Goal: Information Seeking & Learning: Learn about a topic

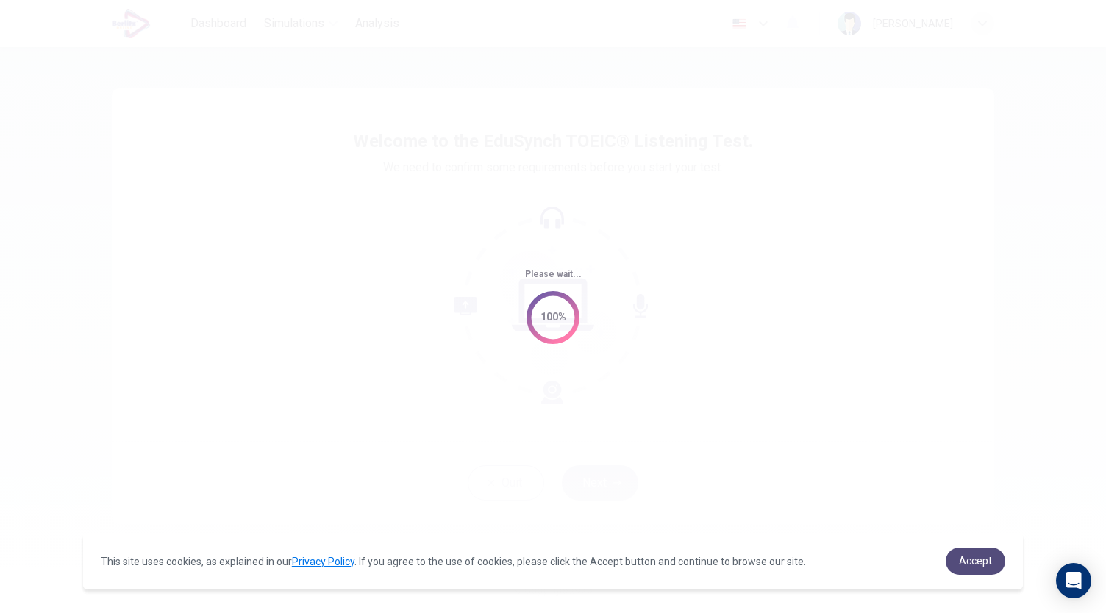
click at [980, 565] on span "Accept" at bounding box center [975, 561] width 33 height 12
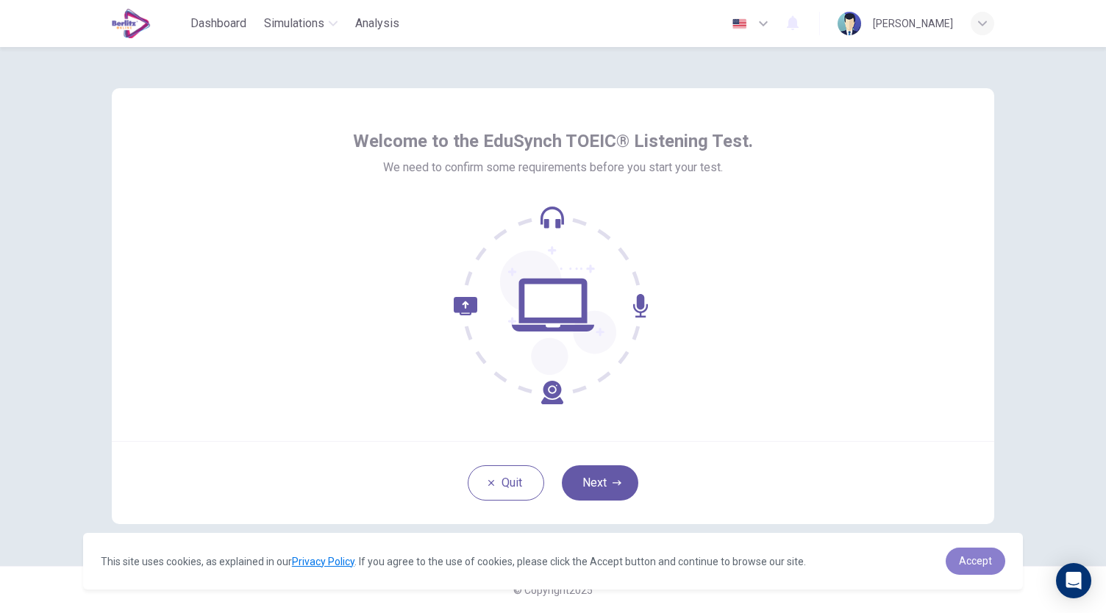
click at [978, 560] on span "Accept" at bounding box center [975, 561] width 33 height 12
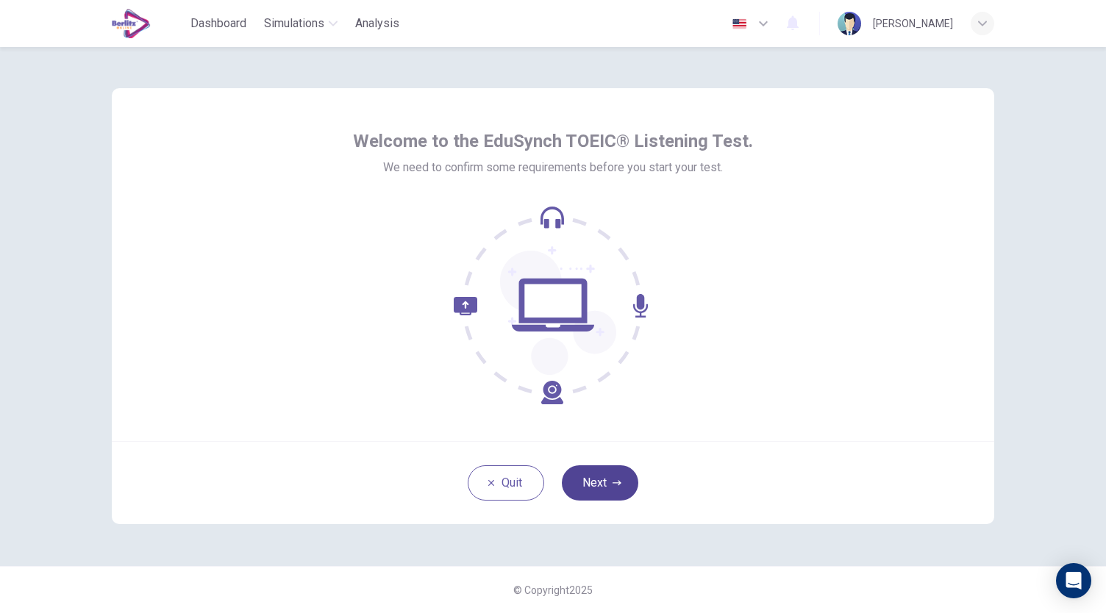
click at [615, 489] on button "Next" at bounding box center [600, 482] width 76 height 35
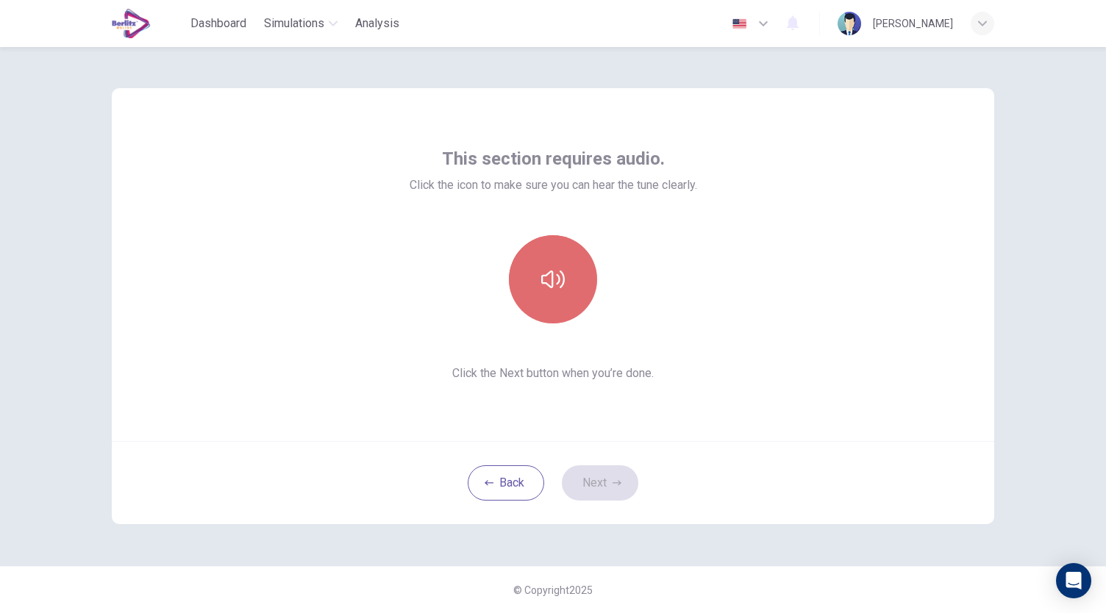
click at [566, 276] on button "button" at bounding box center [553, 279] width 88 height 88
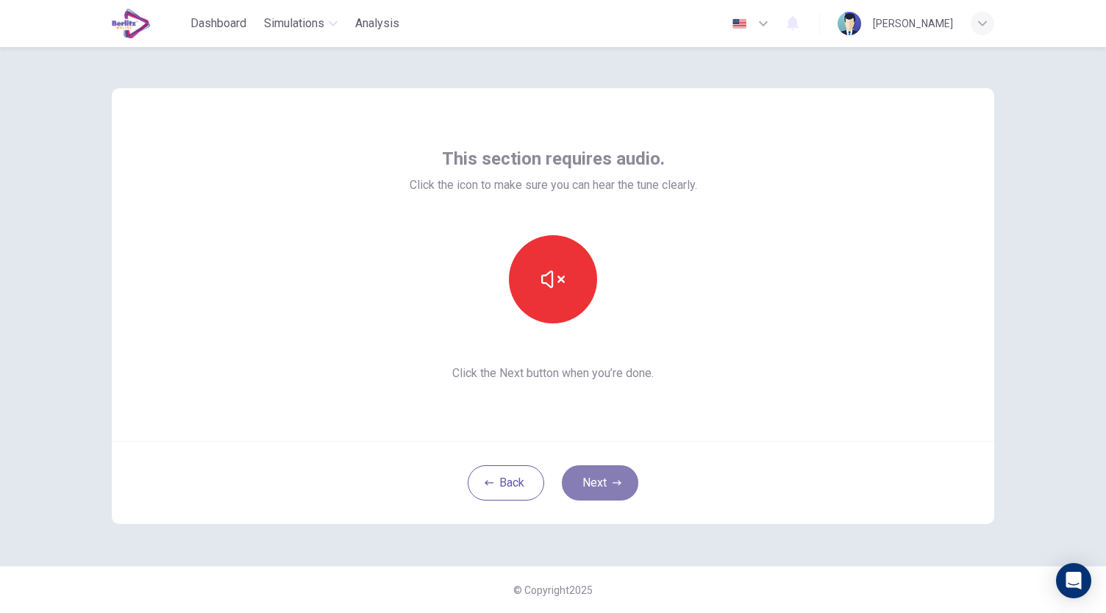
click at [629, 471] on button "Next" at bounding box center [600, 482] width 76 height 35
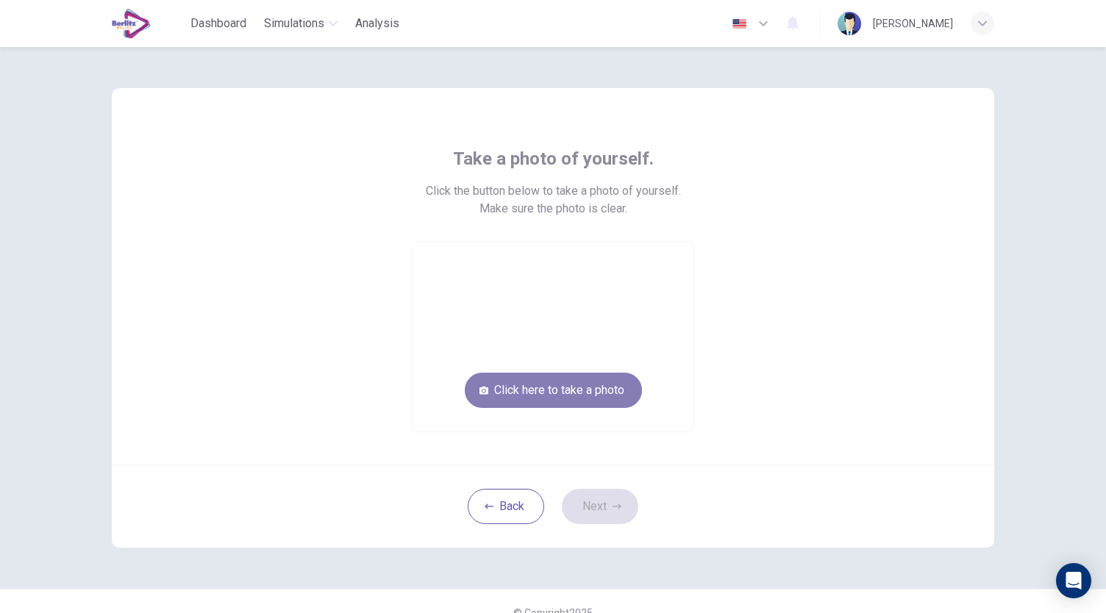
click at [562, 400] on button "Click here to take a photo" at bounding box center [553, 390] width 177 height 35
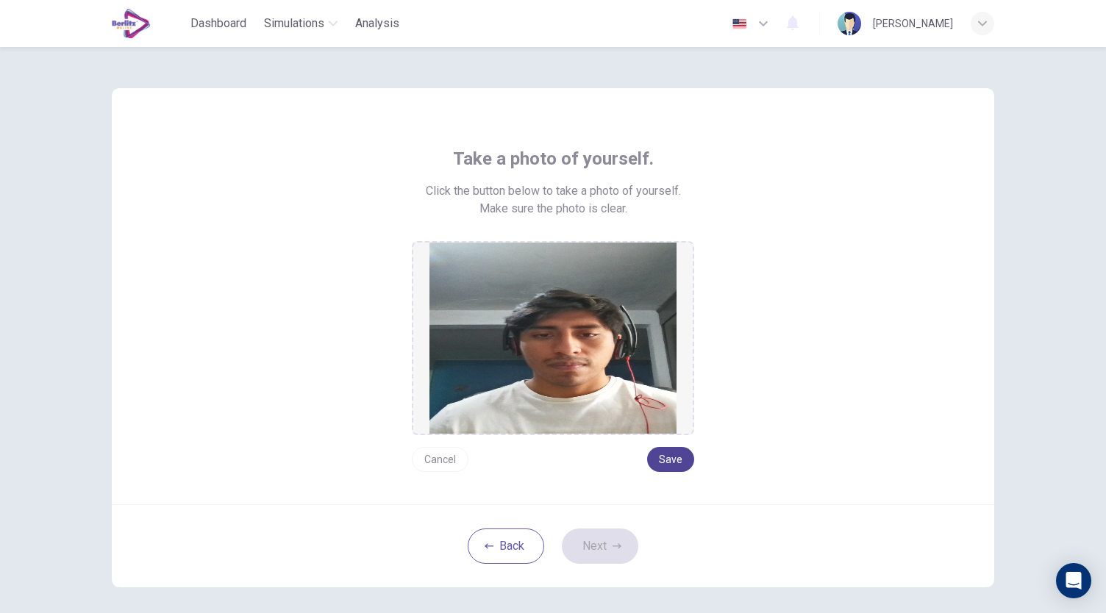
click at [671, 462] on button "Save" at bounding box center [670, 459] width 47 height 25
click at [602, 552] on button "Next" at bounding box center [600, 546] width 76 height 35
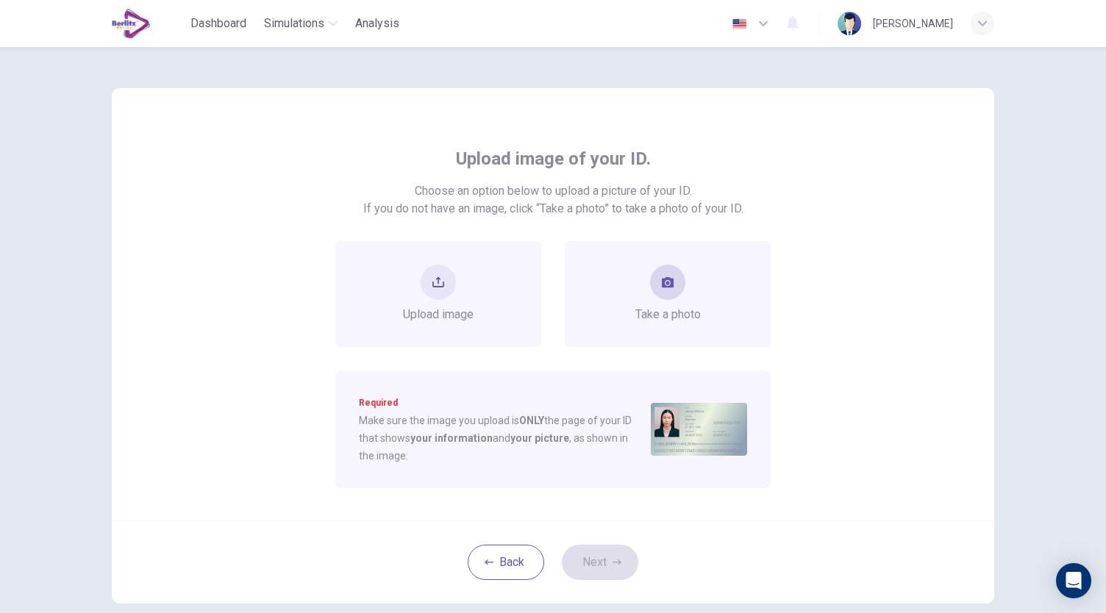
click at [649, 299] on div "Take a photo" at bounding box center [667, 294] width 65 height 59
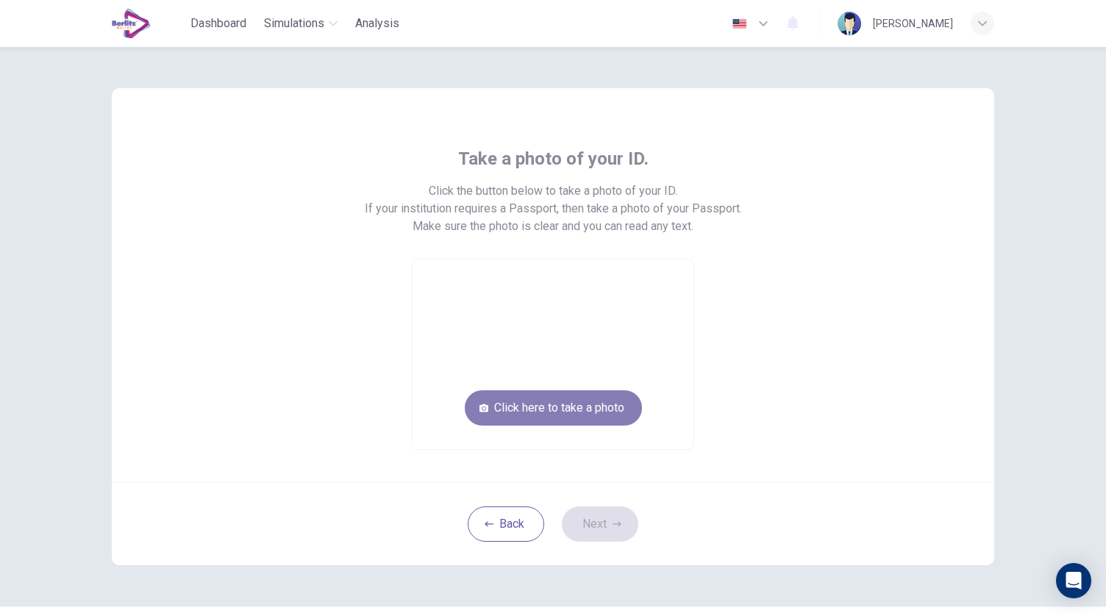
click at [596, 413] on button "Click here to take a photo" at bounding box center [553, 407] width 177 height 35
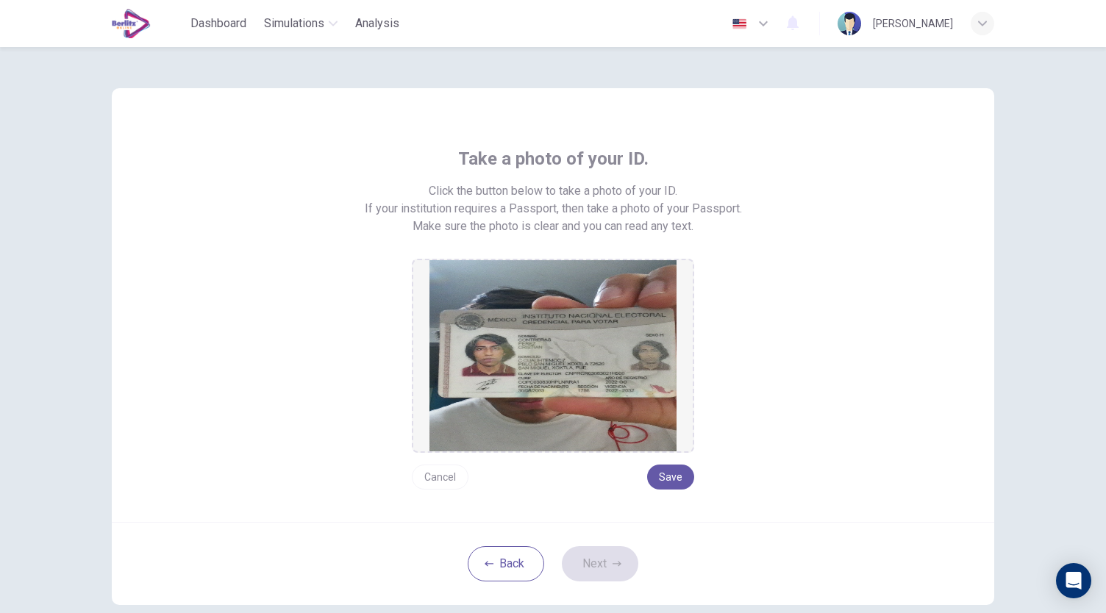
click at [422, 482] on button "Cancel" at bounding box center [440, 477] width 57 height 25
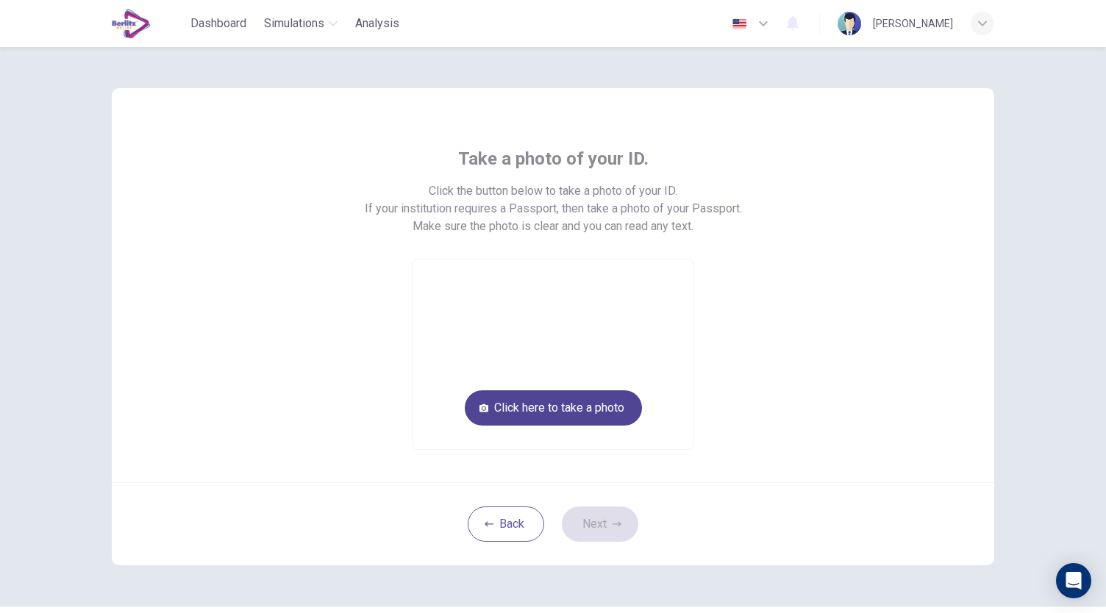
click at [572, 411] on button "Click here to take a photo" at bounding box center [553, 407] width 177 height 35
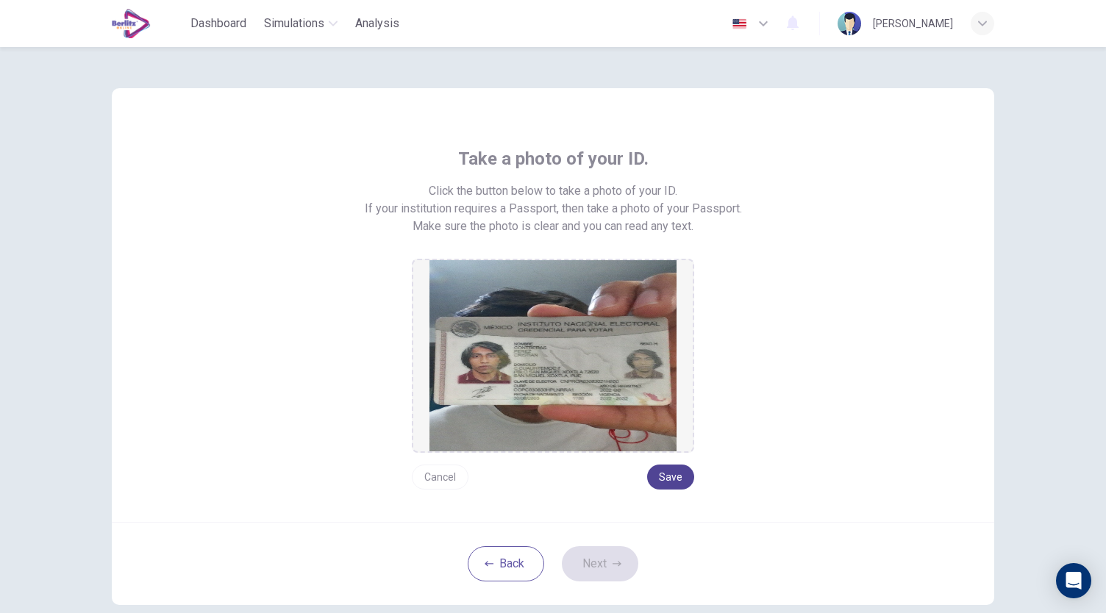
click at [654, 477] on button "Save" at bounding box center [670, 477] width 47 height 25
click at [607, 569] on button "Next" at bounding box center [600, 563] width 76 height 35
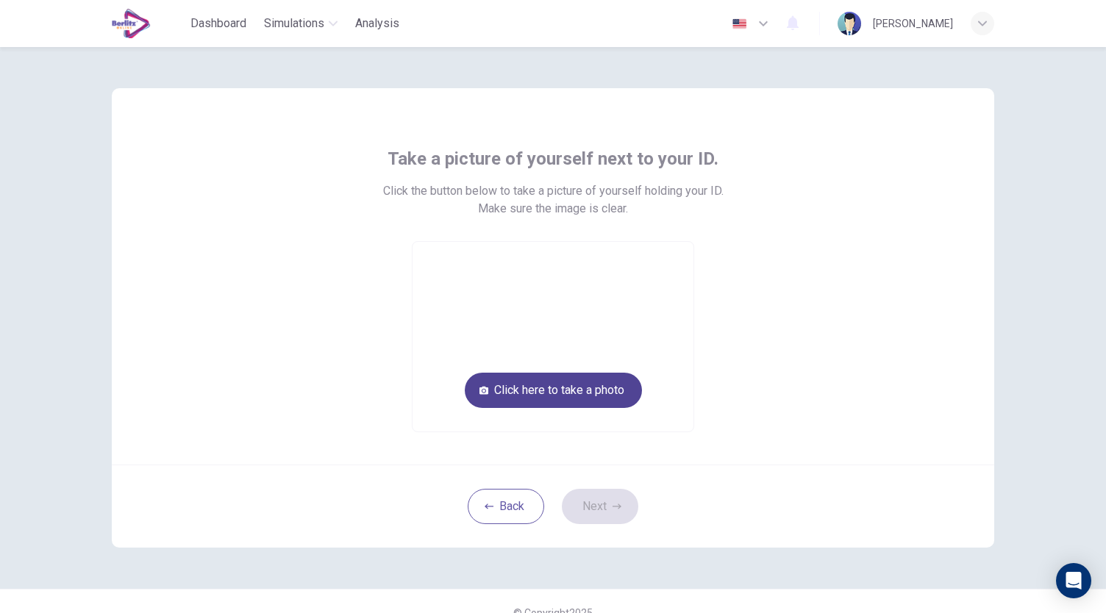
click at [579, 393] on button "Click here to take a photo" at bounding box center [553, 390] width 177 height 35
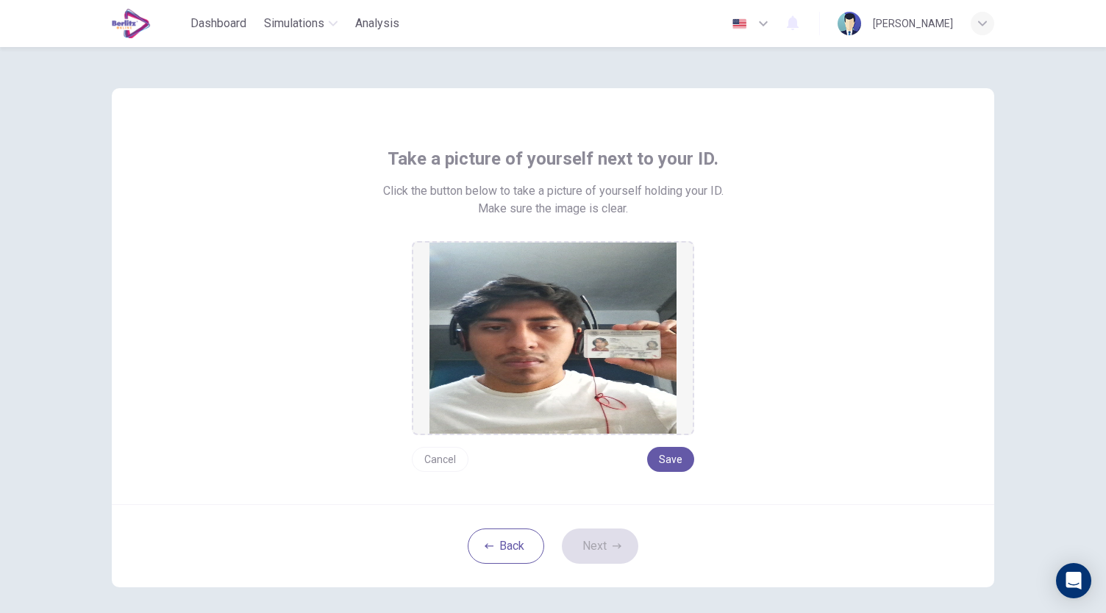
click at [669, 474] on div "Take a picture of yourself next to your ID. Click the button below to take a pi…" at bounding box center [553, 296] width 882 height 416
click at [668, 460] on button "Save" at bounding box center [670, 459] width 47 height 25
click at [627, 541] on button "Next" at bounding box center [600, 546] width 76 height 35
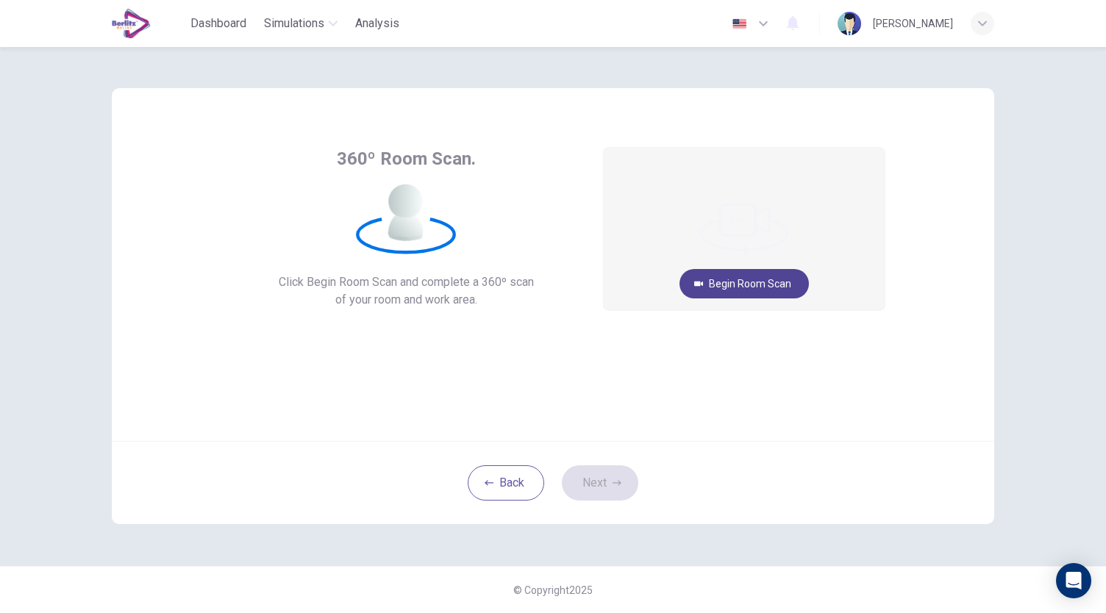
click at [766, 291] on button "Begin Room Scan" at bounding box center [743, 283] width 129 height 29
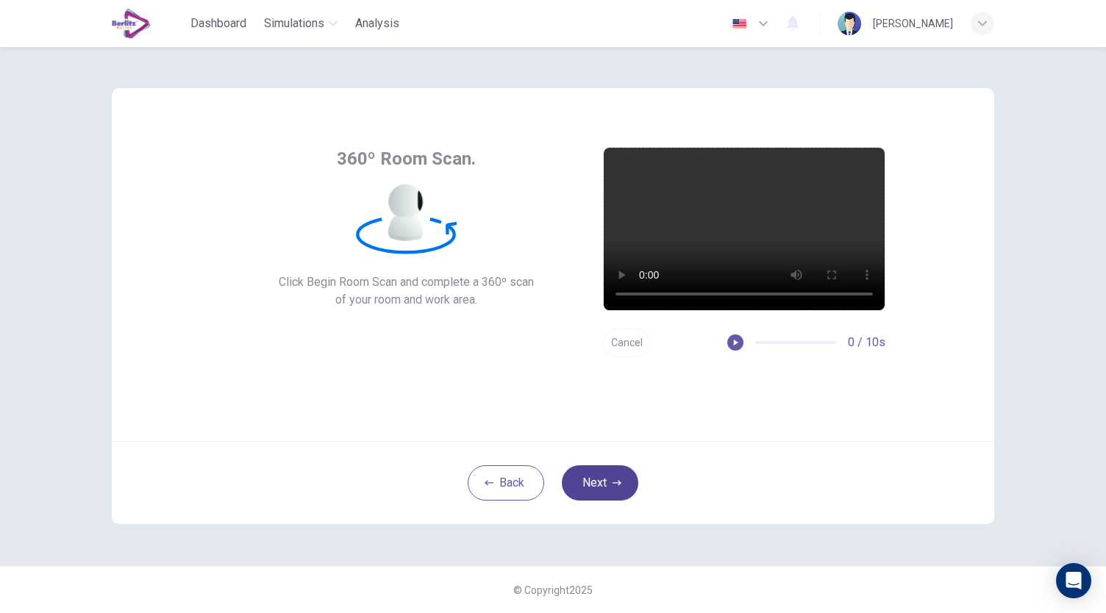
click at [613, 492] on button "Next" at bounding box center [600, 482] width 76 height 35
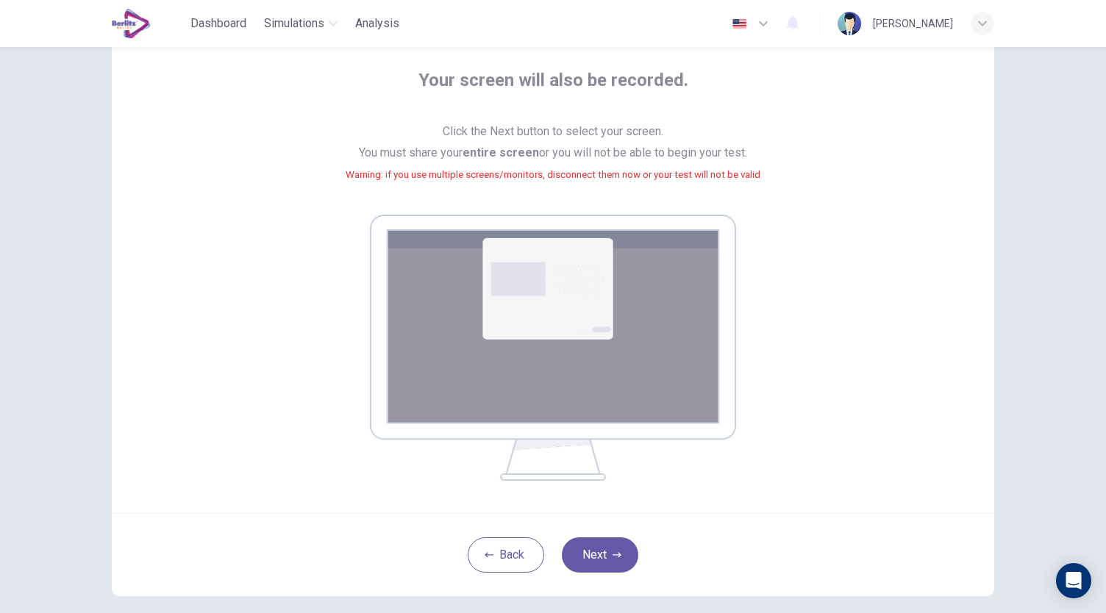
scroll to position [150, 0]
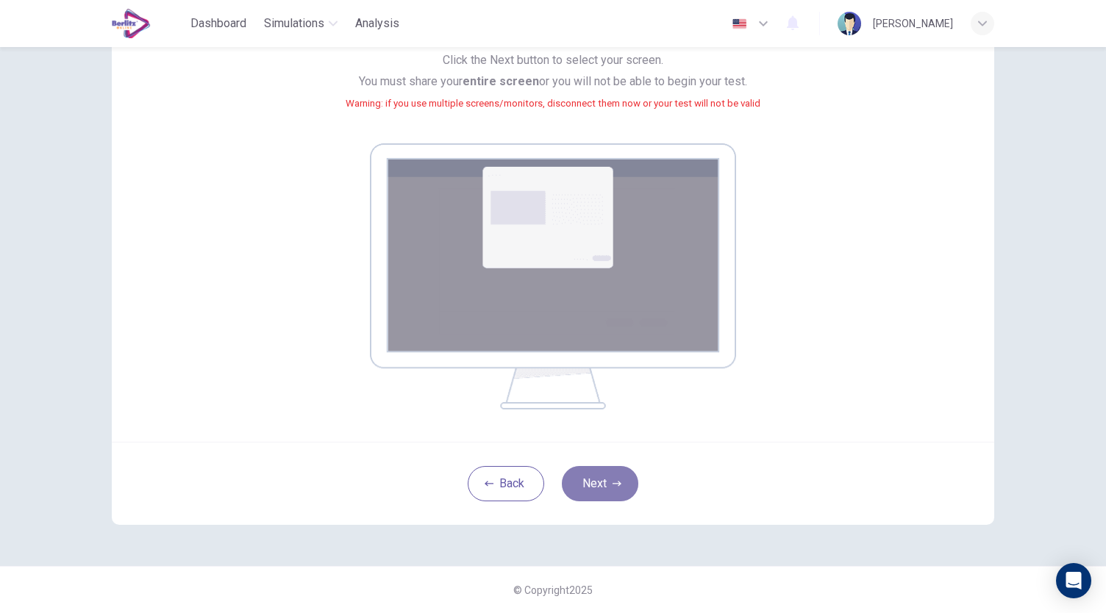
click at [622, 488] on button "Next" at bounding box center [600, 483] width 76 height 35
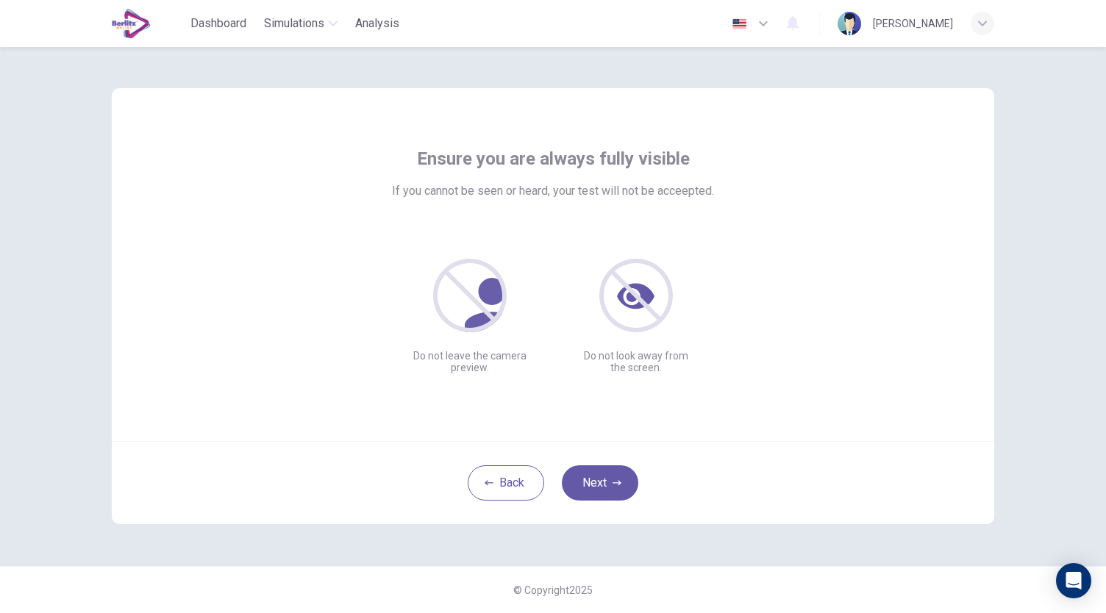
scroll to position [0, 0]
click at [607, 476] on button "Next" at bounding box center [600, 482] width 76 height 35
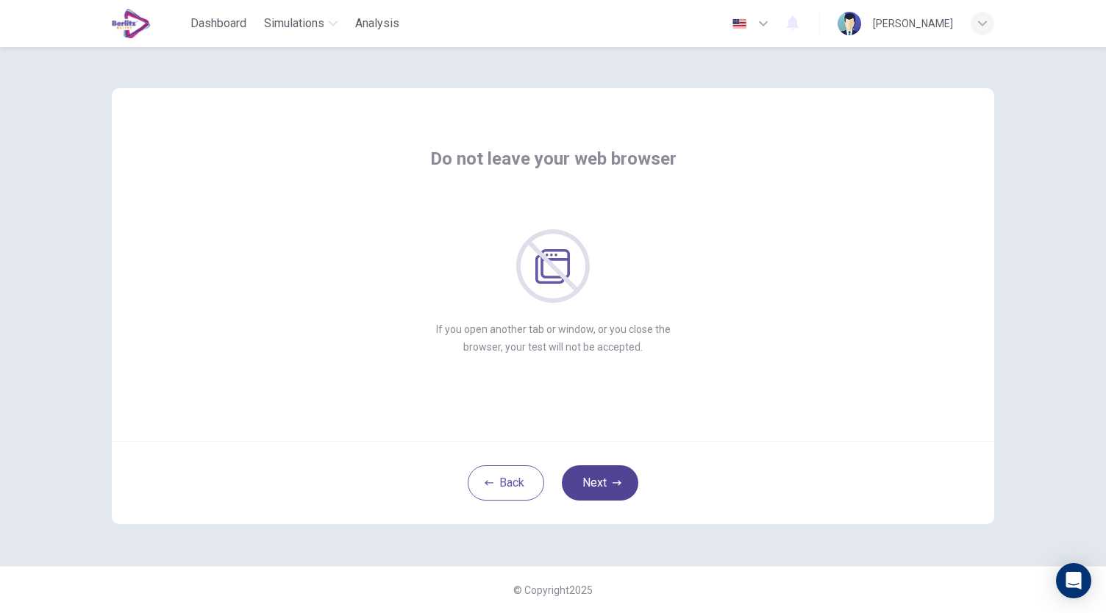
click at [608, 479] on button "Next" at bounding box center [600, 482] width 76 height 35
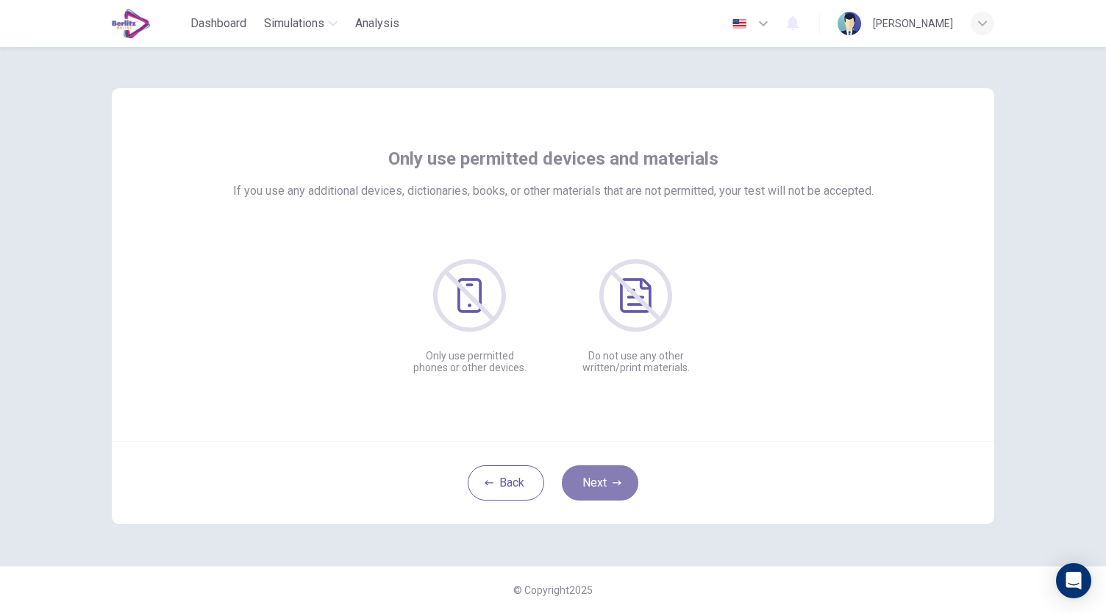
click at [608, 479] on button "Next" at bounding box center [600, 482] width 76 height 35
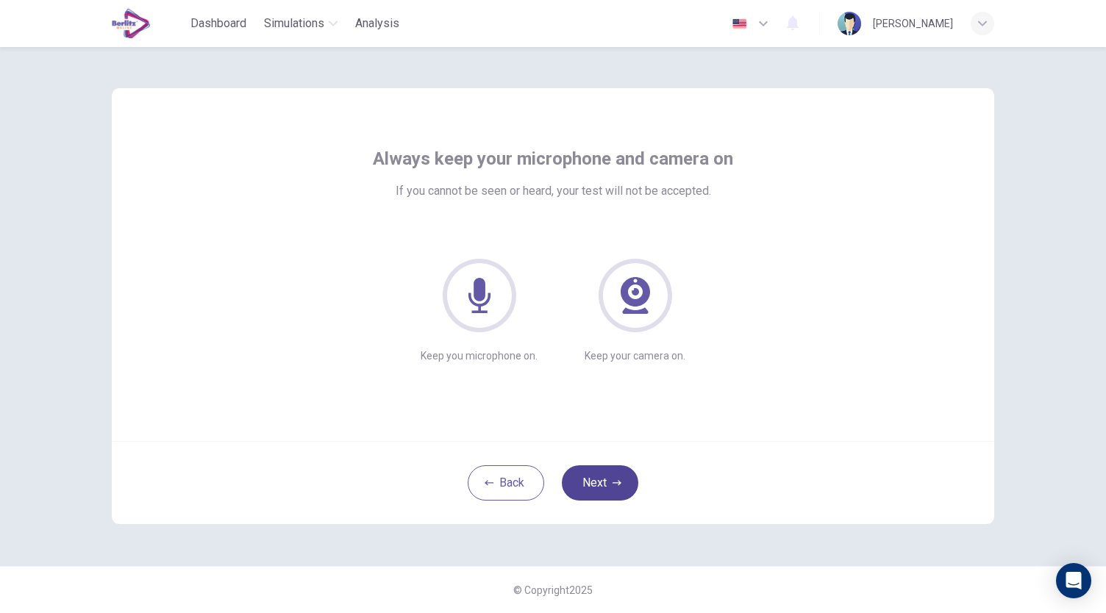
click at [616, 482] on icon "button" at bounding box center [617, 483] width 9 height 9
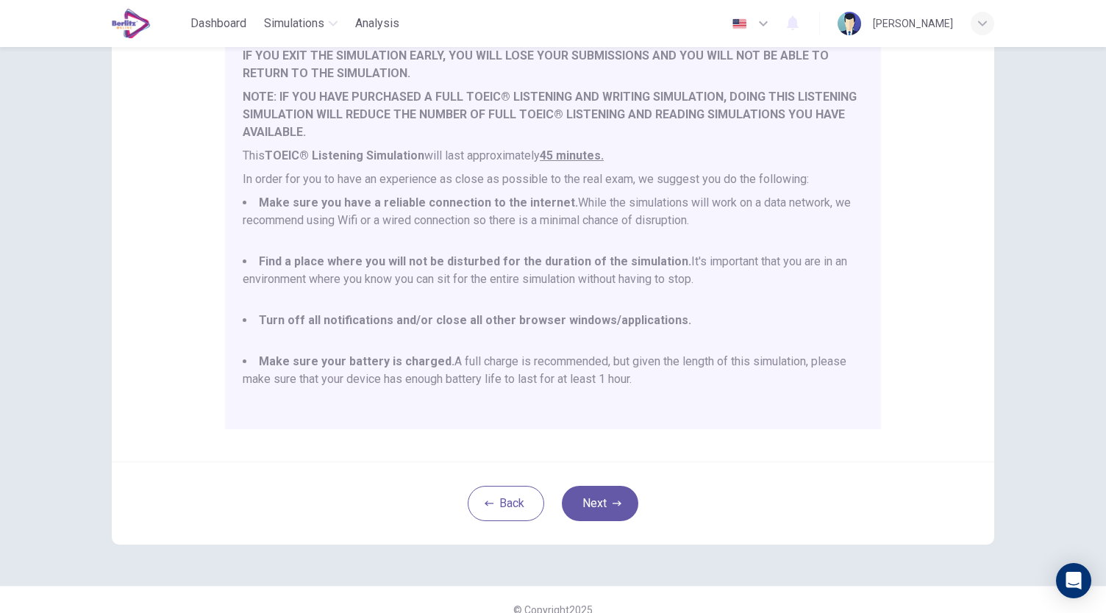
scroll to position [204, 0]
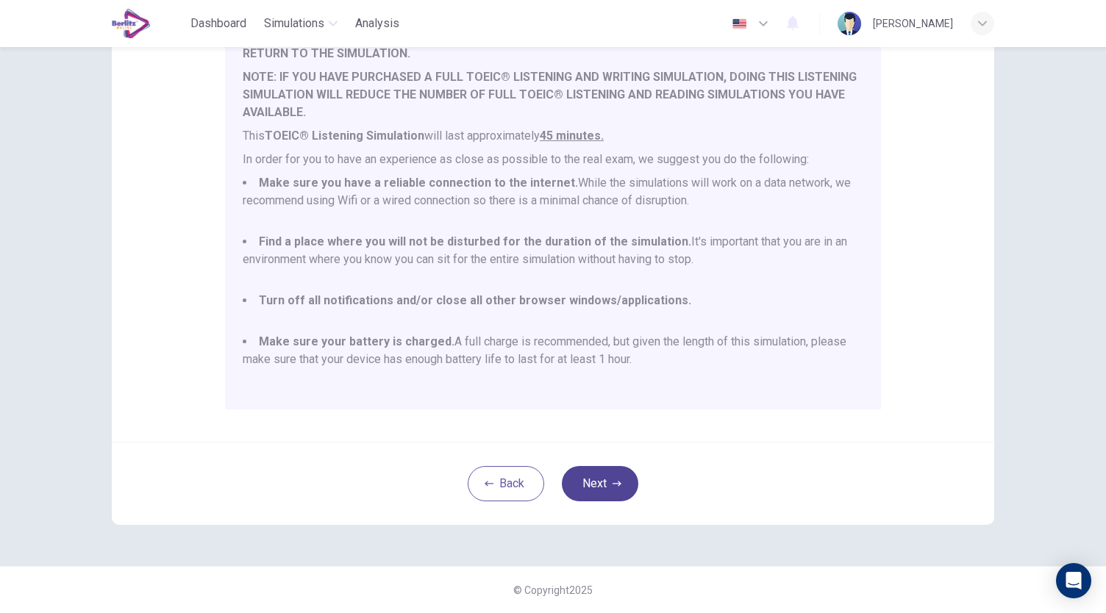
click at [607, 480] on button "Next" at bounding box center [600, 483] width 76 height 35
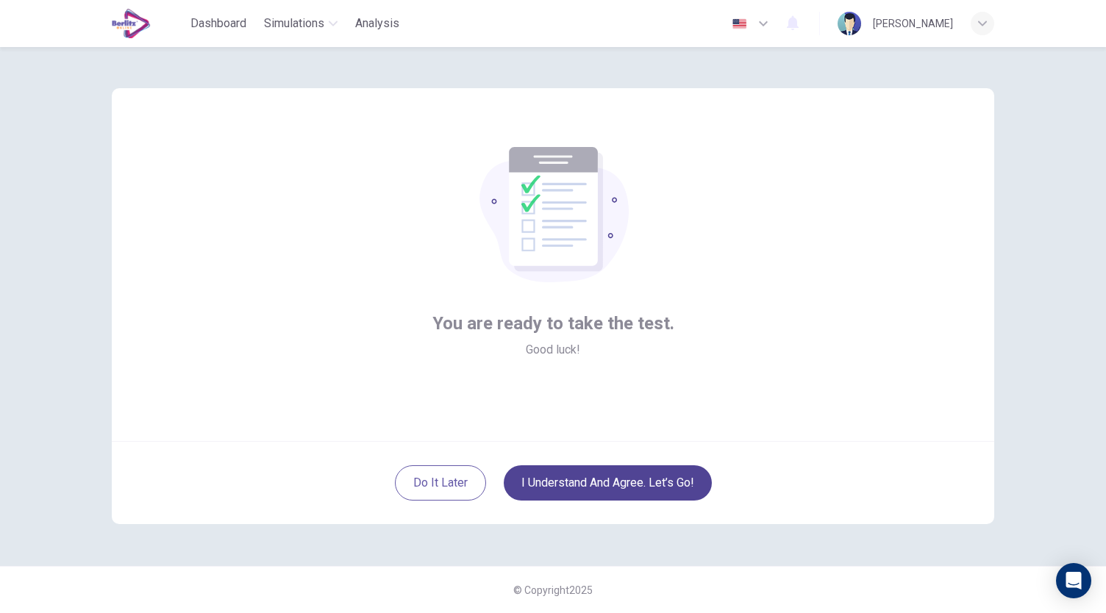
scroll to position [0, 0]
click at [583, 479] on button "I understand and agree. Let’s go!" at bounding box center [608, 482] width 208 height 35
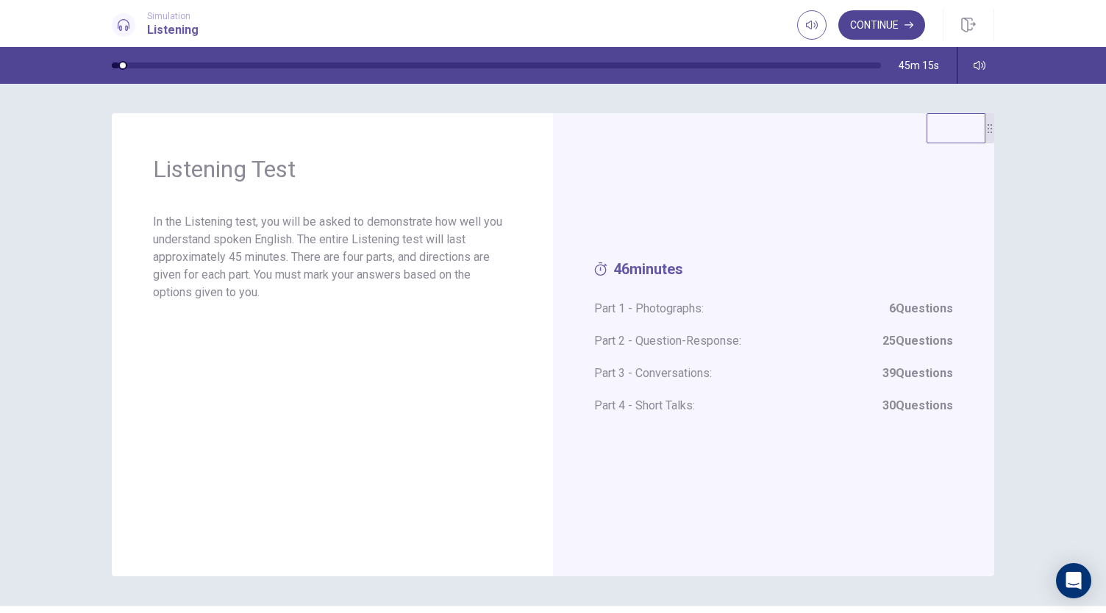
click at [885, 23] on button "Continue" at bounding box center [881, 24] width 87 height 29
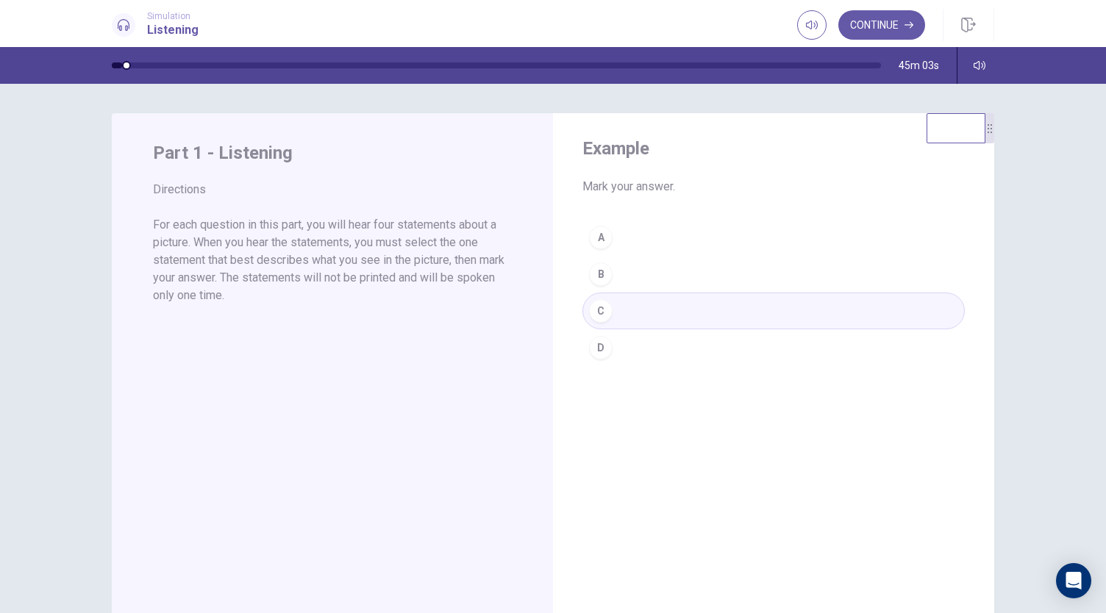
click at [597, 241] on div "A B C D" at bounding box center [773, 292] width 382 height 147
click at [872, 35] on button "Continue" at bounding box center [881, 24] width 87 height 29
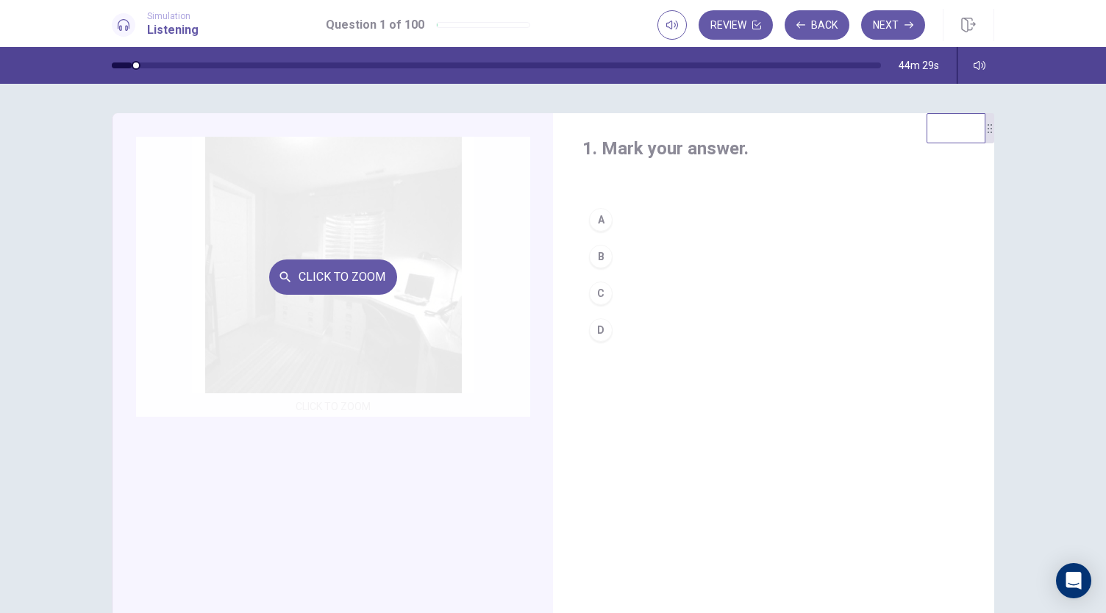
click at [369, 295] on div "Click to Zoom" at bounding box center [333, 277] width 394 height 280
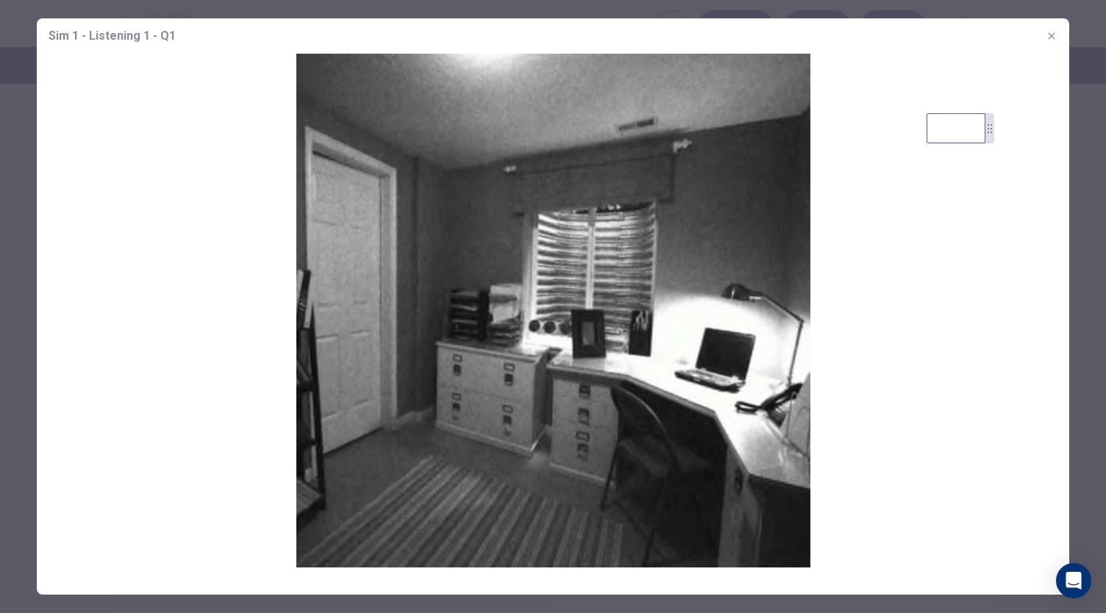
click at [1049, 30] on icon "button" at bounding box center [1052, 36] width 12 height 12
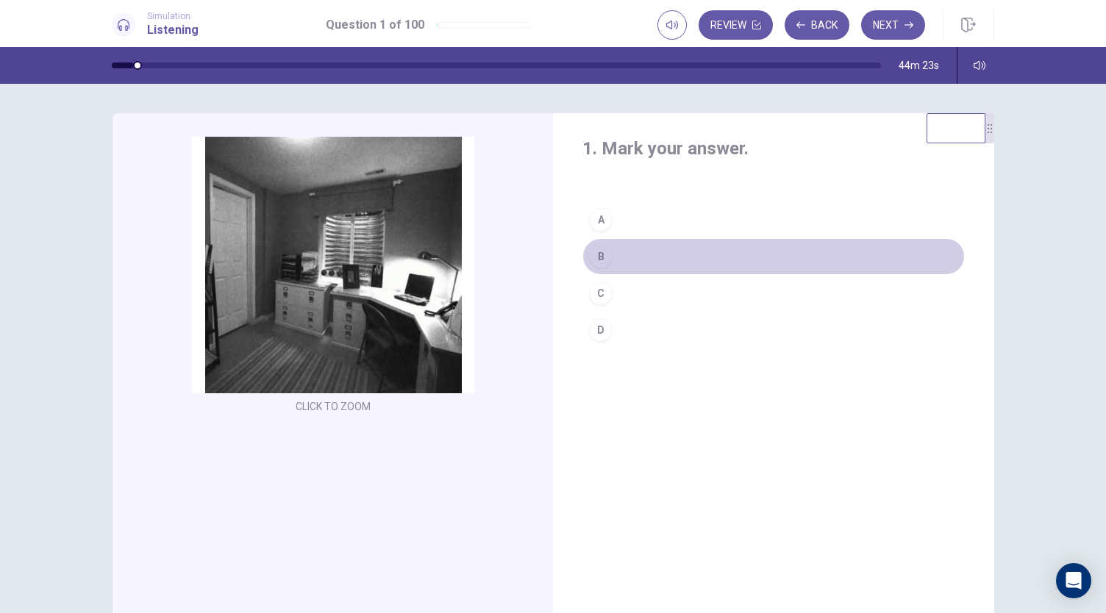
click at [604, 251] on div "B" at bounding box center [601, 257] width 24 height 24
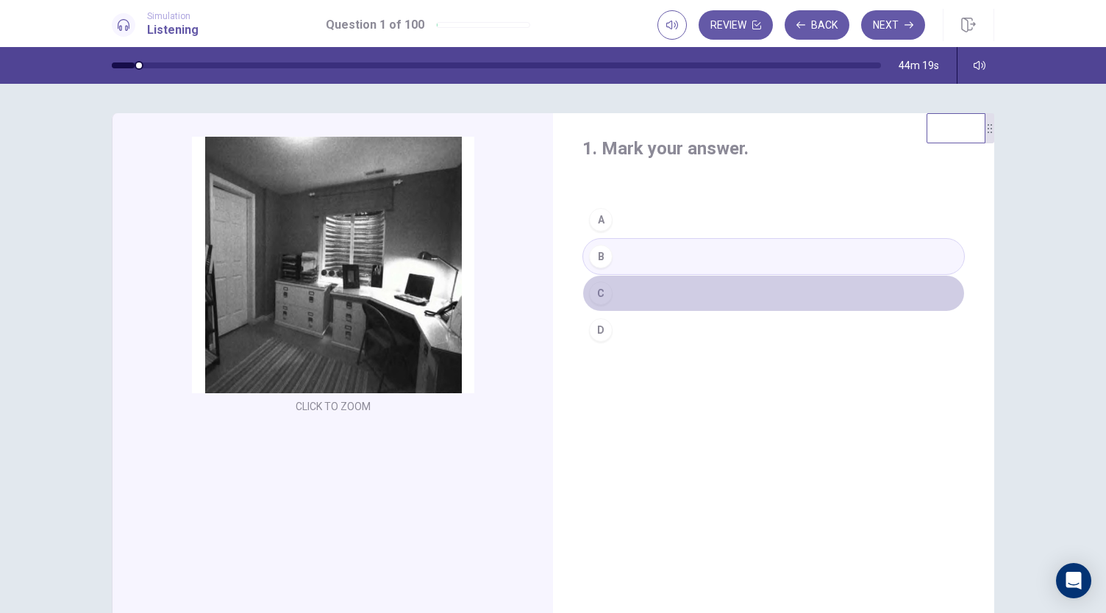
click at [634, 292] on button "C" at bounding box center [773, 293] width 382 height 37
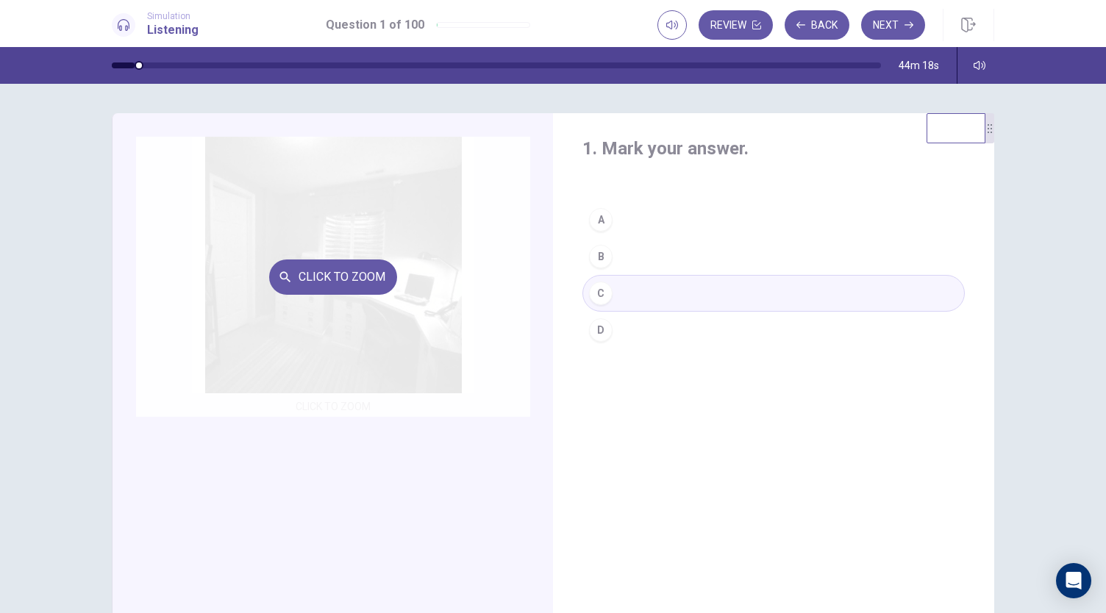
click at [340, 282] on button "Click to Zoom" at bounding box center [333, 277] width 128 height 35
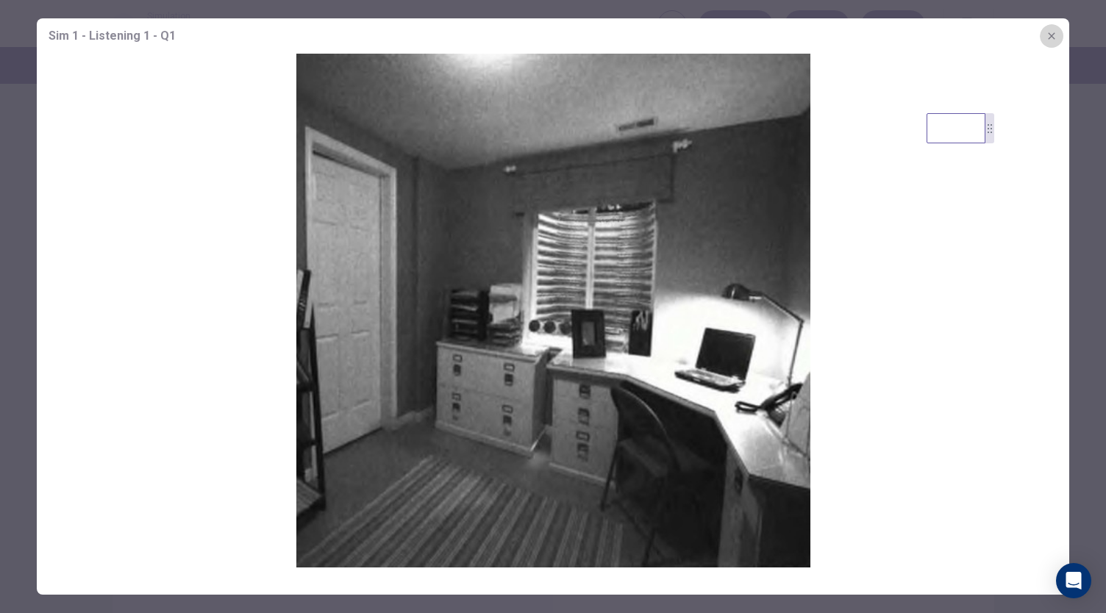
click at [1056, 37] on icon "button" at bounding box center [1052, 36] width 12 height 12
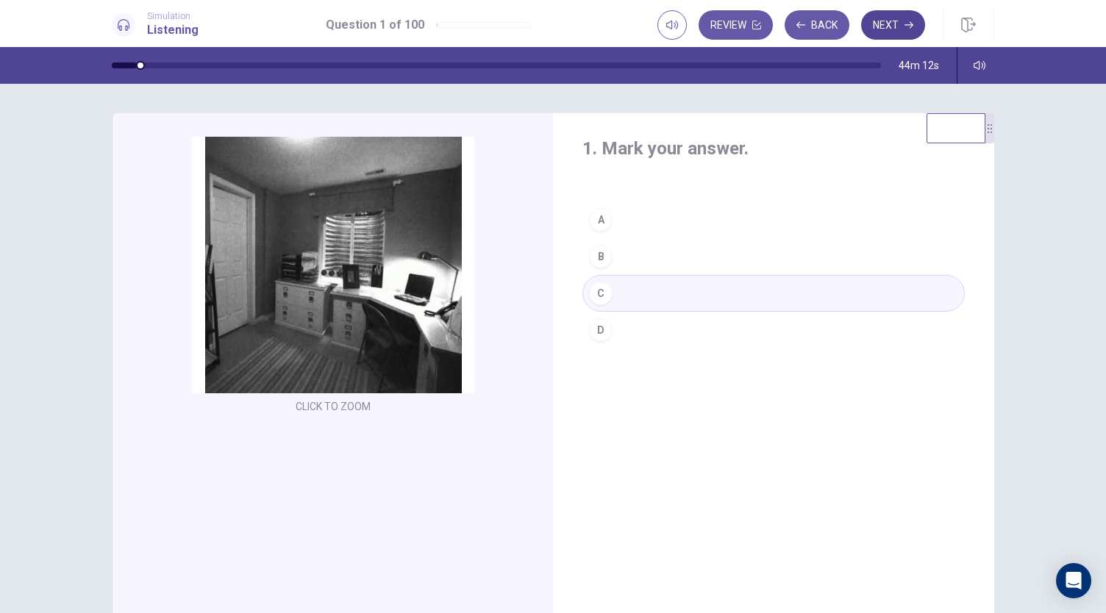
click at [879, 24] on button "Next" at bounding box center [893, 24] width 64 height 29
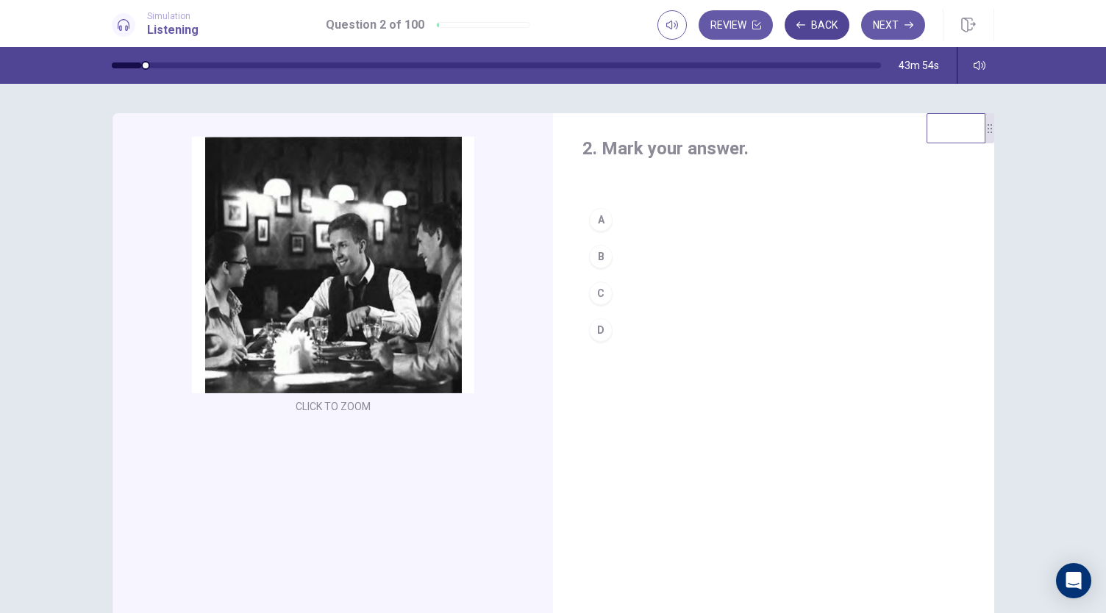
click at [821, 26] on button "Back" at bounding box center [817, 24] width 65 height 29
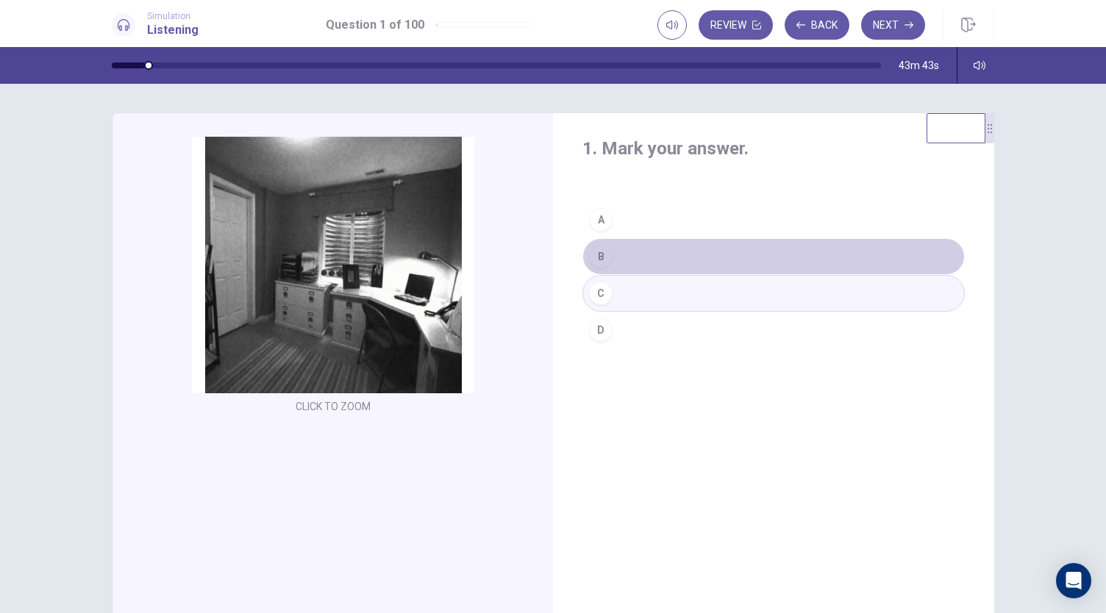
click at [618, 250] on button "B" at bounding box center [773, 256] width 382 height 37
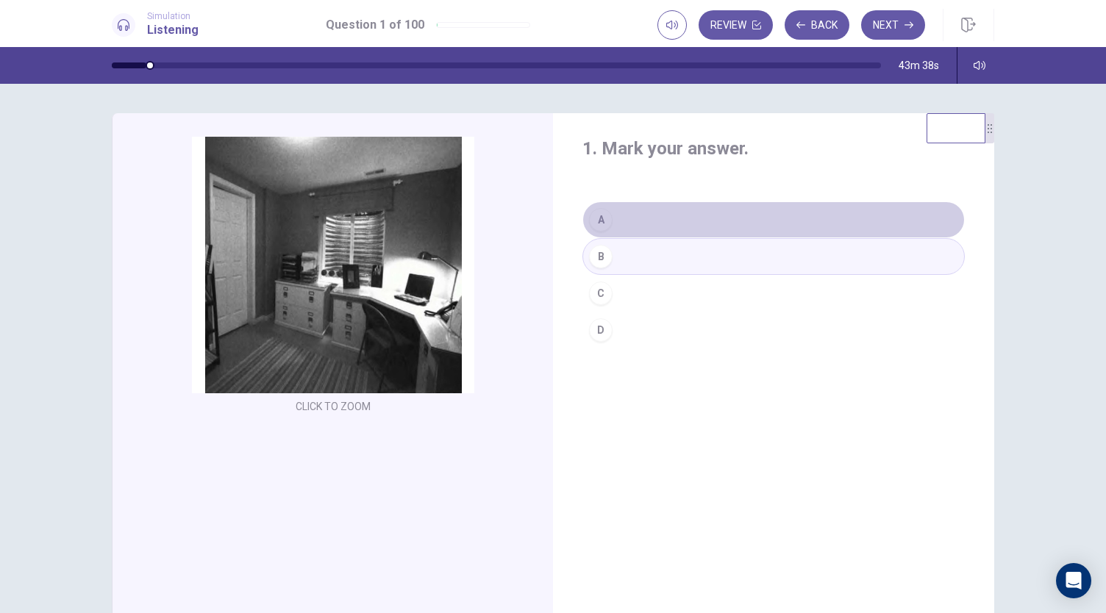
click at [736, 217] on button "A" at bounding box center [773, 219] width 382 height 37
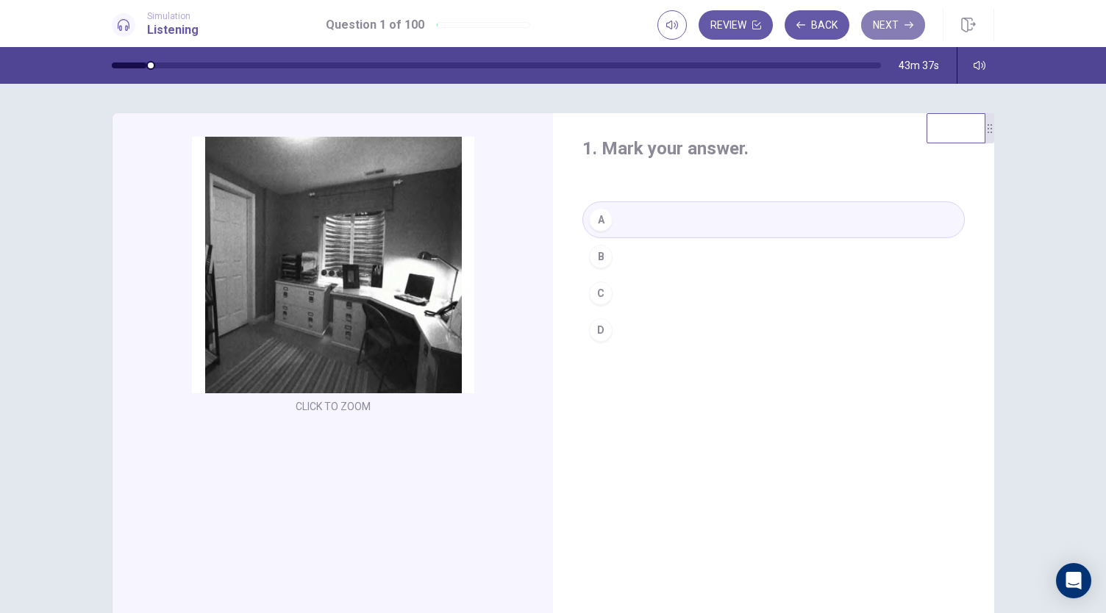
click at [877, 25] on button "Next" at bounding box center [893, 24] width 64 height 29
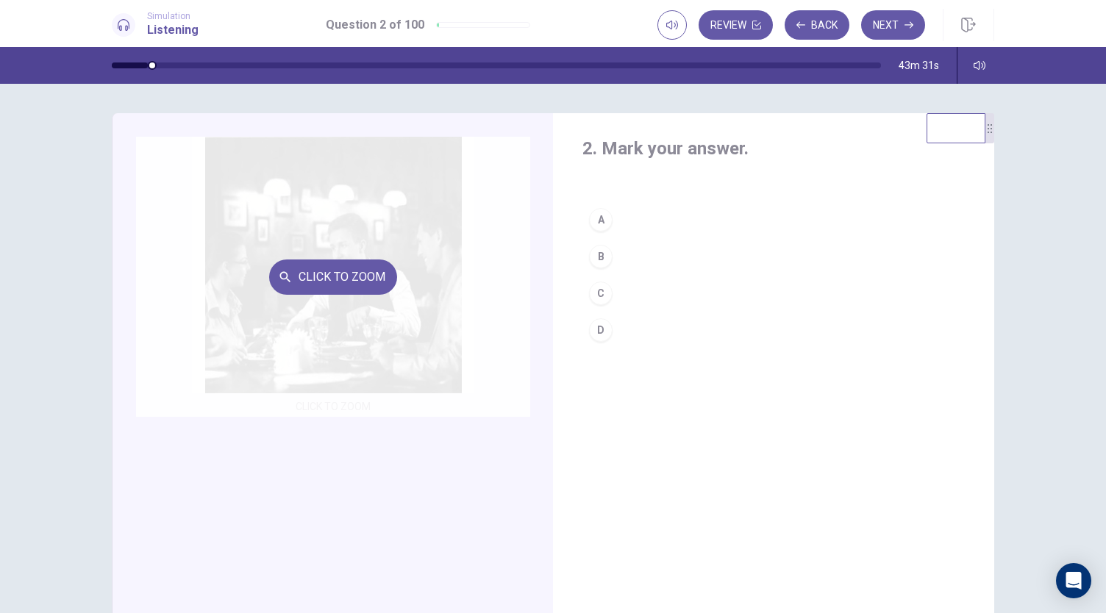
click at [382, 189] on div "Click to Zoom" at bounding box center [333, 277] width 394 height 280
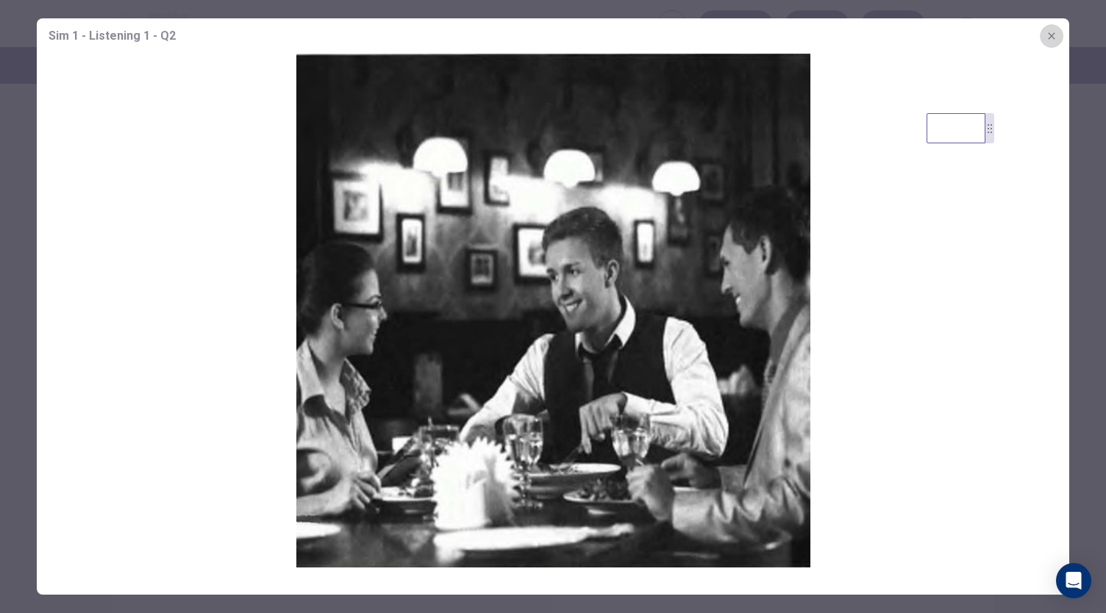
click at [1052, 42] on button "button" at bounding box center [1052, 36] width 24 height 24
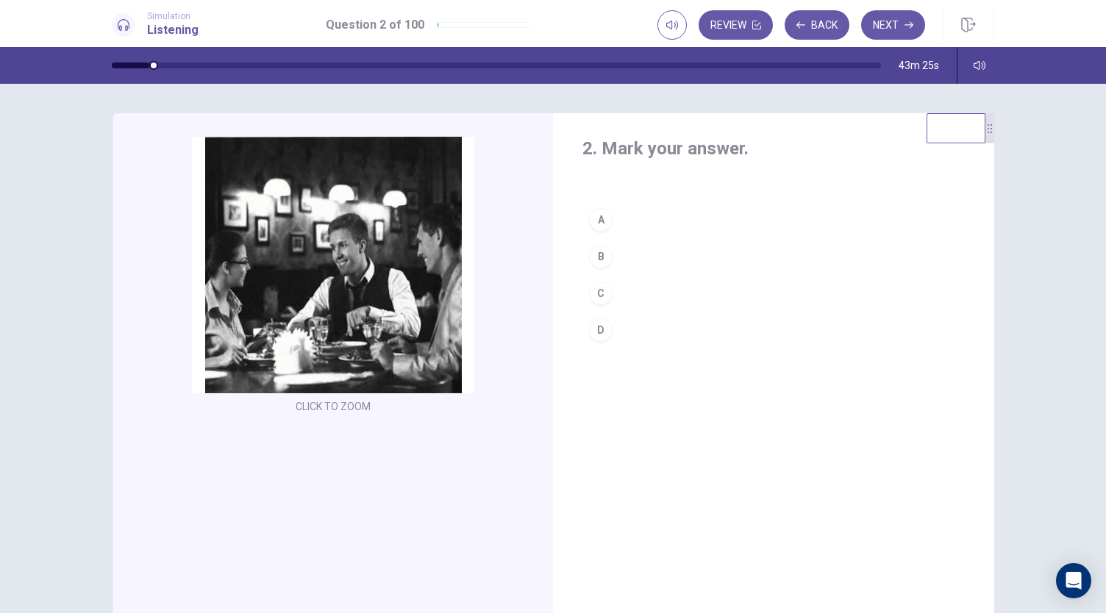
click at [602, 218] on div "A" at bounding box center [601, 220] width 24 height 24
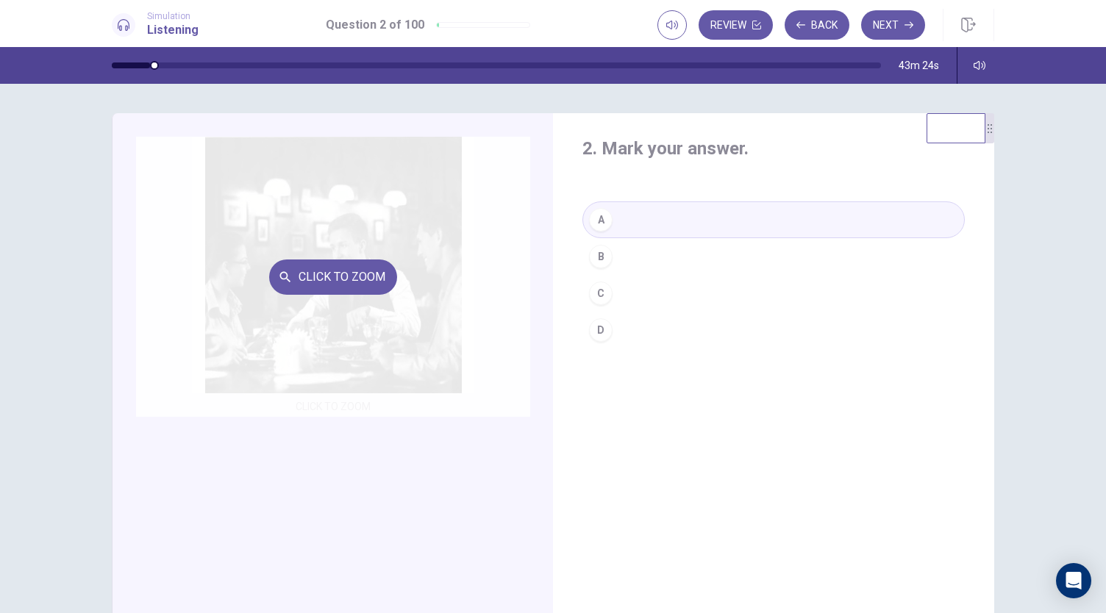
click at [390, 238] on div "Click to Zoom" at bounding box center [333, 277] width 394 height 280
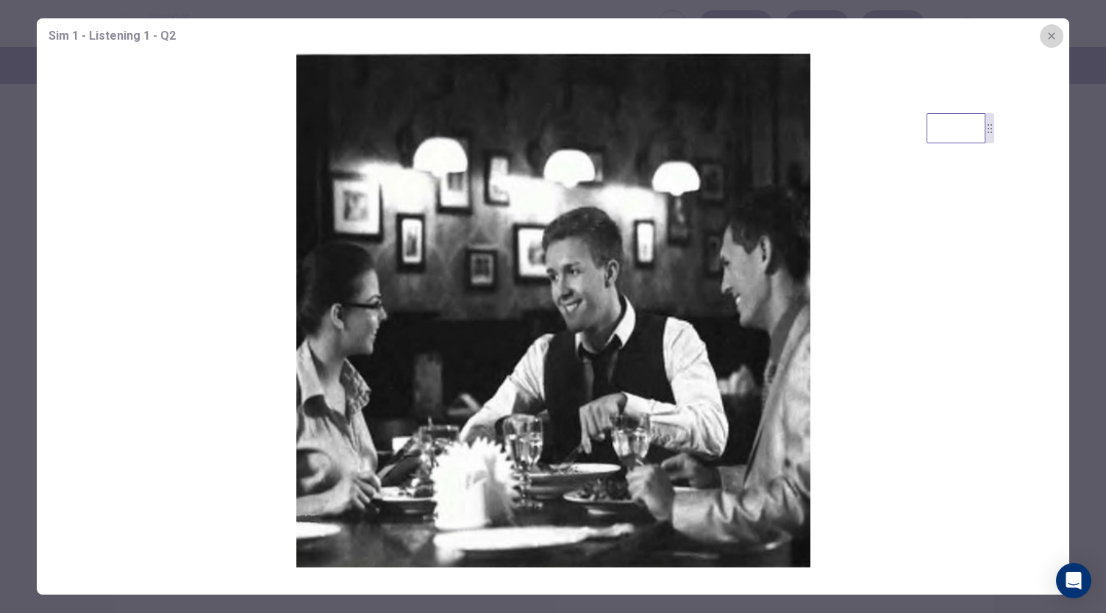
click at [1050, 43] on button "button" at bounding box center [1052, 36] width 24 height 24
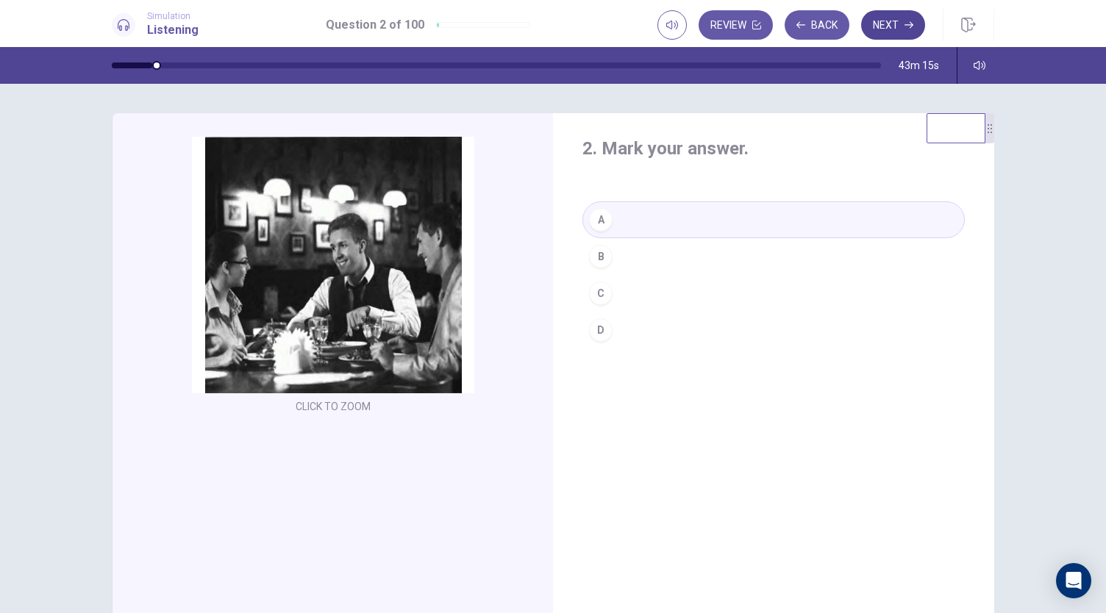
click at [894, 32] on button "Next" at bounding box center [893, 24] width 64 height 29
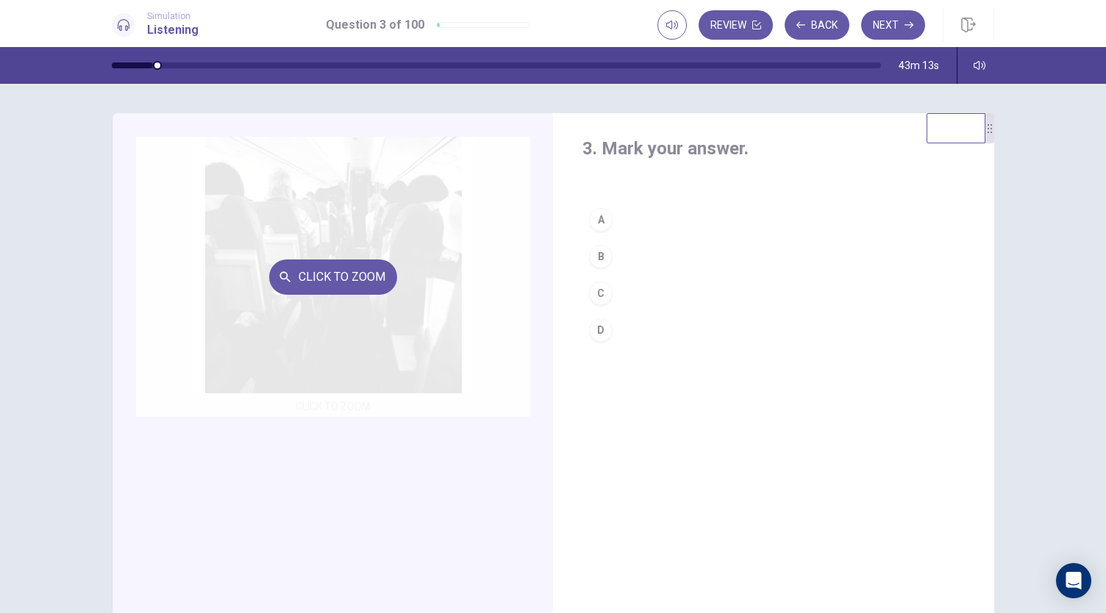
click at [375, 237] on div "Click to Zoom" at bounding box center [333, 277] width 394 height 280
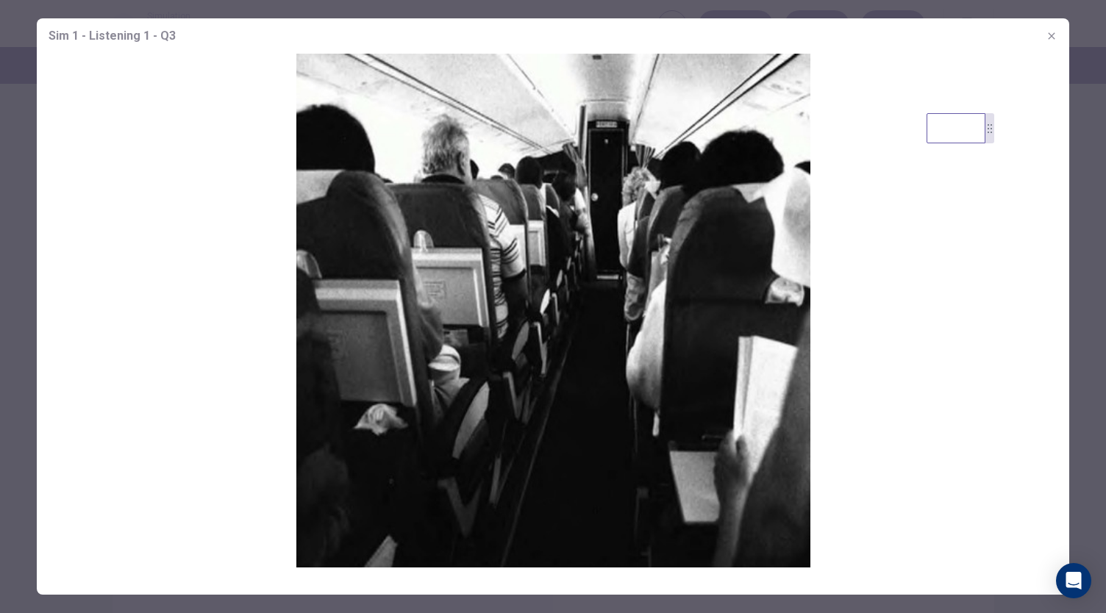
click at [1049, 35] on icon "button" at bounding box center [1052, 36] width 12 height 12
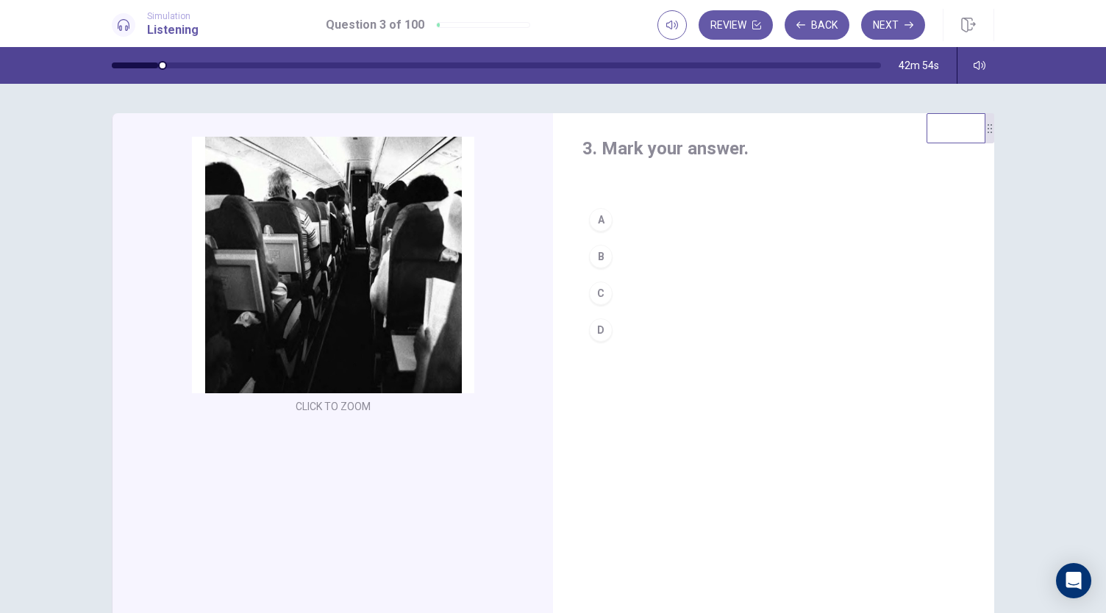
click at [593, 327] on div "D" at bounding box center [601, 330] width 24 height 24
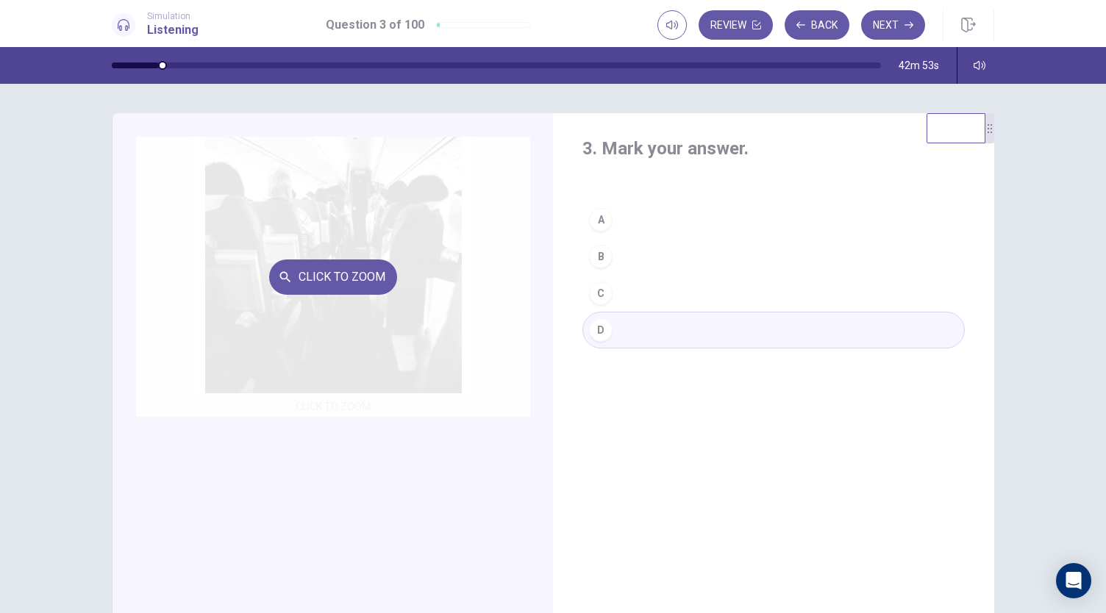
click at [331, 254] on div "Click to Zoom" at bounding box center [333, 277] width 394 height 280
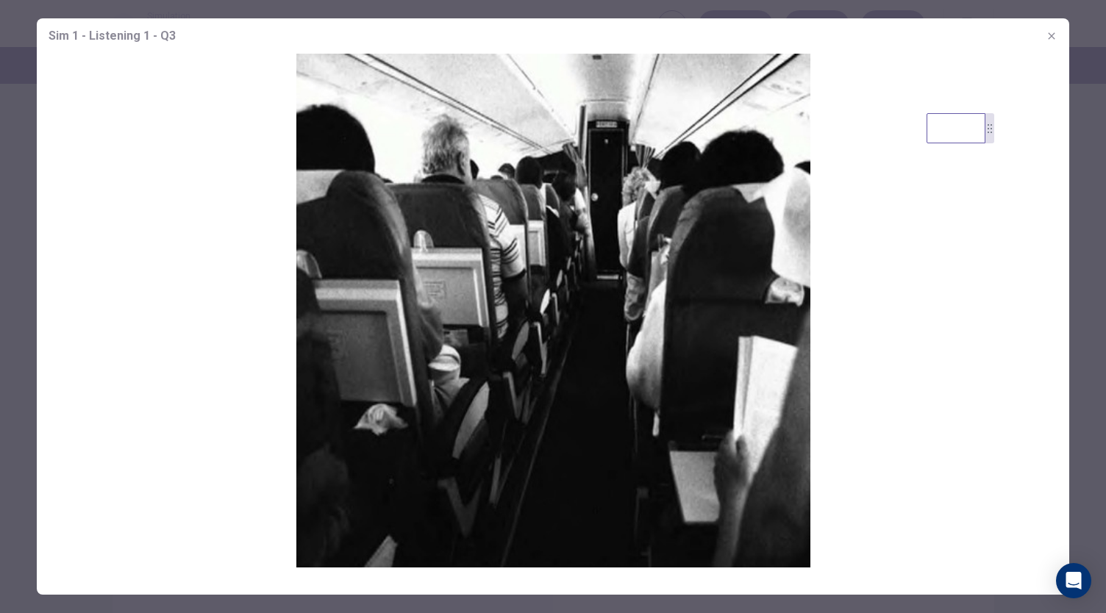
click at [1057, 33] on button "button" at bounding box center [1052, 36] width 24 height 24
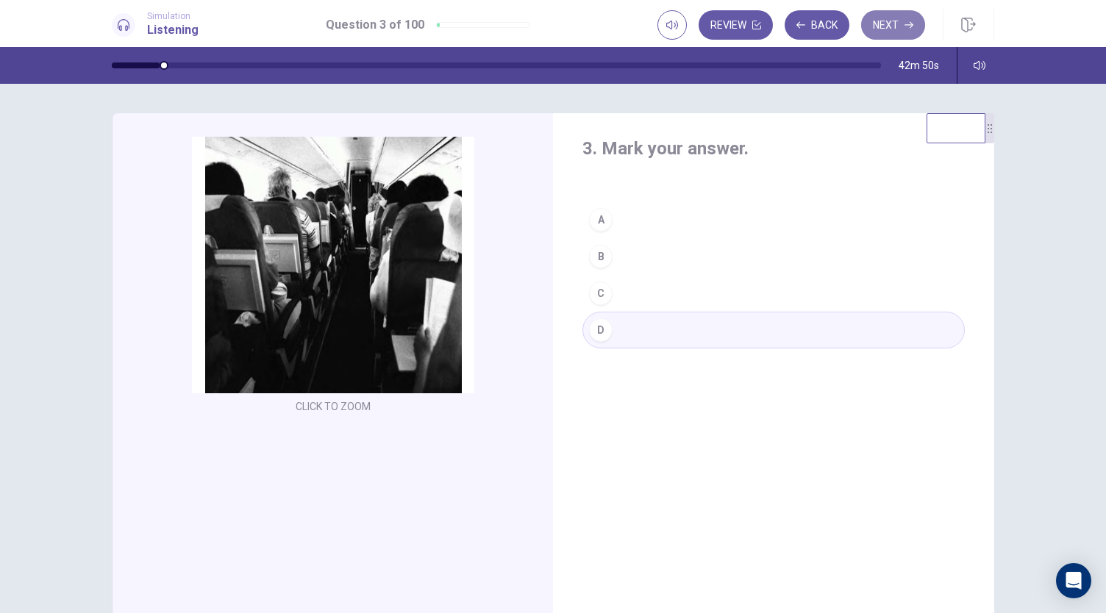
click at [882, 24] on button "Next" at bounding box center [893, 24] width 64 height 29
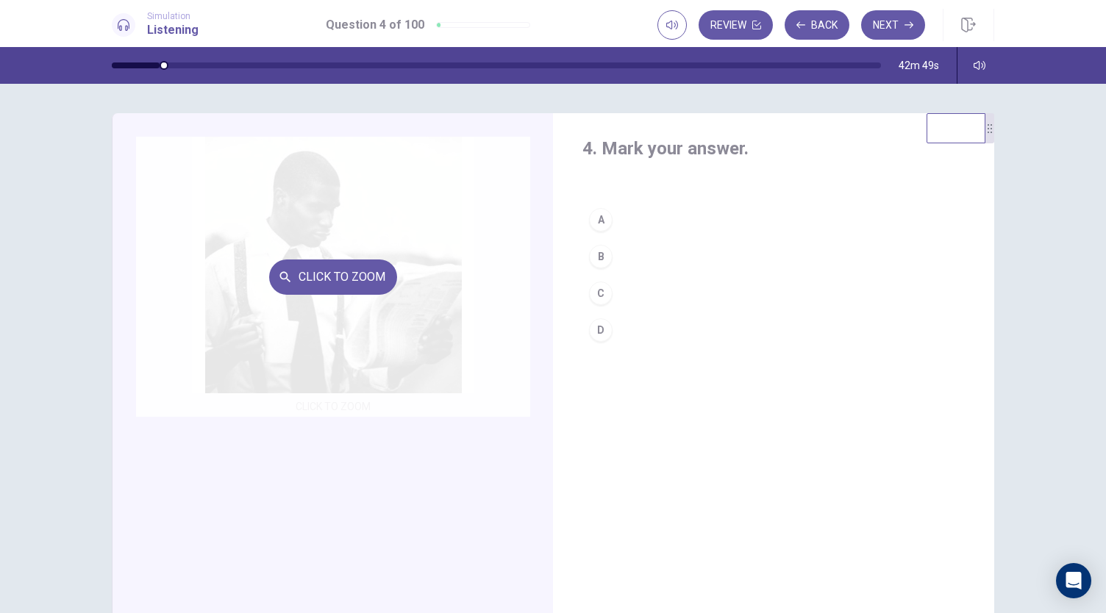
click at [377, 245] on div "Click to Zoom" at bounding box center [333, 277] width 394 height 280
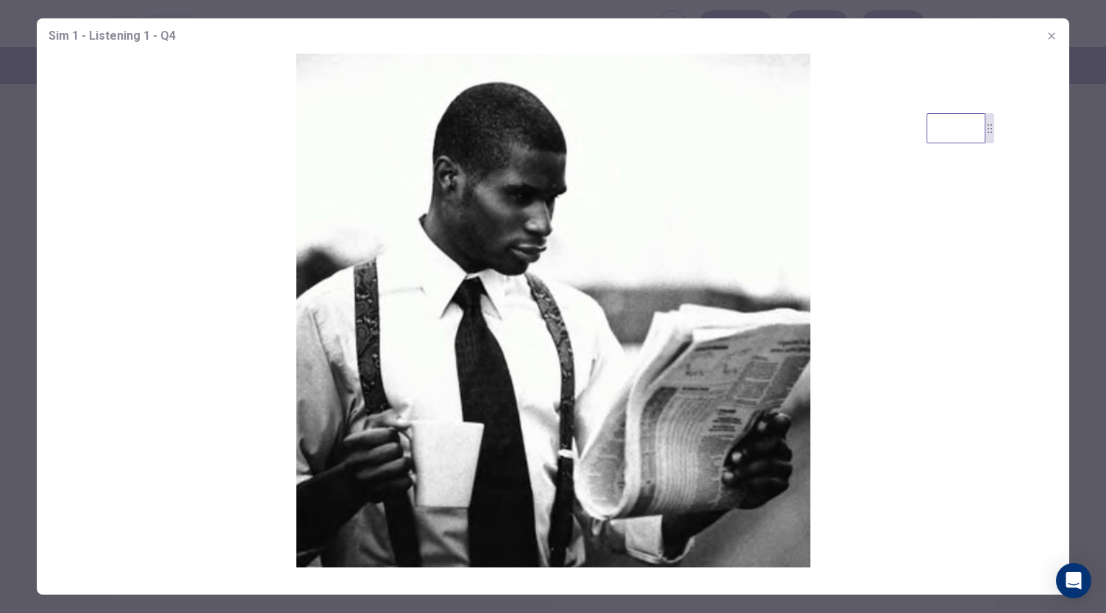
click at [1047, 35] on icon "button" at bounding box center [1052, 36] width 12 height 12
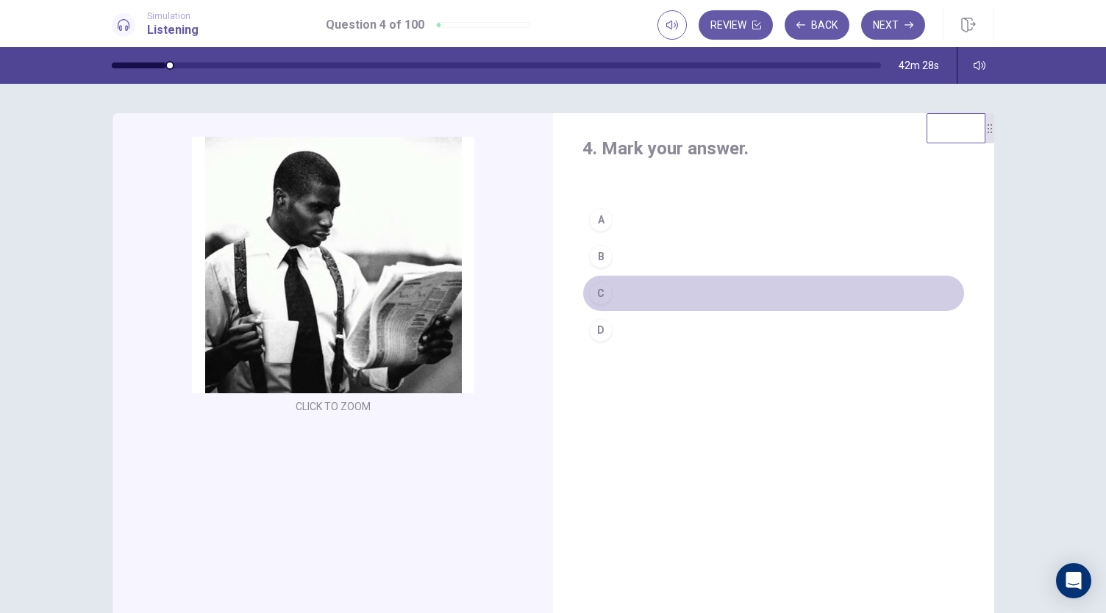
click at [593, 290] on div "C" at bounding box center [601, 294] width 24 height 24
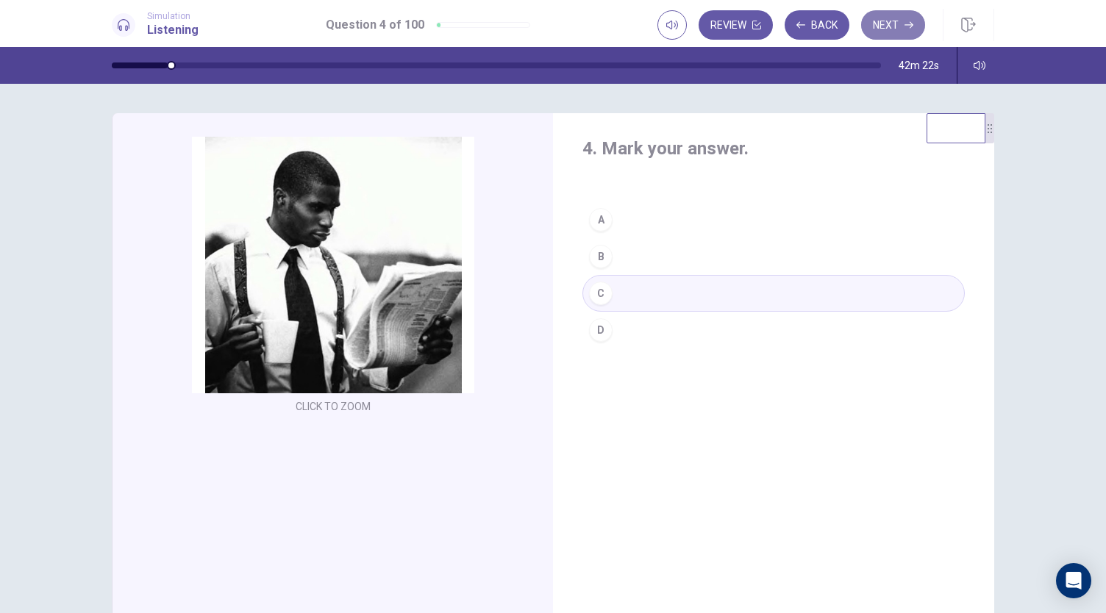
click at [891, 21] on button "Next" at bounding box center [893, 24] width 64 height 29
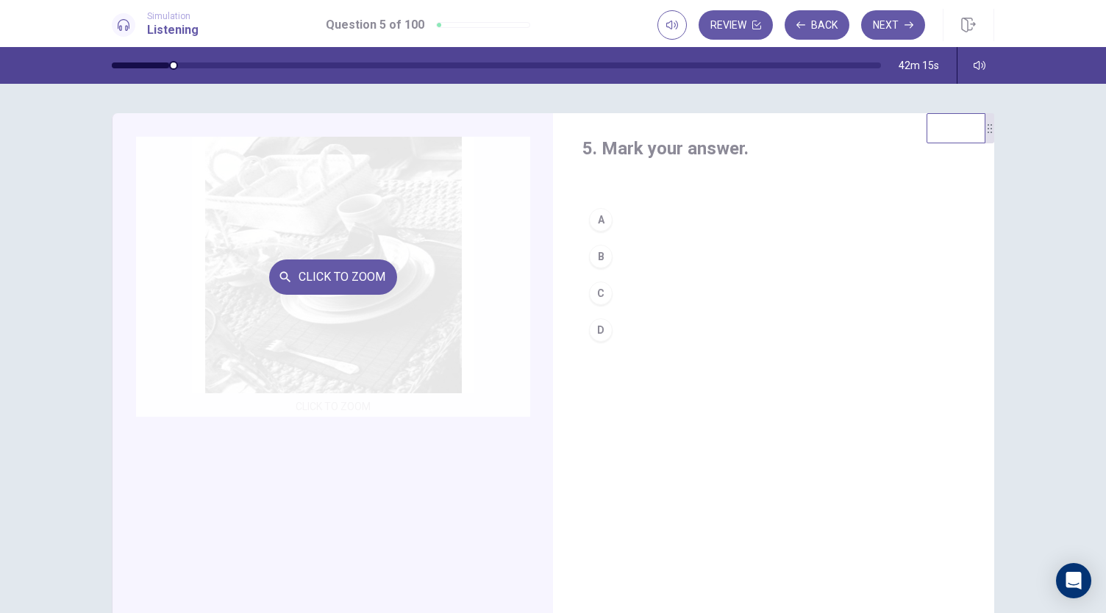
click at [379, 218] on div "Click to Zoom" at bounding box center [333, 277] width 394 height 280
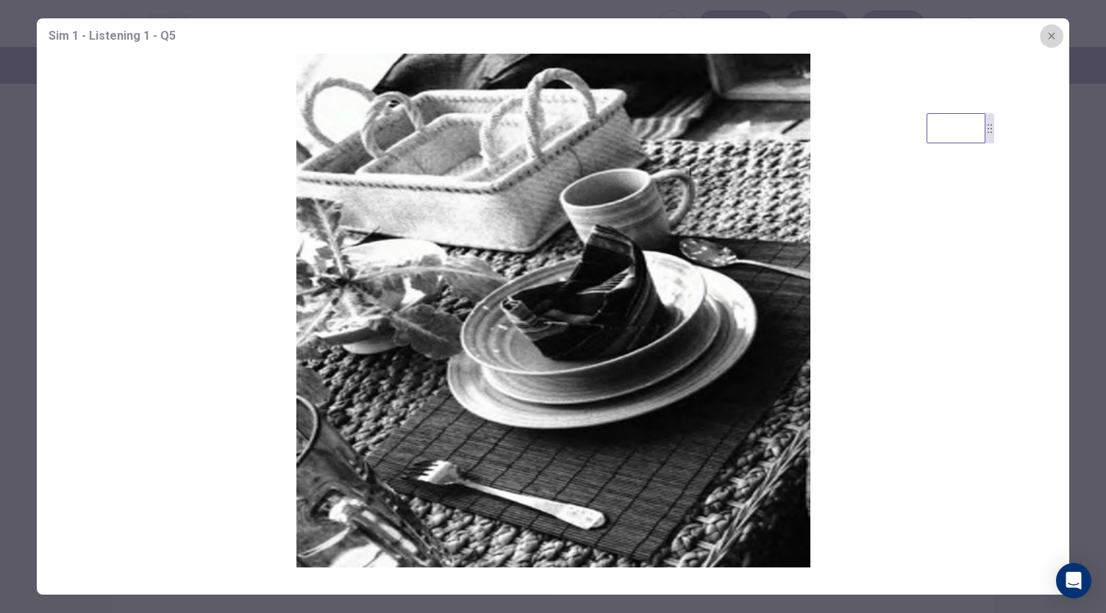
click at [1049, 31] on icon "button" at bounding box center [1052, 36] width 12 height 12
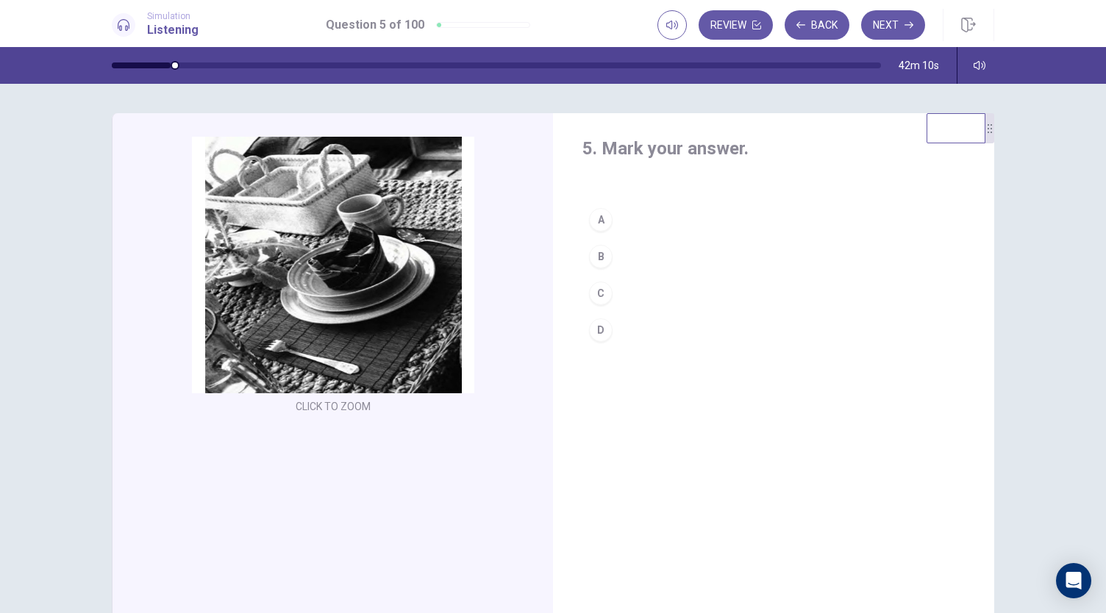
click at [612, 221] on button "A" at bounding box center [773, 219] width 382 height 37
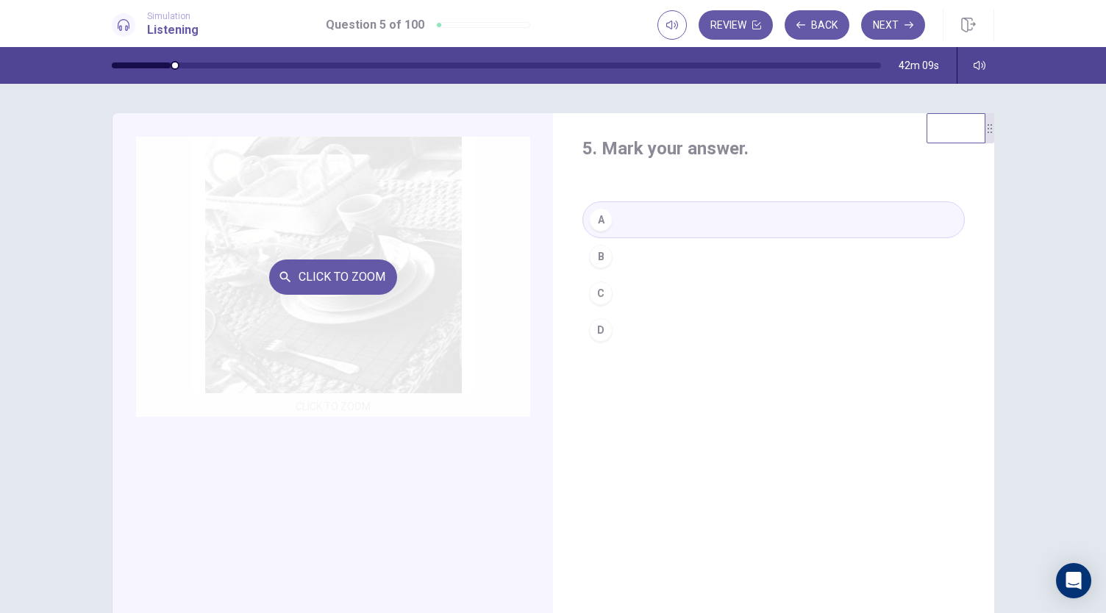
click at [349, 254] on div "Click to Zoom" at bounding box center [333, 277] width 394 height 280
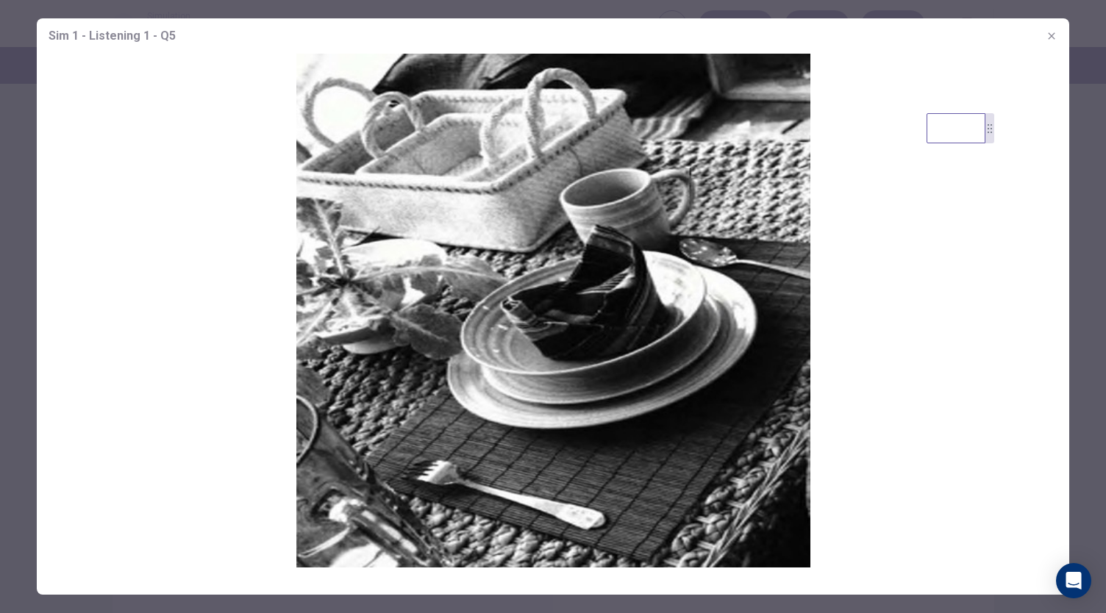
click at [1057, 42] on button "button" at bounding box center [1052, 36] width 24 height 24
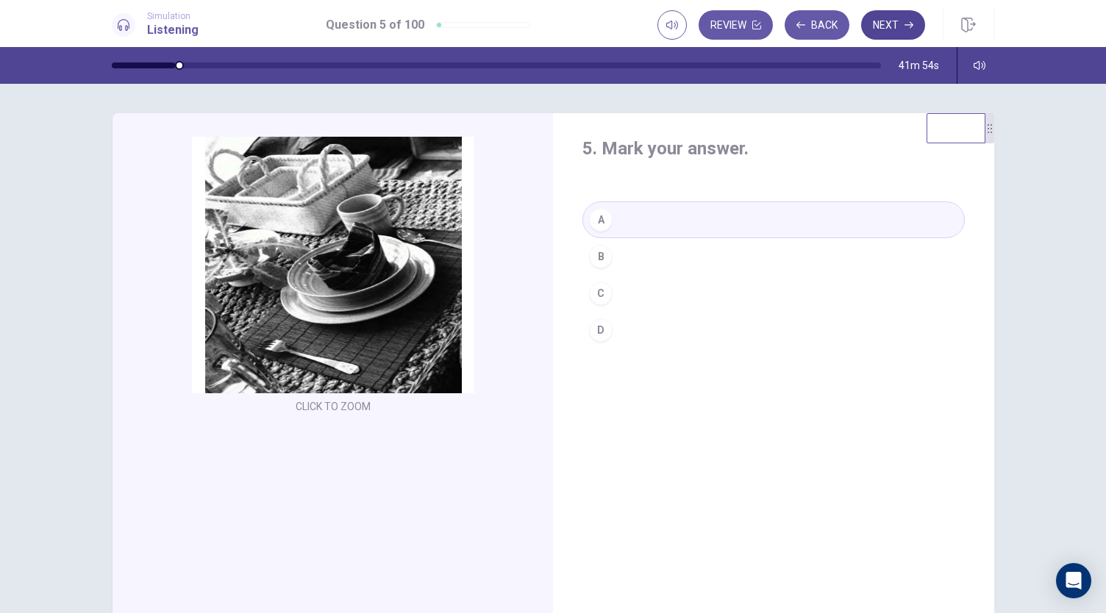
click at [888, 26] on button "Next" at bounding box center [893, 24] width 64 height 29
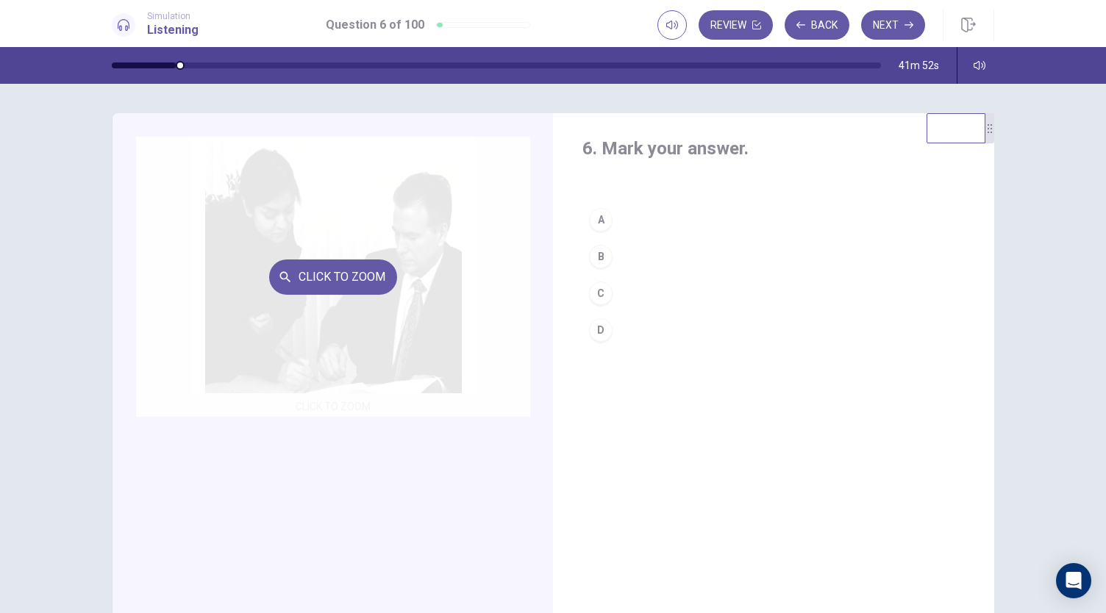
click at [328, 229] on div "Click to Zoom" at bounding box center [333, 277] width 394 height 280
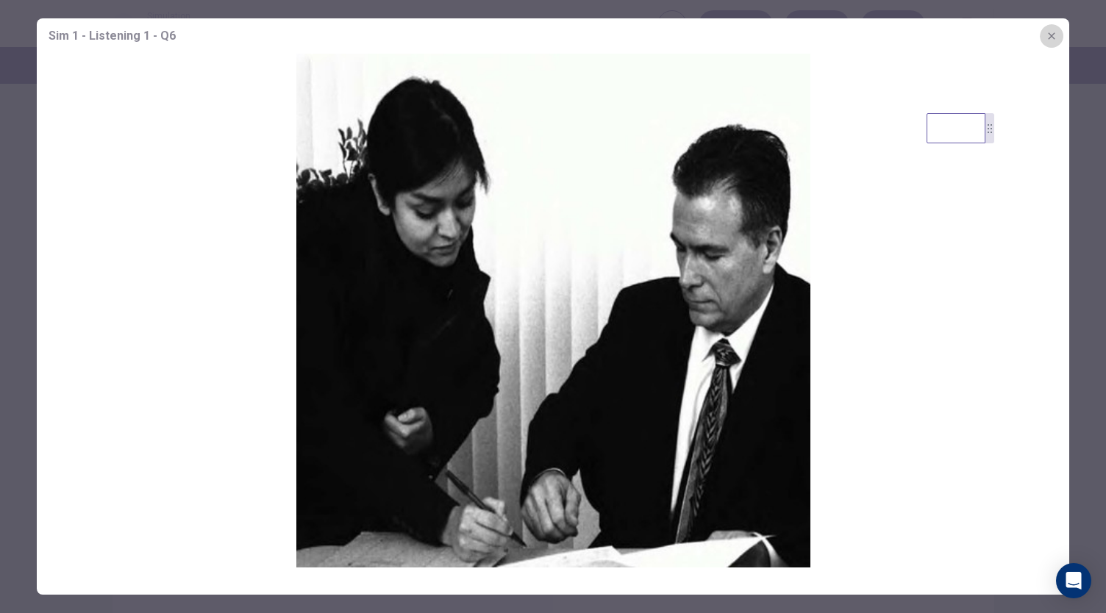
click at [1051, 34] on icon "button" at bounding box center [1052, 36] width 12 height 12
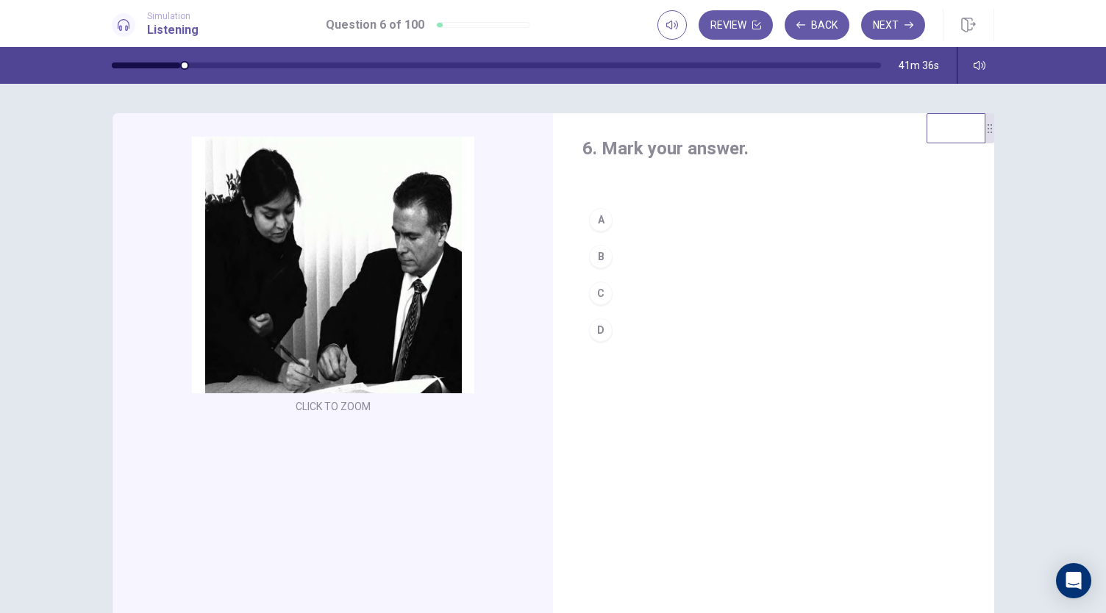
click at [604, 288] on div "C" at bounding box center [601, 294] width 24 height 24
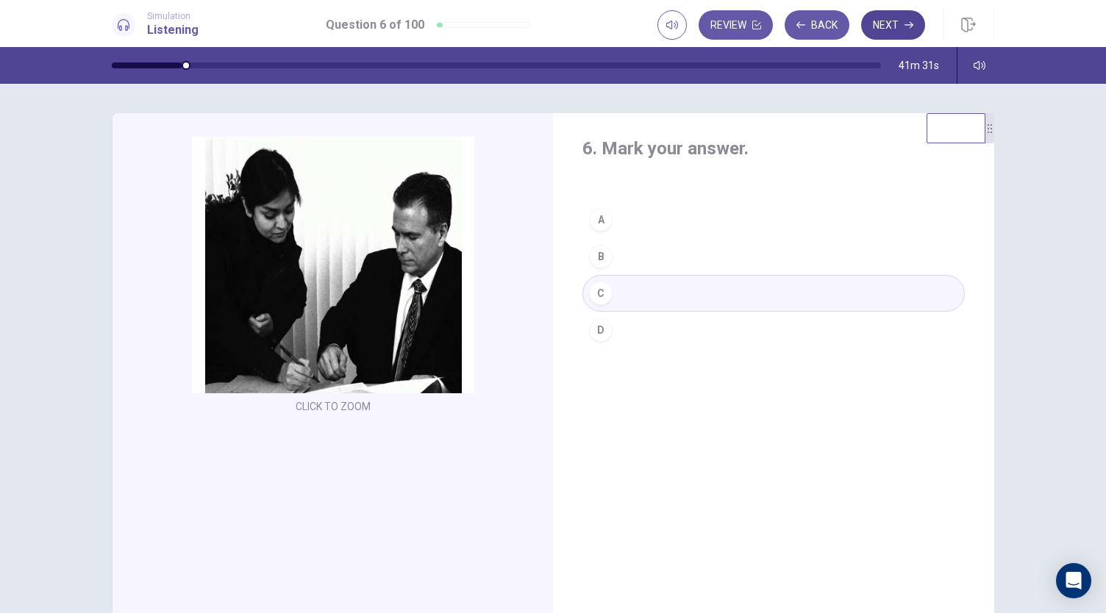
click at [887, 26] on button "Next" at bounding box center [893, 24] width 64 height 29
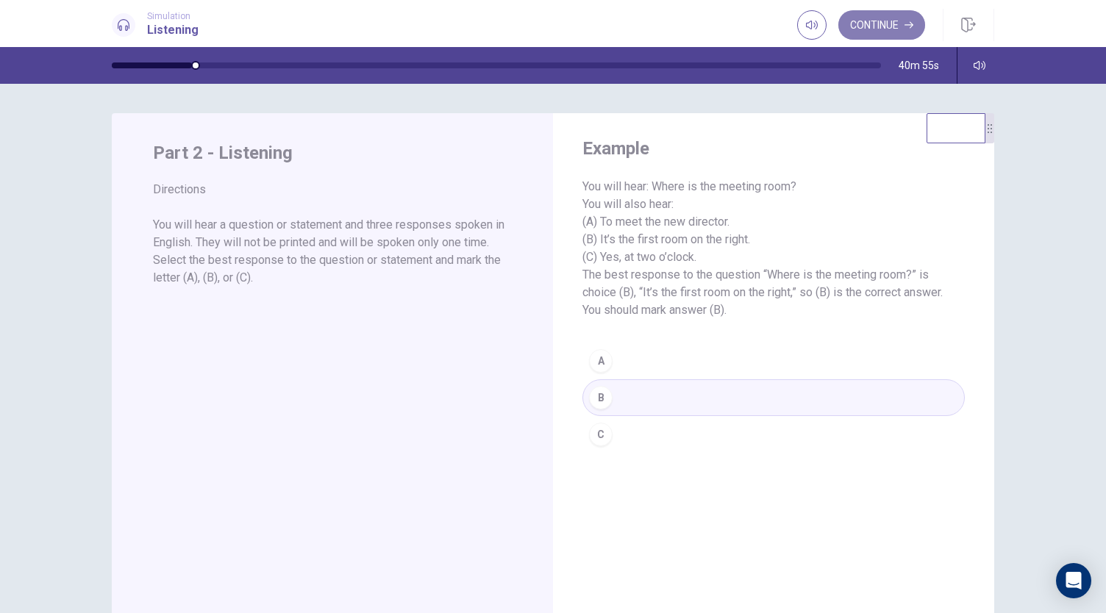
click at [881, 15] on button "Continue" at bounding box center [881, 24] width 87 height 29
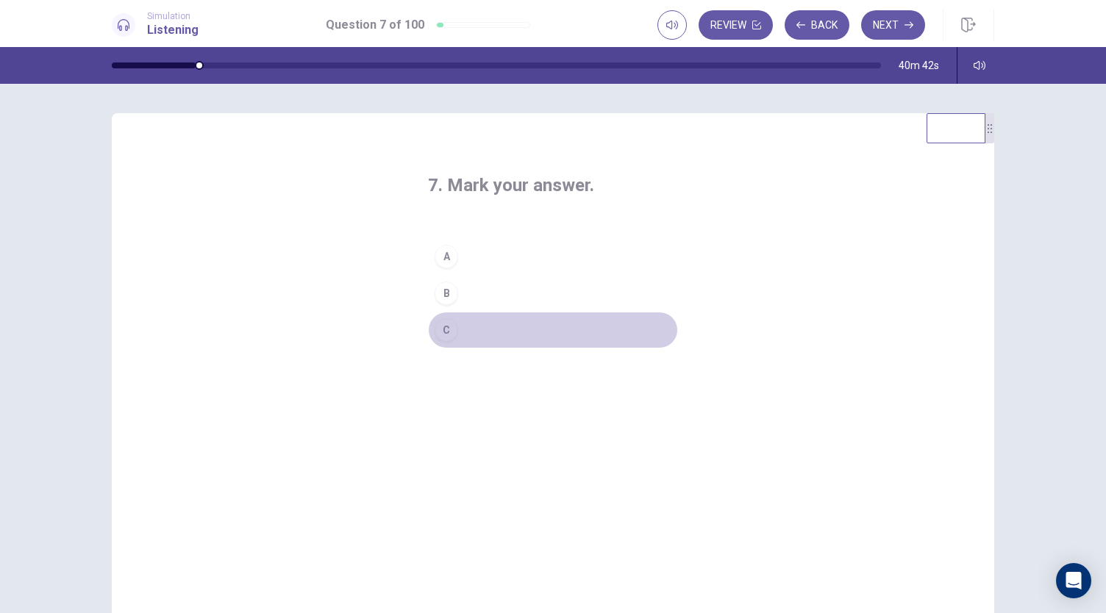
click at [443, 323] on div "C" at bounding box center [447, 330] width 24 height 24
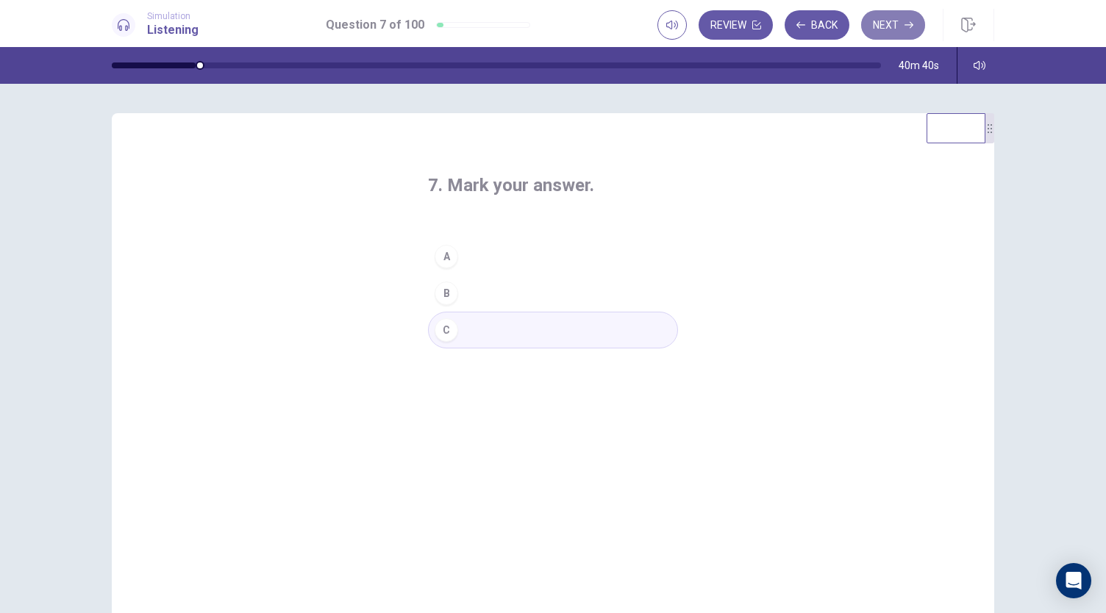
click at [893, 33] on button "Next" at bounding box center [893, 24] width 64 height 29
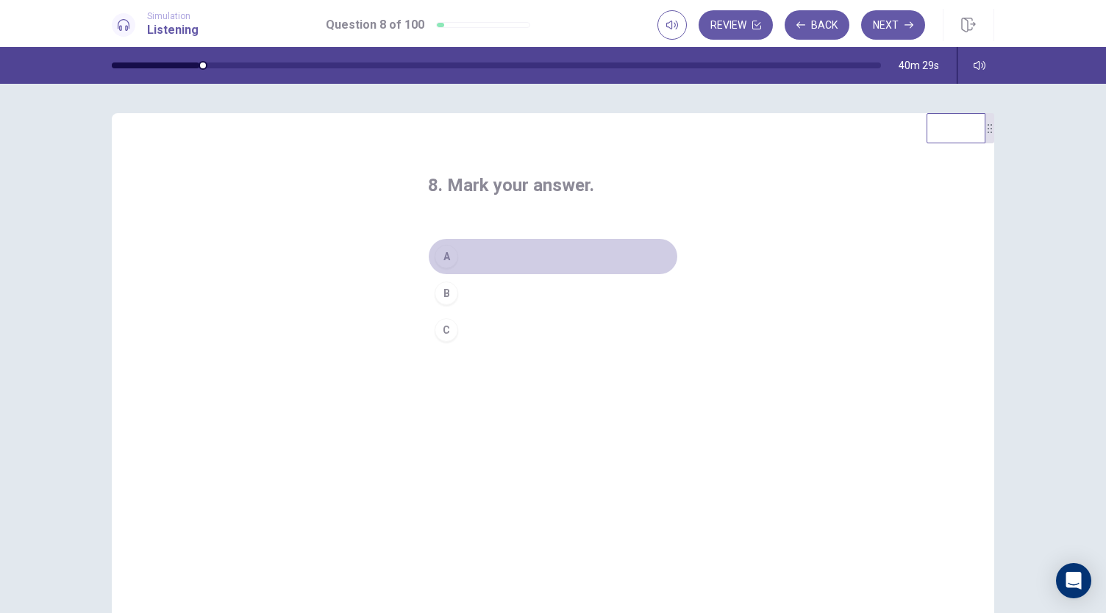
click at [441, 258] on div "A" at bounding box center [447, 257] width 24 height 24
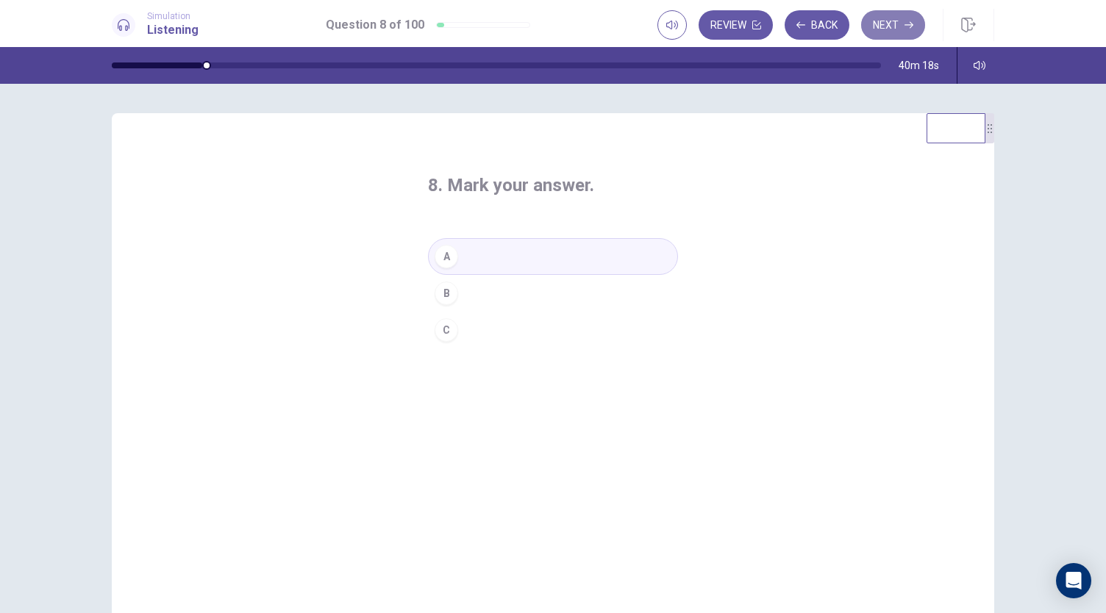
click at [890, 20] on button "Next" at bounding box center [893, 24] width 64 height 29
click at [440, 249] on div "A" at bounding box center [447, 257] width 24 height 24
click at [882, 33] on button "Next" at bounding box center [893, 24] width 64 height 29
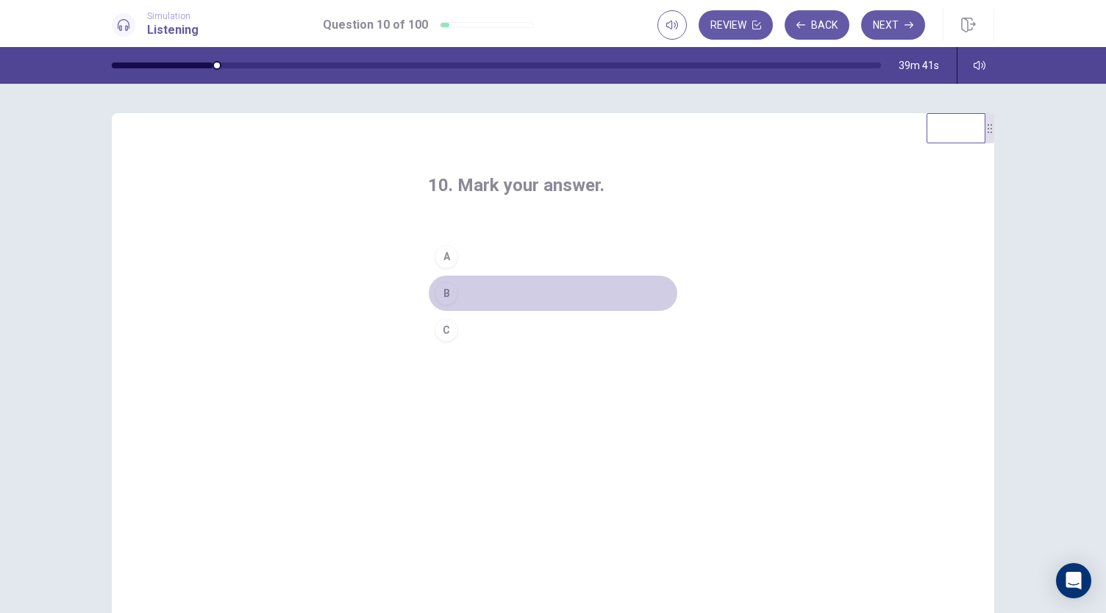
click at [439, 292] on div "B" at bounding box center [447, 294] width 24 height 24
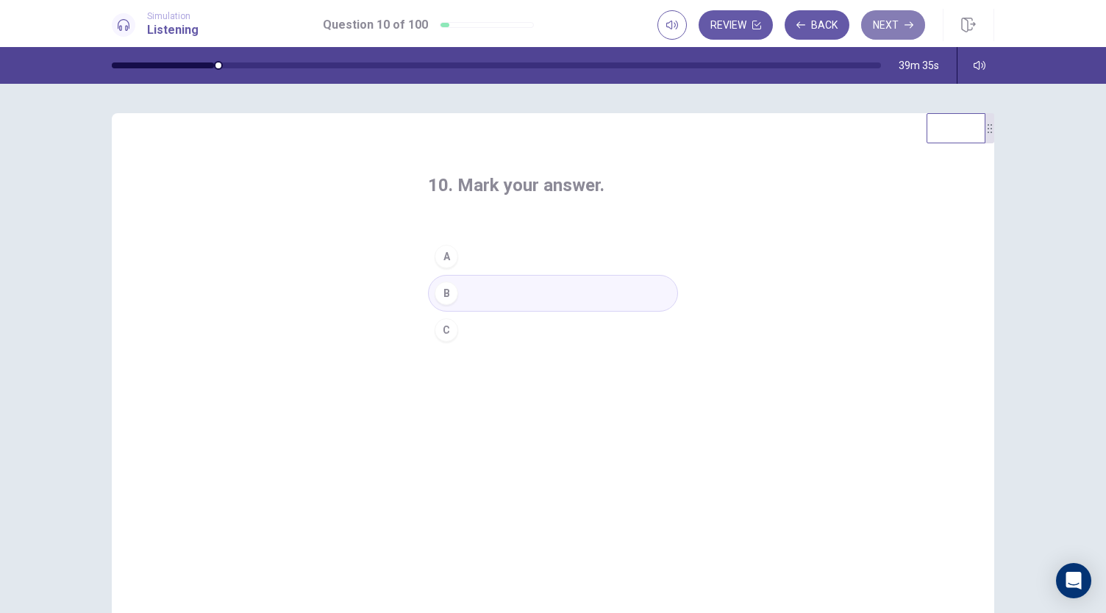
click at [884, 24] on button "Next" at bounding box center [893, 24] width 64 height 29
drag, startPoint x: 442, startPoint y: 296, endPoint x: 438, endPoint y: 319, distance: 23.1
click at [438, 319] on div "A B C" at bounding box center [553, 293] width 250 height 110
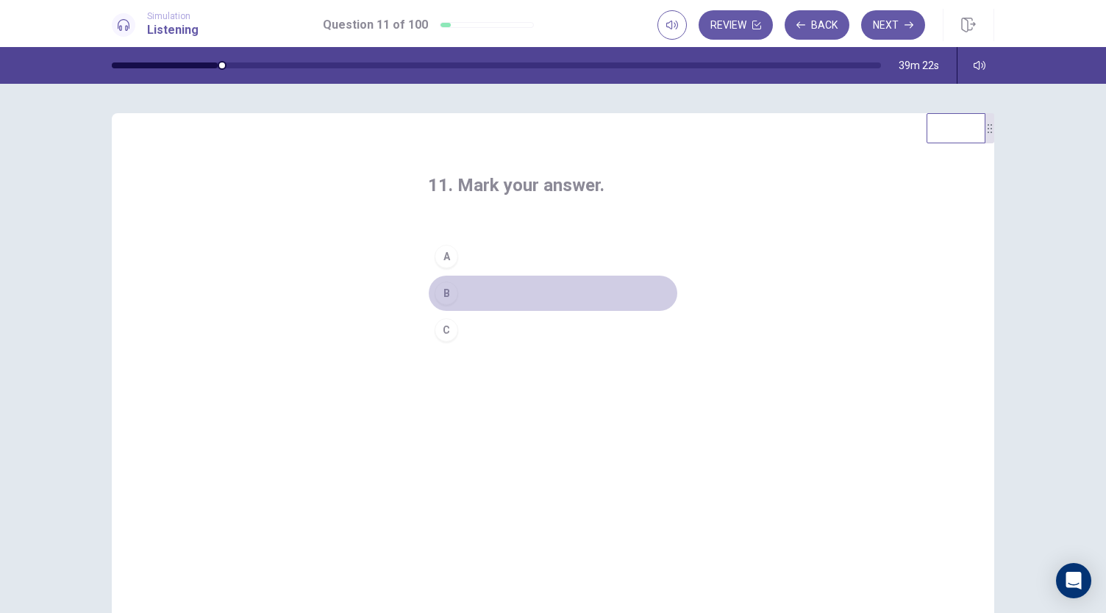
click at [449, 295] on div "B" at bounding box center [447, 294] width 24 height 24
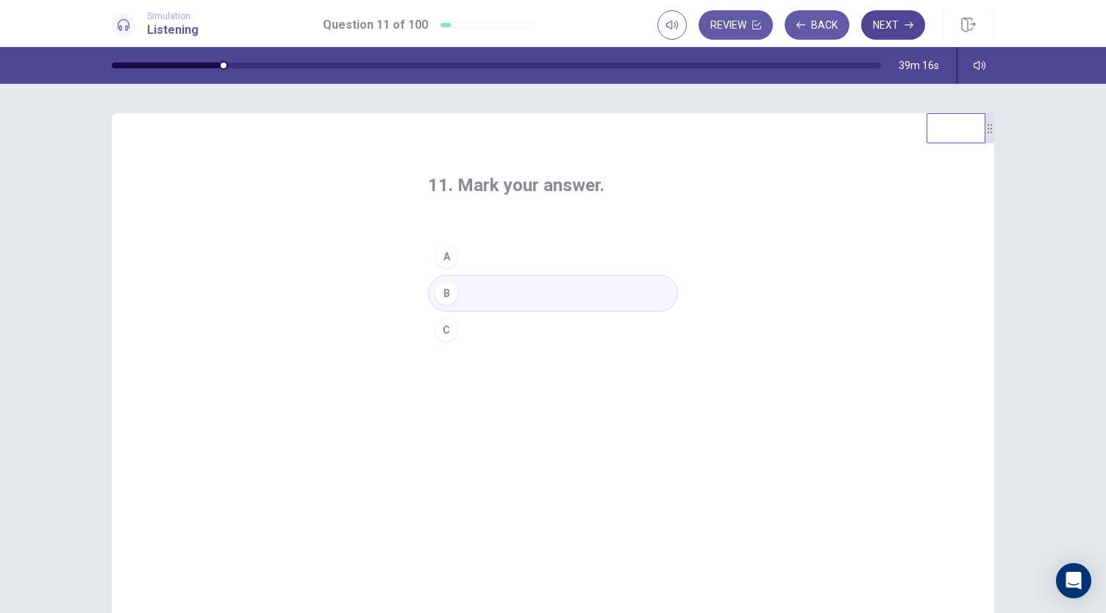
click at [884, 31] on button "Next" at bounding box center [893, 24] width 64 height 29
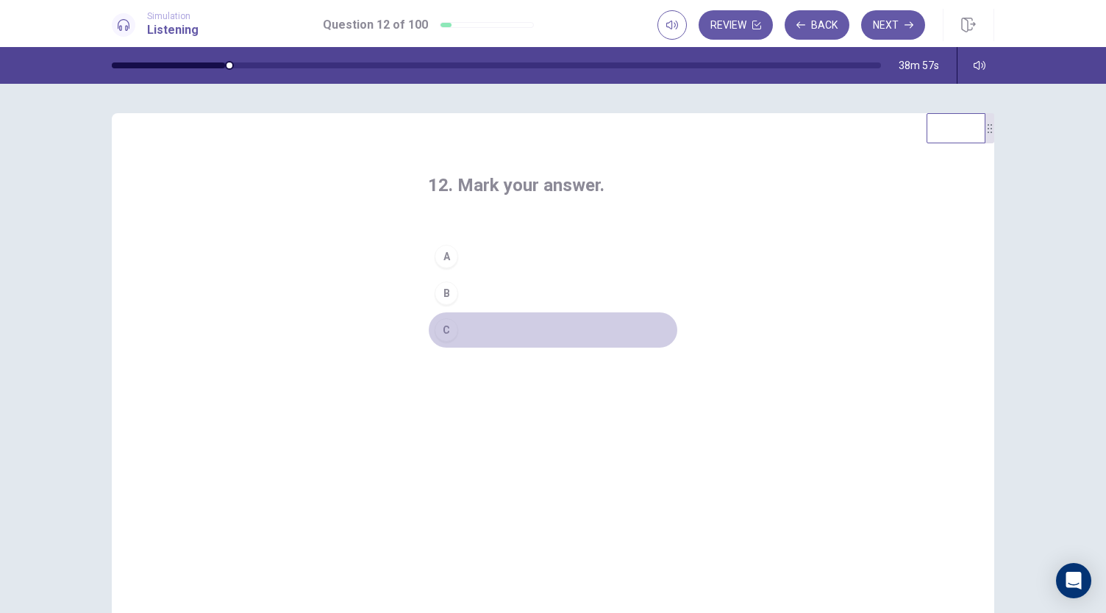
click at [444, 330] on div "C" at bounding box center [447, 330] width 24 height 24
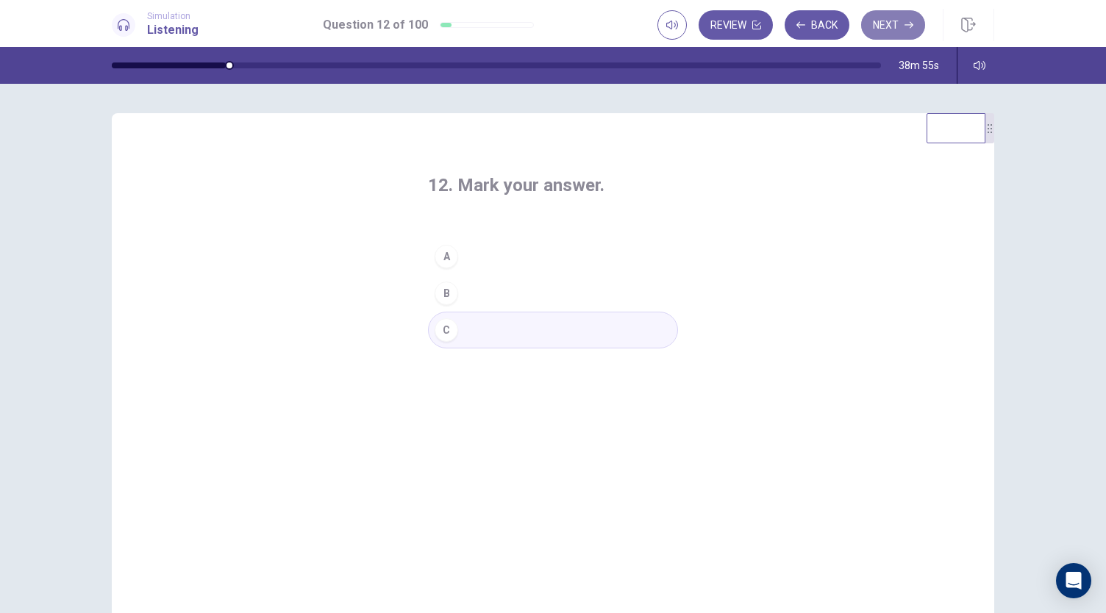
click at [888, 26] on button "Next" at bounding box center [893, 24] width 64 height 29
click at [444, 261] on div "A" at bounding box center [447, 257] width 24 height 24
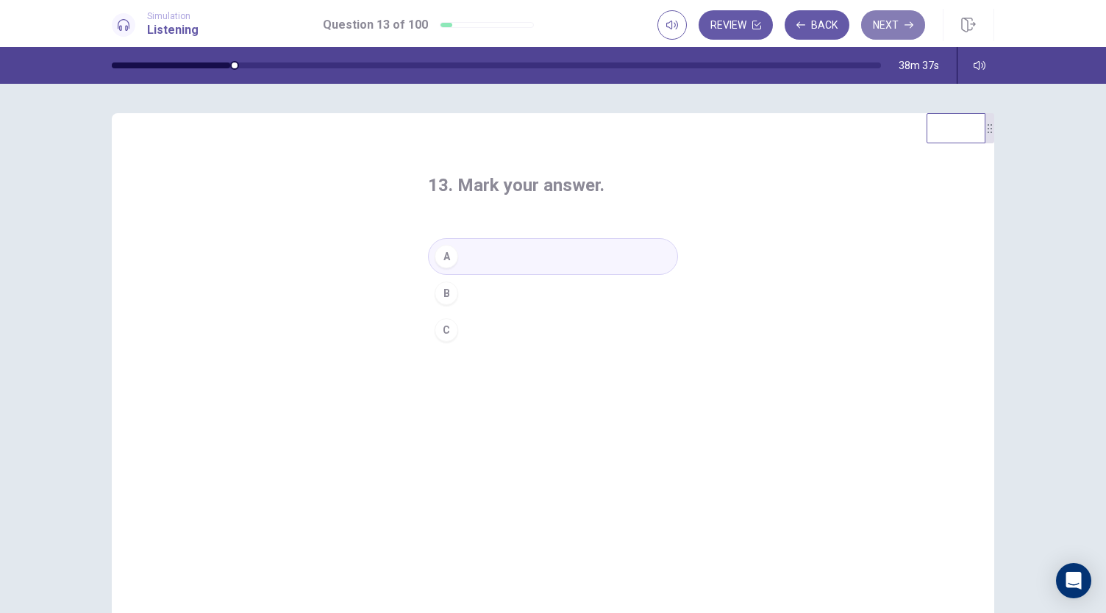
click at [896, 15] on button "Next" at bounding box center [893, 24] width 64 height 29
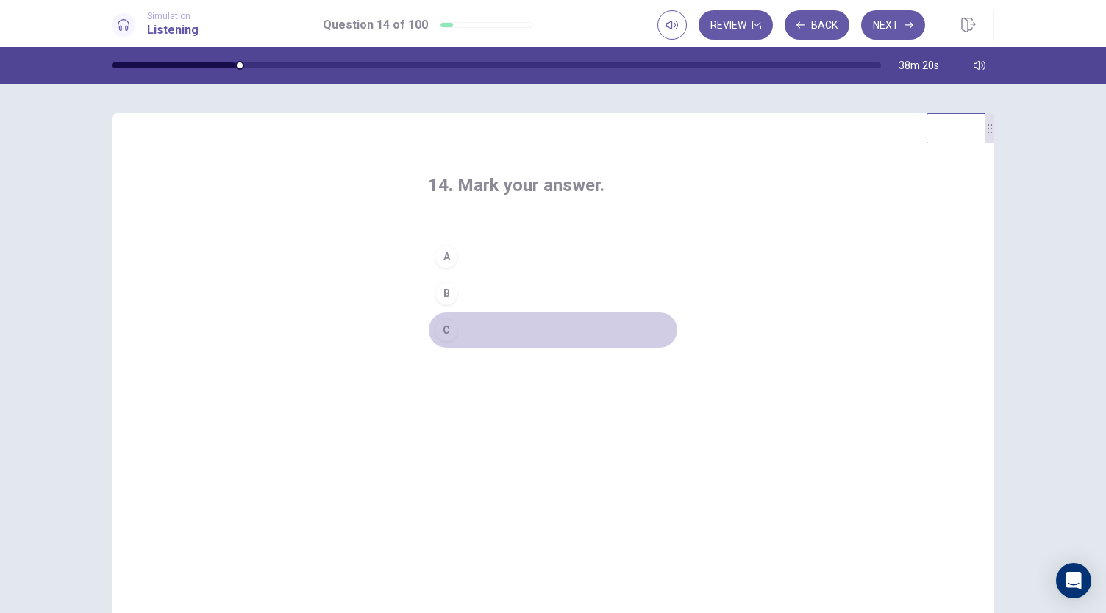
click at [443, 335] on div "C" at bounding box center [447, 330] width 24 height 24
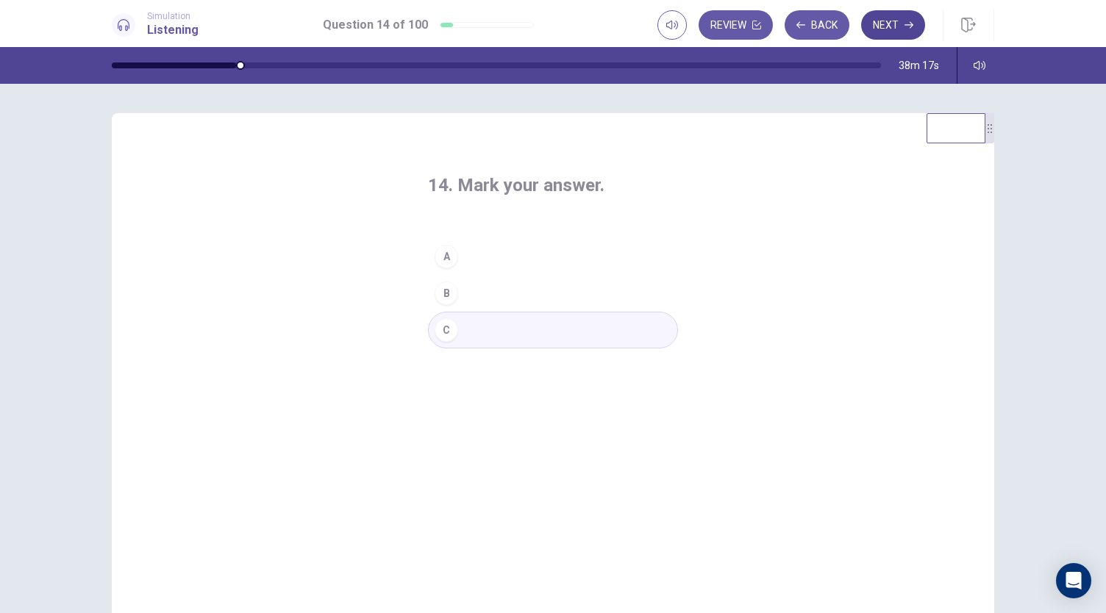
click at [904, 29] on button "Next" at bounding box center [893, 24] width 64 height 29
click at [450, 291] on div "B" at bounding box center [447, 294] width 24 height 24
click at [881, 15] on button "Next" at bounding box center [893, 24] width 64 height 29
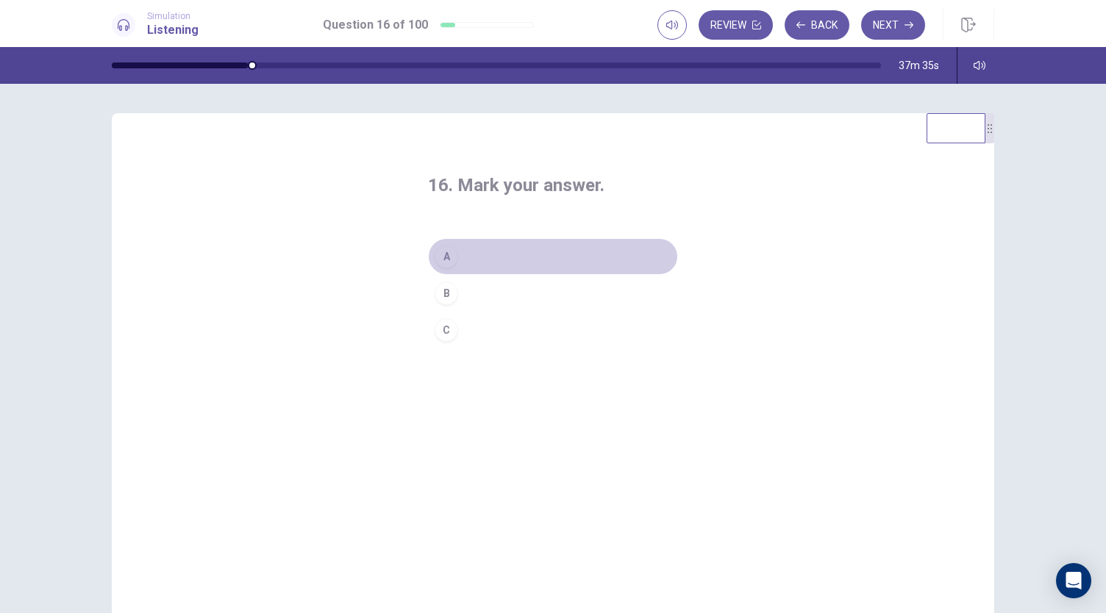
click at [460, 244] on button "A" at bounding box center [553, 256] width 250 height 37
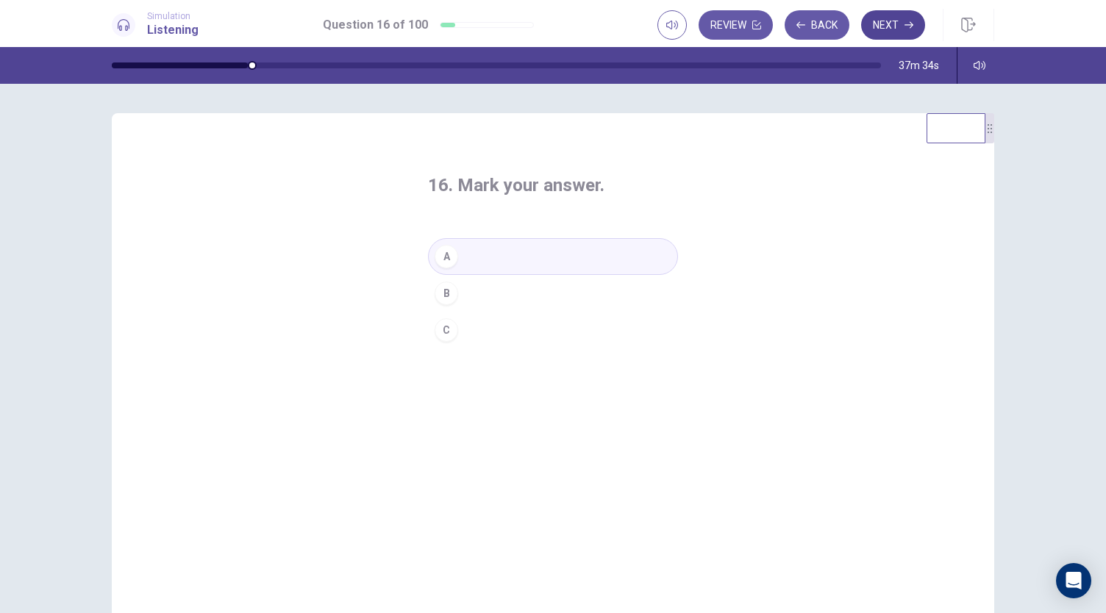
click at [899, 36] on button "Next" at bounding box center [893, 24] width 64 height 29
click at [455, 288] on button "B" at bounding box center [553, 293] width 250 height 37
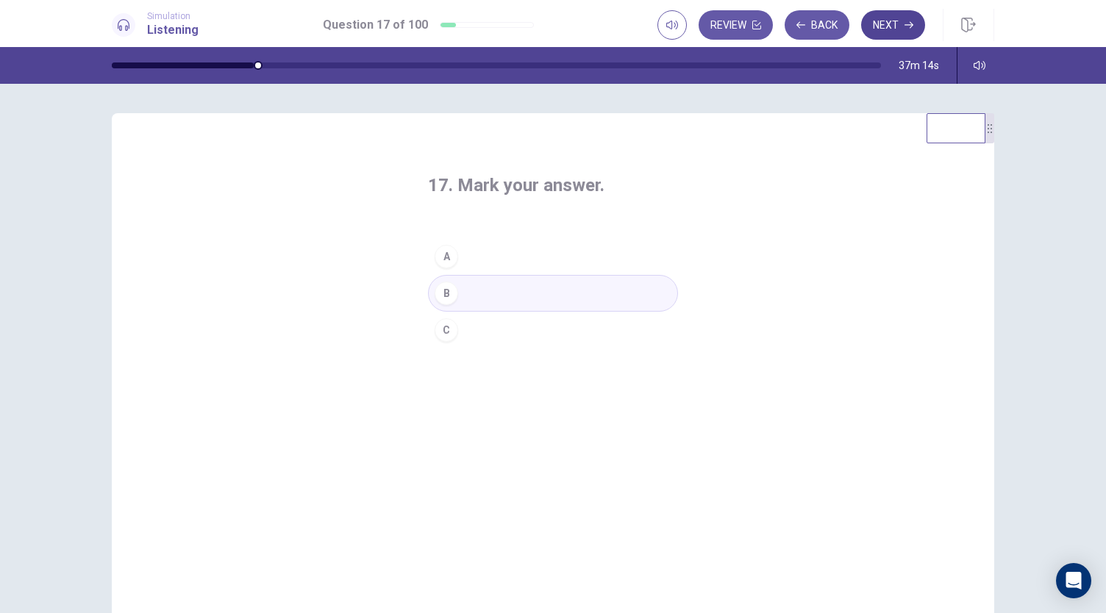
click at [889, 24] on button "Next" at bounding box center [893, 24] width 64 height 29
click at [443, 333] on div "C" at bounding box center [447, 330] width 24 height 24
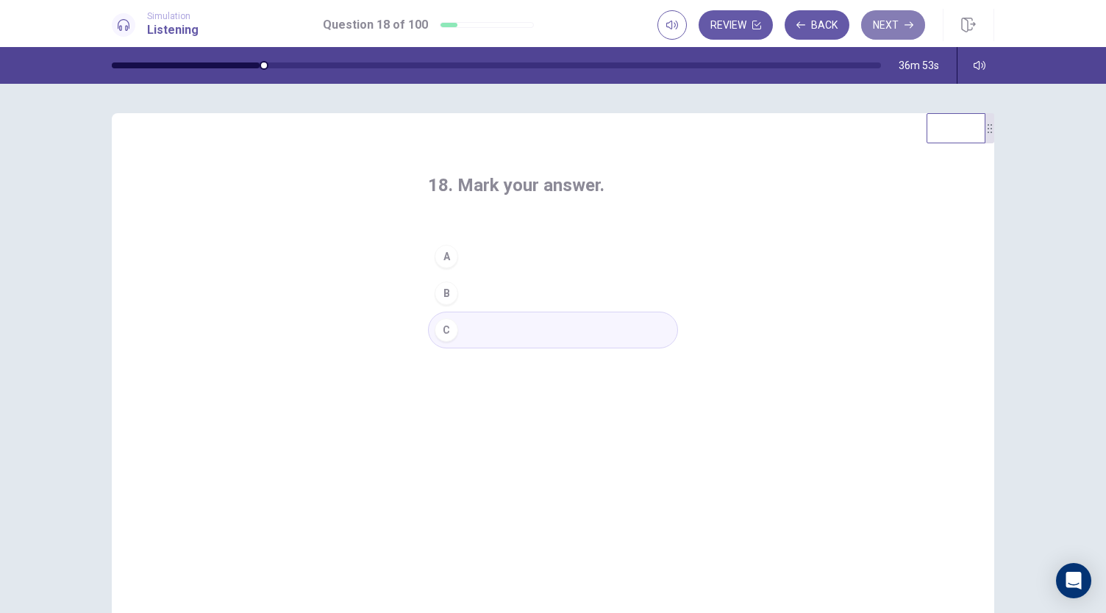
click at [894, 30] on button "Next" at bounding box center [893, 24] width 64 height 29
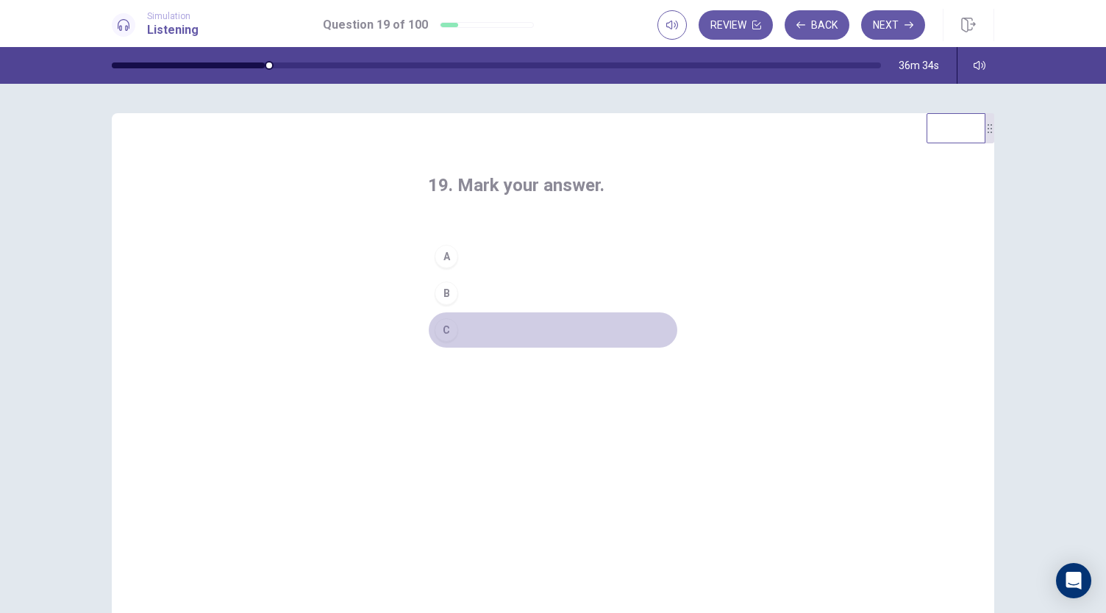
click at [446, 321] on div "C" at bounding box center [447, 330] width 24 height 24
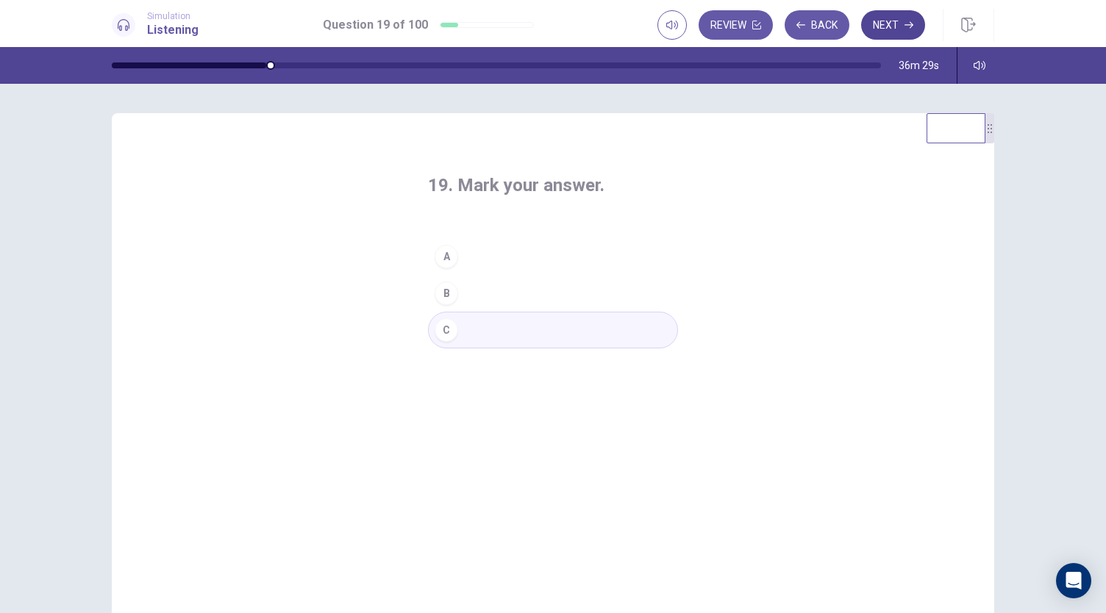
click at [889, 32] on button "Next" at bounding box center [893, 24] width 64 height 29
click at [461, 261] on button "A" at bounding box center [553, 256] width 250 height 37
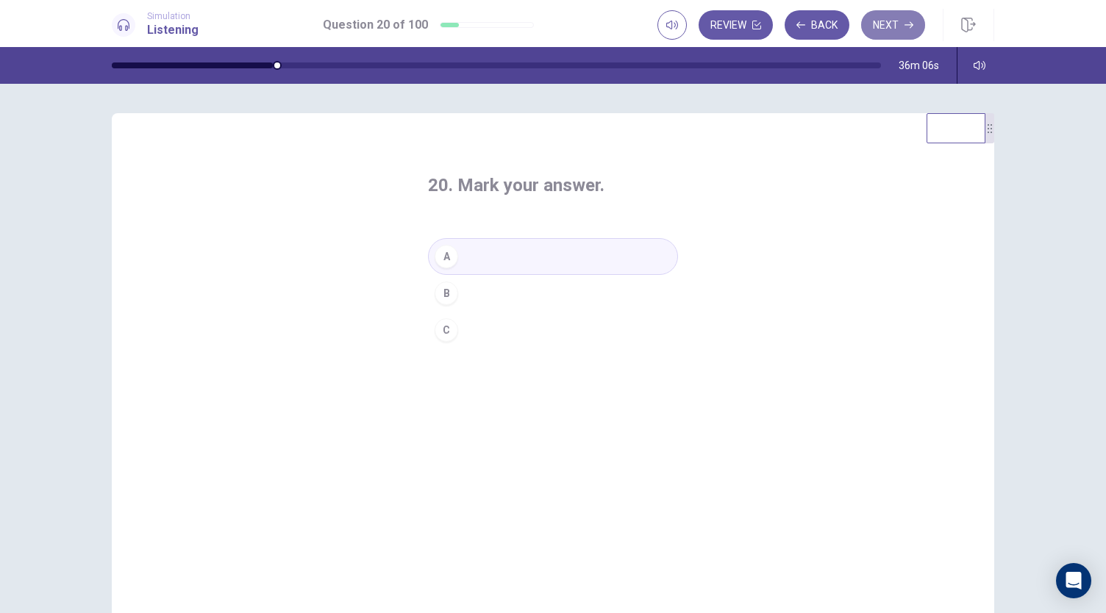
click at [905, 29] on icon "button" at bounding box center [908, 25] width 9 height 9
click at [444, 303] on div "B" at bounding box center [447, 294] width 24 height 24
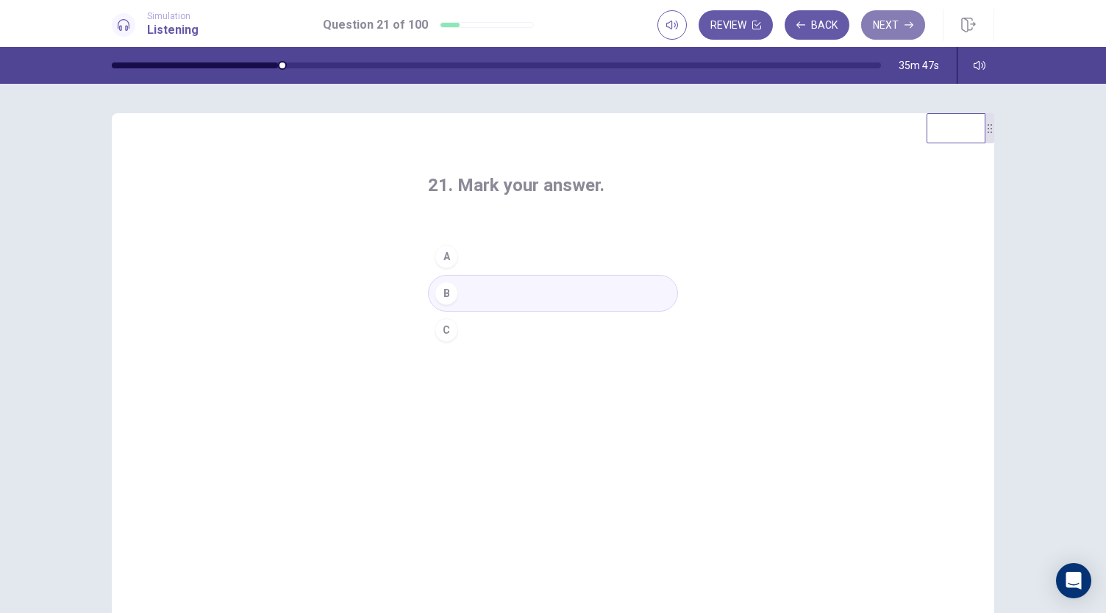
click at [888, 32] on button "Next" at bounding box center [893, 24] width 64 height 29
click at [468, 291] on button "B" at bounding box center [553, 293] width 250 height 37
click at [907, 18] on button "Next" at bounding box center [893, 24] width 64 height 29
click at [431, 301] on button "B" at bounding box center [553, 293] width 250 height 37
click at [547, 336] on button "C" at bounding box center [553, 330] width 250 height 37
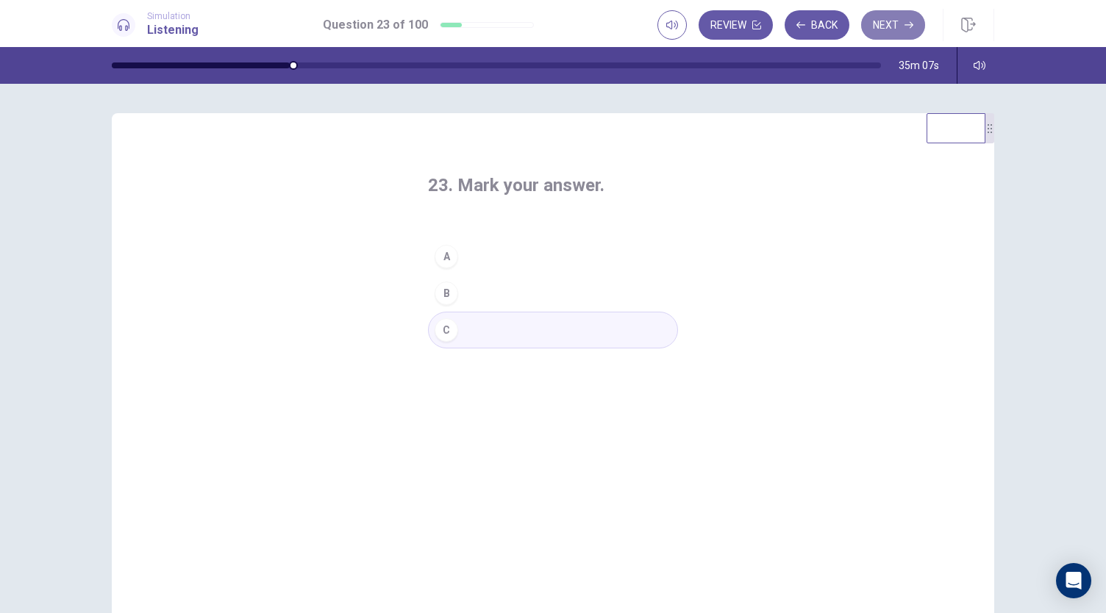
click at [893, 29] on button "Next" at bounding box center [893, 24] width 64 height 29
click at [462, 295] on button "B" at bounding box center [553, 293] width 250 height 37
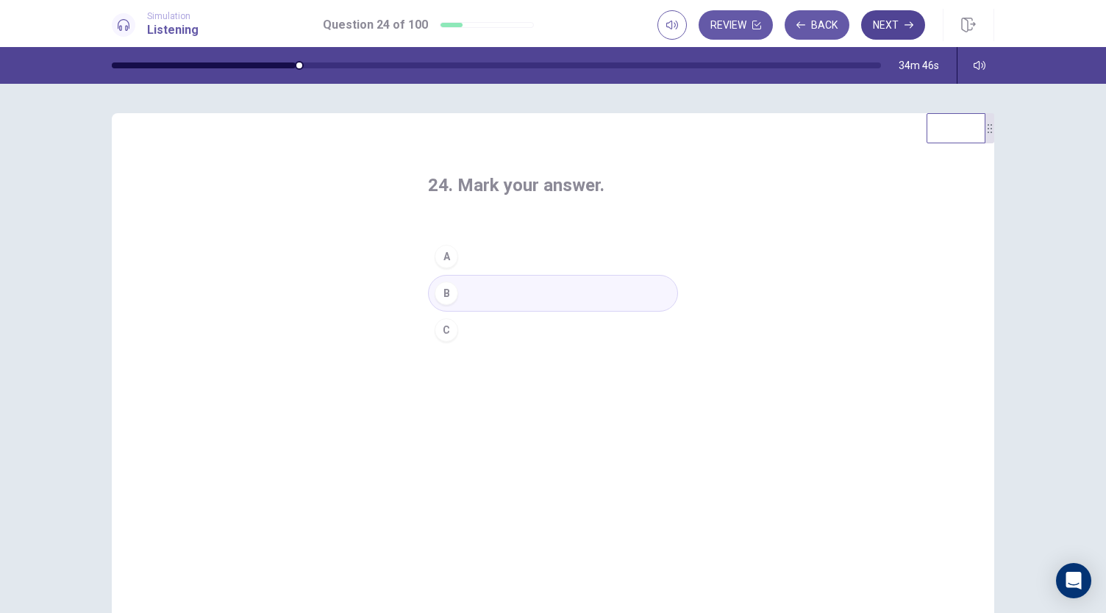
click at [878, 31] on button "Next" at bounding box center [893, 24] width 64 height 29
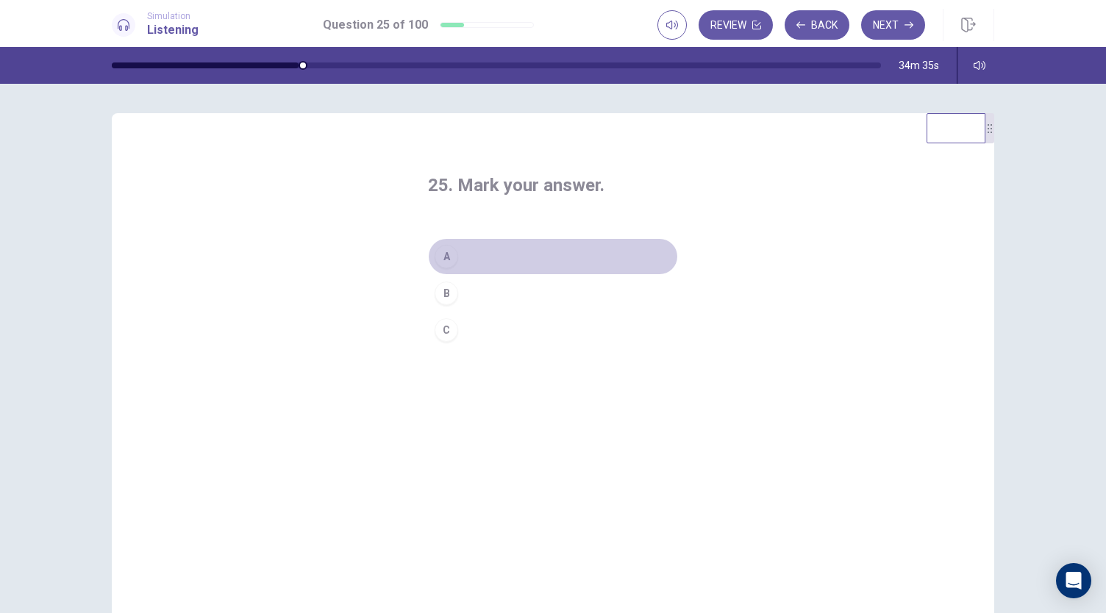
click at [468, 262] on button "A" at bounding box center [553, 256] width 250 height 37
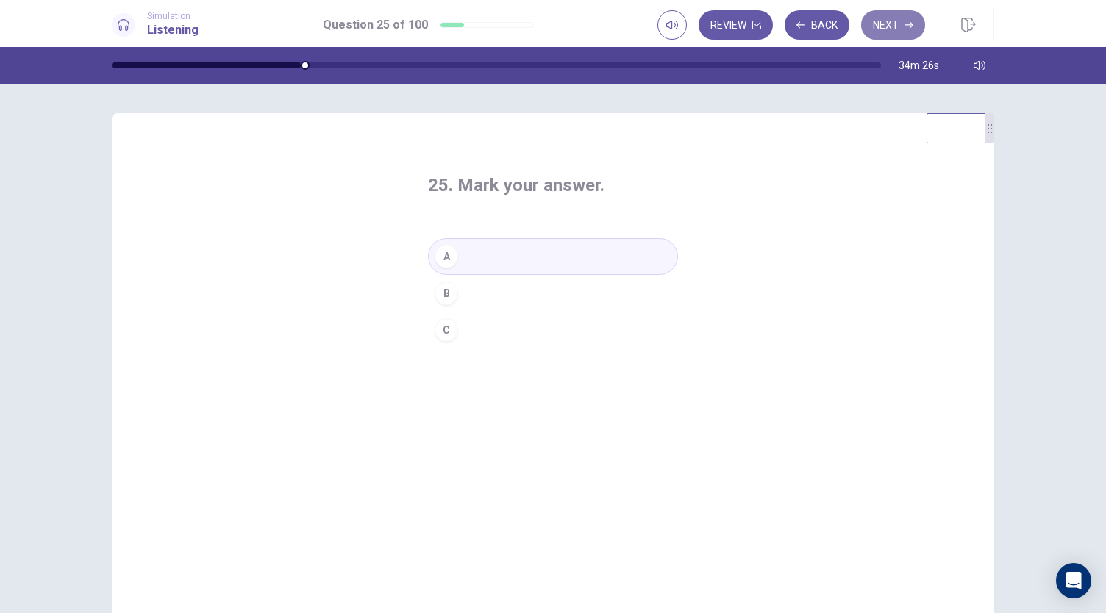
click at [893, 32] on button "Next" at bounding box center [893, 24] width 64 height 29
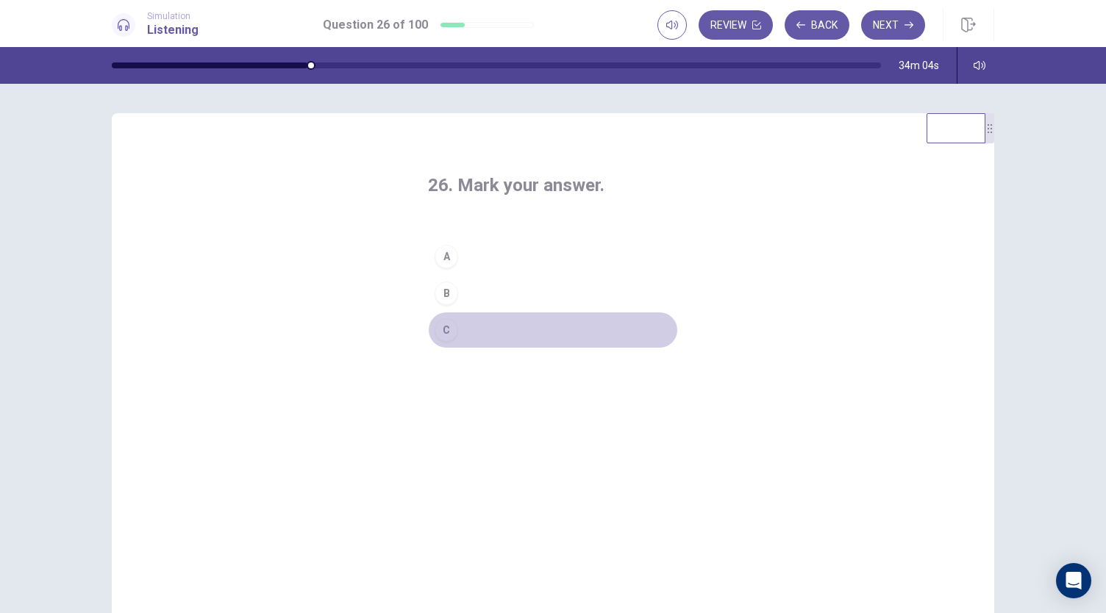
click at [440, 335] on div "C" at bounding box center [447, 330] width 24 height 24
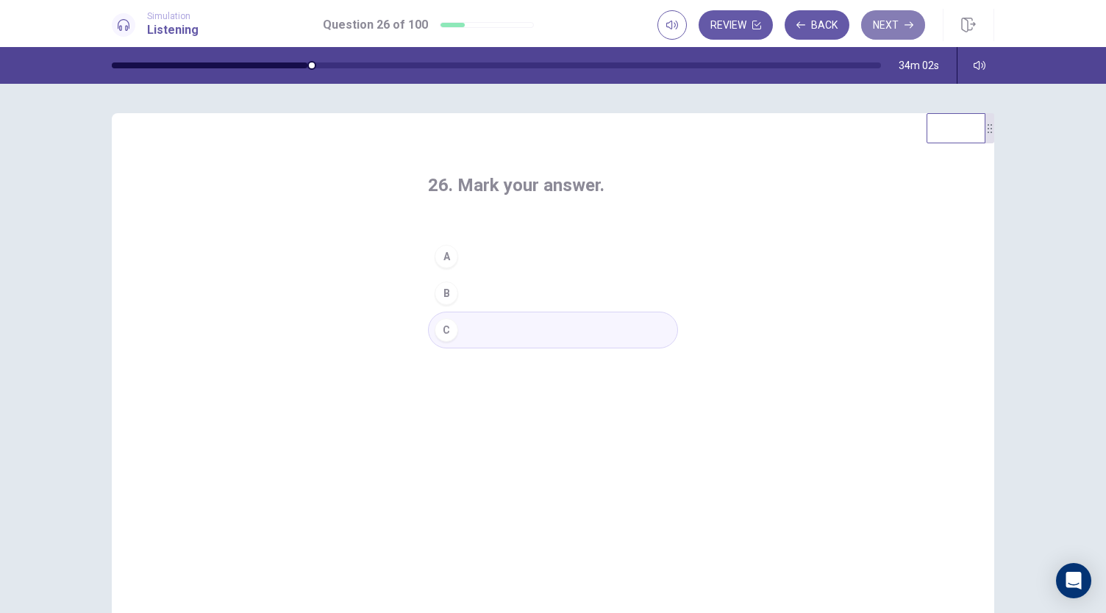
click at [906, 26] on icon "button" at bounding box center [908, 25] width 9 height 9
click at [449, 321] on div "C" at bounding box center [447, 330] width 24 height 24
click at [904, 20] on button "Next" at bounding box center [893, 24] width 64 height 29
click at [456, 251] on button "A" at bounding box center [553, 256] width 250 height 37
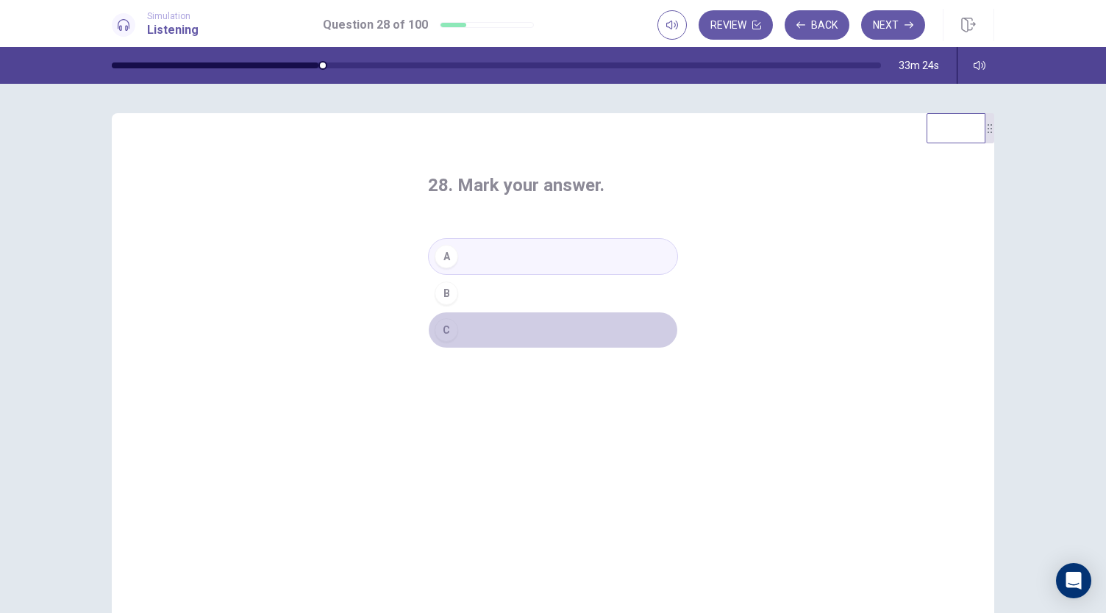
click at [479, 320] on button "C" at bounding box center [553, 330] width 250 height 37
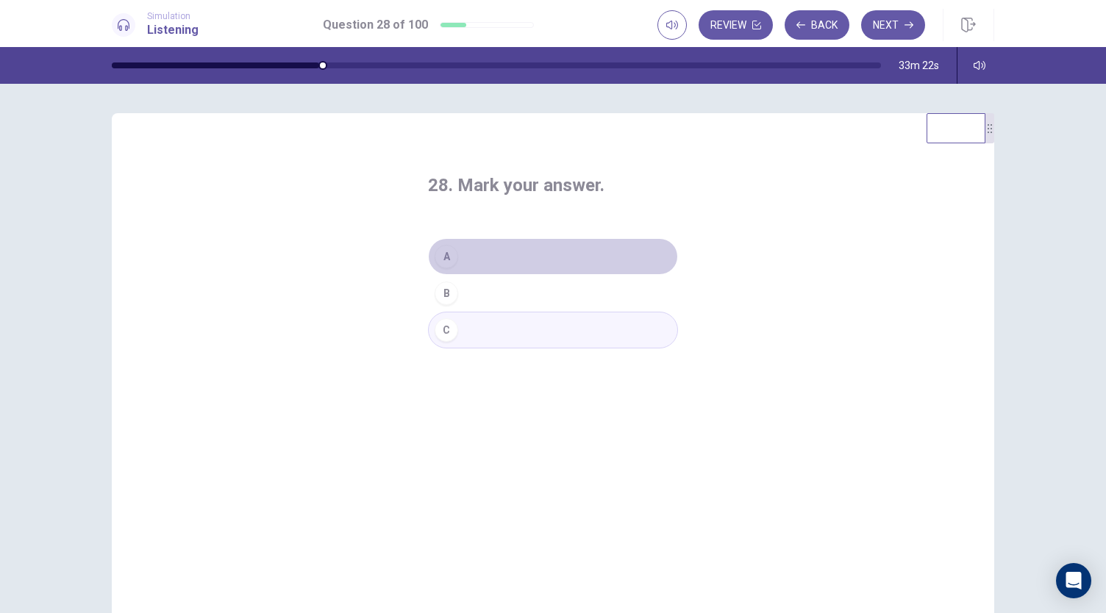
click at [505, 247] on button "A" at bounding box center [553, 256] width 250 height 37
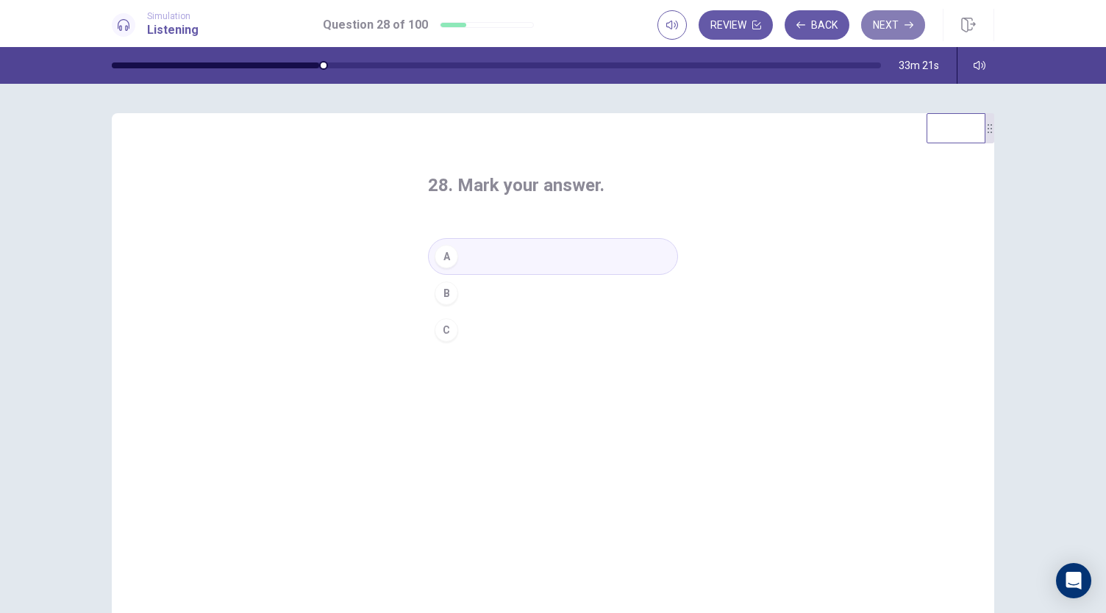
click at [881, 24] on button "Next" at bounding box center [893, 24] width 64 height 29
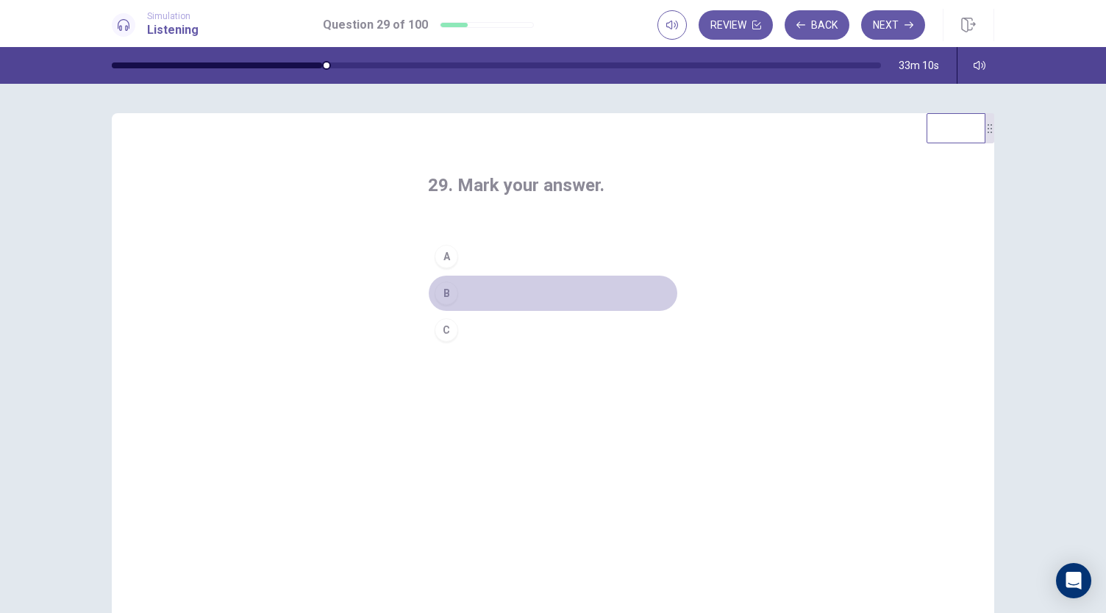
click at [460, 295] on button "B" at bounding box center [553, 293] width 250 height 37
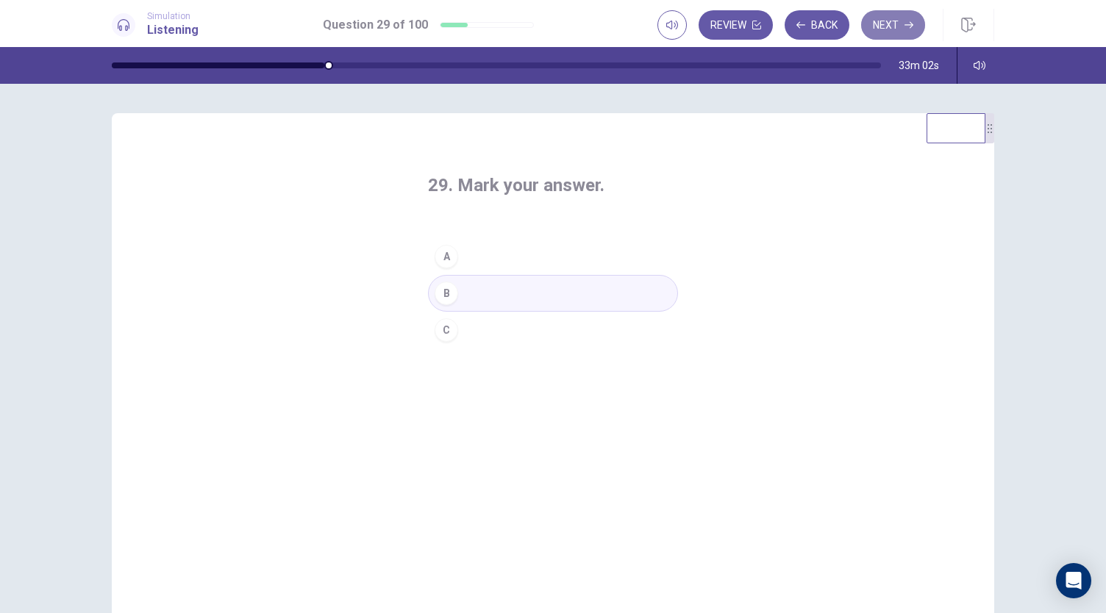
click at [901, 29] on button "Next" at bounding box center [893, 24] width 64 height 29
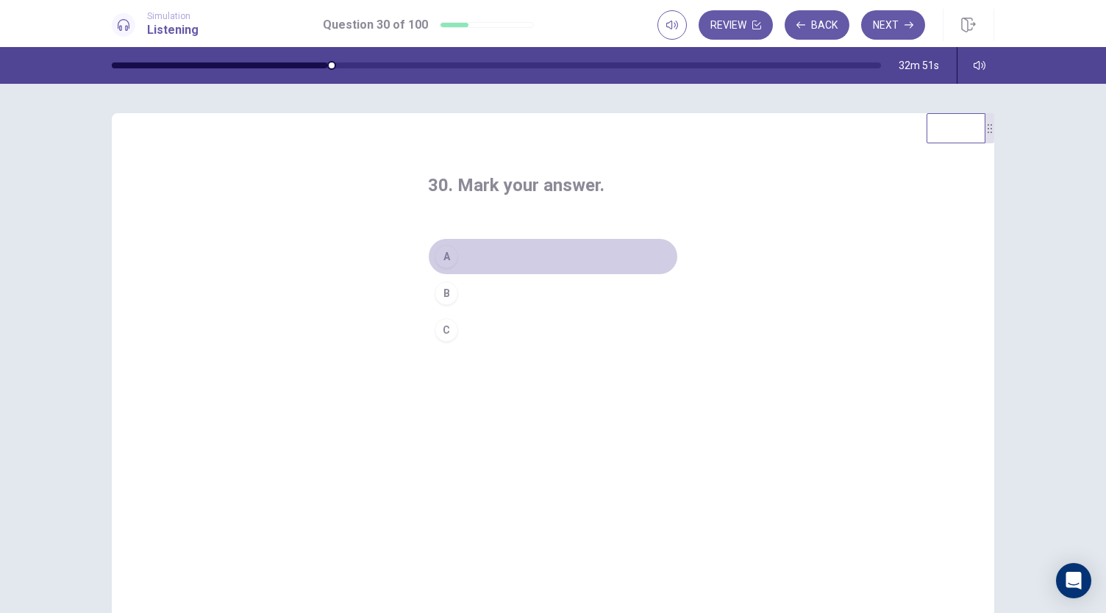
click at [452, 253] on div "A" at bounding box center [447, 257] width 24 height 24
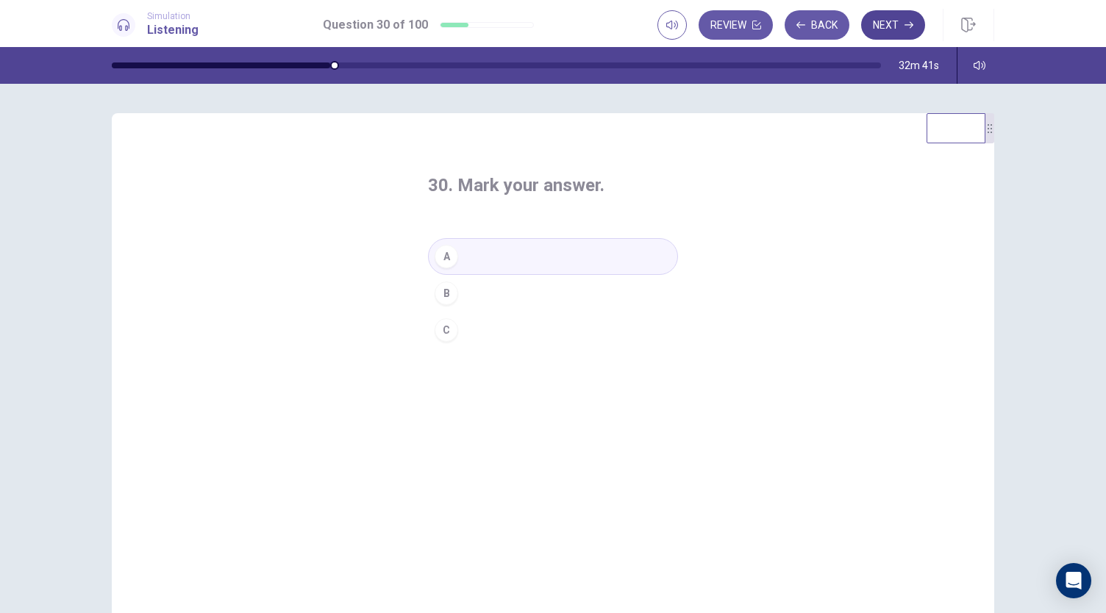
click at [902, 33] on button "Next" at bounding box center [893, 24] width 64 height 29
click at [455, 301] on button "B" at bounding box center [553, 293] width 250 height 37
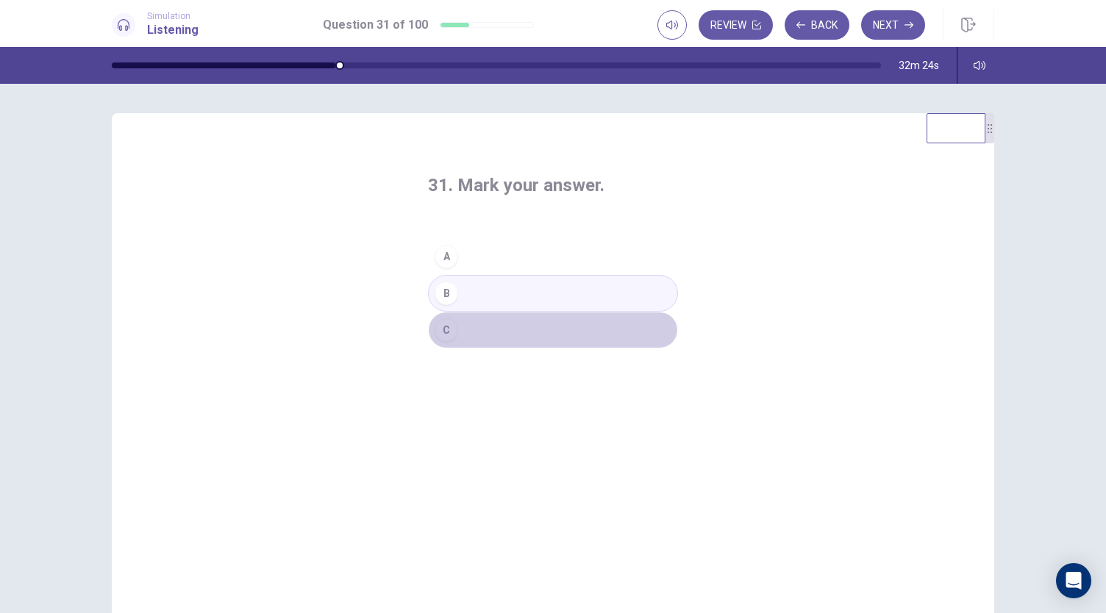
click at [513, 329] on button "C" at bounding box center [553, 330] width 250 height 37
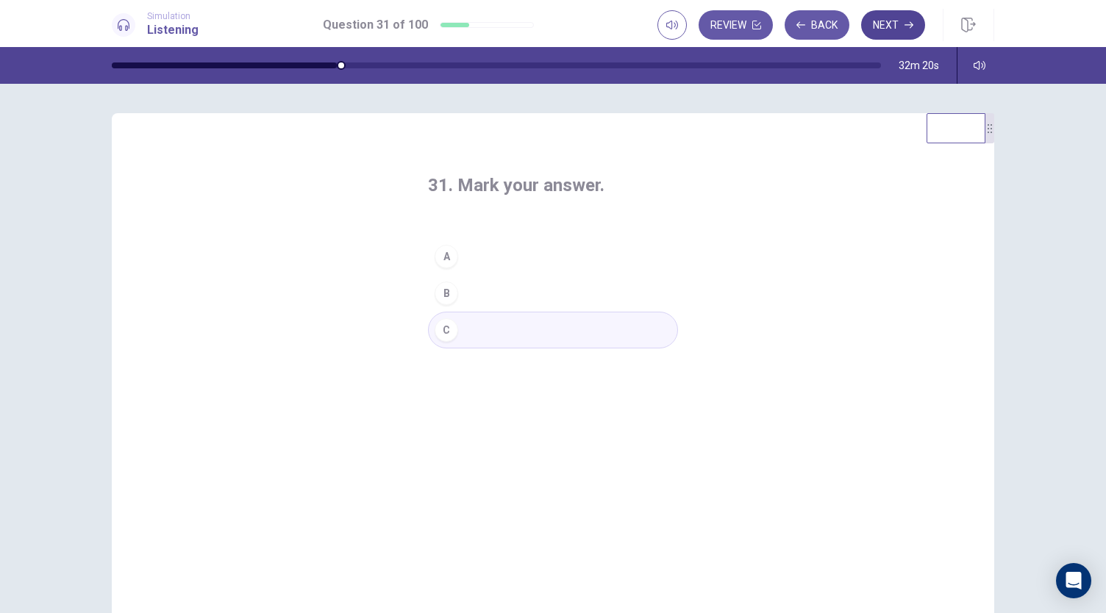
click at [896, 24] on button "Next" at bounding box center [893, 24] width 64 height 29
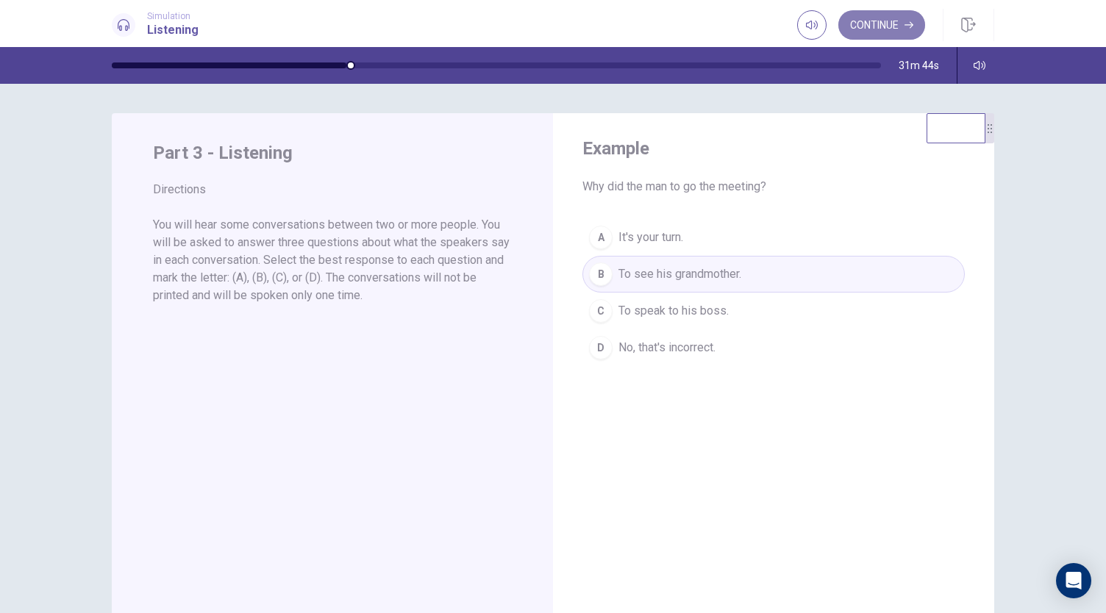
click at [896, 20] on button "Continue" at bounding box center [881, 24] width 87 height 29
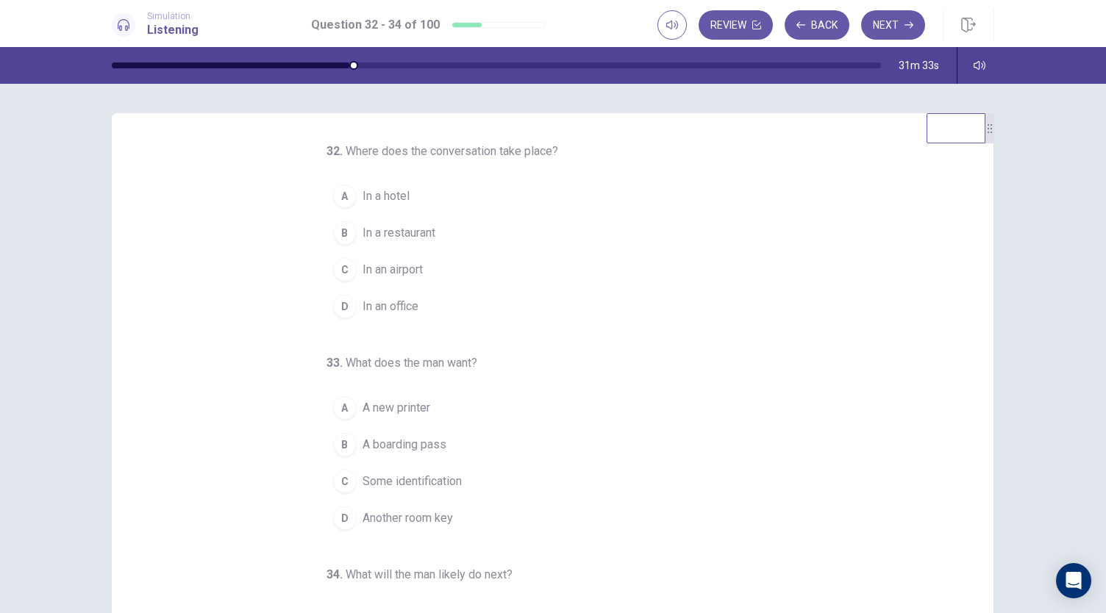
scroll to position [147, 0]
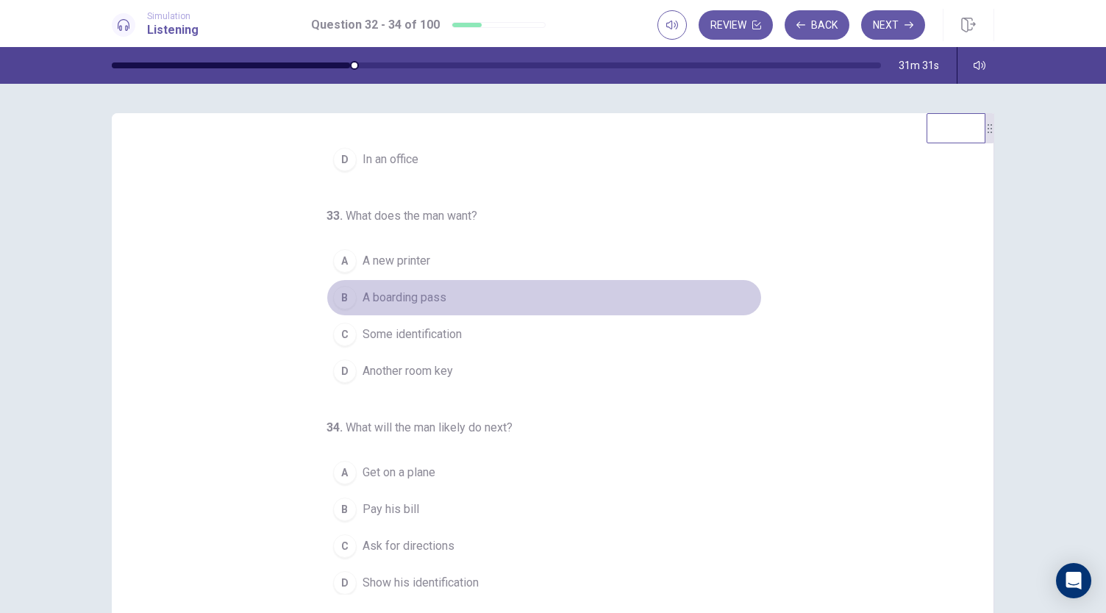
click at [403, 298] on span "A boarding pass" at bounding box center [405, 298] width 84 height 18
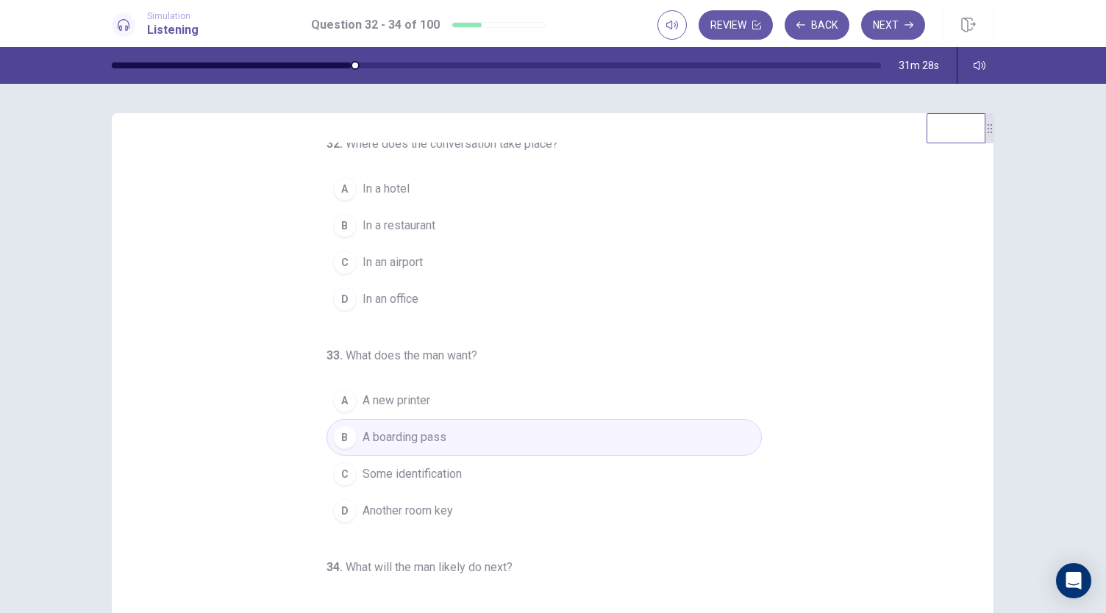
scroll to position [0, 0]
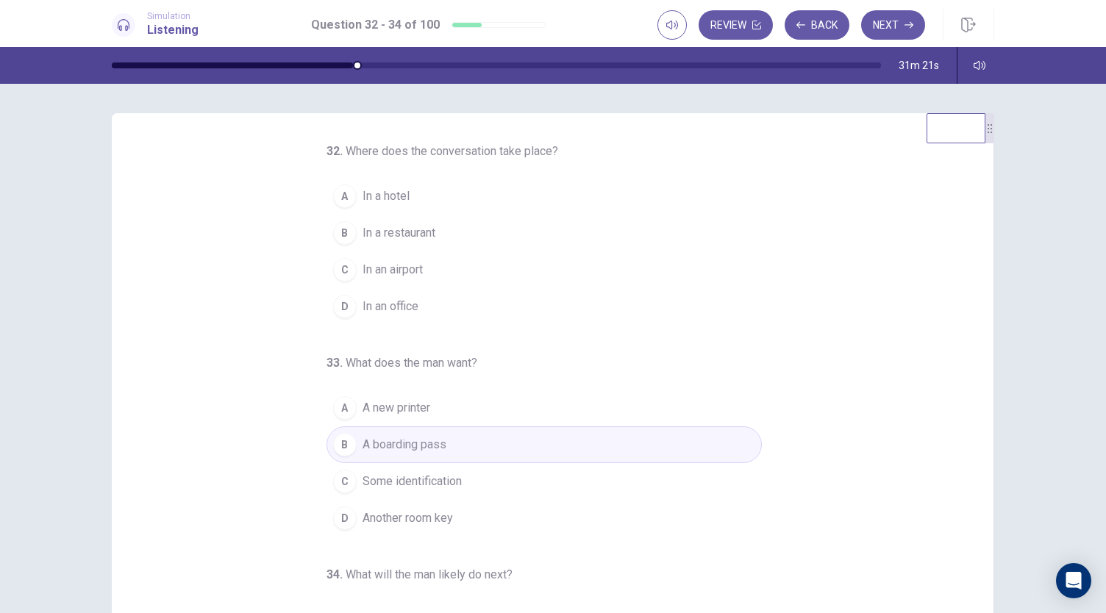
click at [393, 283] on button "C In an airport" at bounding box center [544, 269] width 435 height 37
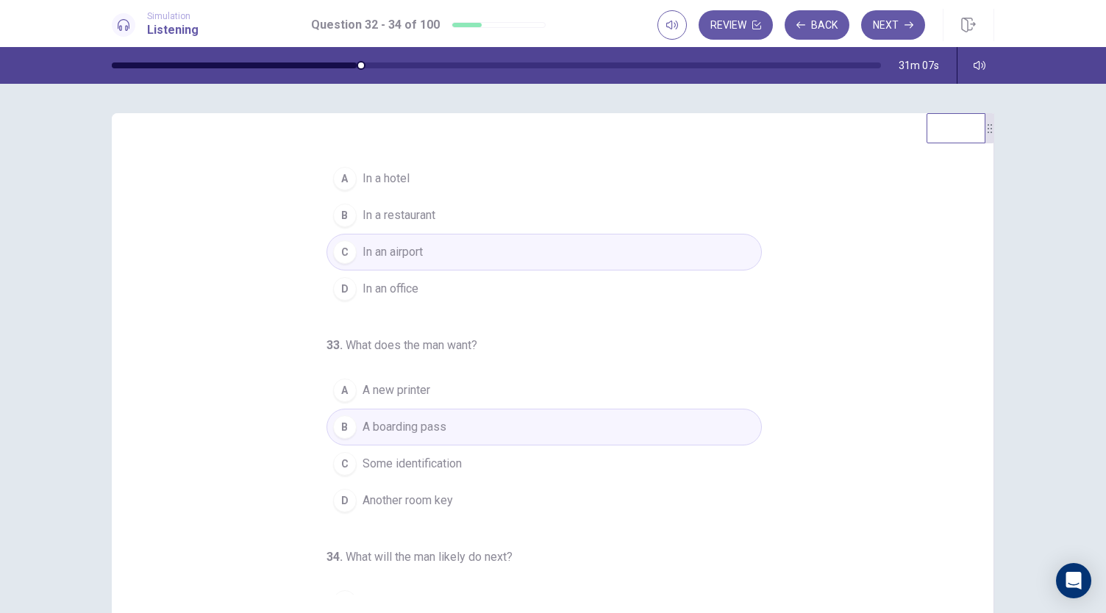
scroll to position [147, 0]
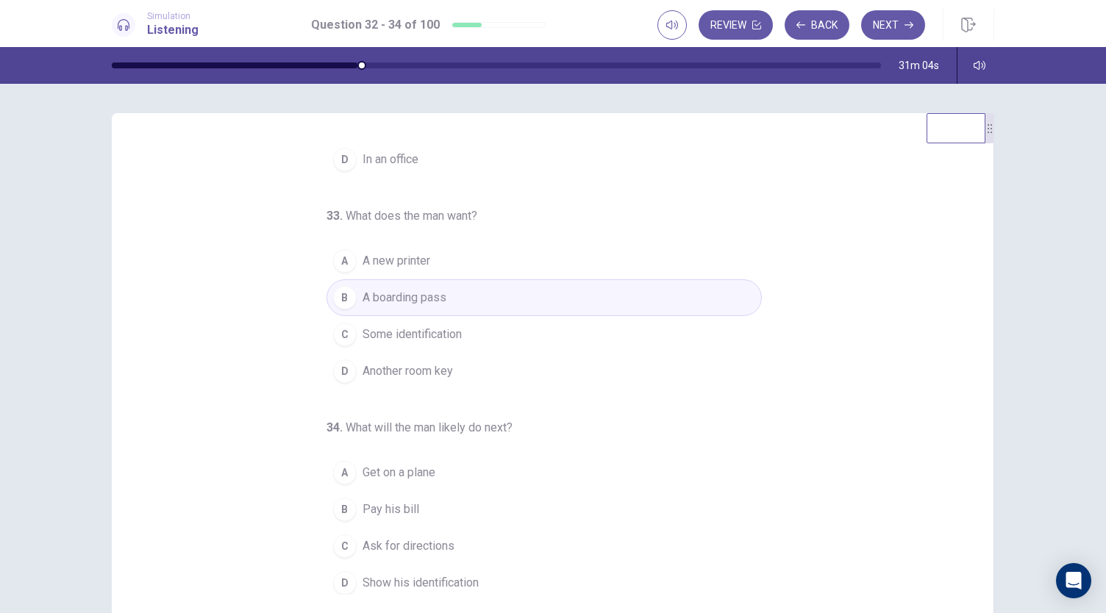
click at [397, 472] on span "Get on a plane" at bounding box center [399, 473] width 73 height 18
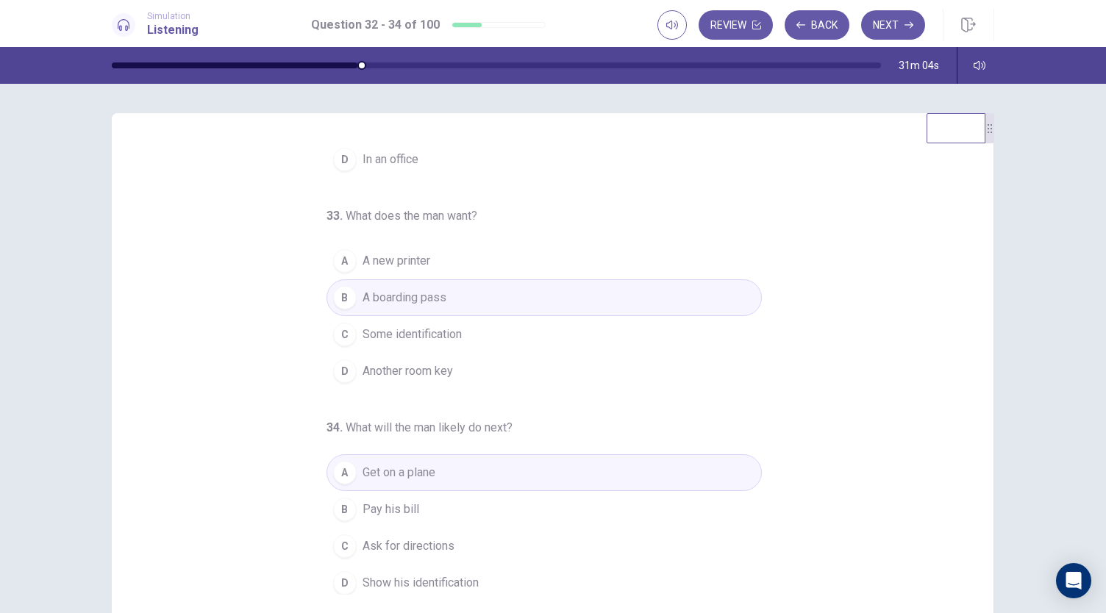
scroll to position [0, 0]
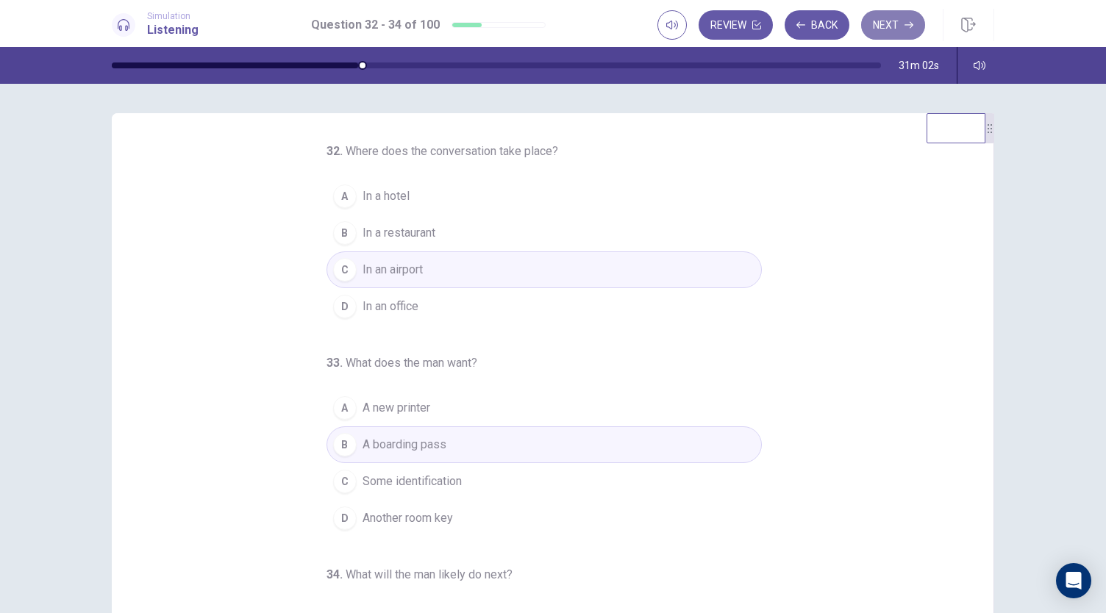
click at [878, 34] on button "Next" at bounding box center [893, 24] width 64 height 29
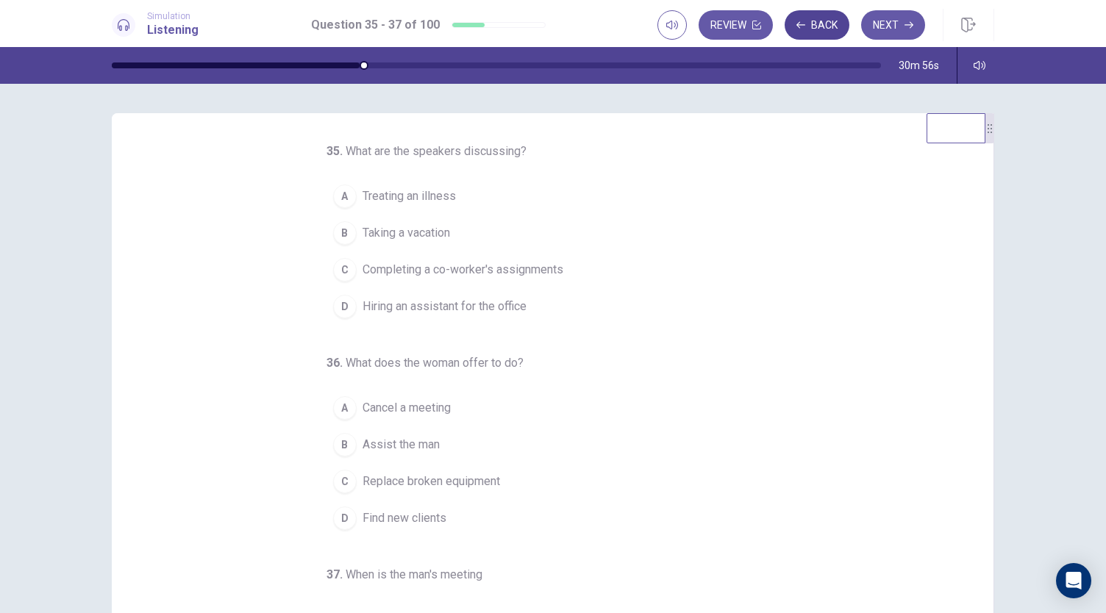
click at [816, 20] on button "Back" at bounding box center [817, 24] width 65 height 29
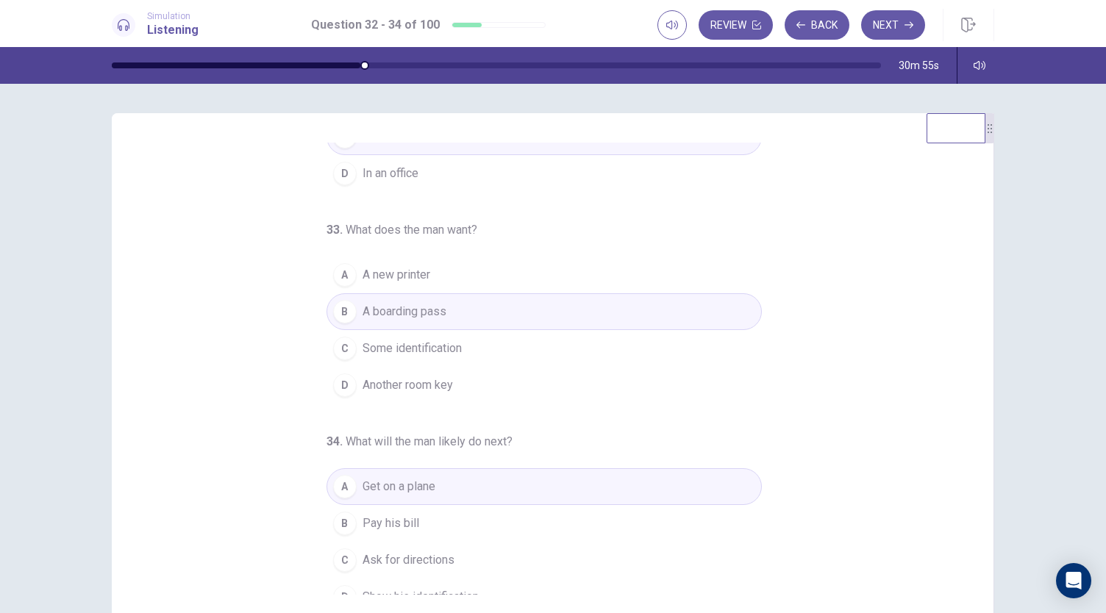
scroll to position [147, 0]
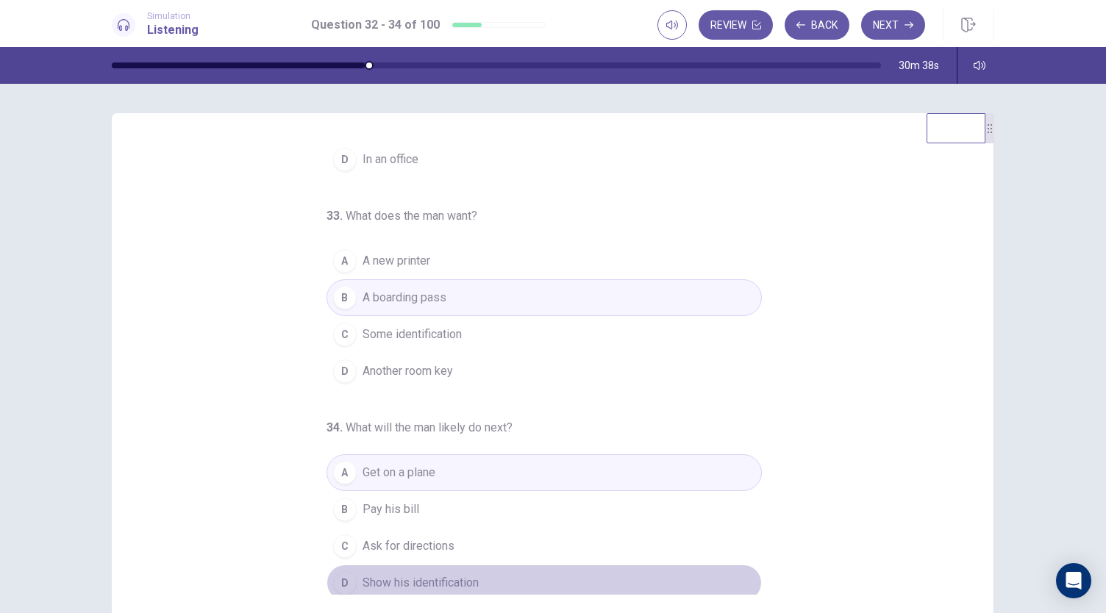
click at [411, 574] on span "Show his identification" at bounding box center [421, 583] width 116 height 18
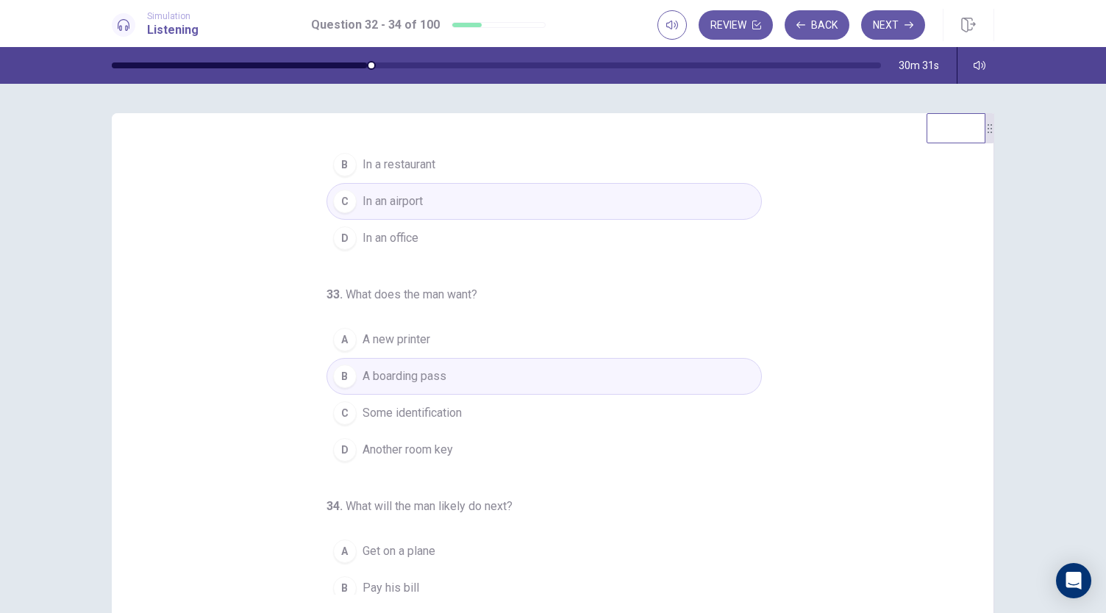
scroll to position [0, 0]
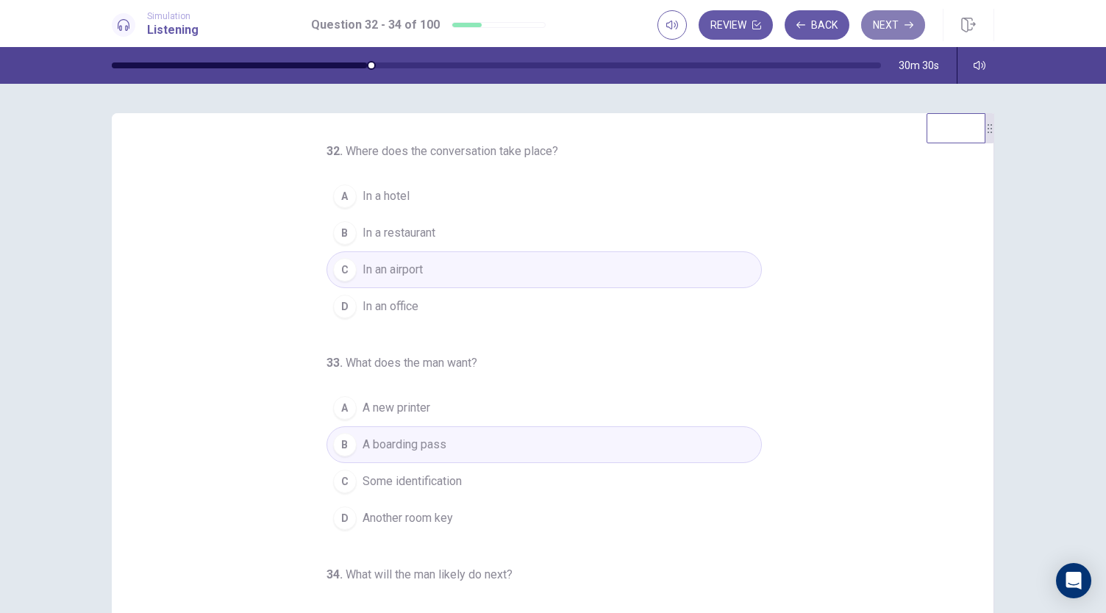
click at [875, 21] on button "Next" at bounding box center [893, 24] width 64 height 29
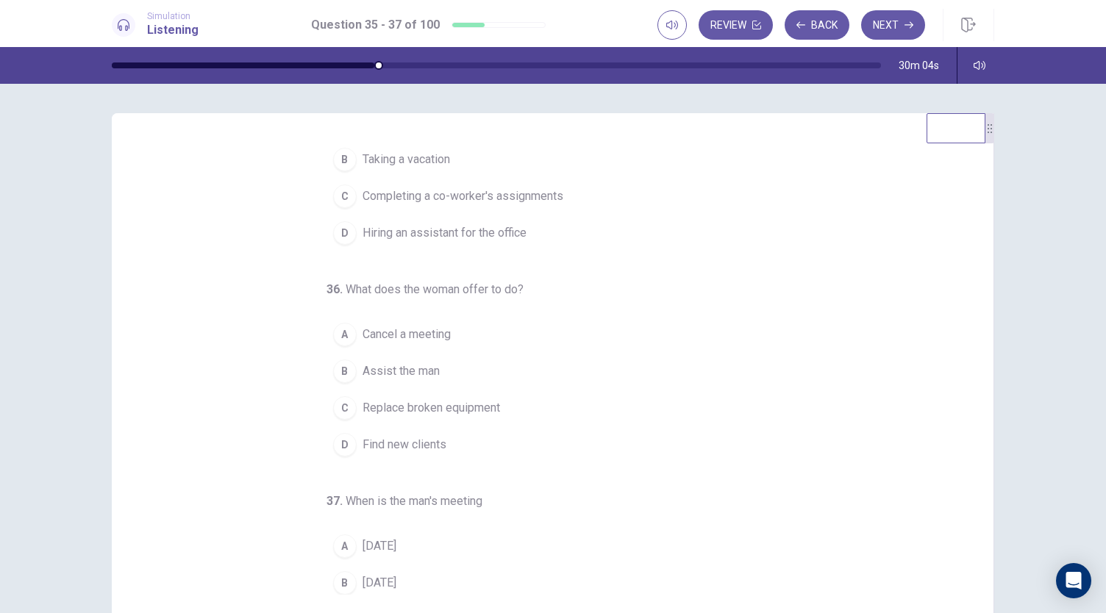
scroll to position [147, 0]
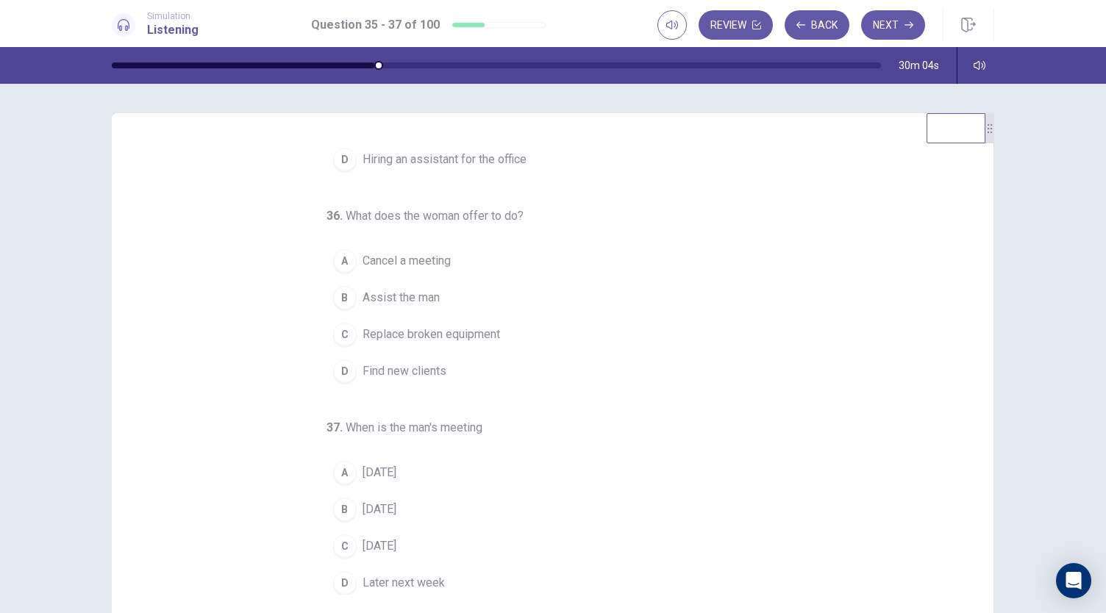
click at [379, 501] on span "Wednesday" at bounding box center [380, 510] width 34 height 18
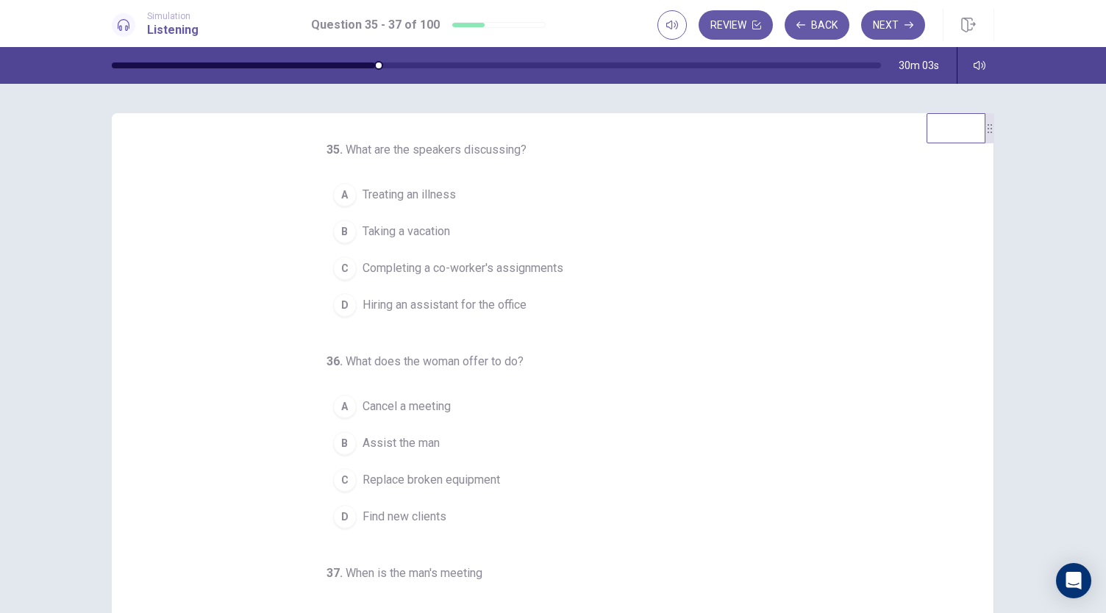
scroll to position [0, 0]
click at [447, 269] on span "Completing a co-worker's assignments" at bounding box center [463, 270] width 201 height 18
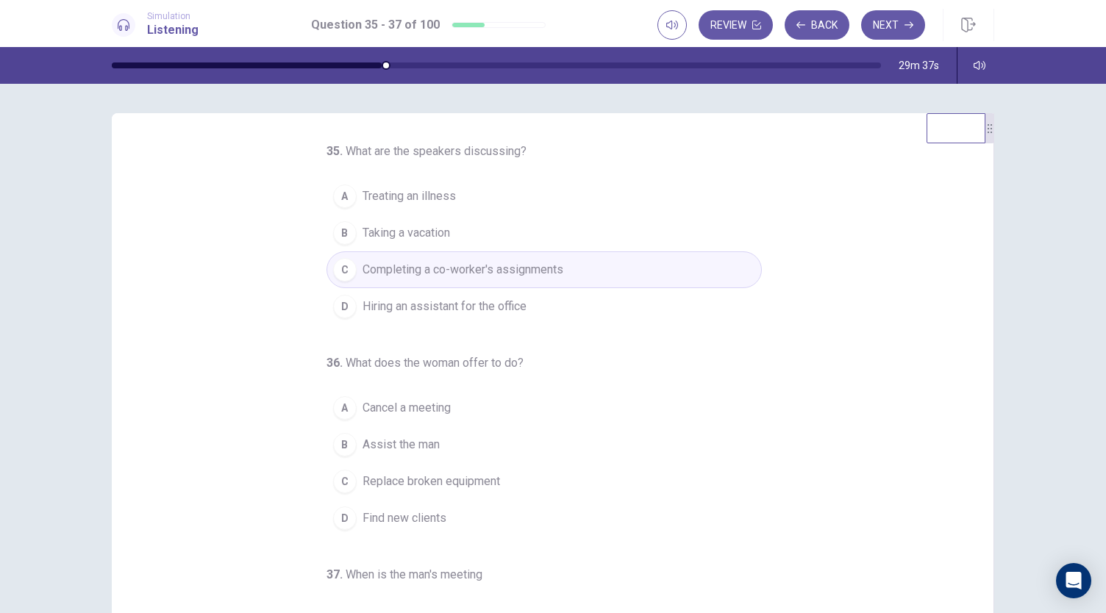
click at [399, 455] on button "B Assist the man" at bounding box center [544, 445] width 435 height 37
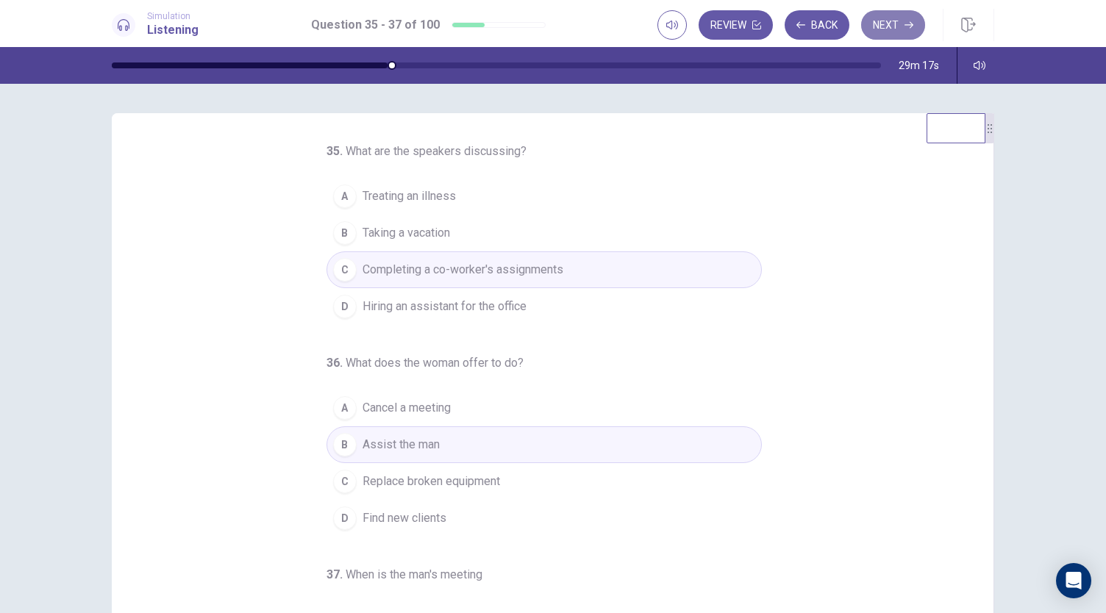
click at [890, 18] on button "Next" at bounding box center [893, 24] width 64 height 29
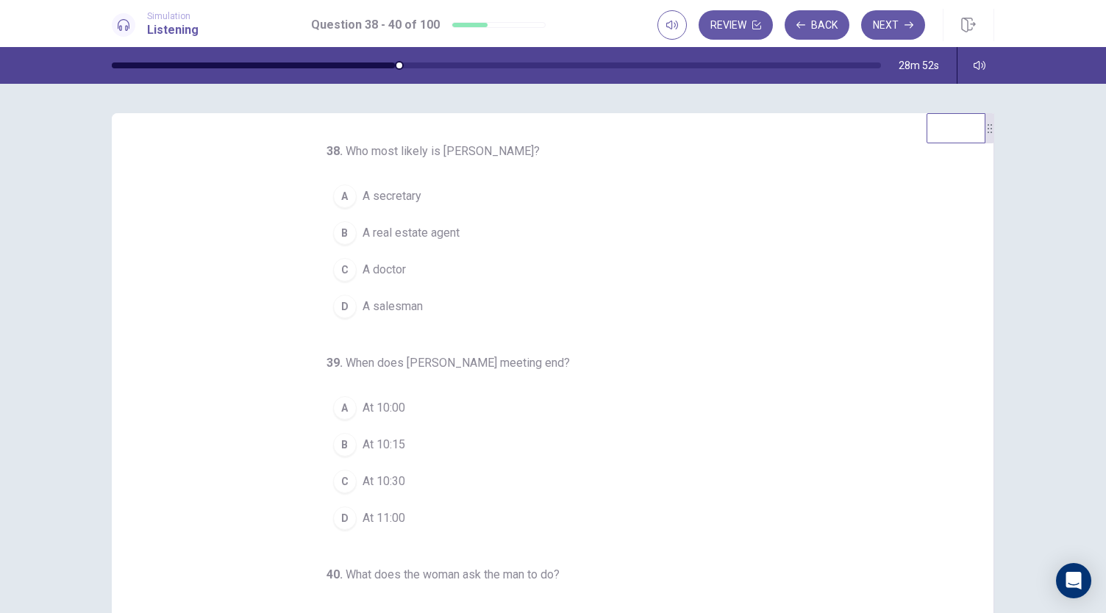
click at [401, 221] on button "B A real estate agent" at bounding box center [544, 233] width 435 height 37
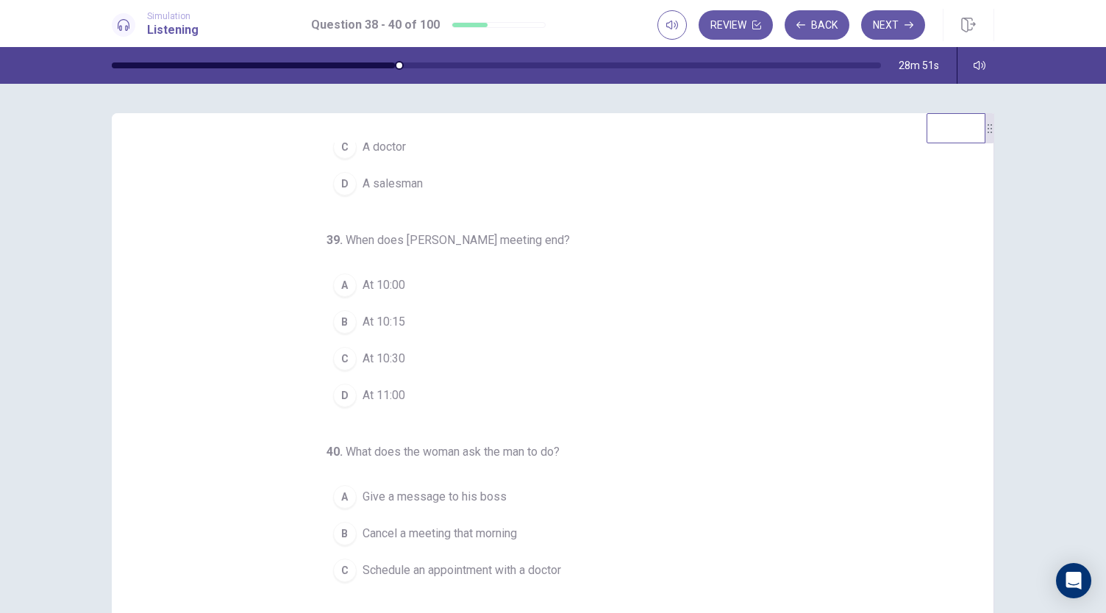
scroll to position [147, 0]
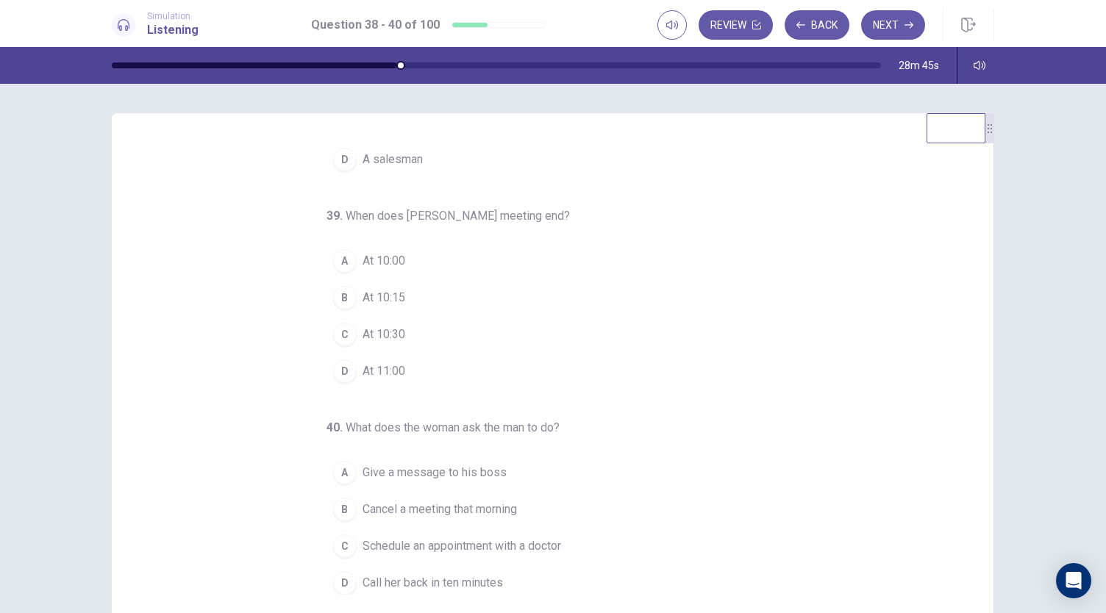
click at [378, 296] on span "At 10:15" at bounding box center [384, 298] width 43 height 18
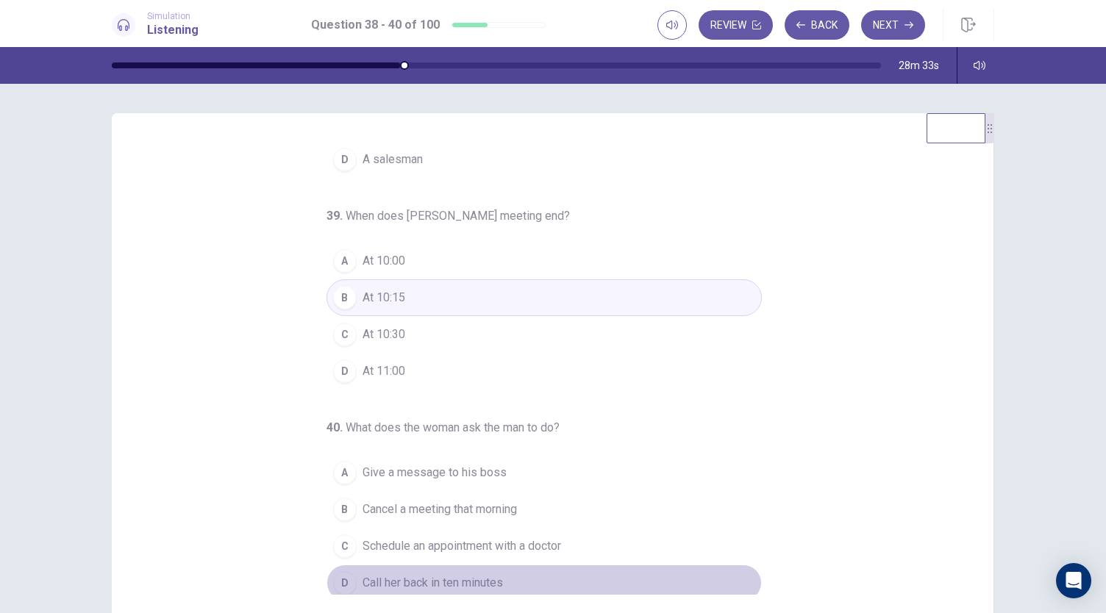
click at [370, 574] on span "Call her back in ten minutes" at bounding box center [433, 583] width 140 height 18
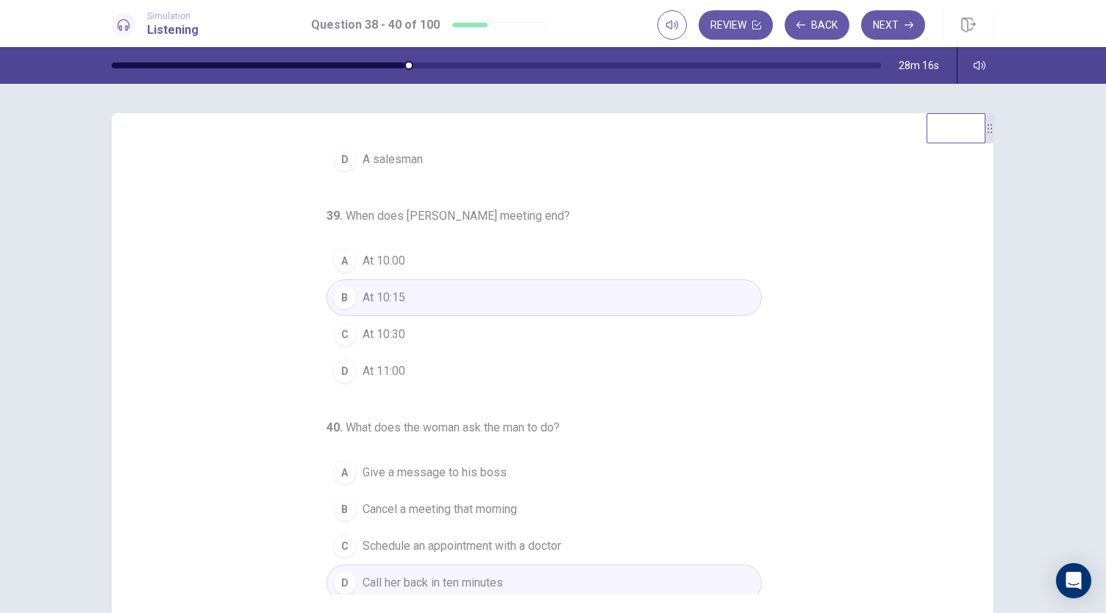
click at [472, 501] on span "Cancel a meeting that morning" at bounding box center [440, 510] width 154 height 18
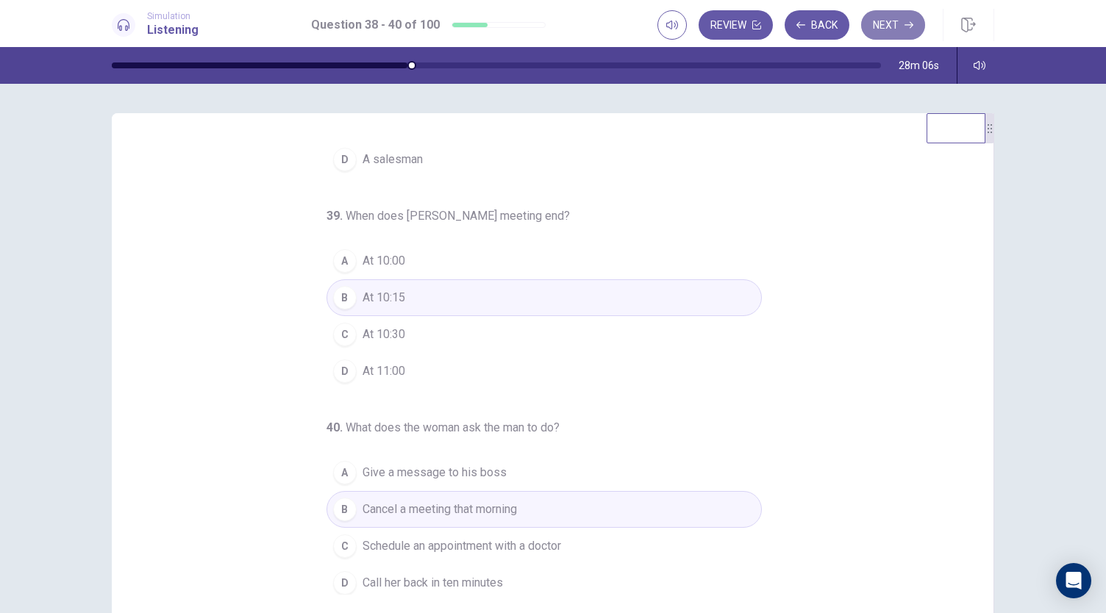
click at [900, 11] on button "Next" at bounding box center [893, 24] width 64 height 29
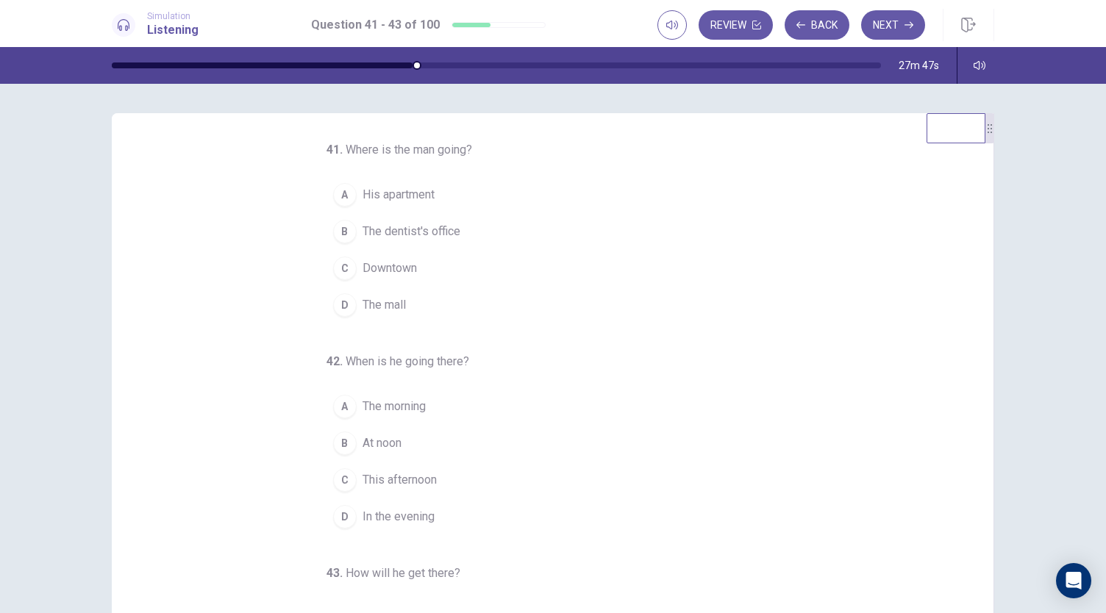
scroll to position [0, 0]
click at [418, 226] on span "The dentist's office" at bounding box center [412, 233] width 98 height 18
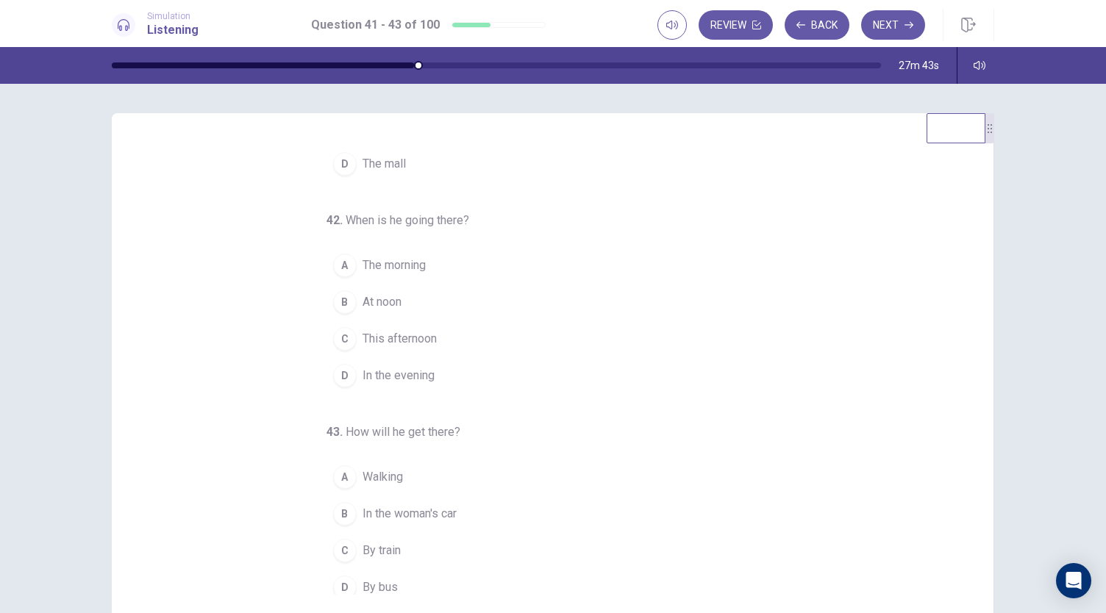
scroll to position [147, 0]
click at [340, 463] on div "A" at bounding box center [345, 473] width 24 height 24
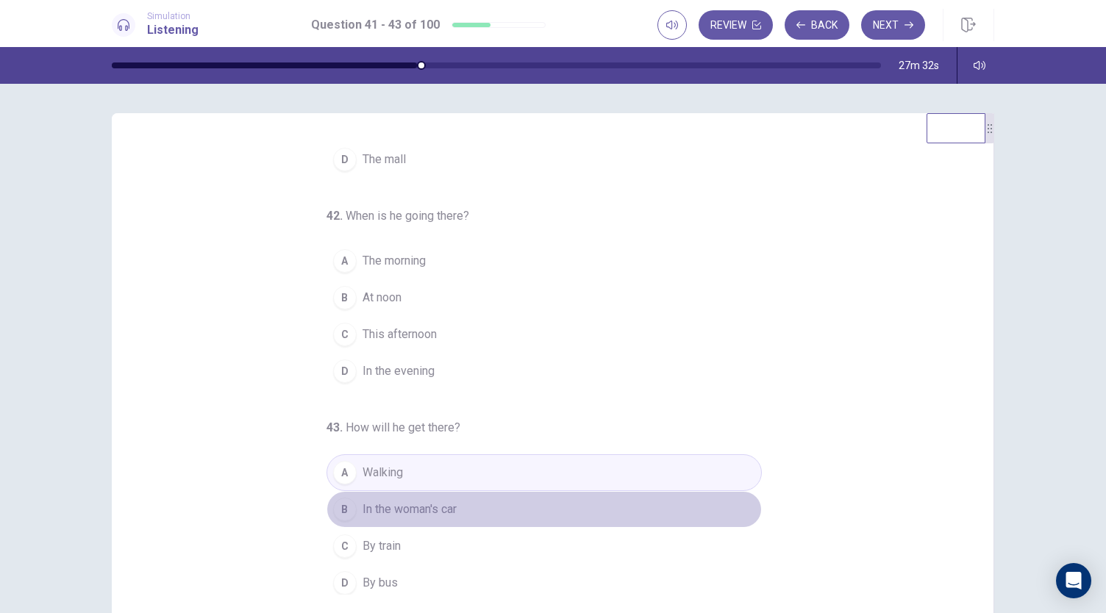
click at [409, 513] on span "In the woman's car" at bounding box center [410, 510] width 94 height 18
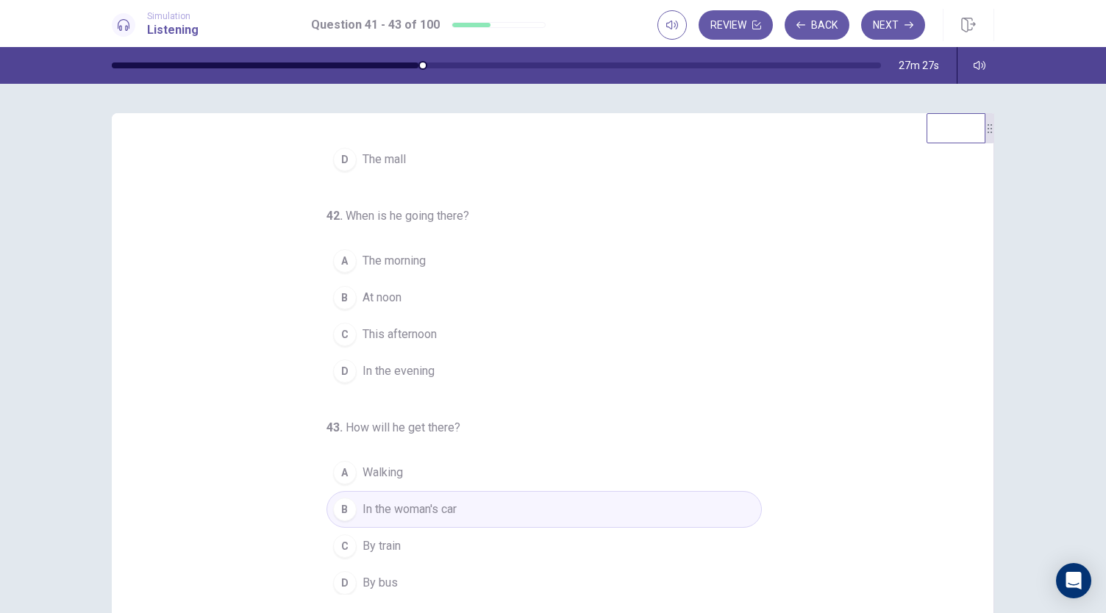
click at [366, 574] on span "By bus" at bounding box center [380, 583] width 35 height 18
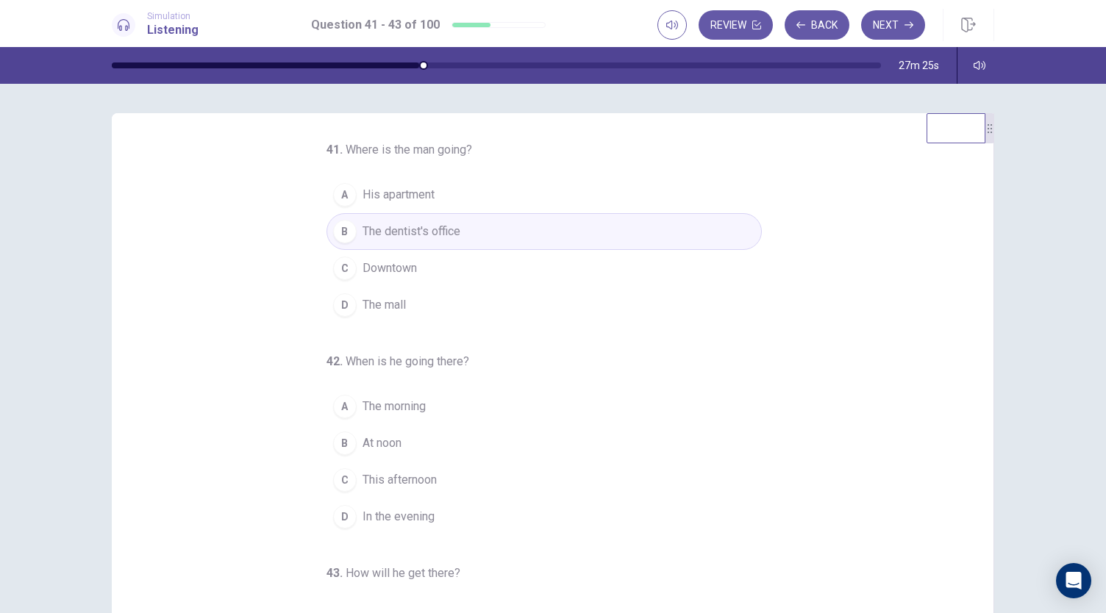
scroll to position [0, 0]
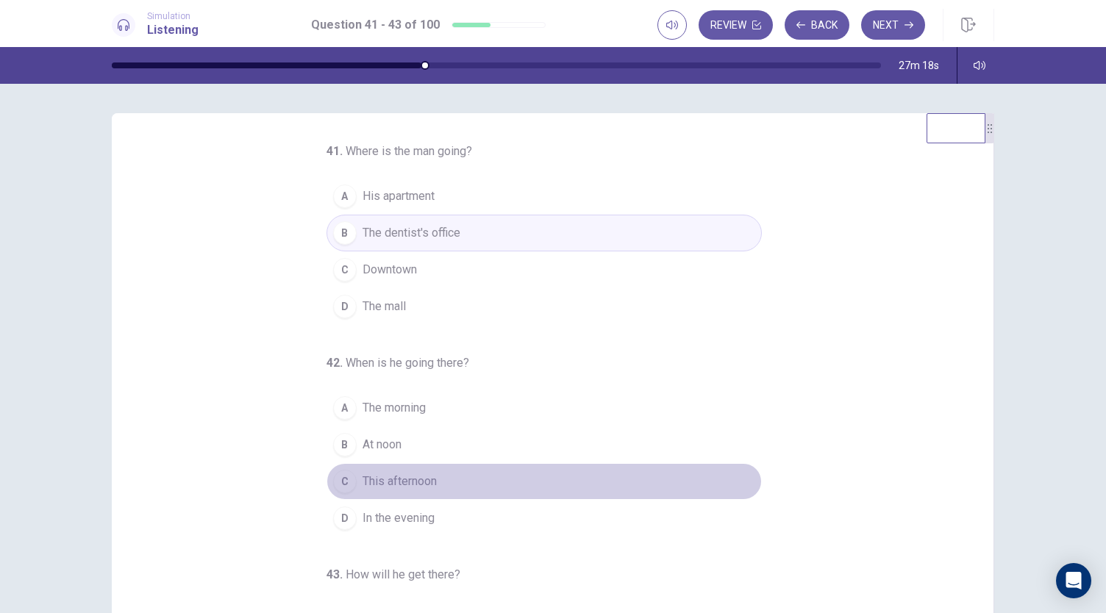
click at [397, 482] on span "This afternoon" at bounding box center [400, 482] width 74 height 18
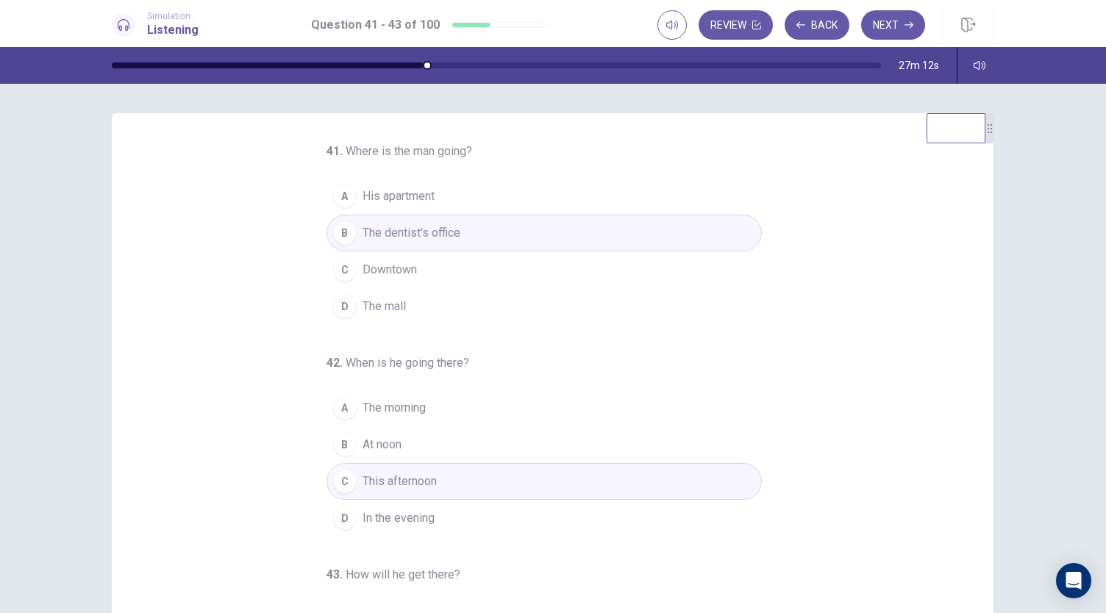
scroll to position [147, 0]
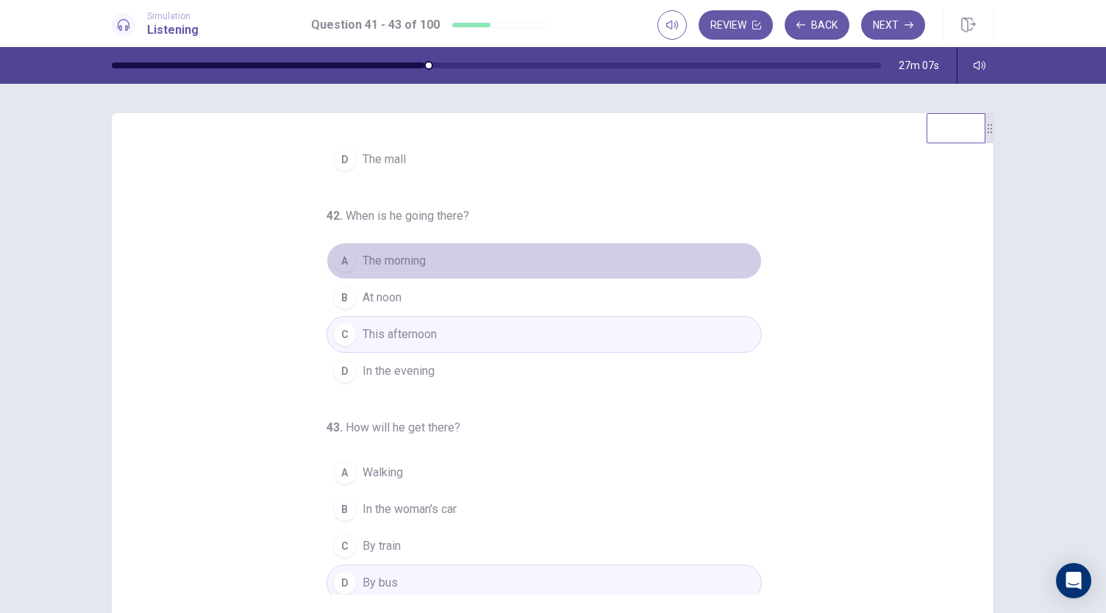
click at [440, 266] on button "A The morning" at bounding box center [544, 261] width 435 height 37
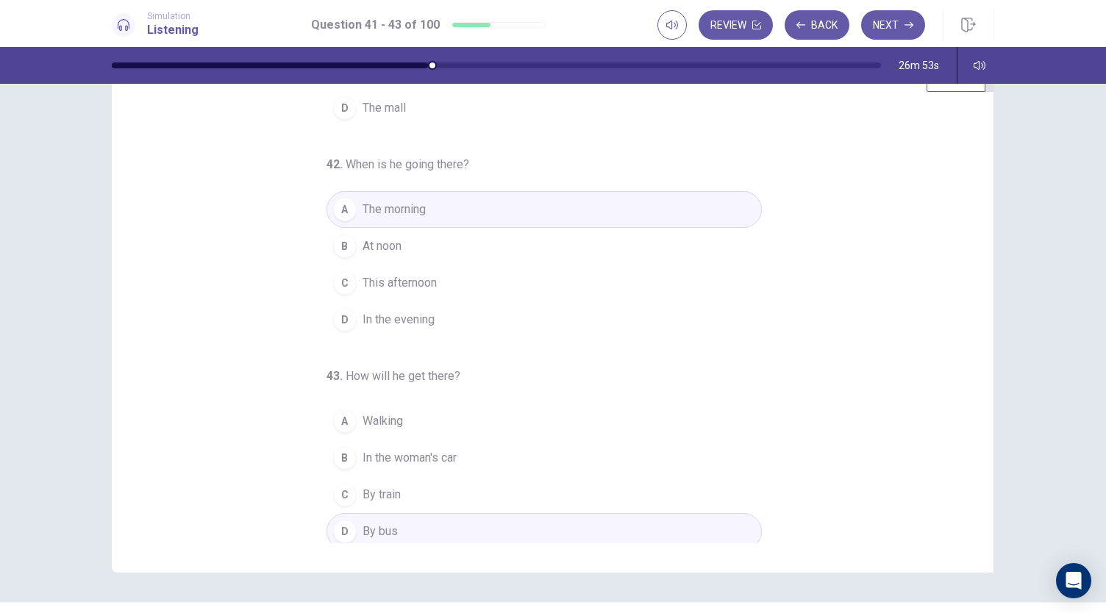
scroll to position [0, 0]
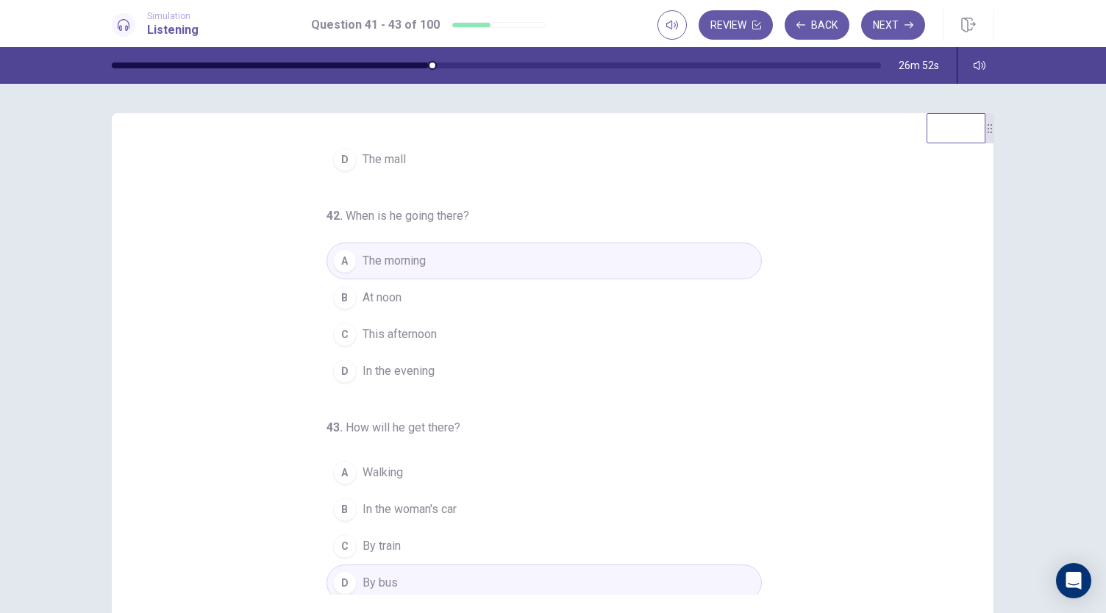
click at [903, 18] on button "Next" at bounding box center [893, 24] width 64 height 29
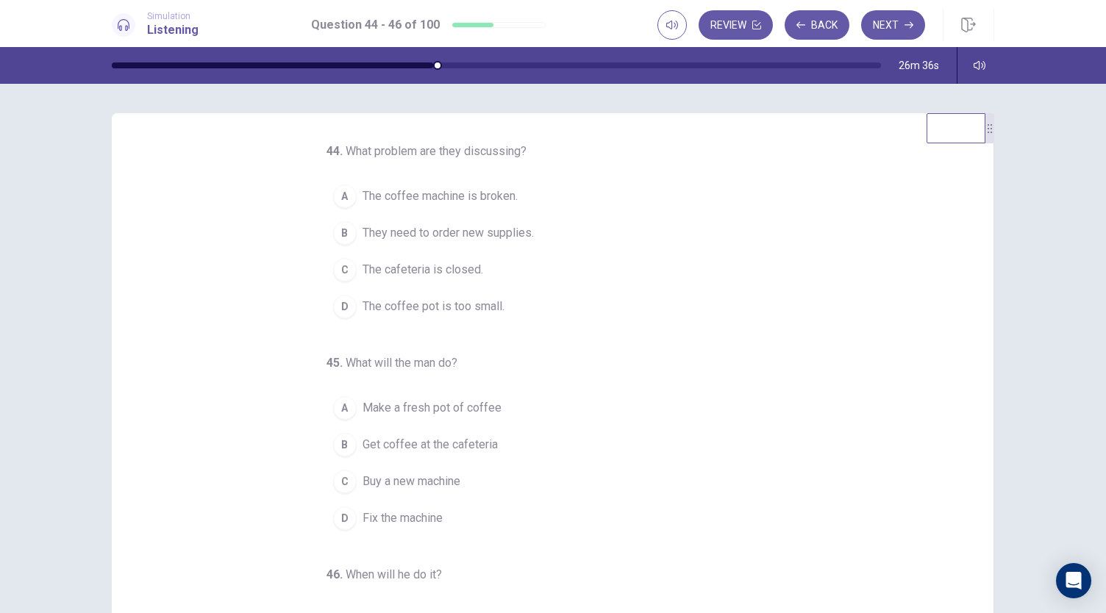
click at [433, 196] on span "The coffee machine is broken." at bounding box center [440, 197] width 155 height 18
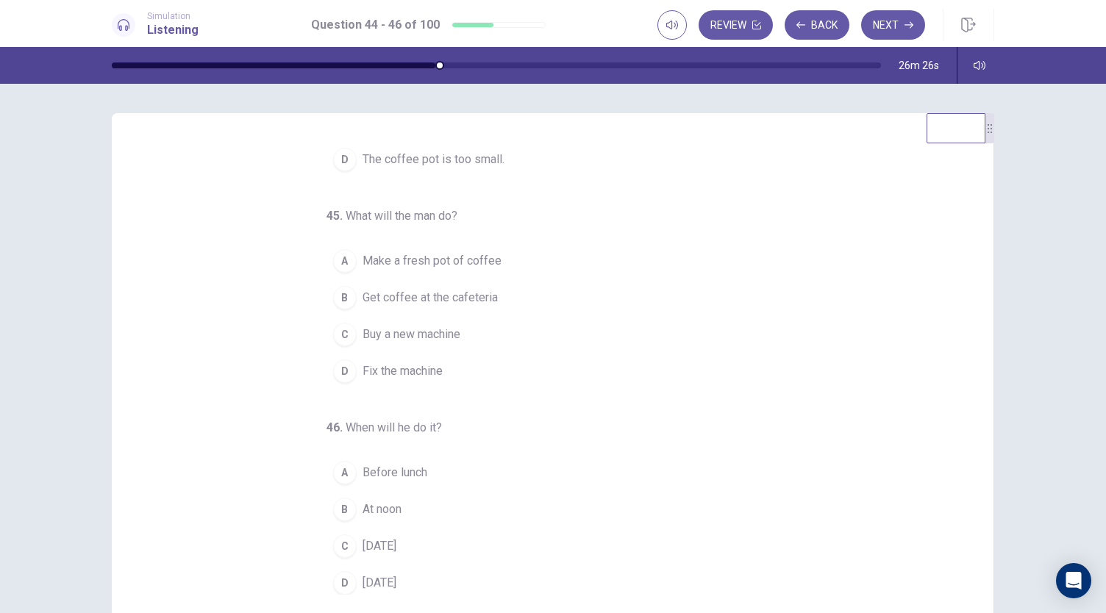
scroll to position [74, 0]
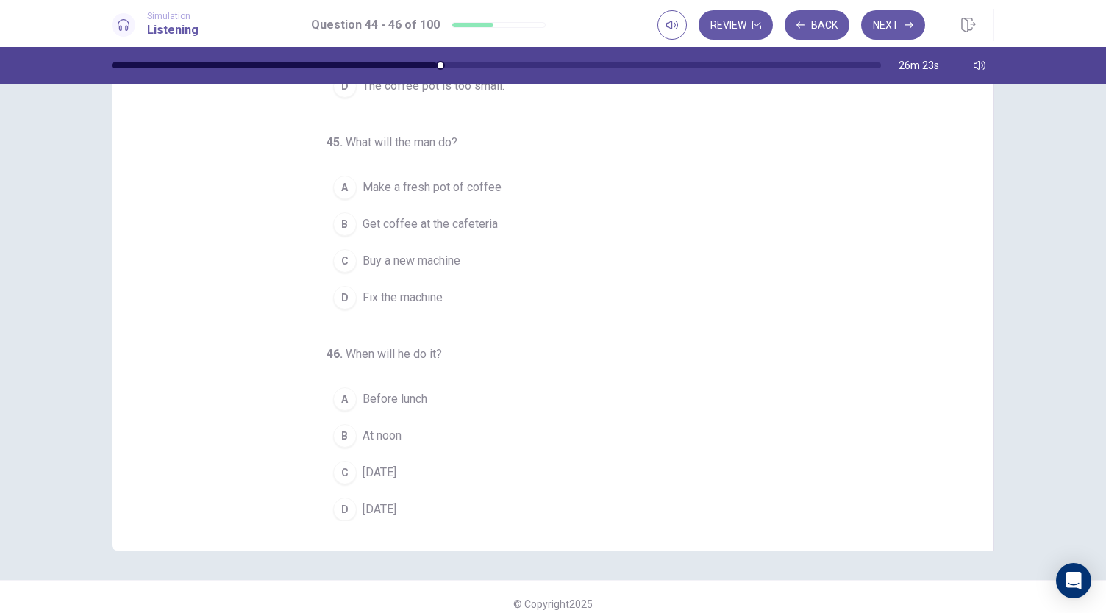
click at [477, 223] on span "Get coffee at the cafeteria" at bounding box center [430, 224] width 135 height 18
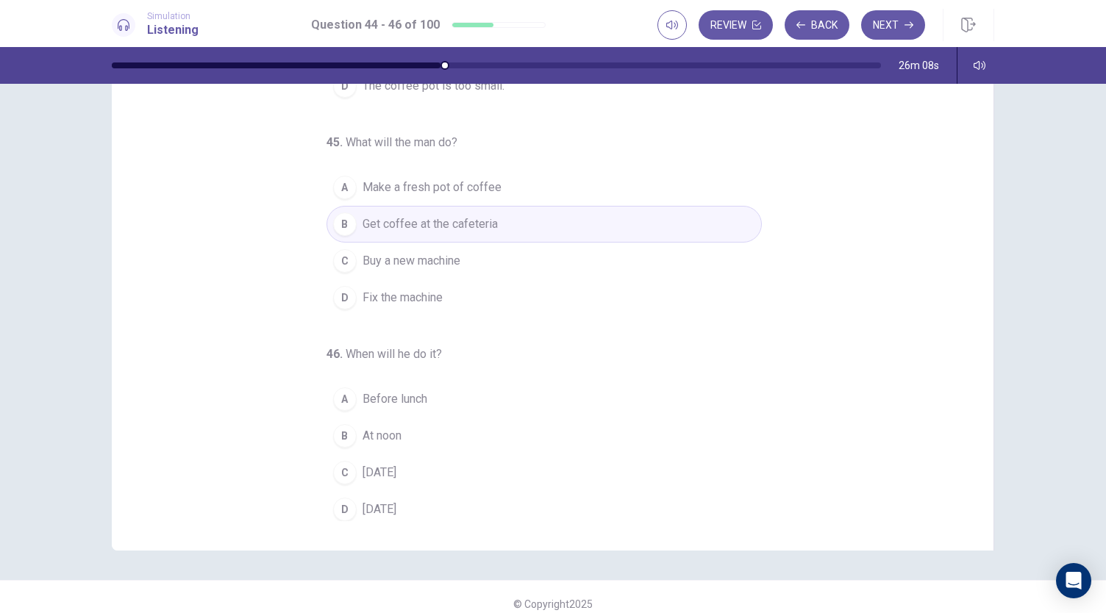
click at [374, 259] on span "Buy a new machine" at bounding box center [412, 261] width 98 height 18
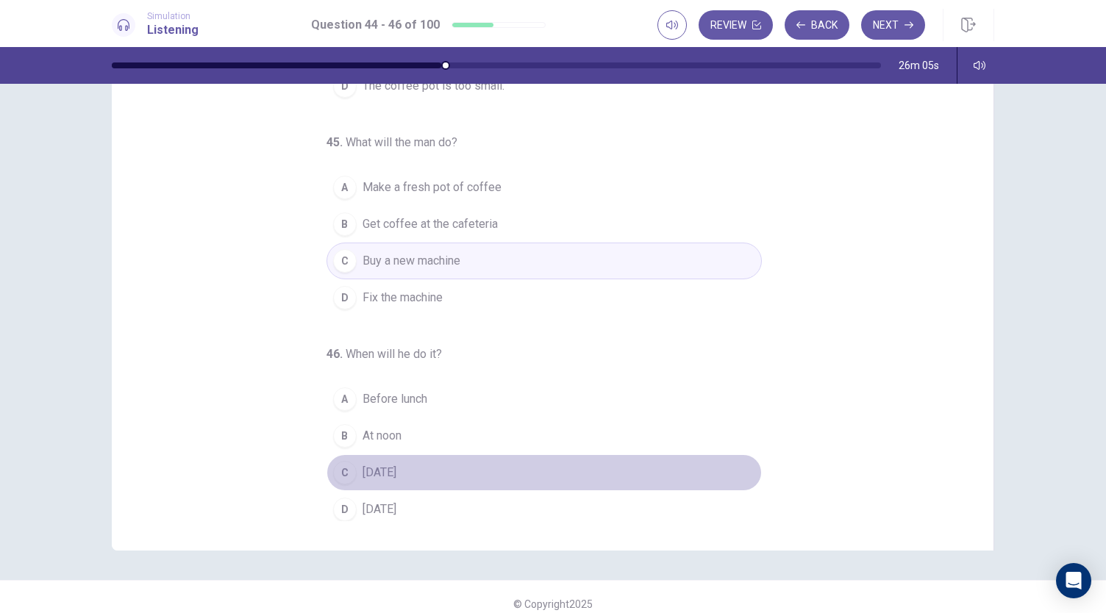
click at [374, 464] on span "On Sunday" at bounding box center [380, 473] width 34 height 18
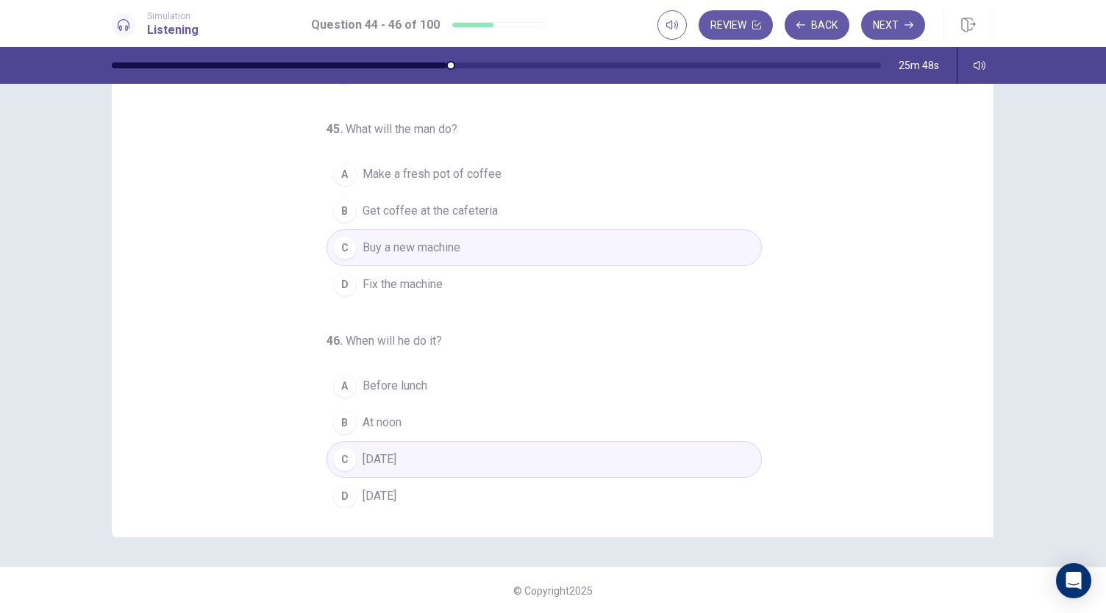
scroll to position [88, 0]
click at [883, 18] on button "Next" at bounding box center [893, 24] width 64 height 29
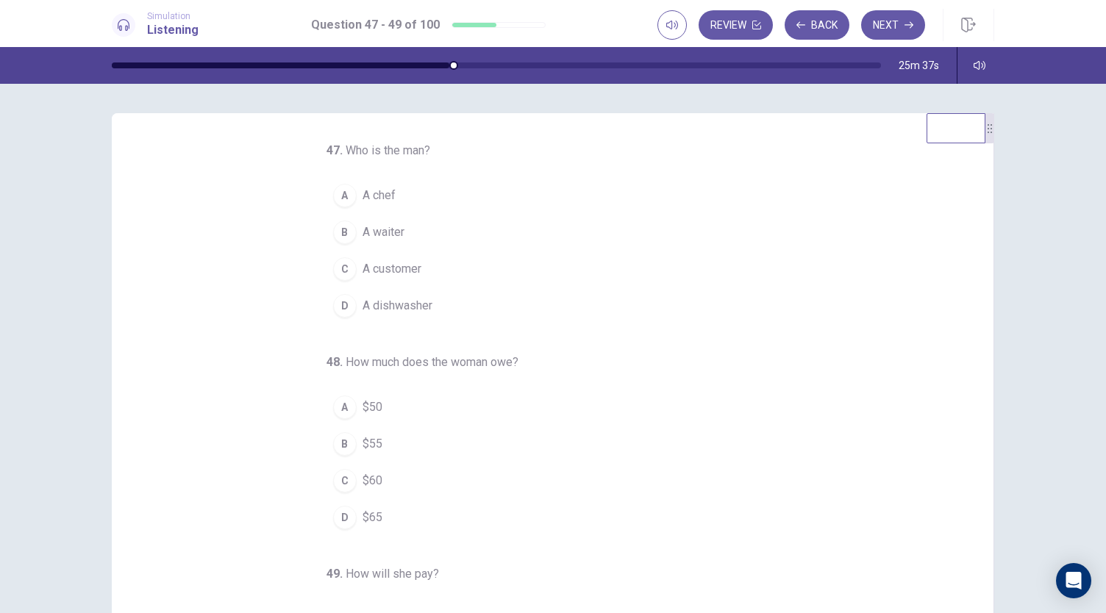
scroll to position [0, 0]
click at [363, 224] on span "A waiter" at bounding box center [384, 233] width 42 height 18
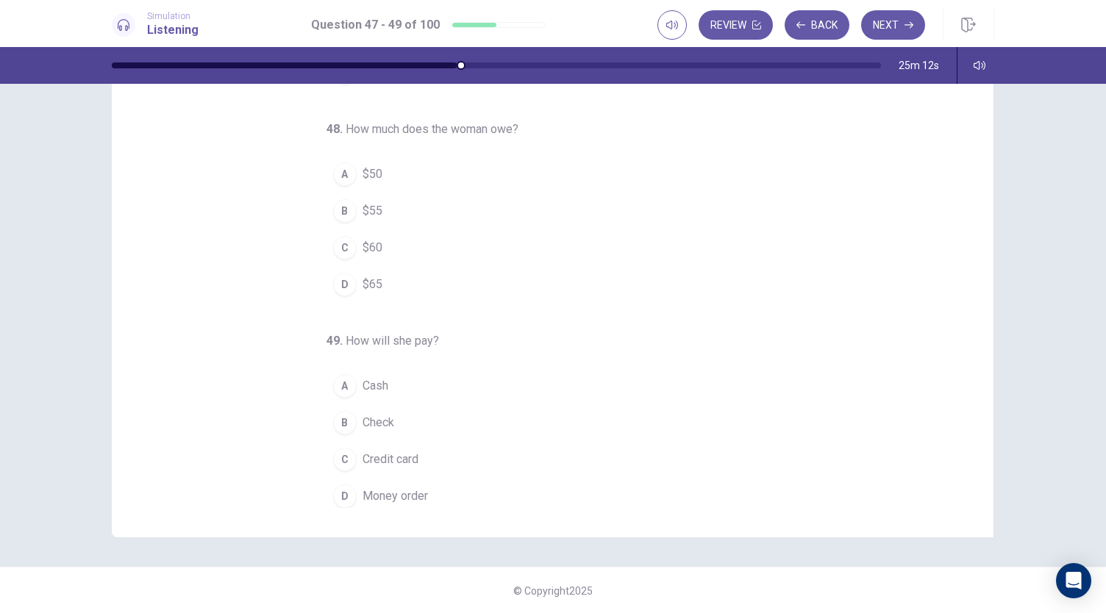
scroll to position [88, 0]
click at [333, 286] on div "D" at bounding box center [345, 284] width 24 height 24
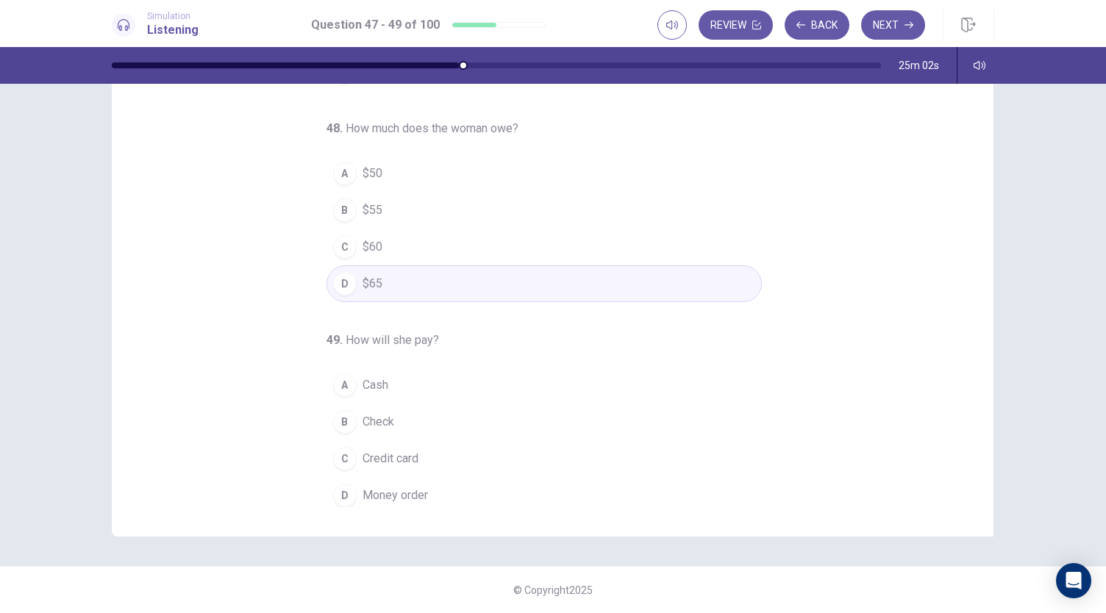
click at [373, 380] on span "Cash" at bounding box center [376, 386] width 26 height 18
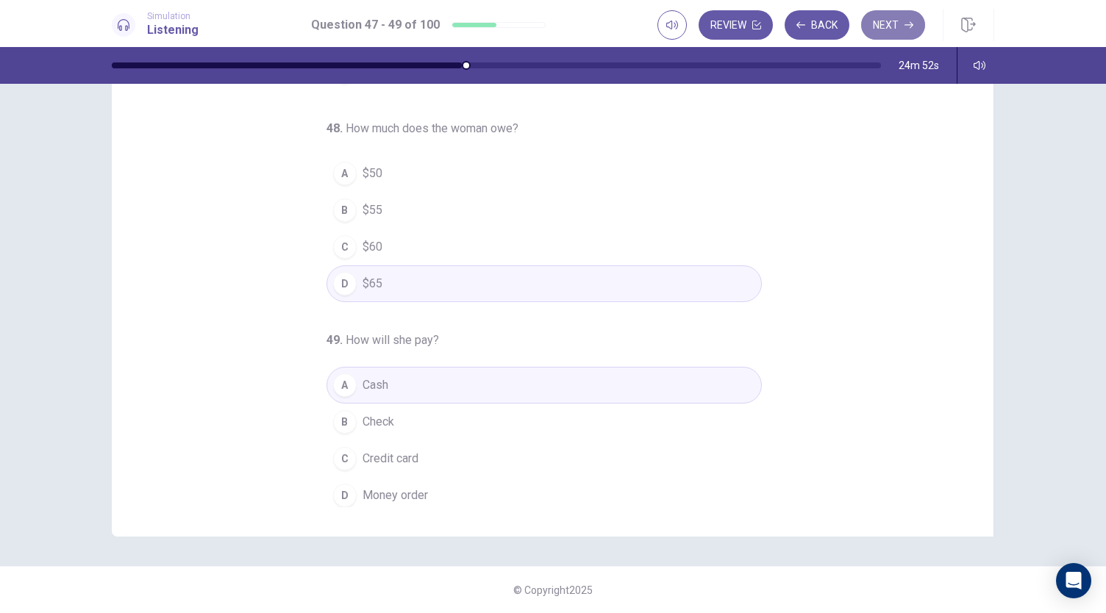
click at [888, 18] on button "Next" at bounding box center [893, 24] width 64 height 29
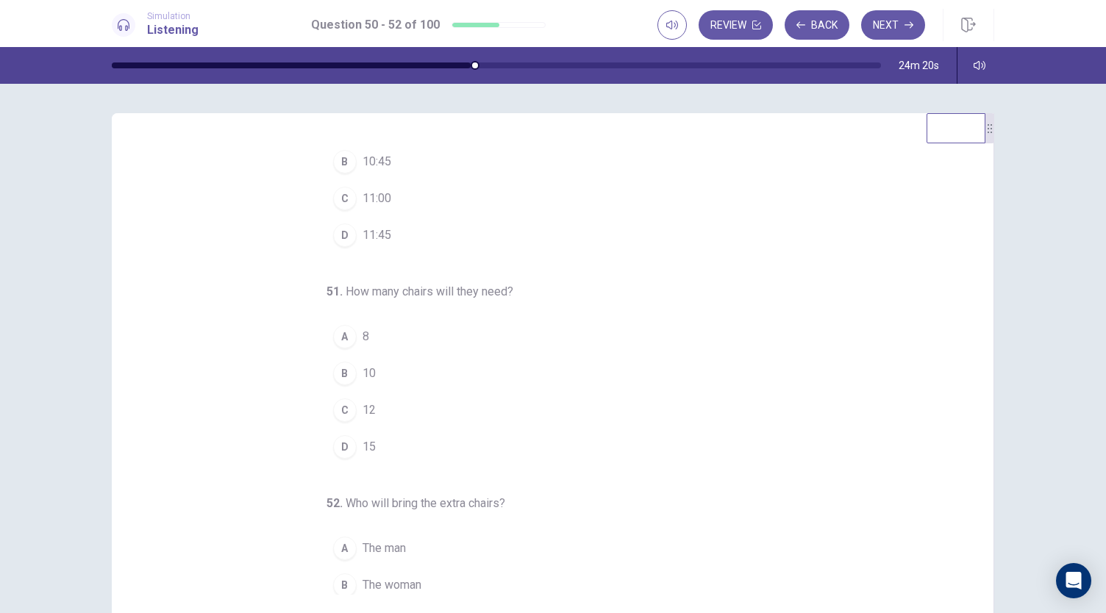
scroll to position [0, 0]
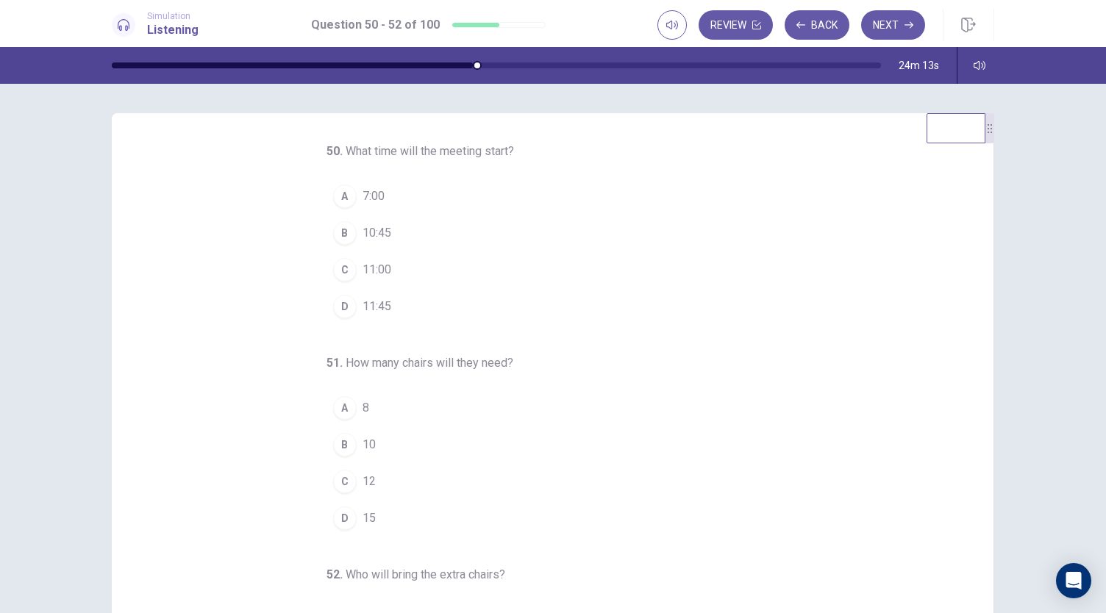
click at [341, 283] on button "C 11:00" at bounding box center [544, 269] width 435 height 37
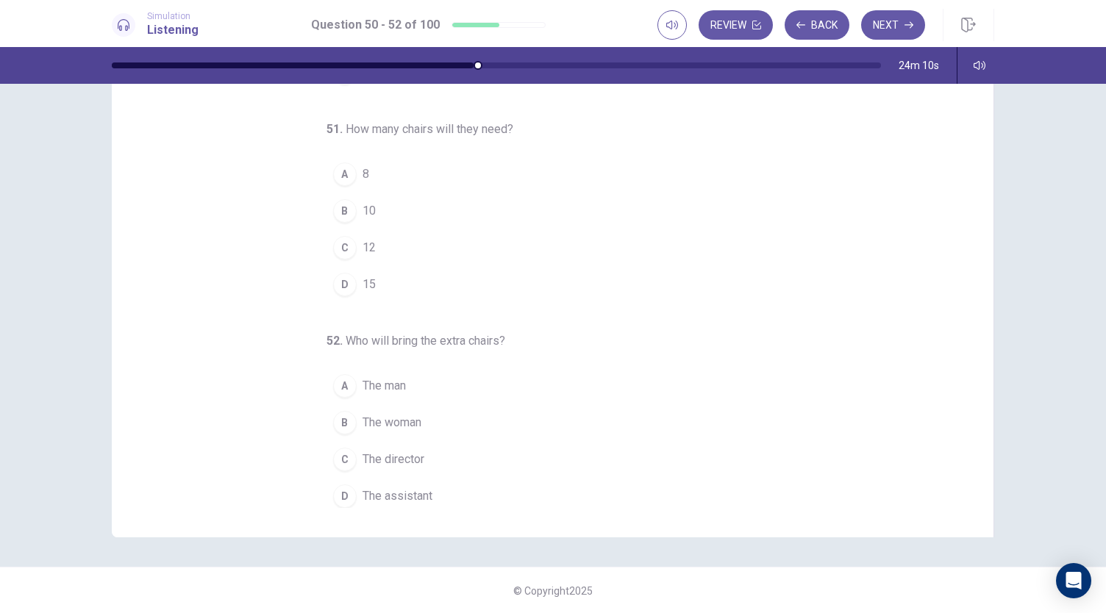
scroll to position [88, 0]
click at [335, 279] on div "D" at bounding box center [345, 284] width 24 height 24
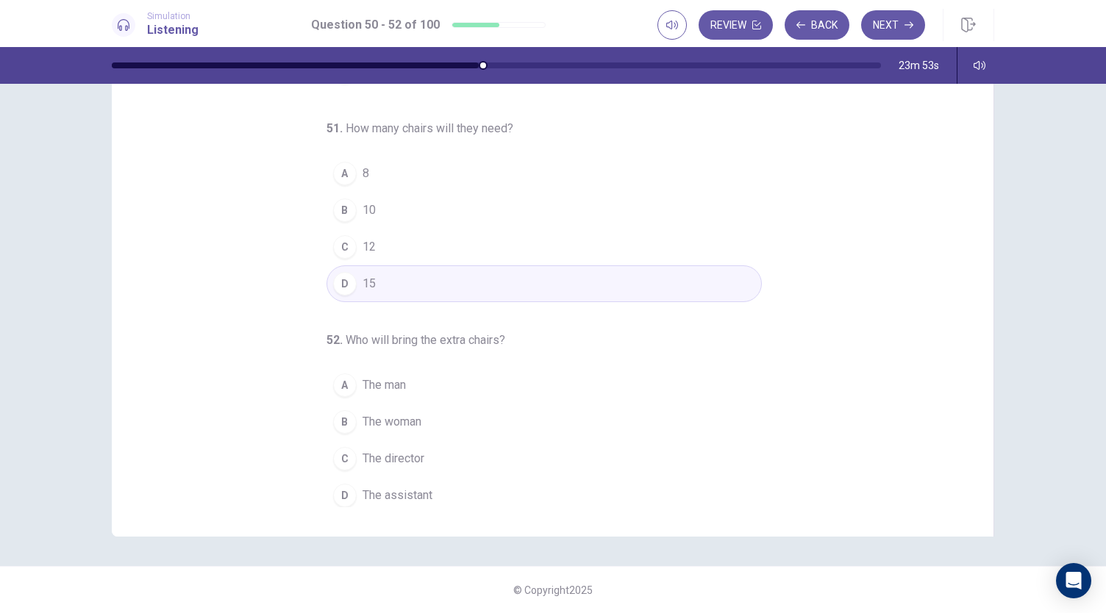
click at [342, 376] on div "A" at bounding box center [345, 386] width 24 height 24
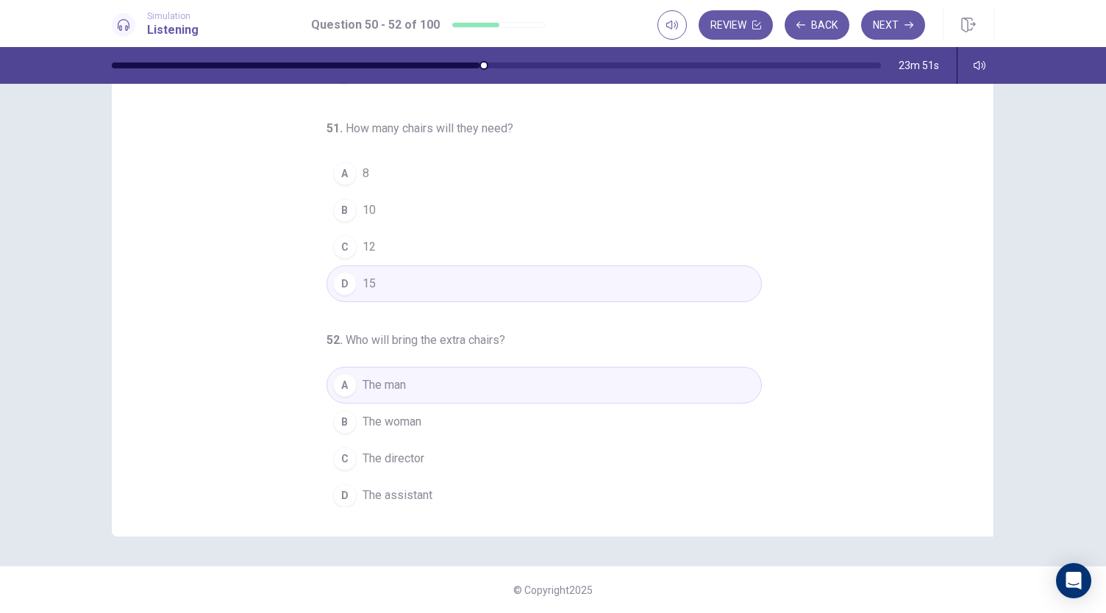
click at [343, 492] on div "D" at bounding box center [345, 496] width 24 height 24
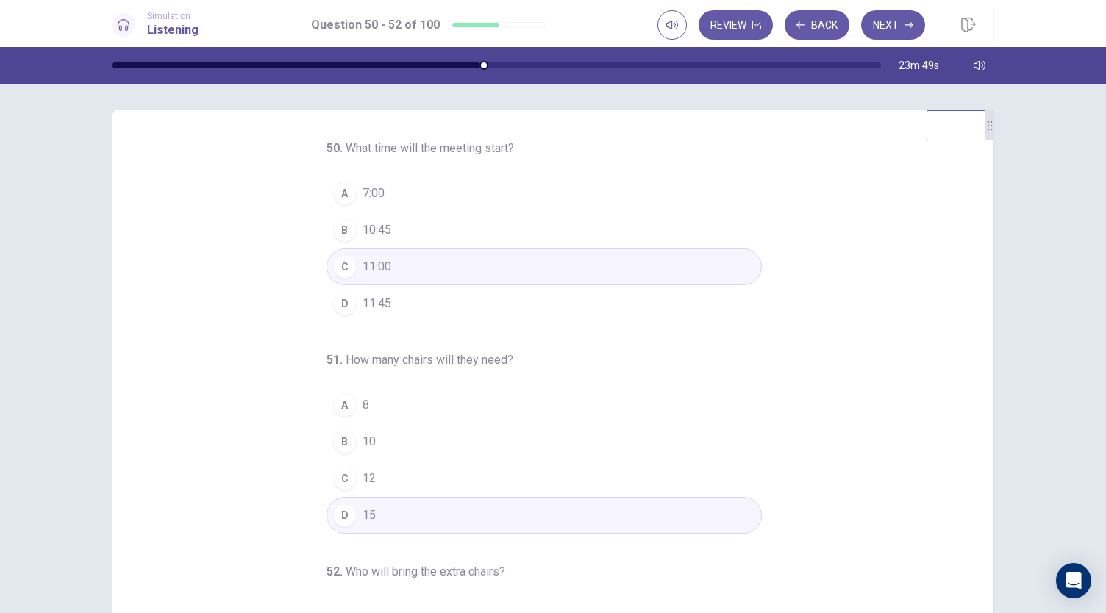
scroll to position [0, 0]
click at [907, 21] on icon "button" at bounding box center [908, 25] width 9 height 9
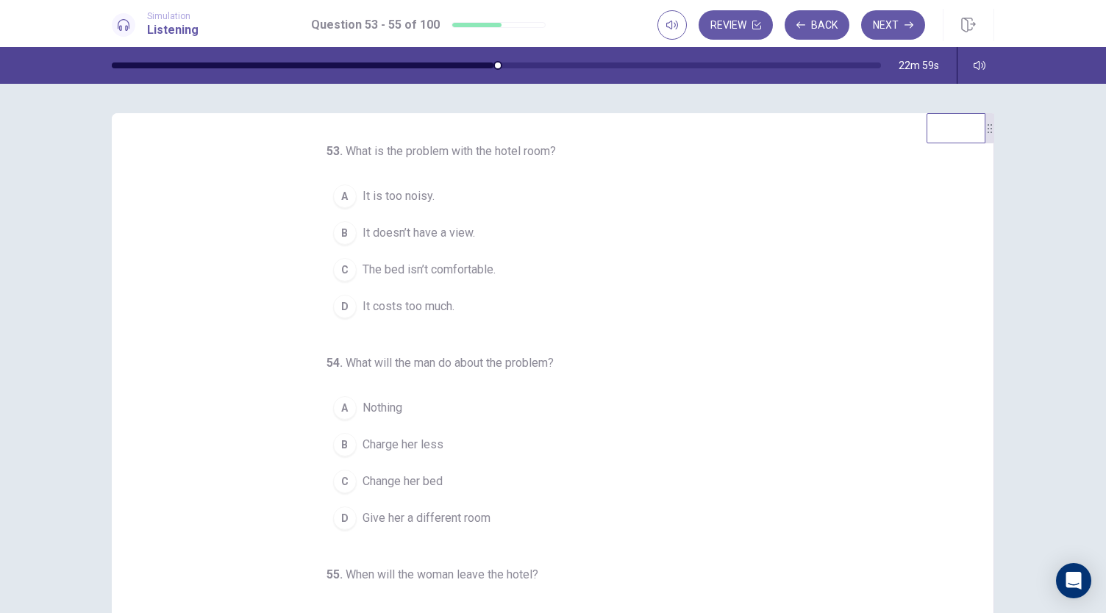
click at [400, 201] on span "It is too noisy." at bounding box center [399, 197] width 72 height 18
click at [400, 224] on span "It doesn’t have a view." at bounding box center [419, 233] width 113 height 18
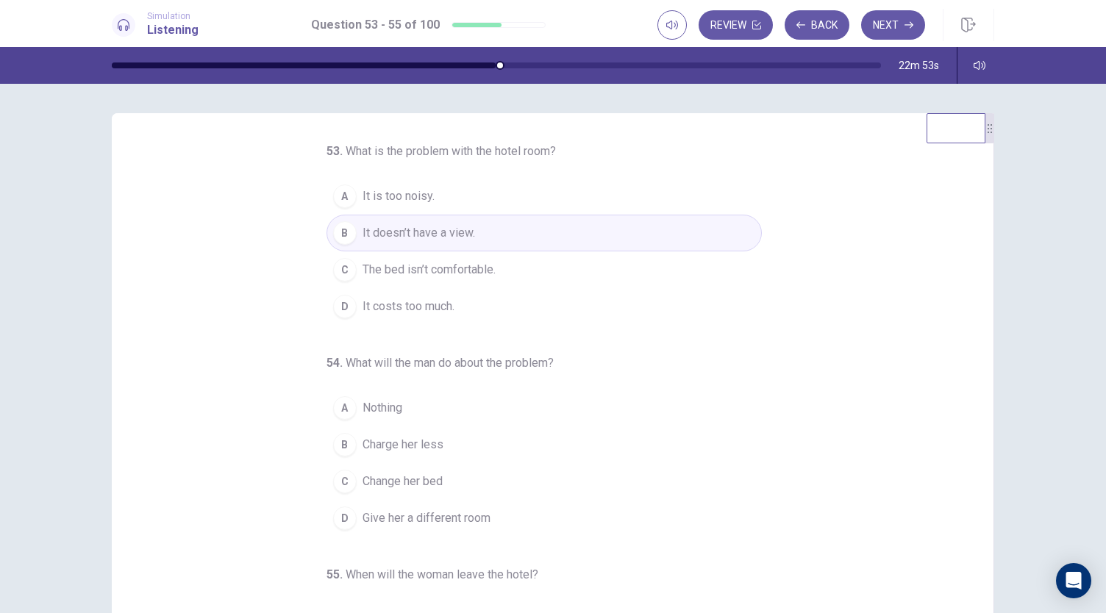
click at [404, 186] on button "A It is too noisy." at bounding box center [544, 196] width 435 height 37
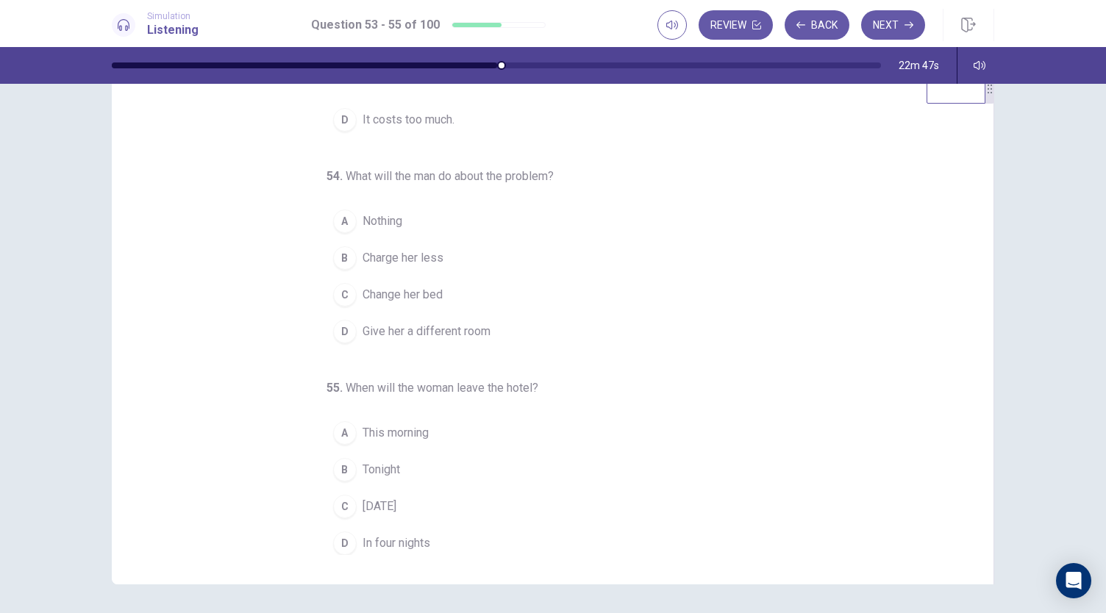
scroll to position [74, 0]
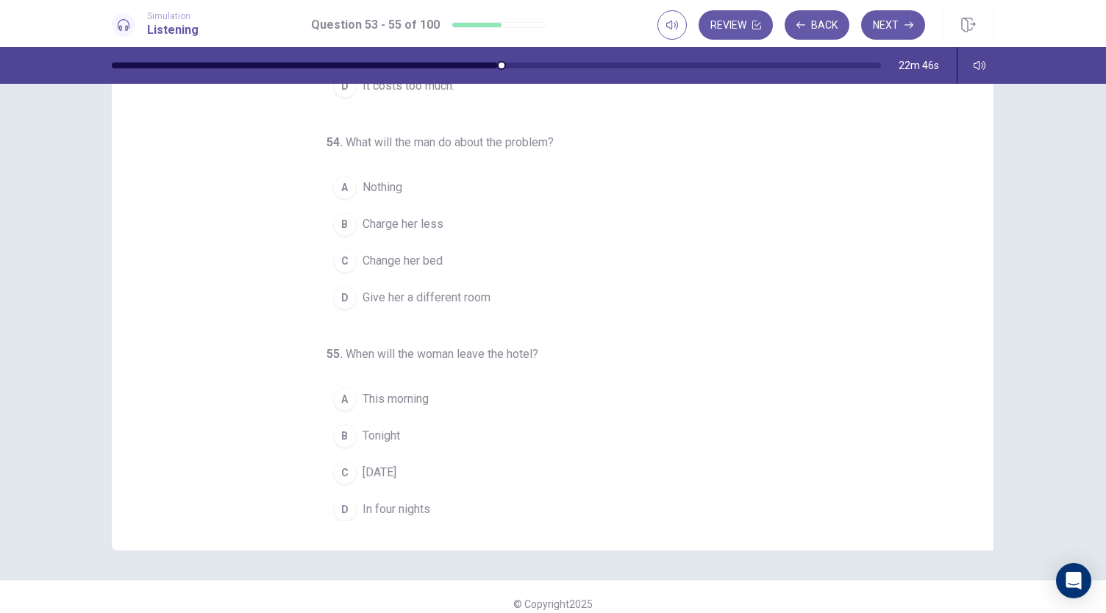
click at [387, 188] on span "Nothing" at bounding box center [383, 188] width 40 height 18
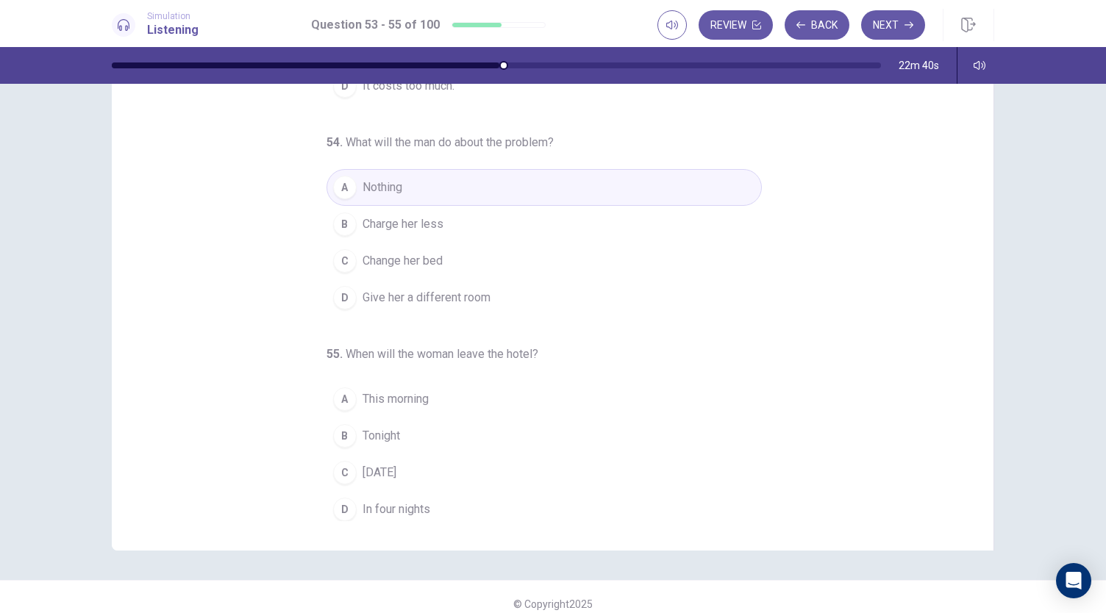
scroll to position [147, 0]
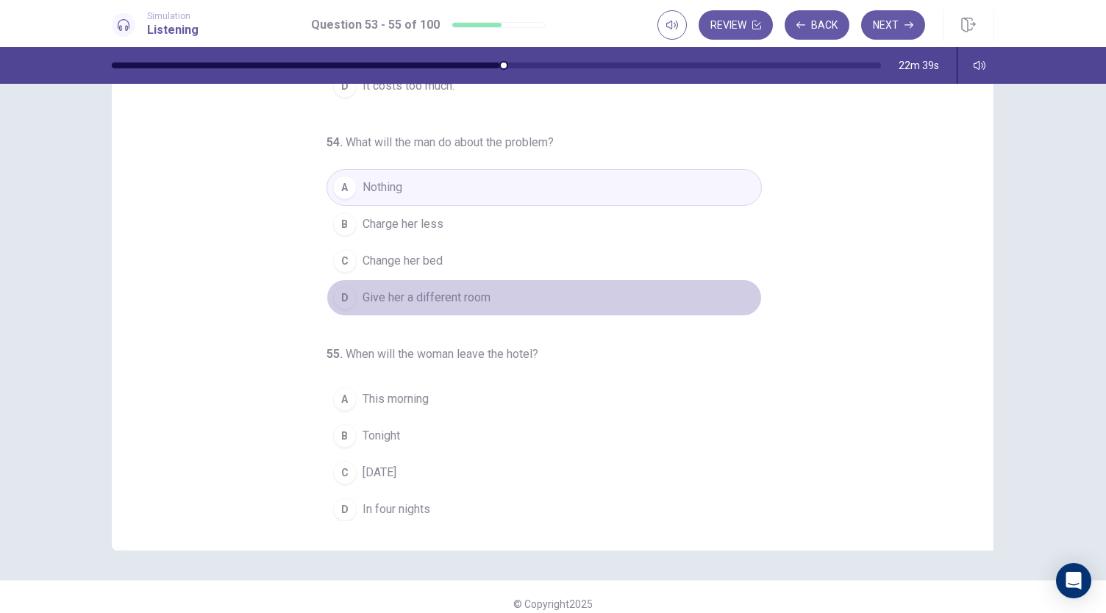
click at [419, 292] on span "Give her a different room" at bounding box center [427, 298] width 128 height 18
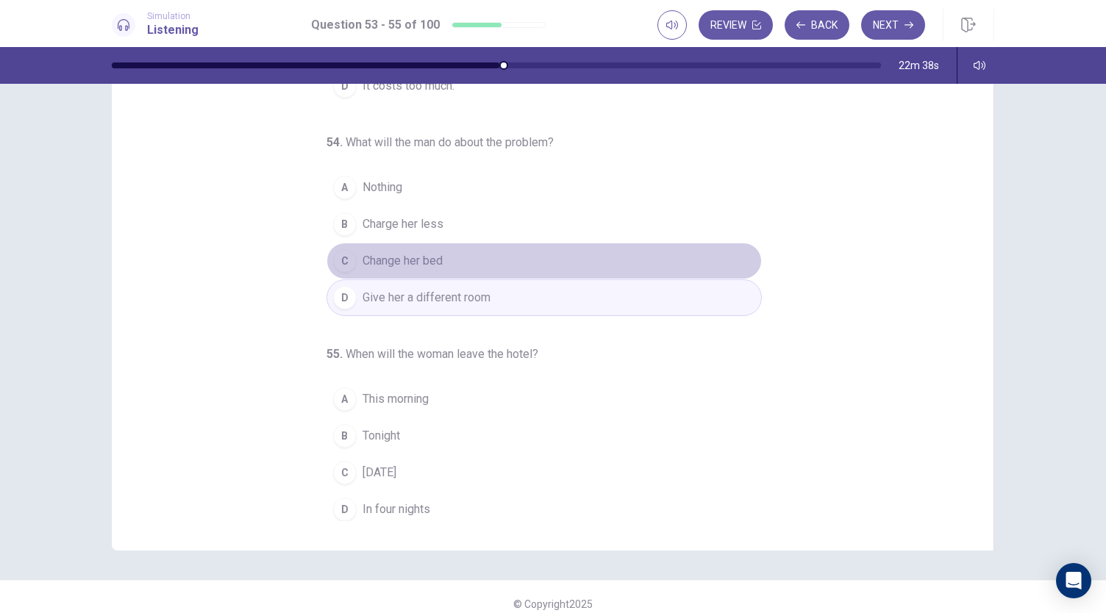
click at [429, 235] on div "A Nothing B Charge her less C Change her bed D Give her a different room" at bounding box center [544, 242] width 435 height 147
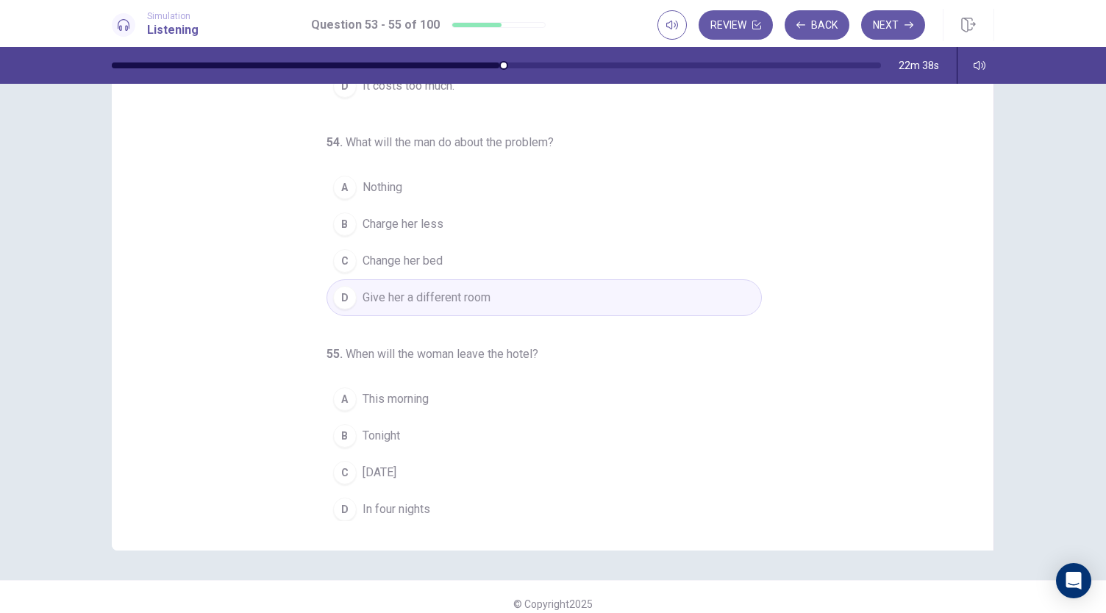
click at [429, 230] on button "B Charge her less" at bounding box center [544, 224] width 435 height 37
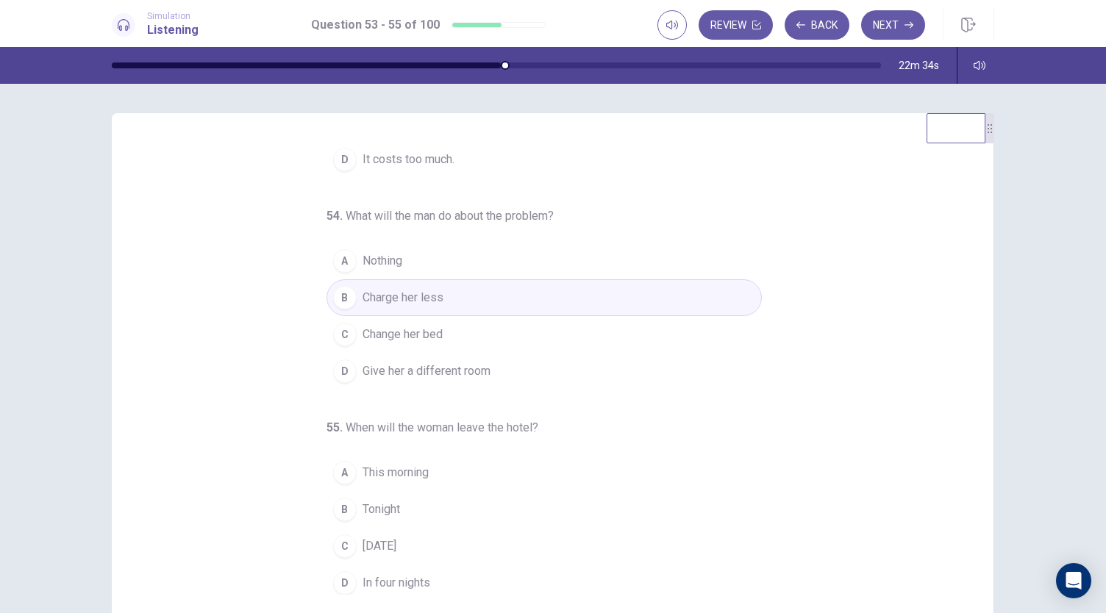
scroll to position [88, 0]
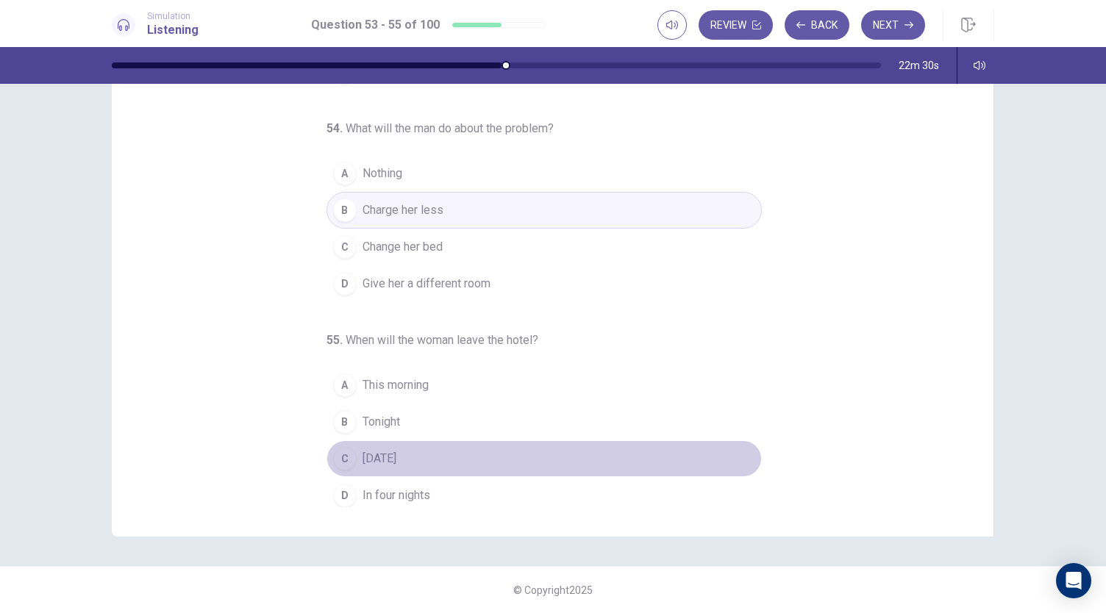
click at [357, 464] on button "C Tomorrow" at bounding box center [544, 458] width 435 height 37
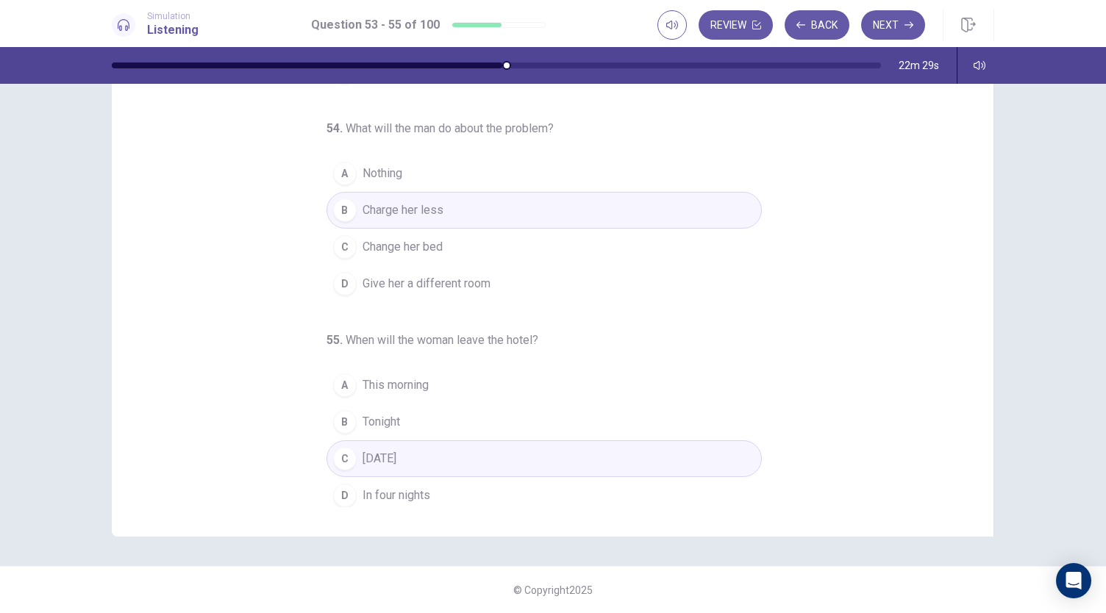
click at [285, 399] on div "53 . What is the problem with the hotel room? A It is too noisy. B It doesn’t h…" at bounding box center [558, 281] width 846 height 452
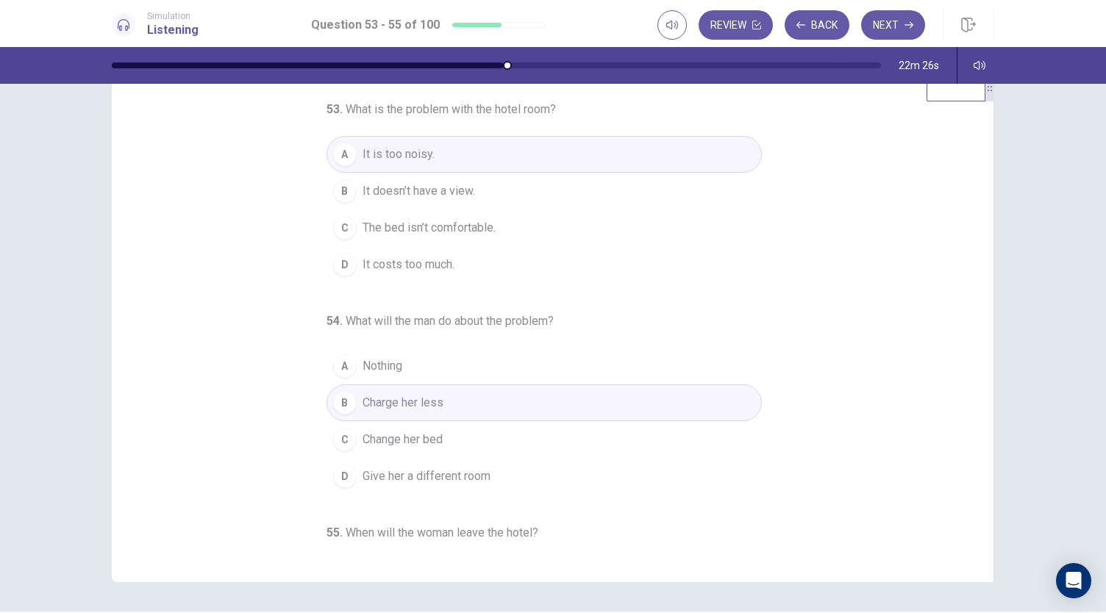
scroll to position [0, 0]
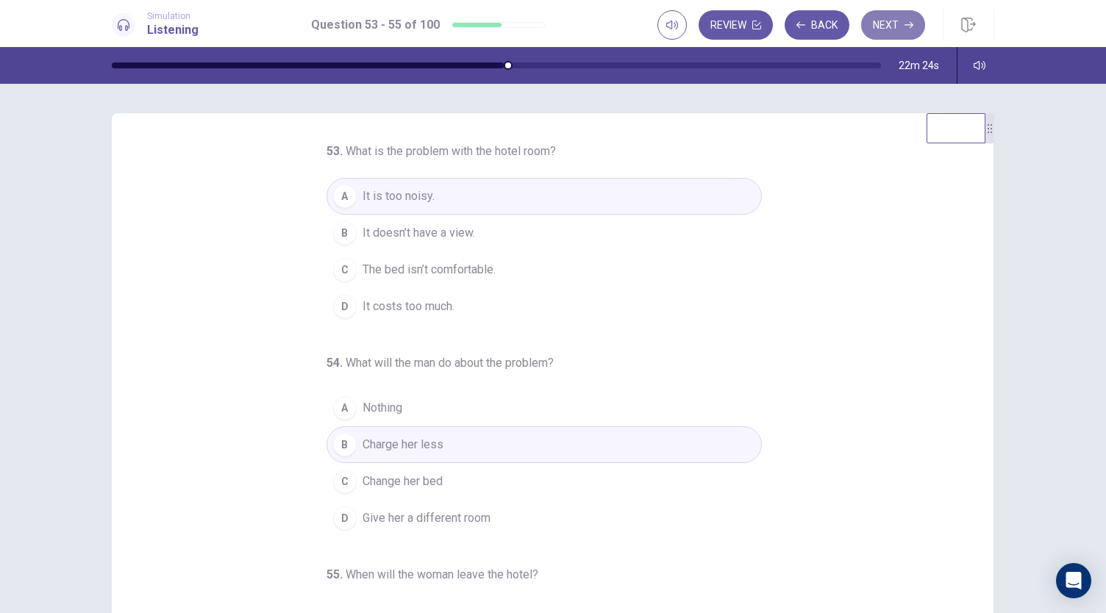
click at [885, 24] on button "Next" at bounding box center [893, 24] width 64 height 29
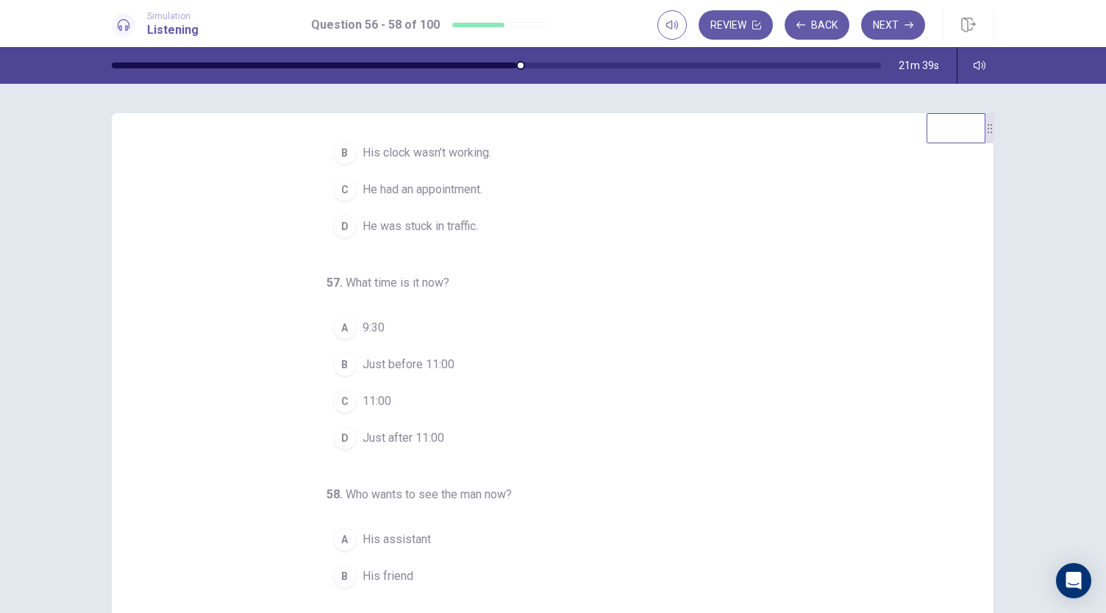
scroll to position [147, 0]
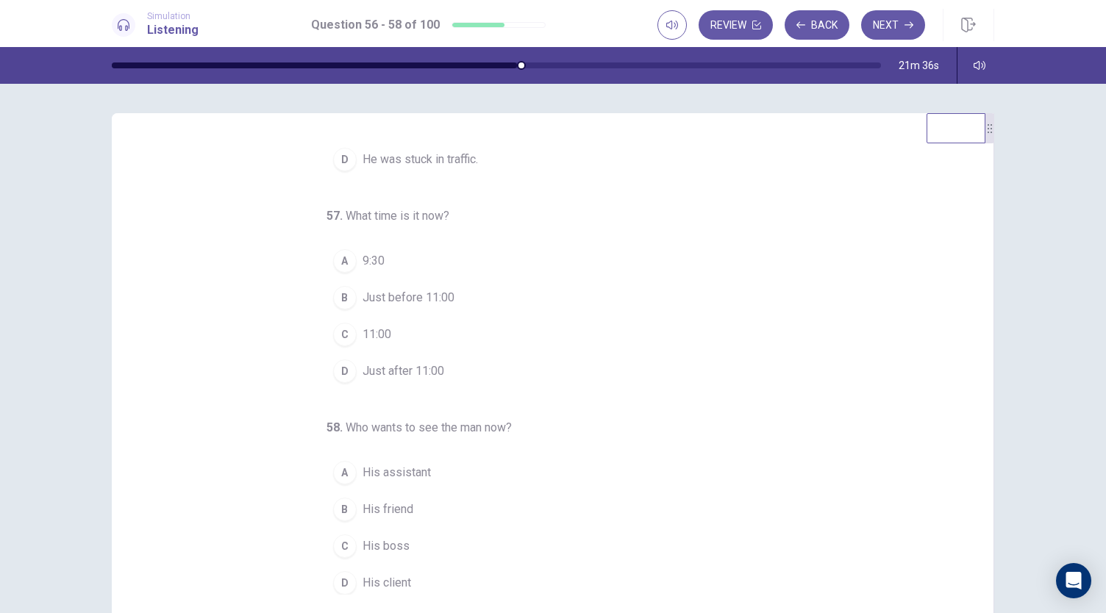
click at [350, 549] on button "C His boss" at bounding box center [544, 546] width 435 height 37
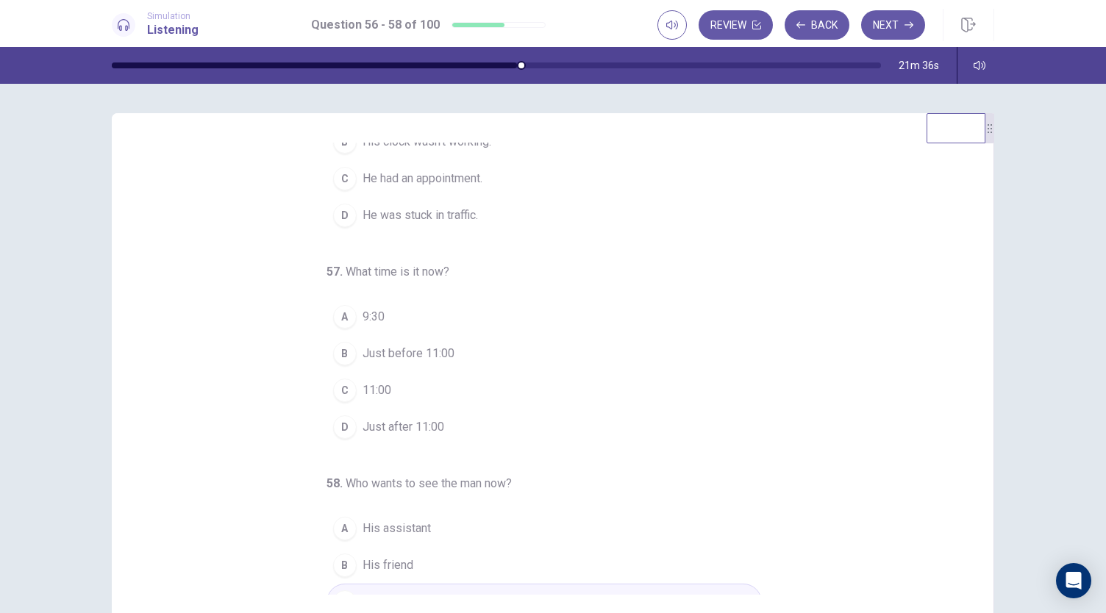
scroll to position [0, 0]
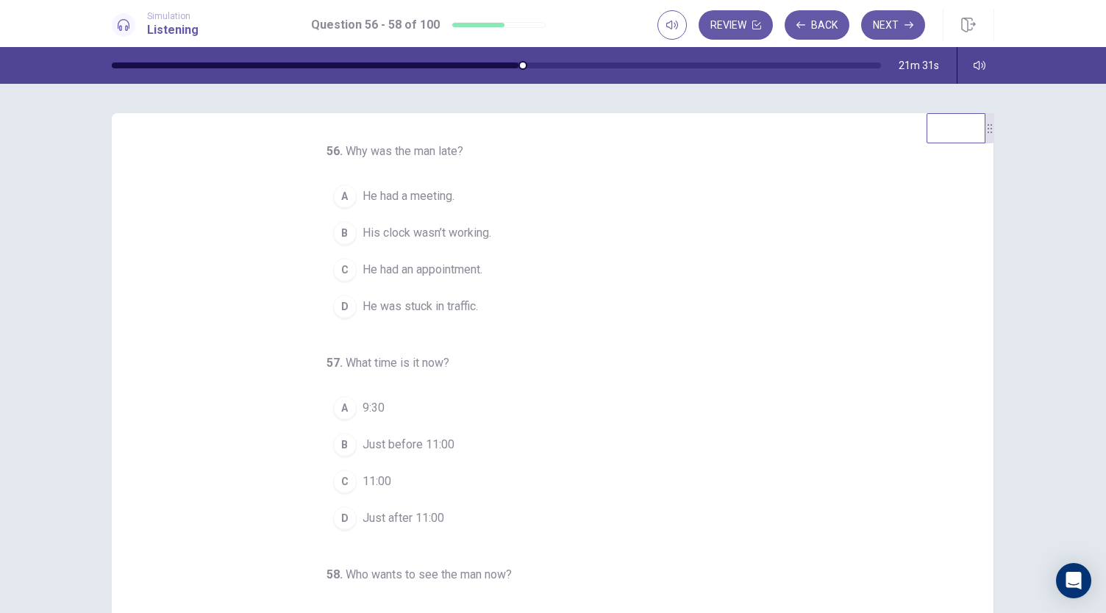
click at [414, 229] on span "His clock wasn’t working." at bounding box center [427, 233] width 129 height 18
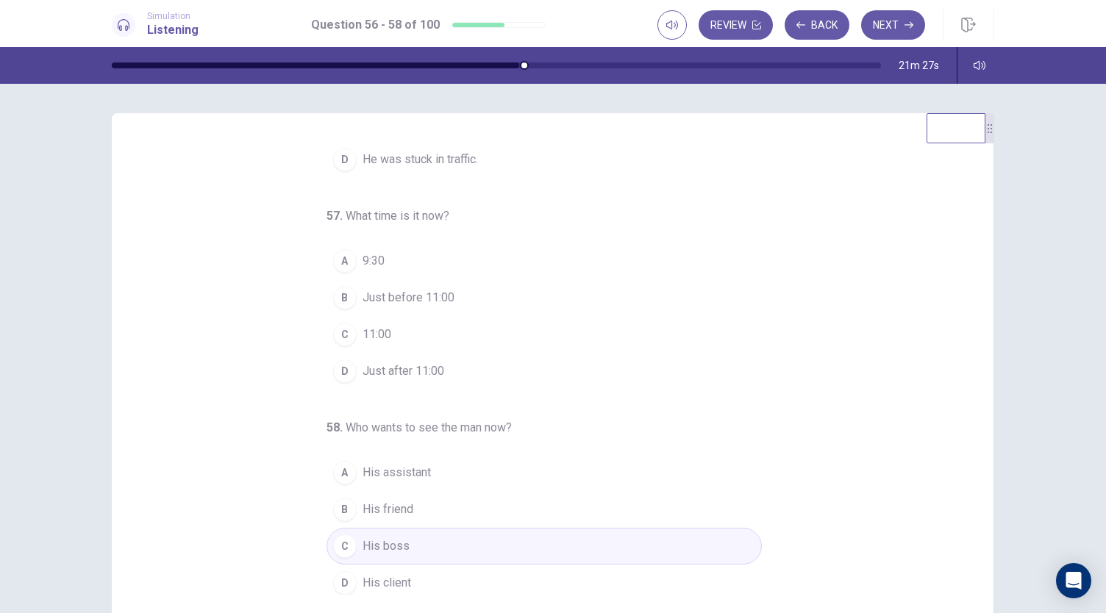
scroll to position [147, 0]
click at [412, 292] on span "Just before 11:00" at bounding box center [409, 298] width 92 height 18
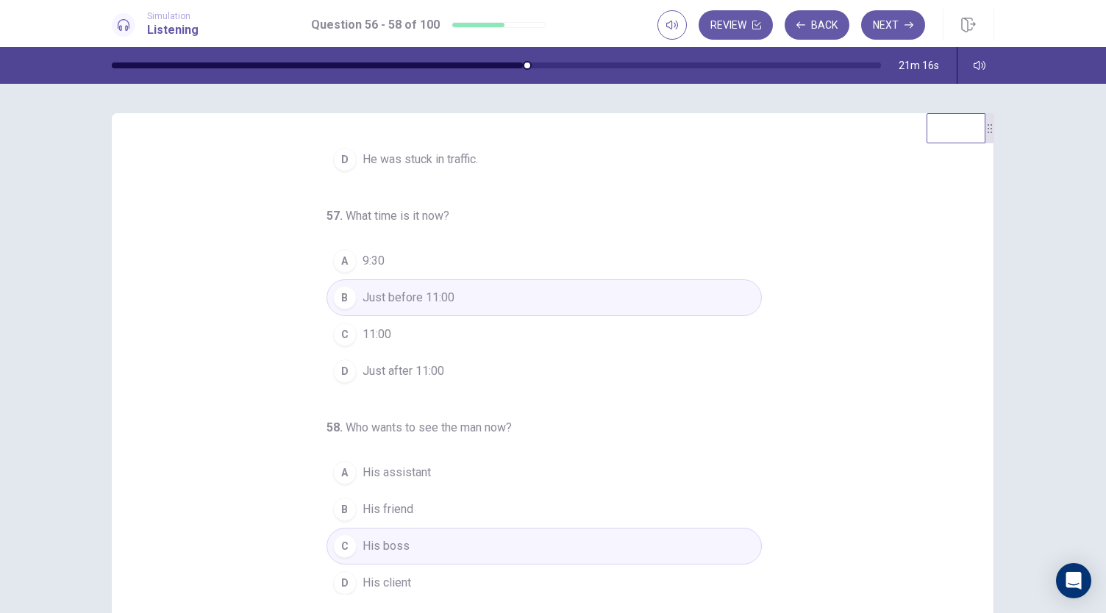
click at [363, 465] on span "His assistant" at bounding box center [397, 473] width 68 height 18
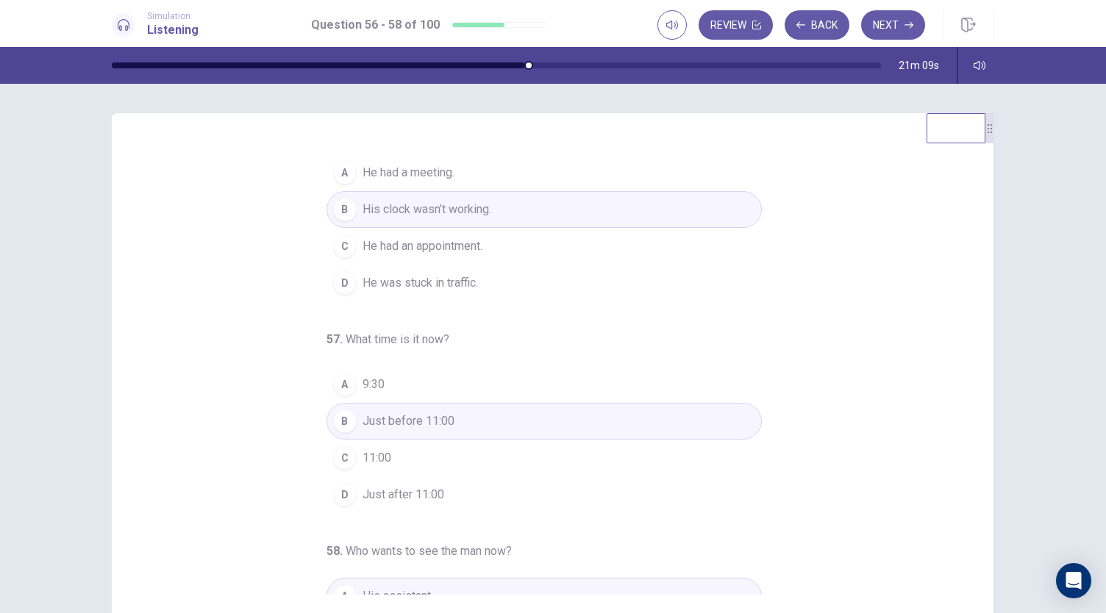
scroll to position [0, 0]
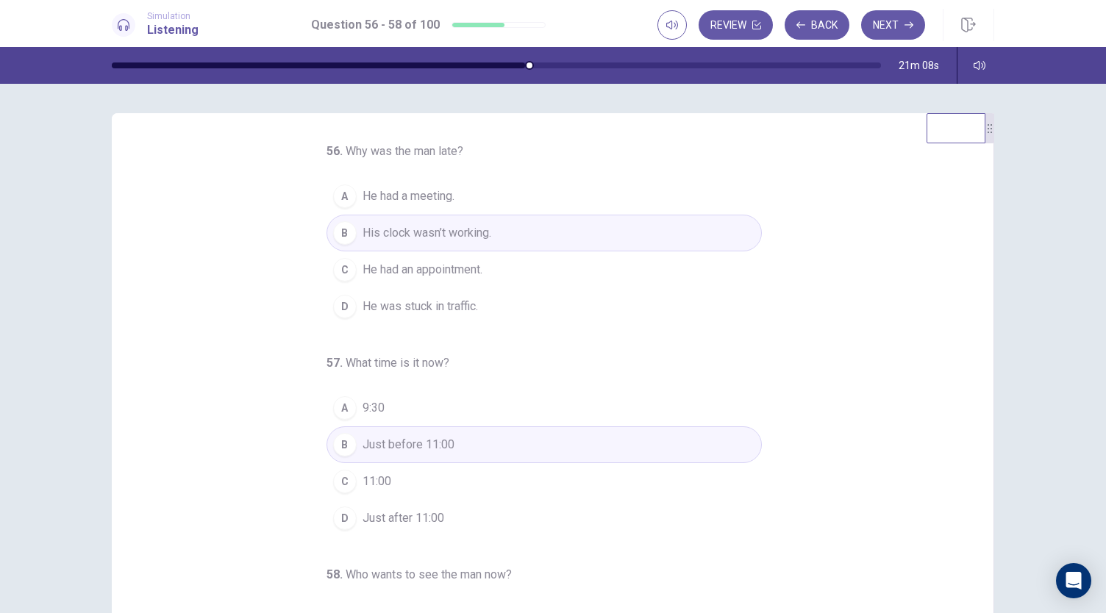
click at [405, 521] on span "Just after 11:00" at bounding box center [404, 519] width 82 height 18
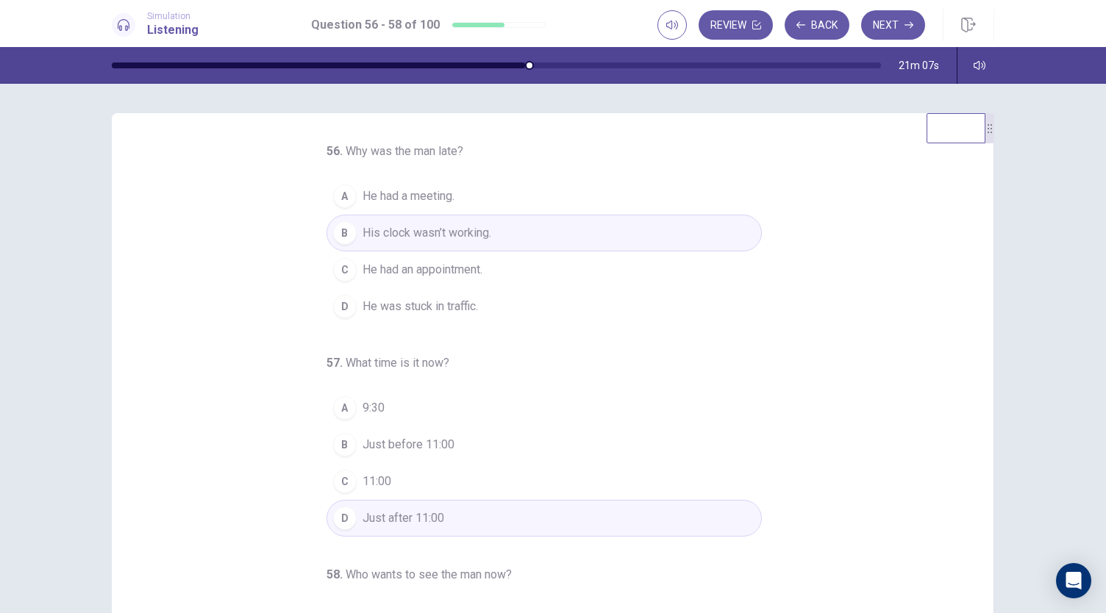
click at [425, 443] on span "Just before 11:00" at bounding box center [409, 445] width 92 height 18
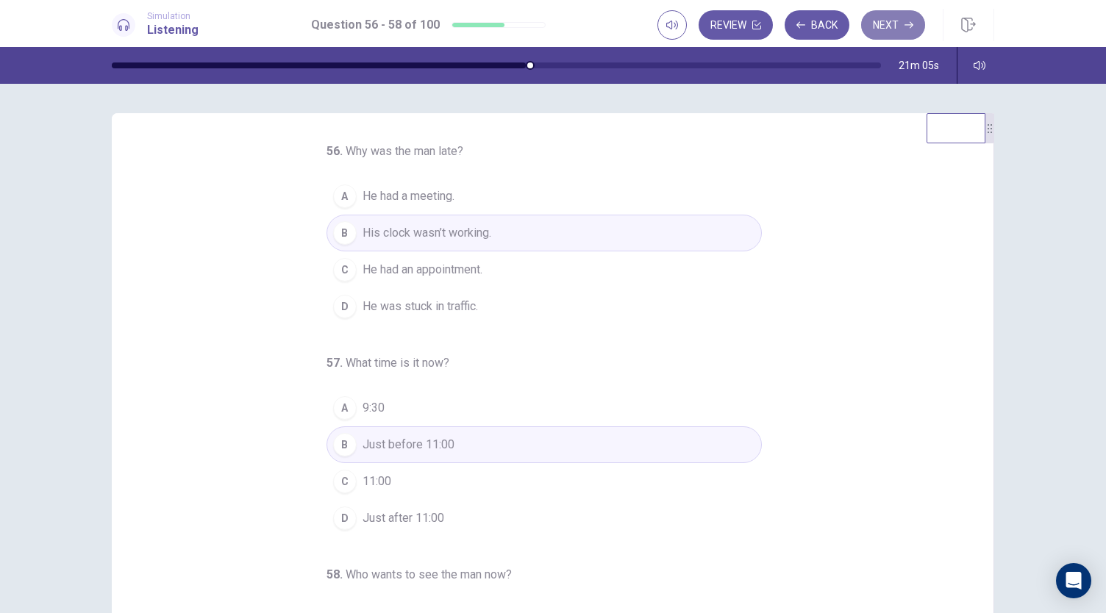
click at [896, 18] on button "Next" at bounding box center [893, 24] width 64 height 29
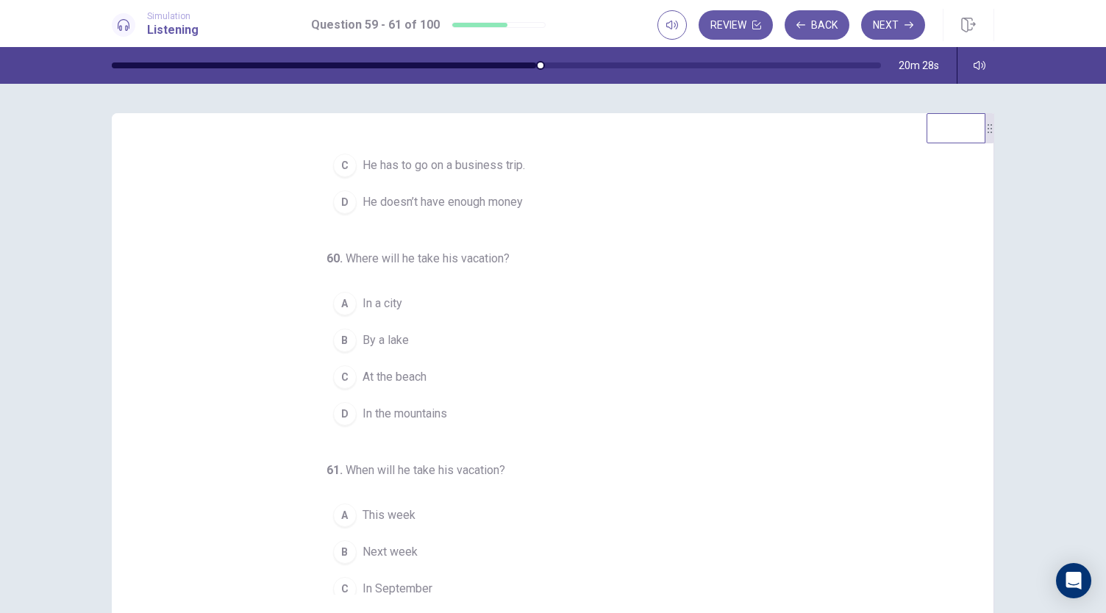
scroll to position [165, 0]
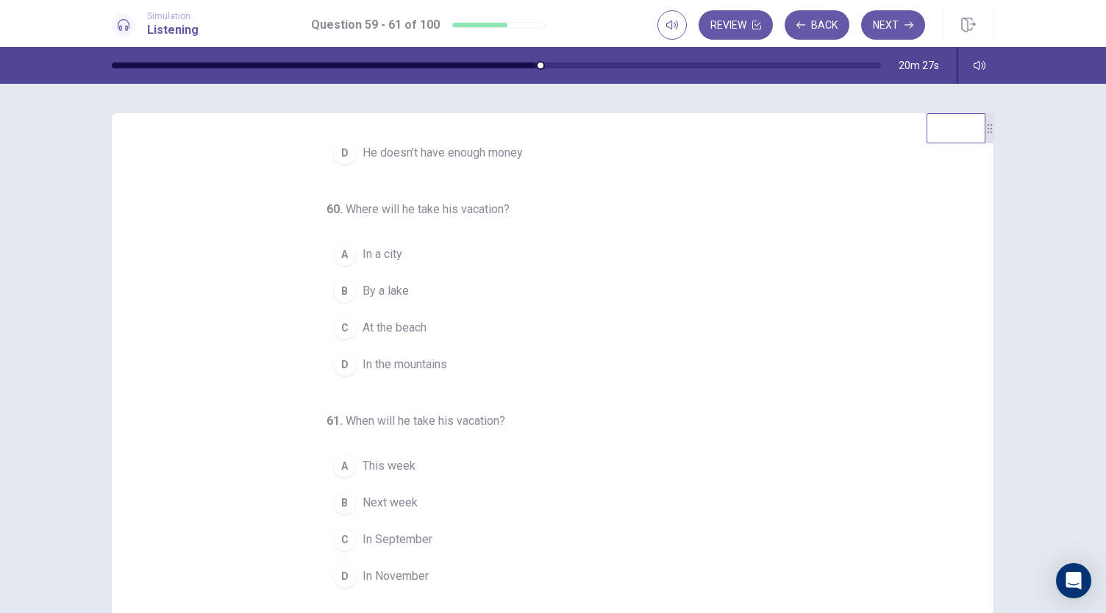
click at [377, 499] on span "Next week" at bounding box center [390, 503] width 55 height 18
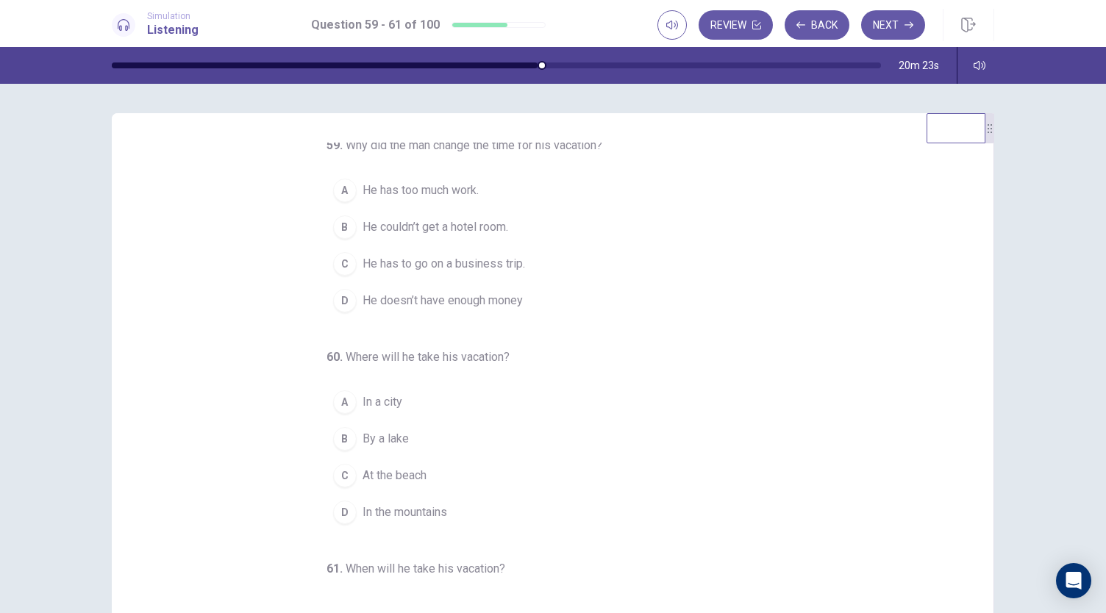
scroll to position [0, 0]
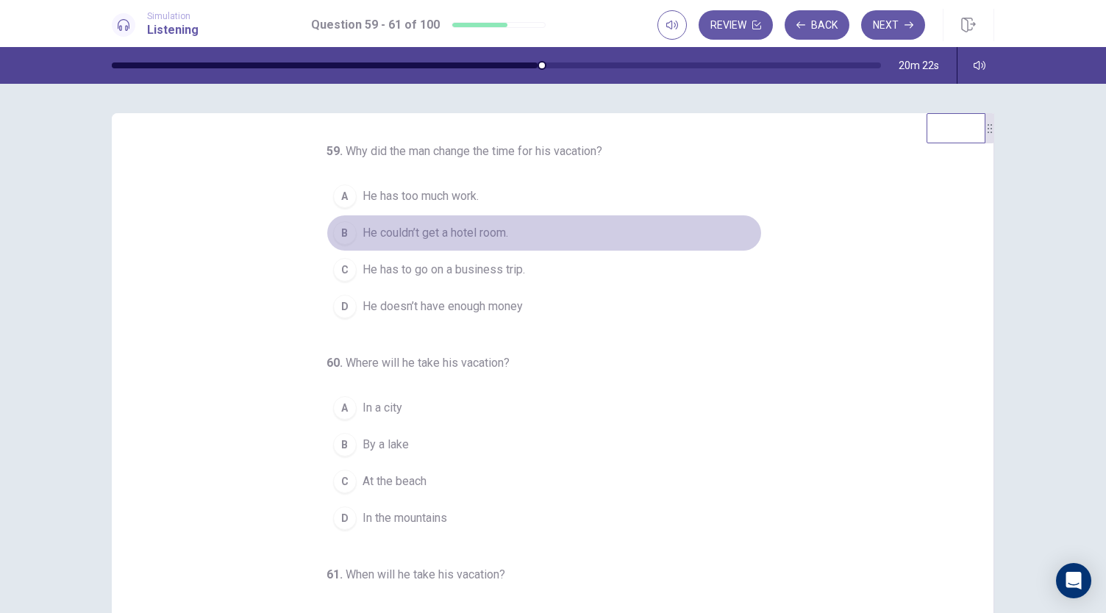
click at [458, 242] on span "He couldn’t get a hotel room." at bounding box center [436, 233] width 146 height 18
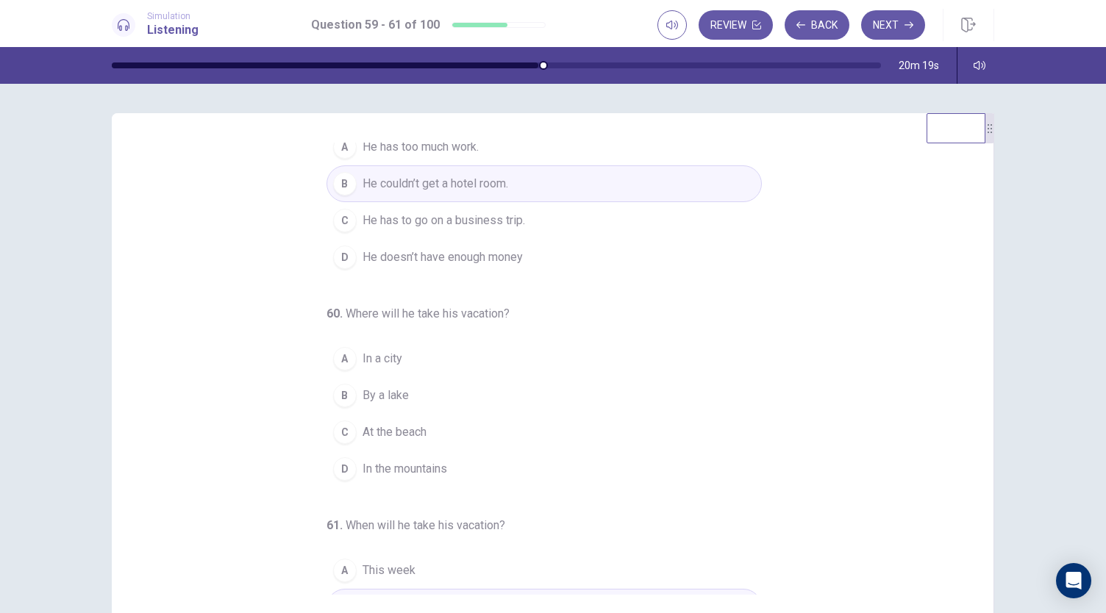
scroll to position [18, 0]
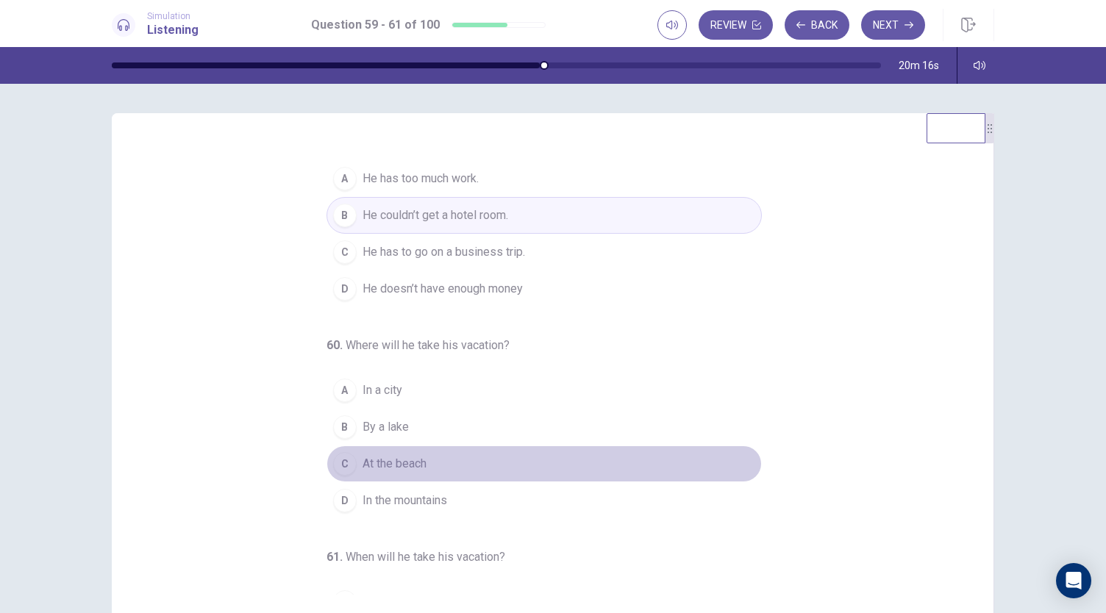
click at [410, 471] on span "At the beach" at bounding box center [395, 464] width 64 height 18
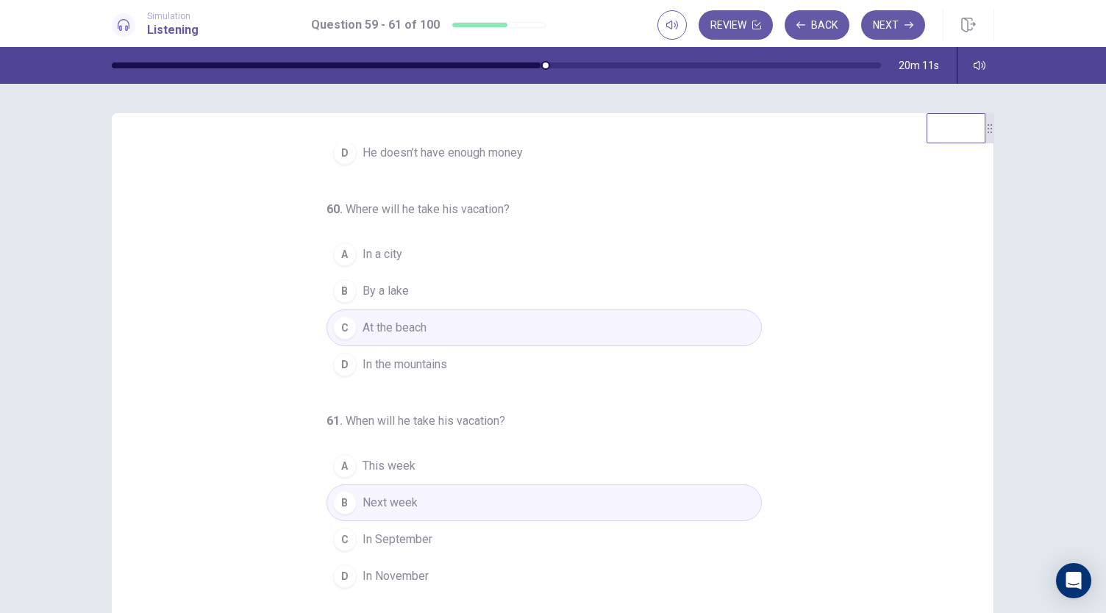
scroll to position [74, 0]
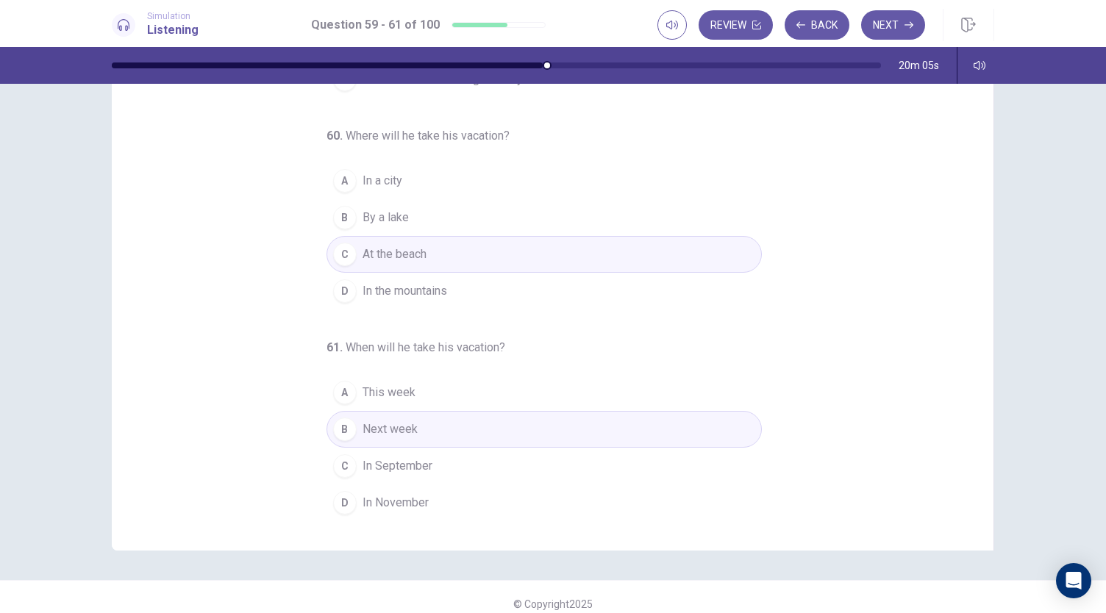
click at [425, 295] on span "In the mountains" at bounding box center [405, 291] width 85 height 18
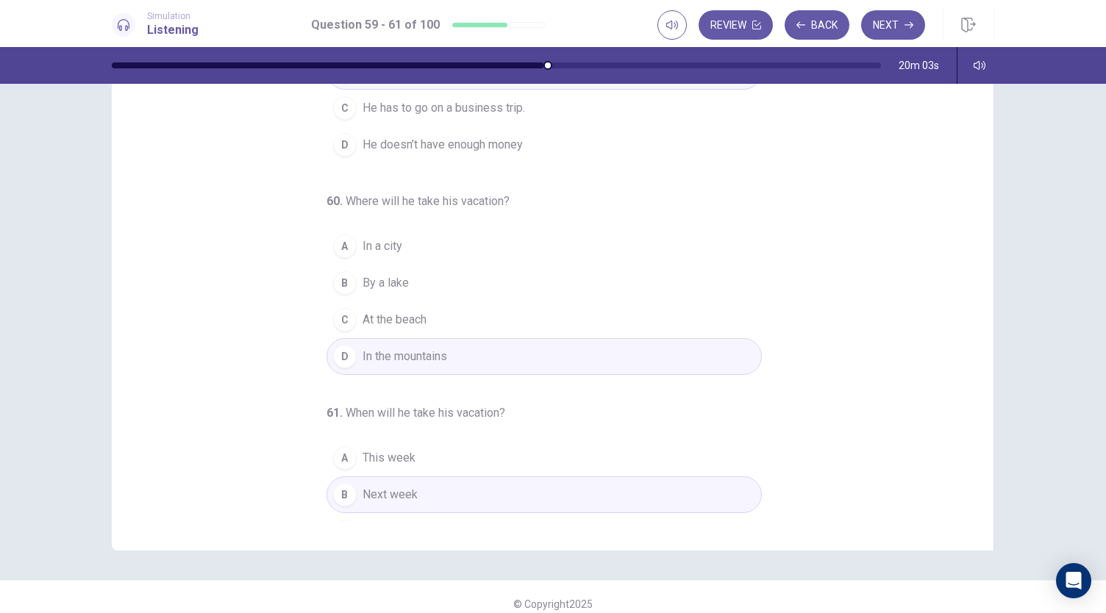
scroll to position [165, 0]
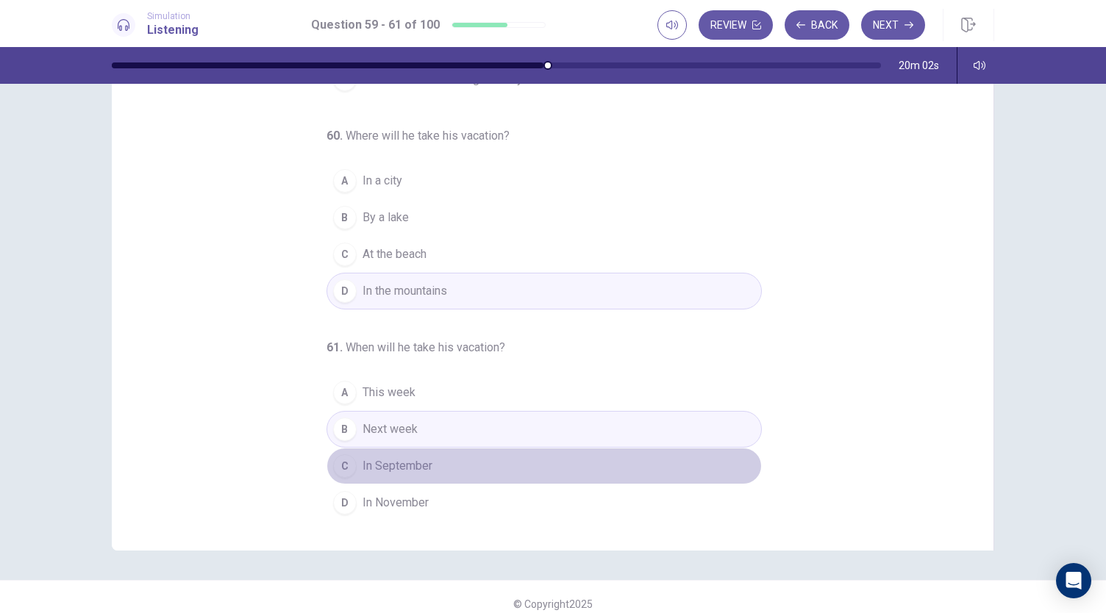
click at [377, 473] on span "In September" at bounding box center [398, 466] width 70 height 18
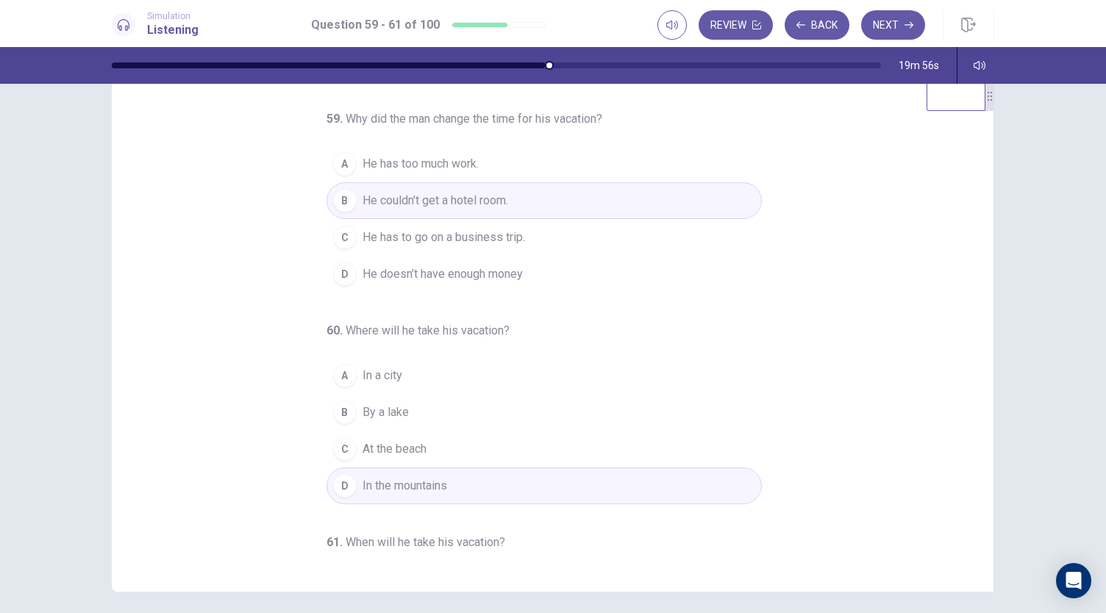
scroll to position [0, 0]
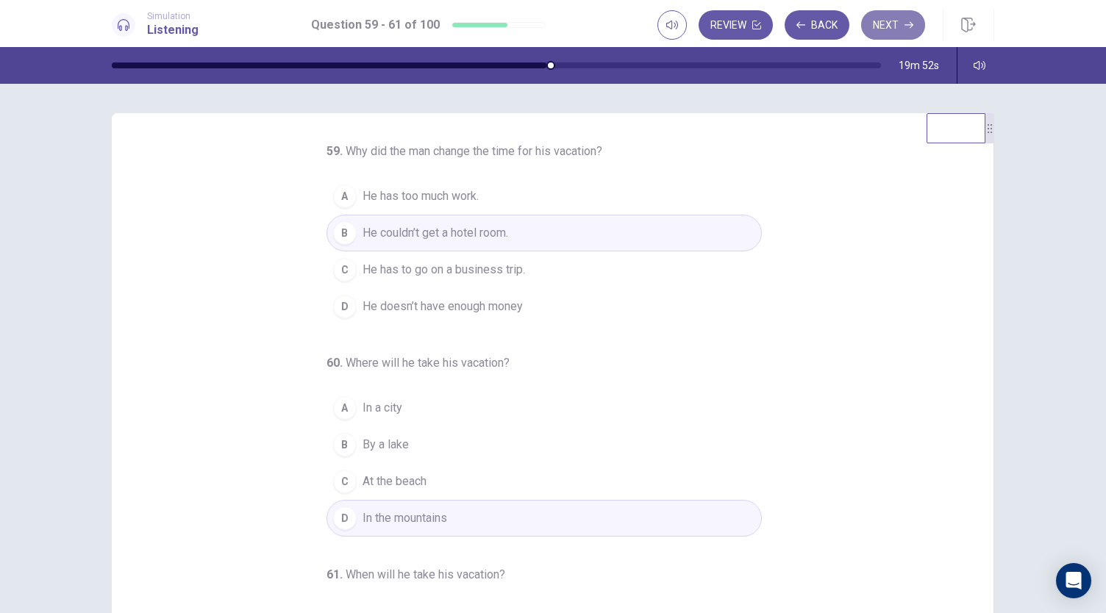
click at [884, 18] on button "Next" at bounding box center [893, 24] width 64 height 29
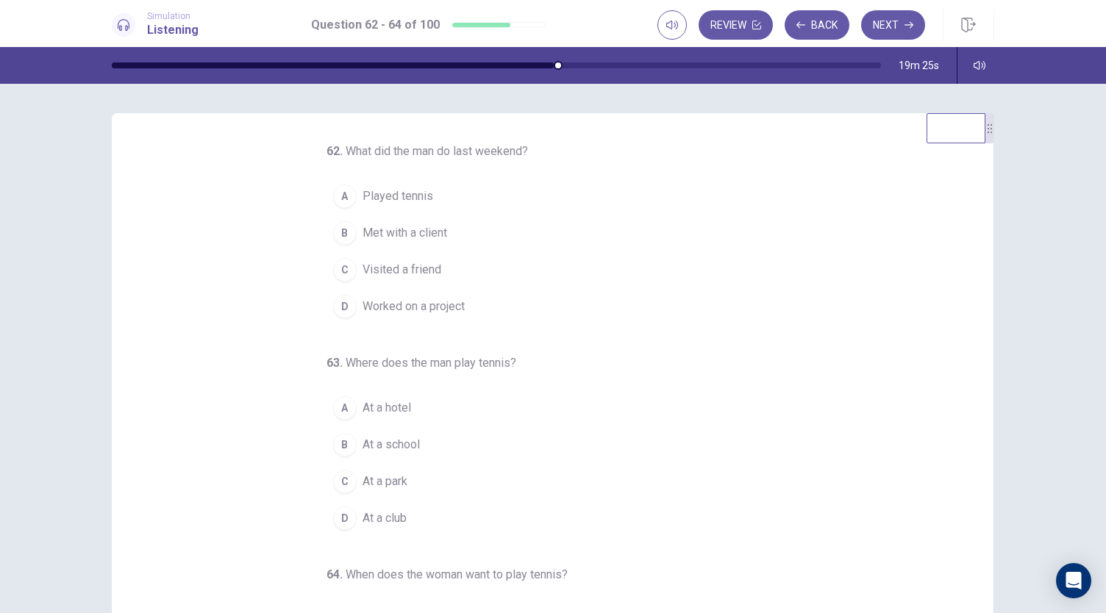
click at [409, 195] on span "Played tennis" at bounding box center [398, 197] width 71 height 18
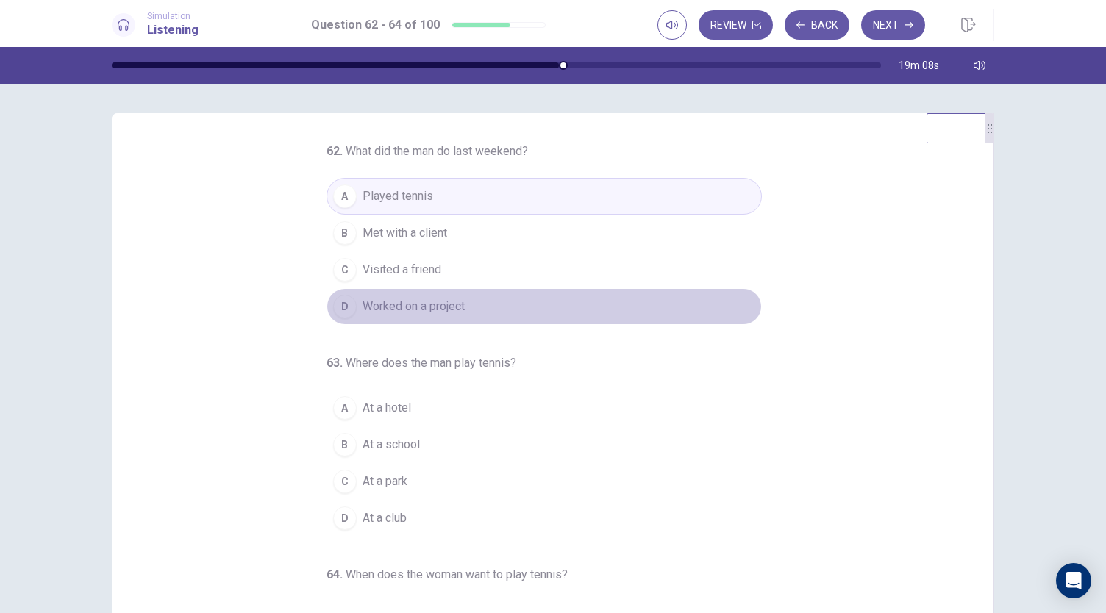
click at [395, 299] on span "Worked on a project" at bounding box center [414, 307] width 102 height 18
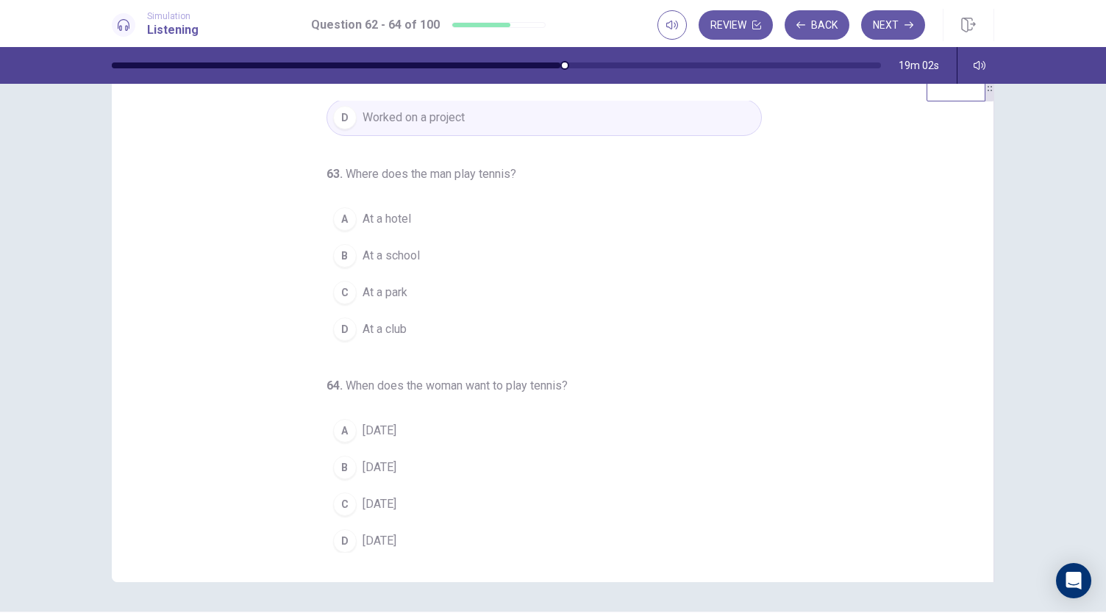
scroll to position [74, 0]
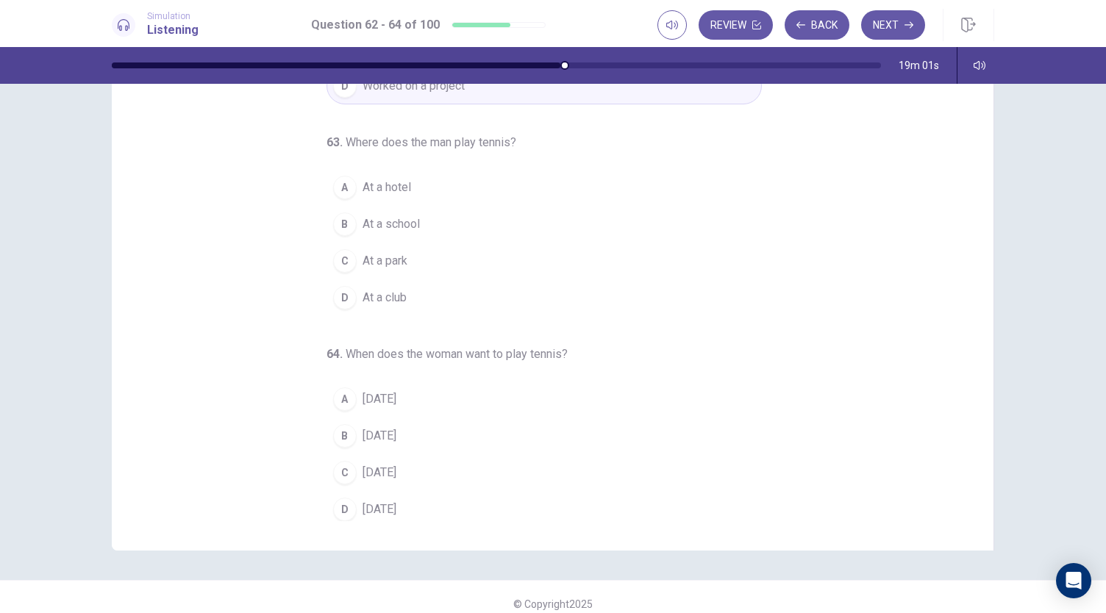
click at [346, 264] on div "C" at bounding box center [345, 261] width 24 height 24
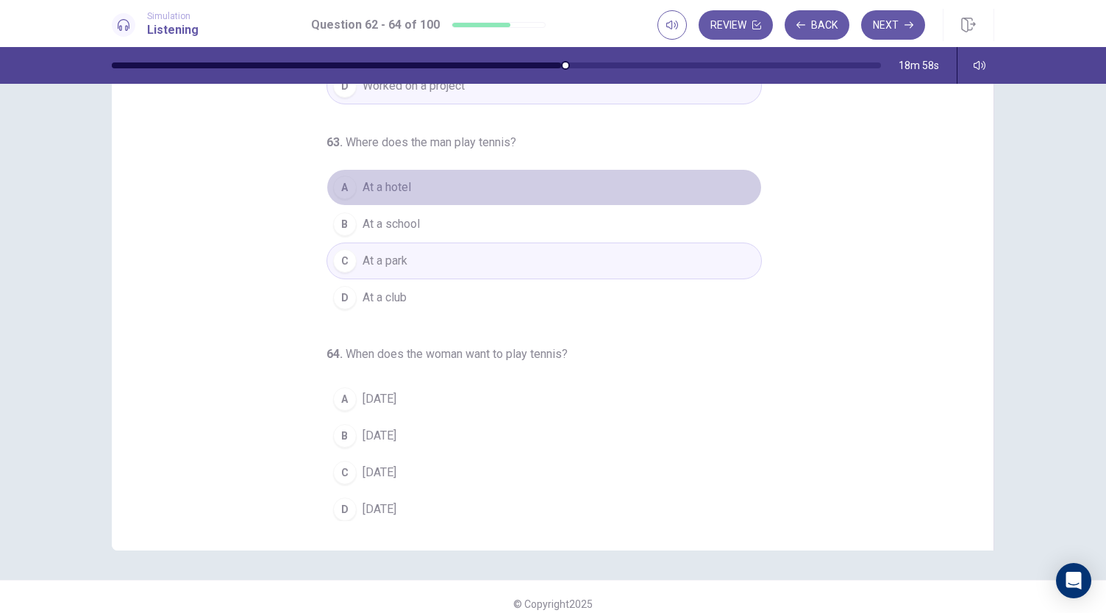
click at [363, 189] on span "At a hotel" at bounding box center [387, 188] width 49 height 18
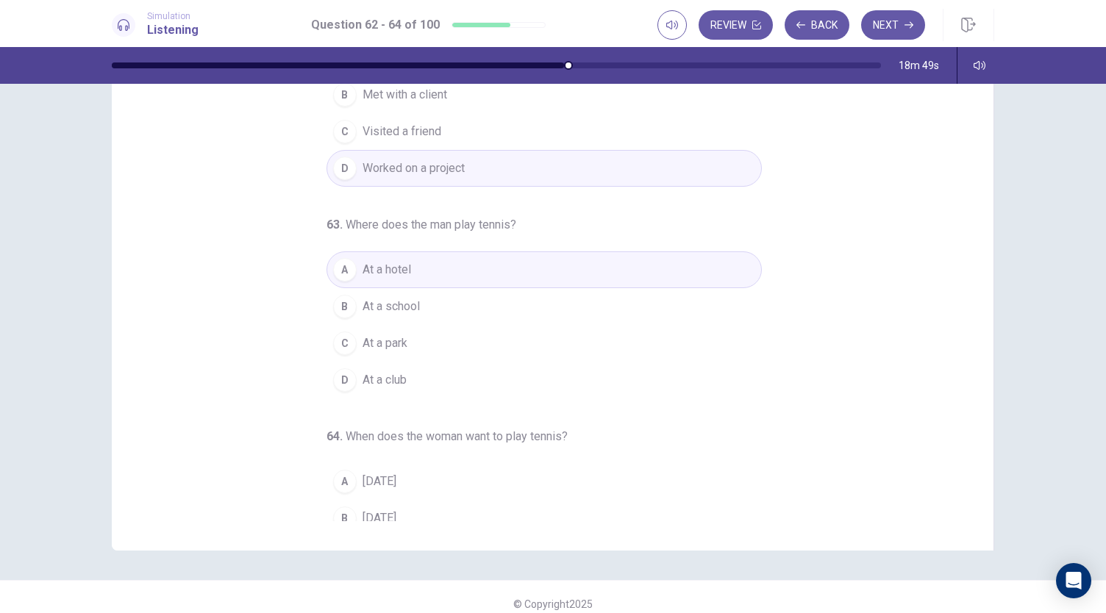
scroll to position [147, 0]
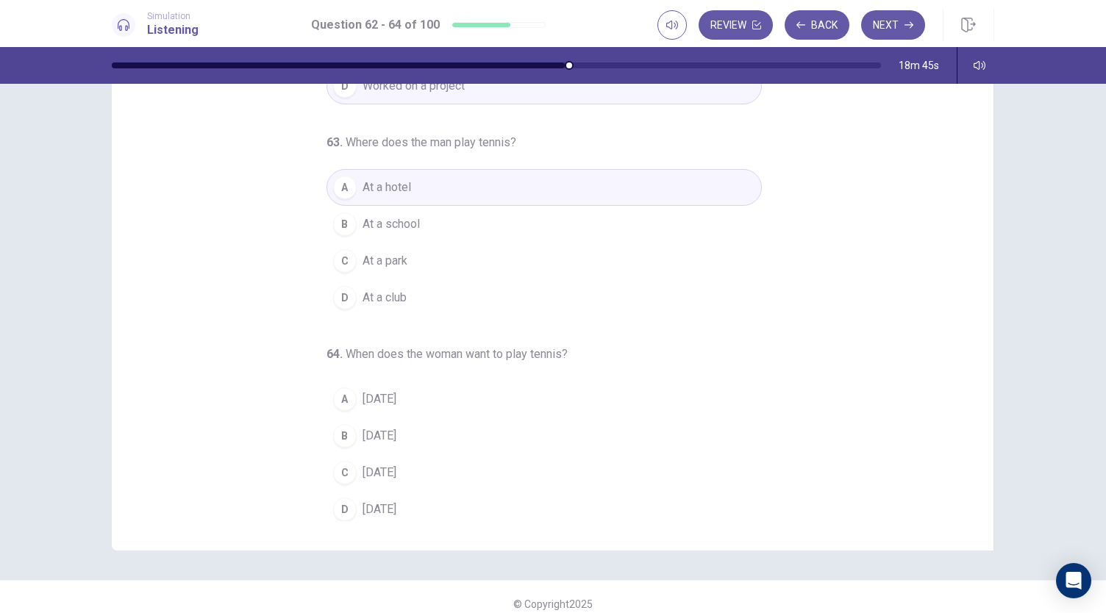
click at [354, 508] on button "D Saturday" at bounding box center [544, 509] width 435 height 37
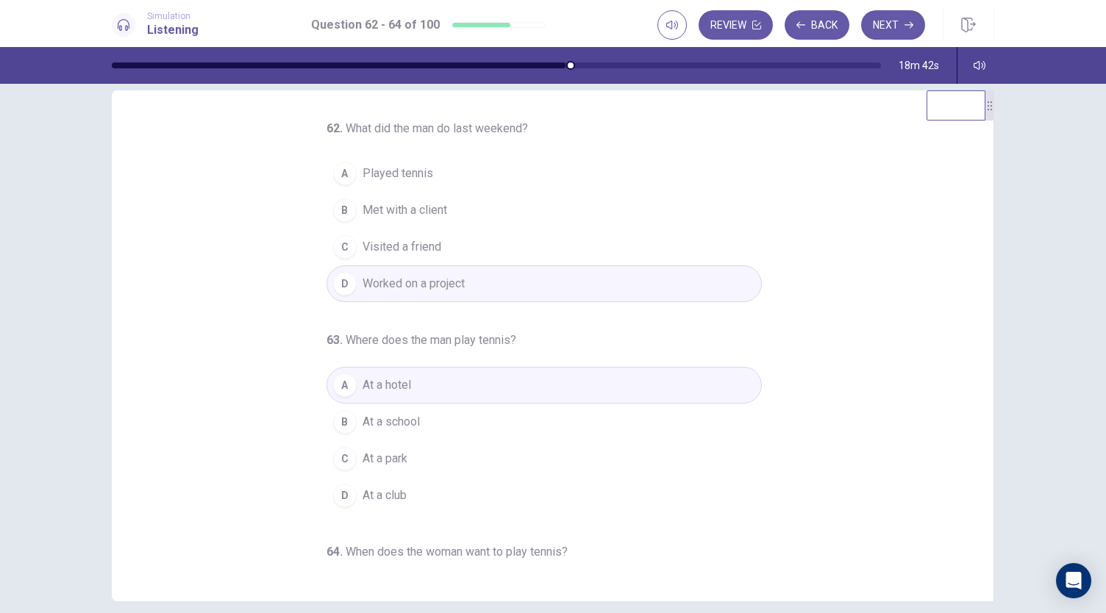
scroll to position [0, 0]
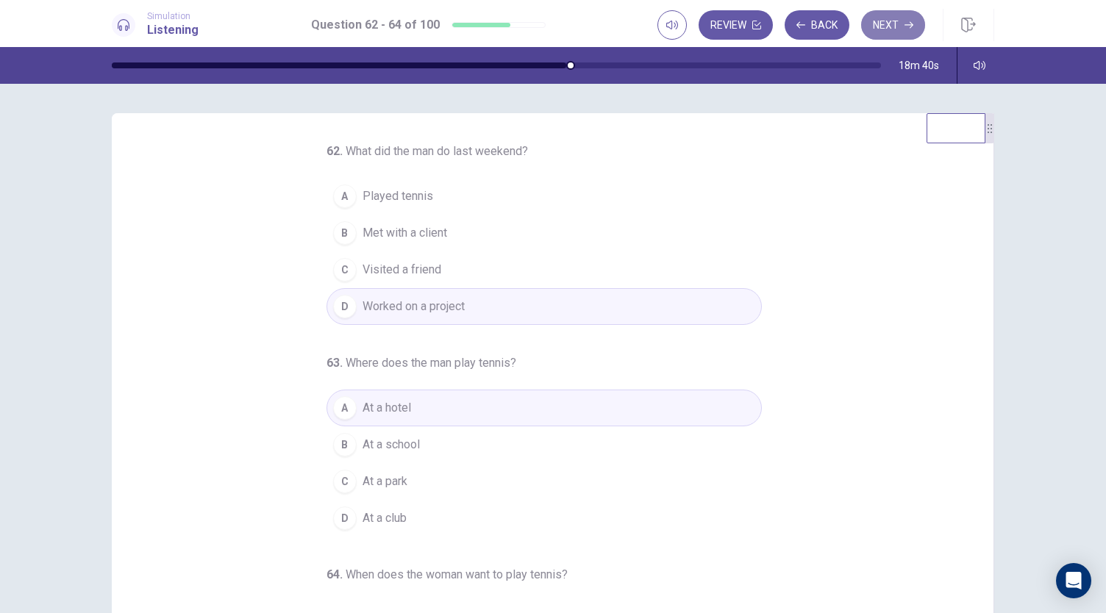
click at [882, 24] on button "Next" at bounding box center [893, 24] width 64 height 29
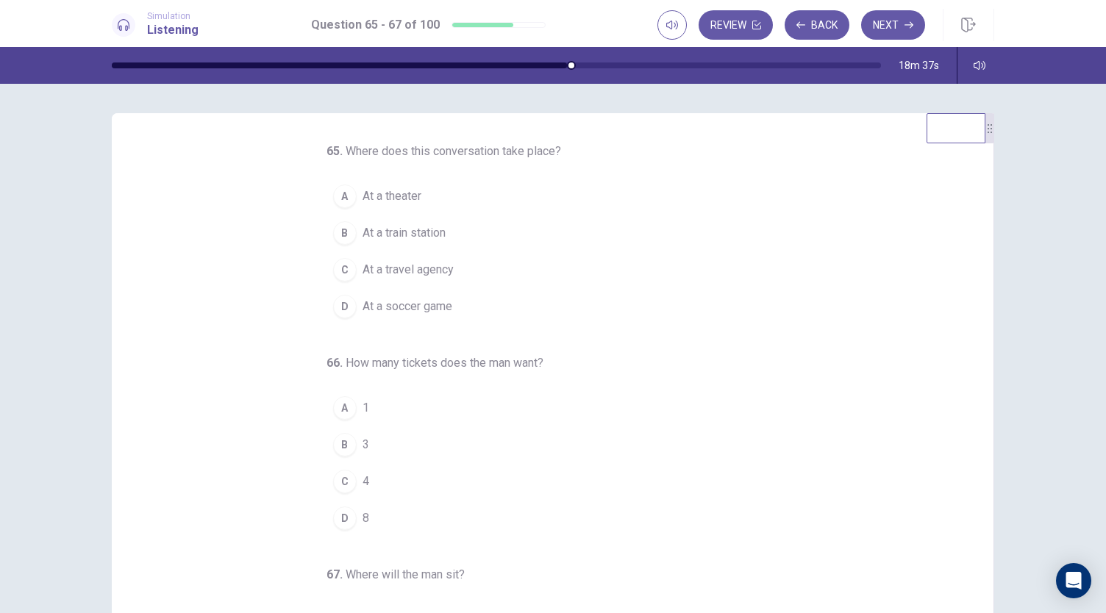
click at [576, 63] on div at bounding box center [496, 66] width 769 height 6
click at [406, 195] on span "At a theater" at bounding box center [392, 197] width 59 height 18
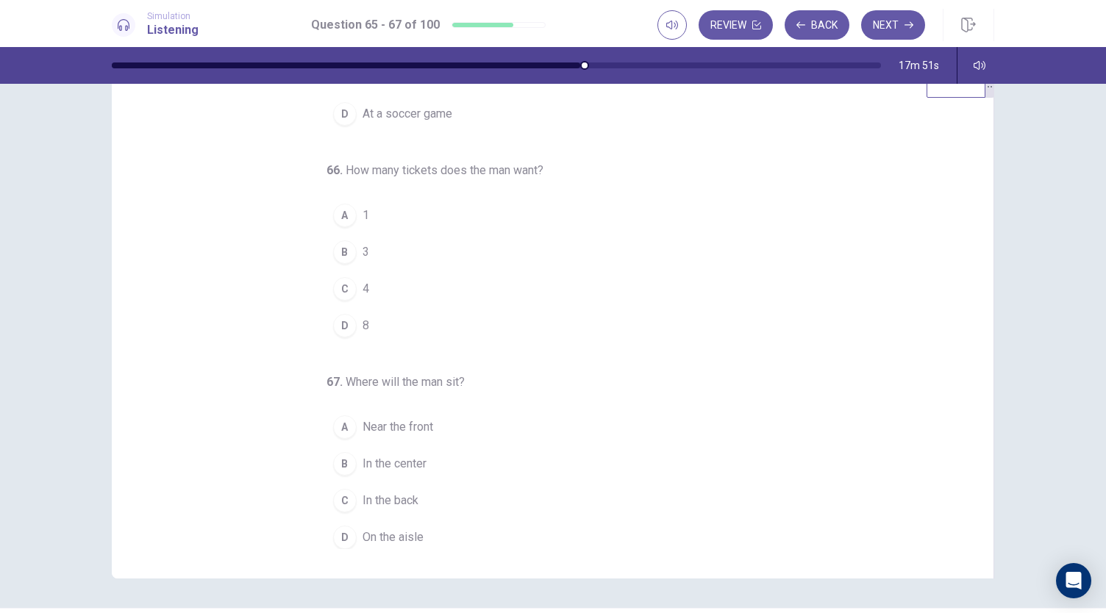
scroll to position [88, 0]
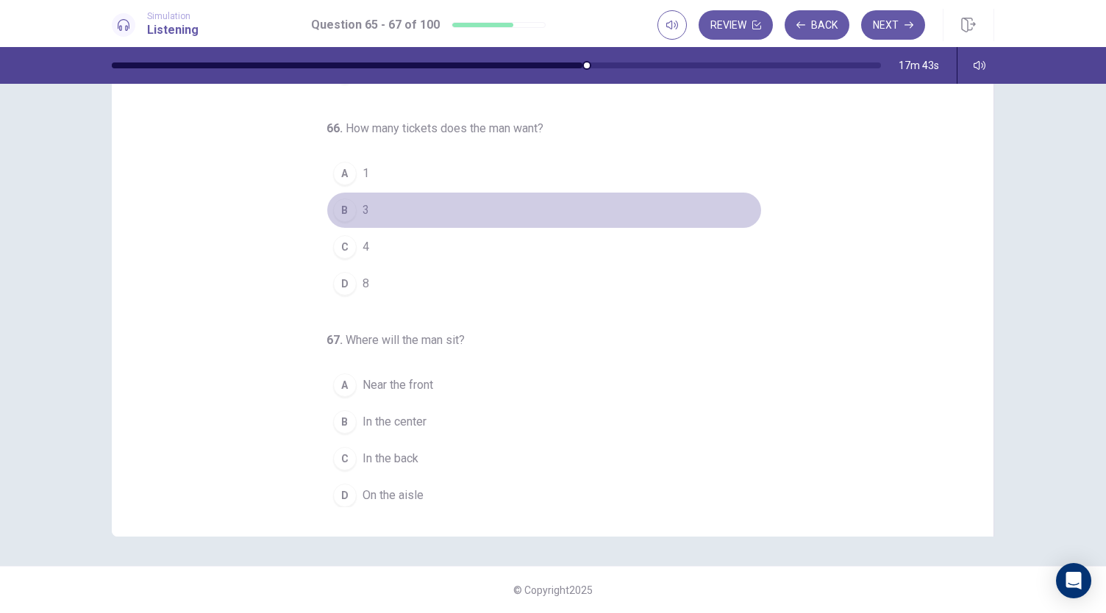
click at [343, 221] on button "B 3" at bounding box center [544, 210] width 435 height 37
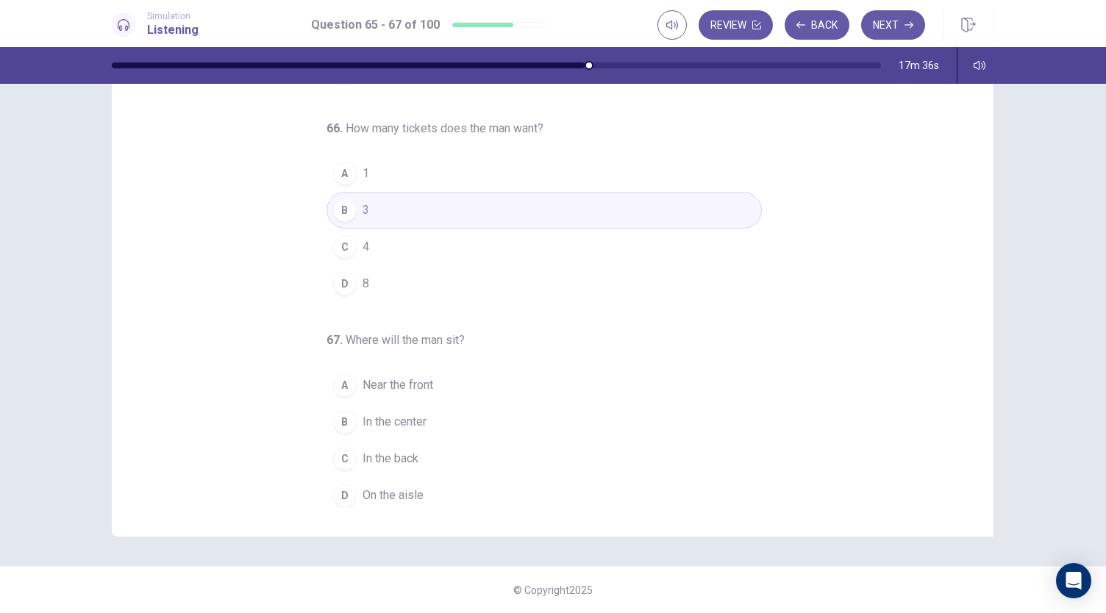
click at [333, 428] on button "B In the center" at bounding box center [544, 422] width 435 height 37
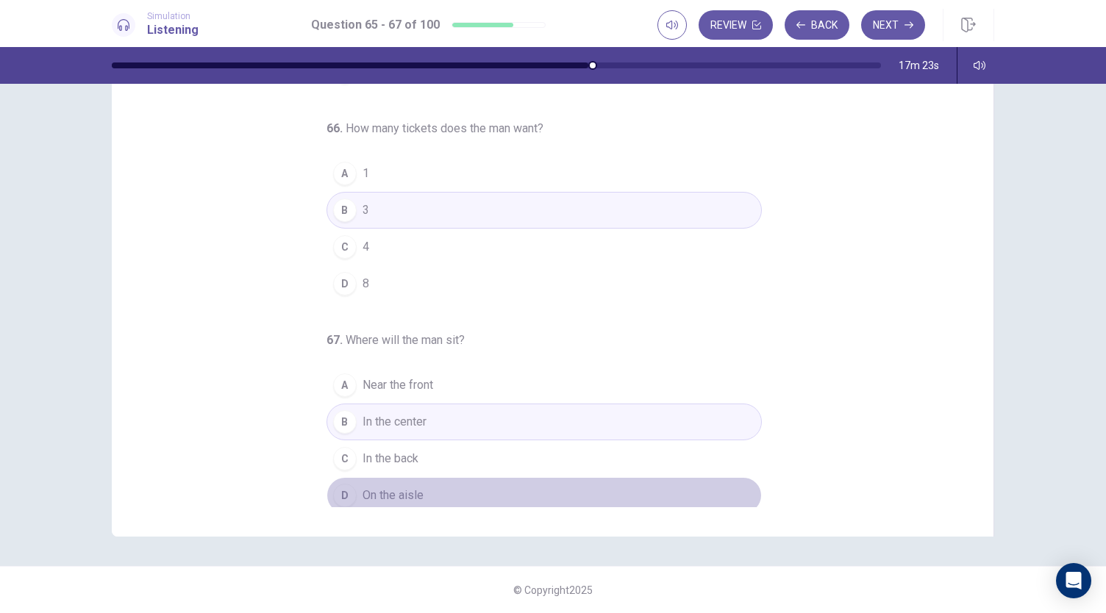
click at [390, 493] on span "On the aisle" at bounding box center [393, 496] width 61 height 18
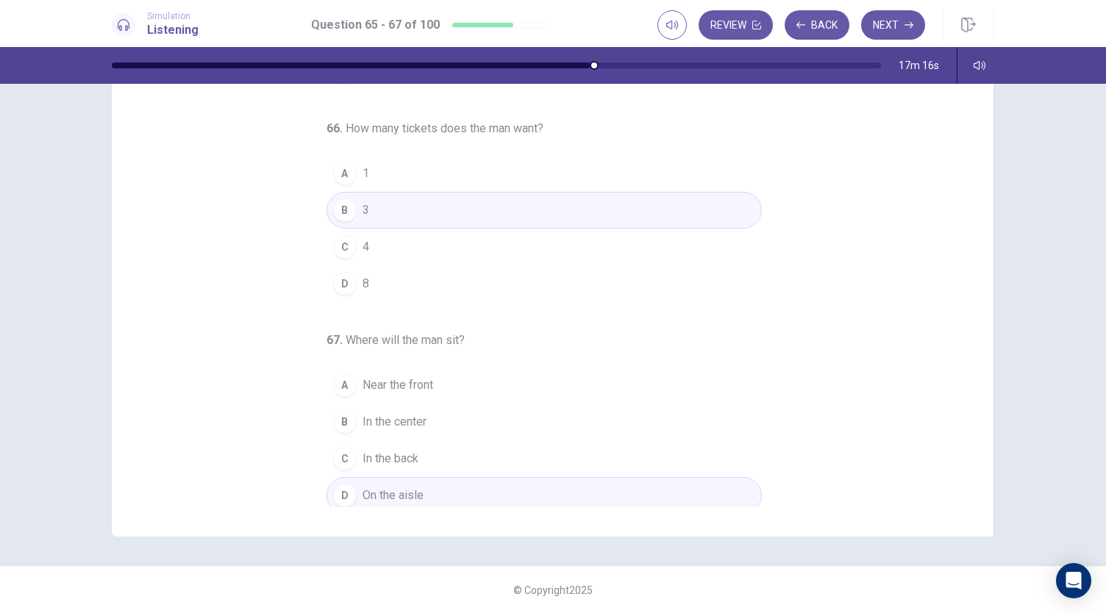
click at [399, 462] on button "C In the back" at bounding box center [544, 458] width 435 height 37
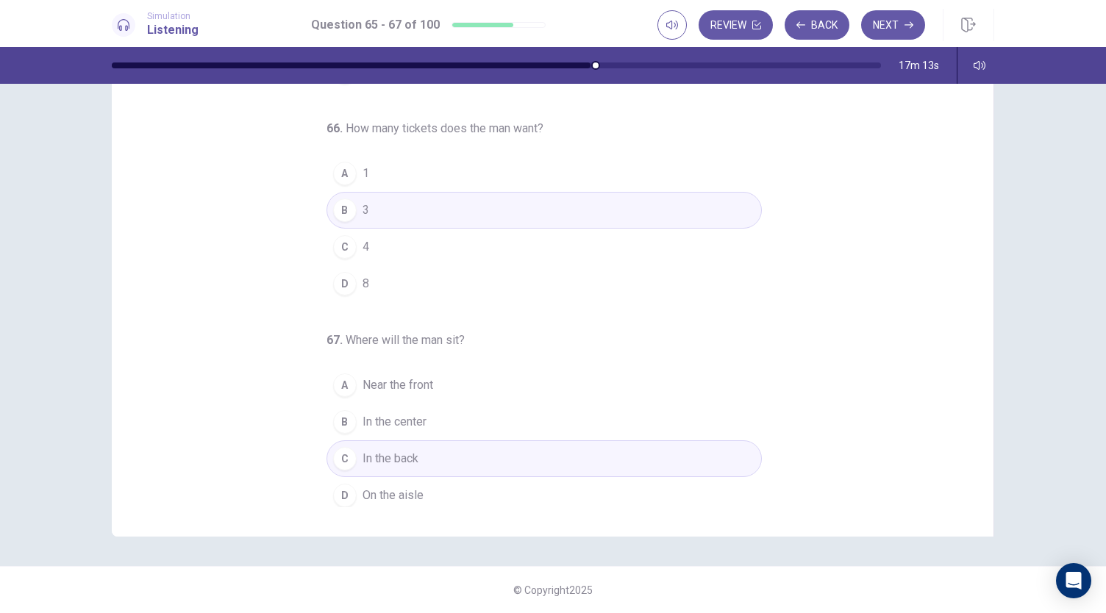
click at [454, 493] on button "D On the aisle" at bounding box center [544, 495] width 435 height 37
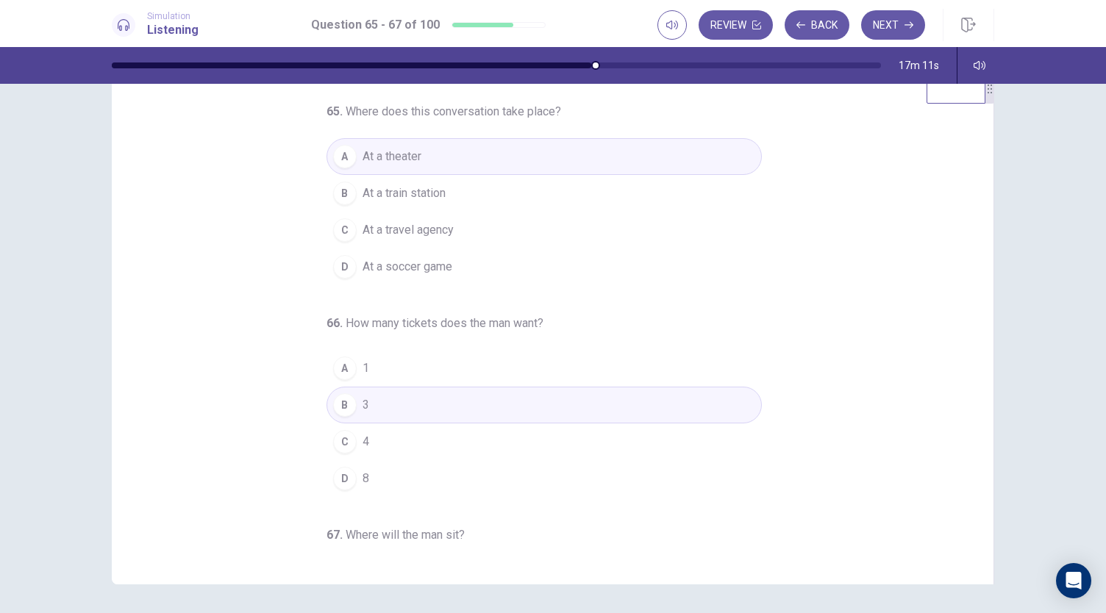
scroll to position [0, 0]
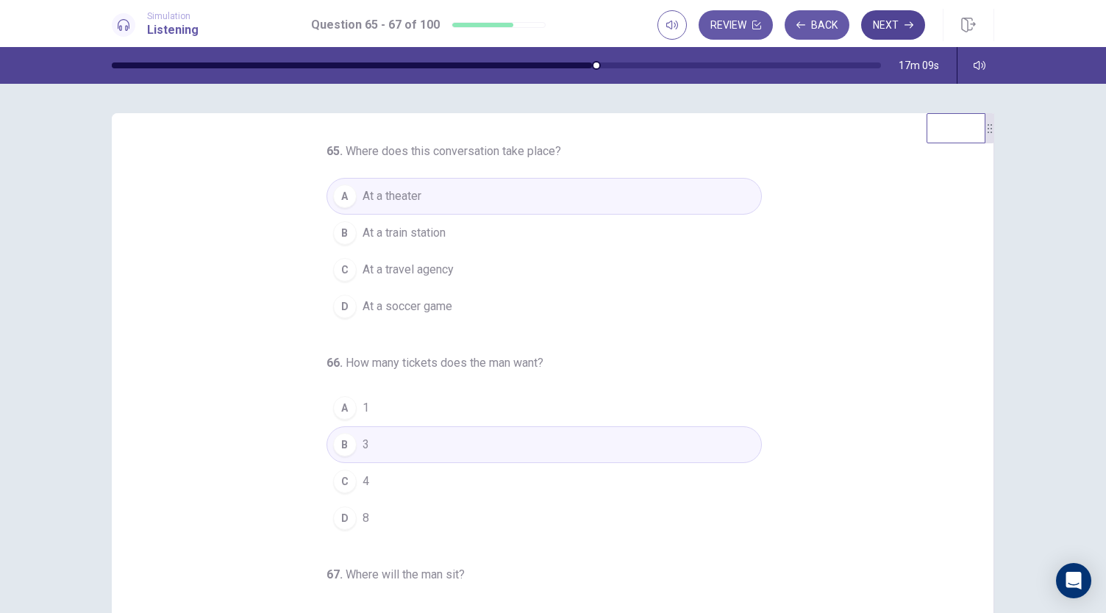
click at [867, 23] on button "Next" at bounding box center [893, 24] width 64 height 29
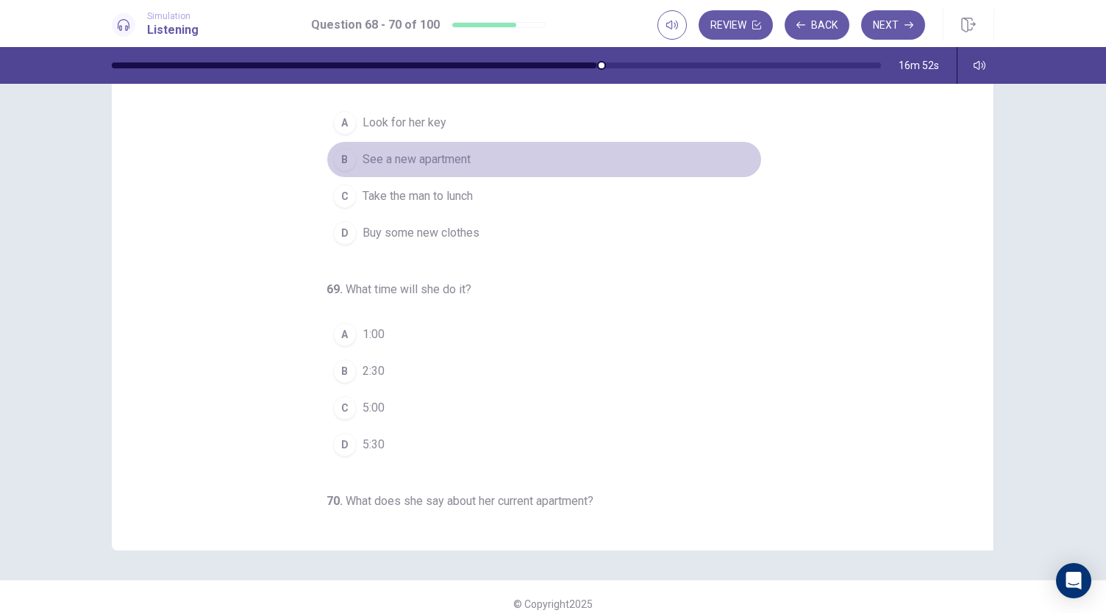
click at [443, 154] on span "See a new apartment" at bounding box center [417, 160] width 108 height 18
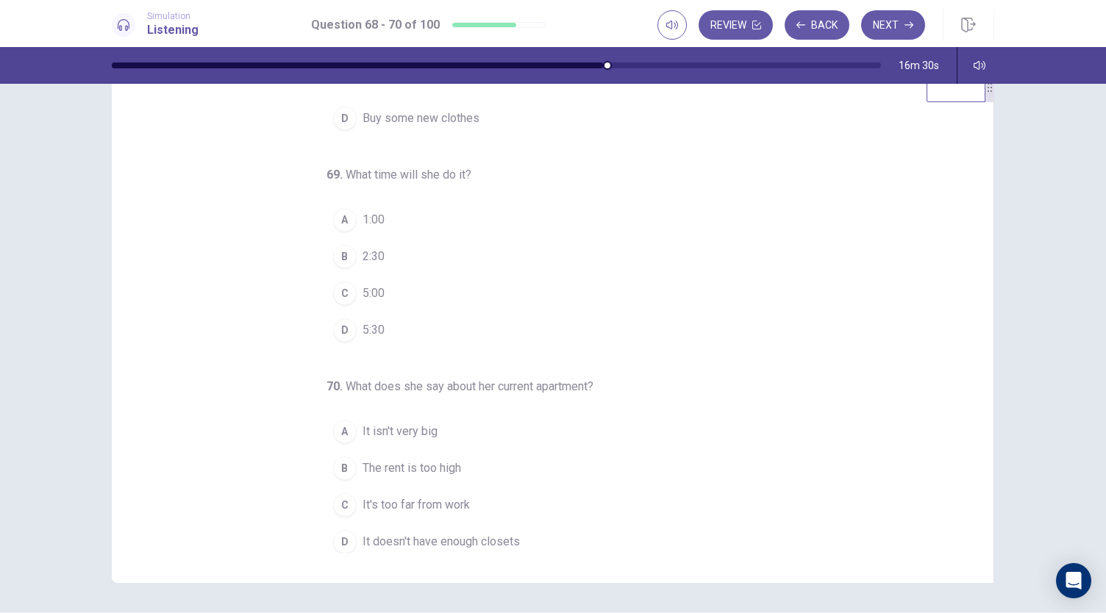
scroll to position [74, 0]
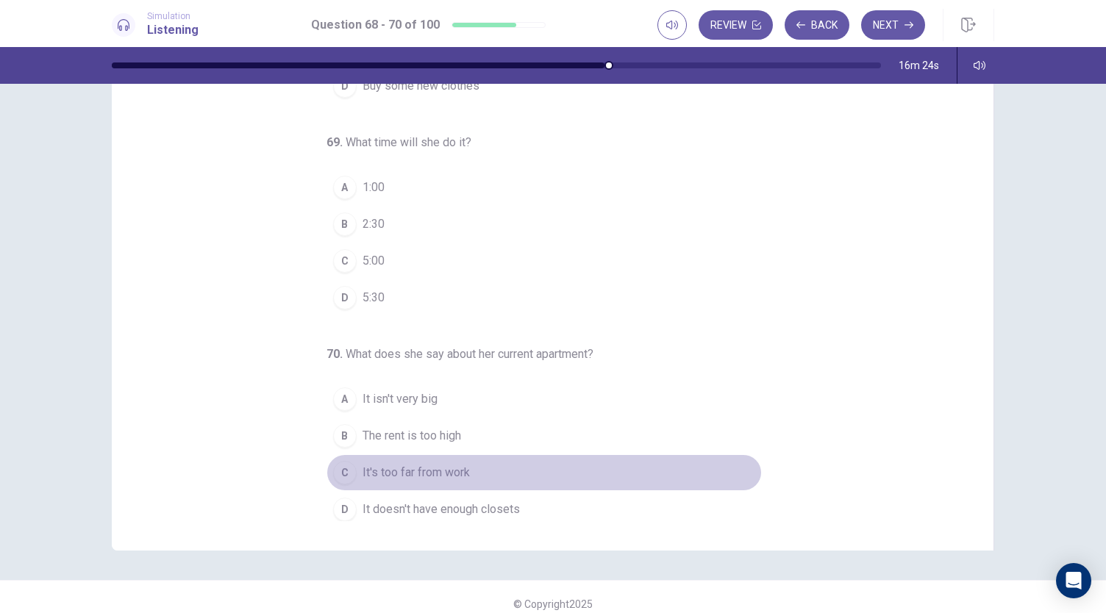
click at [407, 464] on span "It's too far from work" at bounding box center [416, 473] width 107 height 18
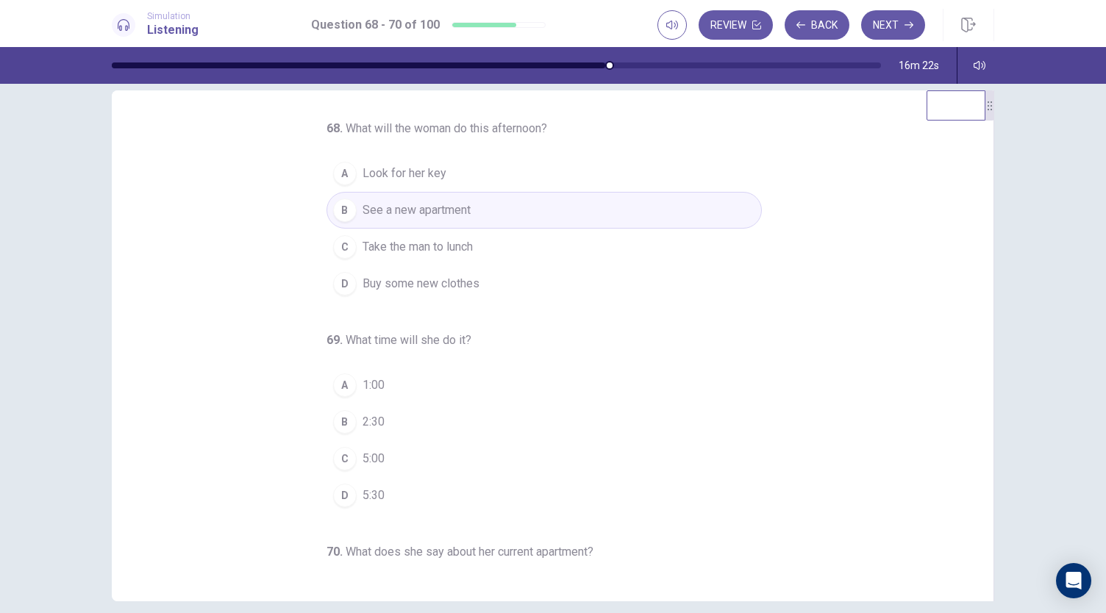
scroll to position [0, 0]
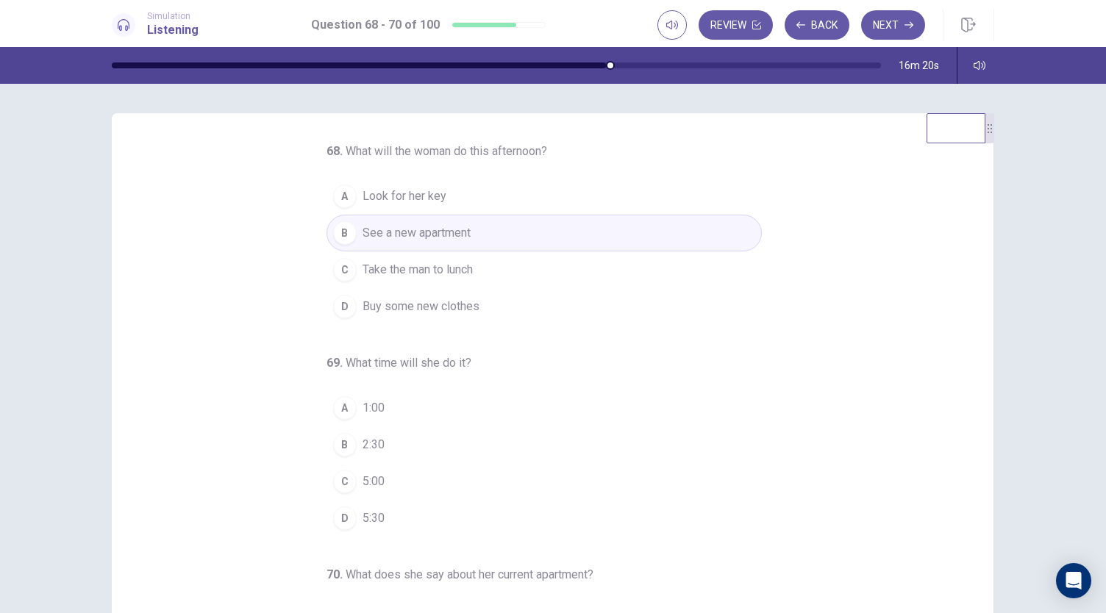
click at [363, 446] on span "2:30" at bounding box center [374, 445] width 22 height 18
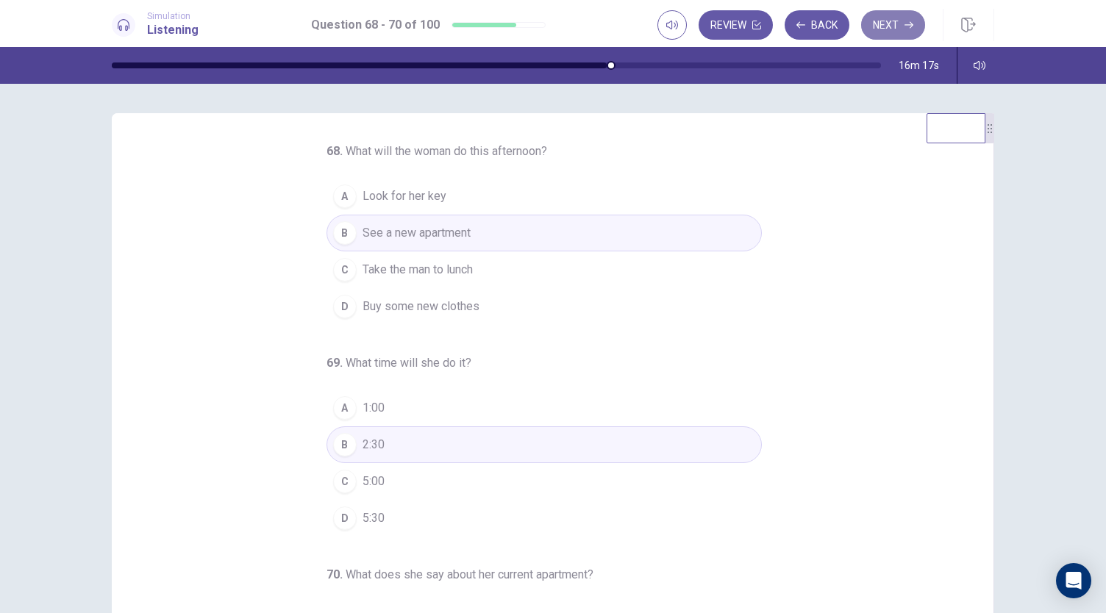
click at [884, 26] on button "Next" at bounding box center [893, 24] width 64 height 29
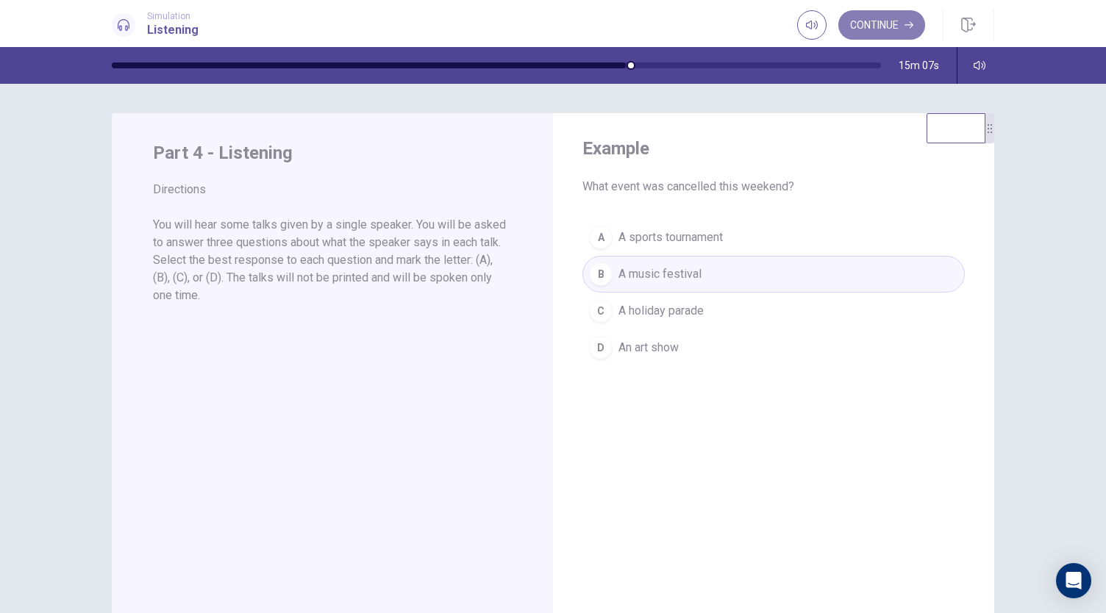
click at [880, 30] on button "Continue" at bounding box center [881, 24] width 87 height 29
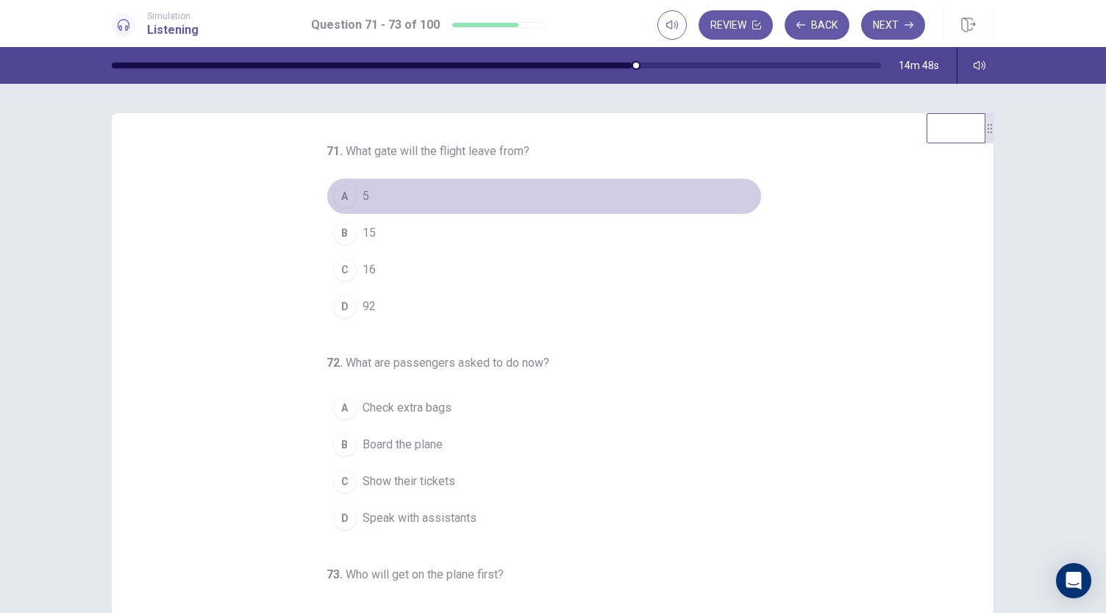
click at [365, 199] on button "A 5" at bounding box center [544, 196] width 435 height 37
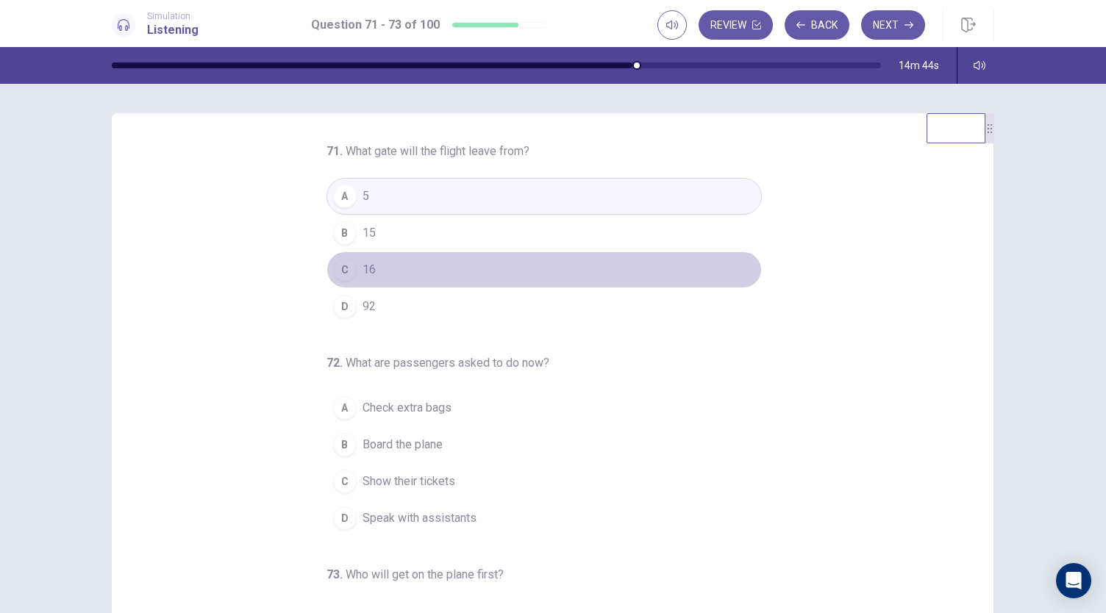
click at [363, 263] on span "16" at bounding box center [369, 270] width 13 height 18
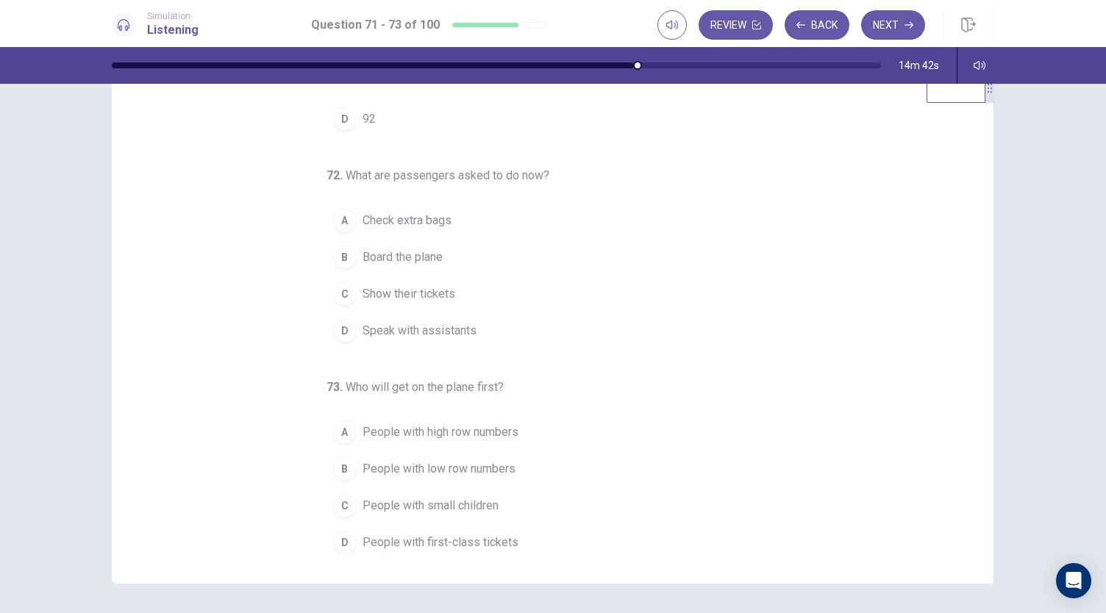
scroll to position [74, 0]
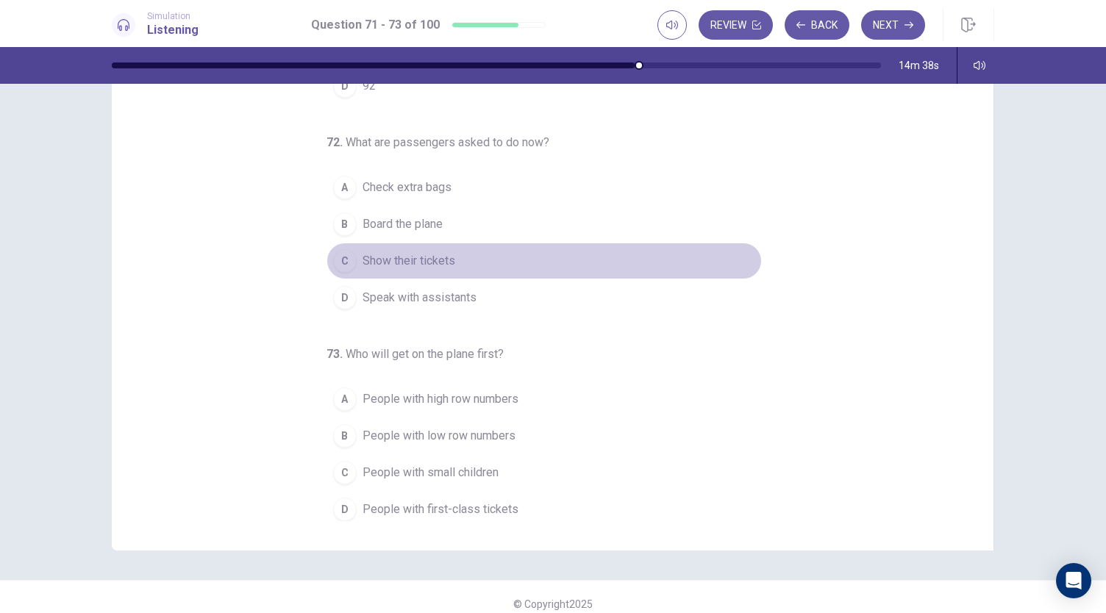
click at [413, 267] on button "C Show their tickets" at bounding box center [544, 261] width 435 height 37
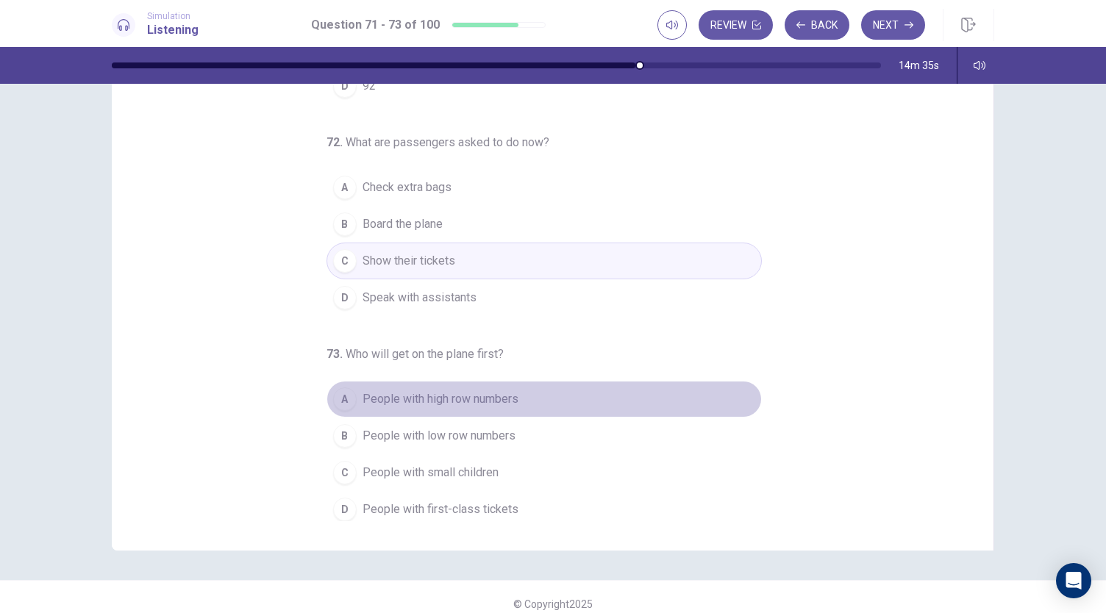
click at [457, 390] on span "People with high row numbers" at bounding box center [441, 399] width 156 height 18
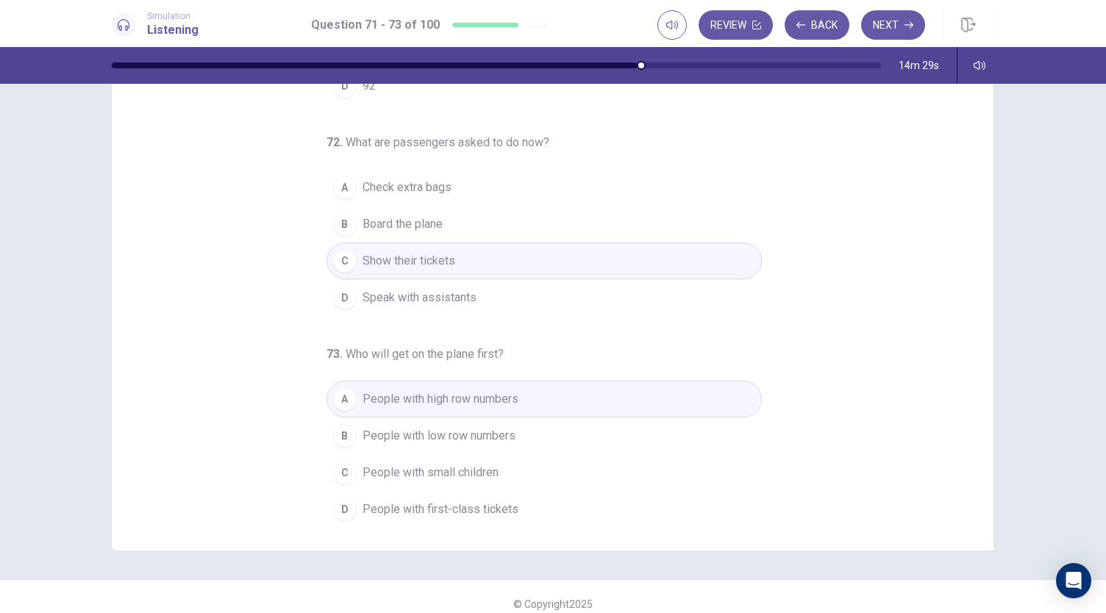
click at [391, 501] on span "People with first-class tickets" at bounding box center [441, 510] width 156 height 18
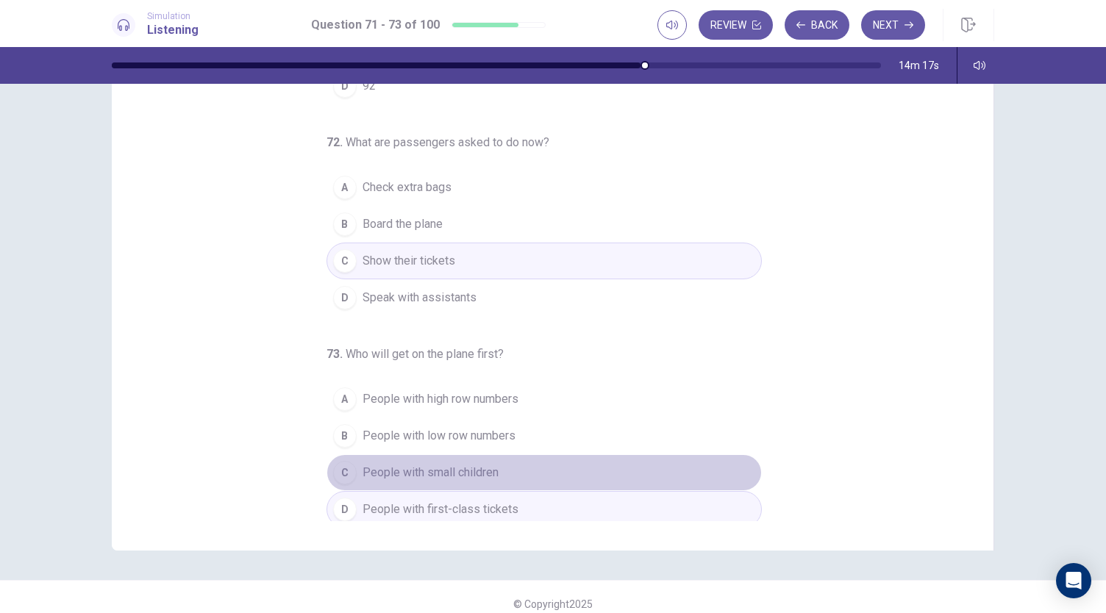
click at [349, 460] on button "C People with small children" at bounding box center [544, 472] width 435 height 37
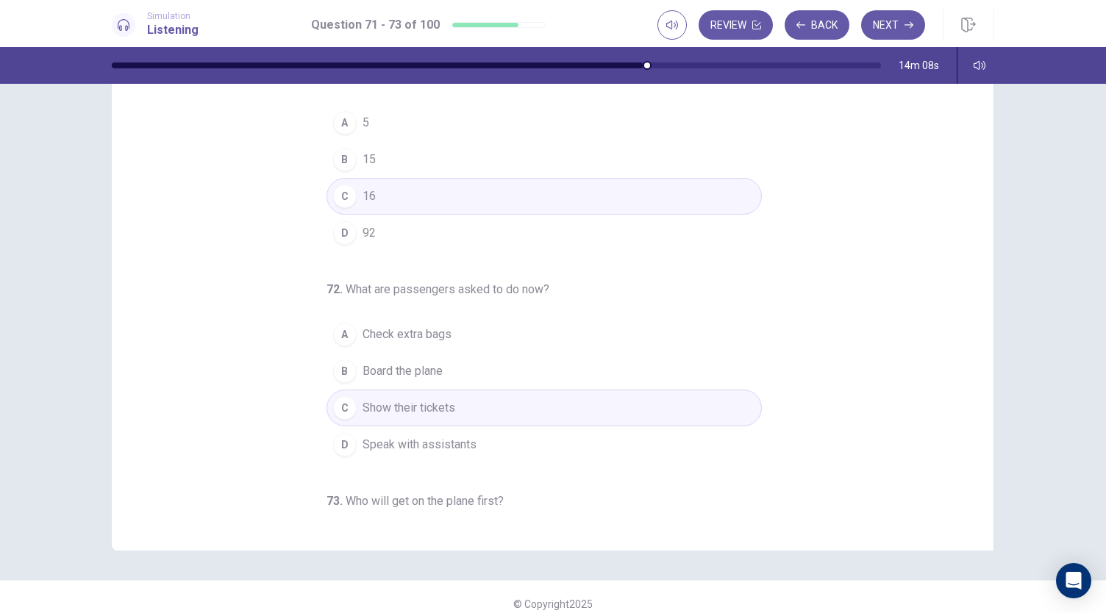
scroll to position [0, 0]
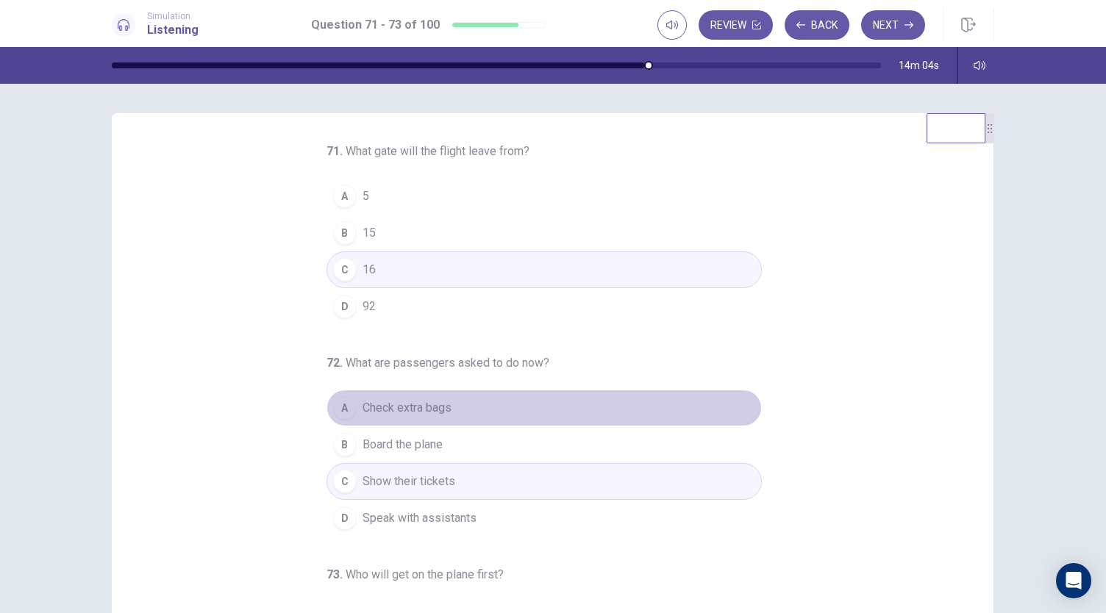
click at [456, 411] on button "A Check extra bags" at bounding box center [544, 408] width 435 height 37
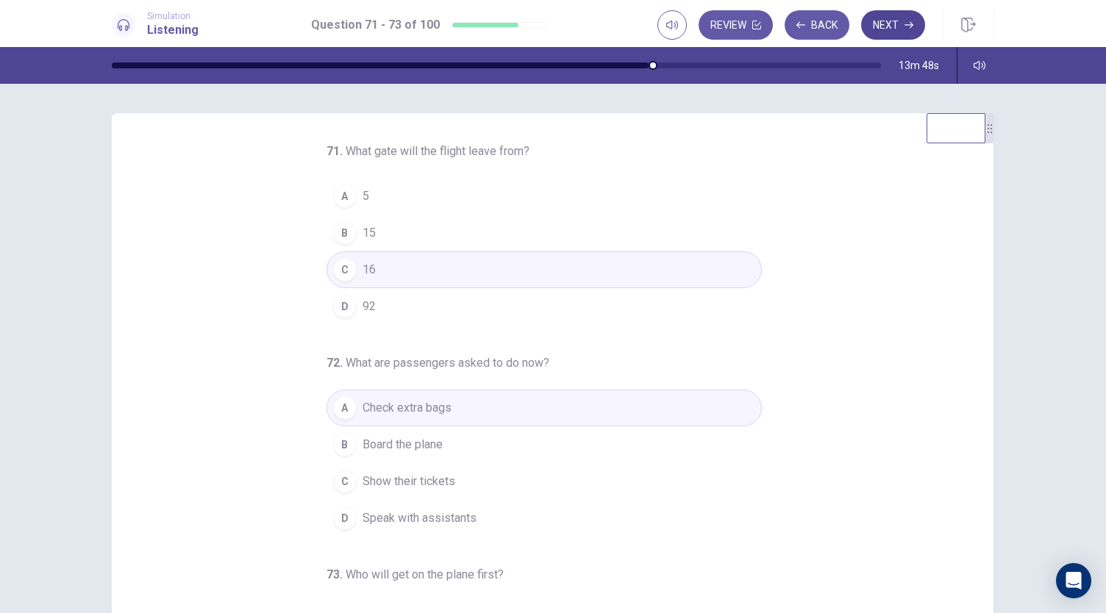
click at [887, 27] on button "Next" at bounding box center [893, 24] width 64 height 29
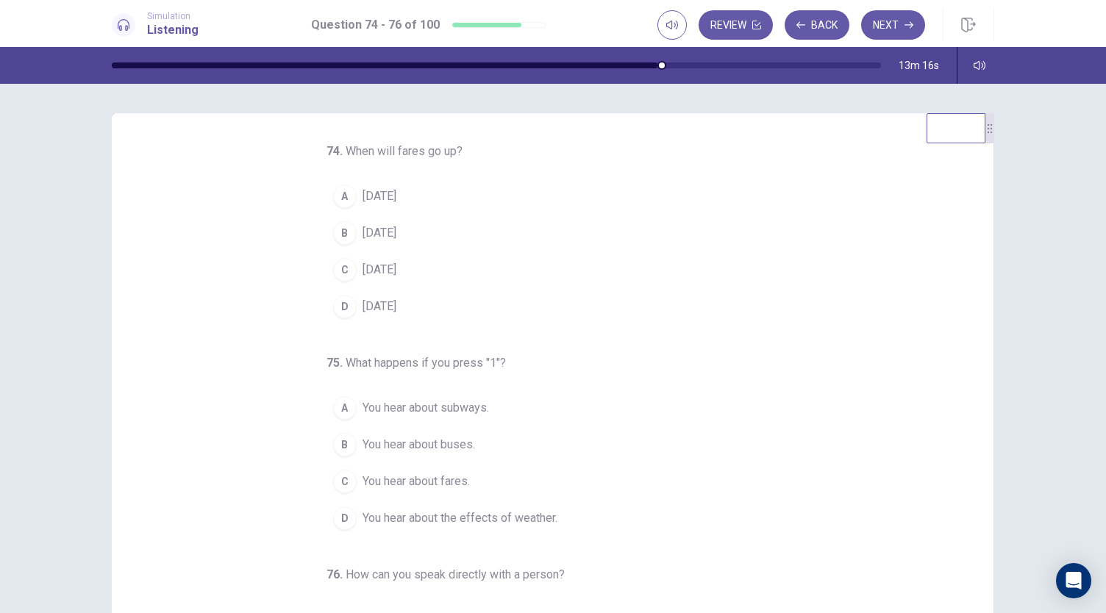
click at [396, 194] on span "September 1" at bounding box center [380, 197] width 34 height 18
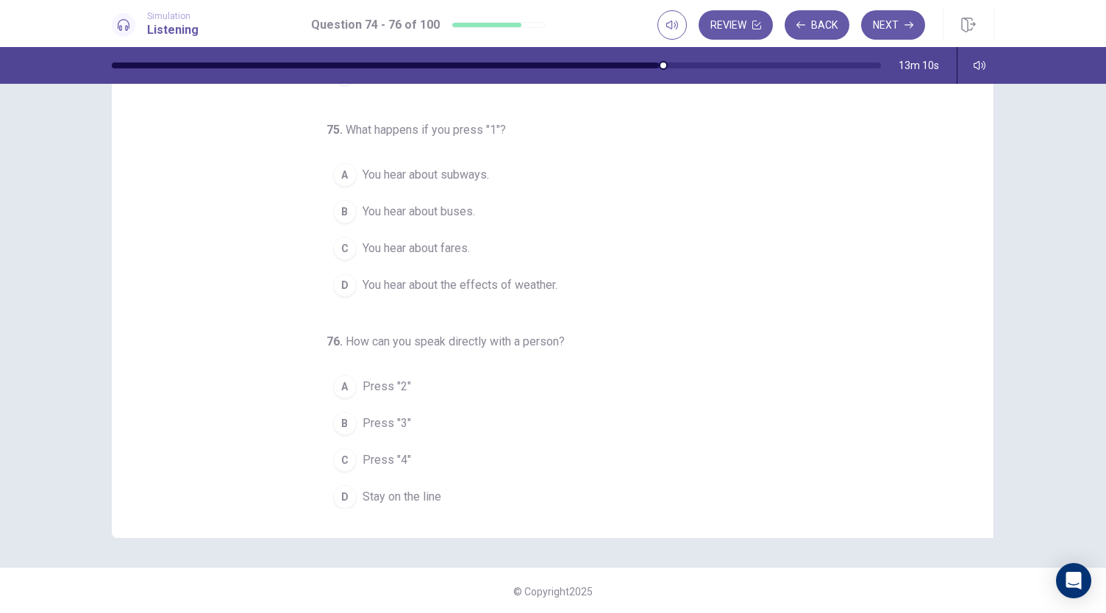
scroll to position [88, 0]
click at [449, 174] on span "You hear about subways." at bounding box center [426, 174] width 126 height 18
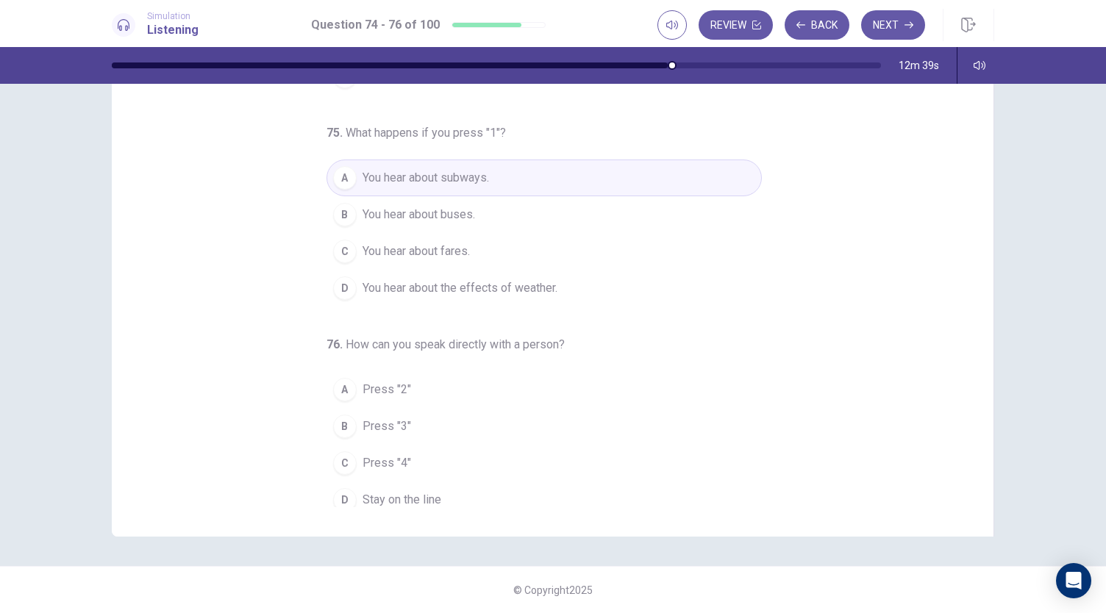
scroll to position [147, 0]
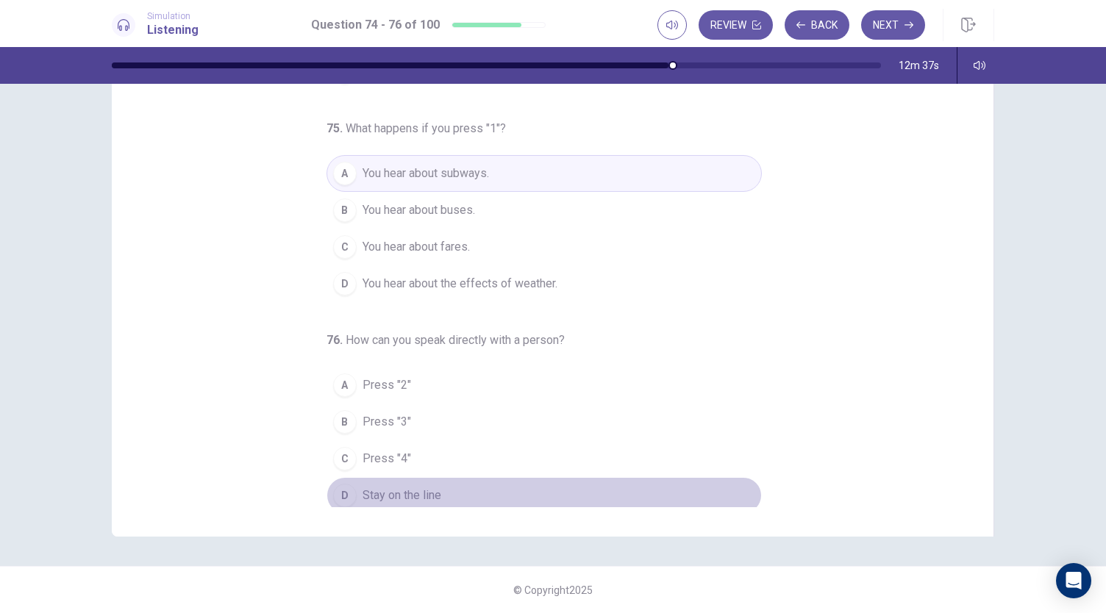
click at [339, 495] on div "D" at bounding box center [345, 496] width 24 height 24
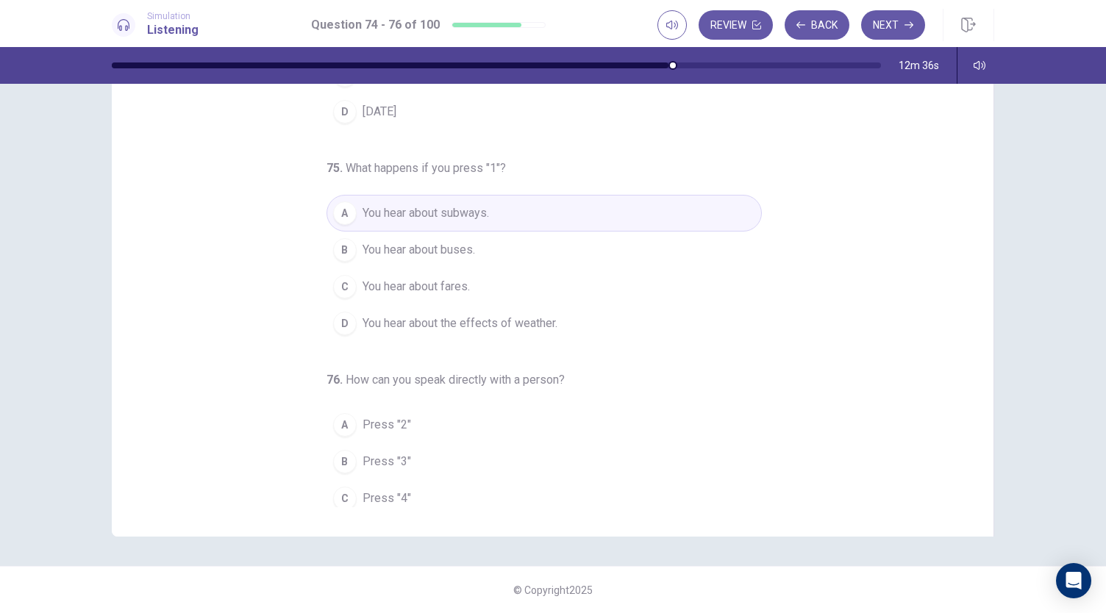
scroll to position [74, 0]
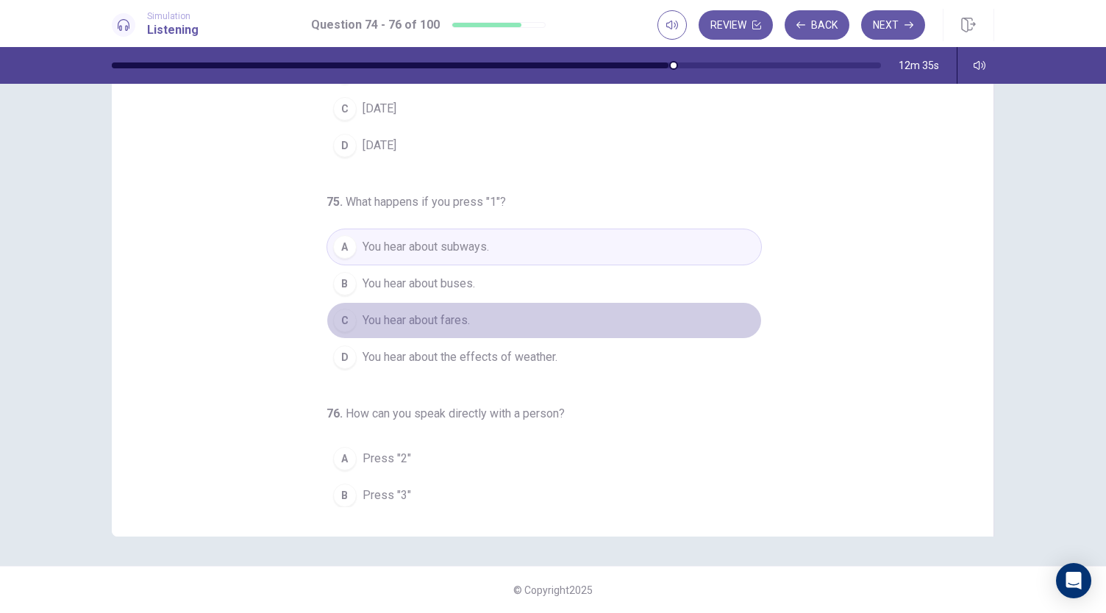
click at [479, 328] on button "C You hear about fares." at bounding box center [544, 320] width 435 height 37
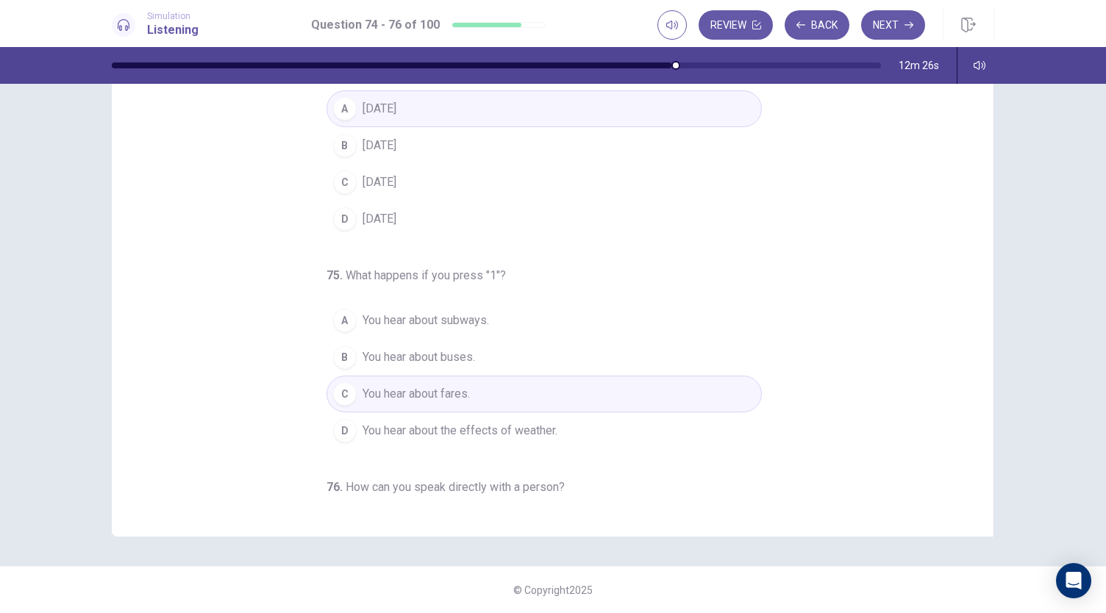
scroll to position [0, 0]
click at [481, 323] on span "You hear about subways." at bounding box center [426, 321] width 126 height 18
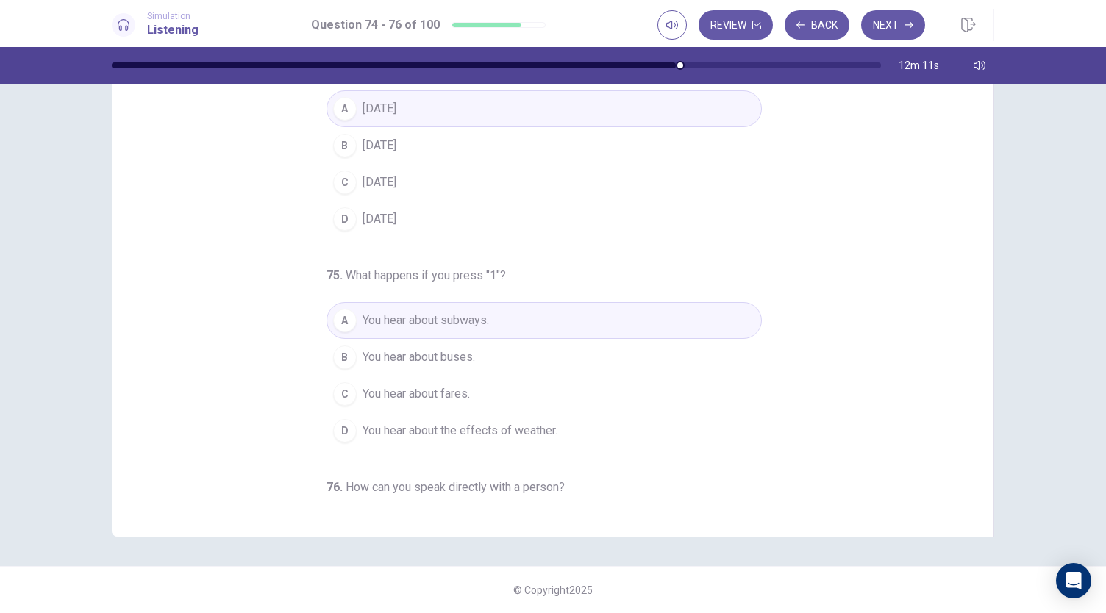
scroll to position [147, 0]
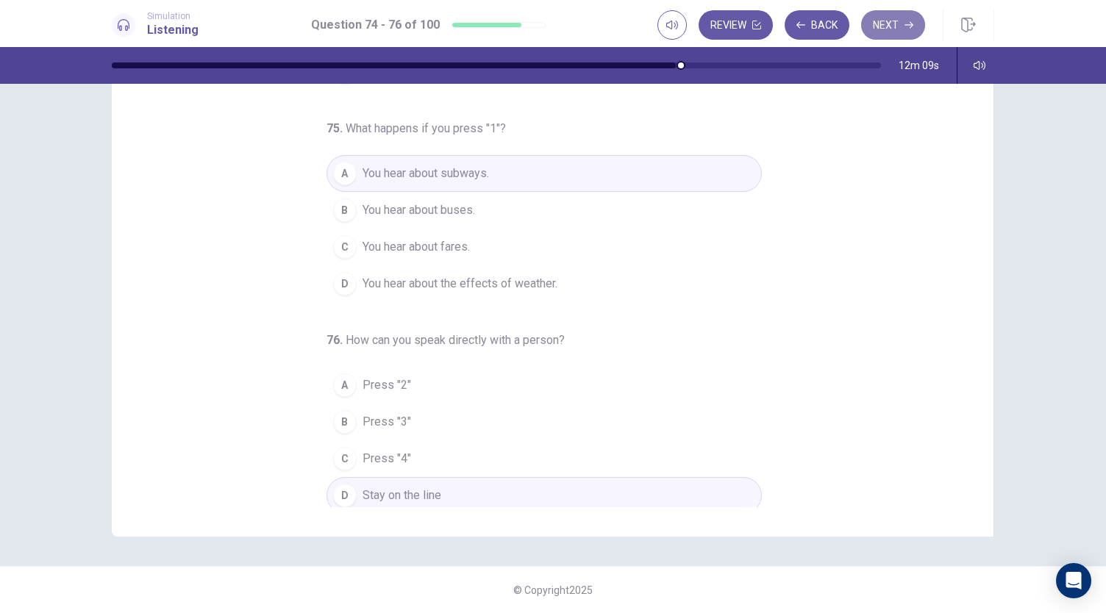
click at [889, 15] on button "Next" at bounding box center [893, 24] width 64 height 29
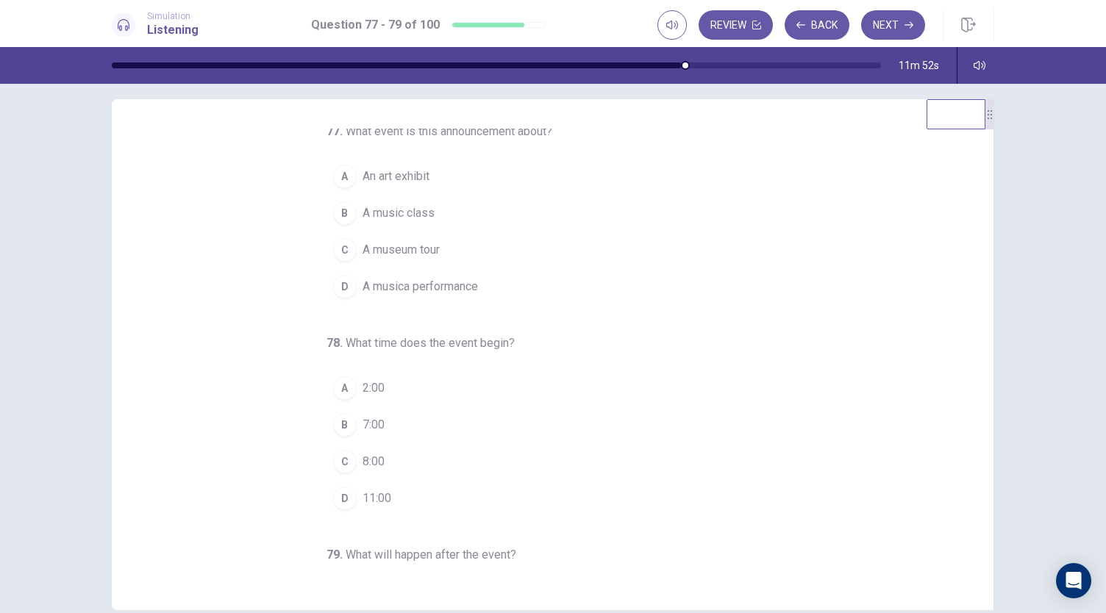
scroll to position [0, 0]
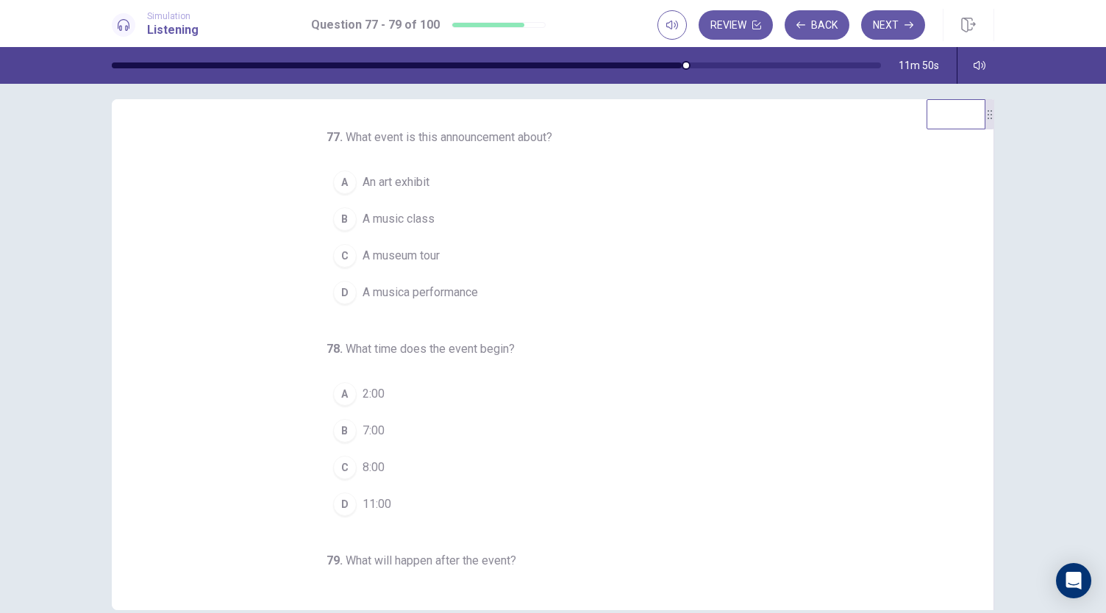
click at [396, 241] on button "C A museum tour" at bounding box center [544, 256] width 435 height 37
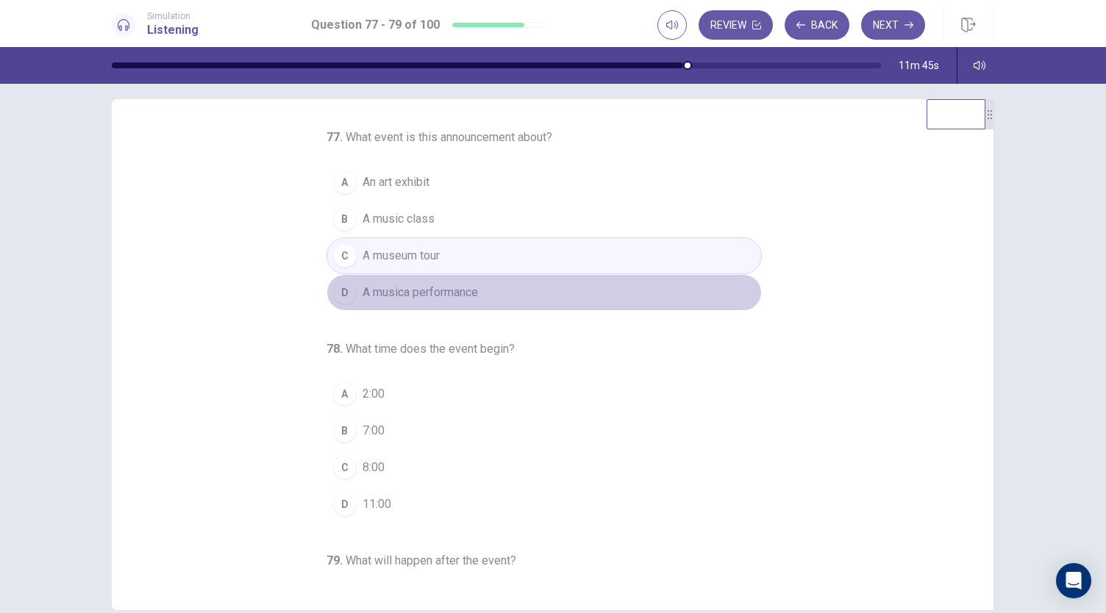
click at [435, 299] on button "D A musica performance" at bounding box center [544, 292] width 435 height 37
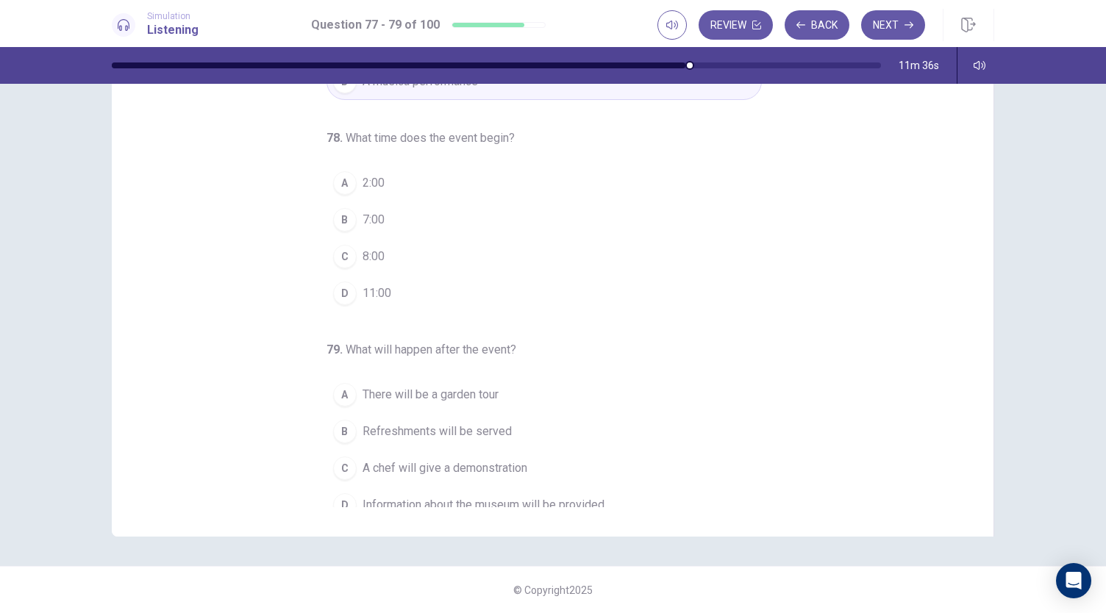
scroll to position [147, 0]
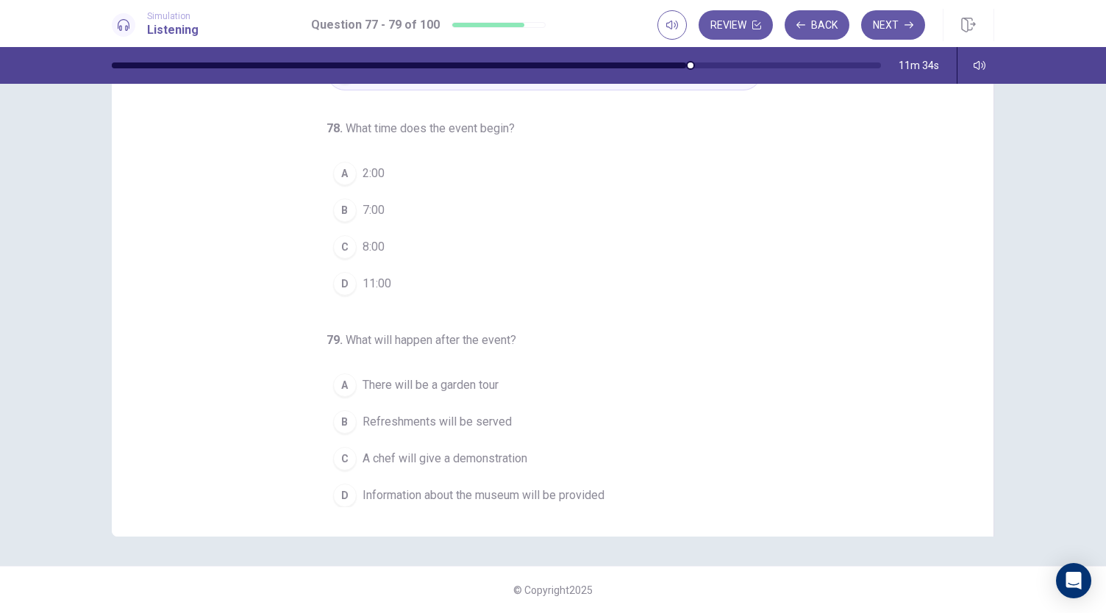
click at [374, 241] on span "8:00" at bounding box center [374, 247] width 22 height 18
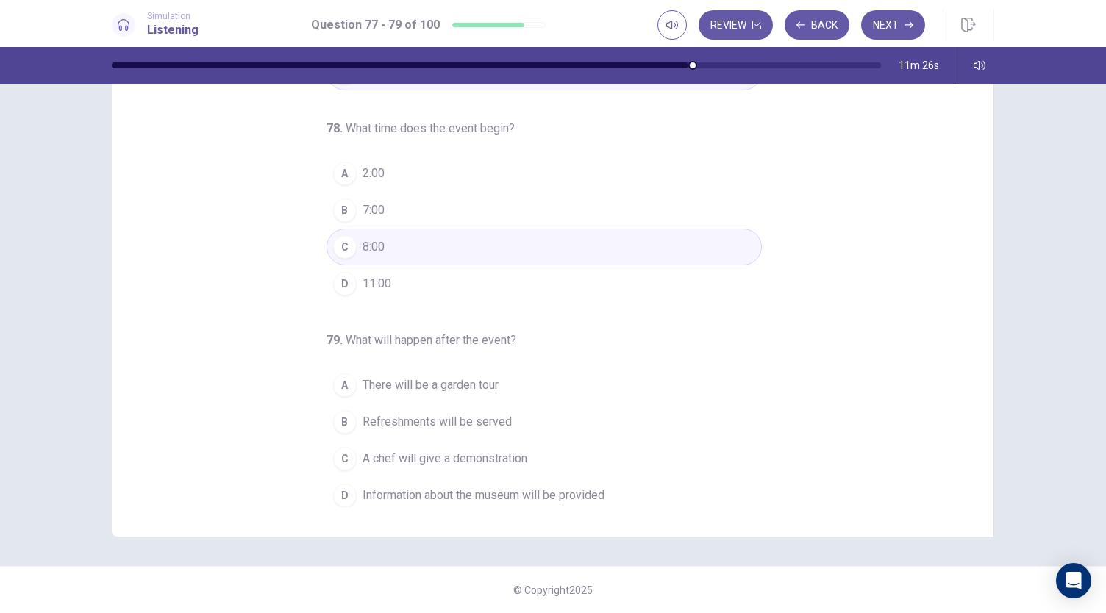
click at [453, 440] on button "C A chef will give a demonstration" at bounding box center [544, 458] width 435 height 37
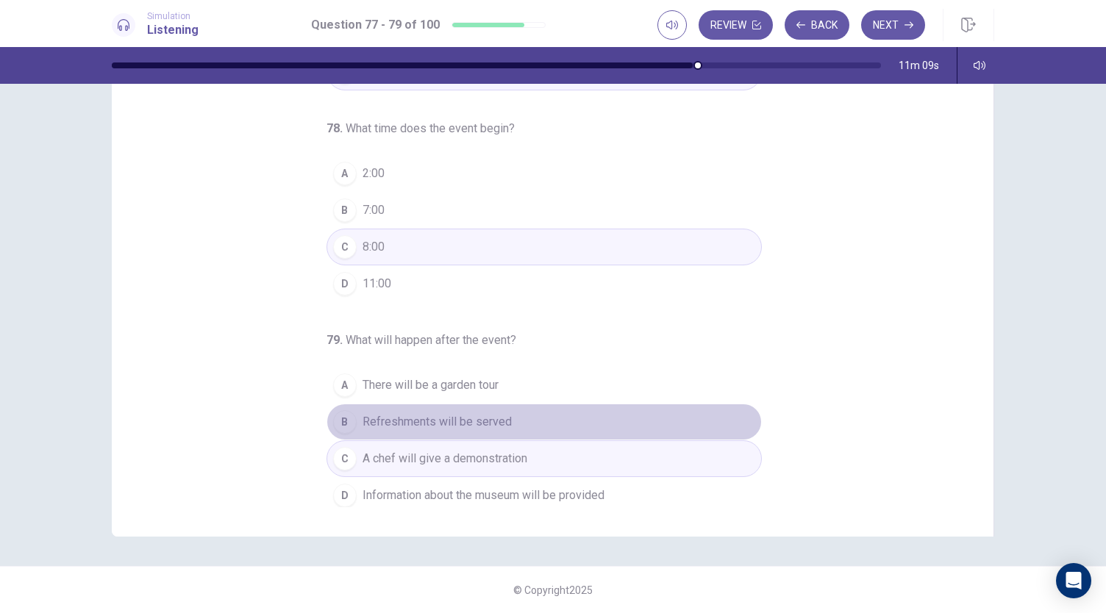
click at [421, 413] on span "Refreshments will be served" at bounding box center [437, 422] width 149 height 18
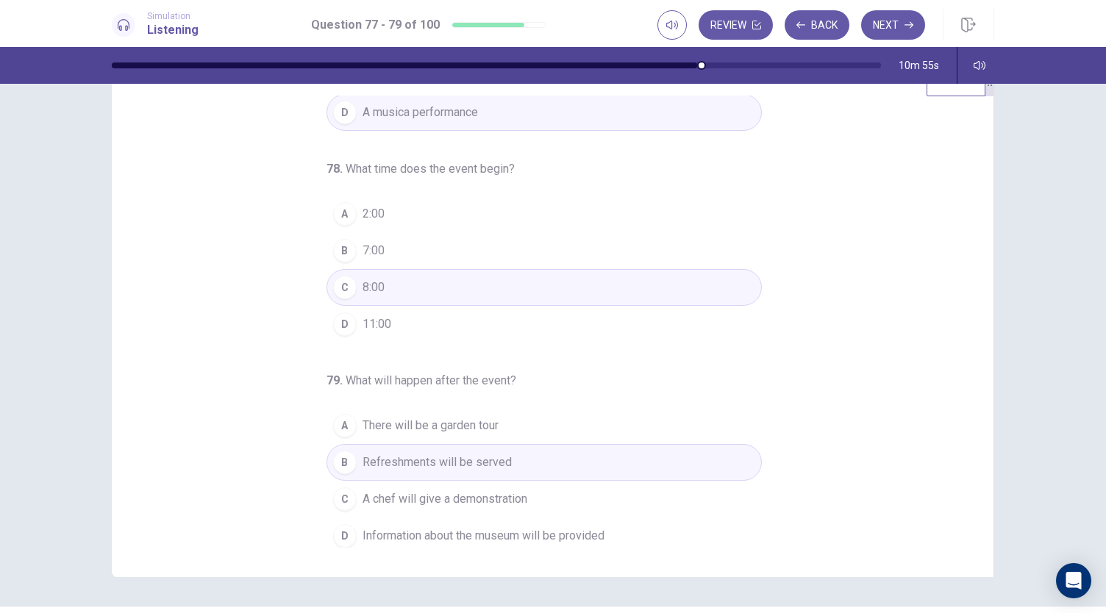
scroll to position [88, 0]
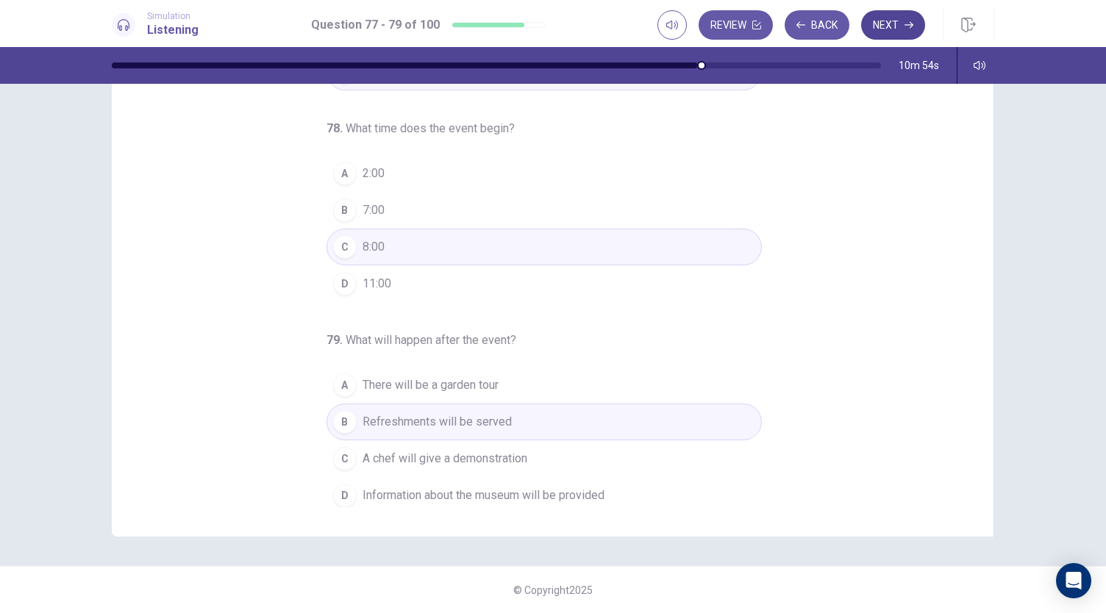
click at [900, 10] on button "Next" at bounding box center [893, 24] width 64 height 29
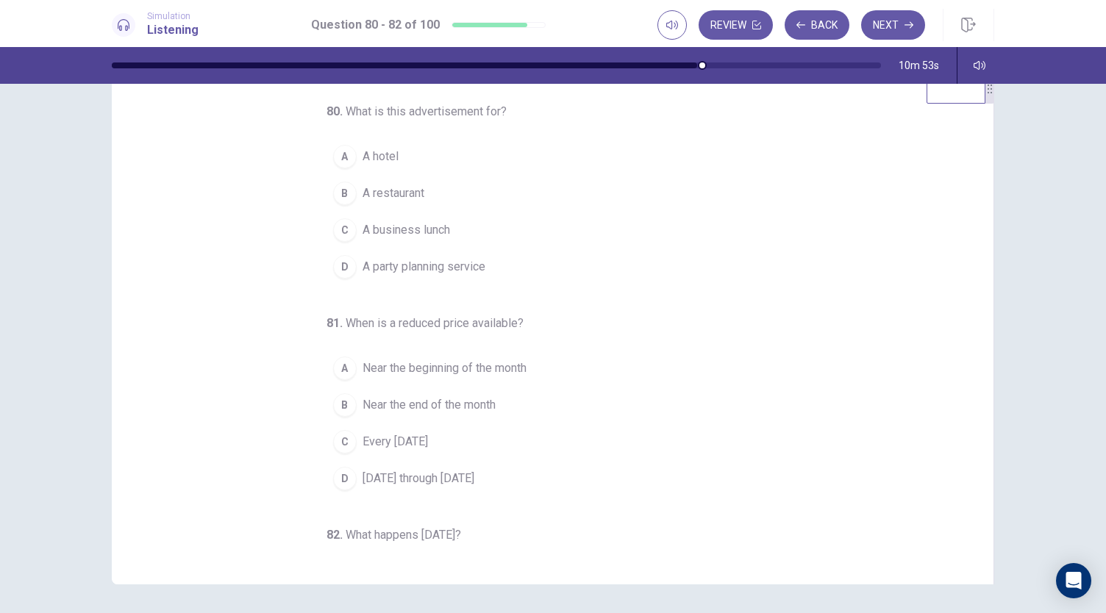
scroll to position [0, 0]
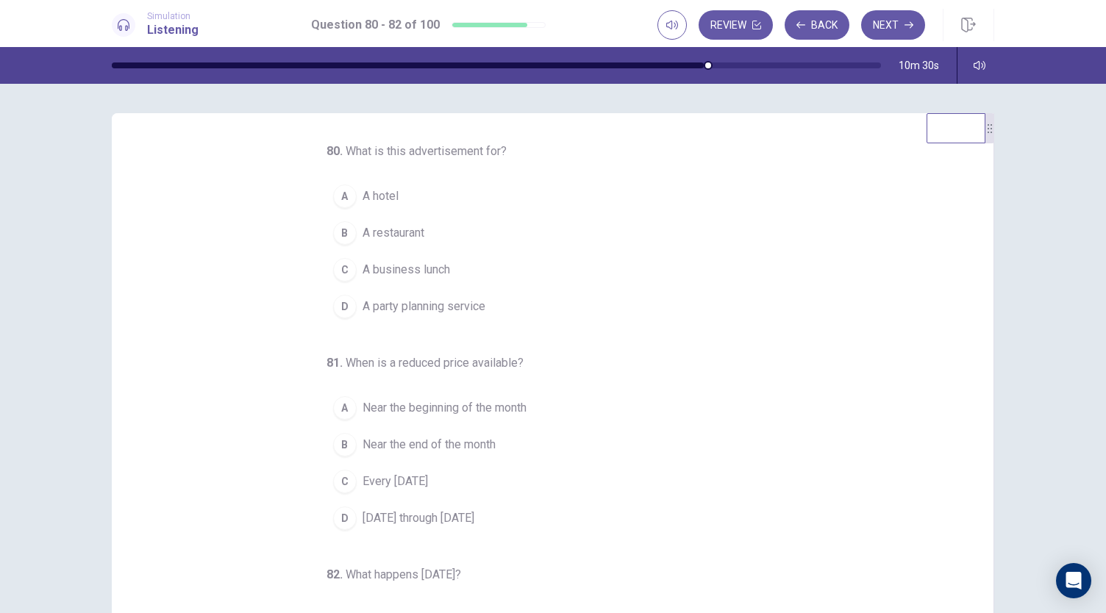
click at [392, 240] on span "A restaurant" at bounding box center [394, 233] width 62 height 18
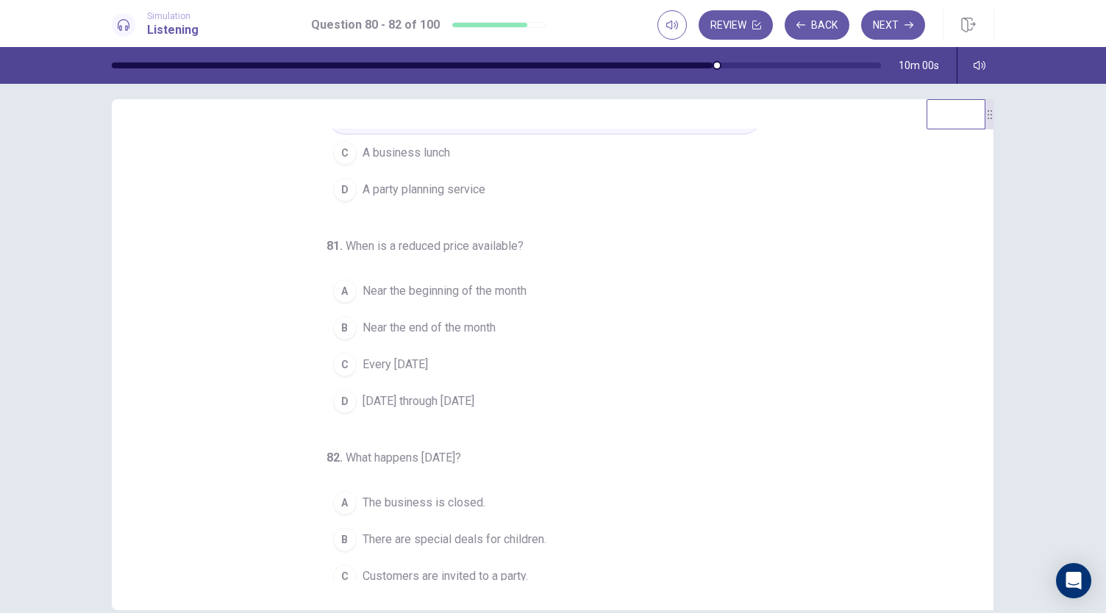
scroll to position [147, 0]
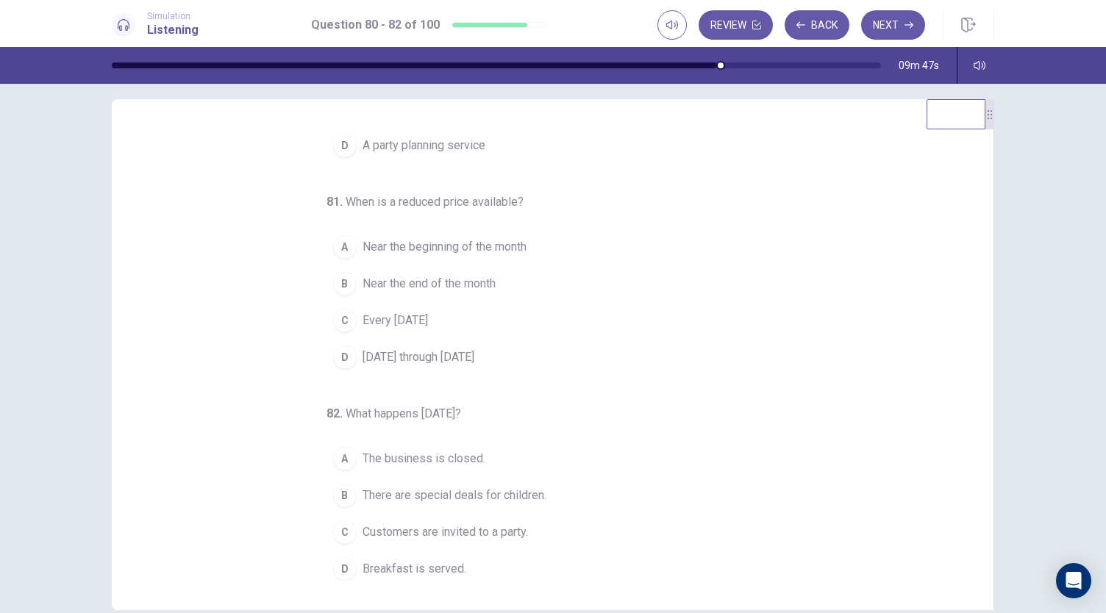
click at [411, 312] on span "Every Wednesday" at bounding box center [395, 321] width 65 height 18
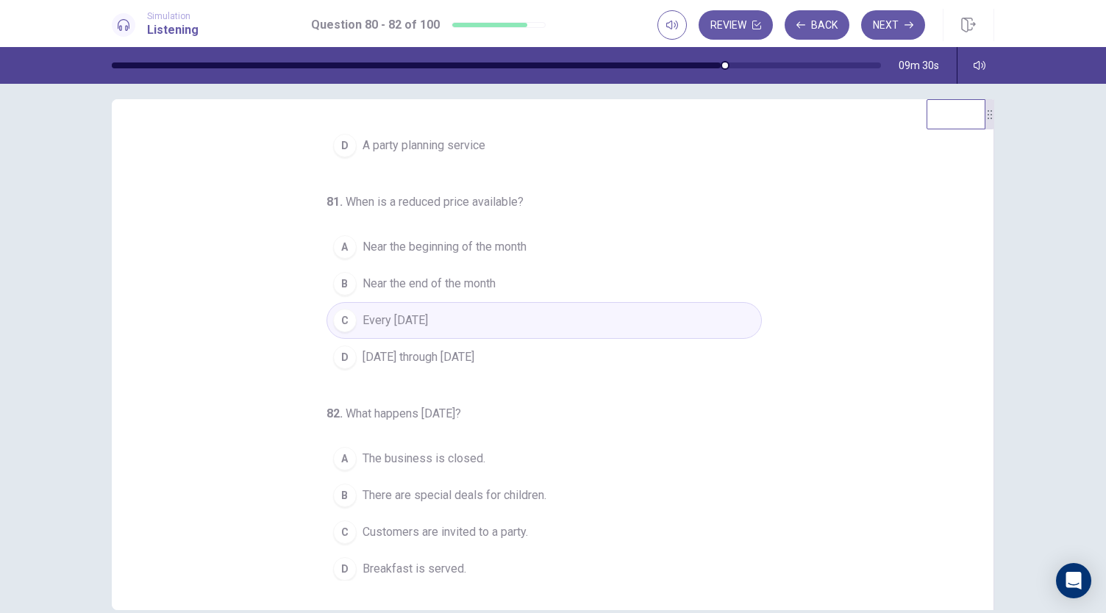
click at [416, 487] on span "There are special deals for children." at bounding box center [455, 496] width 184 height 18
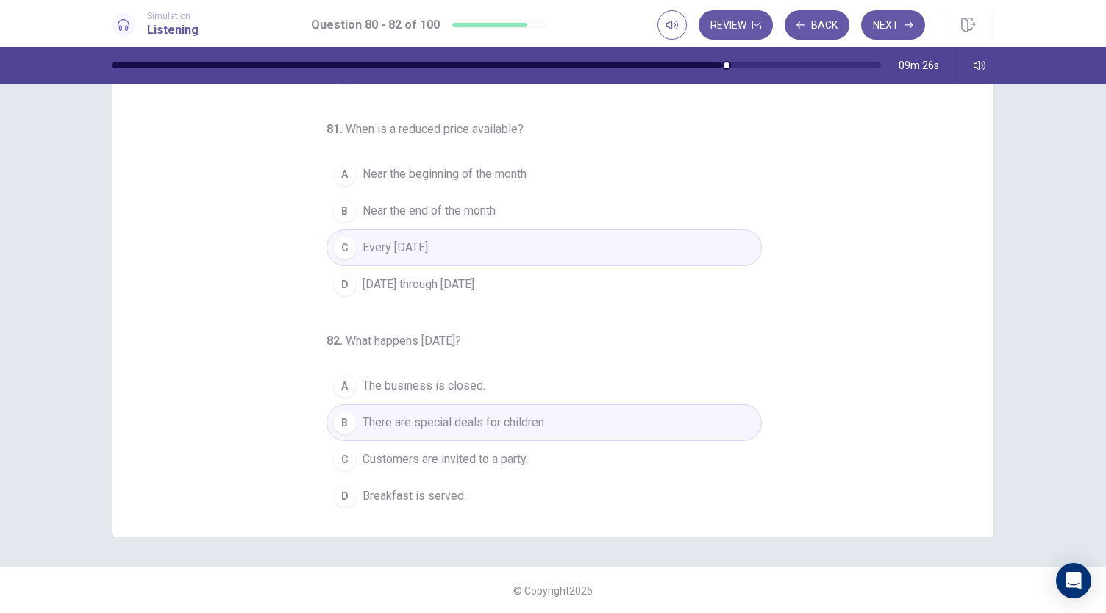
scroll to position [88, 0]
click at [465, 488] on button "D Breakfast is served." at bounding box center [544, 495] width 435 height 37
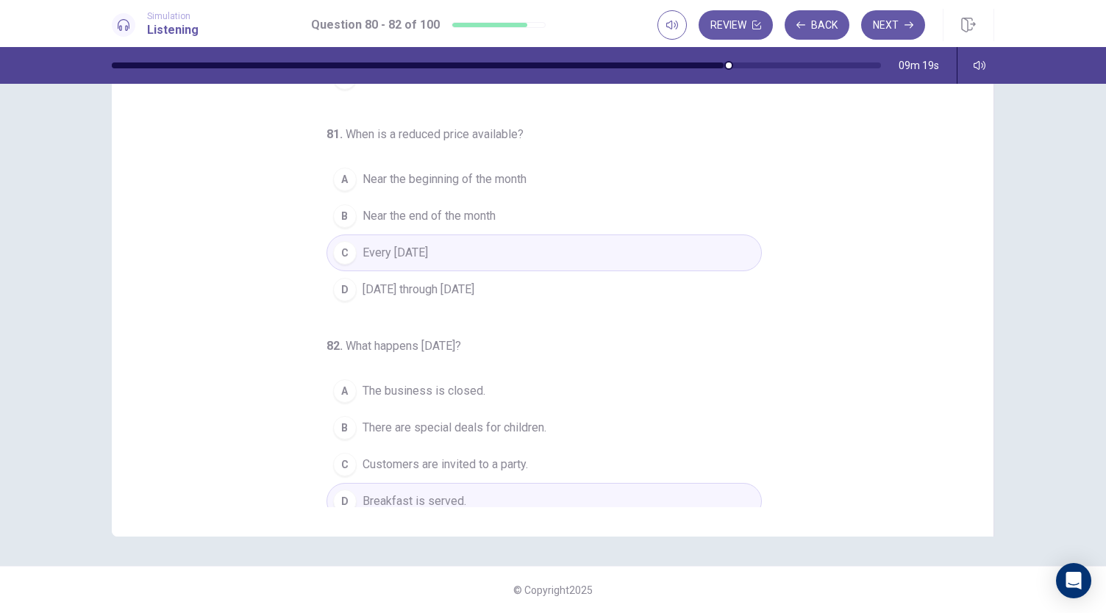
scroll to position [147, 0]
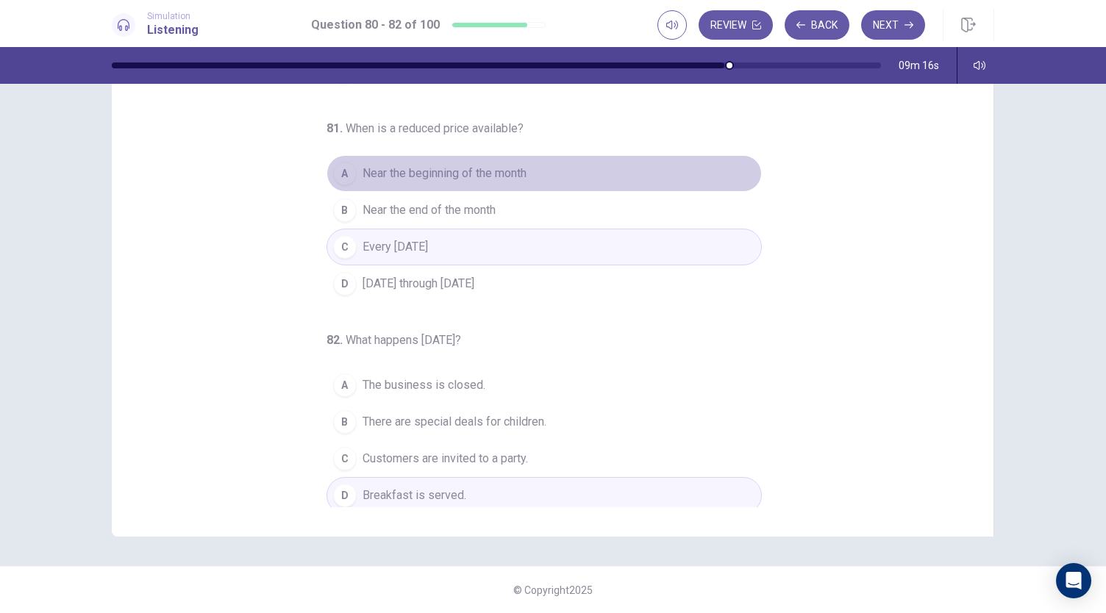
click at [479, 179] on button "A Near the beginning of the month" at bounding box center [544, 173] width 435 height 37
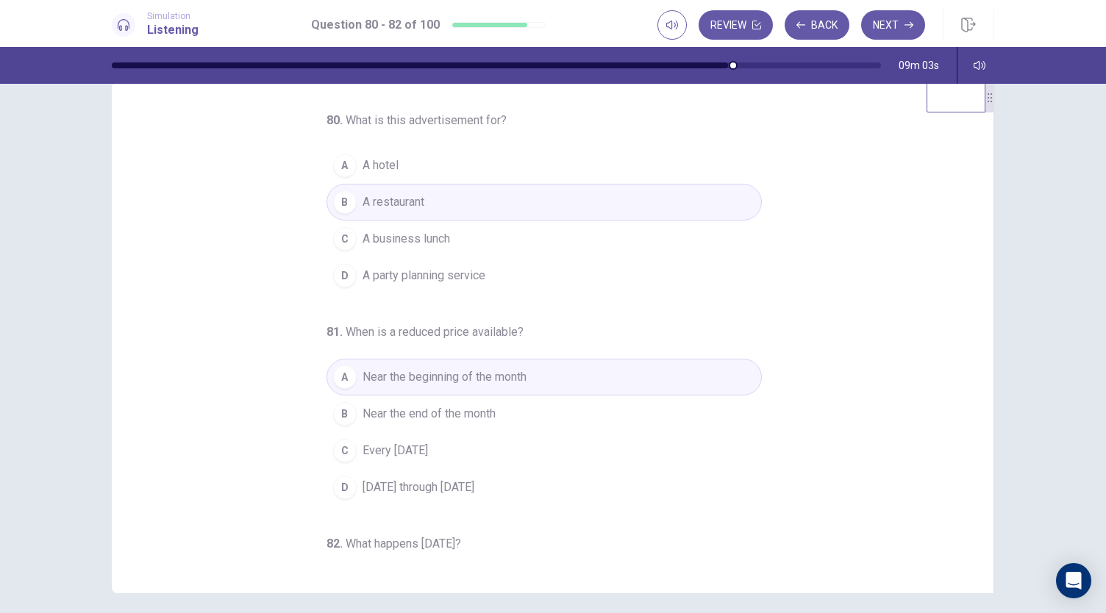
scroll to position [0, 0]
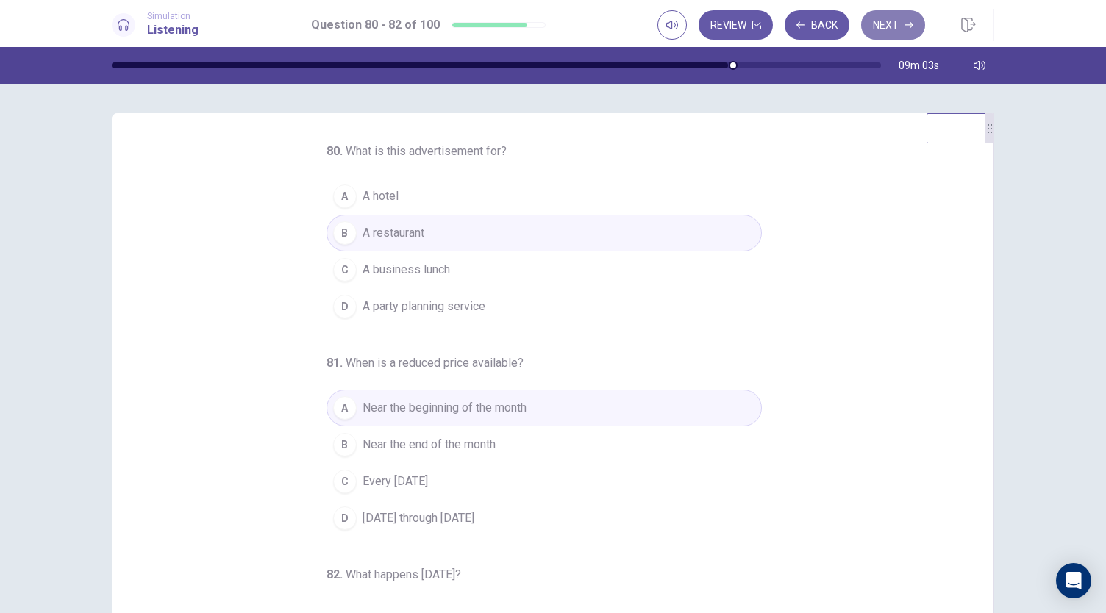
click at [888, 21] on button "Next" at bounding box center [893, 24] width 64 height 29
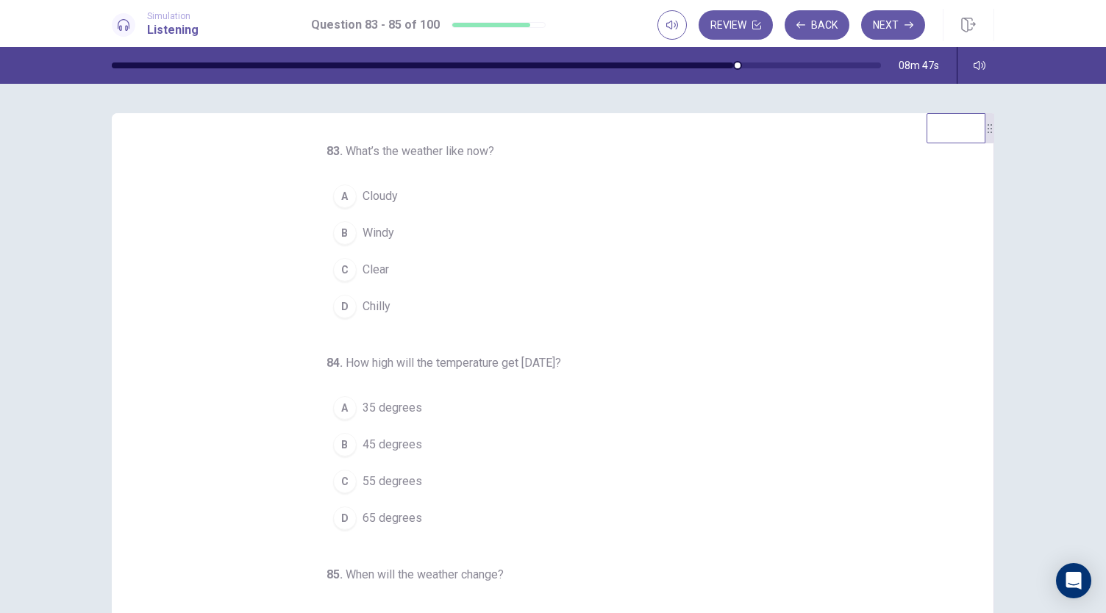
click at [353, 257] on button "C Clear" at bounding box center [544, 269] width 435 height 37
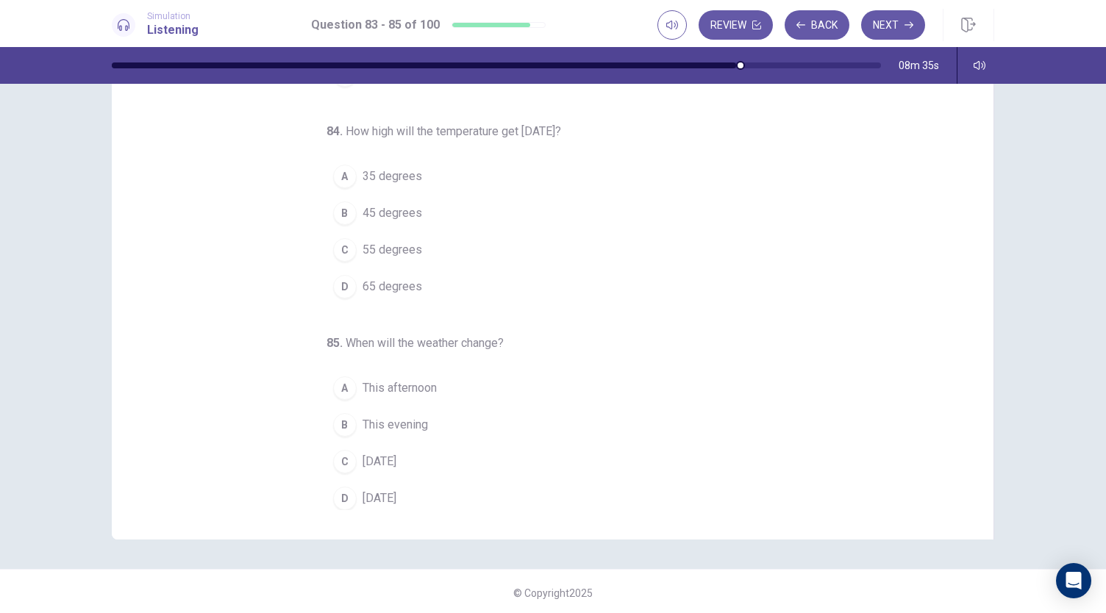
scroll to position [88, 0]
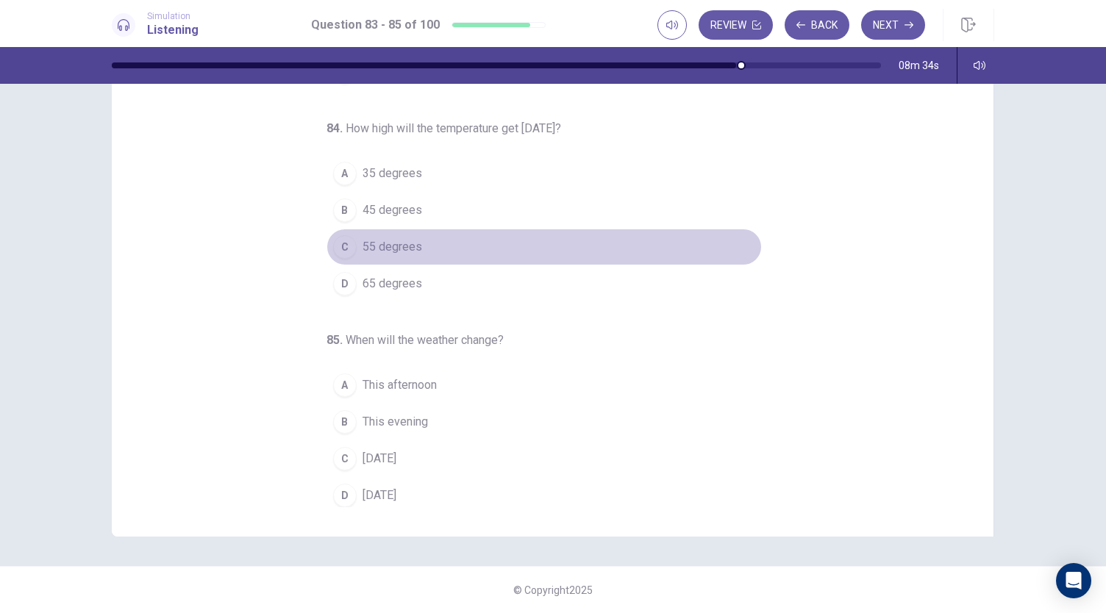
click at [363, 246] on span "55 degrees" at bounding box center [393, 247] width 60 height 18
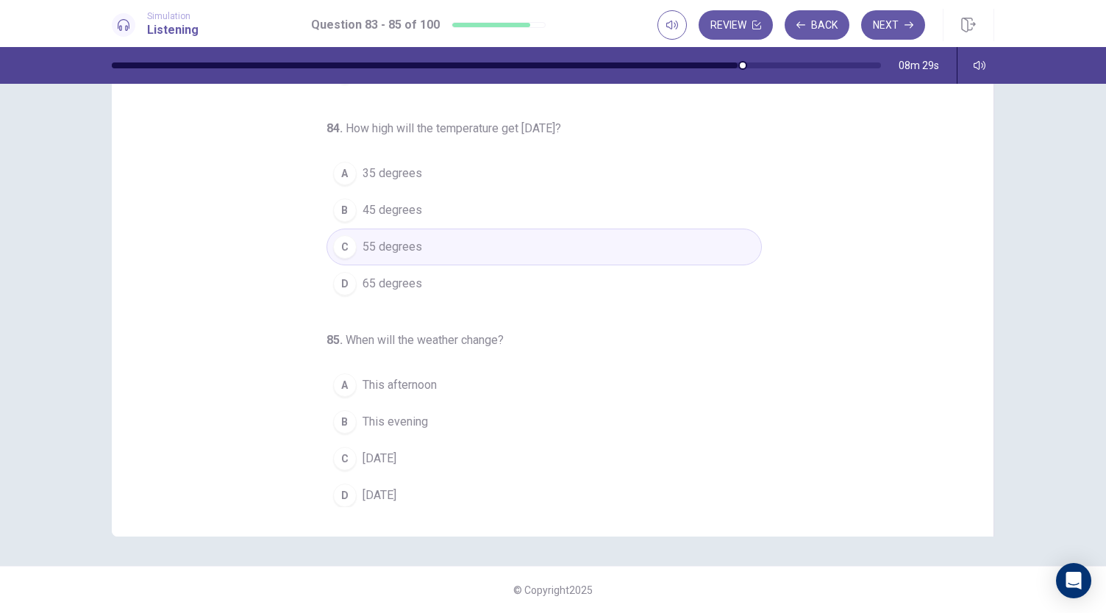
click at [382, 404] on button "B This evening" at bounding box center [544, 422] width 435 height 37
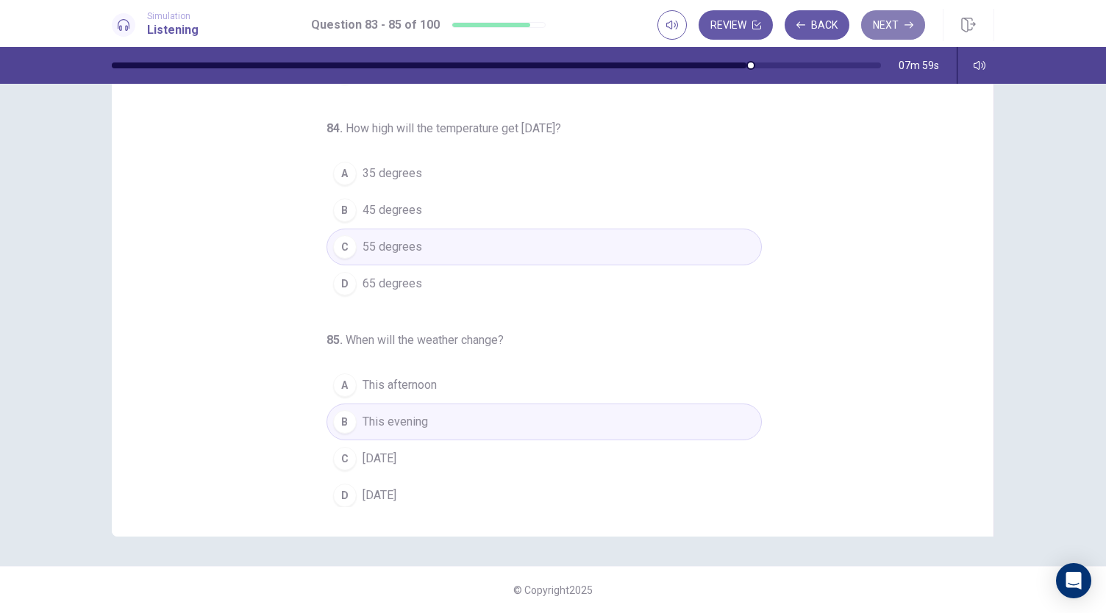
click at [903, 21] on button "Next" at bounding box center [893, 24] width 64 height 29
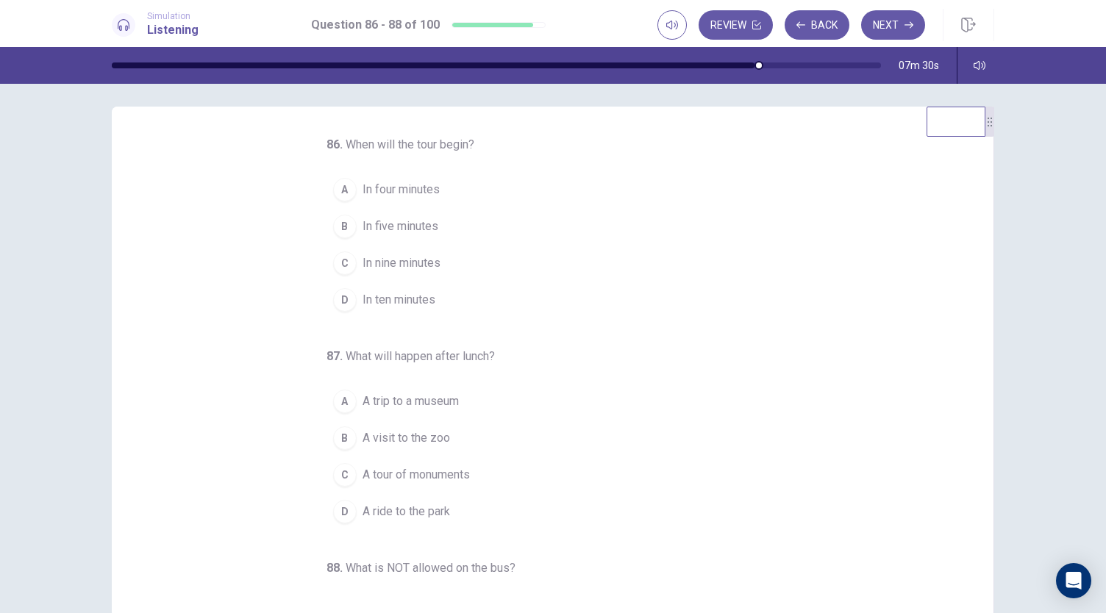
scroll to position [0, 0]
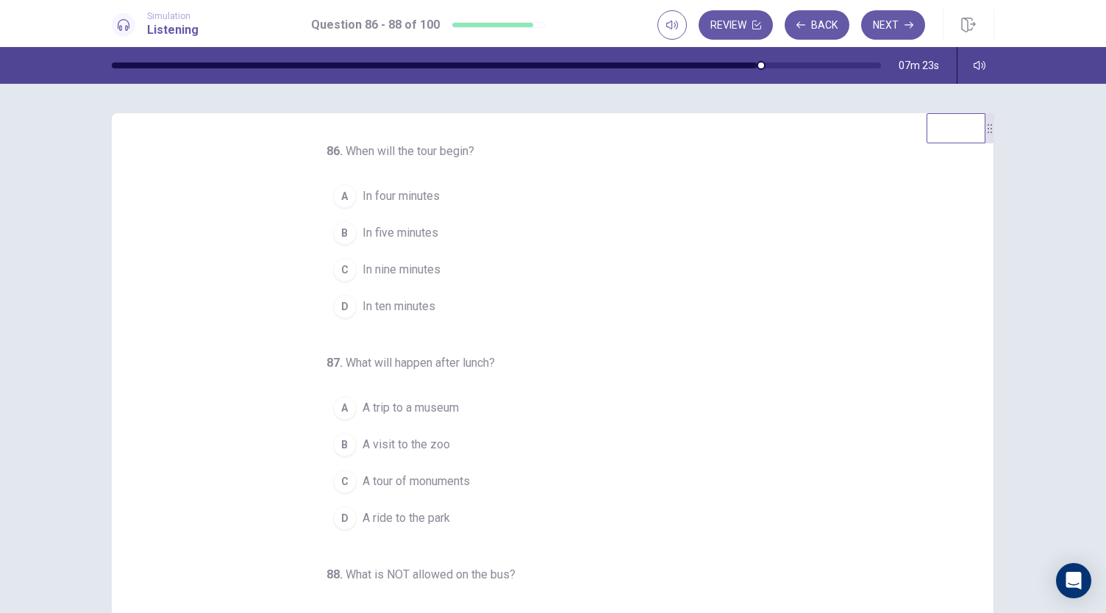
click at [365, 304] on span "In ten minutes" at bounding box center [399, 307] width 73 height 18
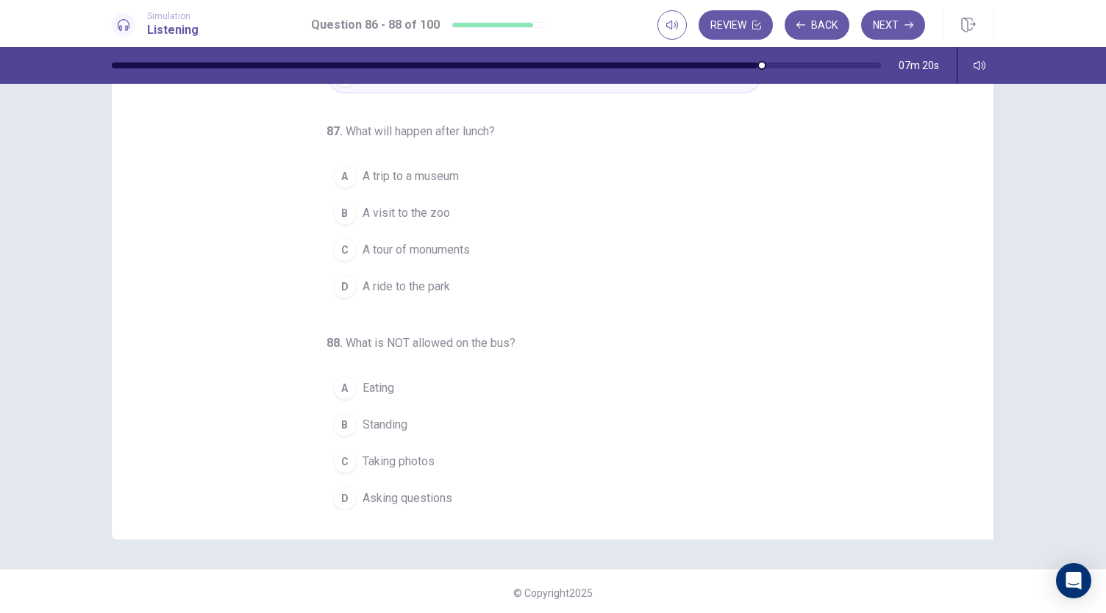
scroll to position [88, 0]
click at [419, 171] on span "A trip to a museum" at bounding box center [411, 174] width 96 height 18
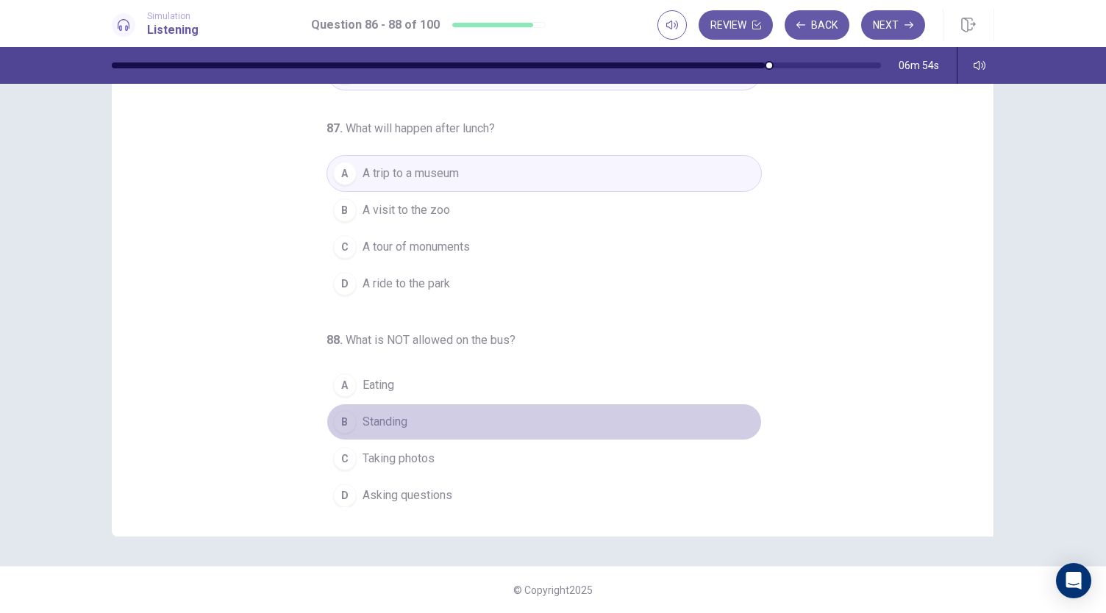
click at [371, 418] on span "Standing" at bounding box center [385, 422] width 45 height 18
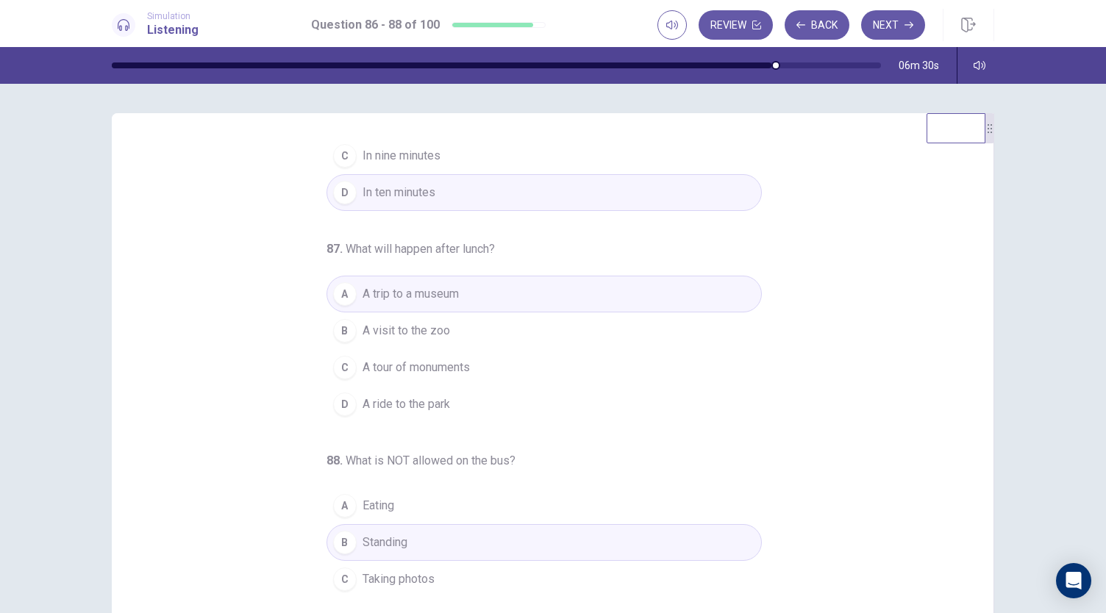
scroll to position [147, 0]
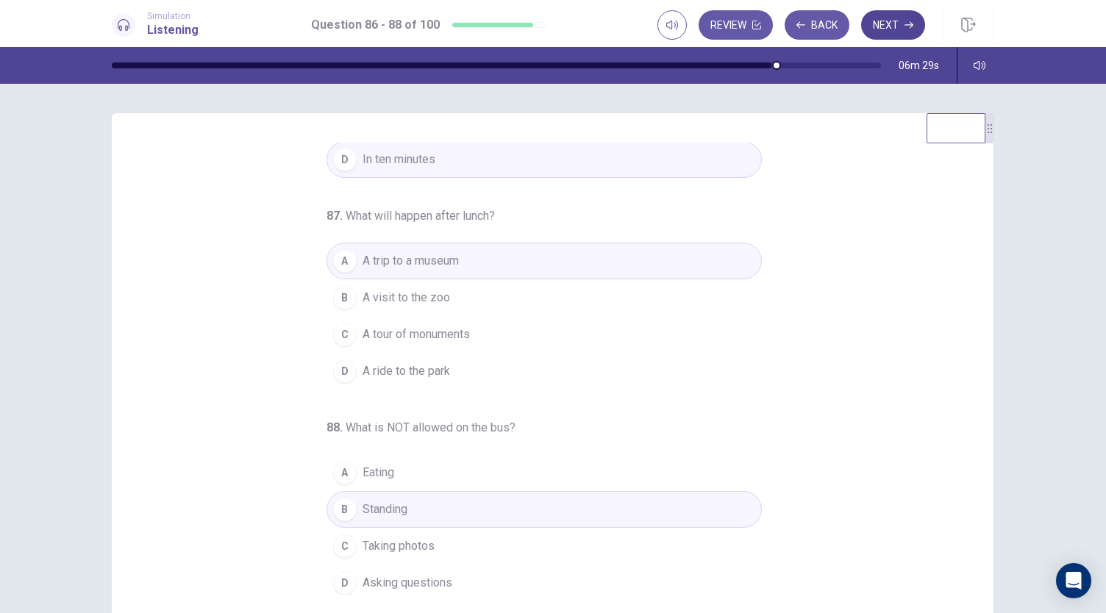
click at [903, 29] on button "Next" at bounding box center [893, 24] width 64 height 29
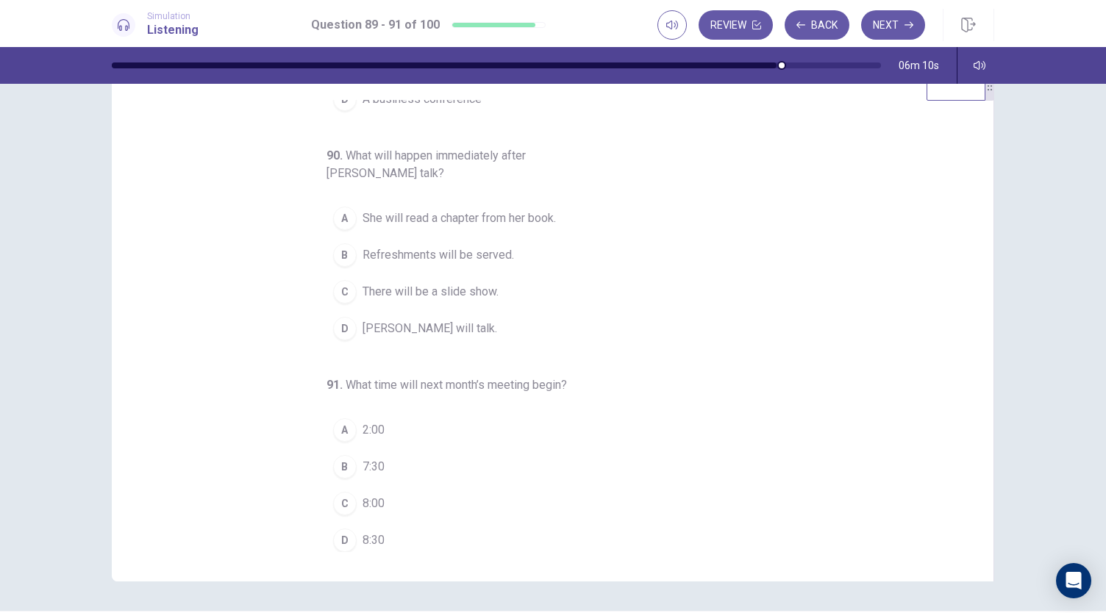
scroll to position [88, 0]
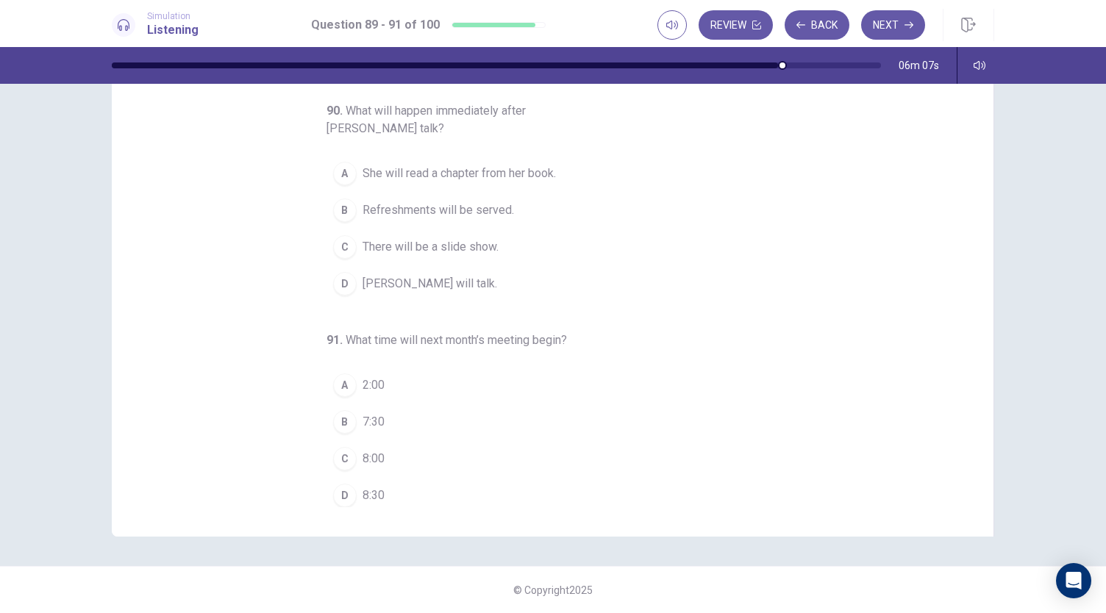
click at [480, 208] on span "Refreshments will be served." at bounding box center [438, 210] width 151 height 18
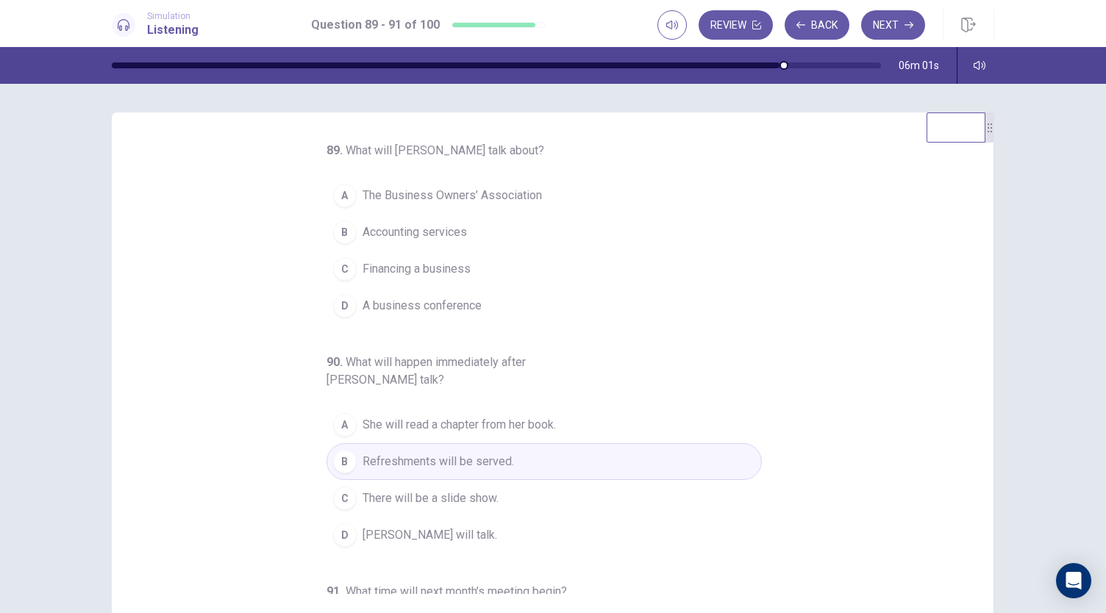
scroll to position [0, 0]
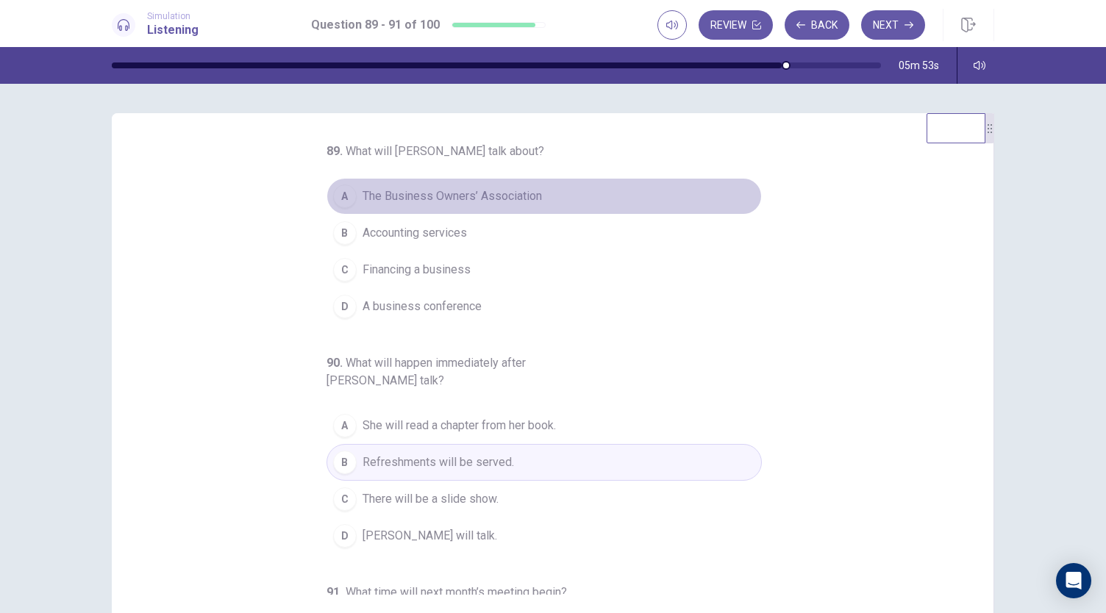
click at [459, 195] on span "The Business Owners’ Association" at bounding box center [452, 197] width 179 height 18
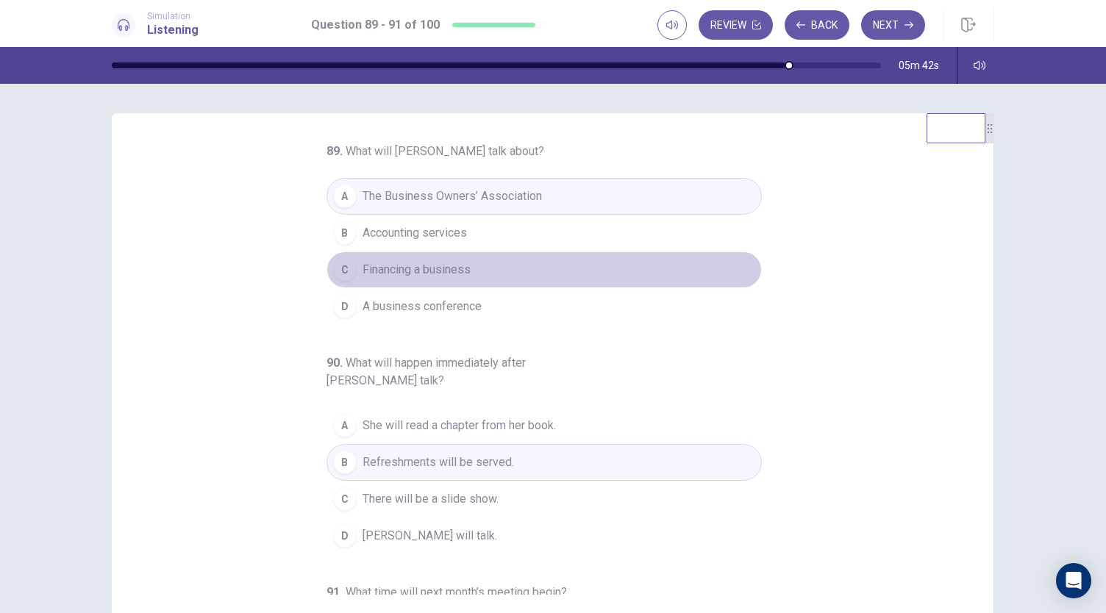
click at [433, 258] on button "C Financing a business" at bounding box center [544, 269] width 435 height 37
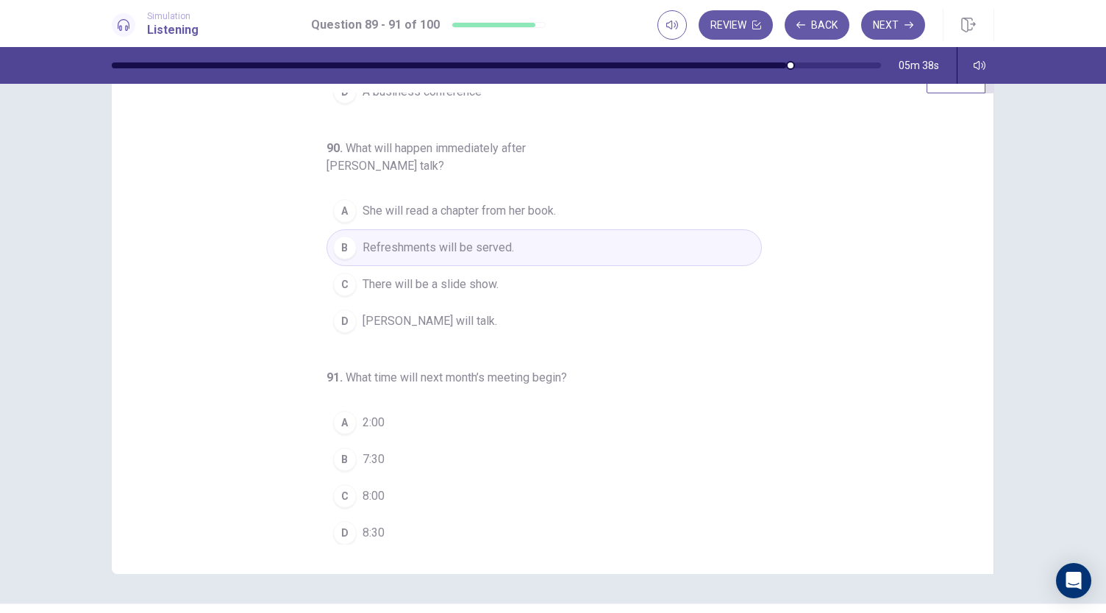
scroll to position [74, 0]
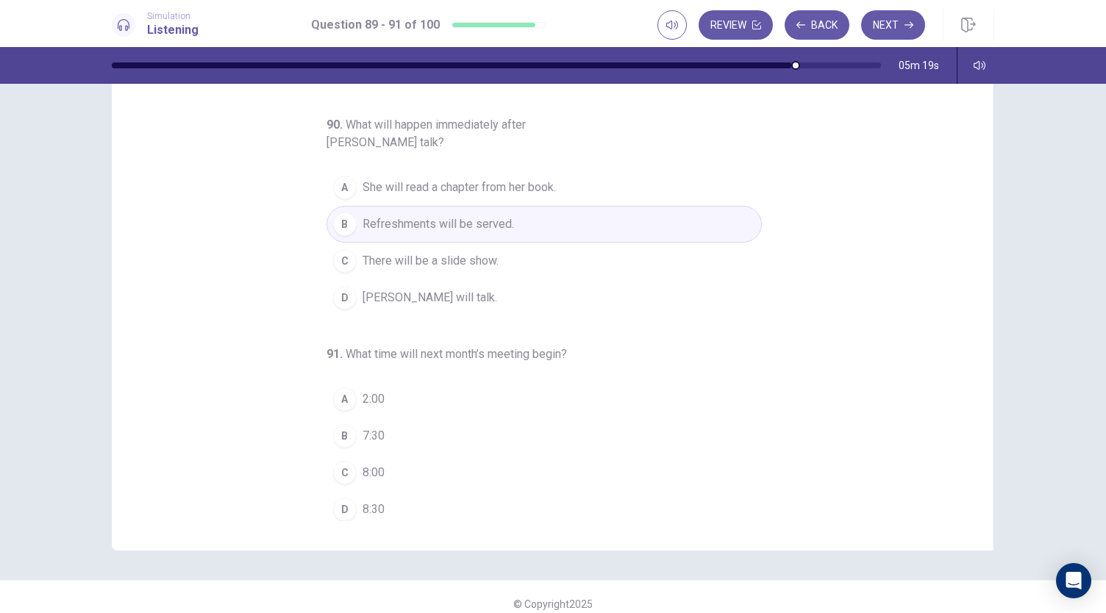
click at [349, 429] on div "B" at bounding box center [345, 436] width 24 height 24
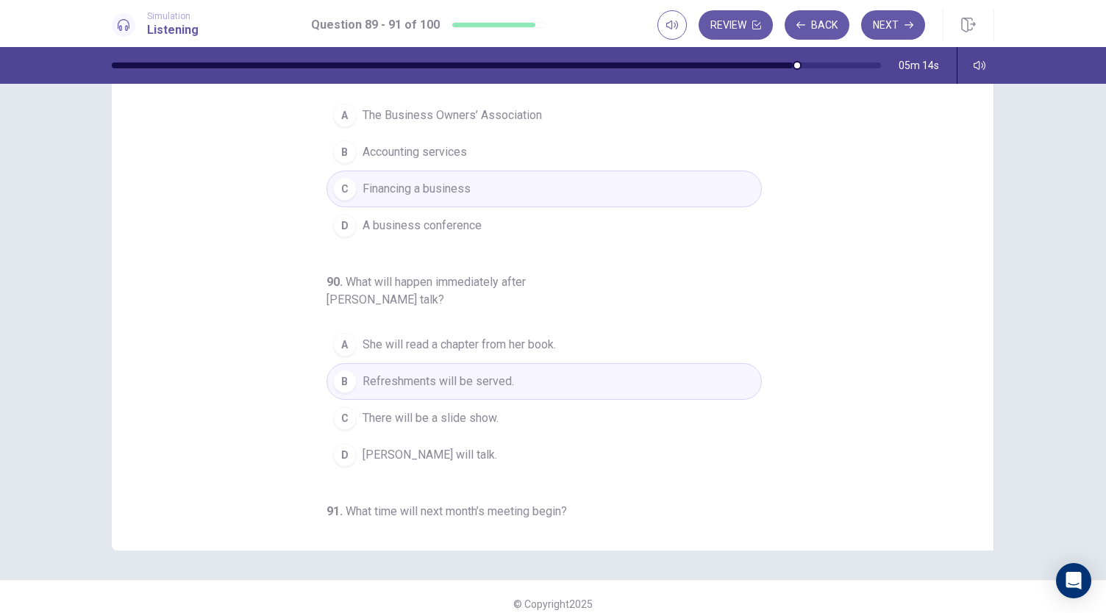
scroll to position [0, 0]
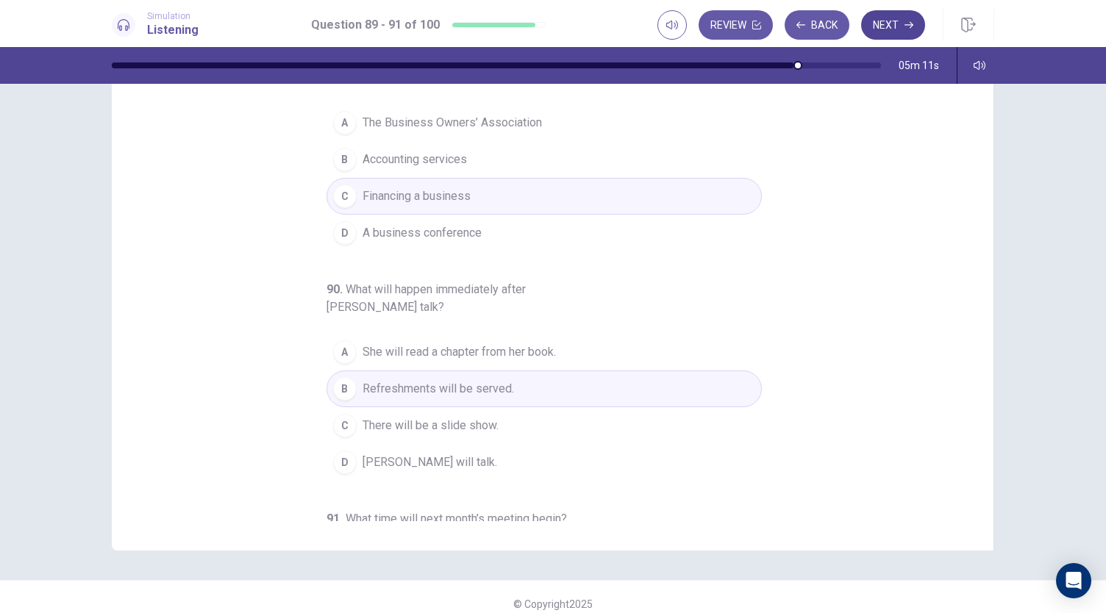
click at [882, 32] on button "Next" at bounding box center [893, 24] width 64 height 29
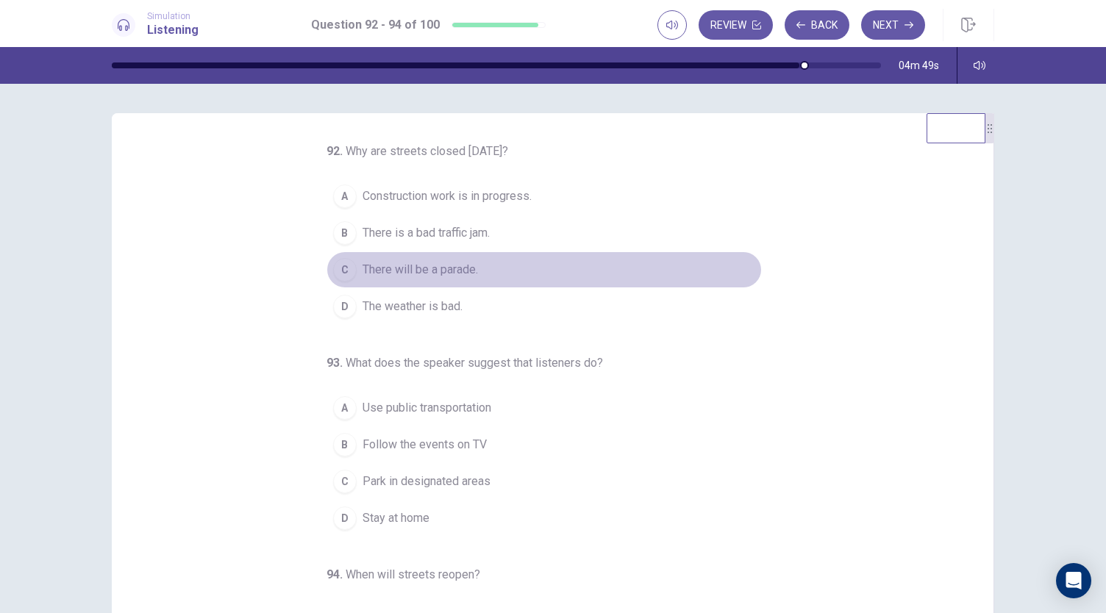
click at [440, 272] on span "There will be a parade." at bounding box center [420, 270] width 115 height 18
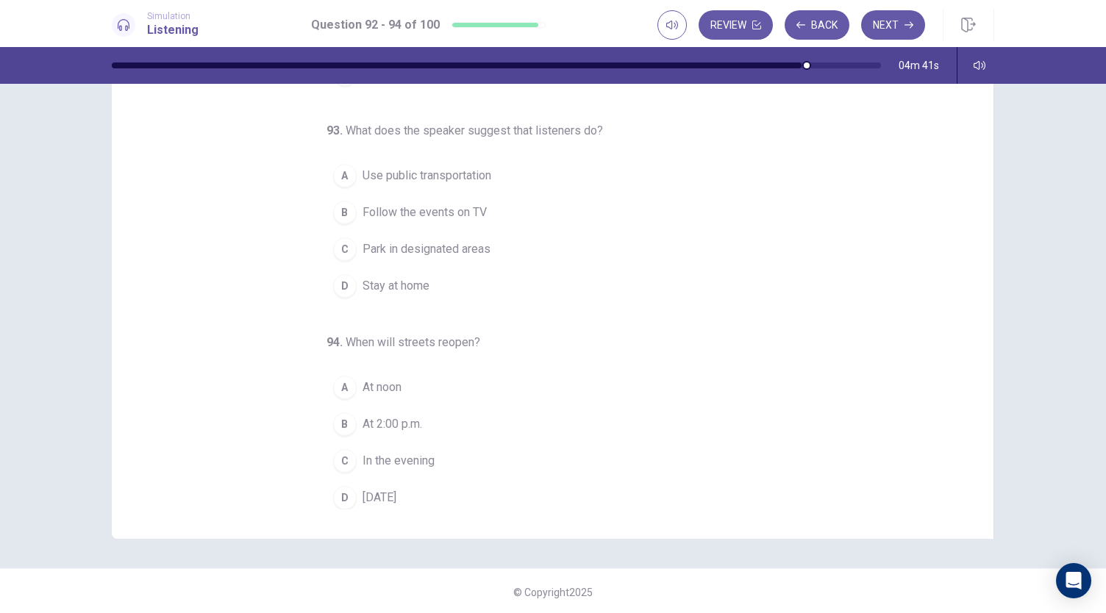
scroll to position [88, 0]
click at [807, 36] on button "Back" at bounding box center [817, 24] width 65 height 29
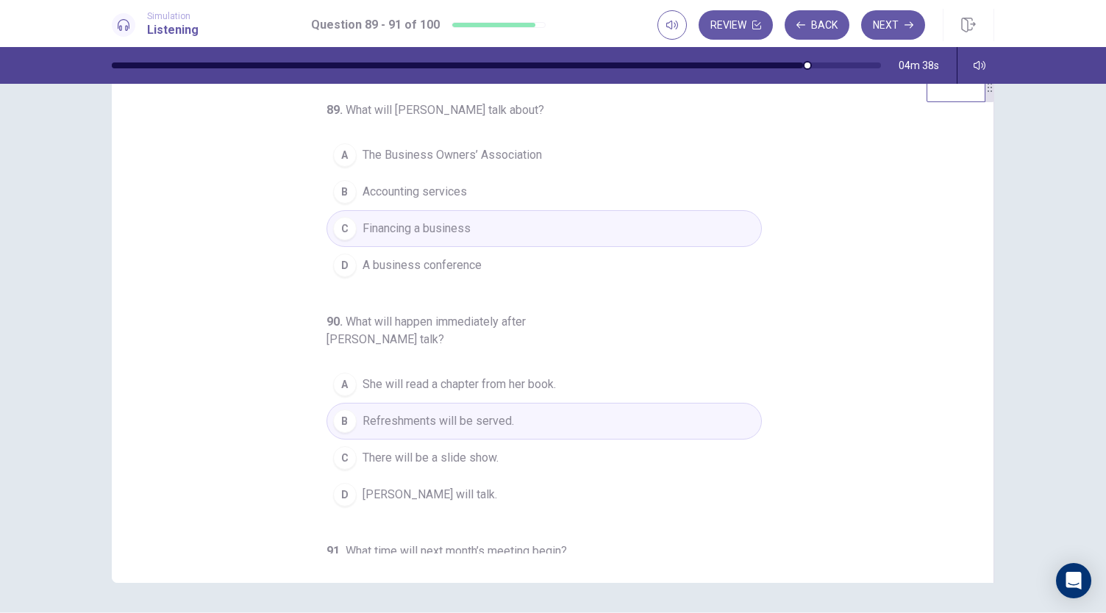
scroll to position [0, 0]
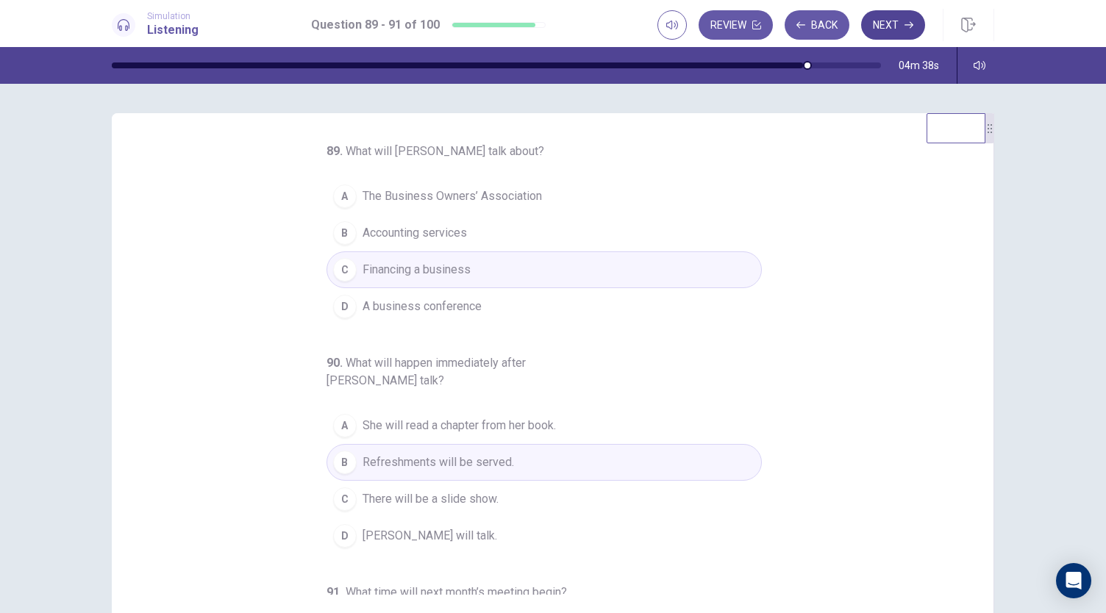
click at [890, 32] on button "Next" at bounding box center [893, 24] width 64 height 29
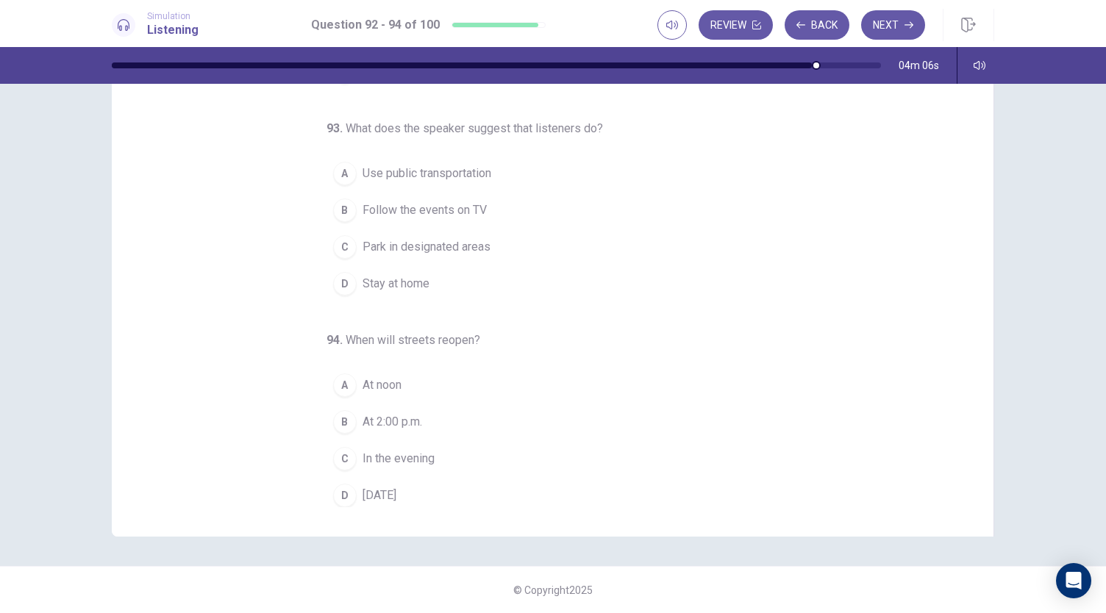
scroll to position [14, 0]
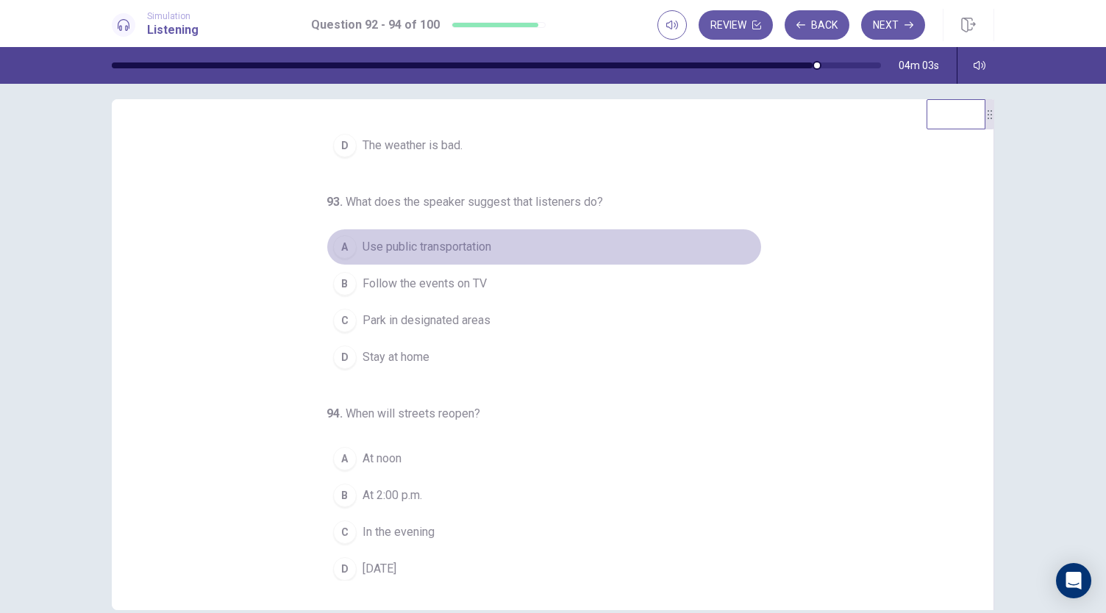
click at [439, 243] on span "Use public transportation" at bounding box center [427, 247] width 129 height 18
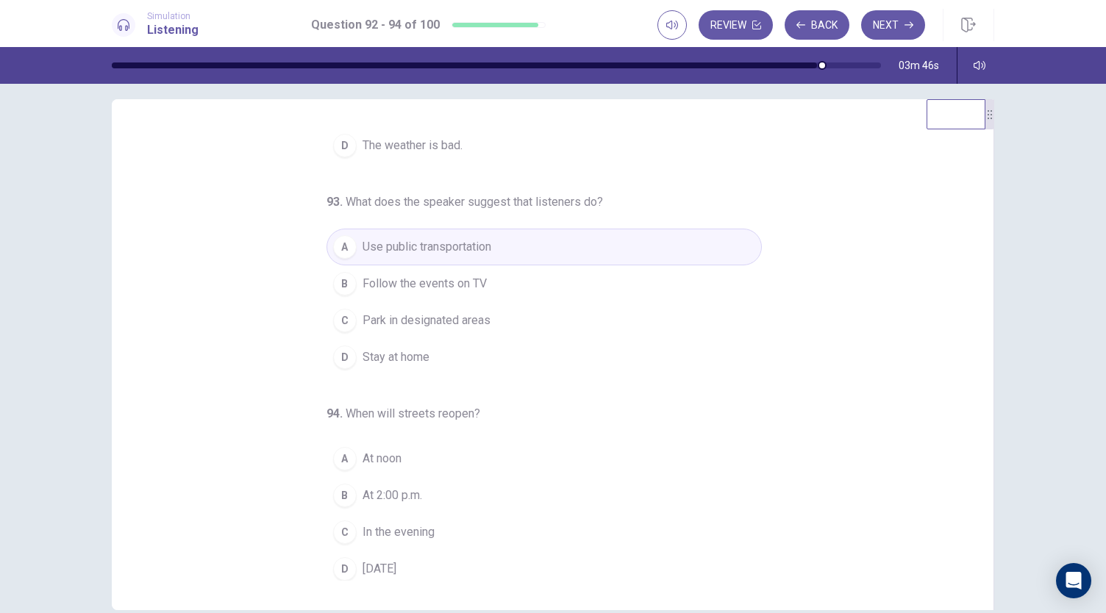
click at [342, 530] on div "C" at bounding box center [345, 533] width 24 height 24
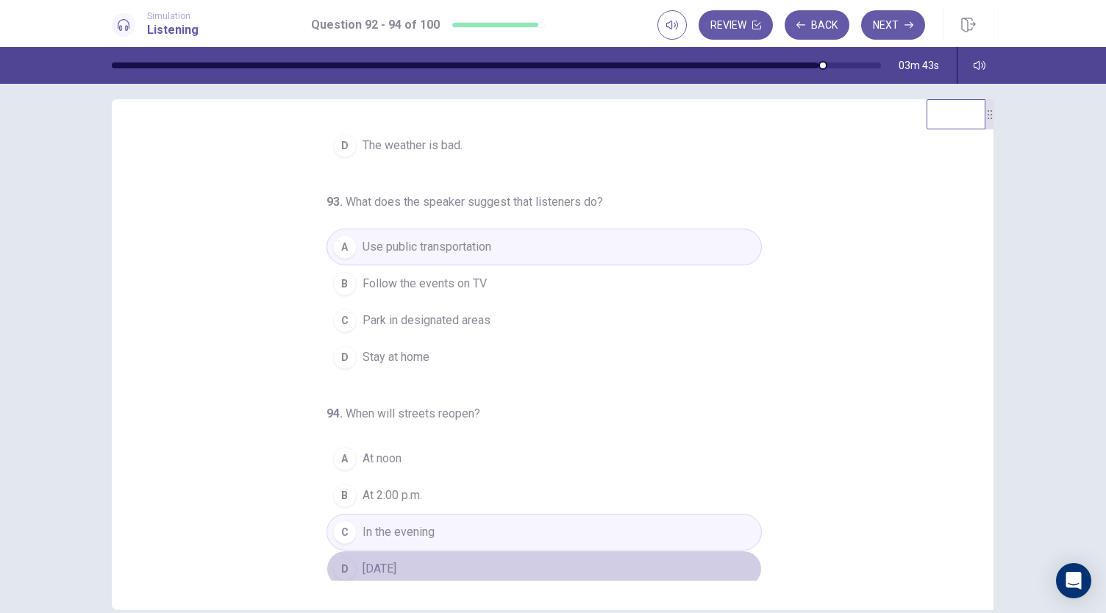
click at [363, 565] on span "Tomorrow" at bounding box center [380, 569] width 34 height 18
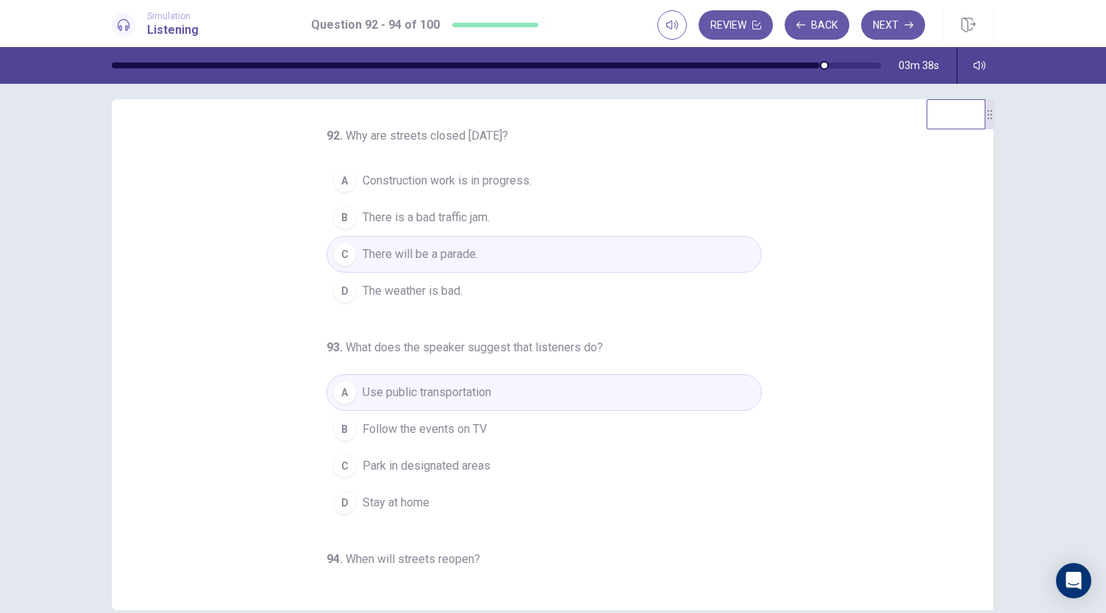
scroll to position [0, 0]
click at [877, 27] on button "Next" at bounding box center [893, 24] width 64 height 29
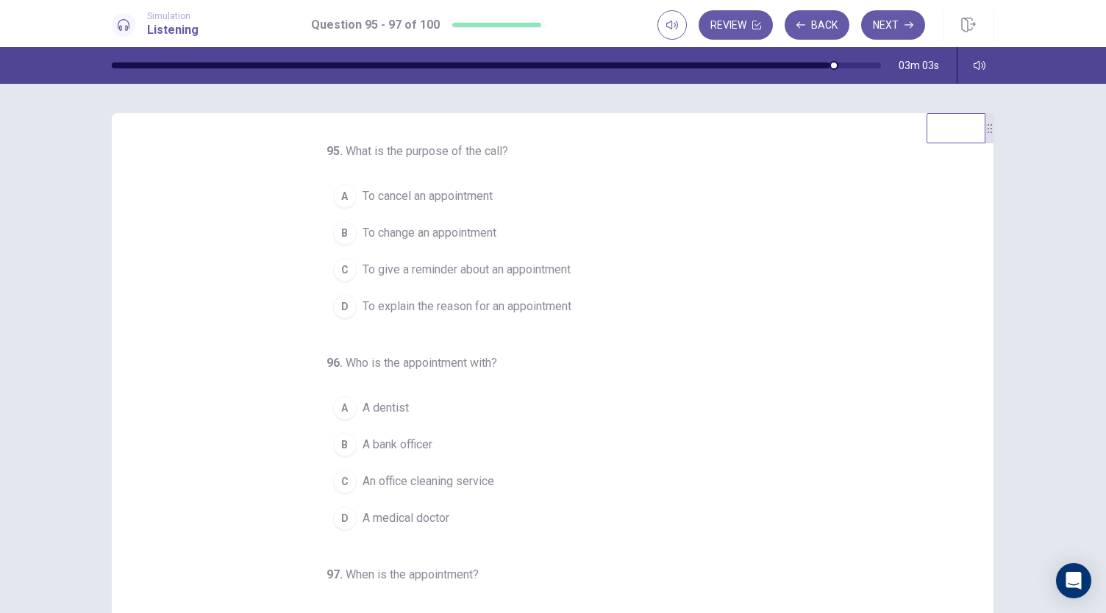
click at [465, 192] on span "To cancel an appointment" at bounding box center [428, 197] width 130 height 18
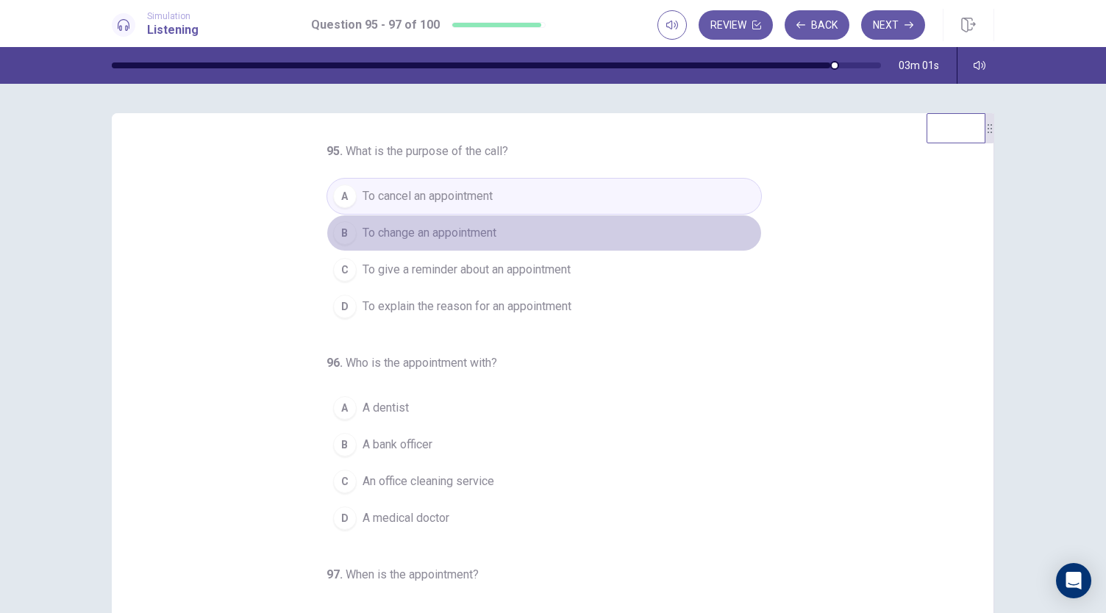
click at [424, 233] on span "To change an appointment" at bounding box center [430, 233] width 134 height 18
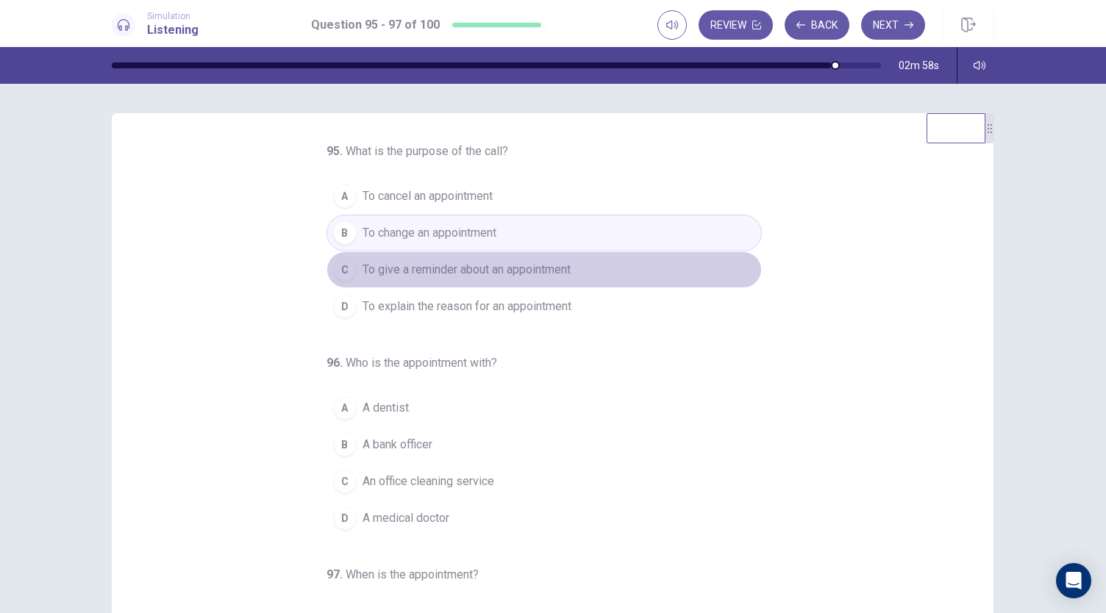
click at [407, 265] on span "To give a reminder about an appointment" at bounding box center [467, 270] width 208 height 18
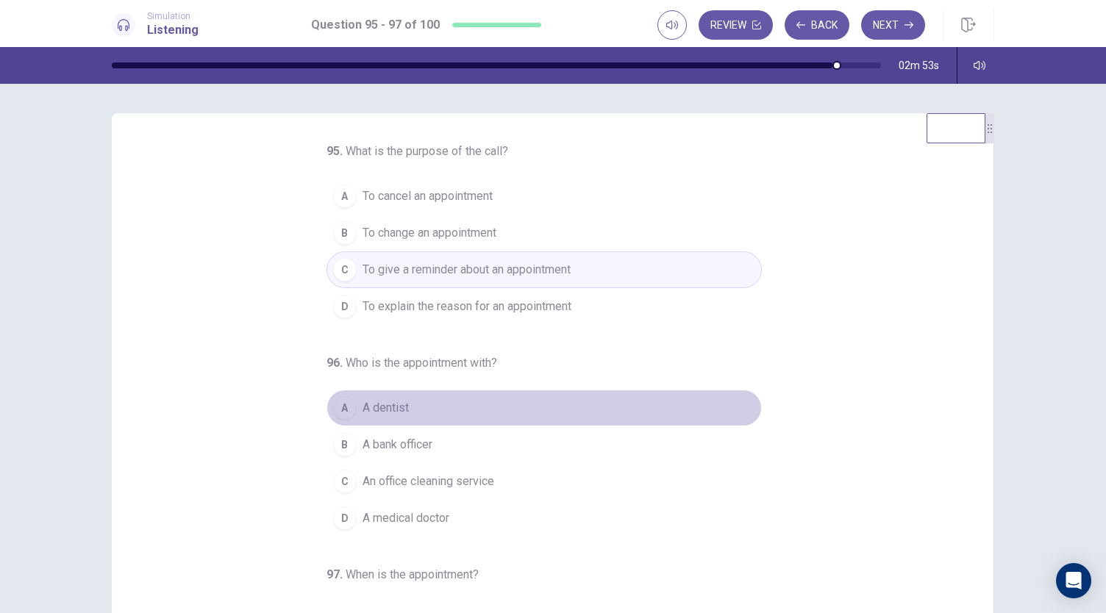
click at [406, 405] on button "A A dentist" at bounding box center [544, 408] width 435 height 37
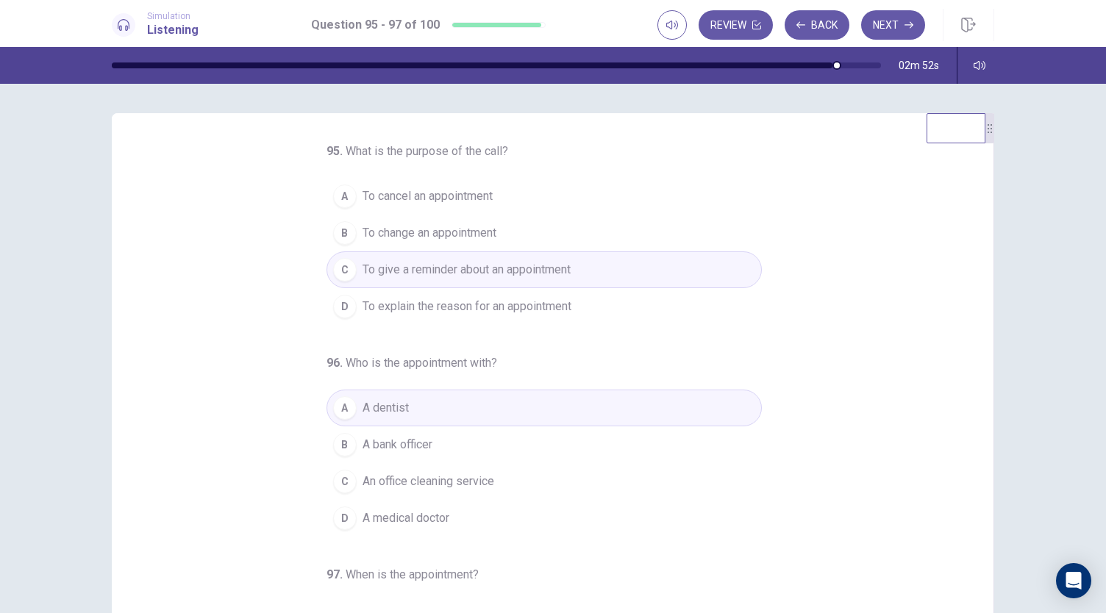
click at [406, 518] on span "A medical doctor" at bounding box center [406, 519] width 87 height 18
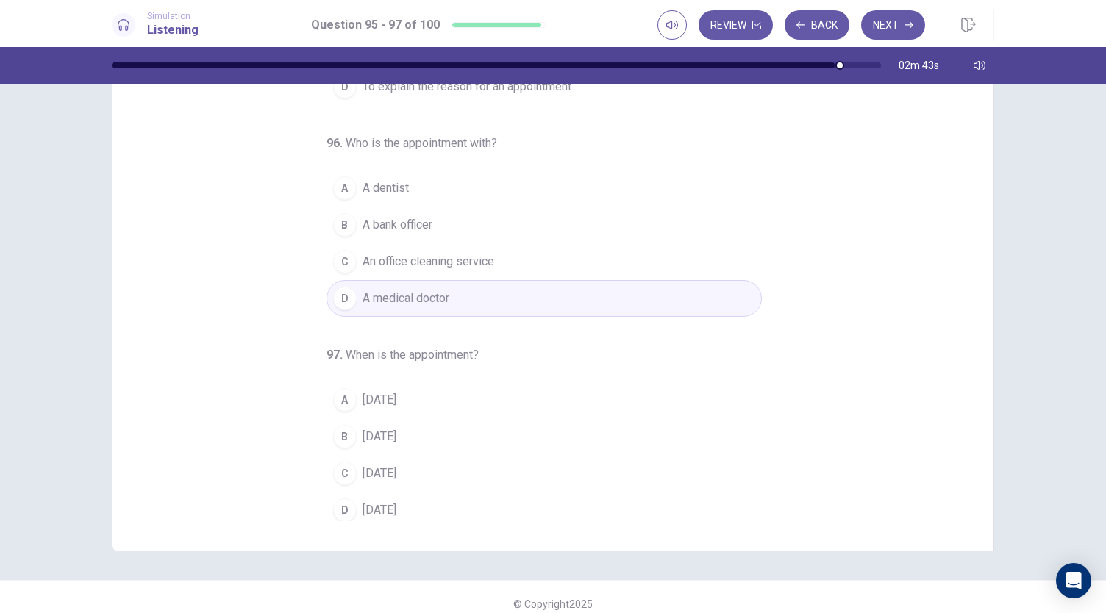
scroll to position [147, 0]
click at [388, 396] on span "Sunday" at bounding box center [380, 399] width 34 height 18
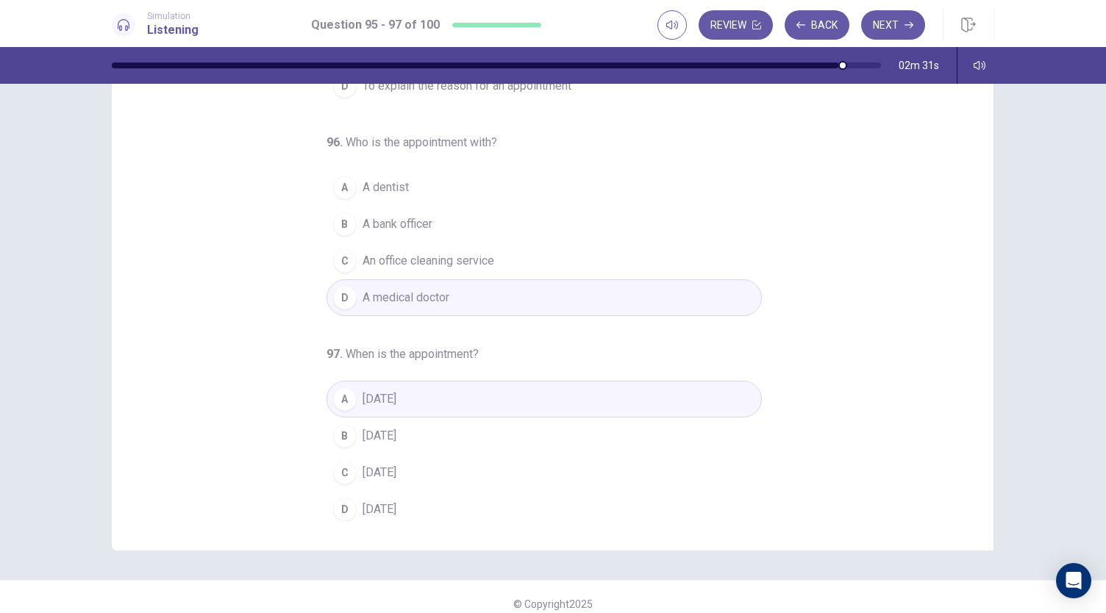
click at [363, 501] on span "[DATE]" at bounding box center [380, 510] width 34 height 18
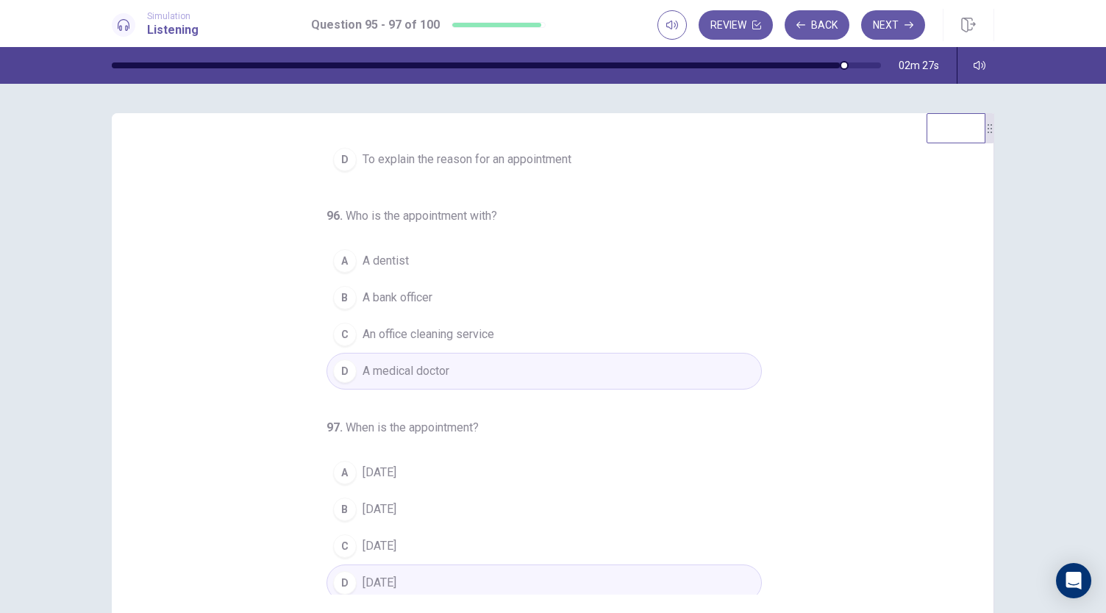
click at [367, 480] on button "A Sunday" at bounding box center [544, 472] width 435 height 37
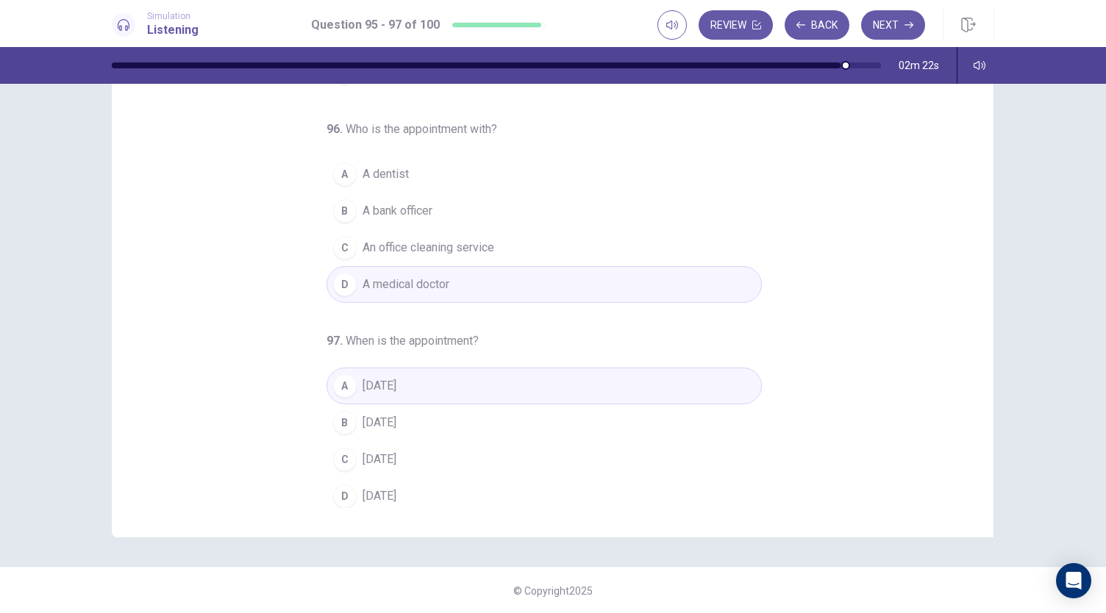
scroll to position [88, 0]
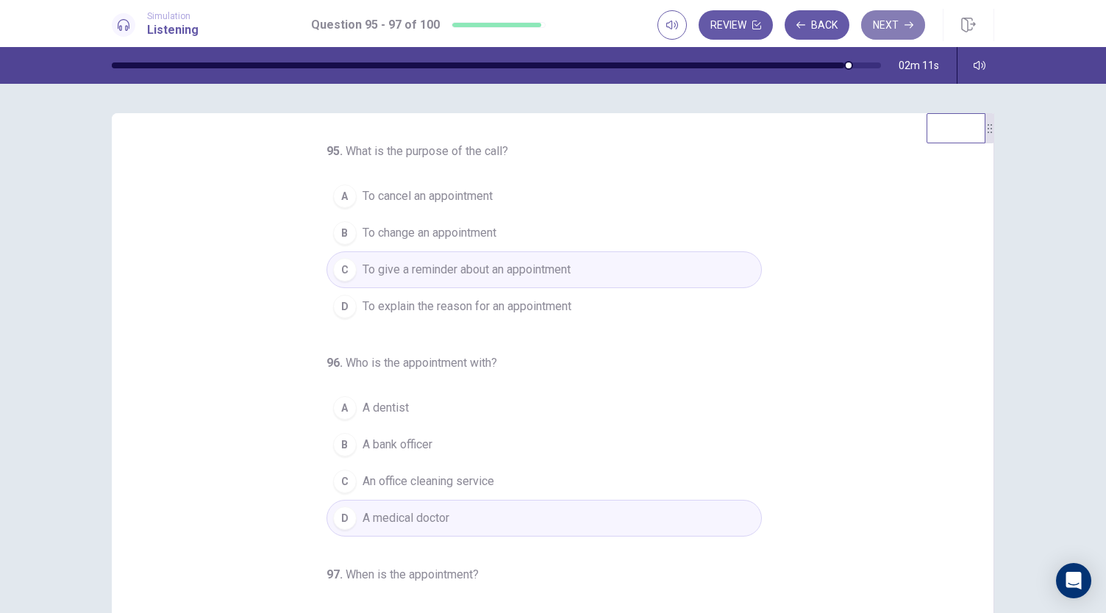
click at [891, 30] on button "Next" at bounding box center [893, 24] width 64 height 29
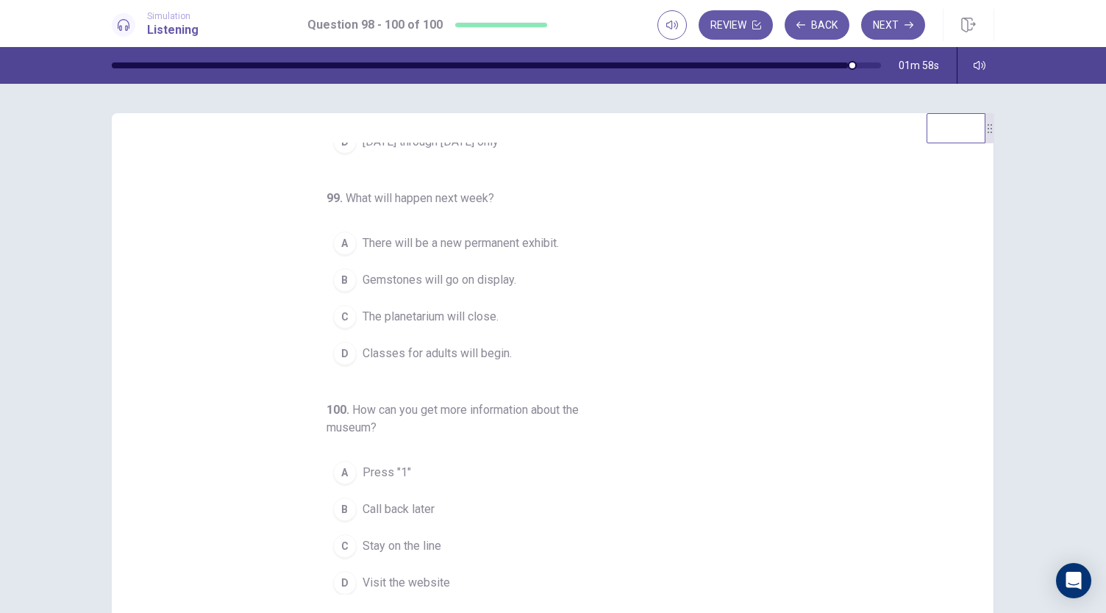
click at [346, 580] on div "D" at bounding box center [345, 583] width 24 height 24
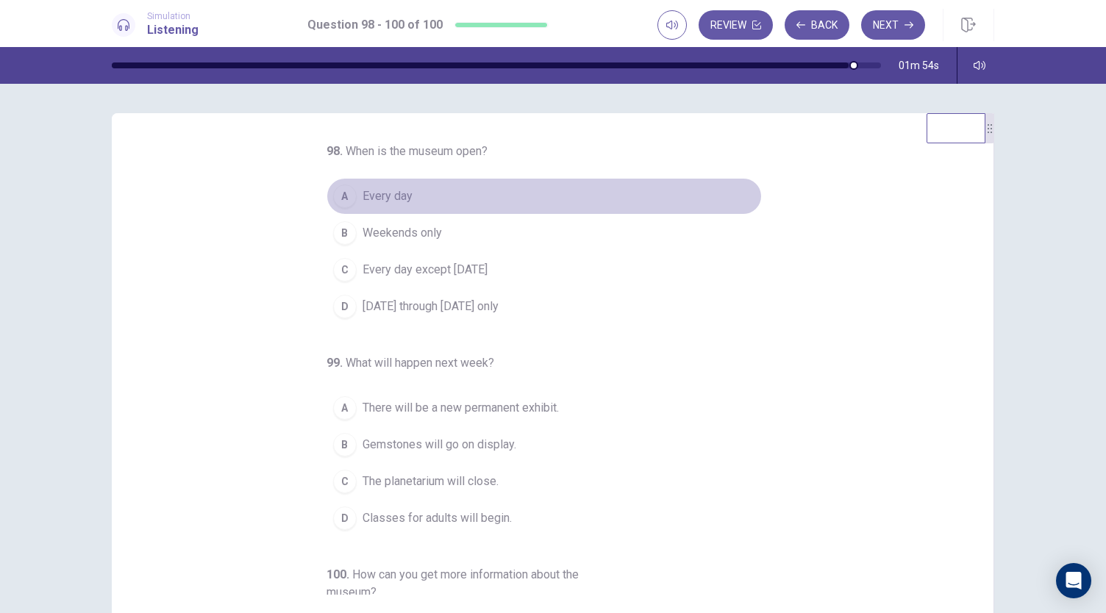
click at [365, 191] on span "Every day" at bounding box center [388, 197] width 50 height 18
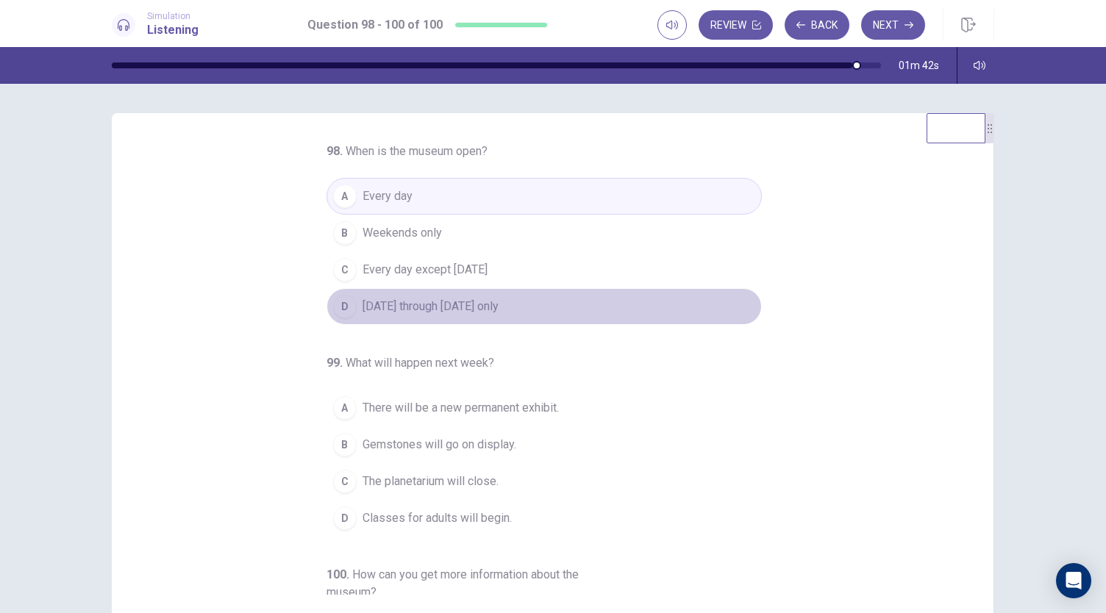
click at [400, 306] on span "Monday through Friday only" at bounding box center [431, 307] width 136 height 18
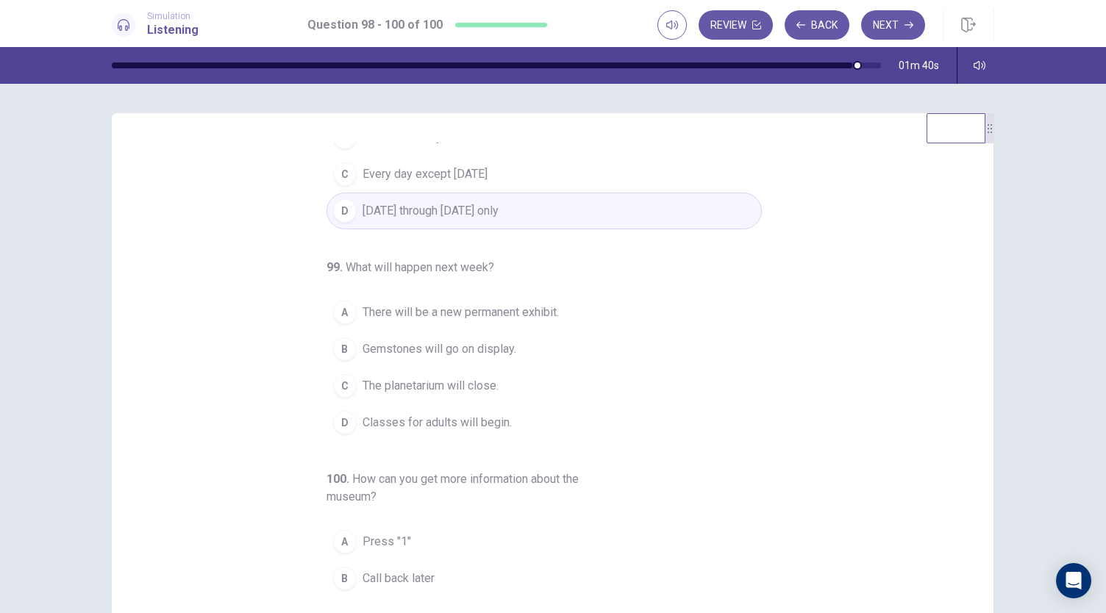
scroll to position [18, 0]
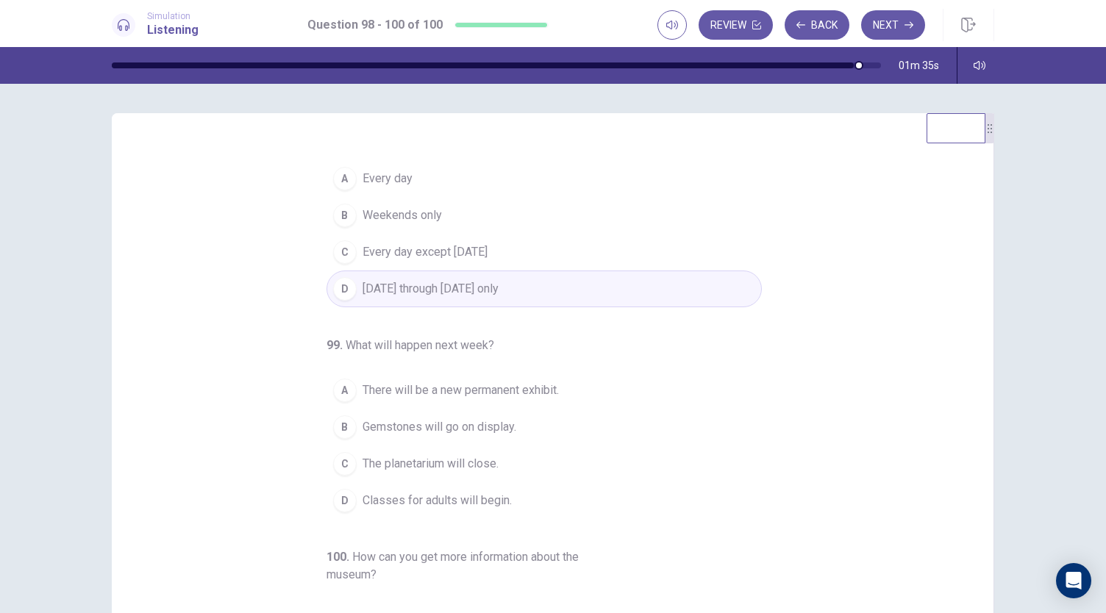
click at [409, 174] on button "A Every day" at bounding box center [544, 178] width 435 height 37
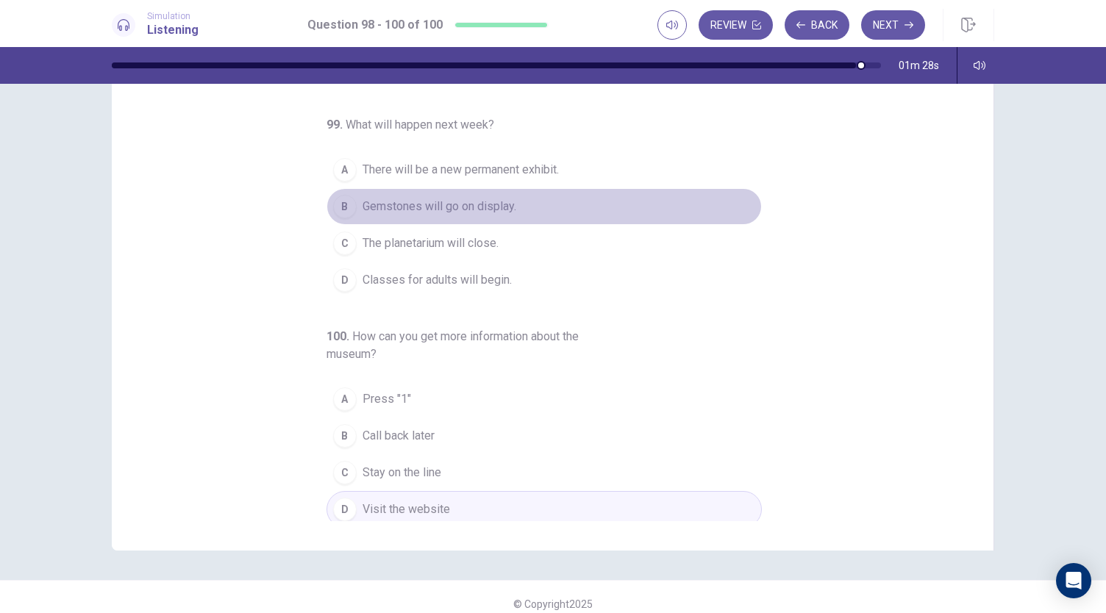
click at [409, 218] on button "B Gemstones will go on display." at bounding box center [544, 206] width 435 height 37
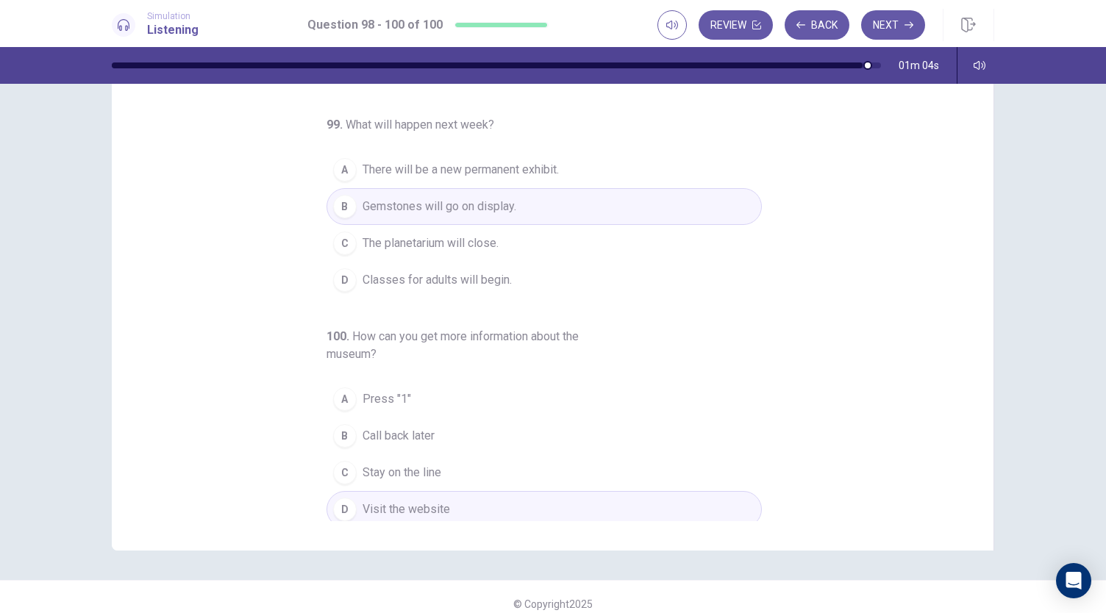
click at [430, 473] on span "Stay on the line" at bounding box center [402, 473] width 79 height 18
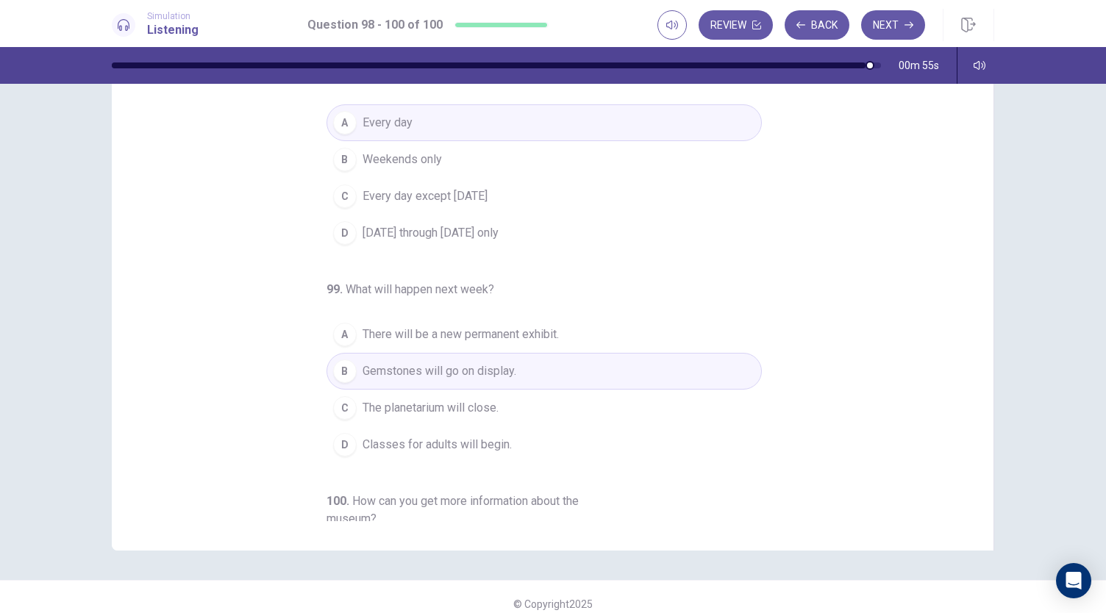
scroll to position [0, 0]
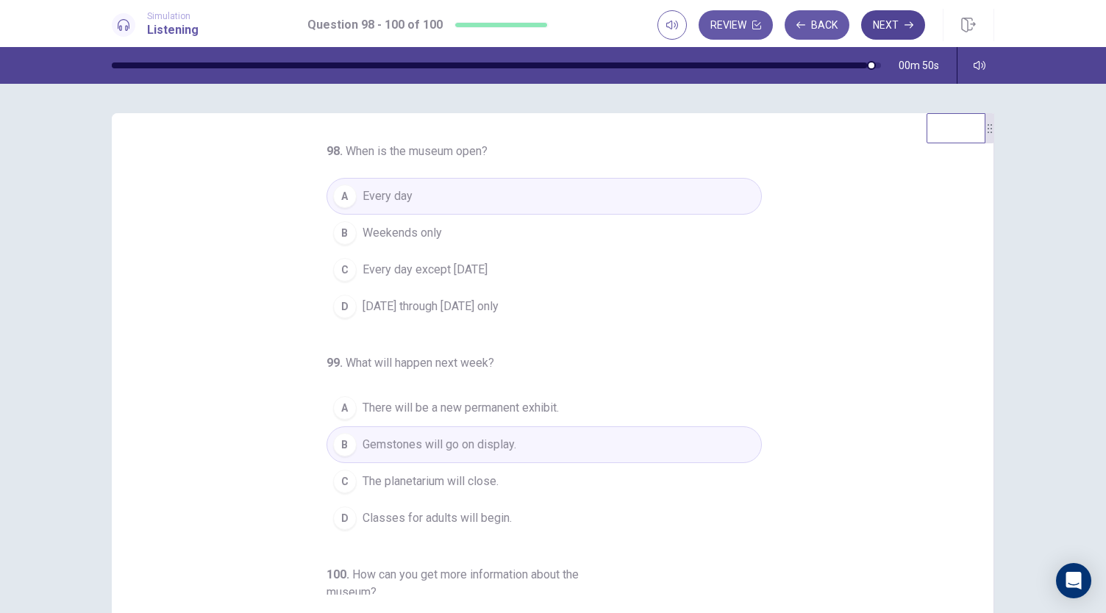
click at [894, 23] on button "Next" at bounding box center [893, 24] width 64 height 29
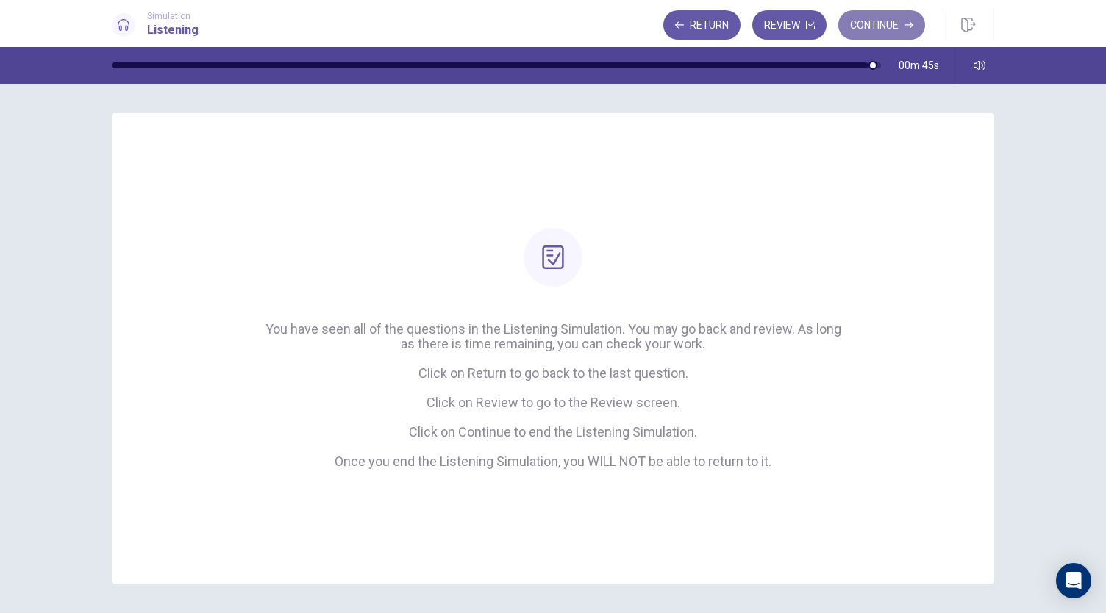
click at [877, 21] on button "Continue" at bounding box center [881, 24] width 87 height 29
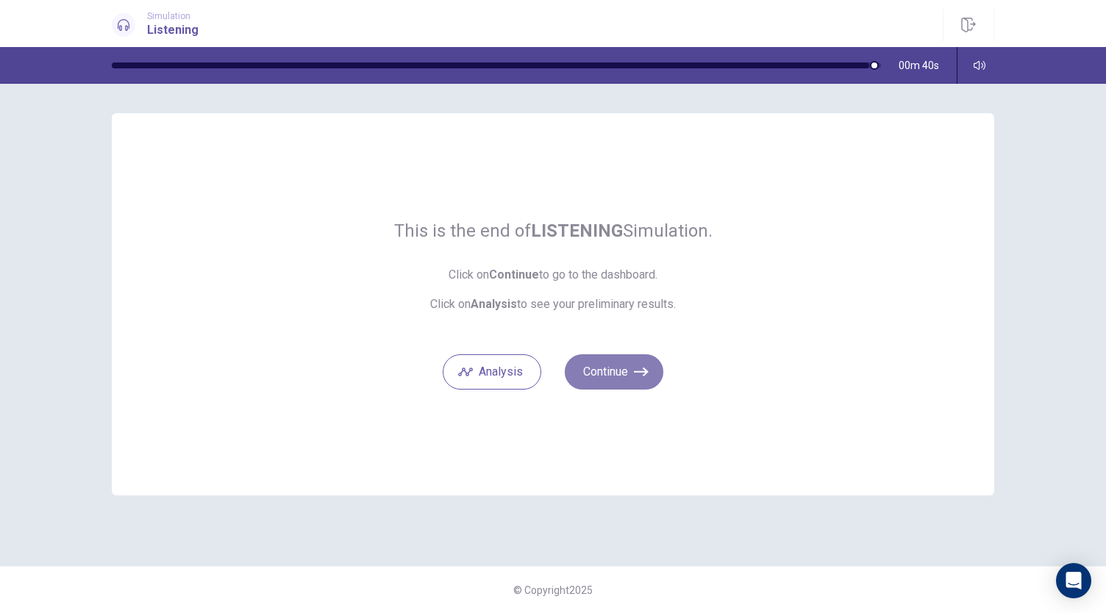
click at [608, 368] on button "Continue" at bounding box center [614, 371] width 99 height 35
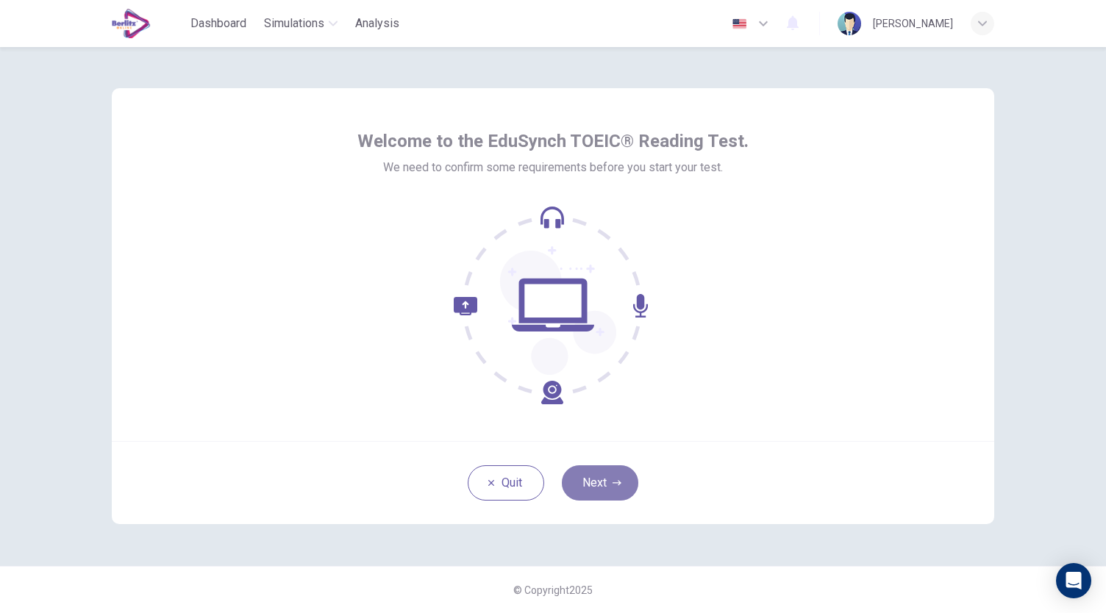
click at [607, 467] on button "Next" at bounding box center [600, 482] width 76 height 35
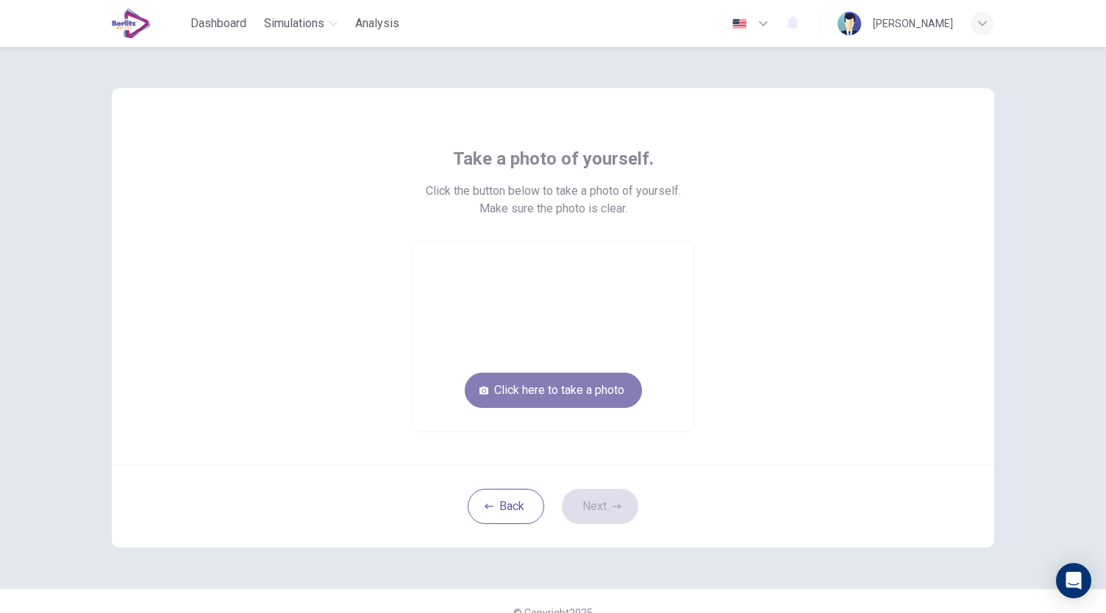
click at [596, 400] on button "Click here to take a photo" at bounding box center [553, 390] width 177 height 35
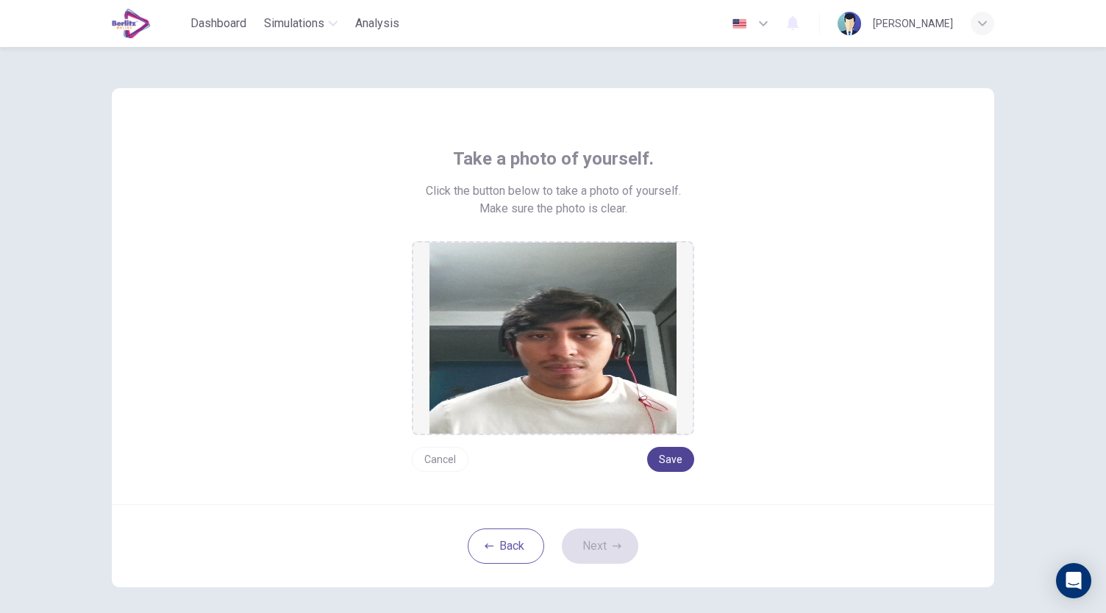
click at [688, 455] on button "Save" at bounding box center [670, 459] width 47 height 25
click at [600, 538] on button "Next" at bounding box center [600, 546] width 76 height 35
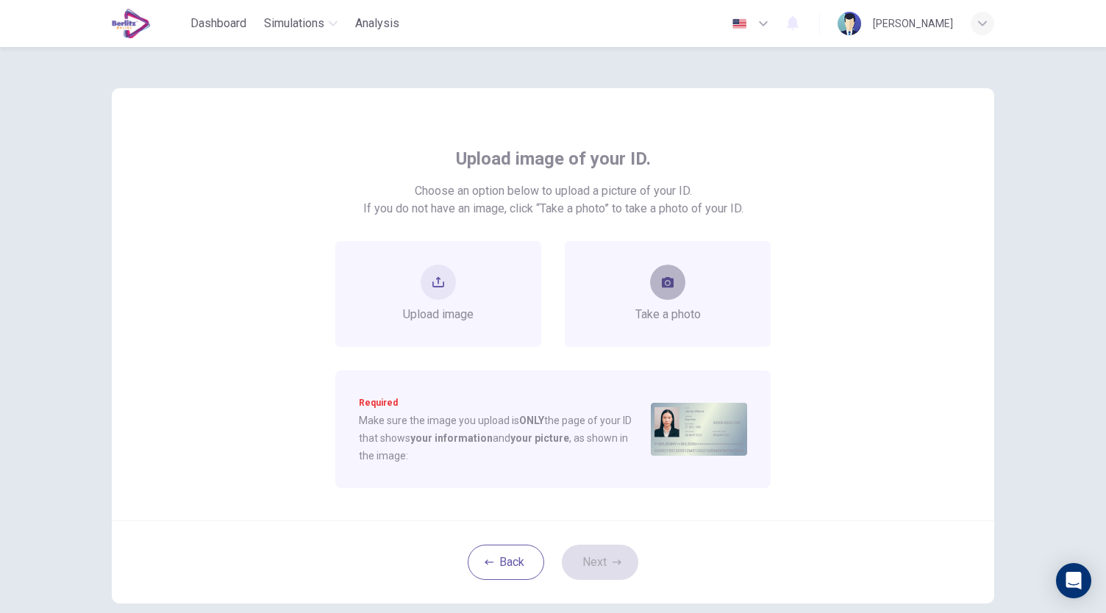
click at [675, 290] on button "take photo" at bounding box center [667, 282] width 35 height 35
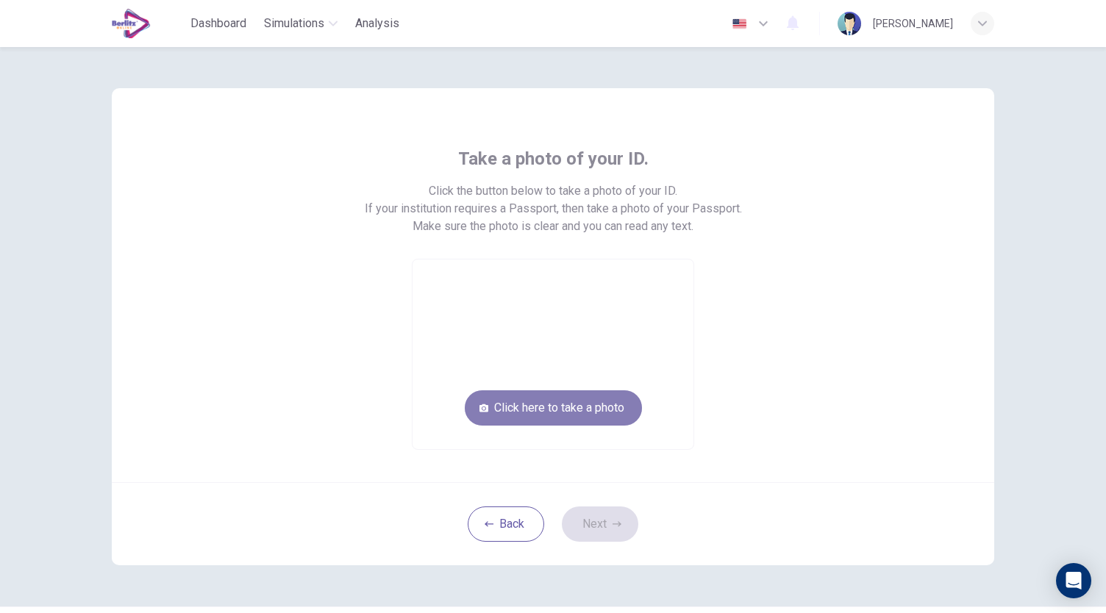
click at [604, 420] on button "Click here to take a photo" at bounding box center [553, 407] width 177 height 35
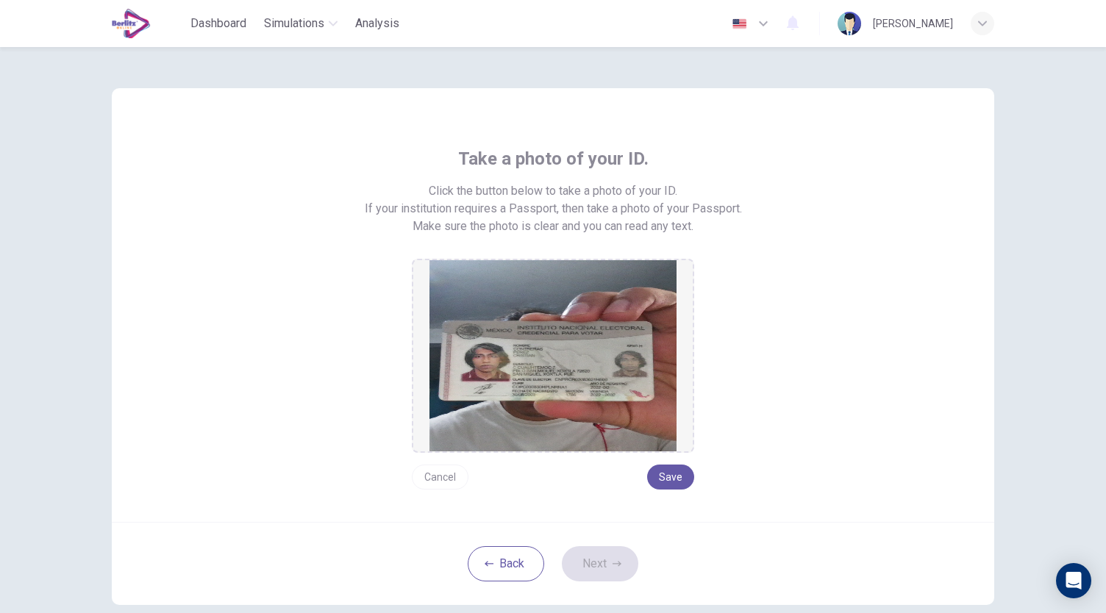
click at [660, 464] on div "Cancel Save" at bounding box center [553, 471] width 282 height 37
click at [662, 468] on button "Save" at bounding box center [670, 477] width 47 height 25
click at [613, 554] on button "Next" at bounding box center [600, 563] width 76 height 35
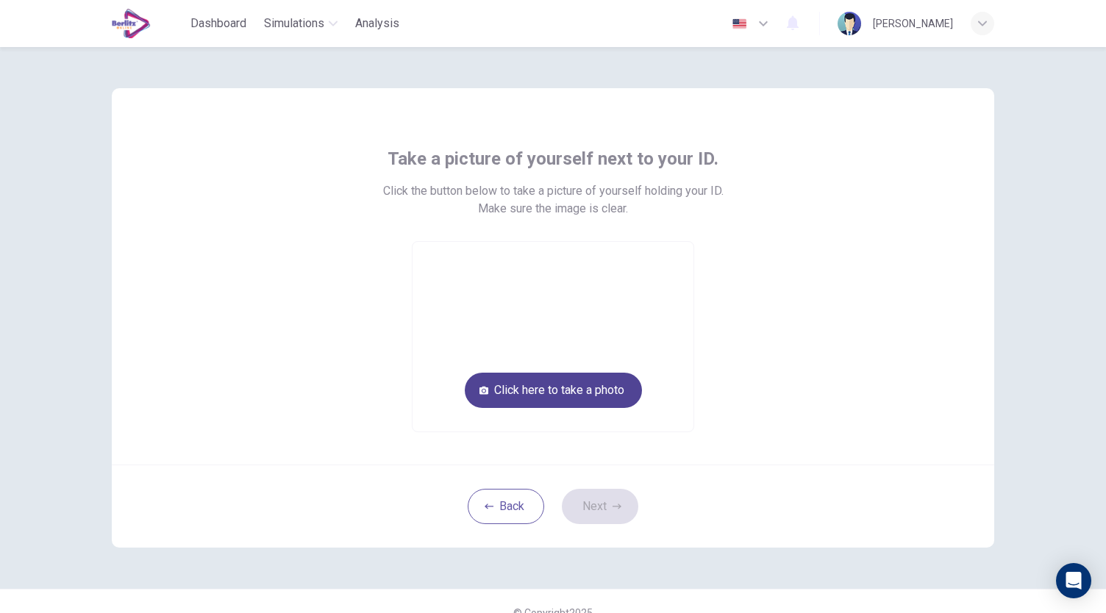
click at [603, 401] on button "Click here to take a photo" at bounding box center [553, 390] width 177 height 35
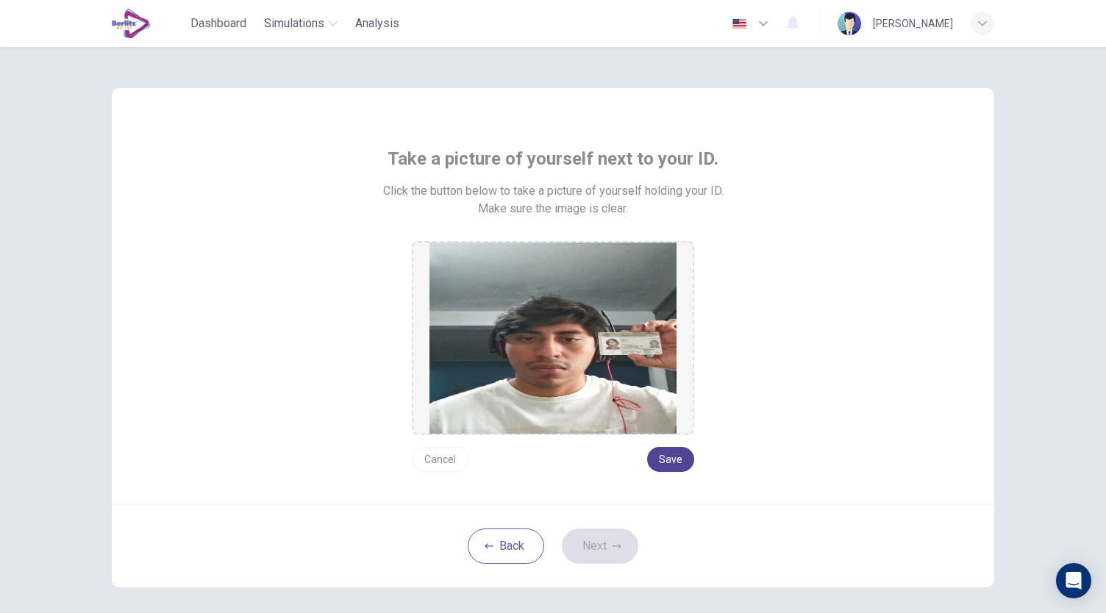
click at [657, 459] on button "Save" at bounding box center [670, 459] width 47 height 25
click at [615, 549] on icon "button" at bounding box center [617, 546] width 9 height 9
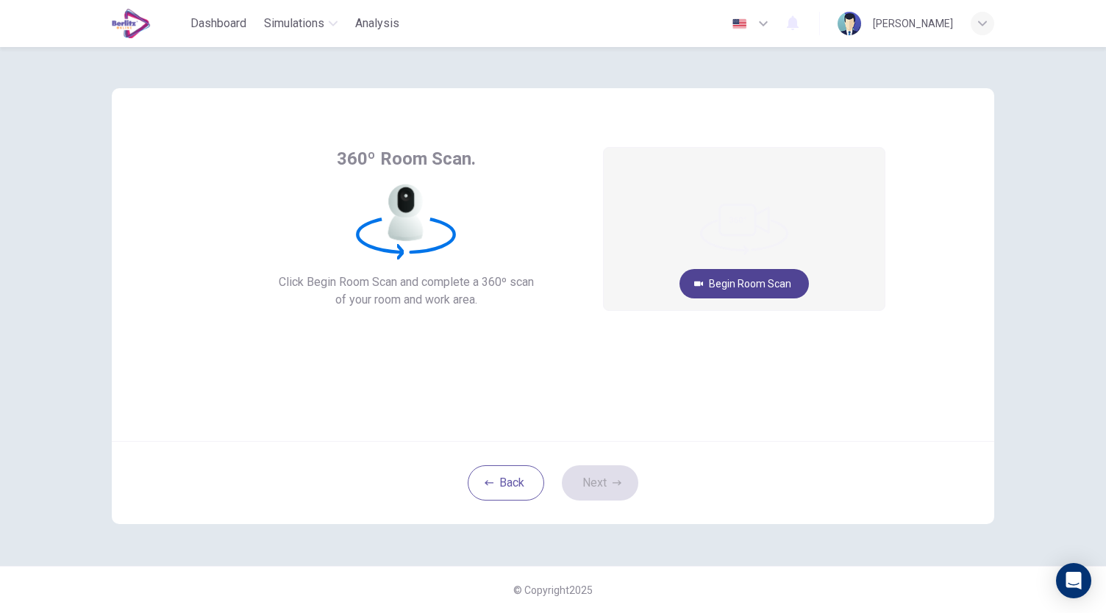
click at [775, 286] on button "Begin Room Scan" at bounding box center [743, 283] width 129 height 29
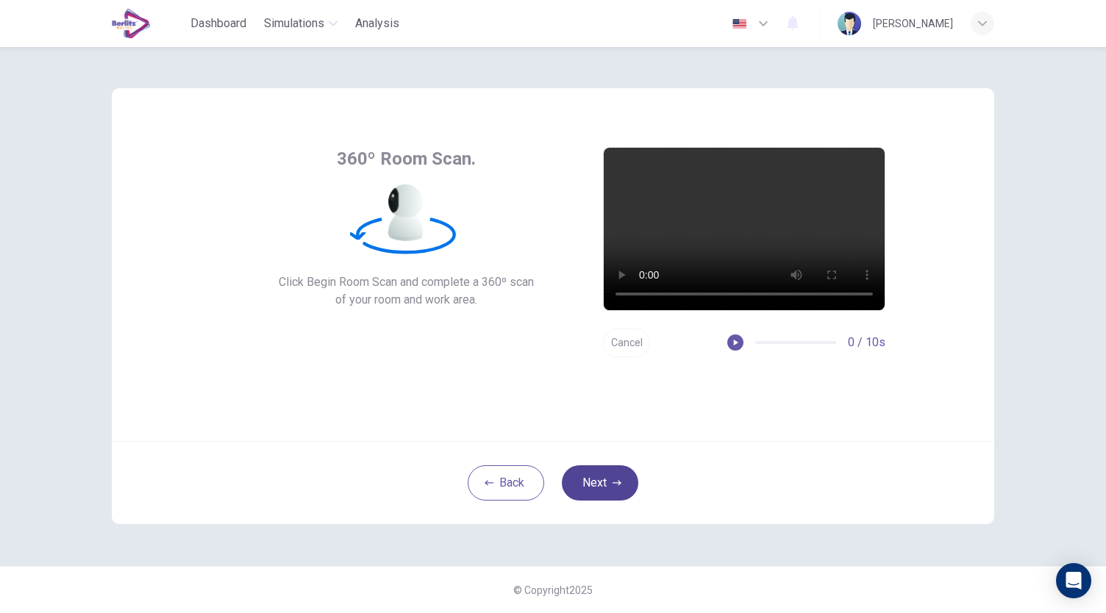
click at [608, 476] on button "Next" at bounding box center [600, 482] width 76 height 35
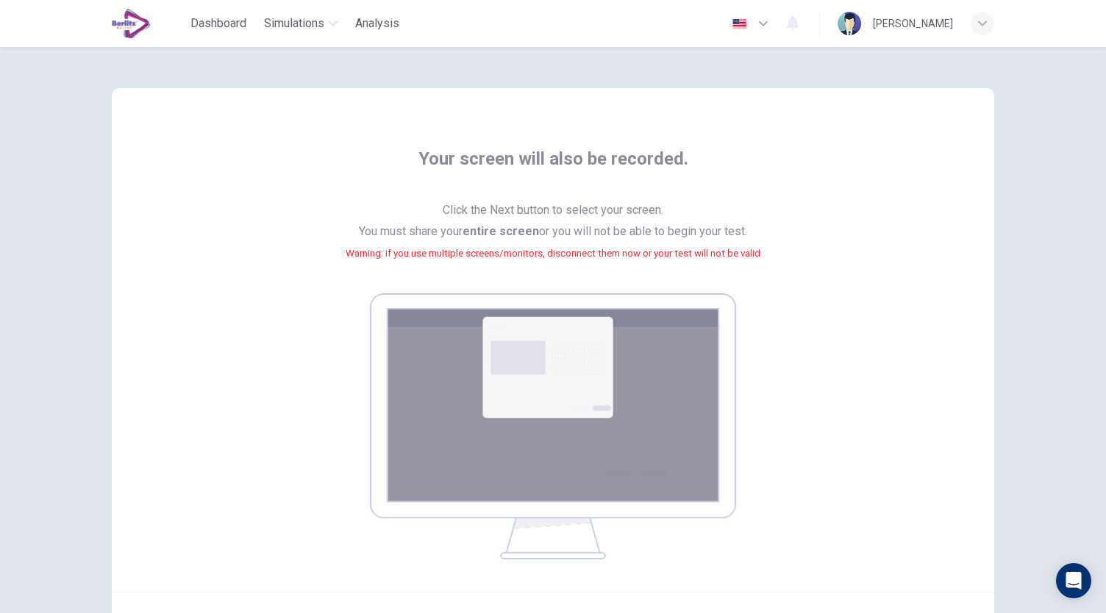
click at [703, 380] on img at bounding box center [553, 426] width 366 height 266
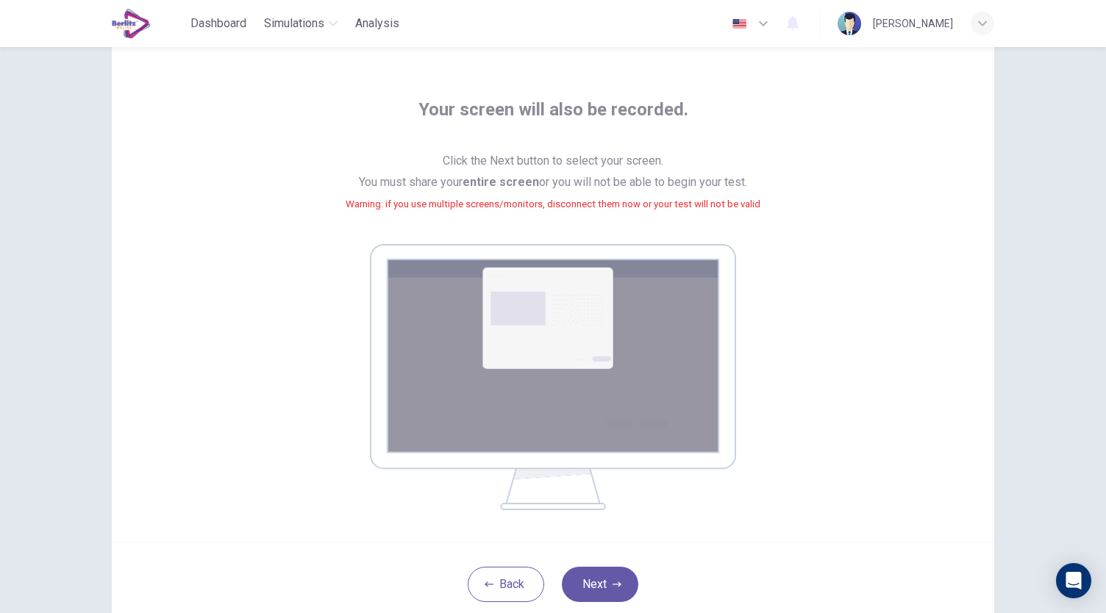
scroll to position [150, 0]
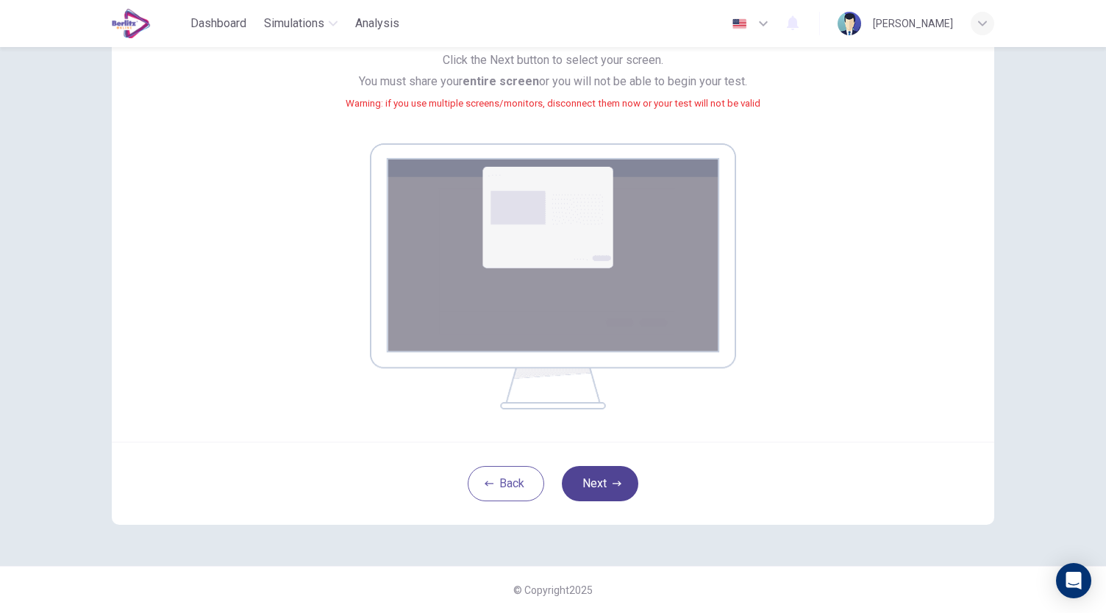
click at [614, 489] on button "Next" at bounding box center [600, 483] width 76 height 35
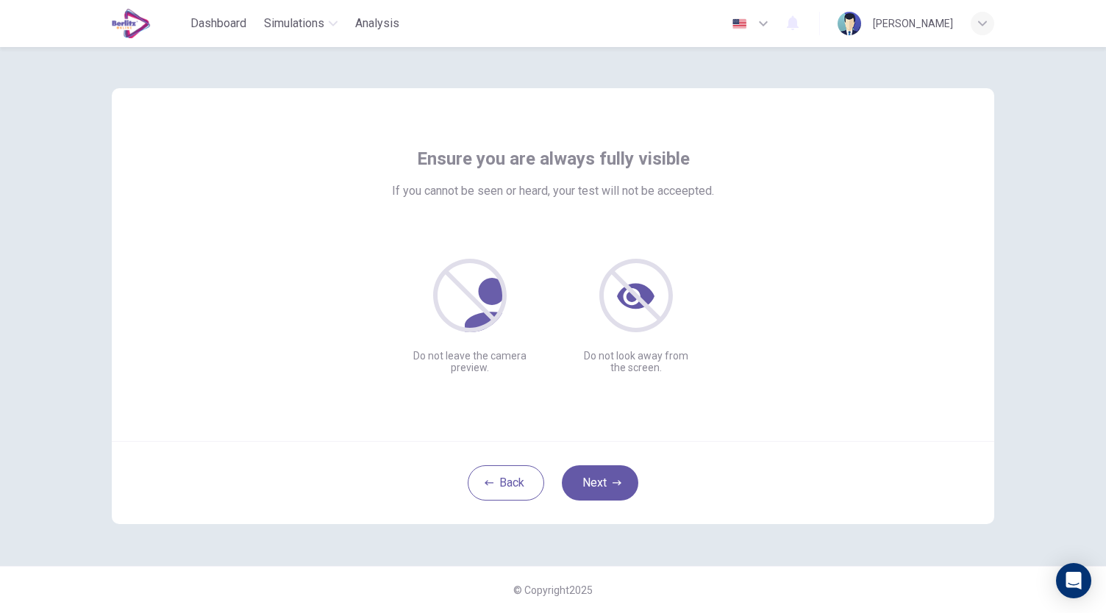
scroll to position [0, 0]
click at [599, 477] on button "Next" at bounding box center [600, 482] width 76 height 35
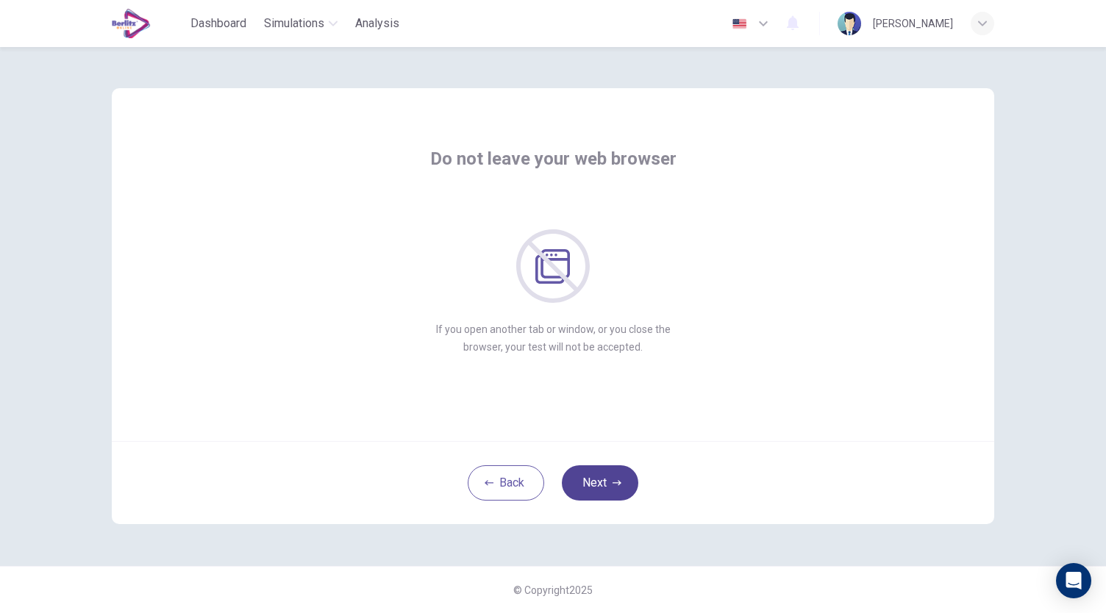
click at [599, 477] on button "Next" at bounding box center [600, 482] width 76 height 35
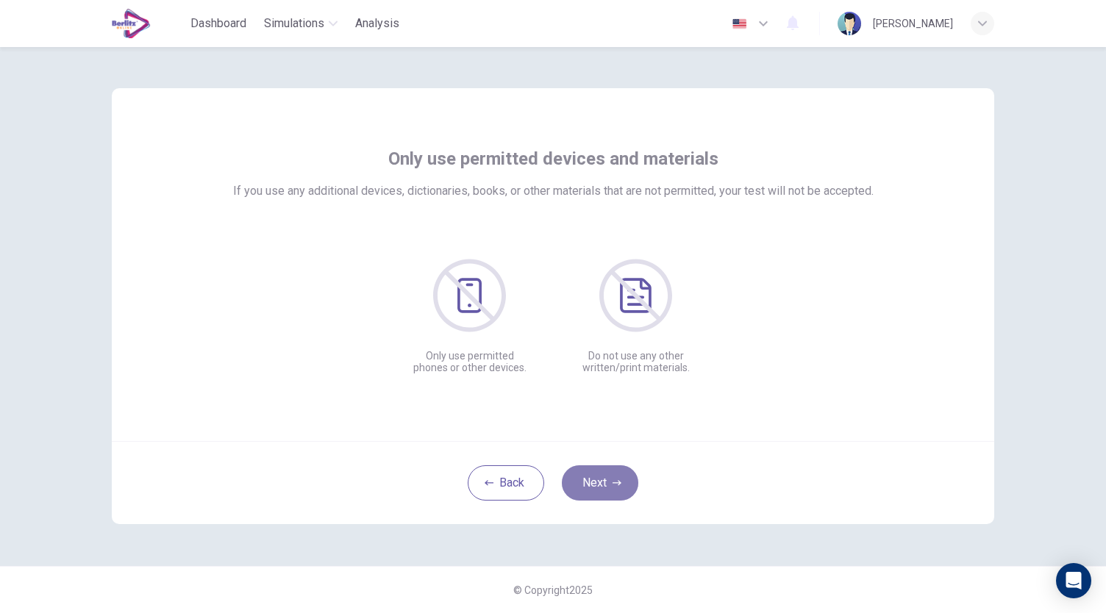
click at [599, 477] on button "Next" at bounding box center [600, 482] width 76 height 35
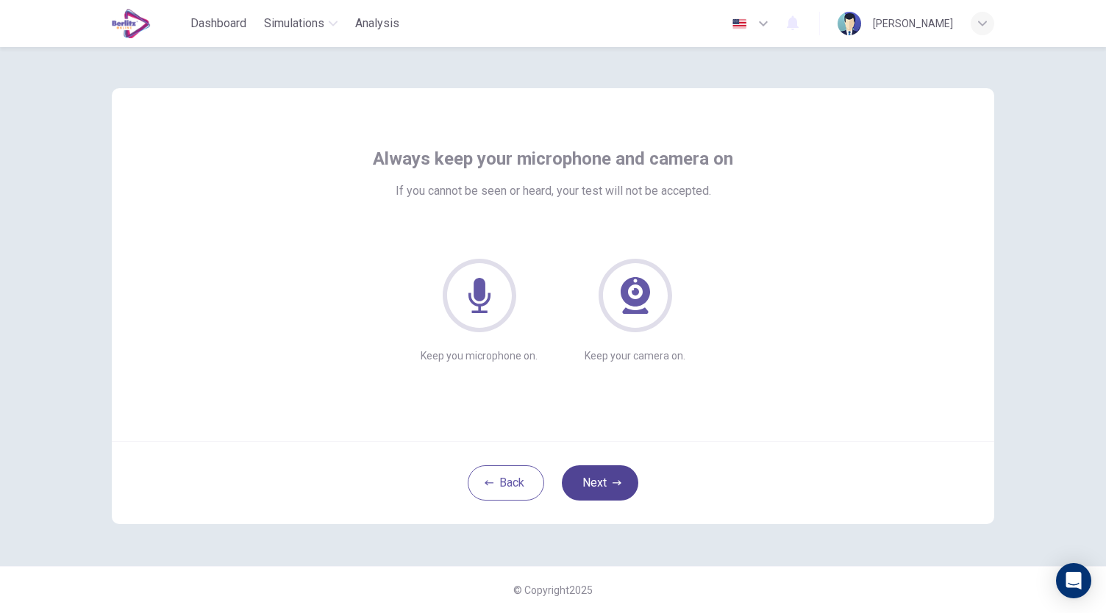
click at [599, 477] on button "Next" at bounding box center [600, 482] width 76 height 35
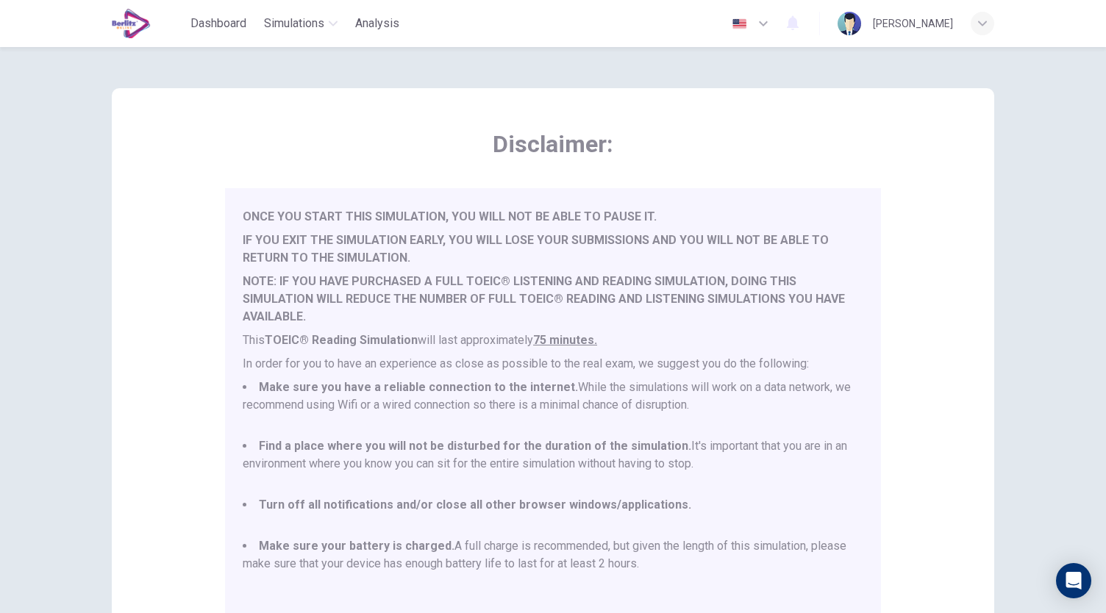
scroll to position [204, 0]
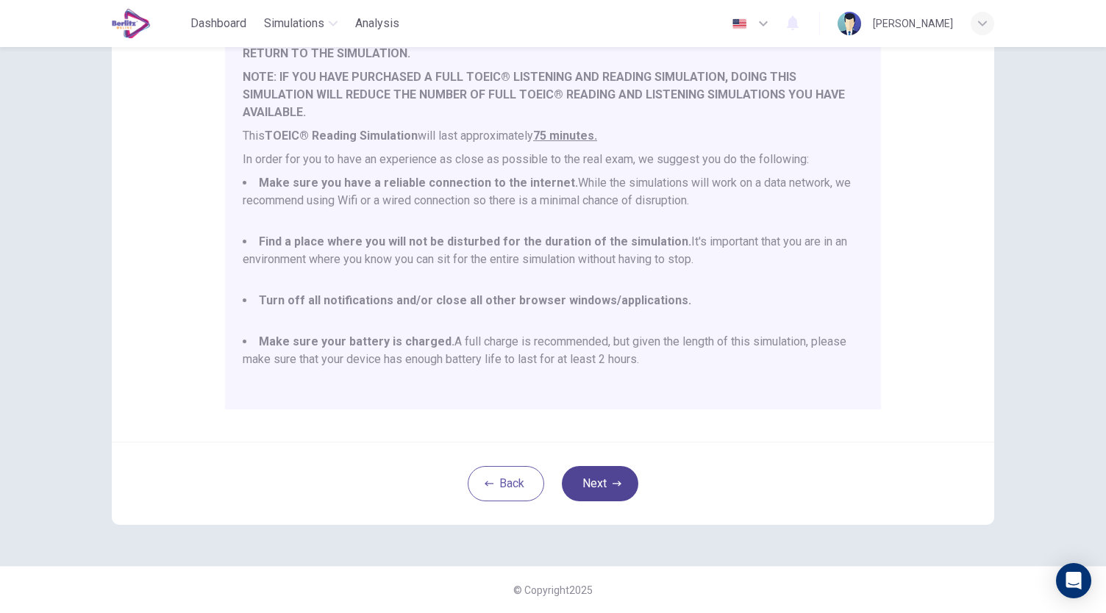
click at [596, 470] on button "Next" at bounding box center [600, 483] width 76 height 35
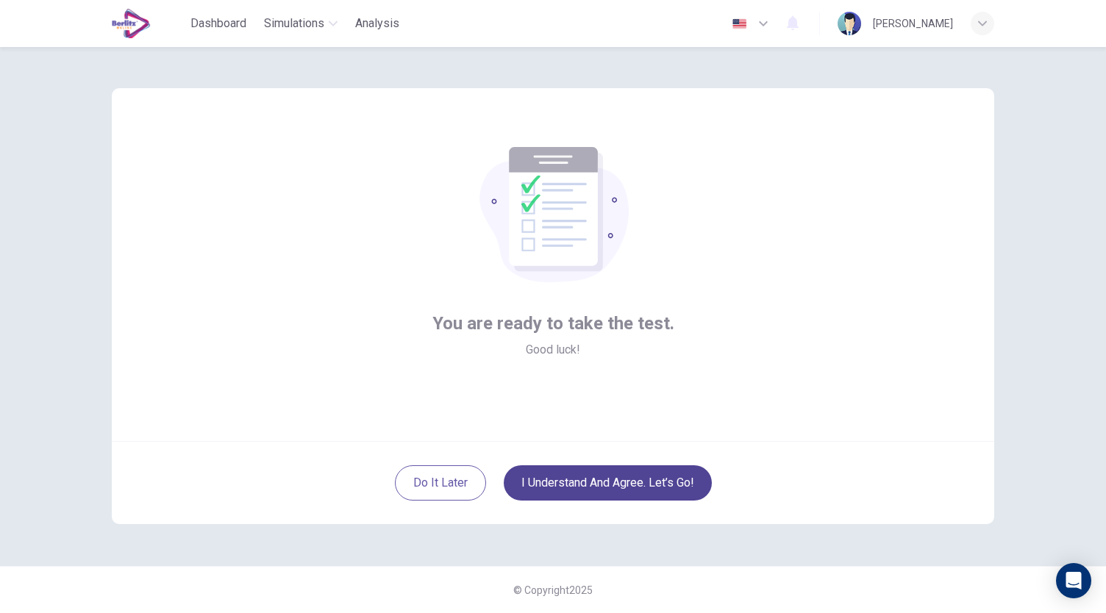
scroll to position [0, 0]
click at [596, 470] on button "I understand and agree. Let’s go!" at bounding box center [608, 482] width 208 height 35
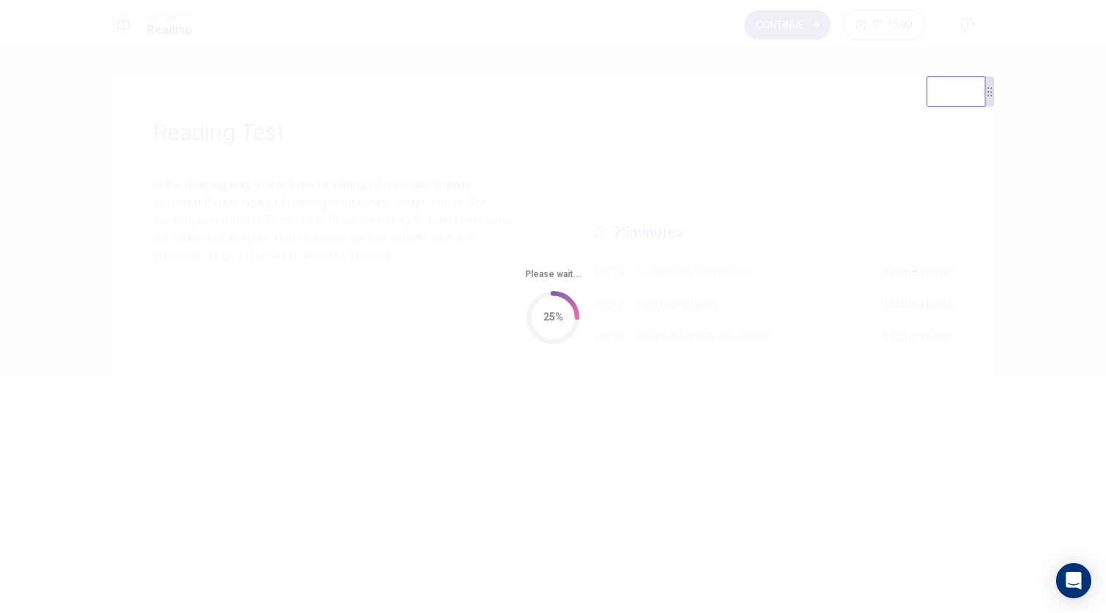
click at [709, 374] on div "Please wait... 25%" at bounding box center [553, 306] width 1106 height 613
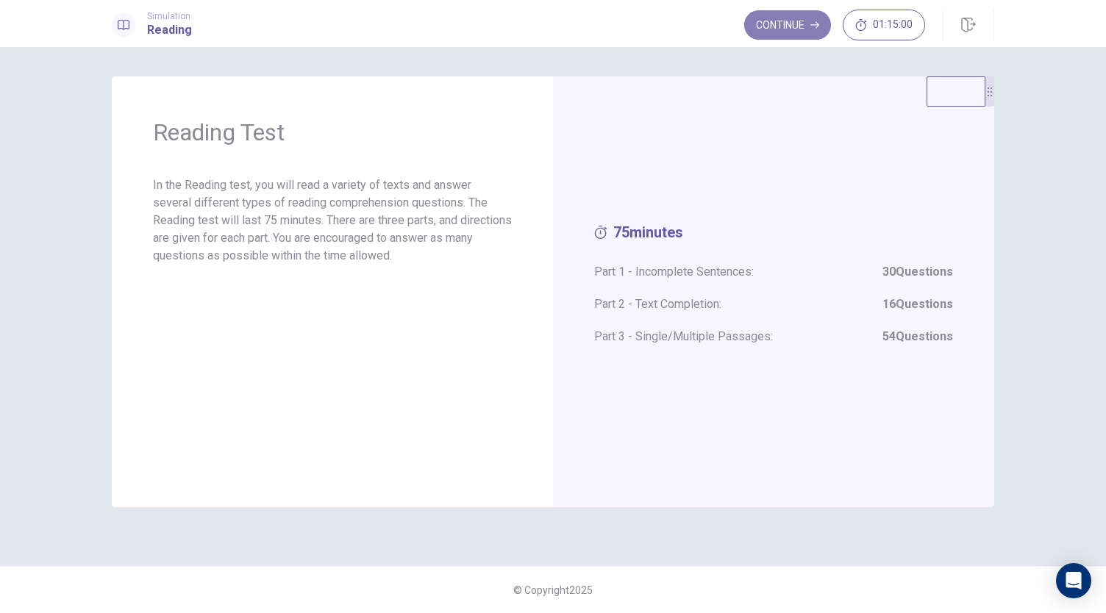
click at [799, 29] on button "Continue" at bounding box center [787, 24] width 87 height 29
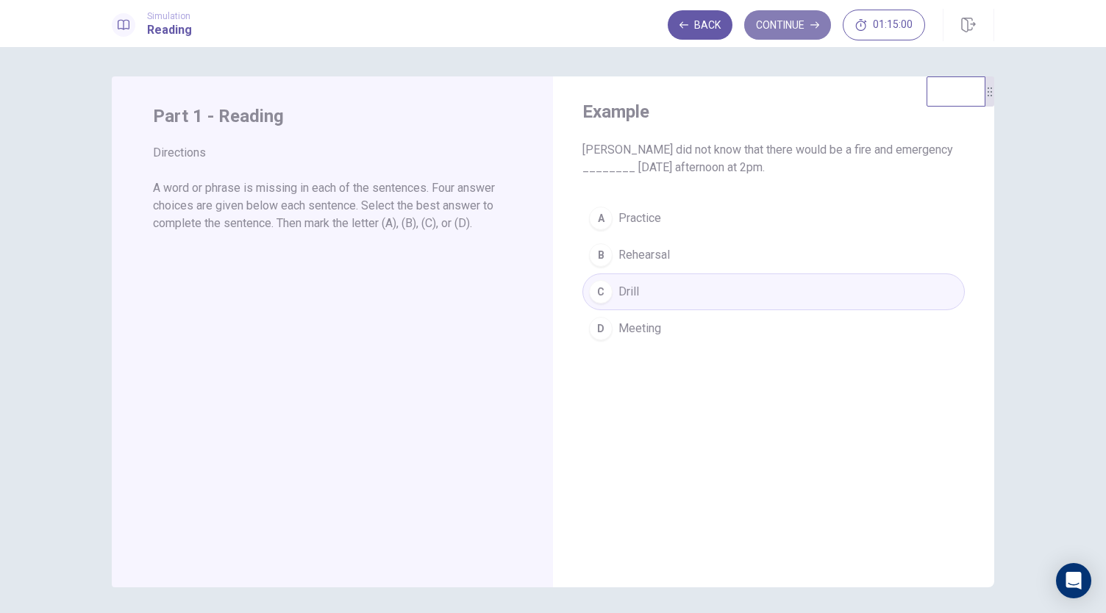
click at [778, 26] on button "Continue" at bounding box center [787, 24] width 87 height 29
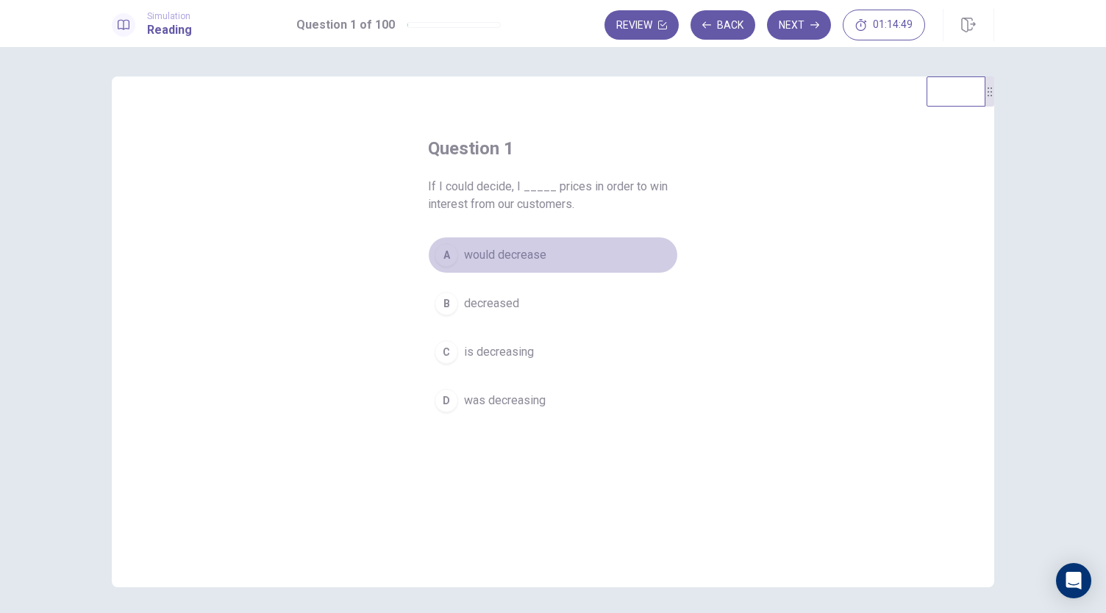
click at [471, 251] on span "would decrease" at bounding box center [505, 255] width 82 height 18
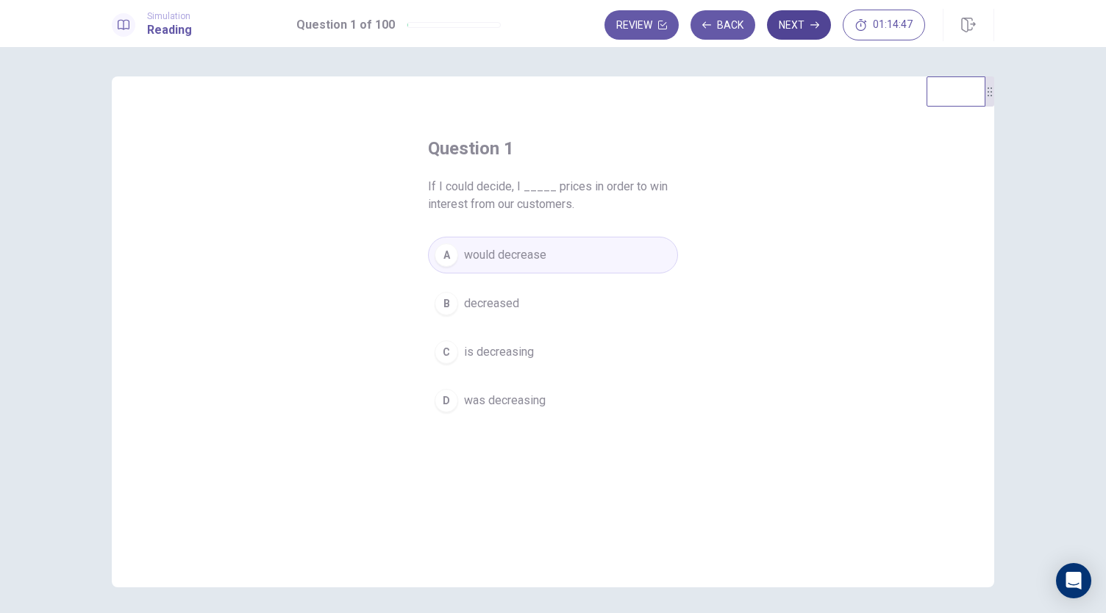
click at [802, 29] on button "Next" at bounding box center [799, 24] width 64 height 29
click at [464, 393] on span "expires" at bounding box center [483, 401] width 39 height 18
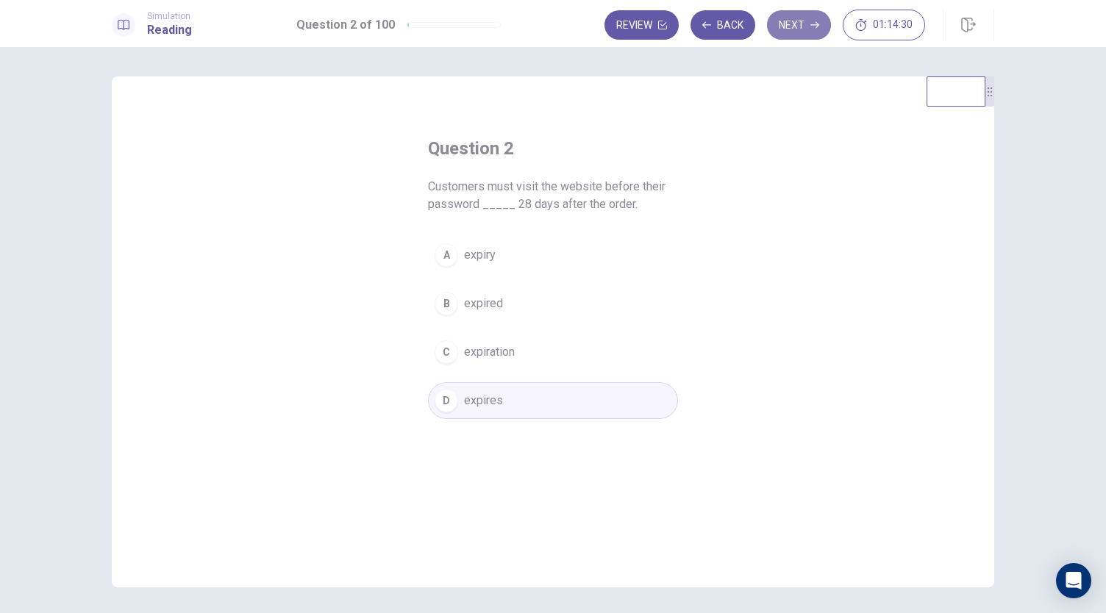
click at [790, 29] on button "Next" at bounding box center [799, 24] width 64 height 29
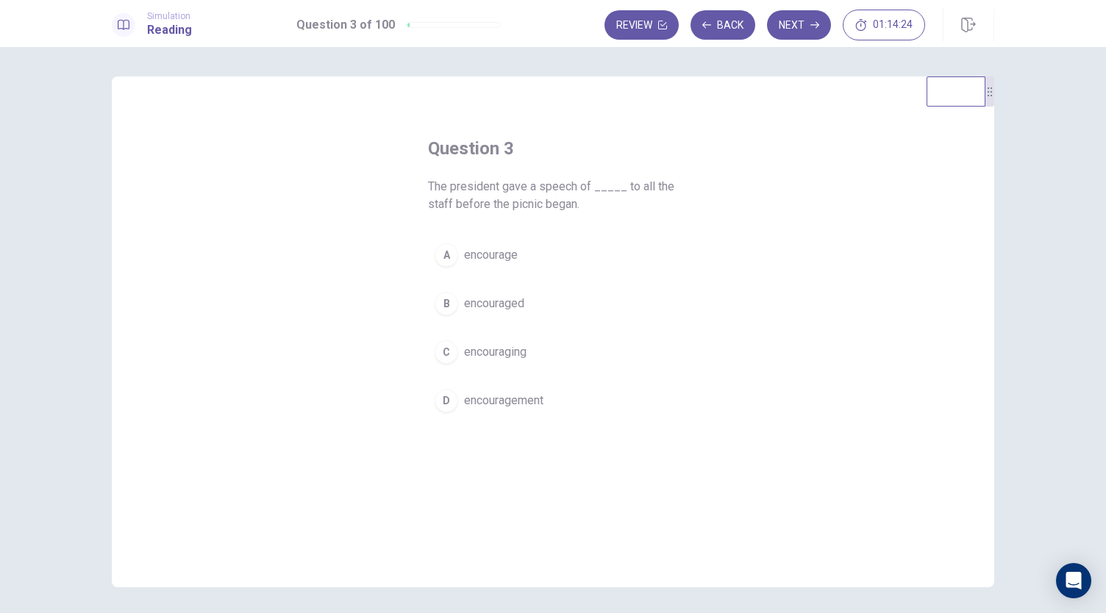
click at [494, 344] on span "encouraging" at bounding box center [495, 352] width 63 height 18
click at [504, 257] on span "encourage" at bounding box center [491, 255] width 54 height 18
click at [475, 355] on span "encouraging" at bounding box center [495, 352] width 63 height 18
click at [492, 392] on span "encouragement" at bounding box center [503, 401] width 79 height 18
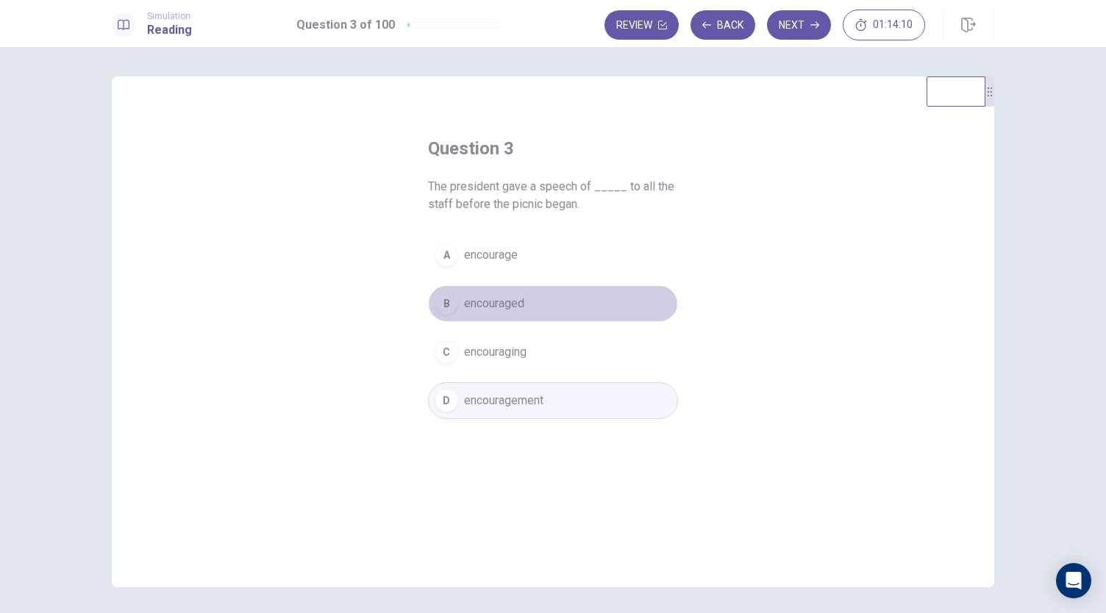
click at [521, 290] on button "B encouraged" at bounding box center [553, 303] width 250 height 37
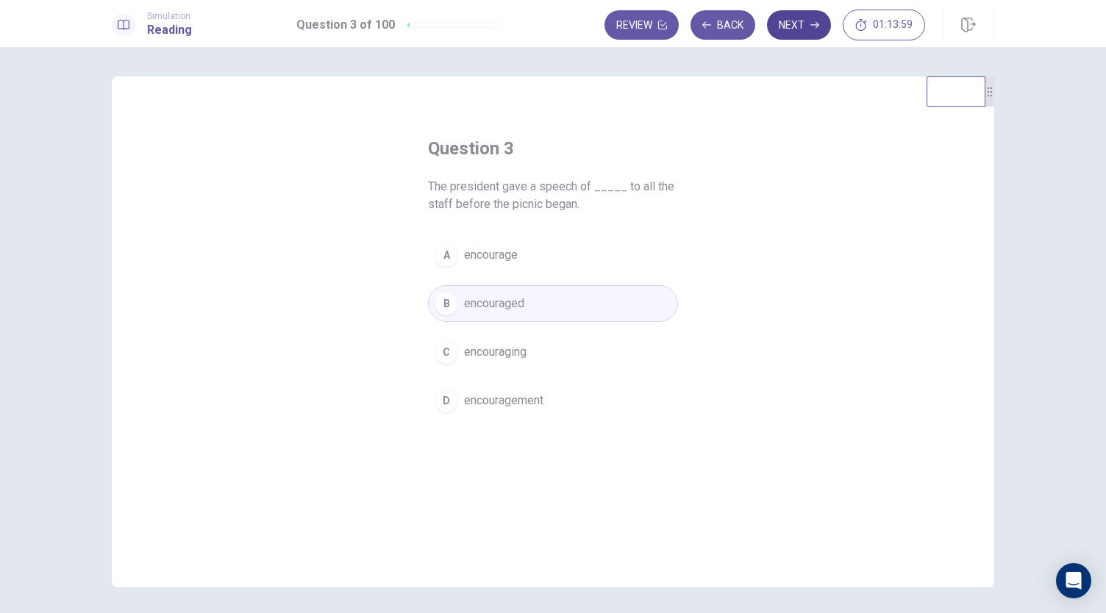
click at [800, 24] on button "Next" at bounding box center [799, 24] width 64 height 29
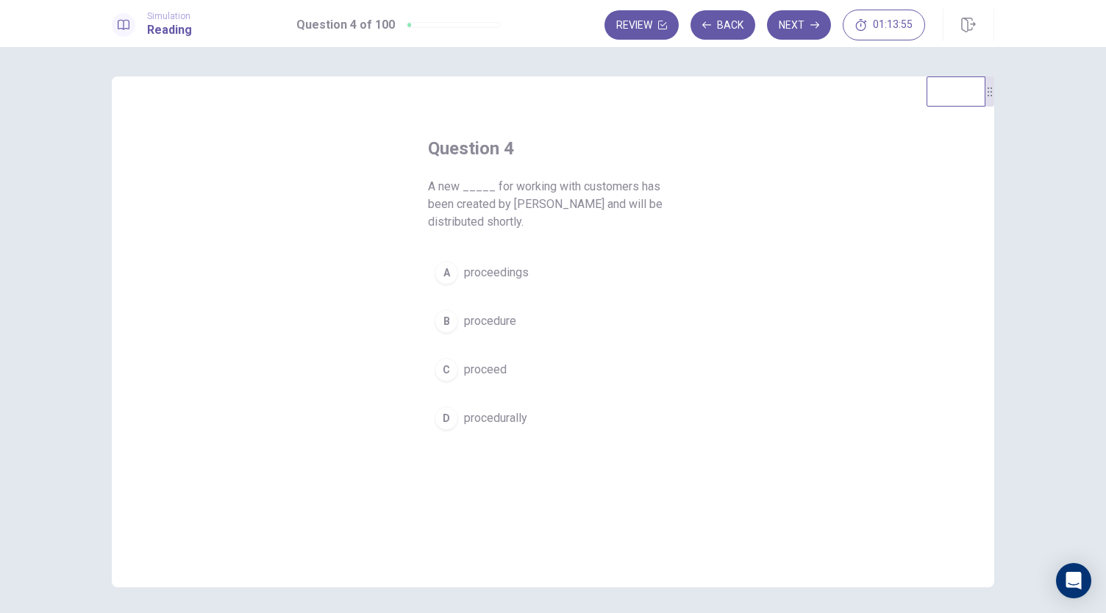
click at [515, 273] on span "proceedings" at bounding box center [496, 273] width 65 height 18
click at [504, 324] on span "procedure" at bounding box center [490, 322] width 52 height 18
click at [808, 21] on button "Next" at bounding box center [799, 24] width 64 height 29
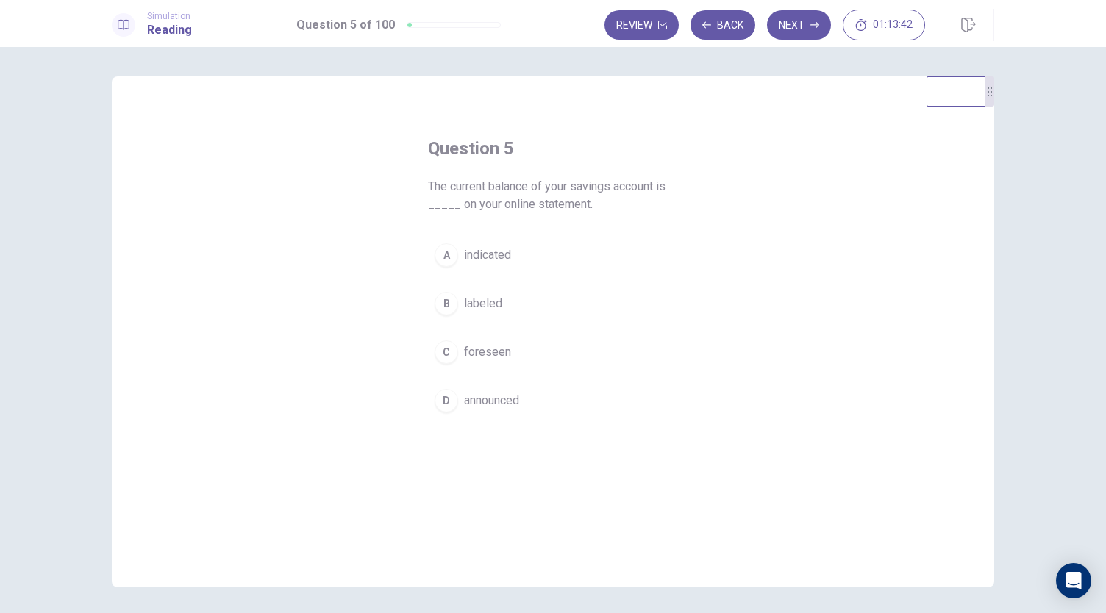
click at [510, 266] on button "A indicated" at bounding box center [553, 255] width 250 height 37
click at [791, 29] on button "Next" at bounding box center [799, 24] width 64 height 29
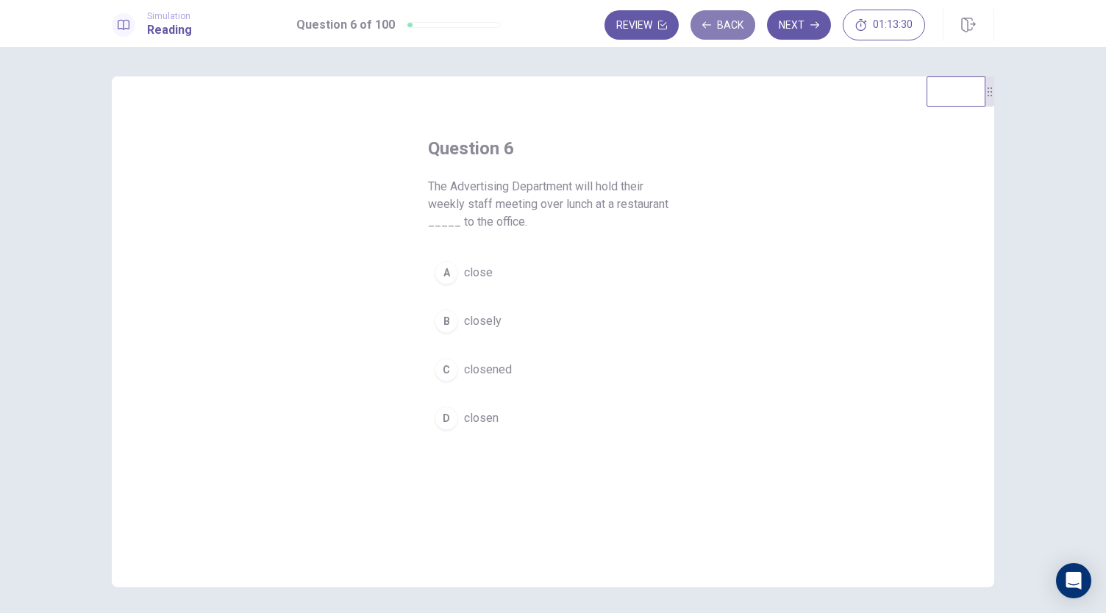
click at [738, 21] on button "Back" at bounding box center [723, 24] width 65 height 29
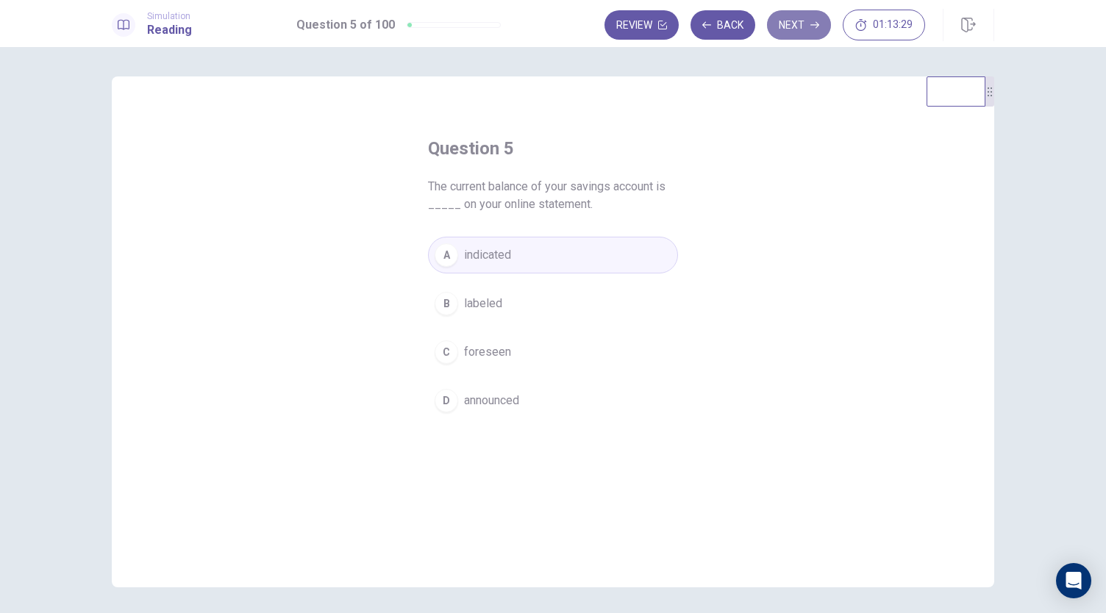
click at [777, 18] on button "Next" at bounding box center [799, 24] width 64 height 29
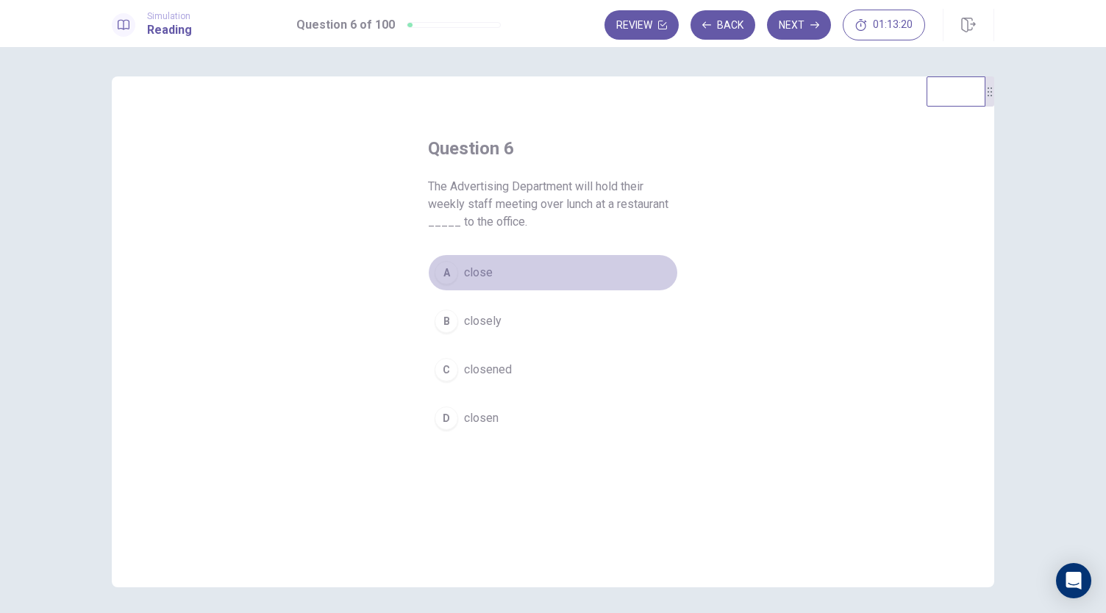
click at [459, 277] on button "A close" at bounding box center [553, 272] width 250 height 37
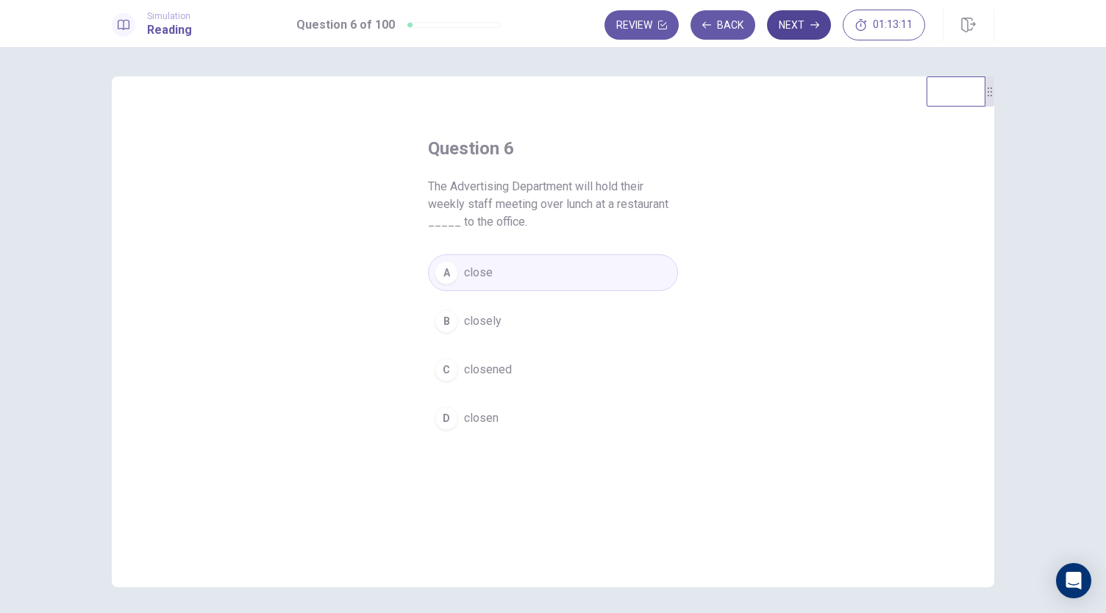
click at [803, 27] on button "Next" at bounding box center [799, 24] width 64 height 29
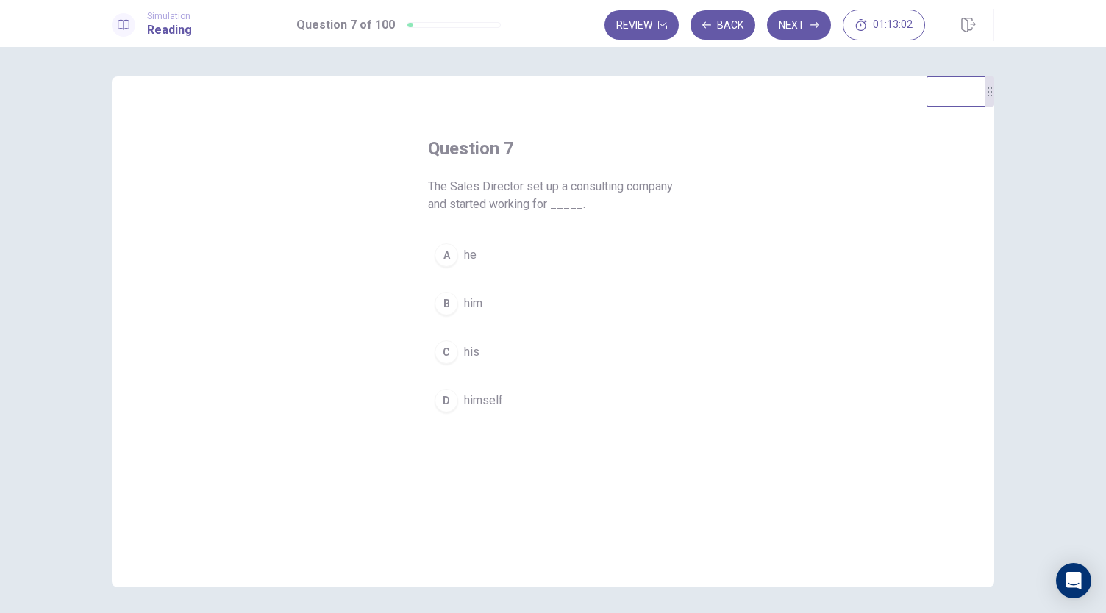
click at [435, 393] on div "D" at bounding box center [447, 401] width 24 height 24
click at [809, 26] on button "Next" at bounding box center [799, 24] width 64 height 29
click at [488, 375] on span "coincidentally" at bounding box center [499, 370] width 71 height 18
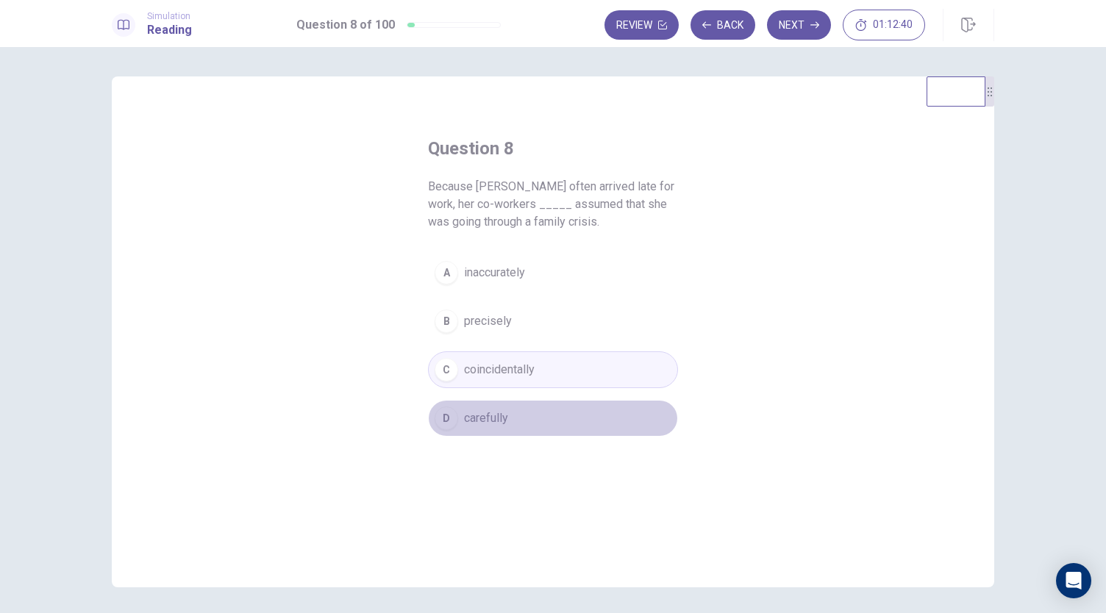
click at [475, 415] on span "carefully" at bounding box center [486, 419] width 44 height 18
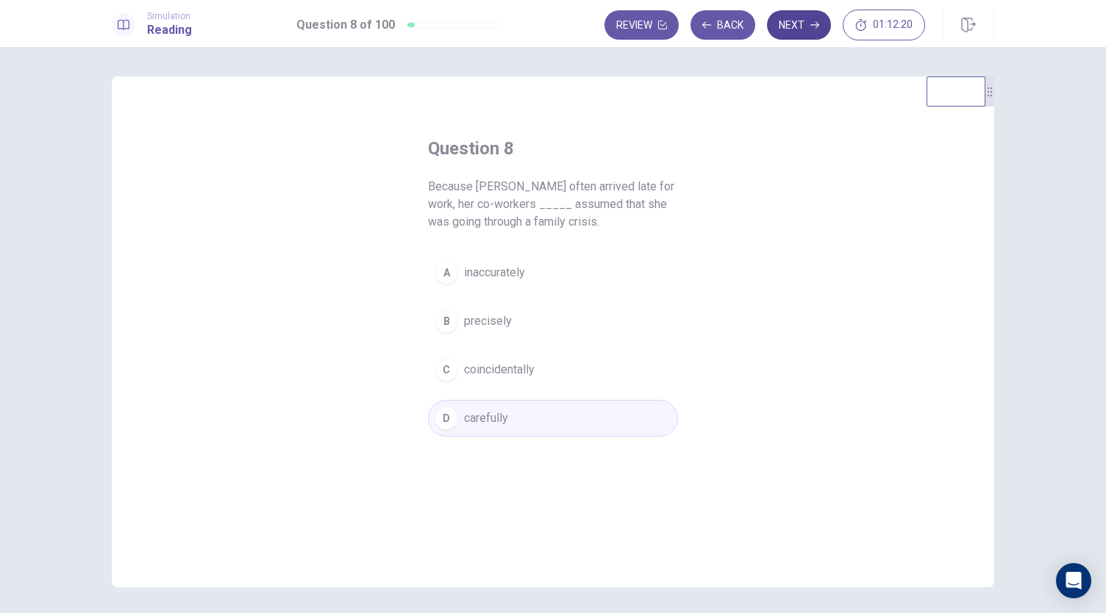
click at [802, 26] on button "Next" at bounding box center [799, 24] width 64 height 29
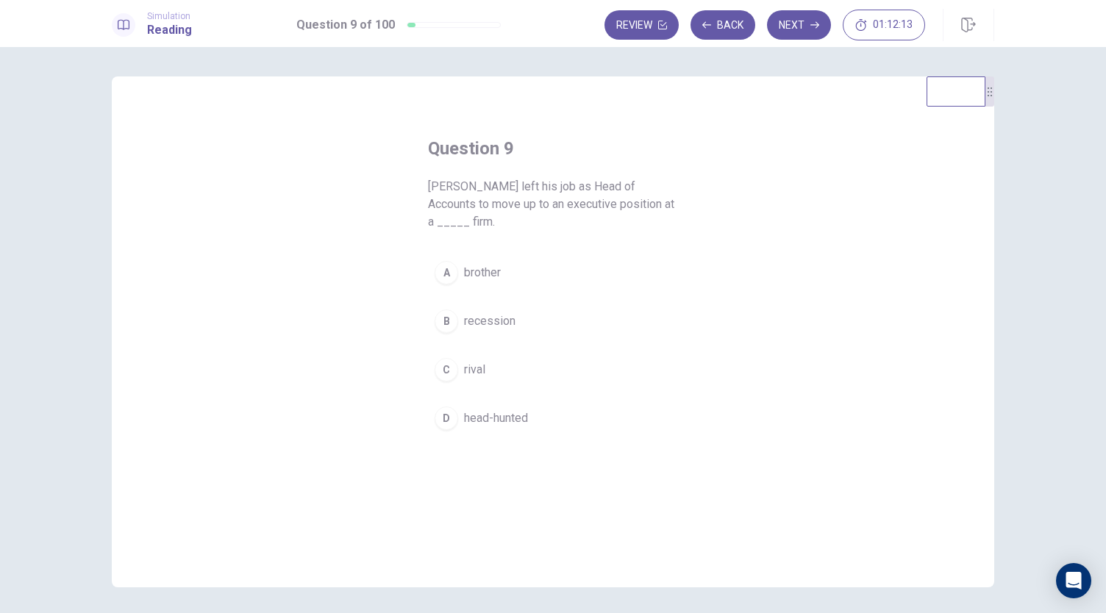
click at [449, 363] on div "C" at bounding box center [447, 370] width 24 height 24
click at [807, 30] on button "Next" at bounding box center [799, 24] width 64 height 29
click at [464, 270] on span "for" at bounding box center [471, 273] width 15 height 18
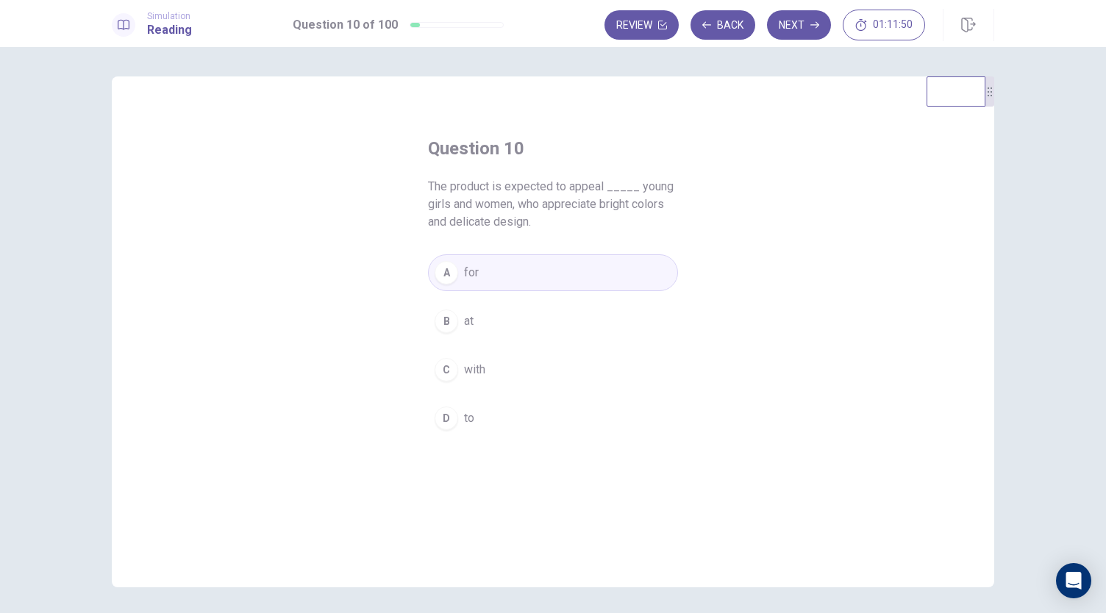
click at [437, 404] on button "D to" at bounding box center [553, 418] width 250 height 37
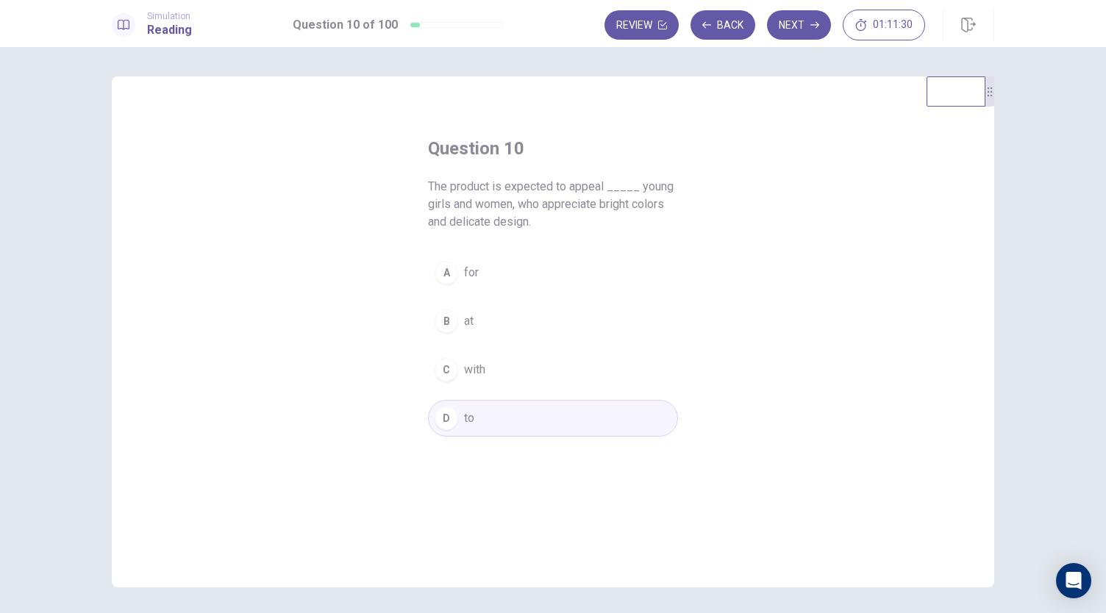
click at [472, 260] on button "A for" at bounding box center [553, 272] width 250 height 37
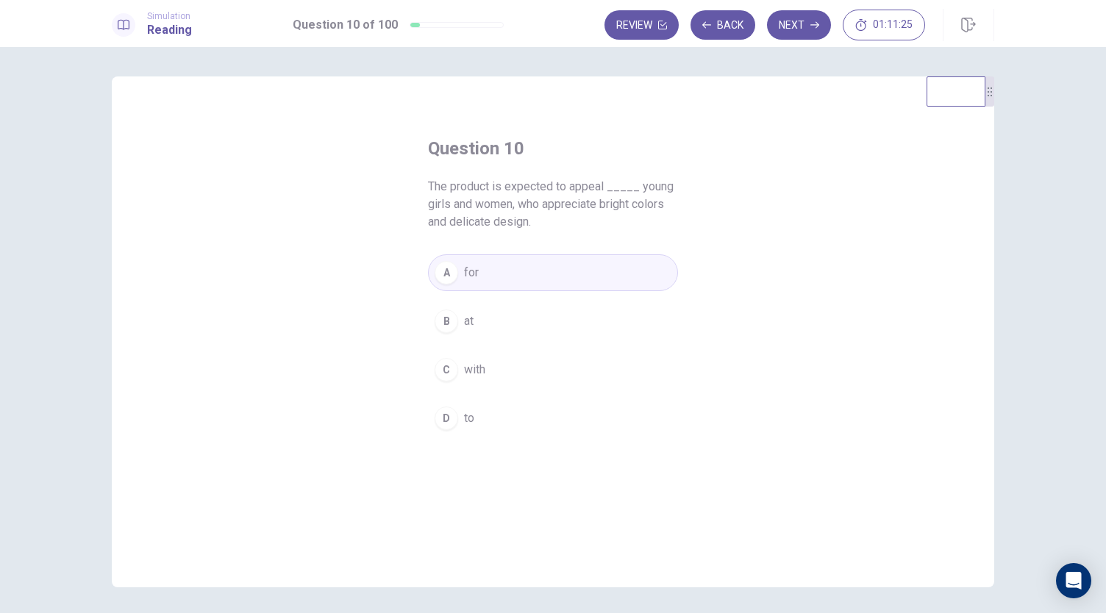
click at [463, 310] on button "B at" at bounding box center [553, 321] width 250 height 37
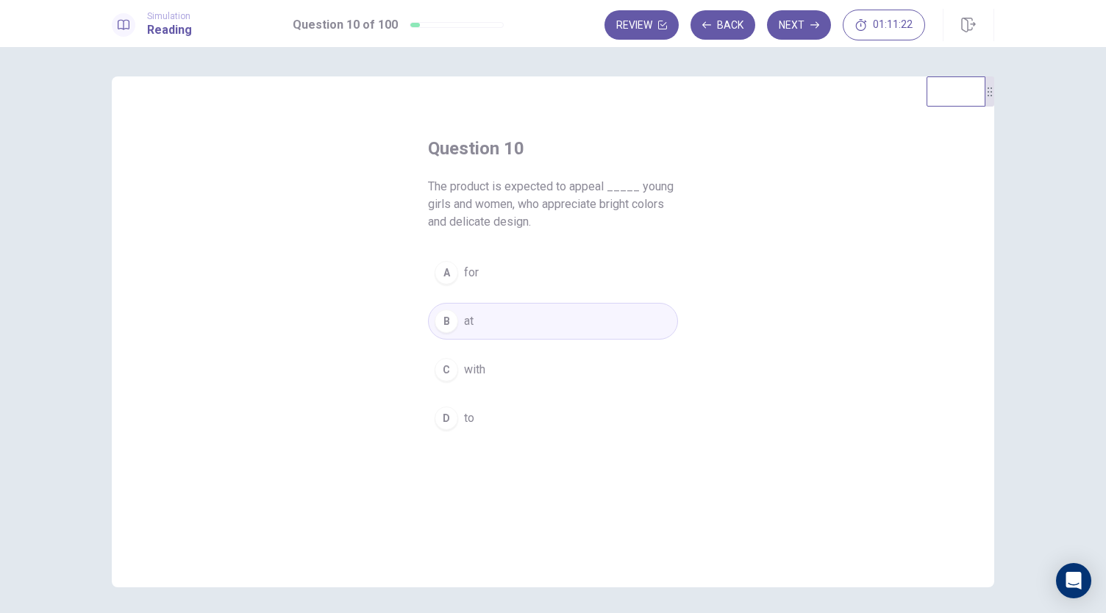
click at [482, 415] on button "D to" at bounding box center [553, 418] width 250 height 37
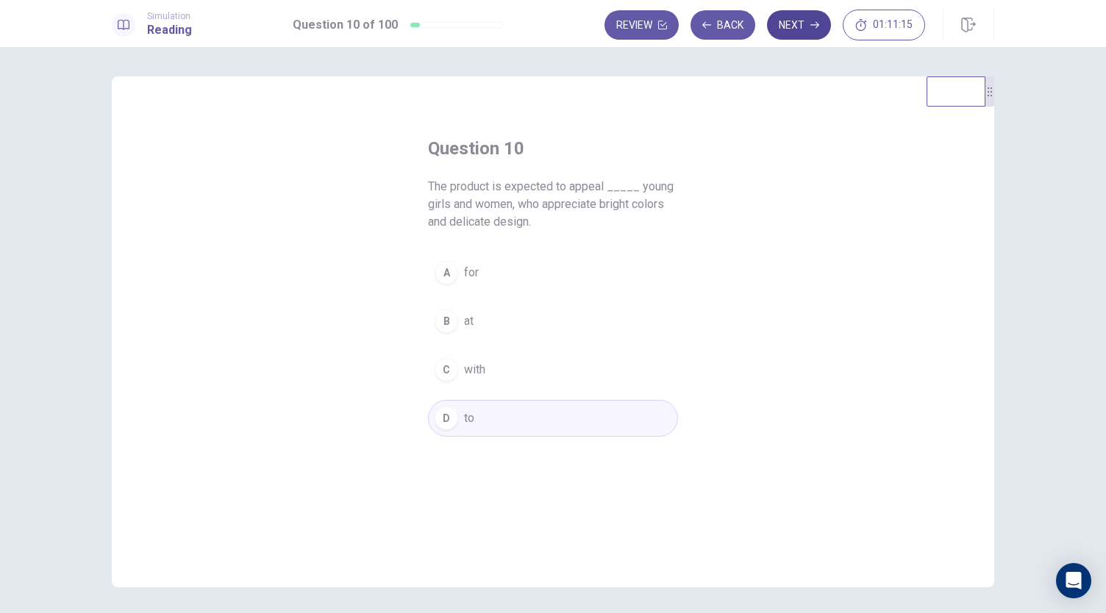
click at [807, 15] on button "Next" at bounding box center [799, 24] width 64 height 29
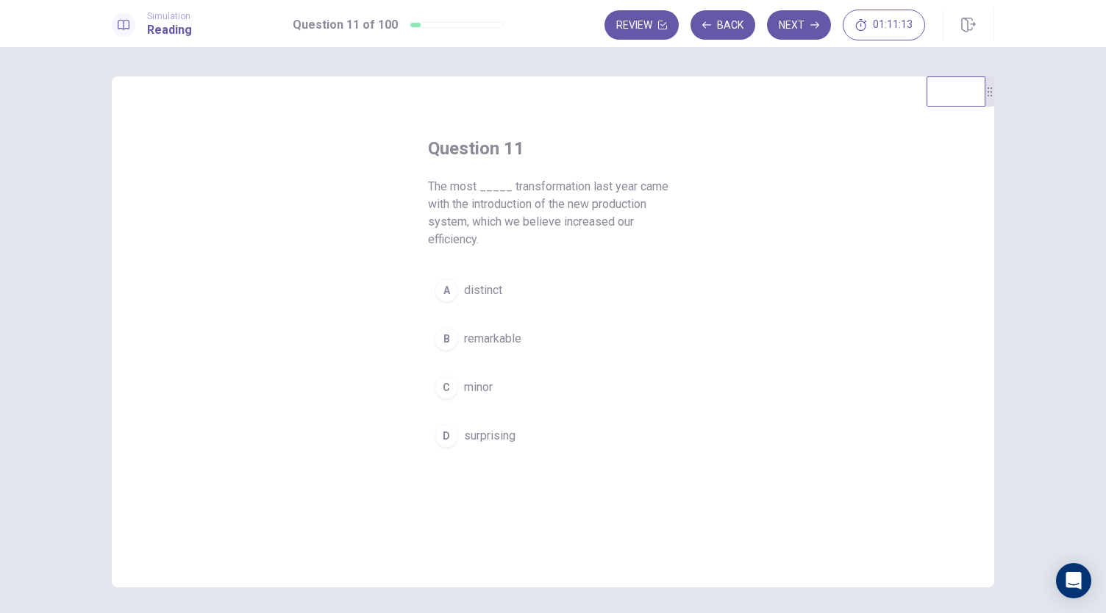
click at [464, 296] on span "distinct" at bounding box center [483, 291] width 38 height 18
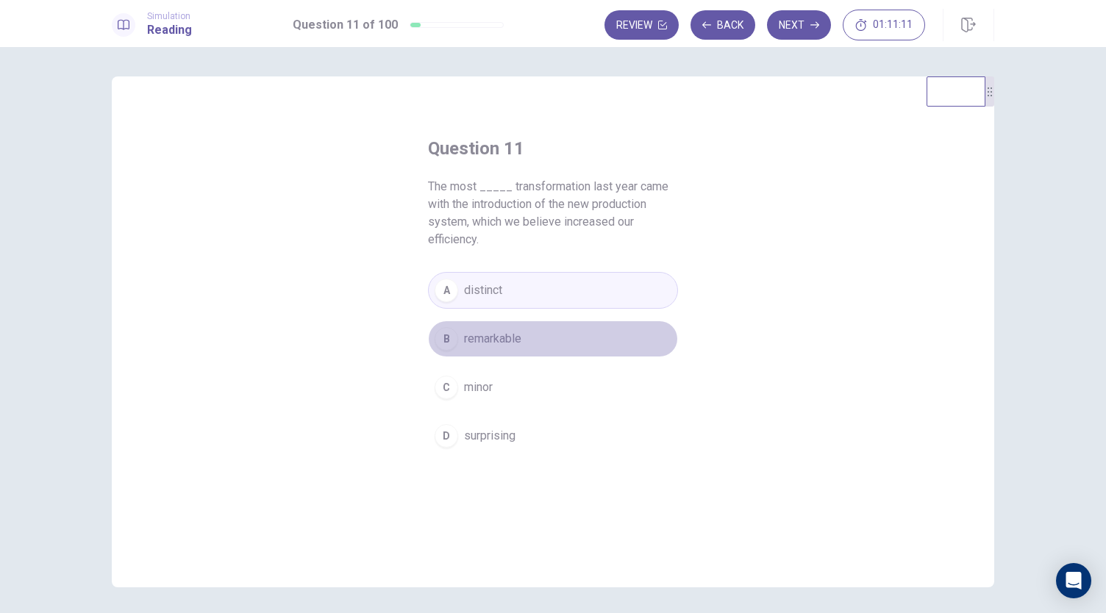
click at [469, 330] on span "remarkable" at bounding box center [492, 339] width 57 height 18
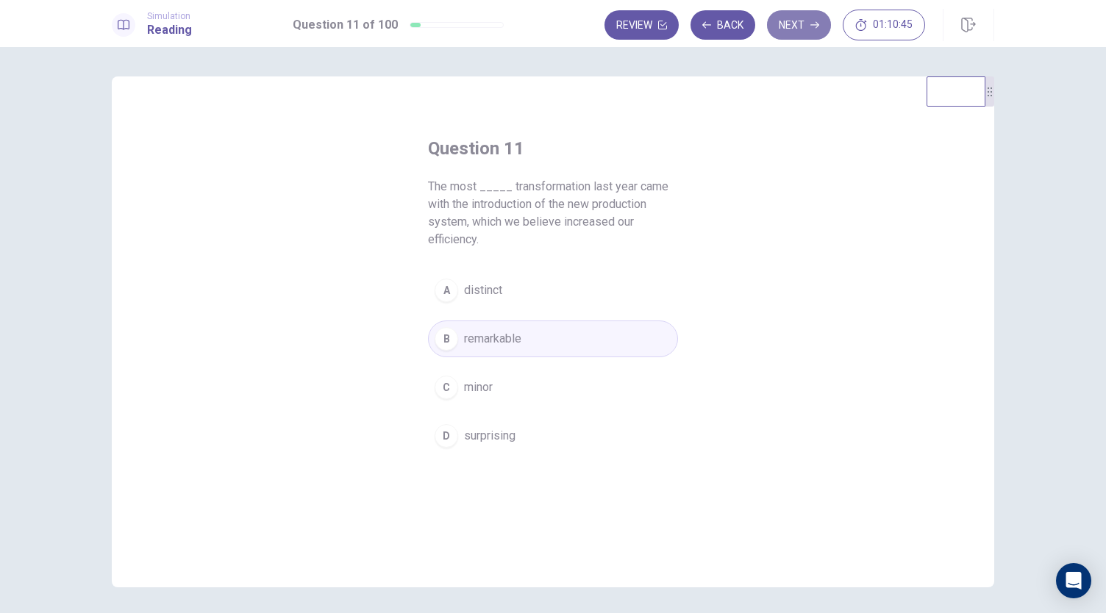
click at [800, 28] on button "Next" at bounding box center [799, 24] width 64 height 29
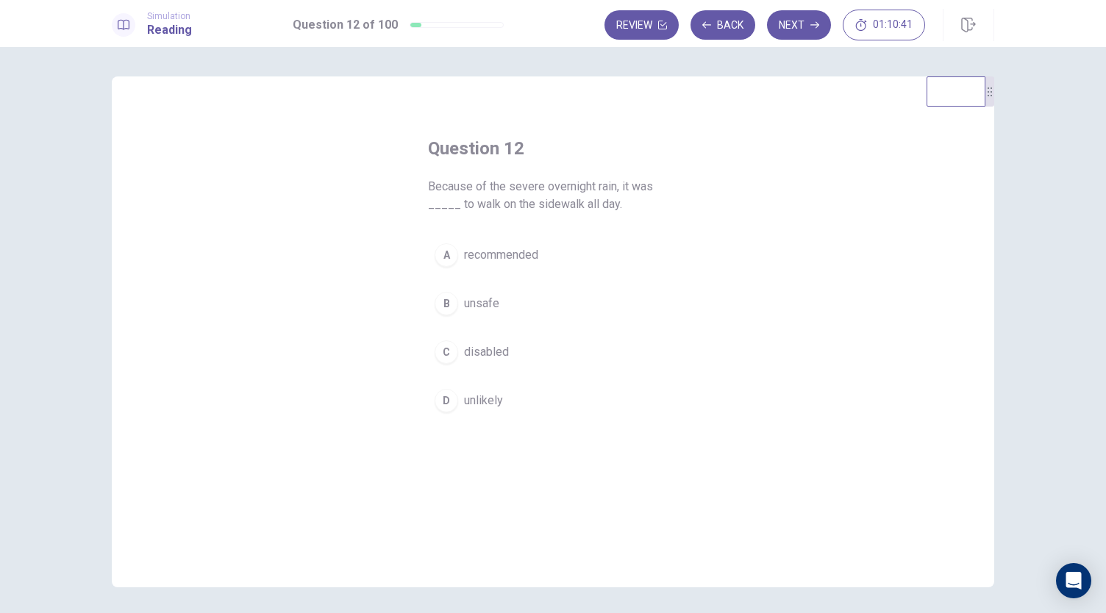
click at [545, 254] on button "A recommended" at bounding box center [553, 255] width 250 height 37
click at [799, 23] on button "Next" at bounding box center [799, 24] width 64 height 29
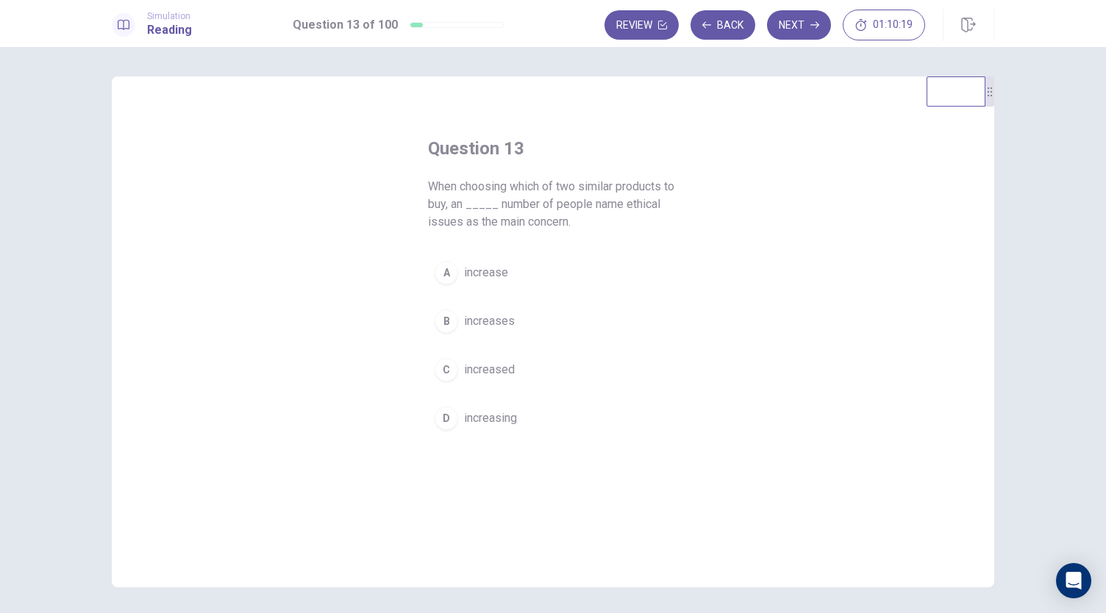
click at [499, 267] on span "increase" at bounding box center [486, 273] width 44 height 18
click at [471, 371] on span "increased" at bounding box center [489, 370] width 51 height 18
click at [792, 15] on button "Next" at bounding box center [799, 24] width 64 height 29
click at [443, 368] on div "C" at bounding box center [447, 370] width 24 height 24
click at [443, 417] on div "D" at bounding box center [447, 419] width 24 height 24
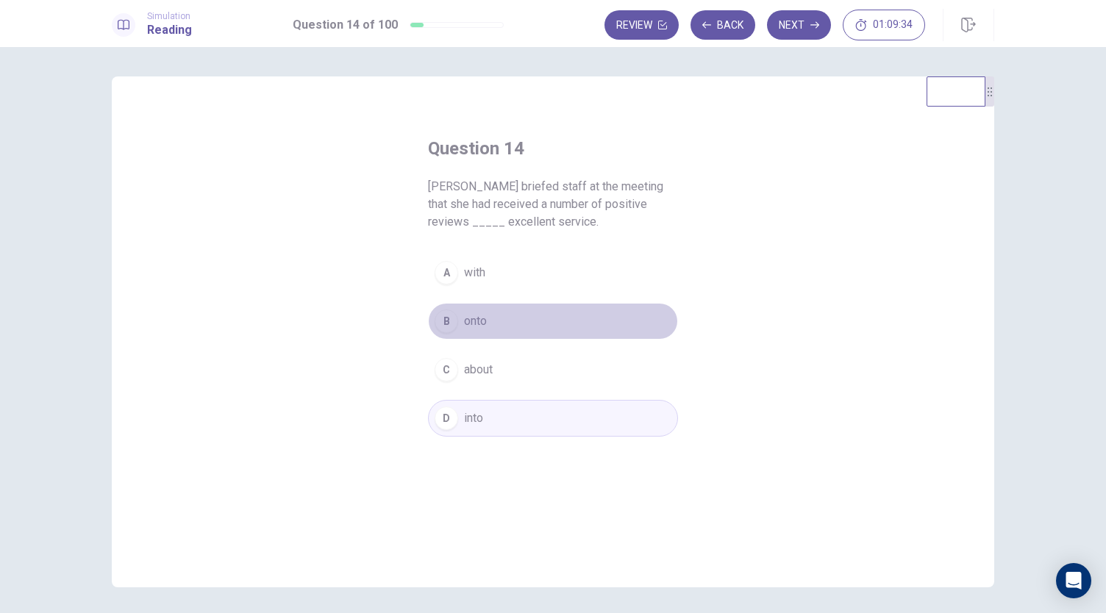
click at [480, 333] on button "B onto" at bounding box center [553, 321] width 250 height 37
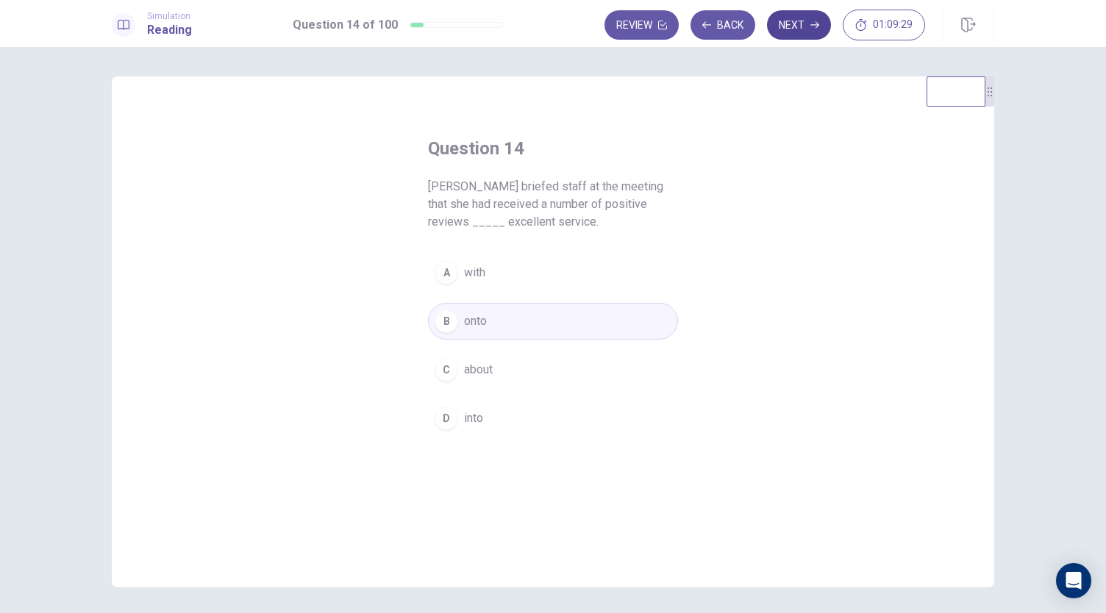
click at [799, 32] on button "Next" at bounding box center [799, 24] width 64 height 29
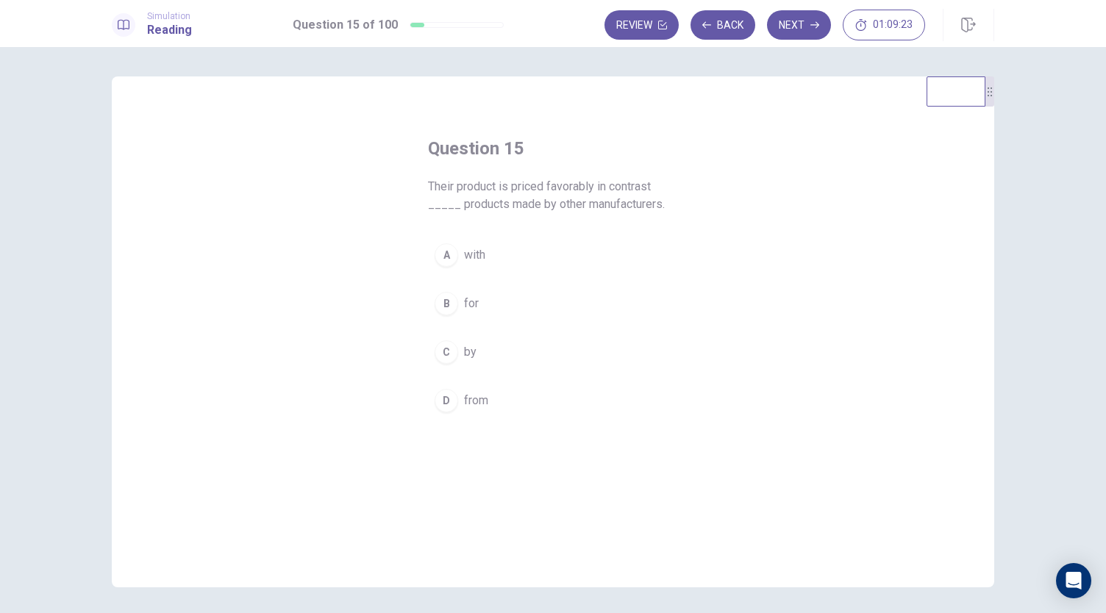
click at [470, 393] on span "from" at bounding box center [476, 401] width 24 height 18
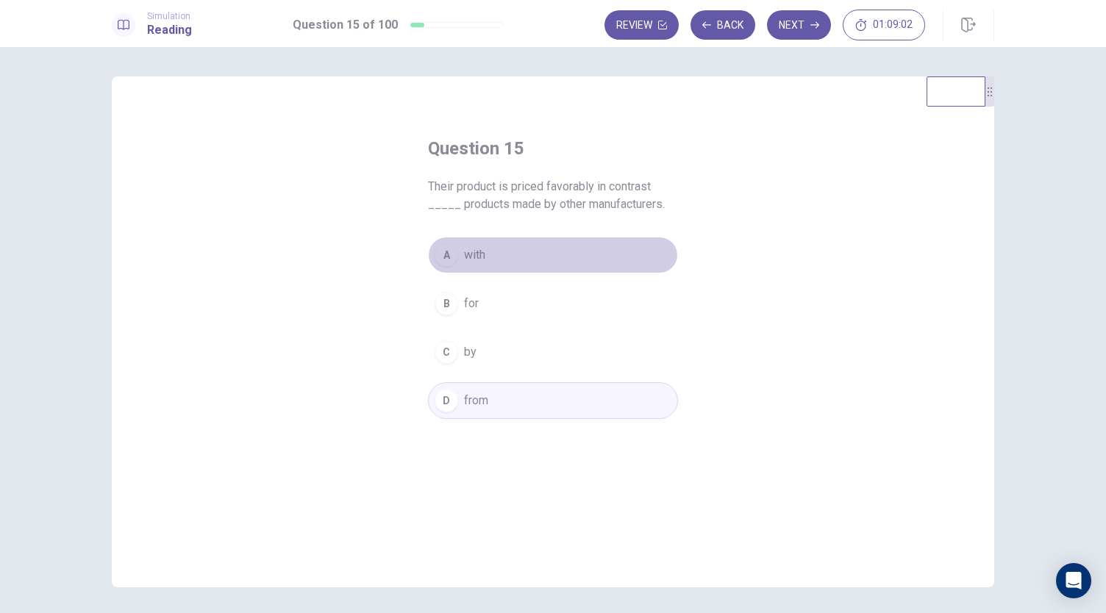
click at [490, 265] on button "A with" at bounding box center [553, 255] width 250 height 37
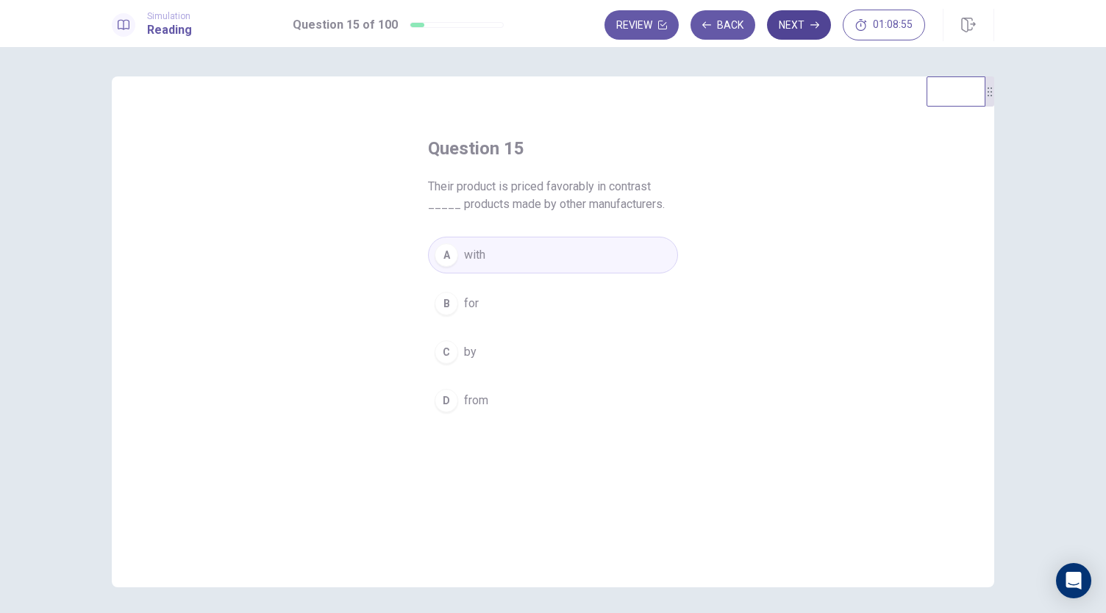
click at [799, 35] on button "Next" at bounding box center [799, 24] width 64 height 29
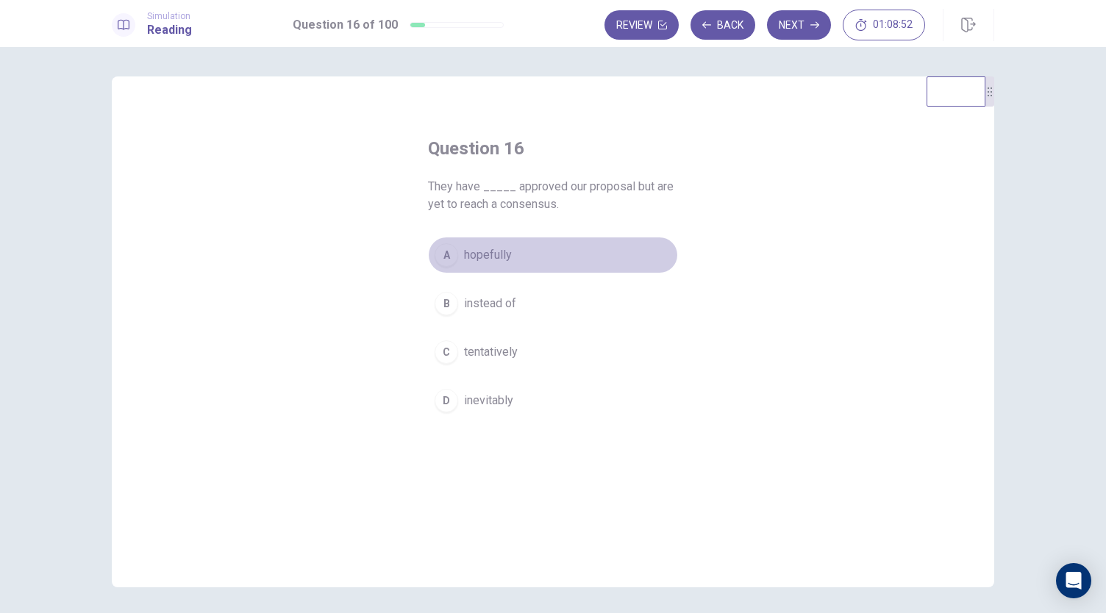
click at [479, 251] on span "hopefully" at bounding box center [488, 255] width 48 height 18
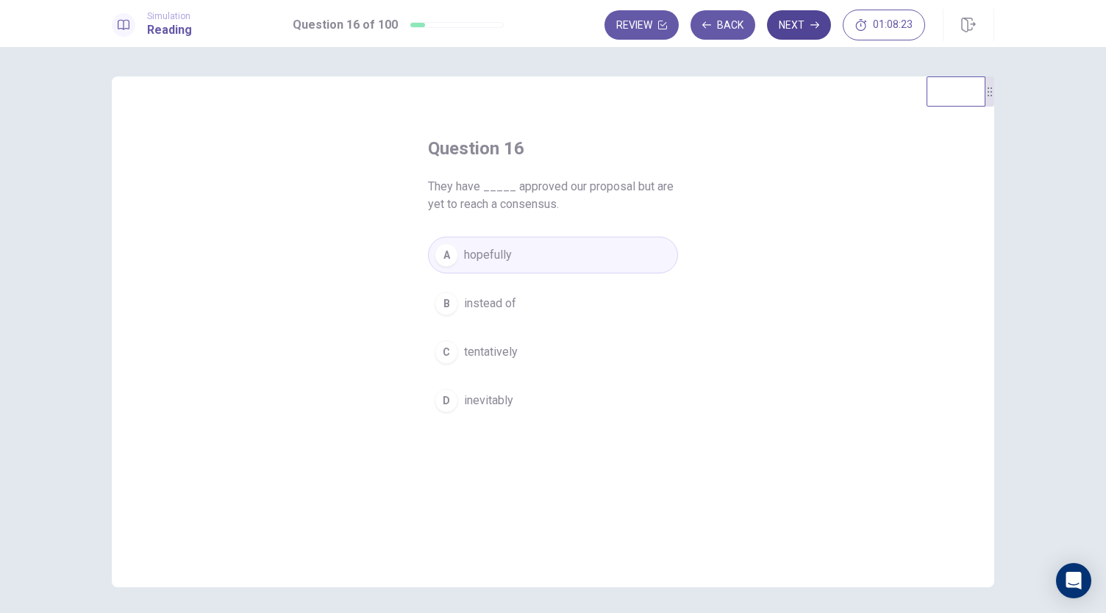
click at [791, 26] on button "Next" at bounding box center [799, 24] width 64 height 29
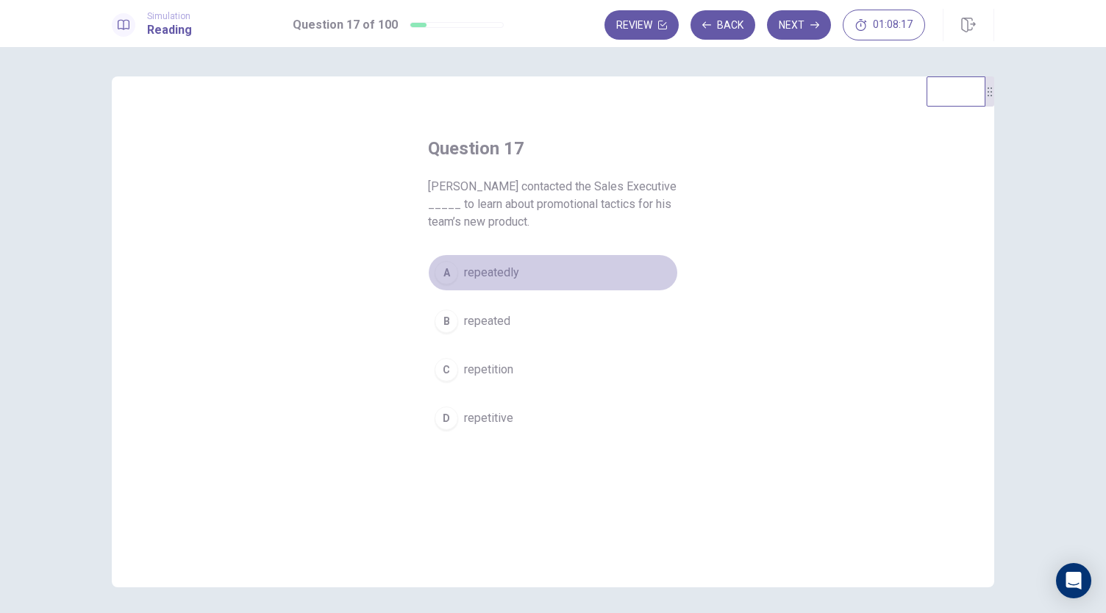
click at [521, 267] on button "A repeatedly" at bounding box center [553, 272] width 250 height 37
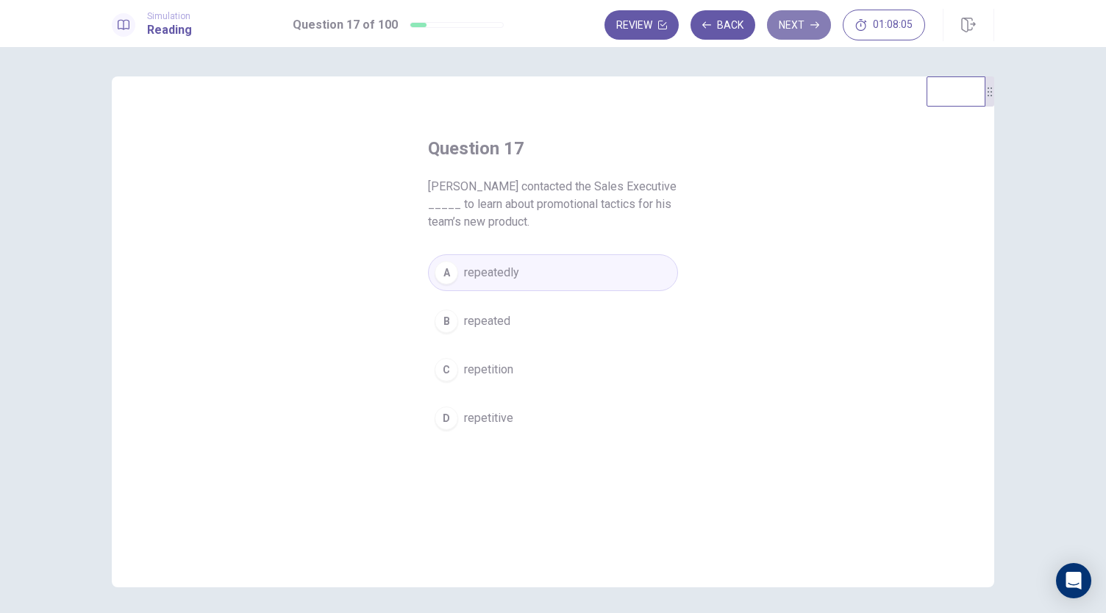
click at [806, 27] on button "Next" at bounding box center [799, 24] width 64 height 29
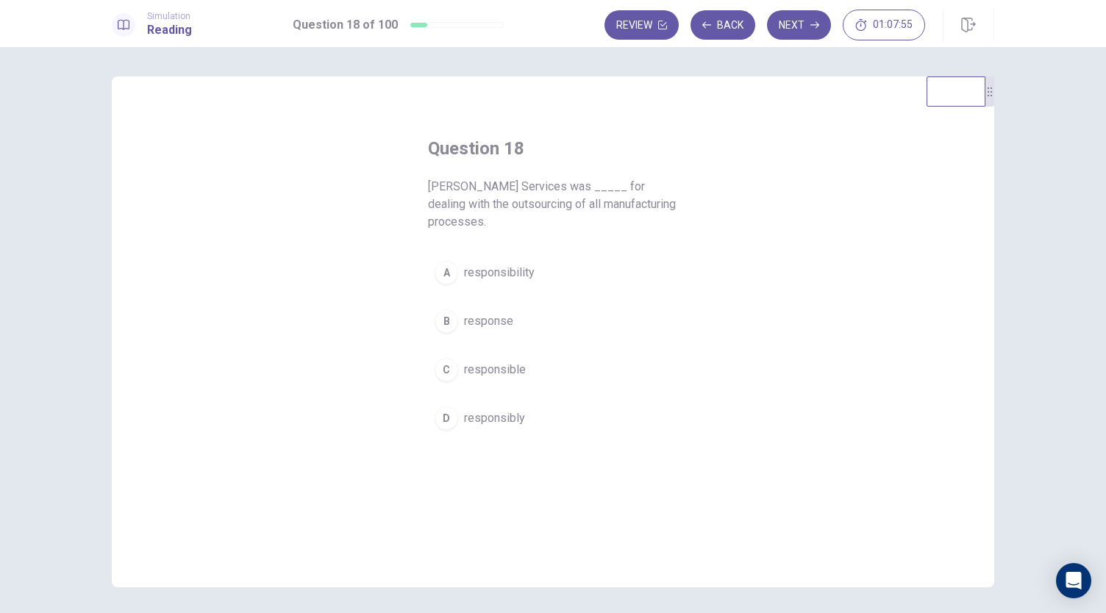
click at [529, 368] on button "C responsible" at bounding box center [553, 370] width 250 height 37
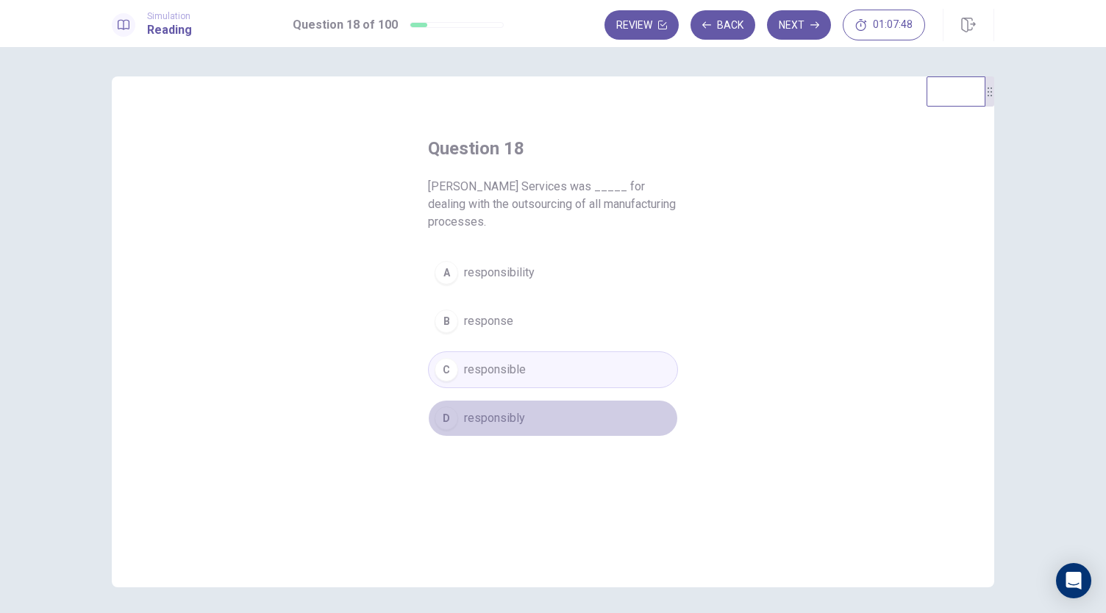
click at [521, 418] on button "D responsibly" at bounding box center [553, 418] width 250 height 37
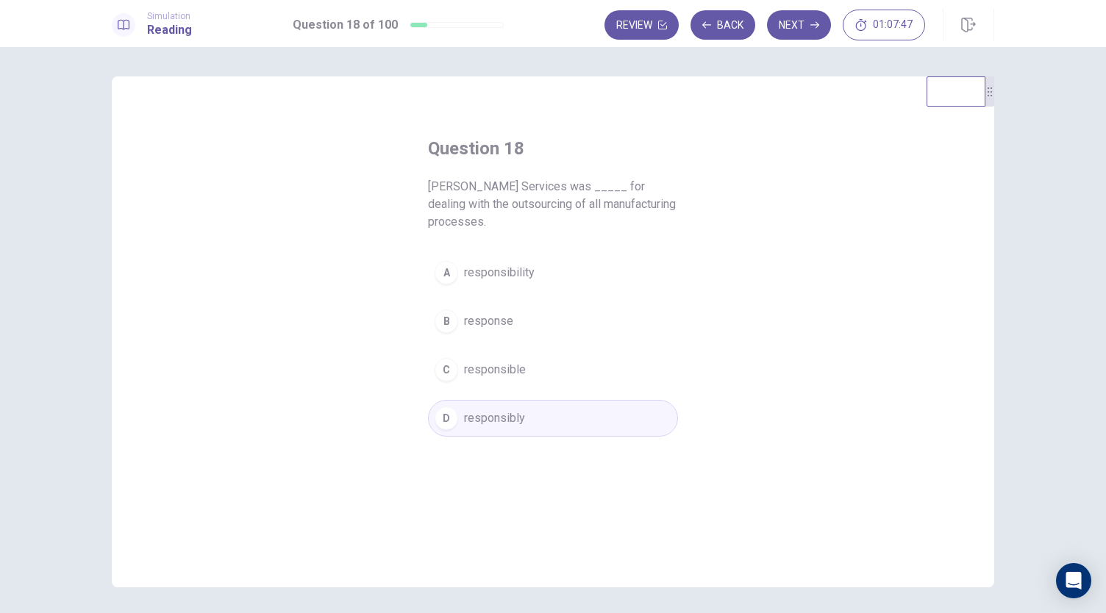
click at [521, 418] on button "D responsibly" at bounding box center [553, 418] width 250 height 37
click at [503, 377] on button "C responsible" at bounding box center [553, 370] width 250 height 37
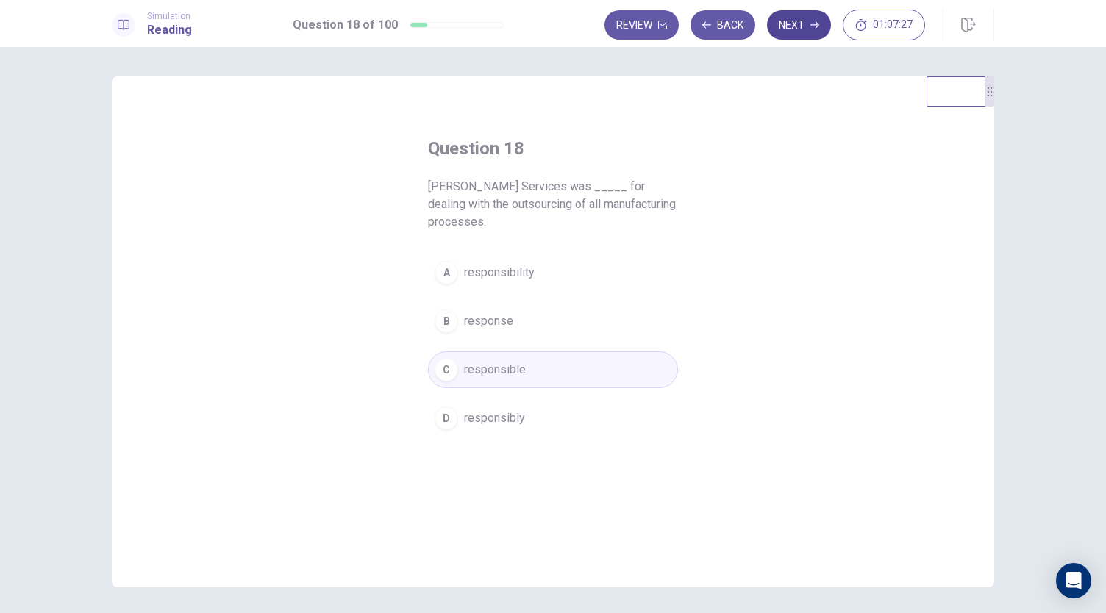
click at [805, 16] on button "Next" at bounding box center [799, 24] width 64 height 29
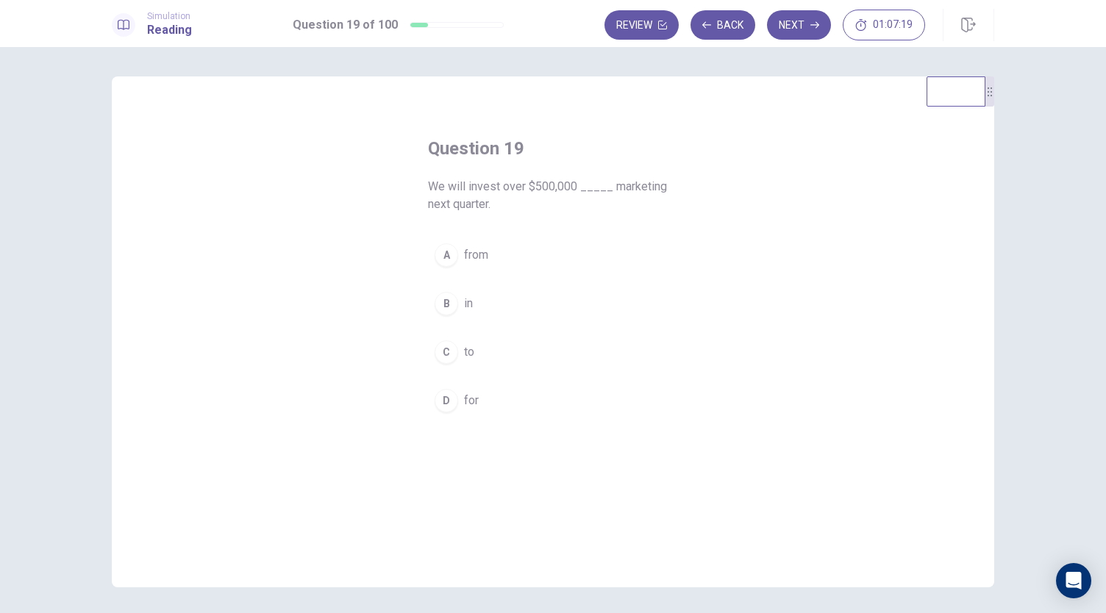
click at [448, 406] on div "D" at bounding box center [447, 401] width 24 height 24
click at [798, 32] on button "Next" at bounding box center [799, 24] width 64 height 29
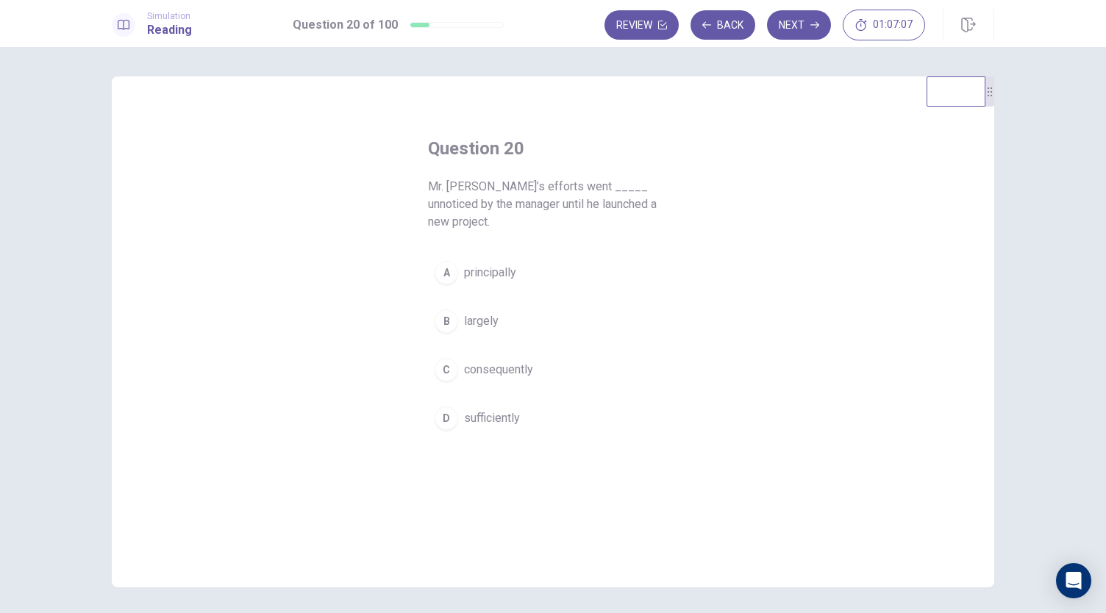
click at [471, 361] on span "consequently" at bounding box center [498, 370] width 69 height 18
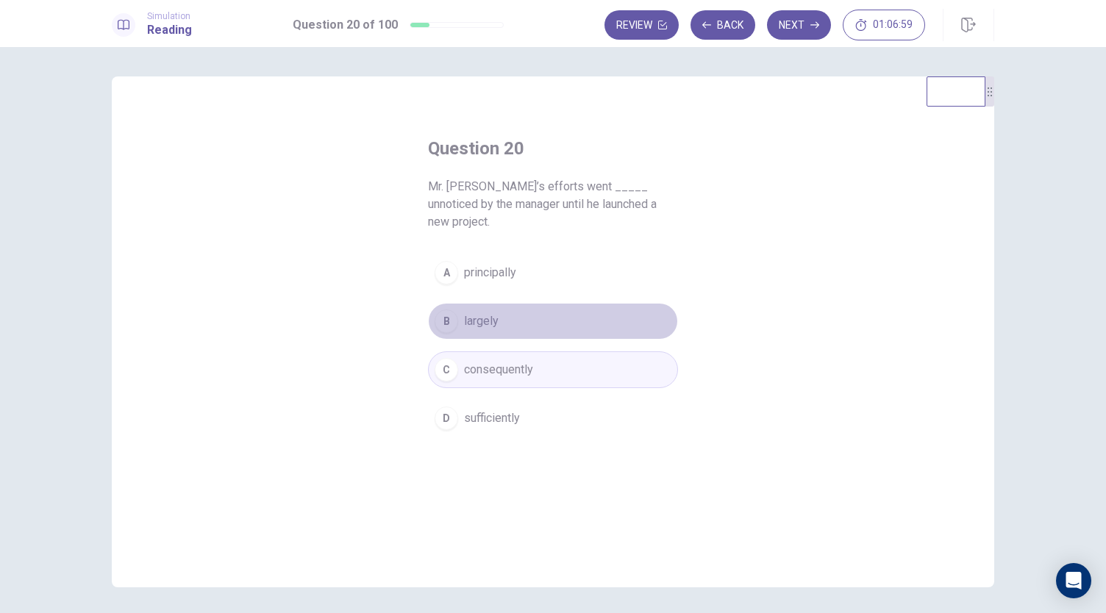
click at [488, 313] on span "largely" at bounding box center [481, 322] width 35 height 18
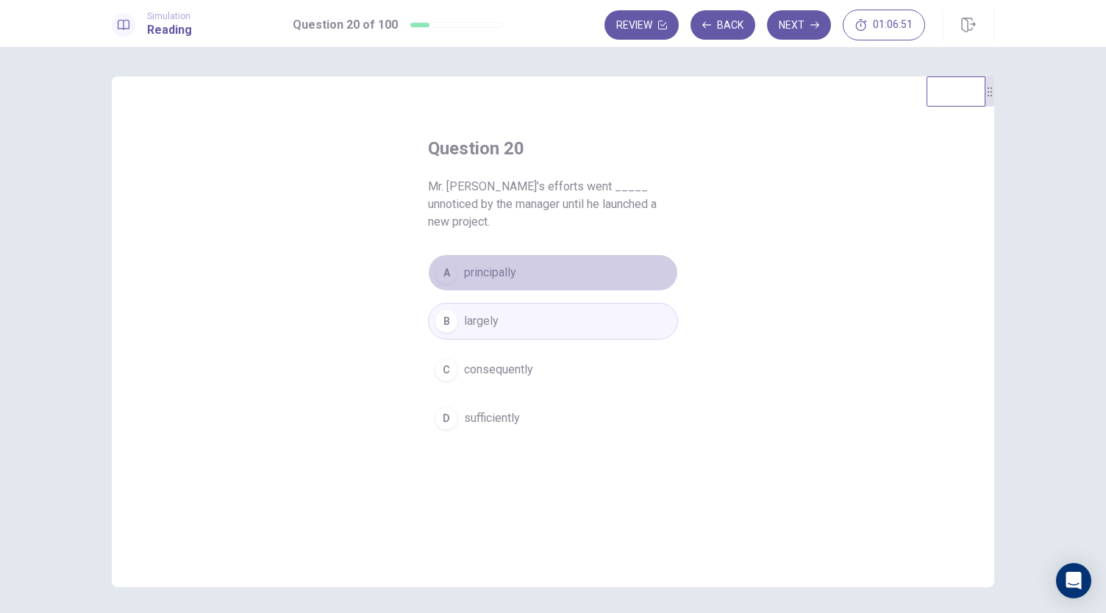
click at [529, 257] on button "A principally" at bounding box center [553, 272] width 250 height 37
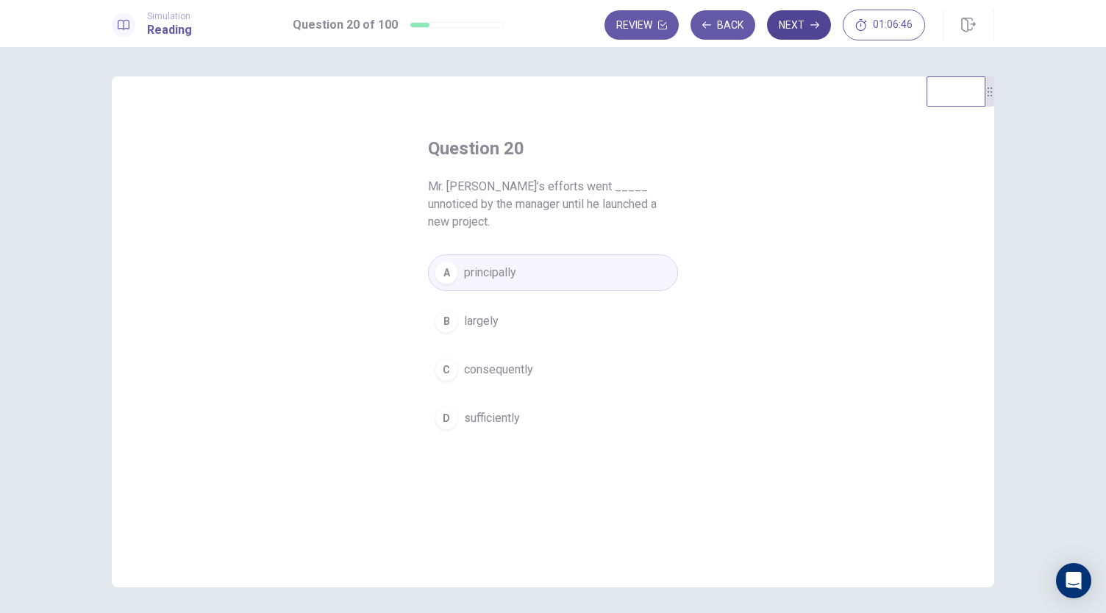
click at [779, 20] on button "Next" at bounding box center [799, 24] width 64 height 29
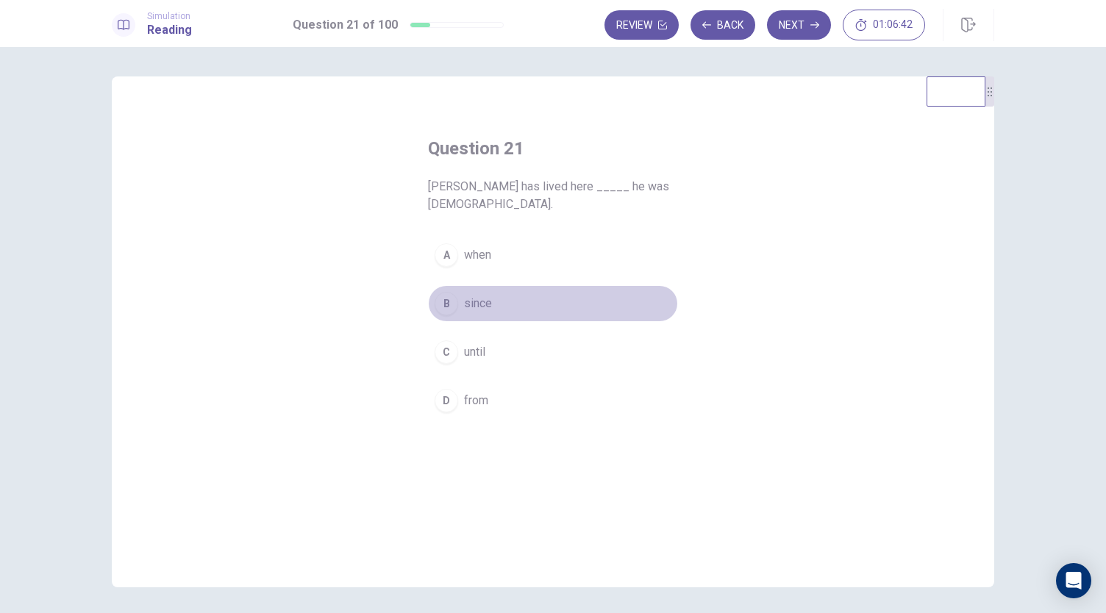
click at [488, 314] on button "B since" at bounding box center [553, 303] width 250 height 37
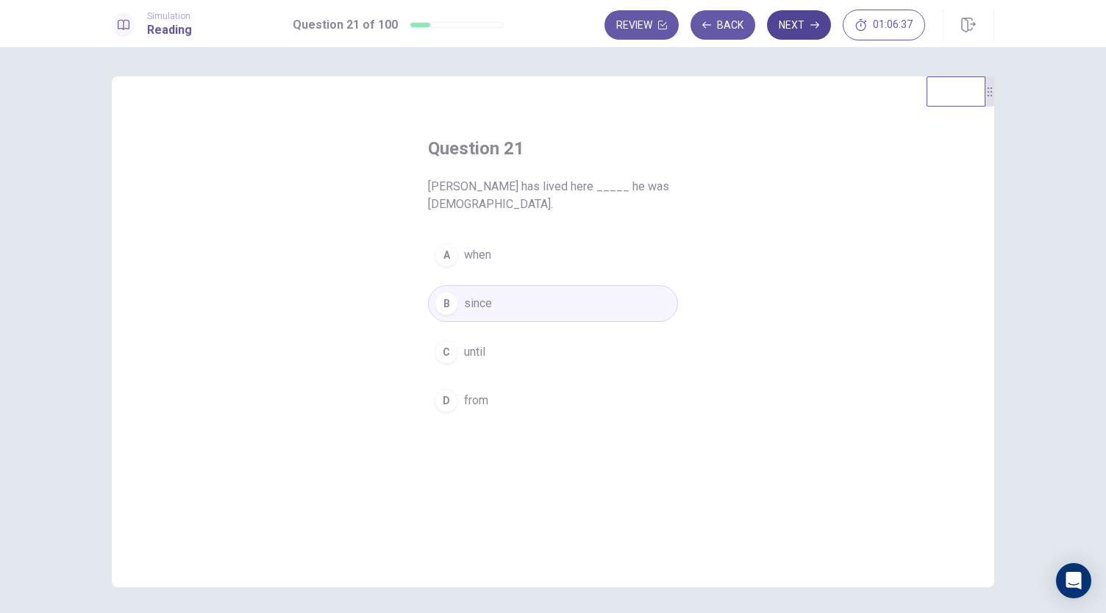
click at [786, 23] on button "Next" at bounding box center [799, 24] width 64 height 29
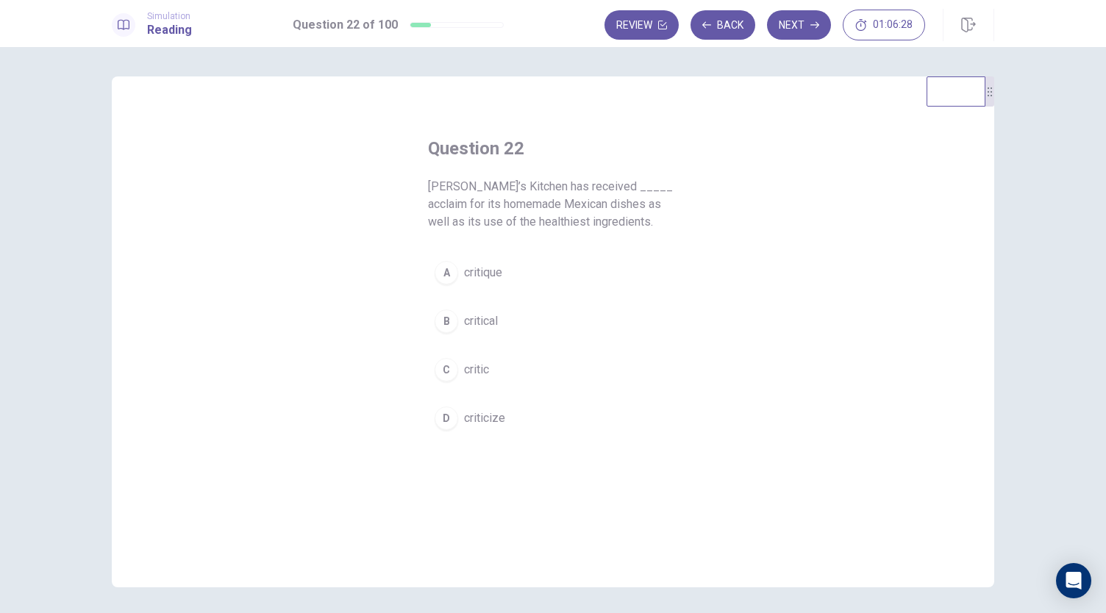
click at [515, 274] on button "A critique" at bounding box center [553, 272] width 250 height 37
click at [477, 412] on span "criticize" at bounding box center [484, 419] width 41 height 18
click at [512, 277] on button "A critique" at bounding box center [553, 272] width 250 height 37
click at [807, 24] on button "Next" at bounding box center [799, 24] width 64 height 29
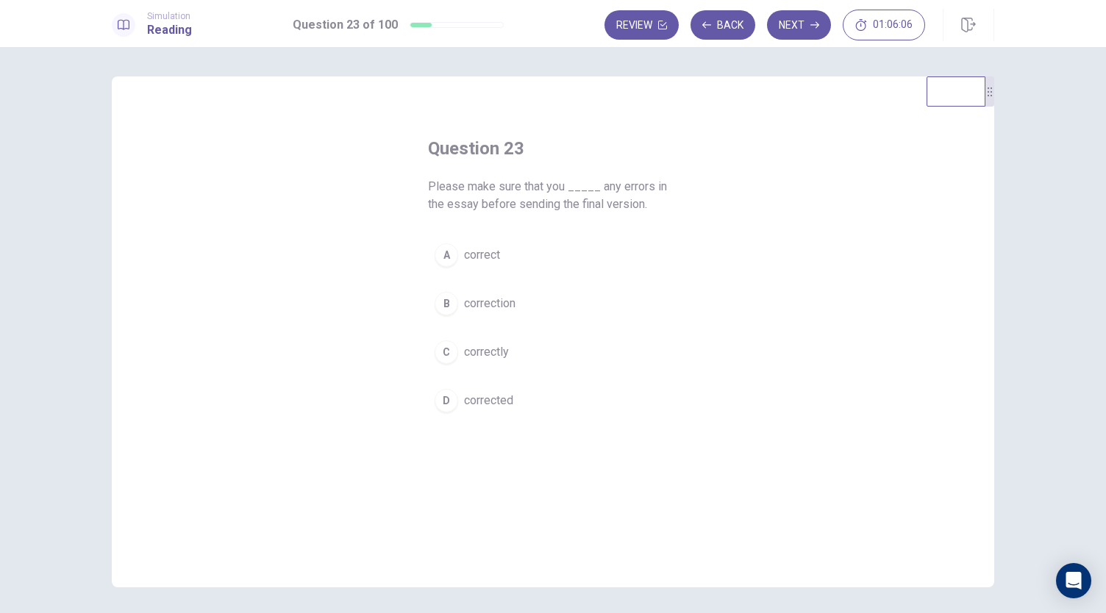
click at [504, 343] on span "correctly" at bounding box center [486, 352] width 45 height 18
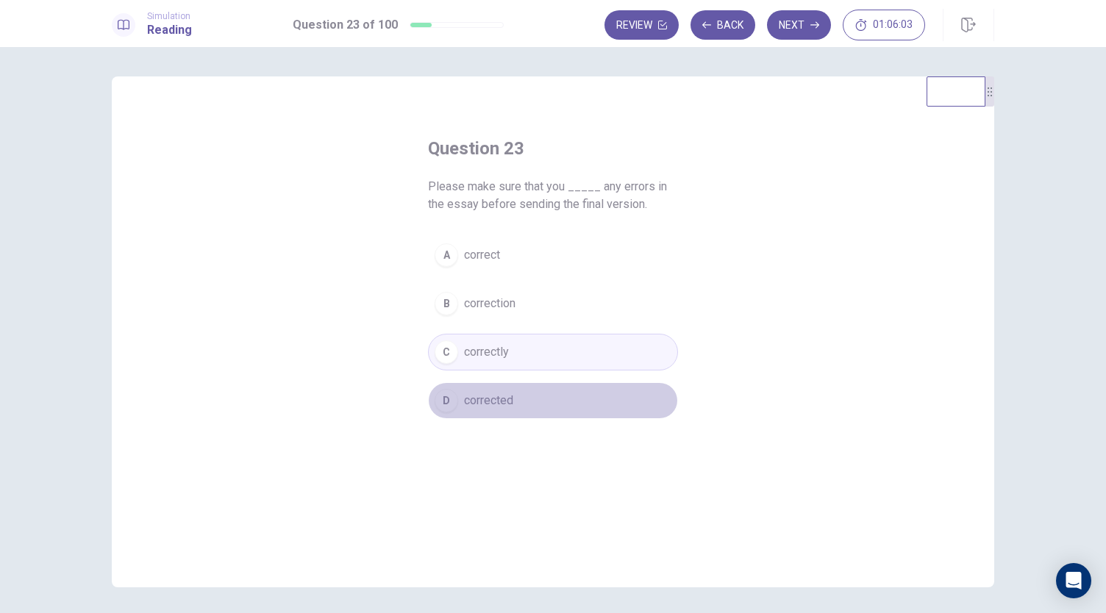
click at [494, 414] on button "D corrected" at bounding box center [553, 400] width 250 height 37
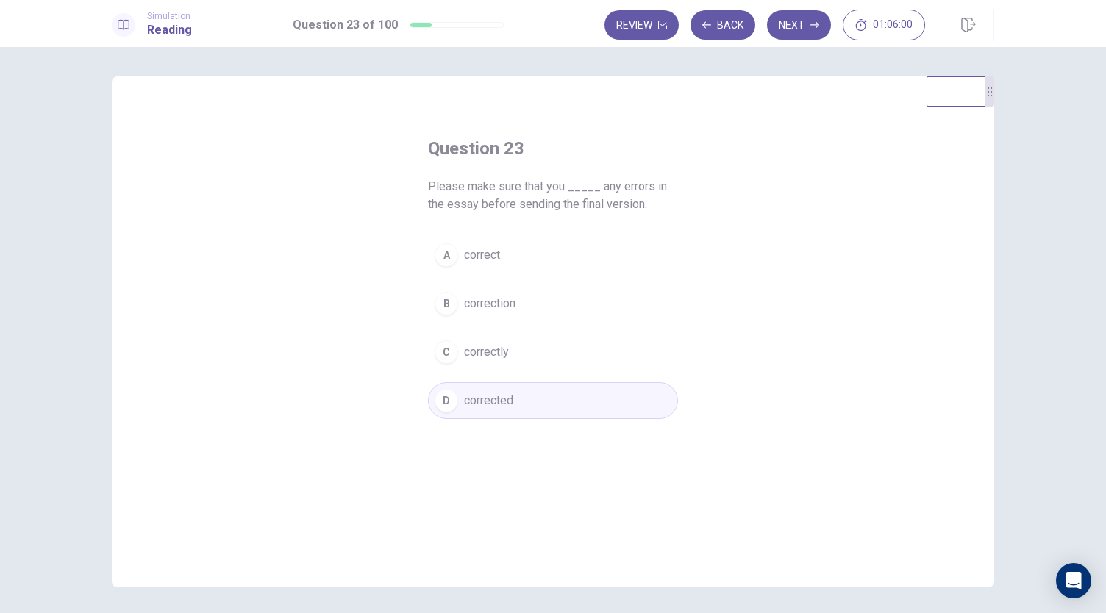
click at [571, 274] on div "A correct B correction C correctly D corrected" at bounding box center [553, 328] width 250 height 182
click at [522, 246] on button "A correct" at bounding box center [553, 255] width 250 height 37
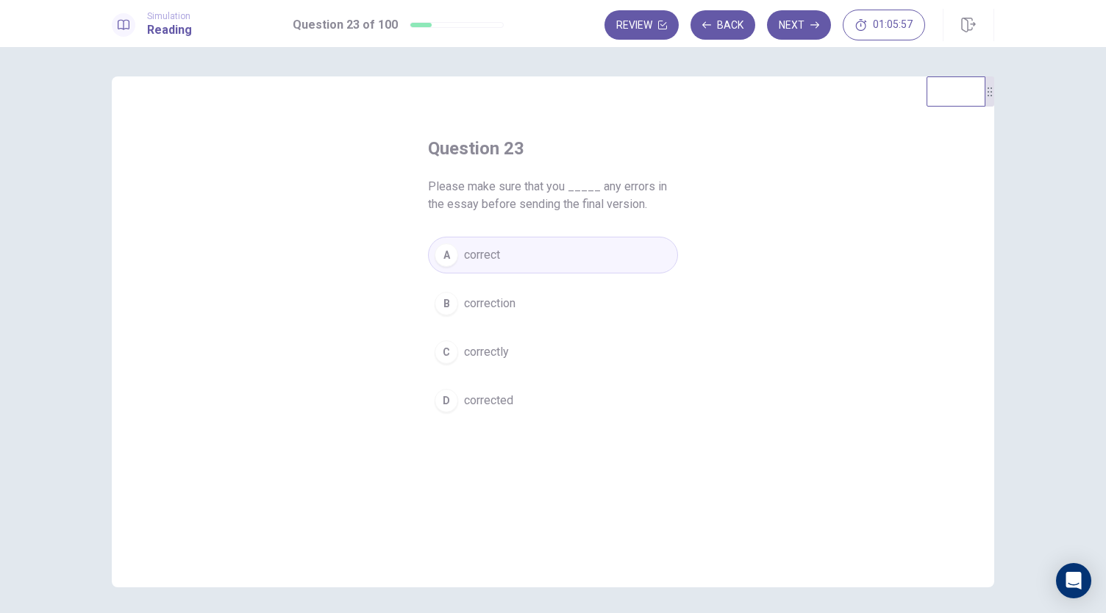
click at [740, 195] on div "Question 23 Please make sure that you _____ any errors in the essay before send…" at bounding box center [553, 331] width 882 height 511
click at [799, 26] on button "Next" at bounding box center [799, 24] width 64 height 29
click at [463, 283] on div "A favorable B big C strong D wholehearted" at bounding box center [553, 328] width 250 height 182
click at [447, 301] on div "B" at bounding box center [447, 304] width 24 height 24
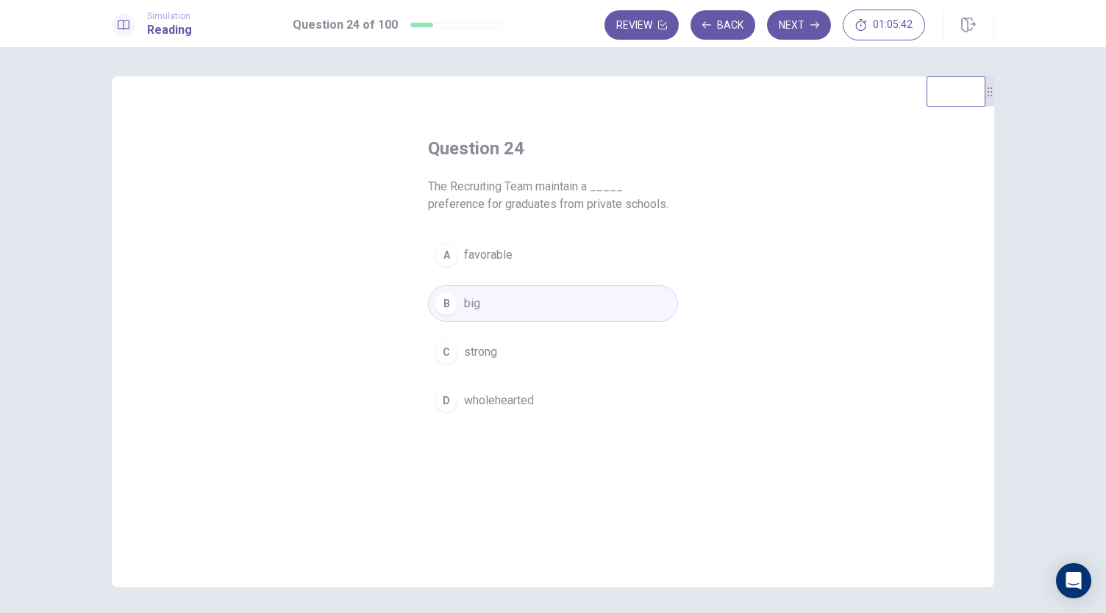
click at [450, 360] on div "C" at bounding box center [447, 352] width 24 height 24
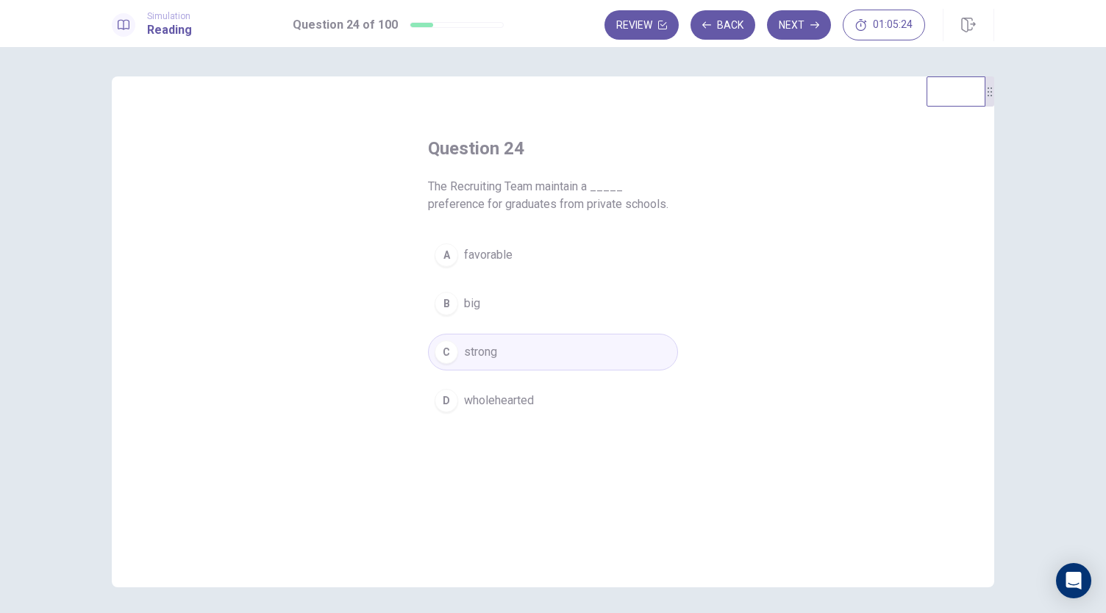
click at [573, 305] on button "B big" at bounding box center [553, 303] width 250 height 37
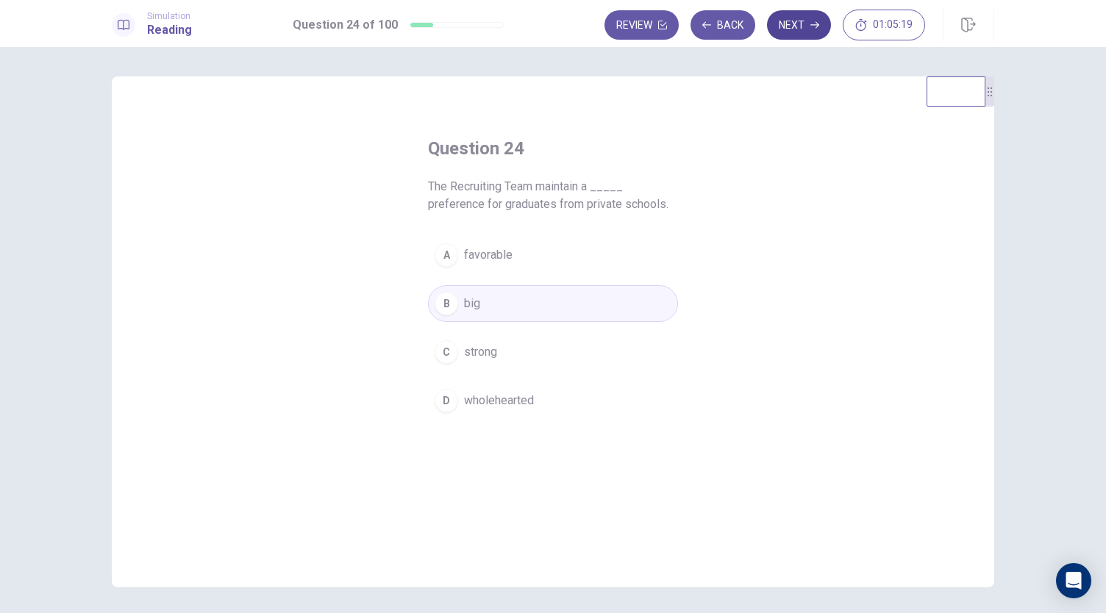
click at [795, 27] on button "Next" at bounding box center [799, 24] width 64 height 29
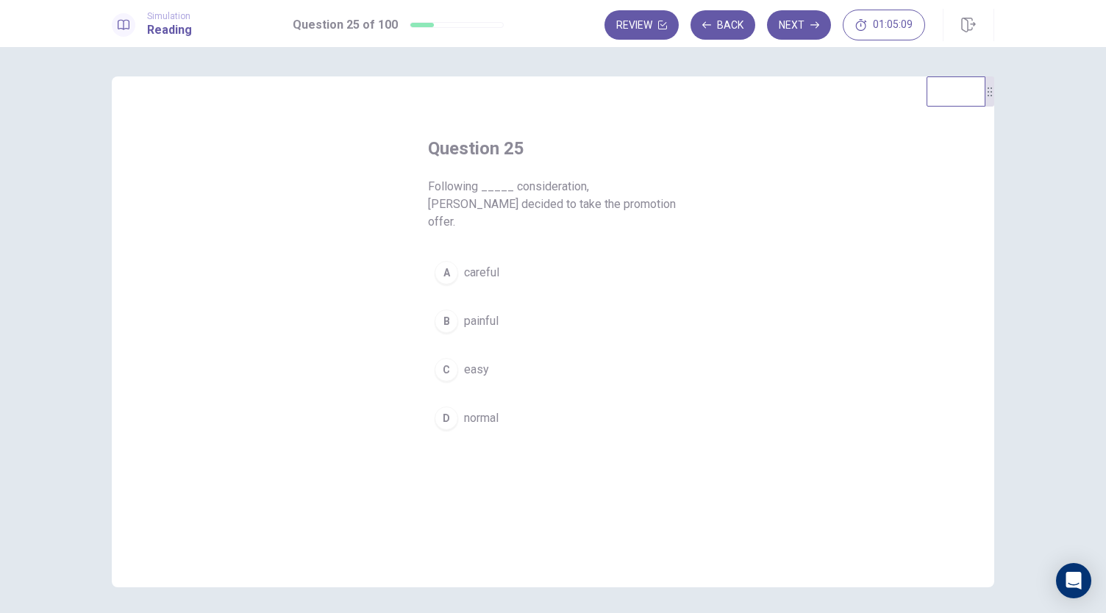
click at [482, 264] on span "careful" at bounding box center [481, 273] width 35 height 18
click at [802, 20] on button "Next" at bounding box center [799, 24] width 64 height 29
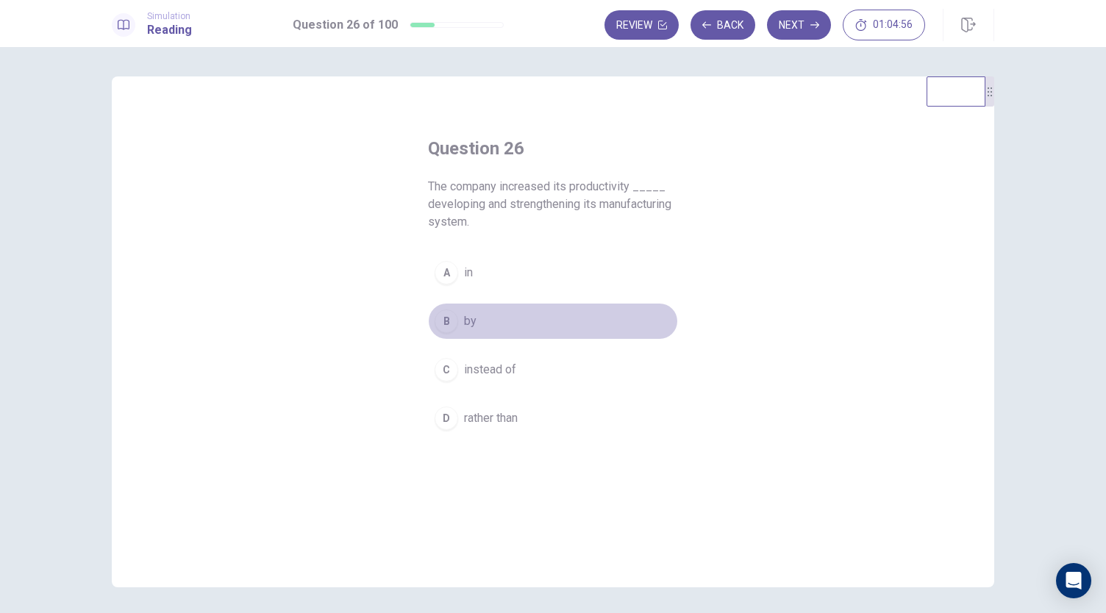
click at [449, 321] on div "B" at bounding box center [447, 322] width 24 height 24
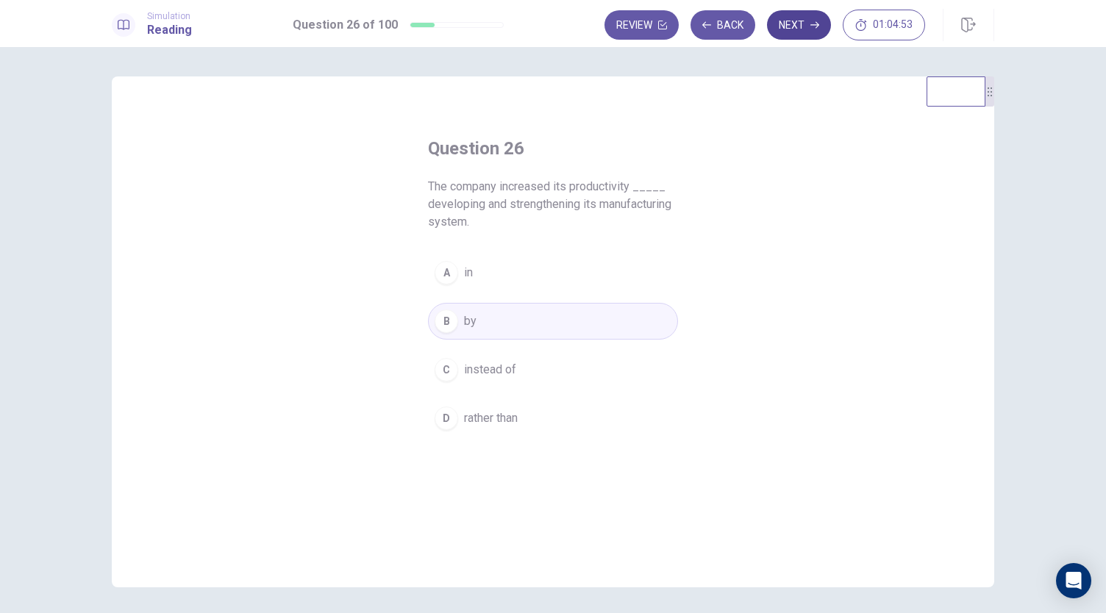
click at [802, 35] on button "Next" at bounding box center [799, 24] width 64 height 29
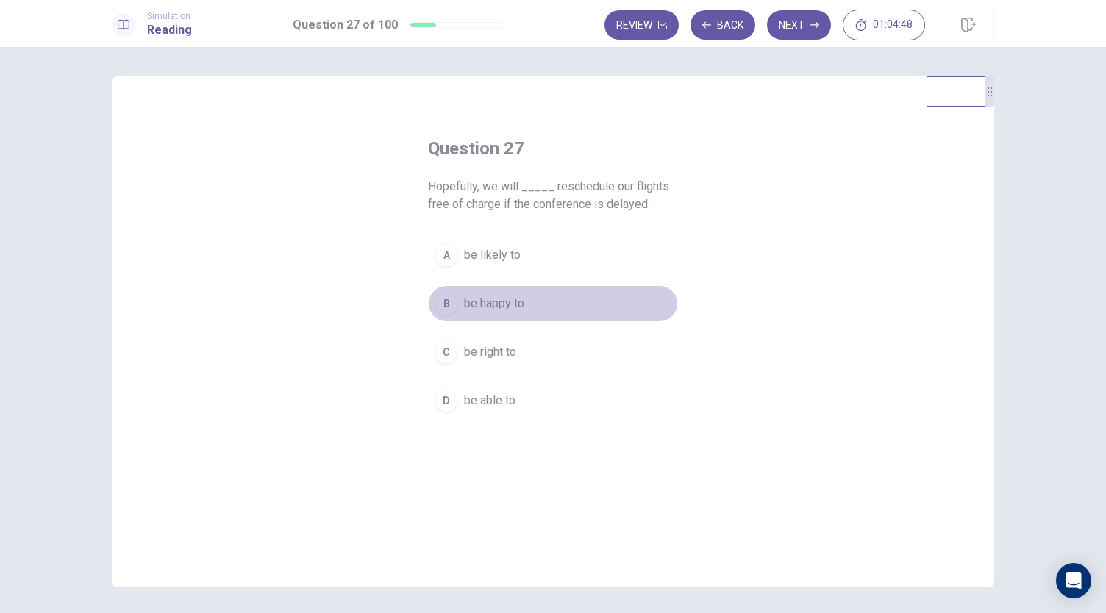
click at [493, 296] on span "be happy to" at bounding box center [494, 304] width 60 height 18
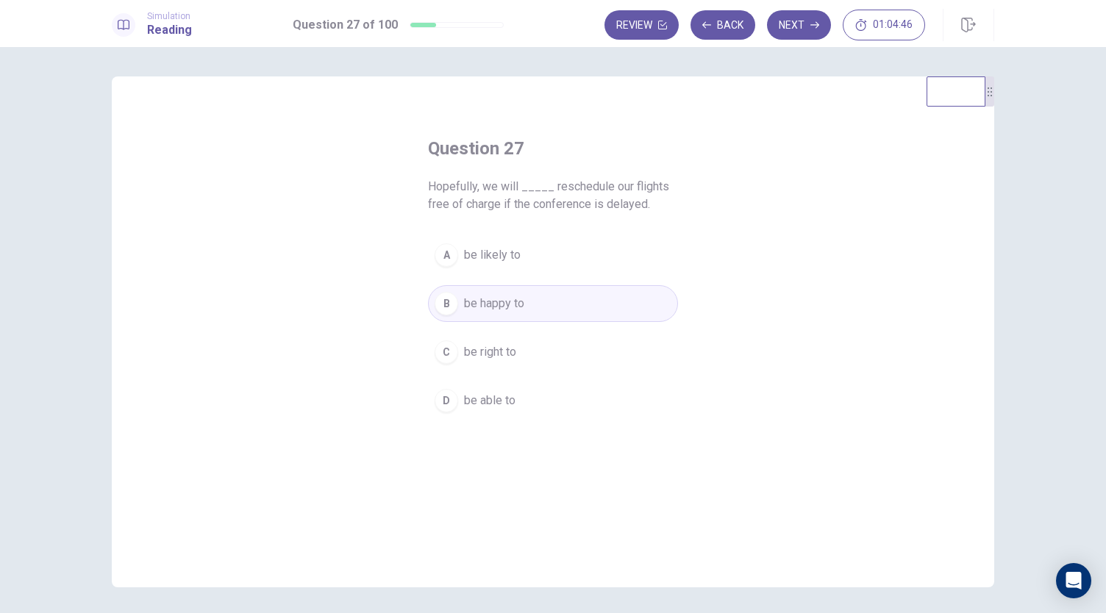
click at [502, 257] on span "be likely to" at bounding box center [492, 255] width 57 height 18
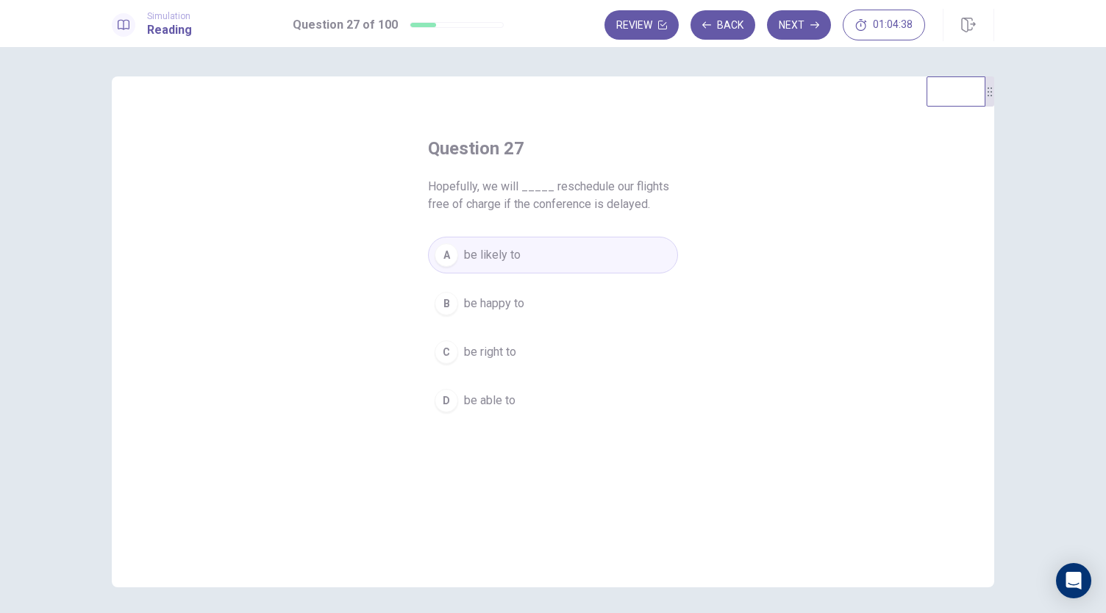
click at [520, 403] on button "D be able to" at bounding box center [553, 400] width 250 height 37
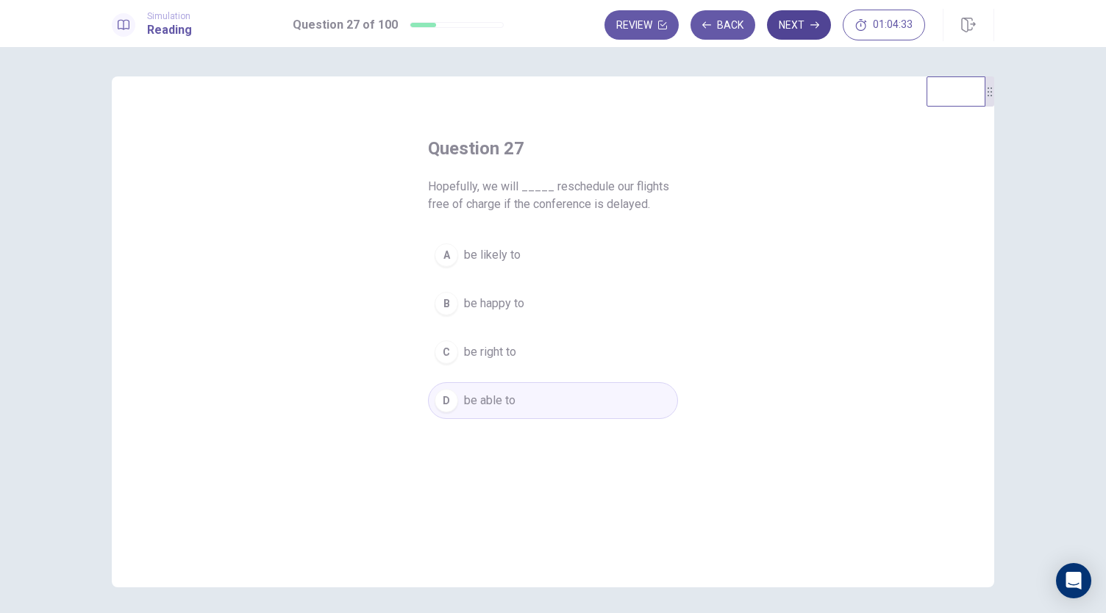
click at [808, 23] on button "Next" at bounding box center [799, 24] width 64 height 29
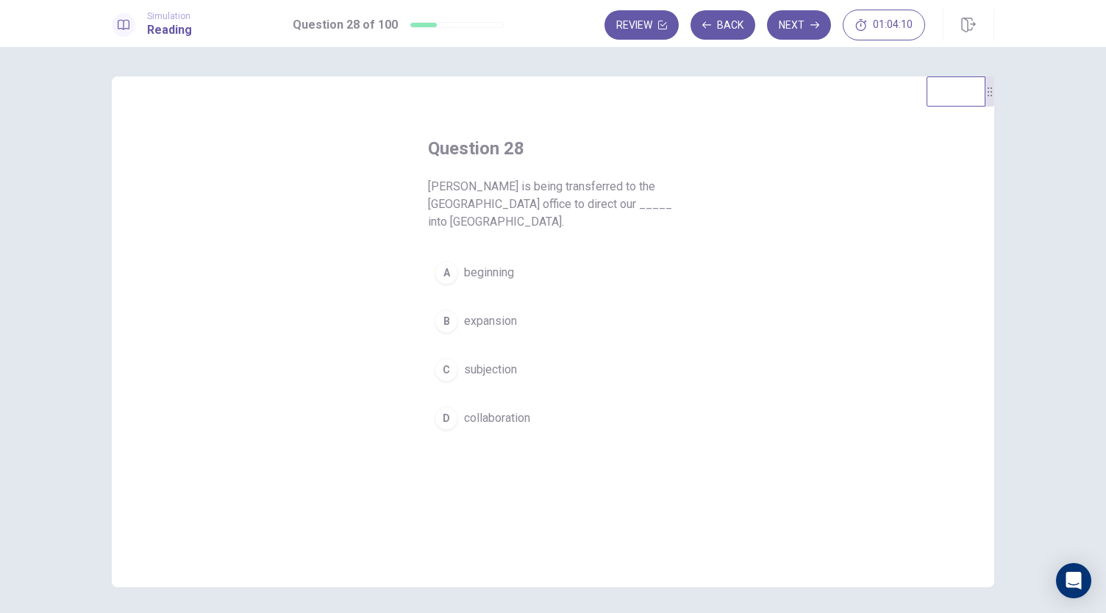
click at [471, 313] on span "expansion" at bounding box center [490, 322] width 53 height 18
click at [814, 35] on button "Next" at bounding box center [799, 24] width 64 height 29
click at [474, 292] on div "A Unless B Instead of C Regardless of D In spite of" at bounding box center [553, 345] width 250 height 182
click at [482, 277] on span "Unless" at bounding box center [482, 273] width 36 height 18
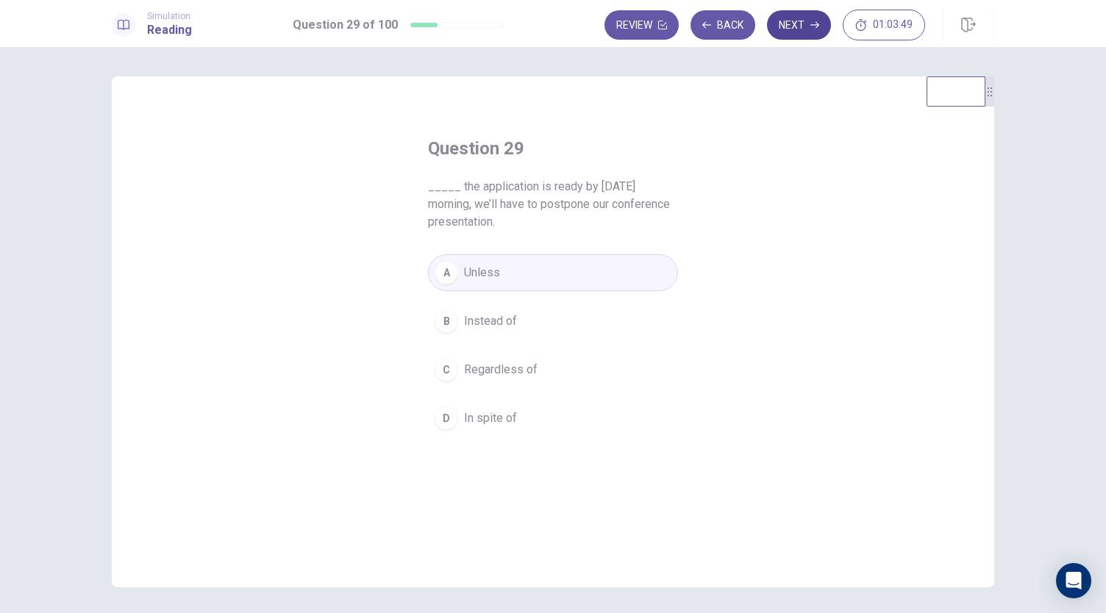
click at [804, 27] on button "Next" at bounding box center [799, 24] width 64 height 29
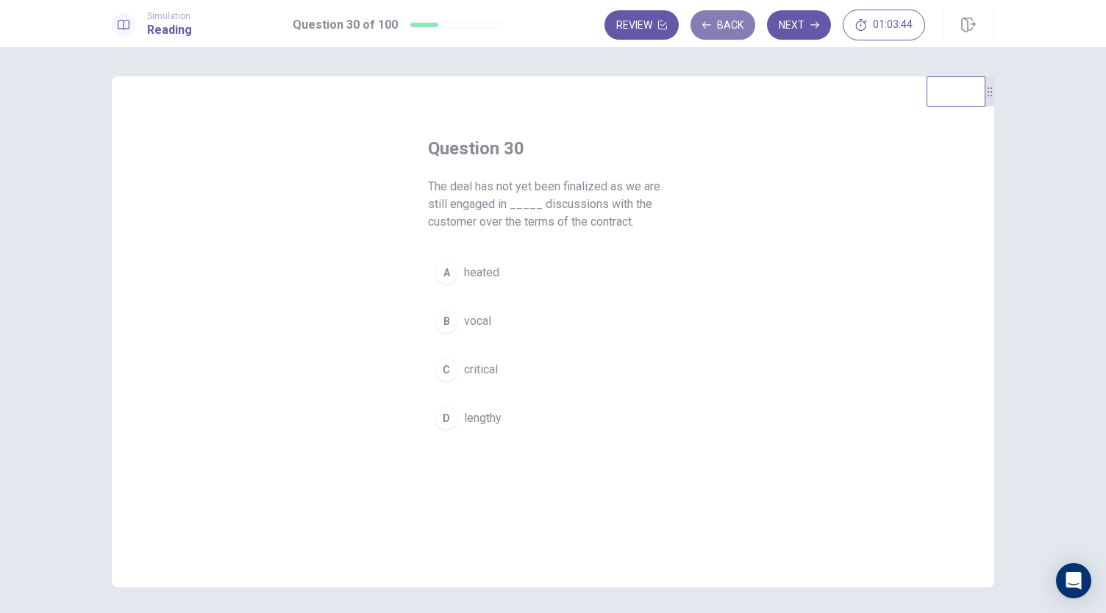
click at [732, 20] on button "Back" at bounding box center [723, 24] width 65 height 29
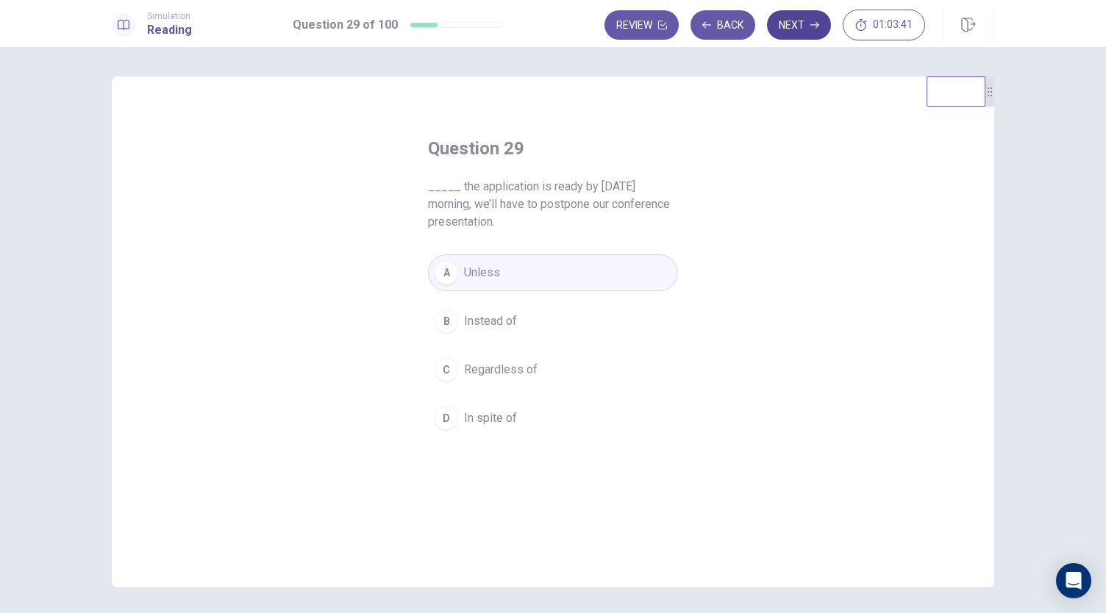
click at [792, 24] on button "Next" at bounding box center [799, 24] width 64 height 29
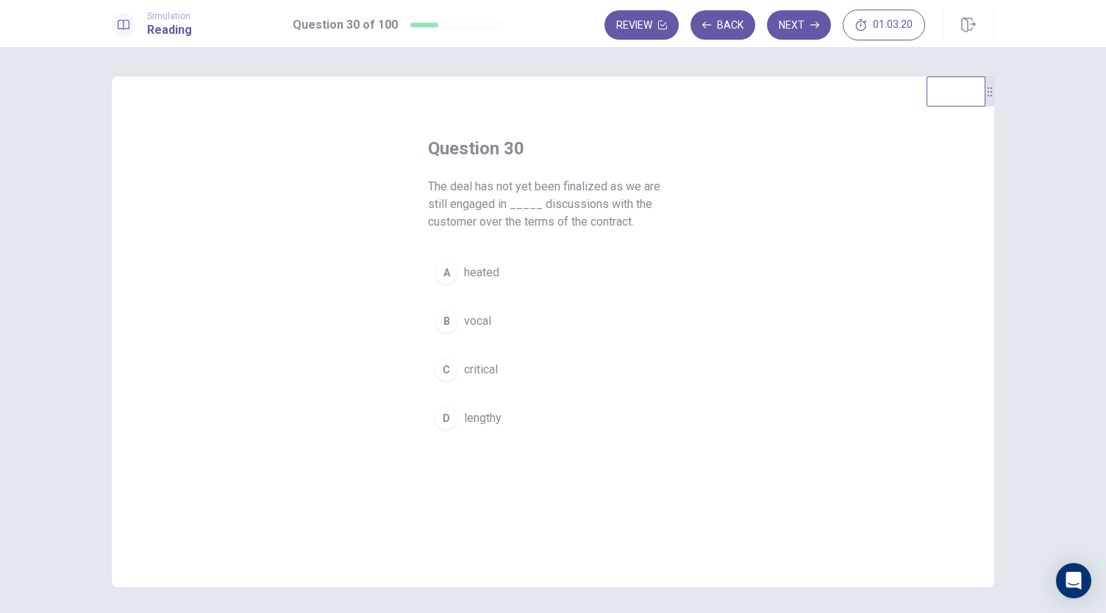
click at [471, 283] on button "A heated" at bounding box center [553, 272] width 250 height 37
click at [507, 377] on button "C critical" at bounding box center [553, 370] width 250 height 37
click at [503, 412] on button "D lengthy" at bounding box center [553, 418] width 250 height 37
click at [792, 29] on button "Next" at bounding box center [799, 24] width 64 height 29
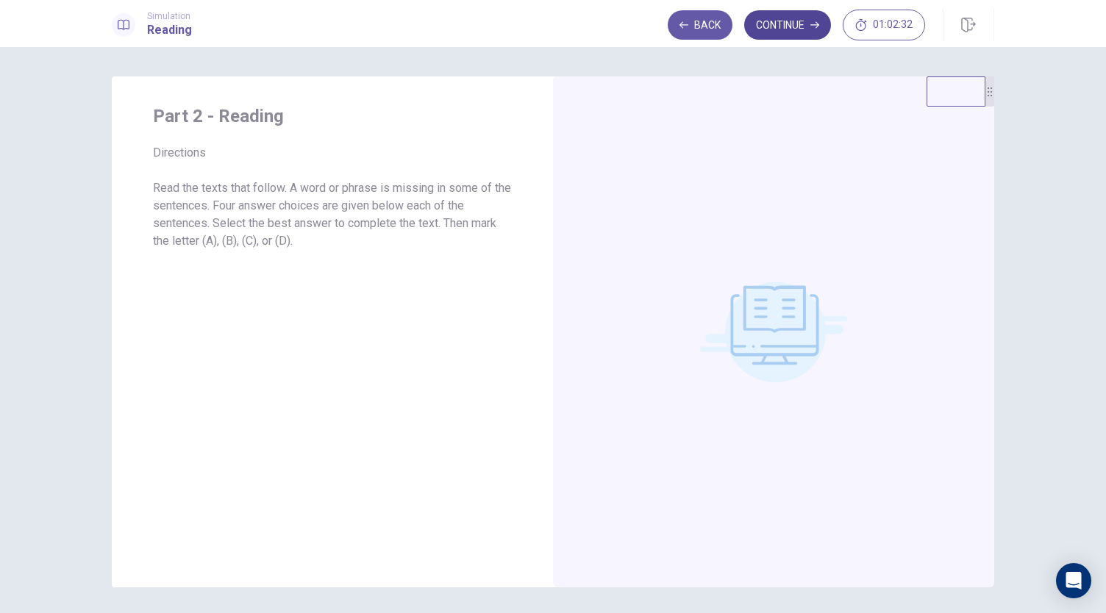
click at [793, 35] on button "Continue" at bounding box center [787, 24] width 87 height 29
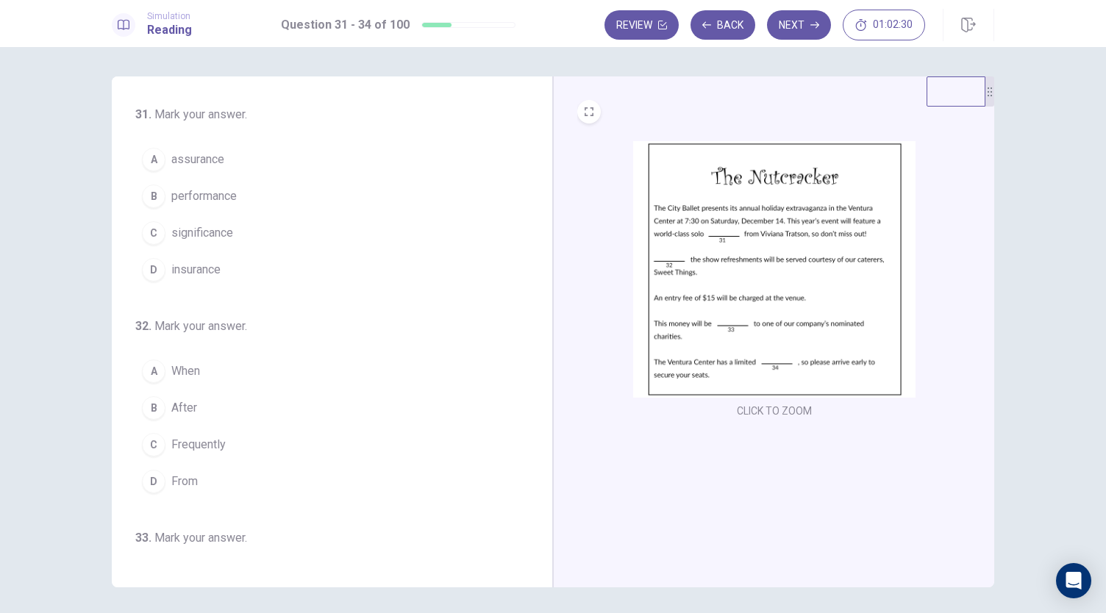
click at [732, 251] on img at bounding box center [774, 269] width 282 height 257
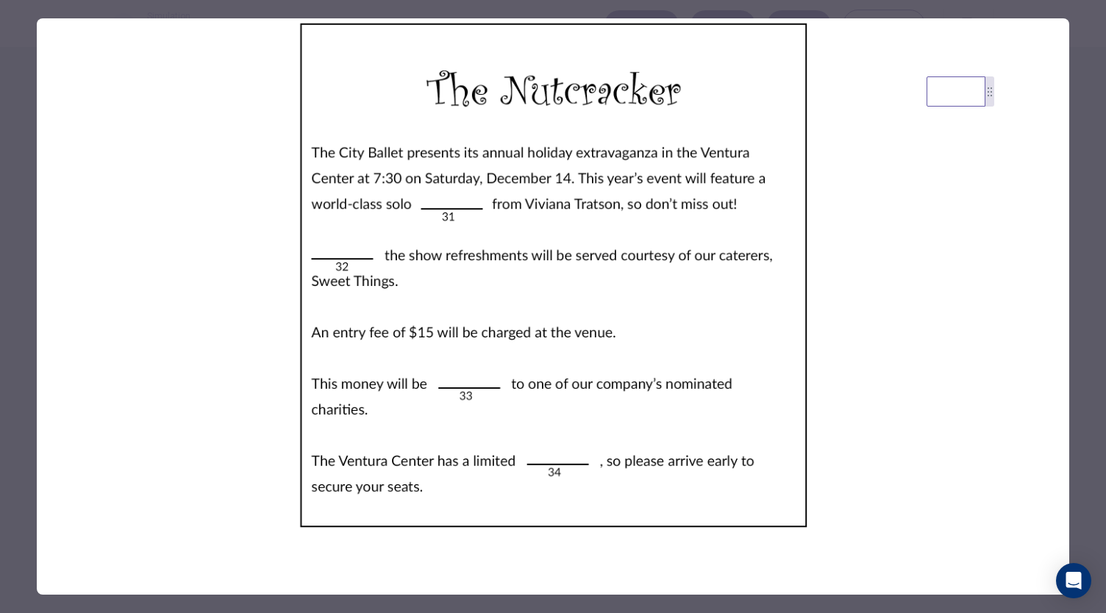
click at [1082, 306] on div at bounding box center [553, 306] width 1106 height 613
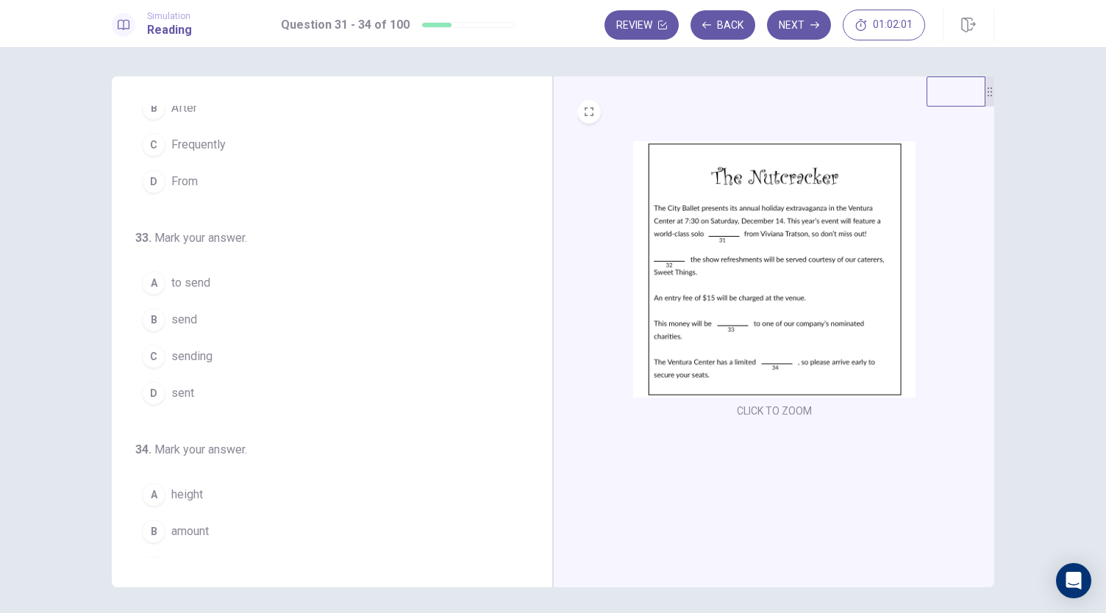
scroll to position [357, 0]
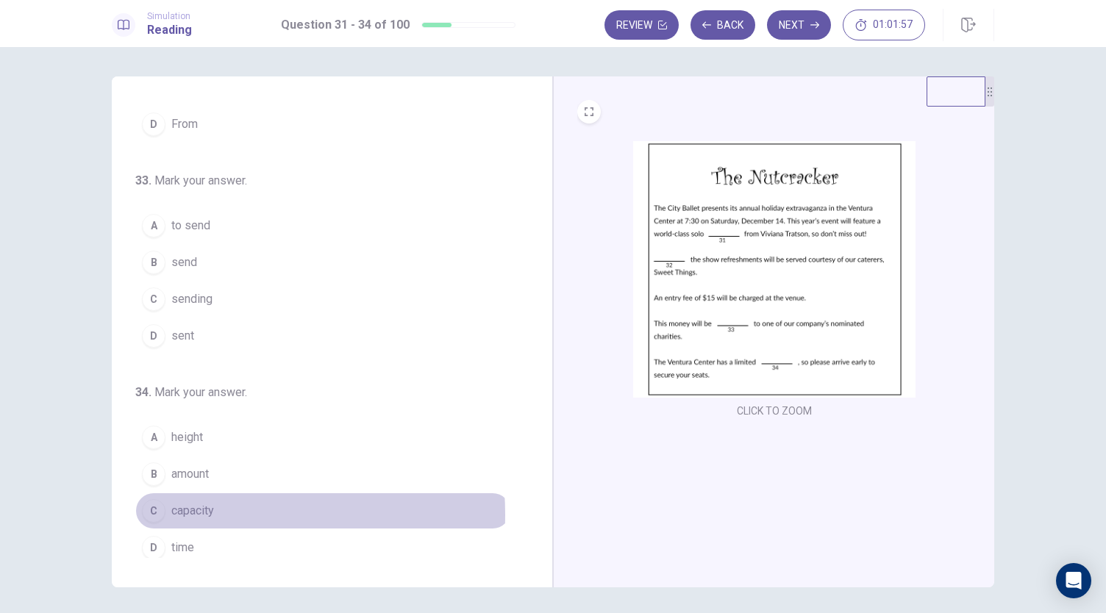
click at [182, 507] on span "capacity" at bounding box center [192, 511] width 43 height 18
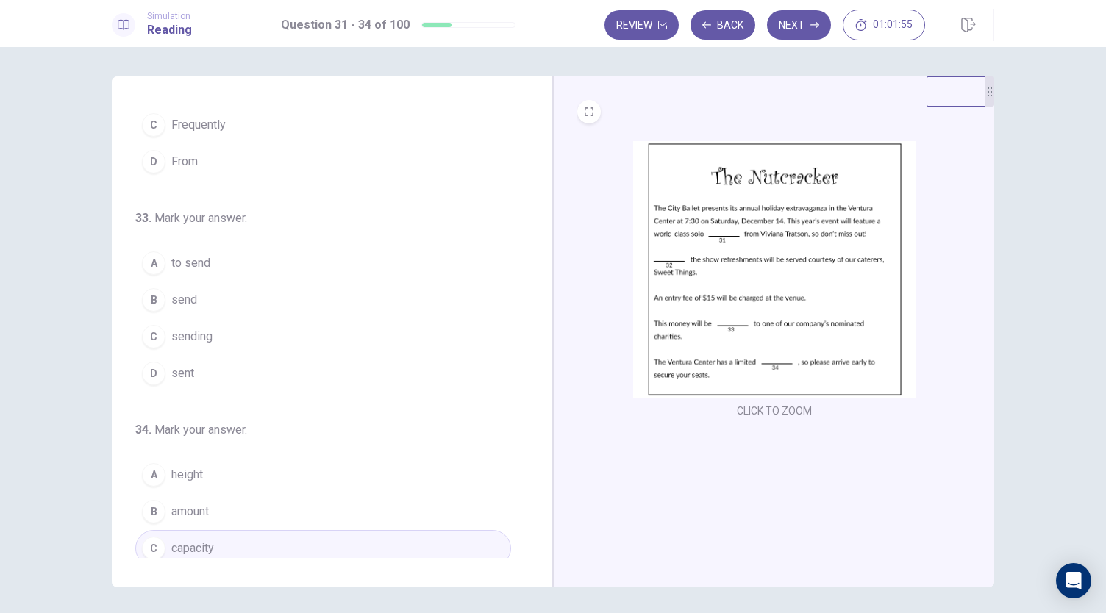
scroll to position [315, 0]
click at [187, 304] on span "send" at bounding box center [184, 305] width 26 height 18
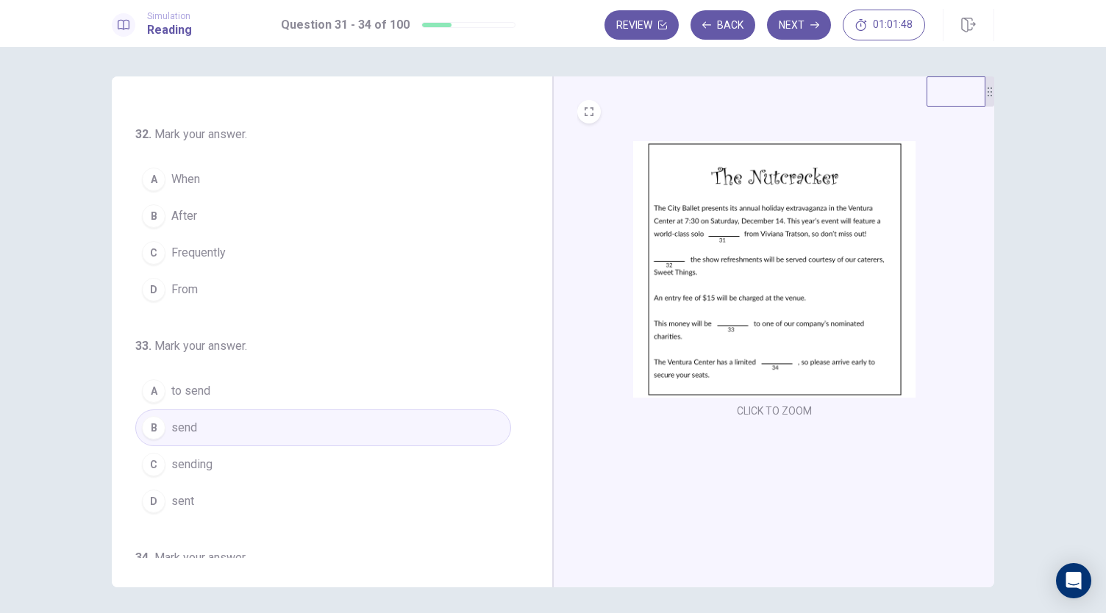
scroll to position [191, 0]
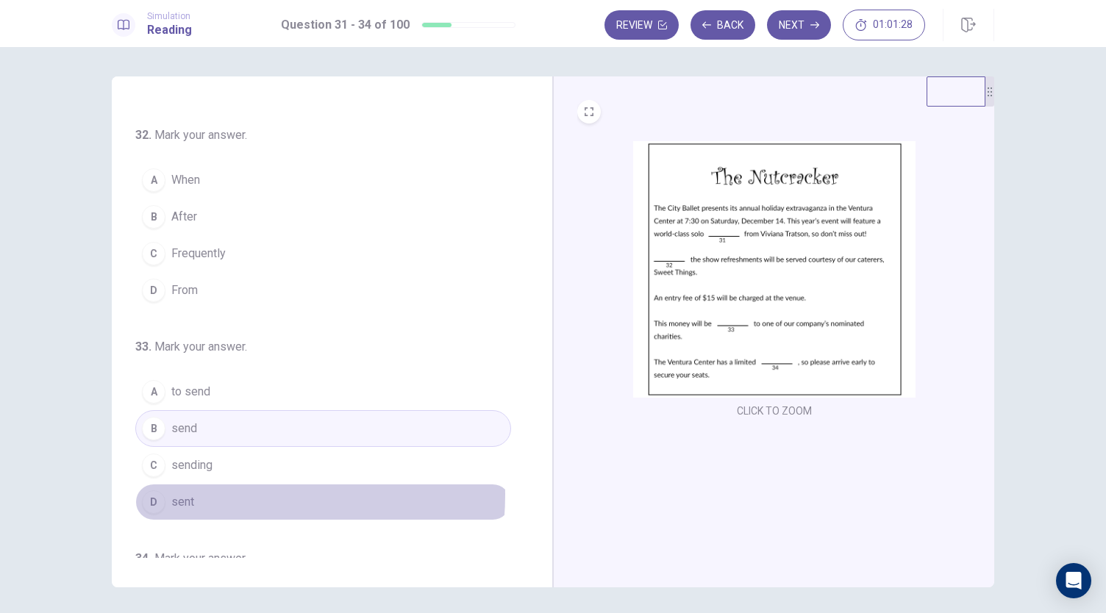
click at [196, 489] on button "D sent" at bounding box center [323, 502] width 376 height 37
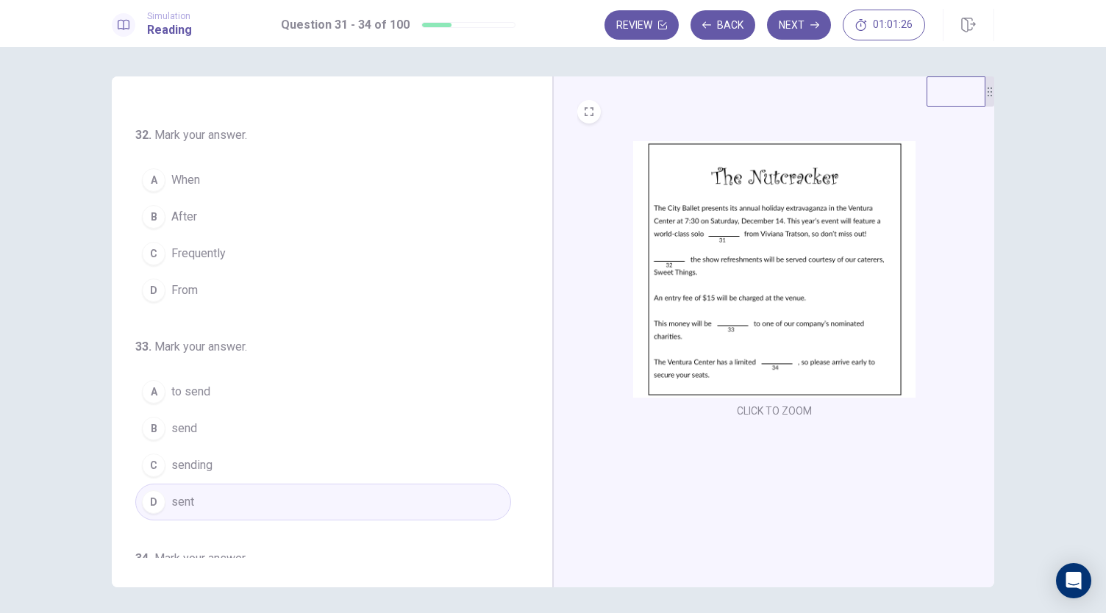
click at [214, 429] on button "B send" at bounding box center [323, 428] width 376 height 37
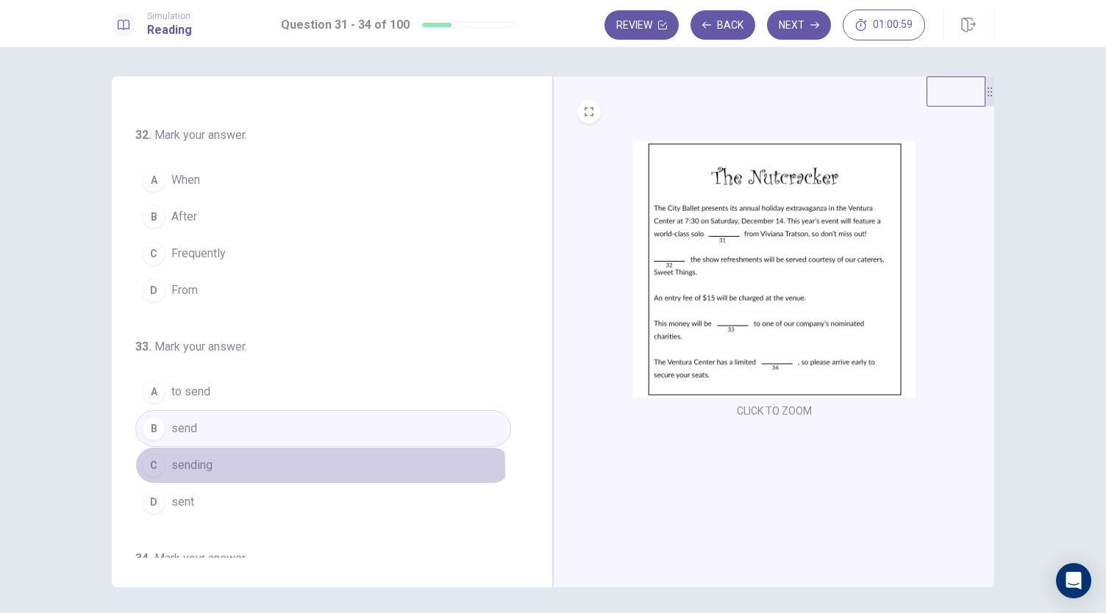
click at [239, 464] on button "C sending" at bounding box center [323, 465] width 376 height 37
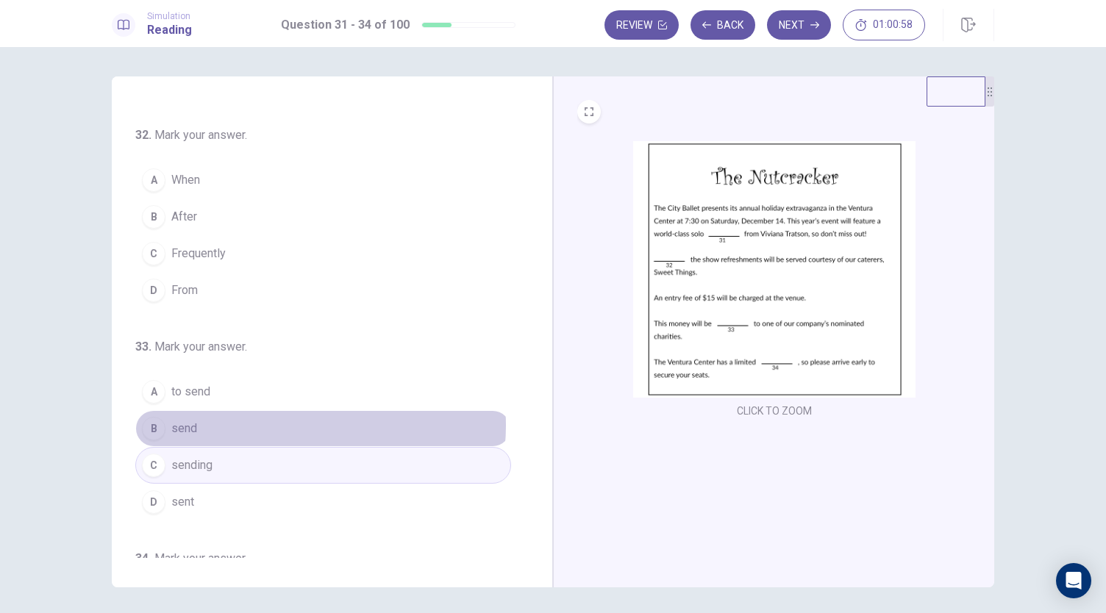
click at [301, 421] on button "B send" at bounding box center [323, 428] width 376 height 37
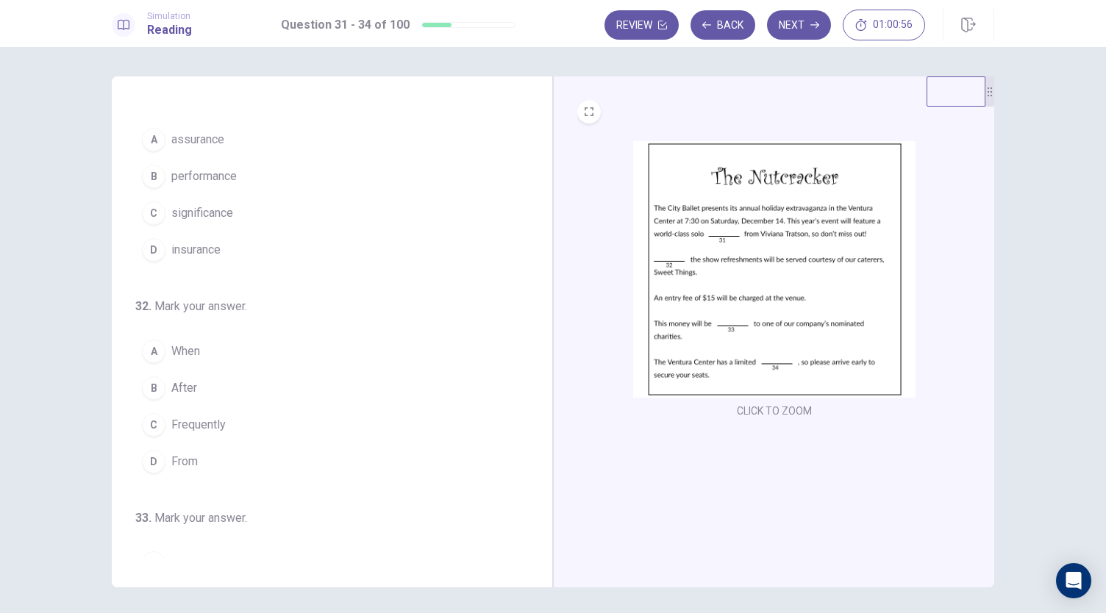
scroll to position [0, 0]
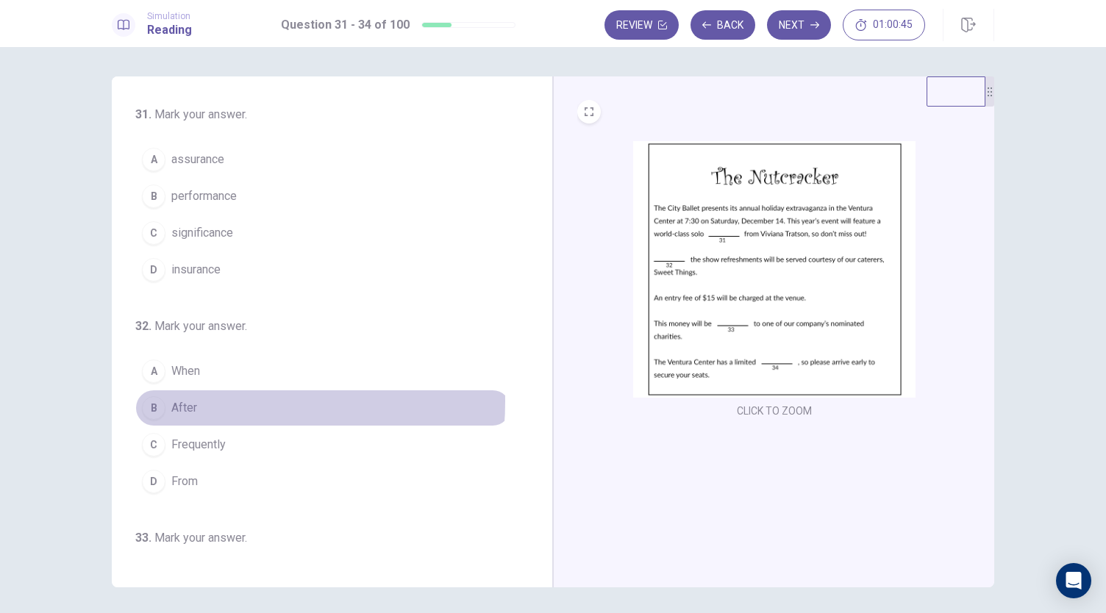
click at [178, 399] on span "After" at bounding box center [184, 408] width 26 height 18
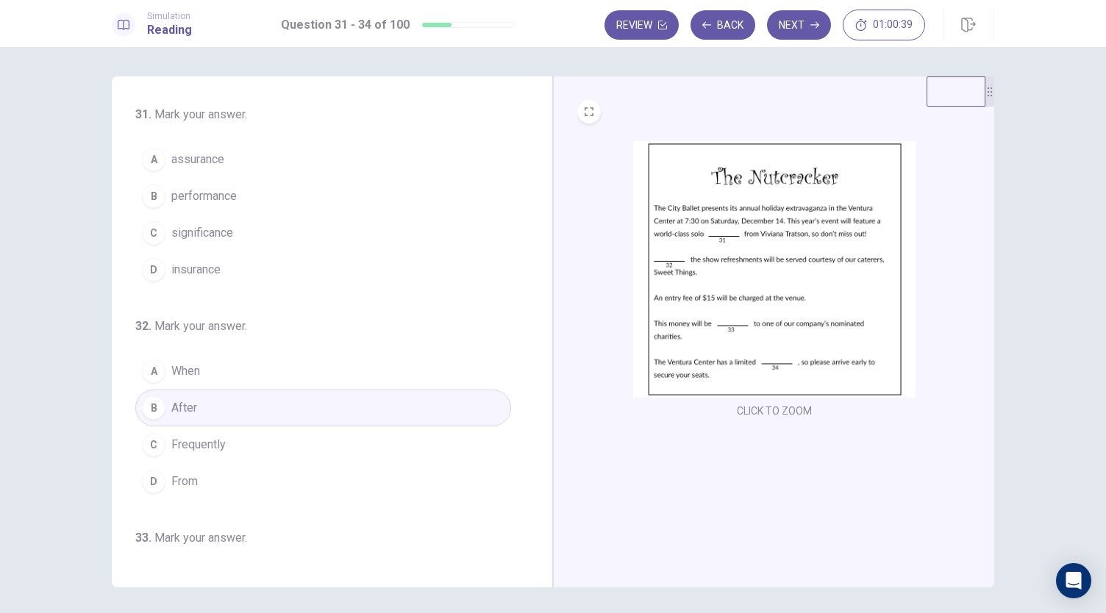
click at [197, 472] on button "D From" at bounding box center [323, 481] width 376 height 37
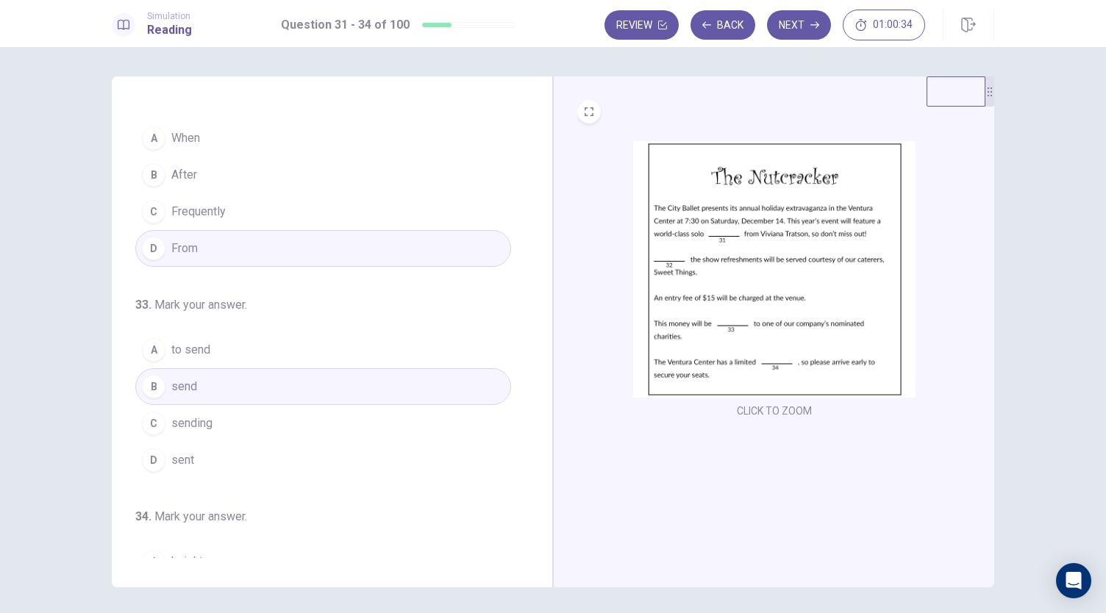
scroll to position [249, 0]
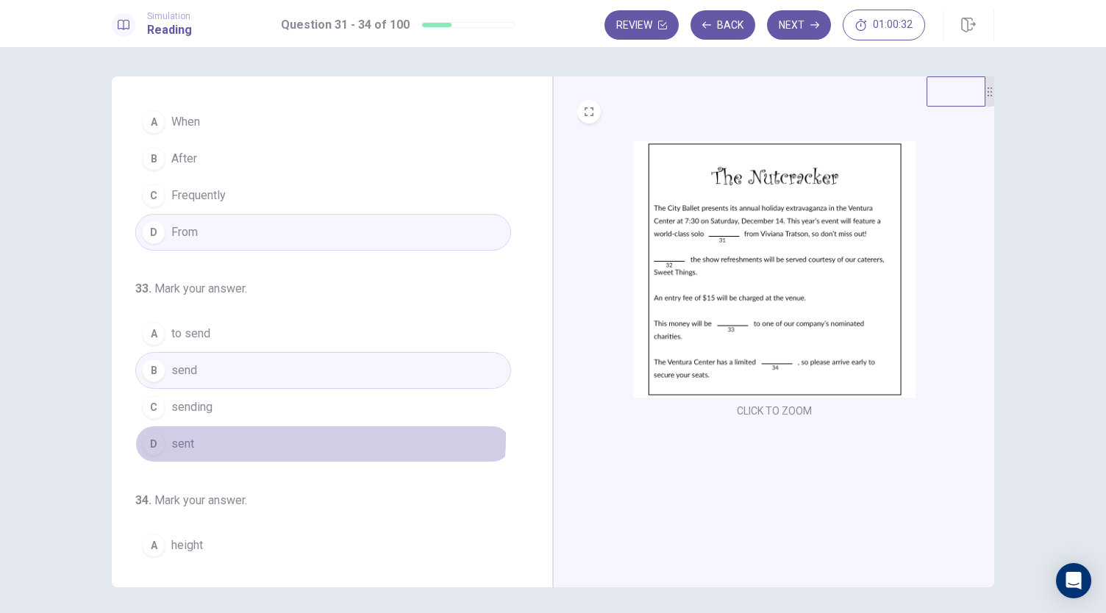
click at [213, 430] on button "D sent" at bounding box center [323, 444] width 376 height 37
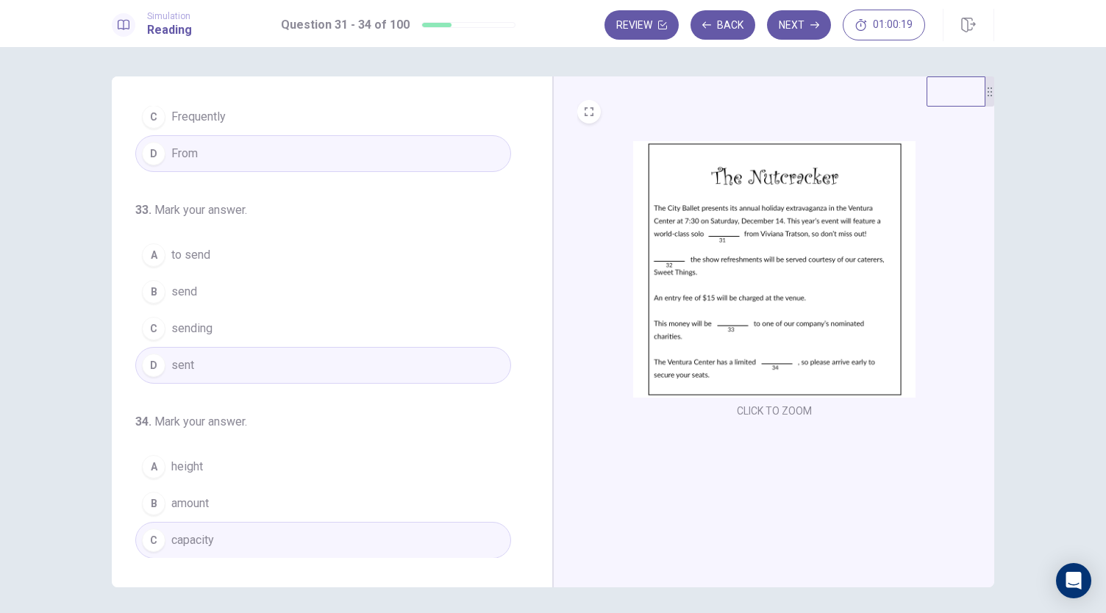
scroll to position [0, 0]
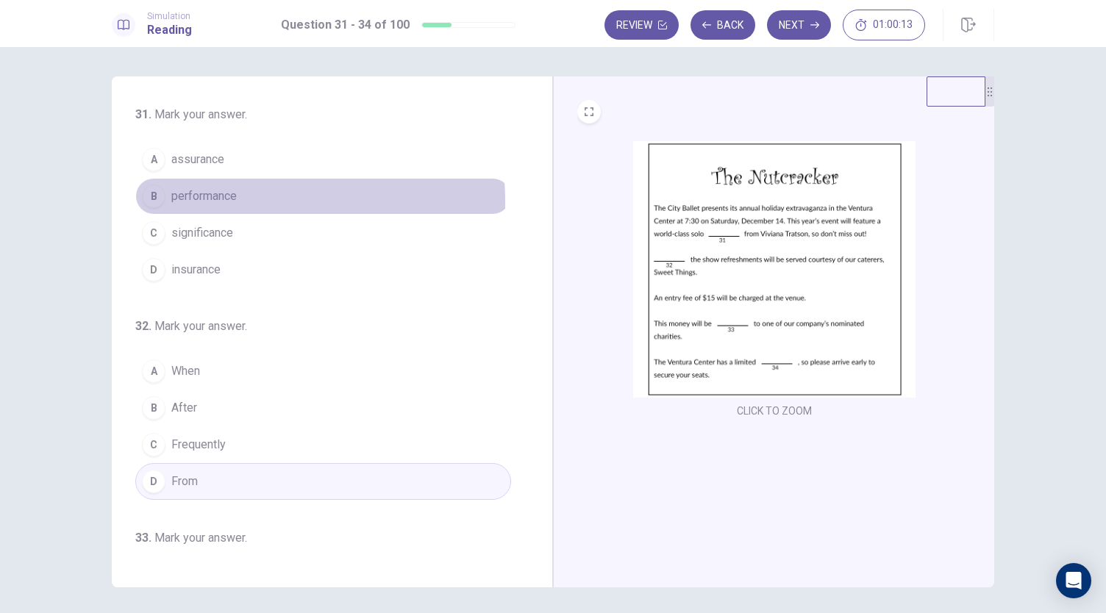
click at [193, 201] on span "performance" at bounding box center [203, 197] width 65 height 18
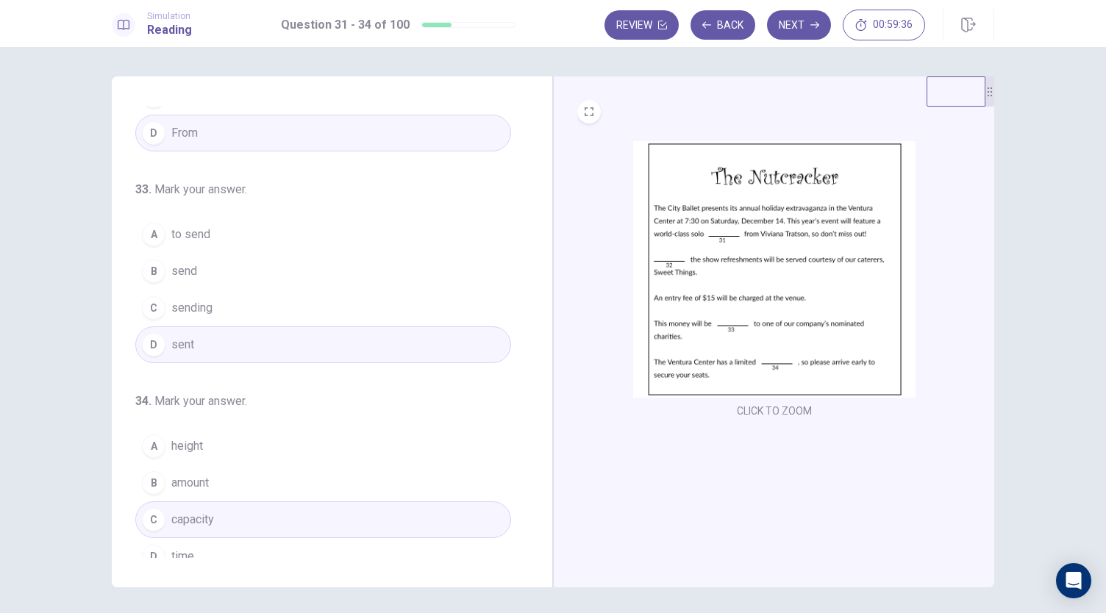
scroll to position [357, 0]
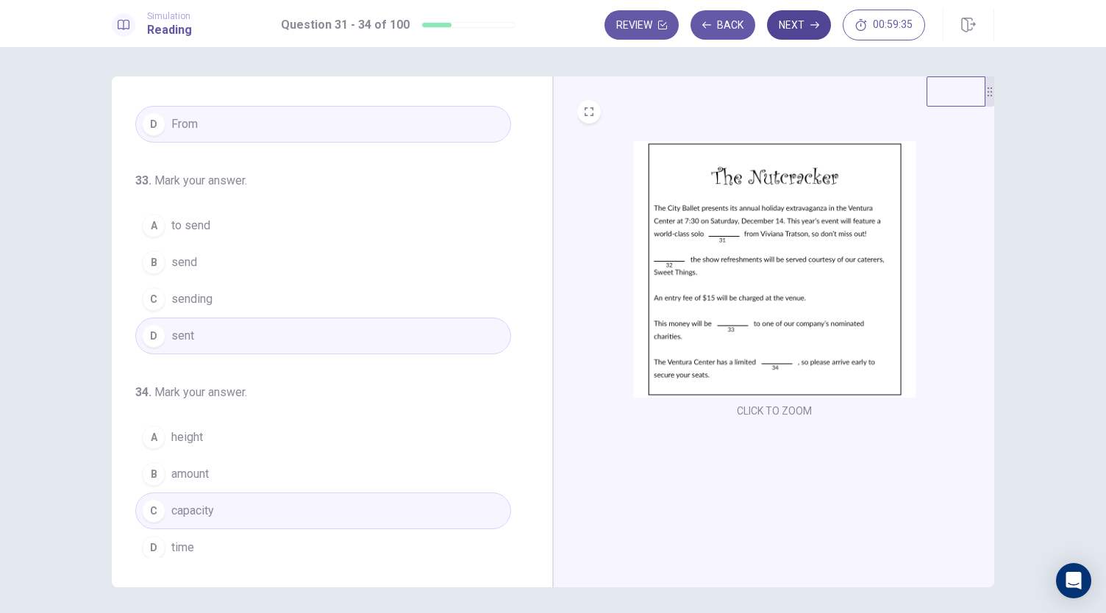
click at [792, 23] on button "Next" at bounding box center [799, 24] width 64 height 29
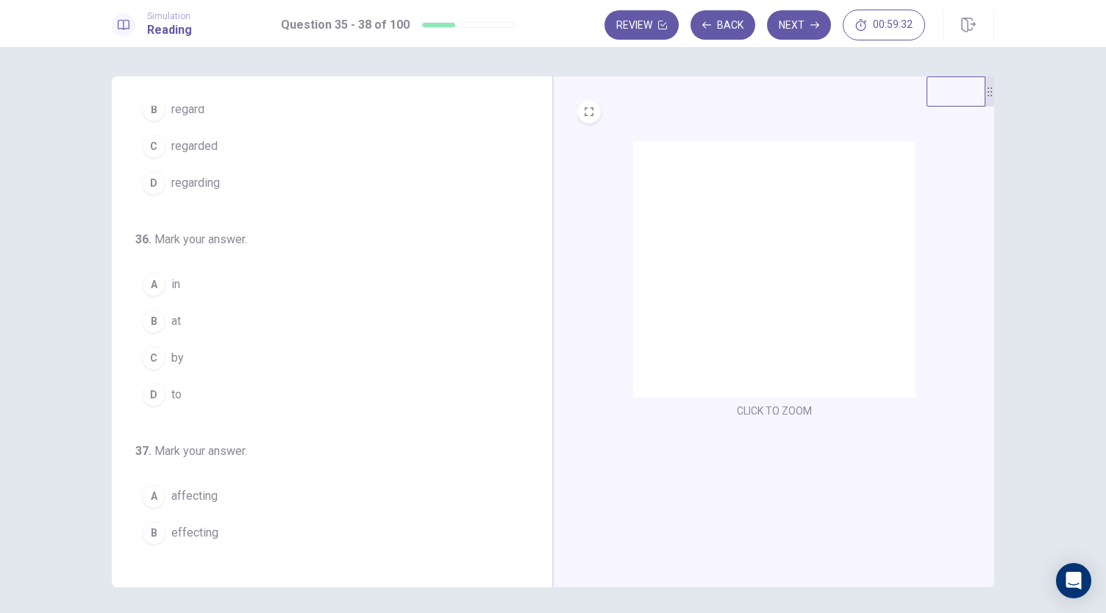
scroll to position [0, 0]
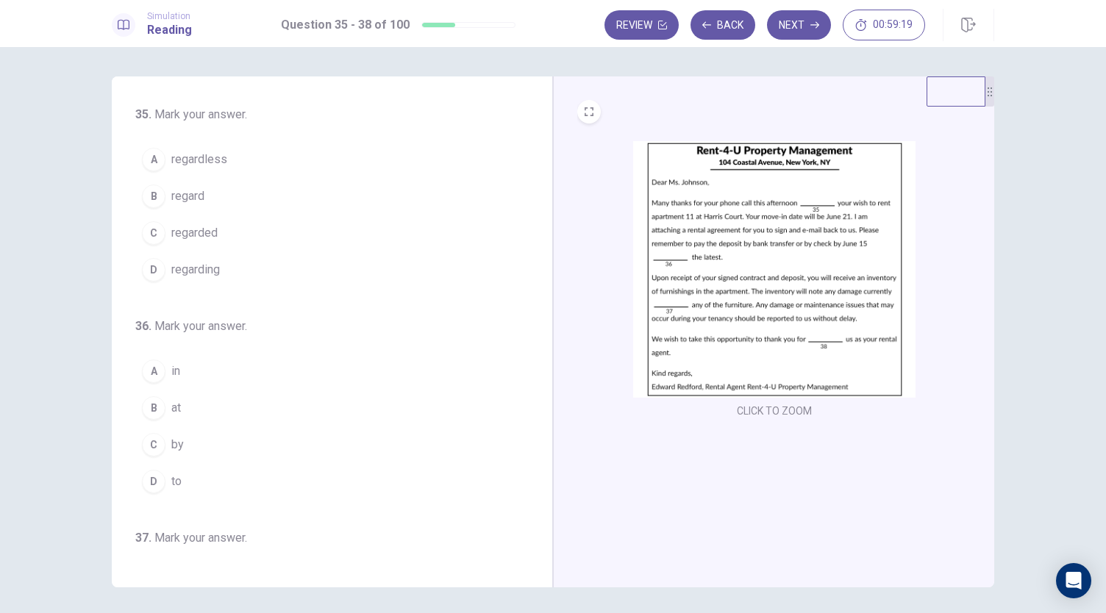
click at [203, 168] on span "regardless" at bounding box center [199, 160] width 56 height 18
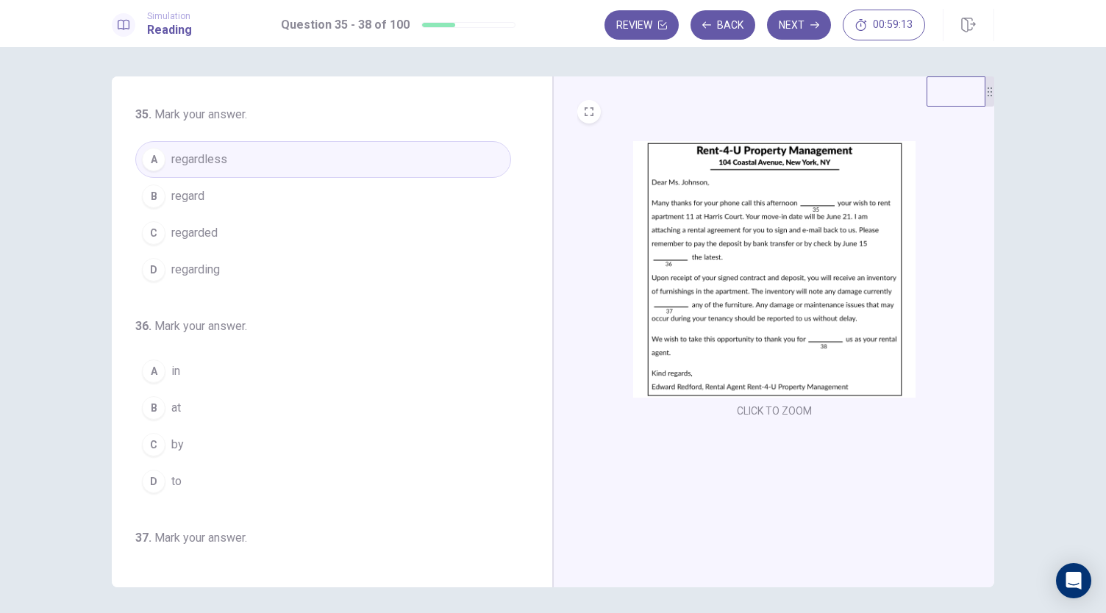
click at [762, 291] on img at bounding box center [774, 269] width 282 height 257
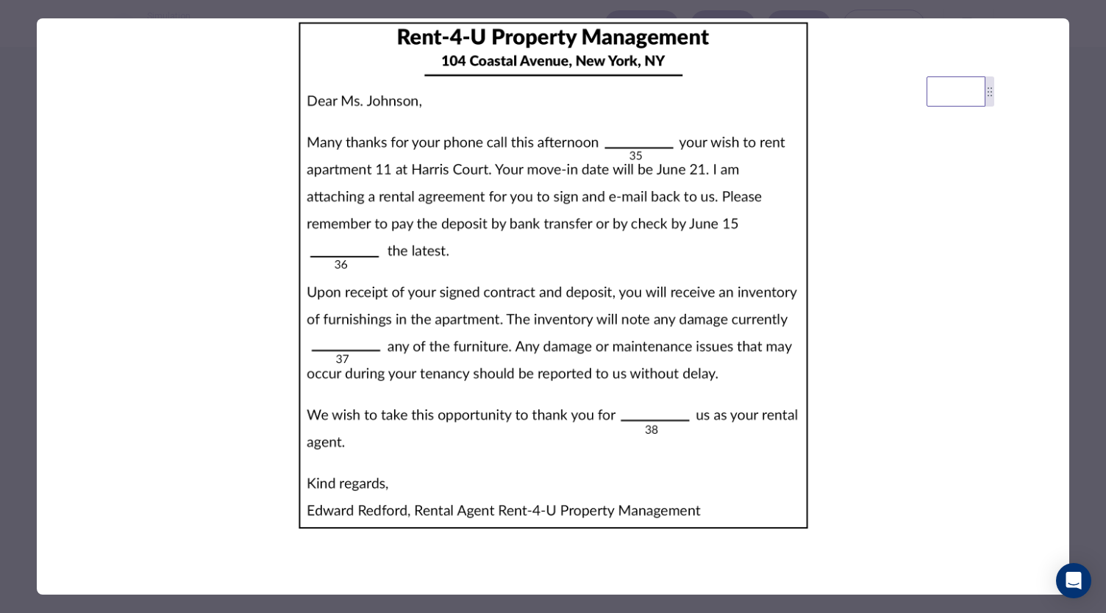
click at [1090, 299] on div at bounding box center [553, 306] width 1106 height 613
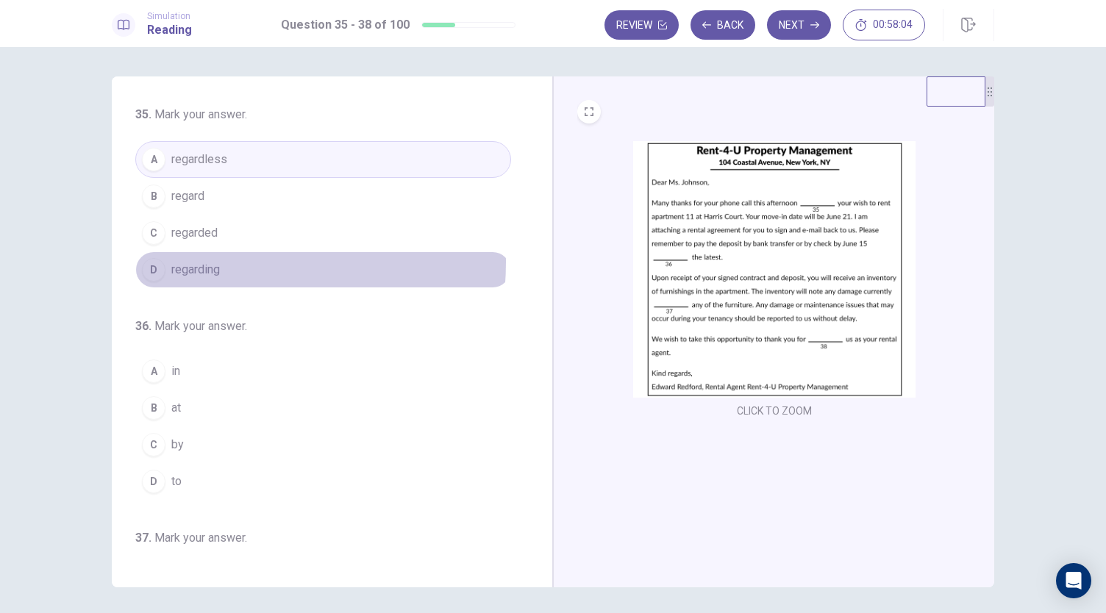
click at [209, 261] on span "regarding" at bounding box center [195, 270] width 49 height 18
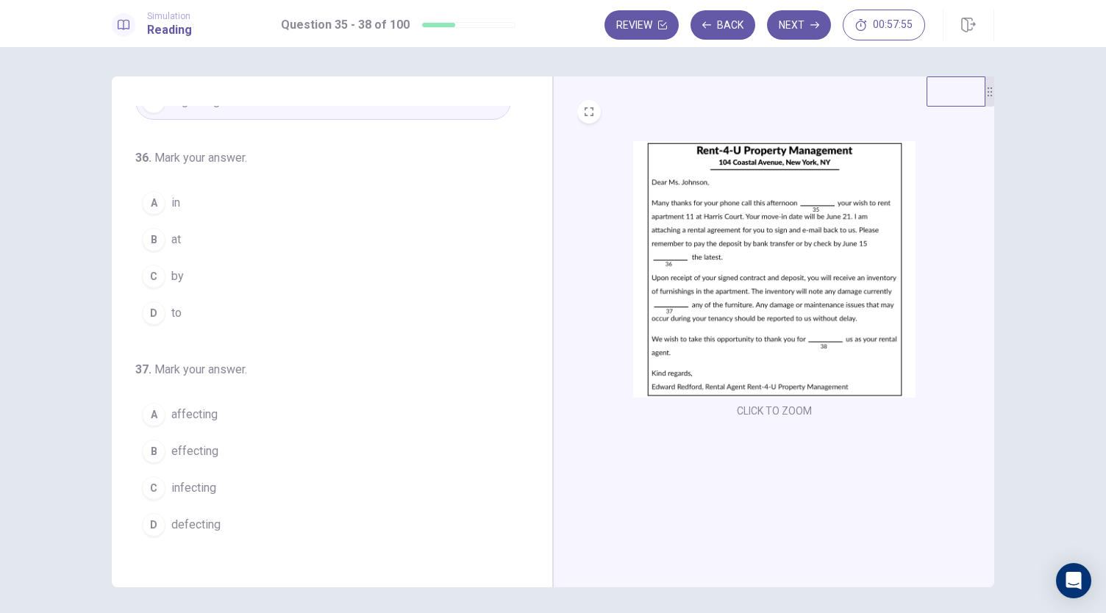
scroll to position [169, 0]
click at [171, 277] on span "by" at bounding box center [177, 276] width 13 height 18
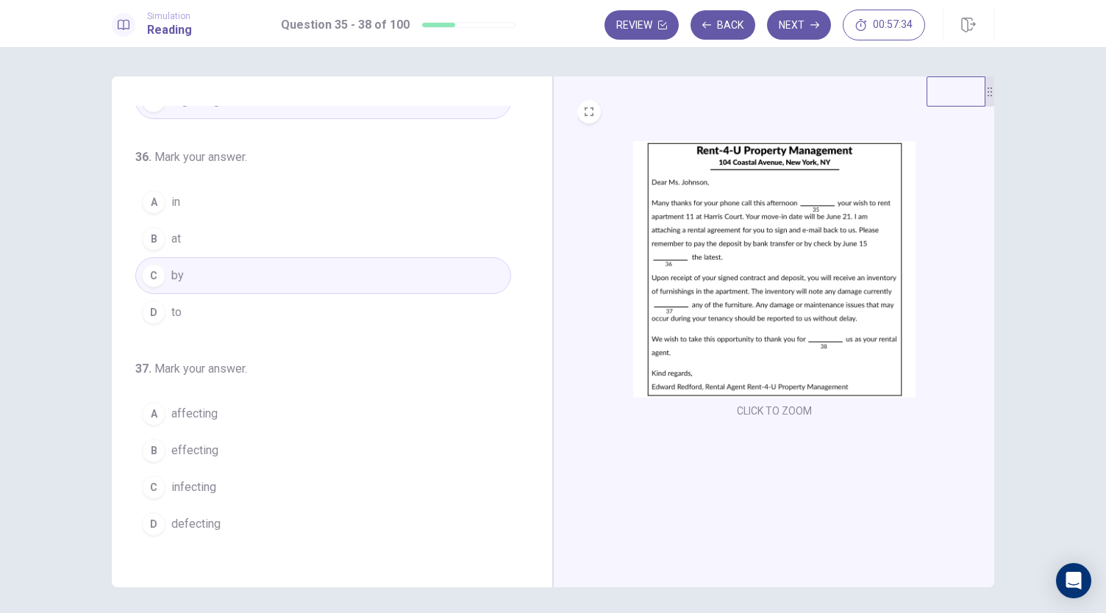
click at [163, 304] on button "D to" at bounding box center [323, 312] width 376 height 37
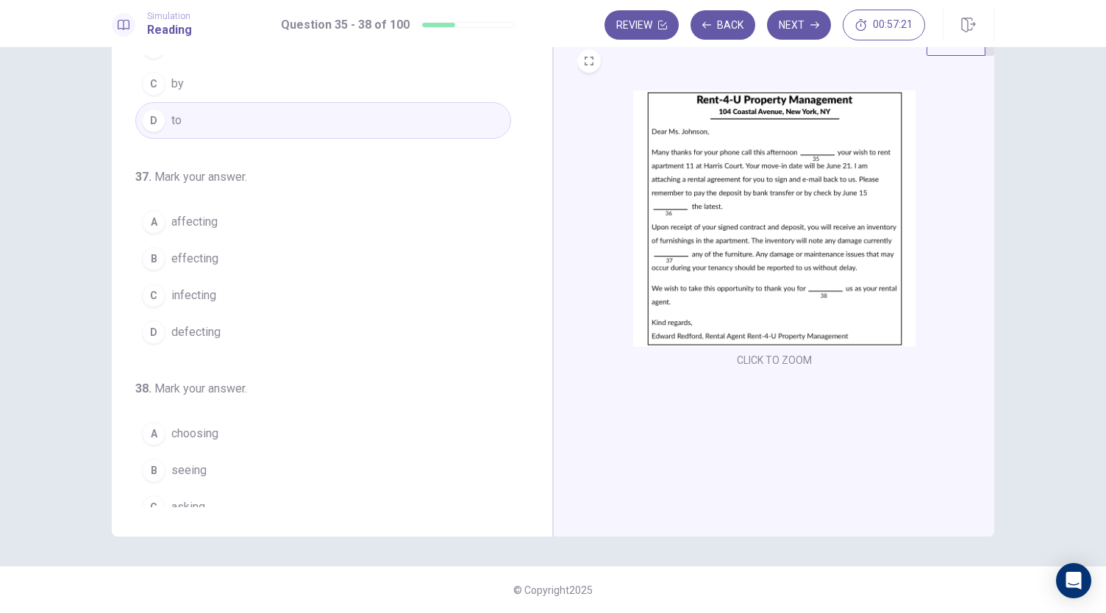
scroll to position [311, 0]
click at [221, 217] on button "A affecting" at bounding box center [323, 221] width 376 height 37
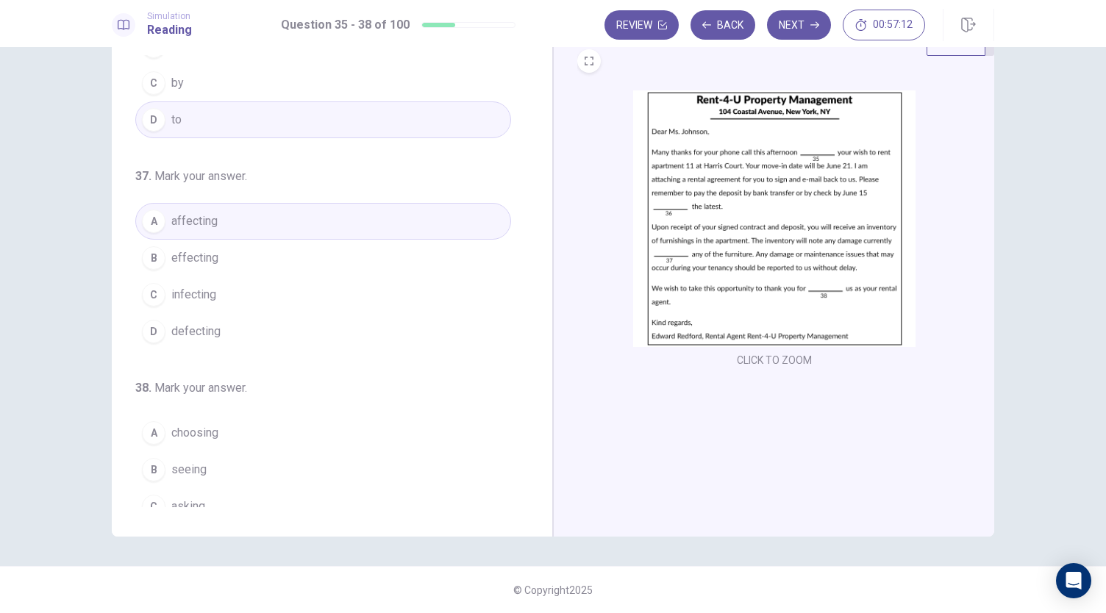
scroll to position [357, 0]
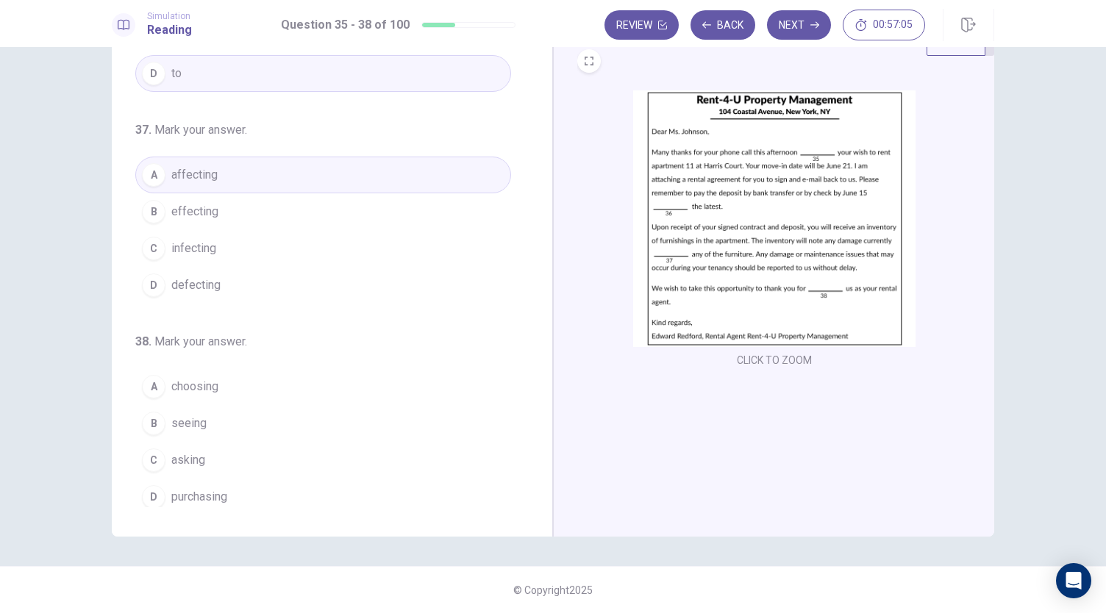
click at [213, 385] on span "choosing" at bounding box center [194, 387] width 47 height 18
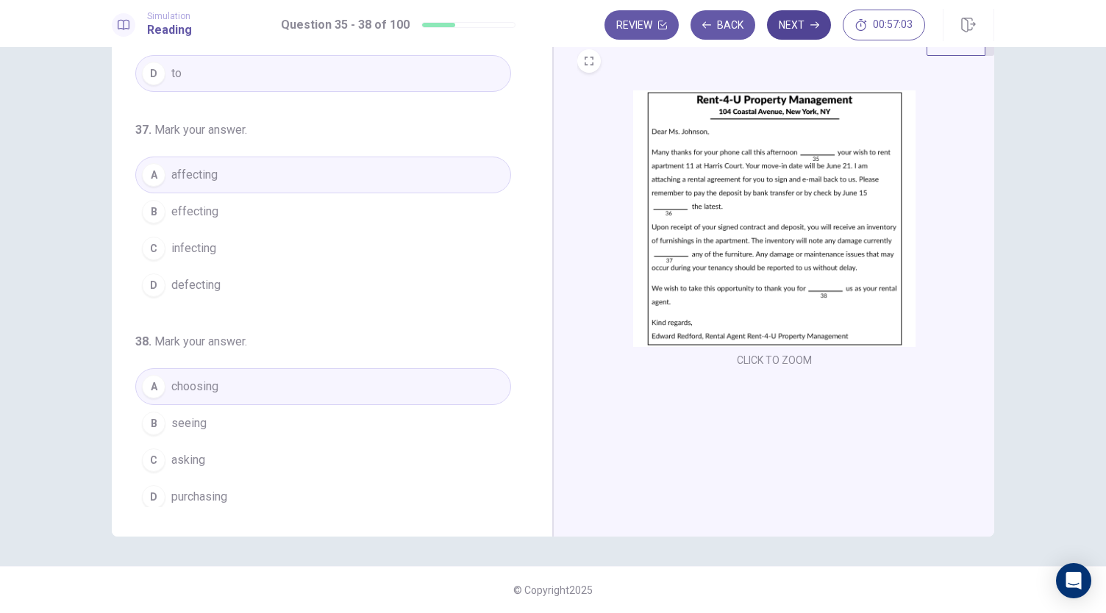
click at [799, 24] on button "Next" at bounding box center [799, 24] width 64 height 29
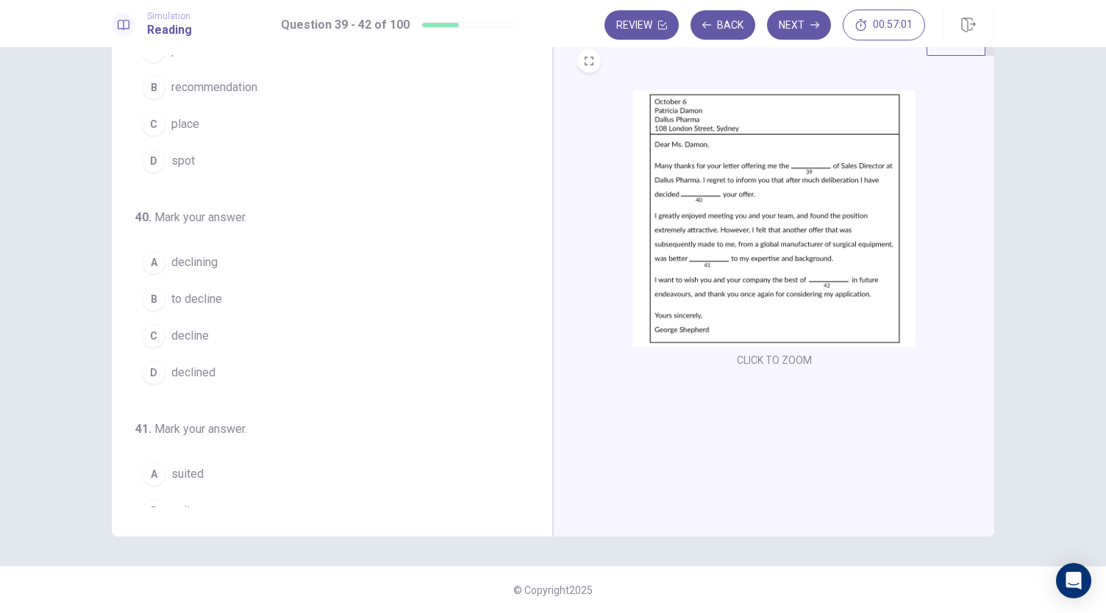
scroll to position [0, 0]
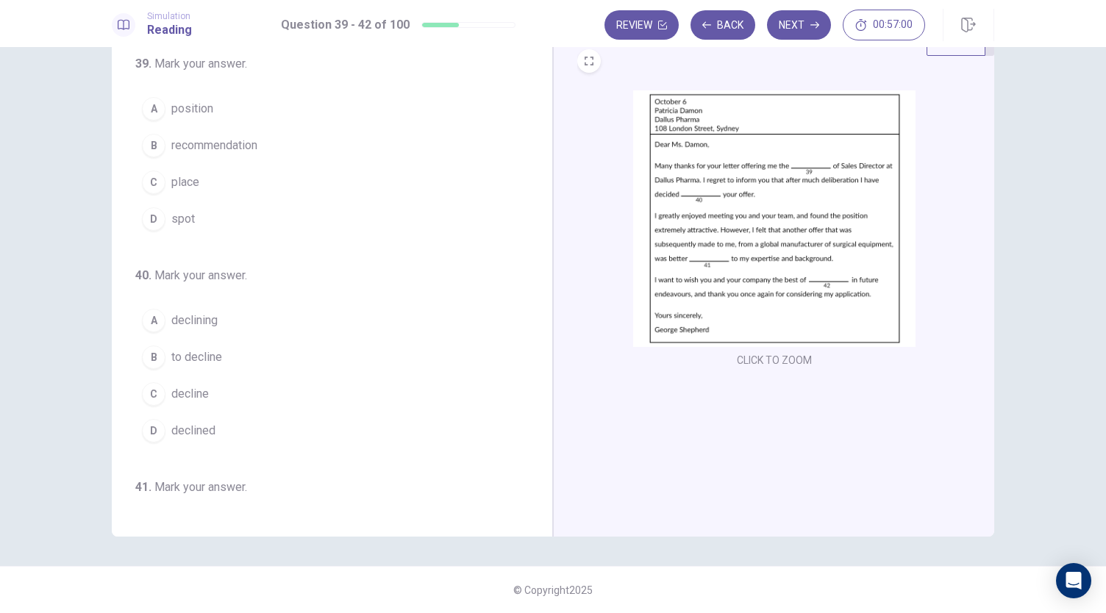
click at [772, 251] on img at bounding box center [774, 218] width 282 height 257
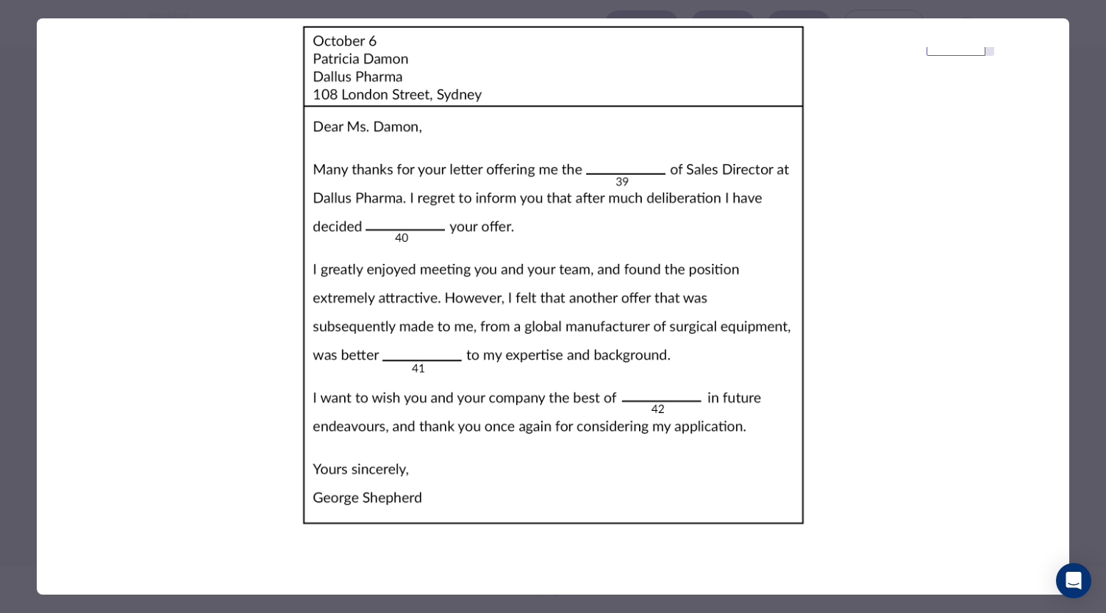
click at [1100, 110] on div at bounding box center [553, 306] width 1106 height 613
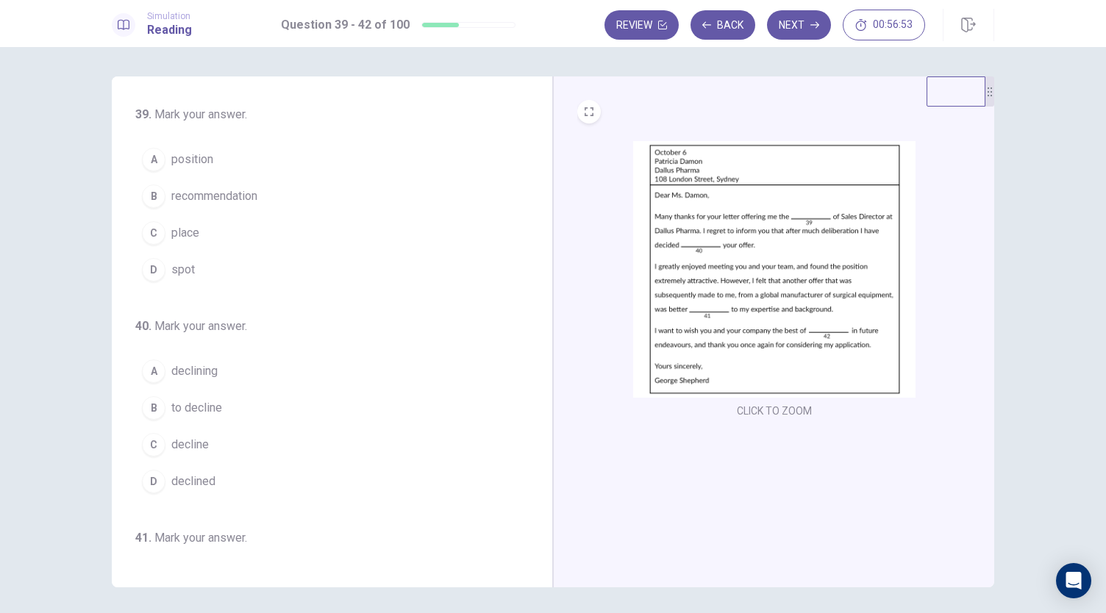
click at [191, 163] on span "position" at bounding box center [192, 160] width 42 height 18
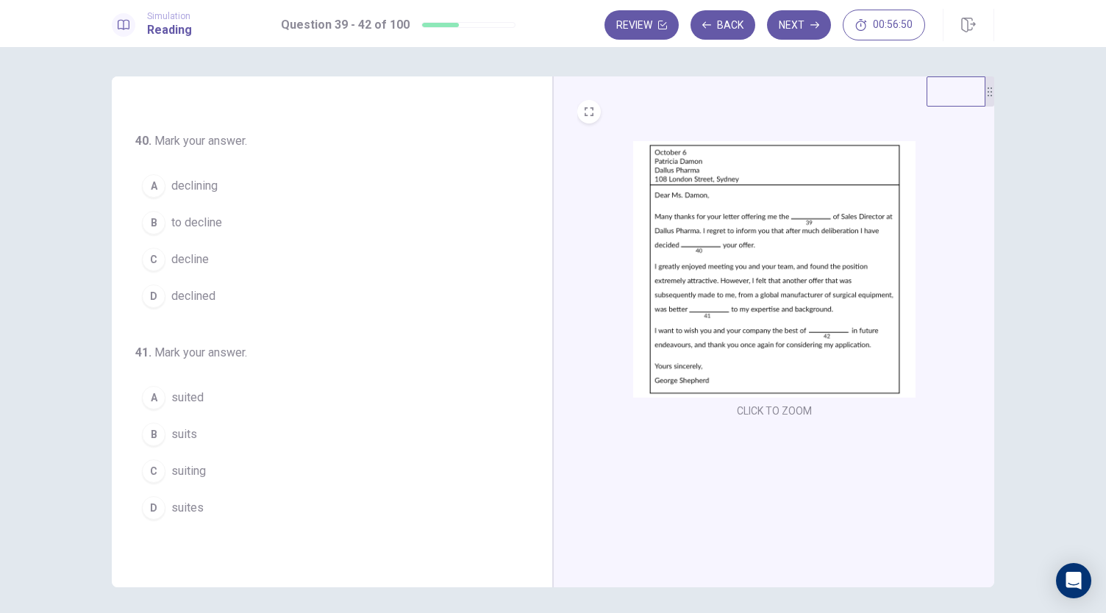
scroll to position [186, 0]
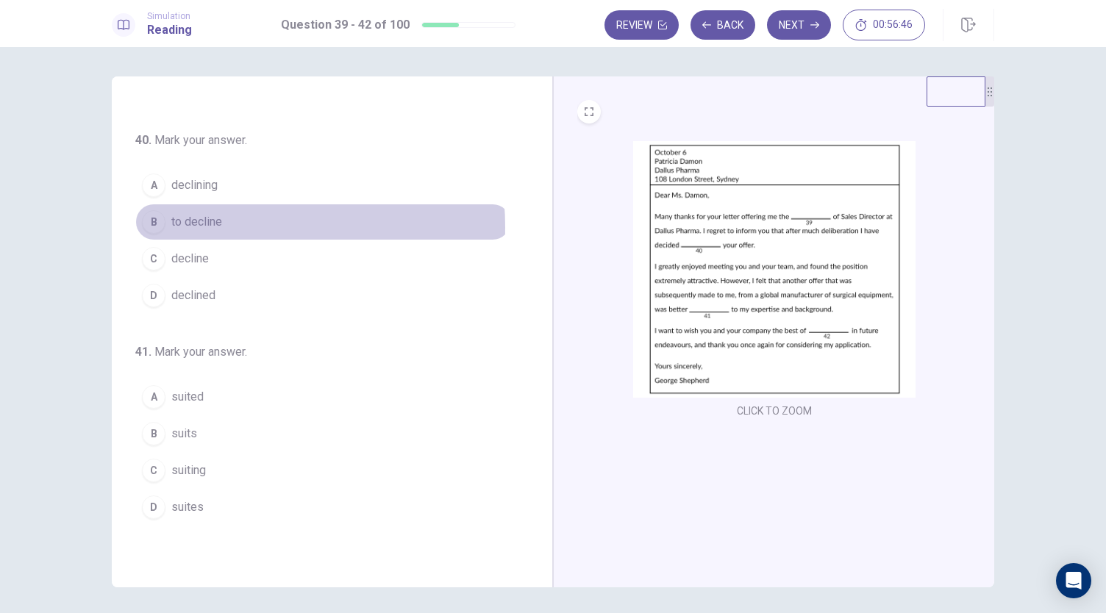
click at [206, 224] on span "to decline" at bounding box center [196, 222] width 51 height 18
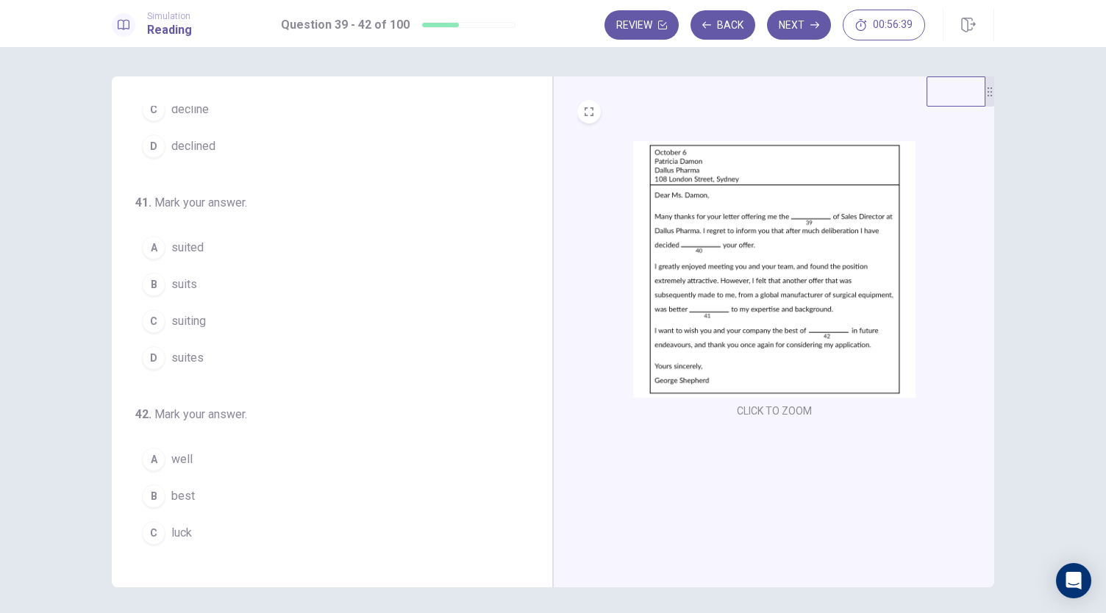
scroll to position [357, 0]
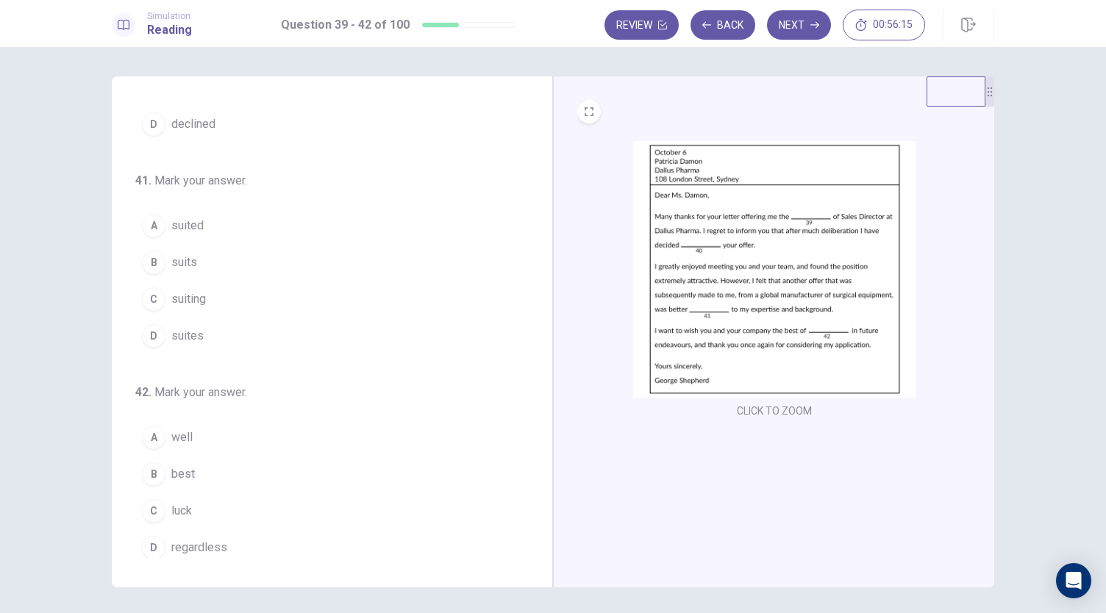
click at [183, 222] on span "suited" at bounding box center [187, 226] width 32 height 18
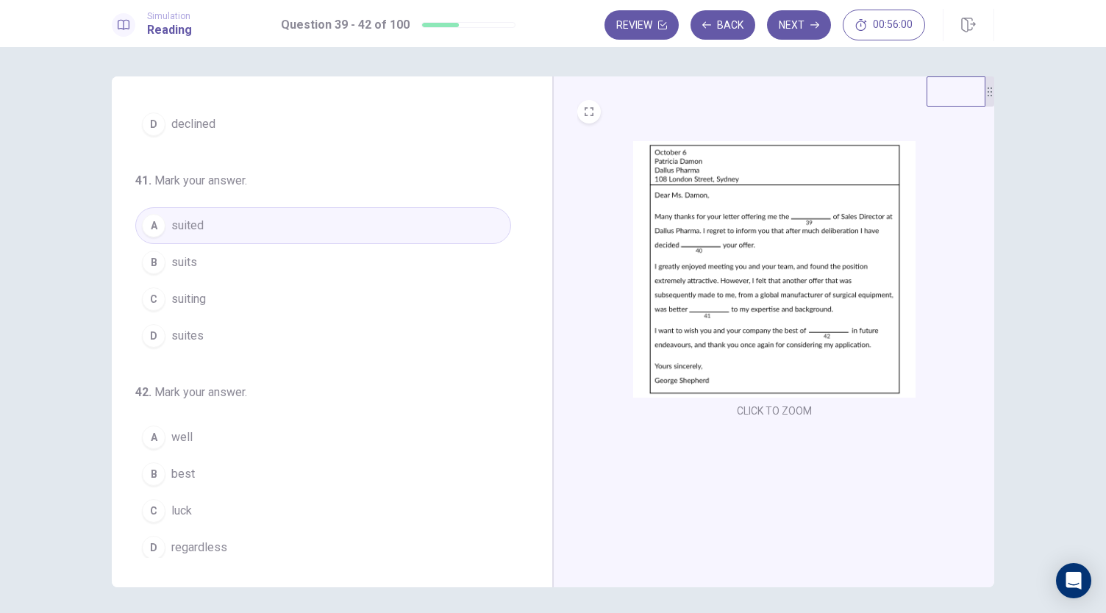
scroll to position [51, 0]
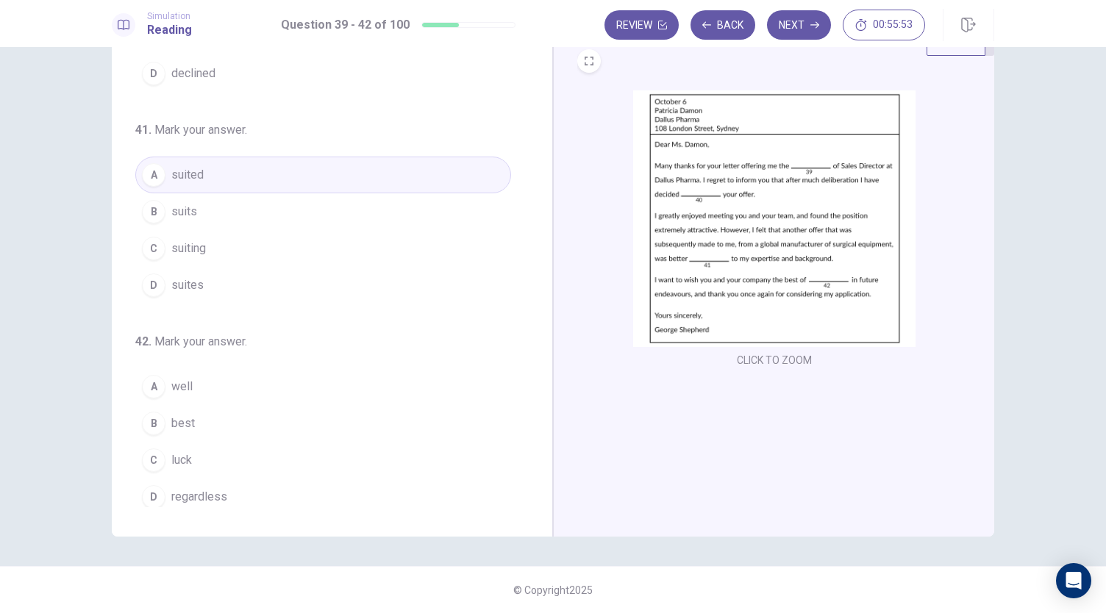
click at [166, 452] on button "C luck" at bounding box center [323, 460] width 376 height 37
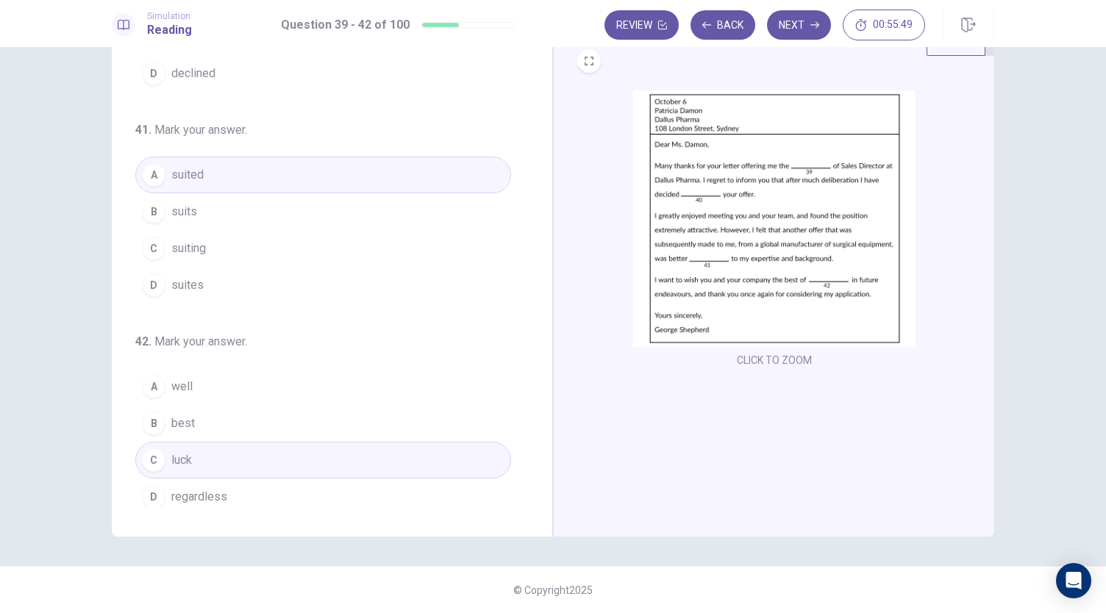
scroll to position [0, 0]
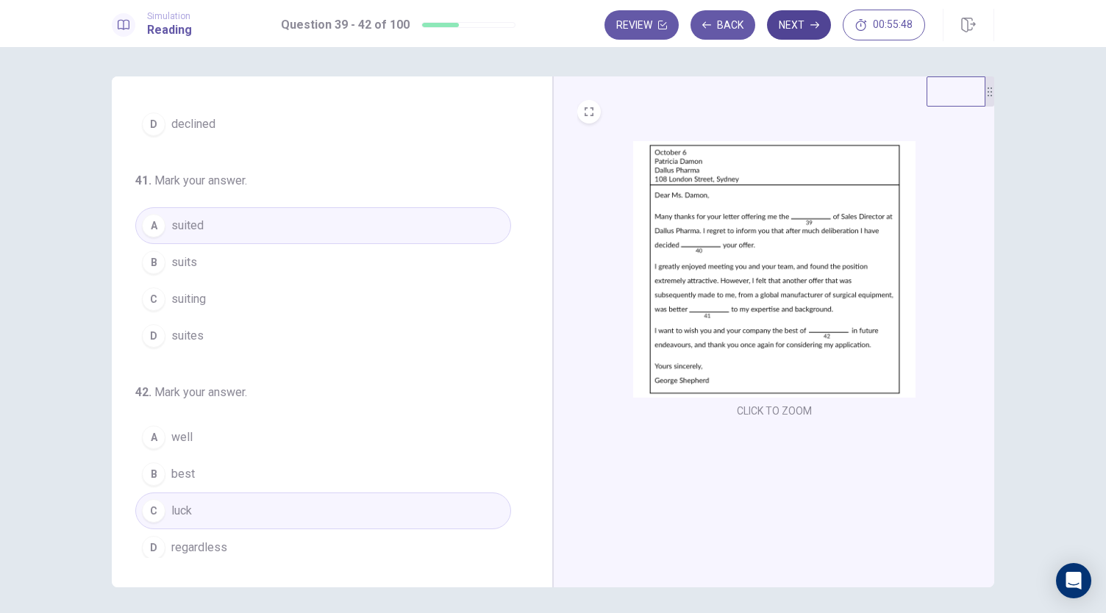
click at [799, 39] on button "Next" at bounding box center [799, 24] width 64 height 29
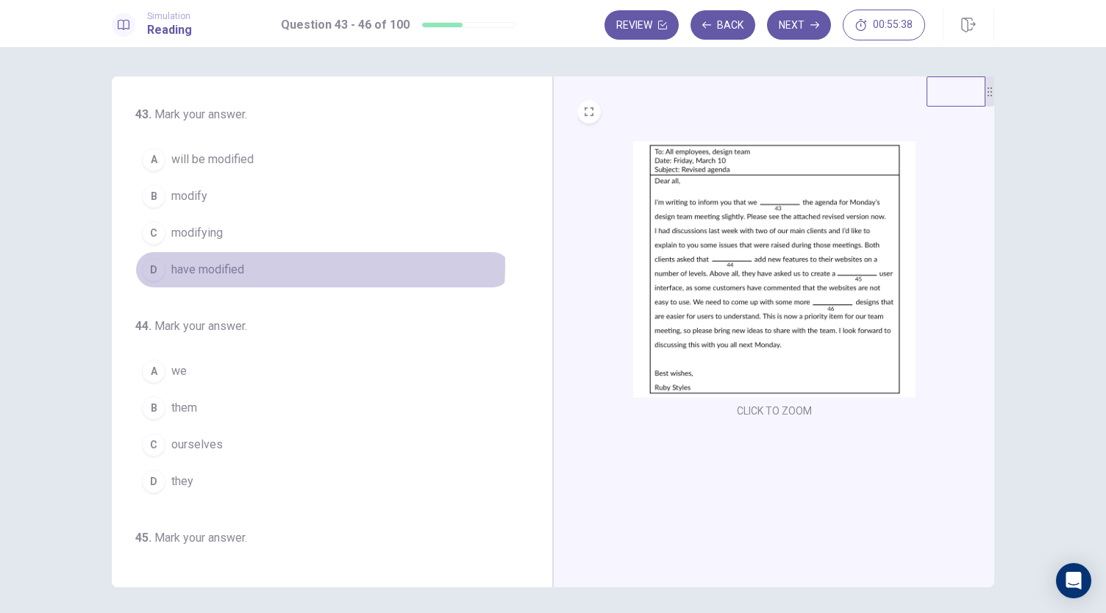
click at [208, 263] on span "have modified" at bounding box center [207, 270] width 73 height 18
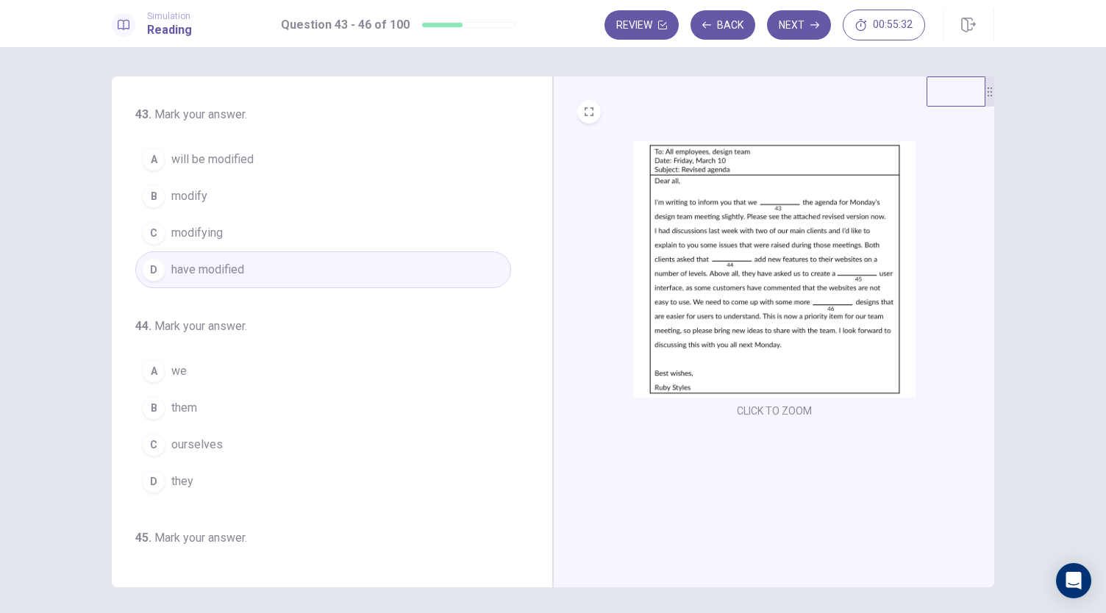
click at [812, 261] on img at bounding box center [774, 269] width 282 height 257
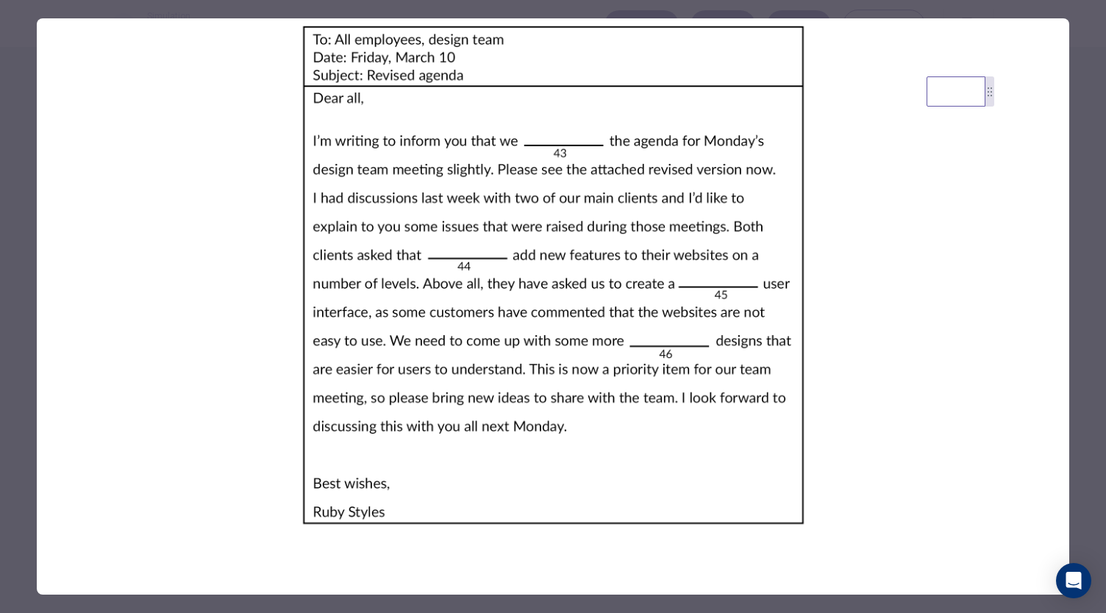
click at [1085, 154] on div at bounding box center [553, 306] width 1106 height 613
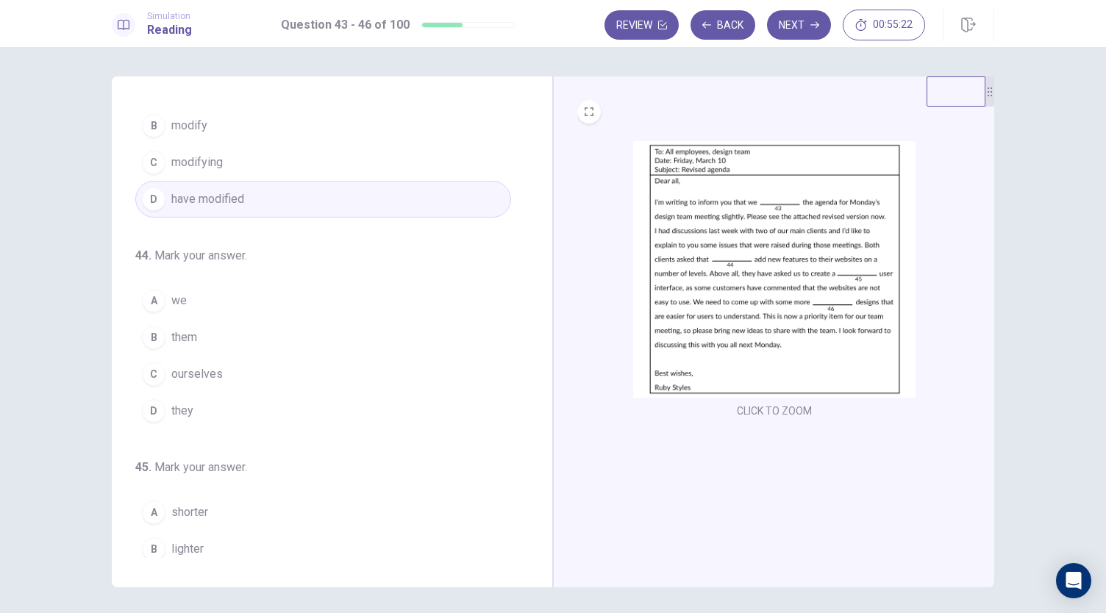
scroll to position [82, 0]
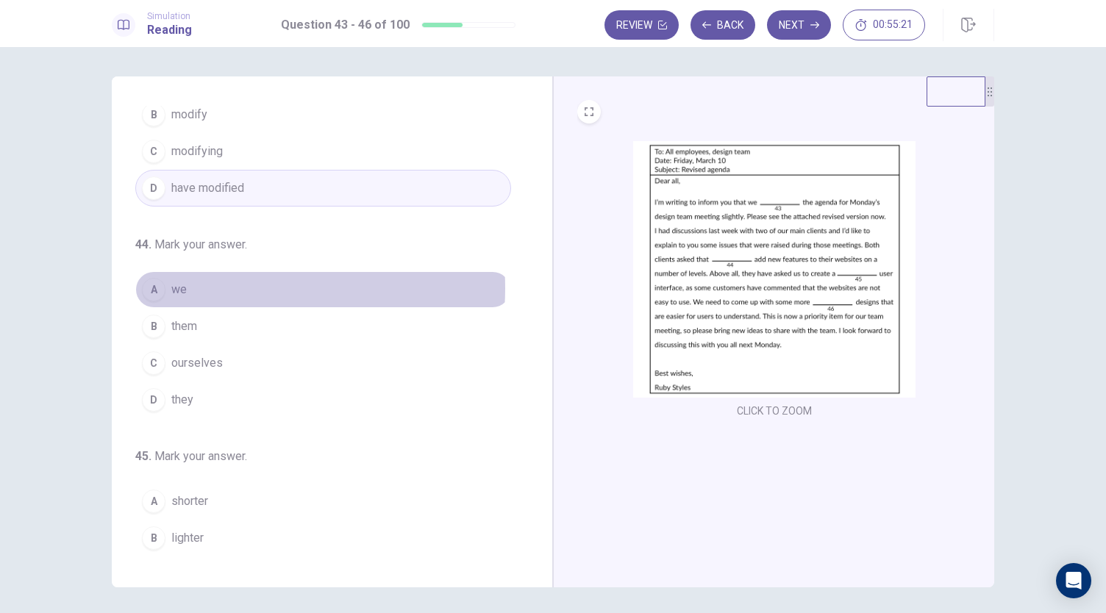
click at [213, 286] on button "A we" at bounding box center [323, 289] width 376 height 37
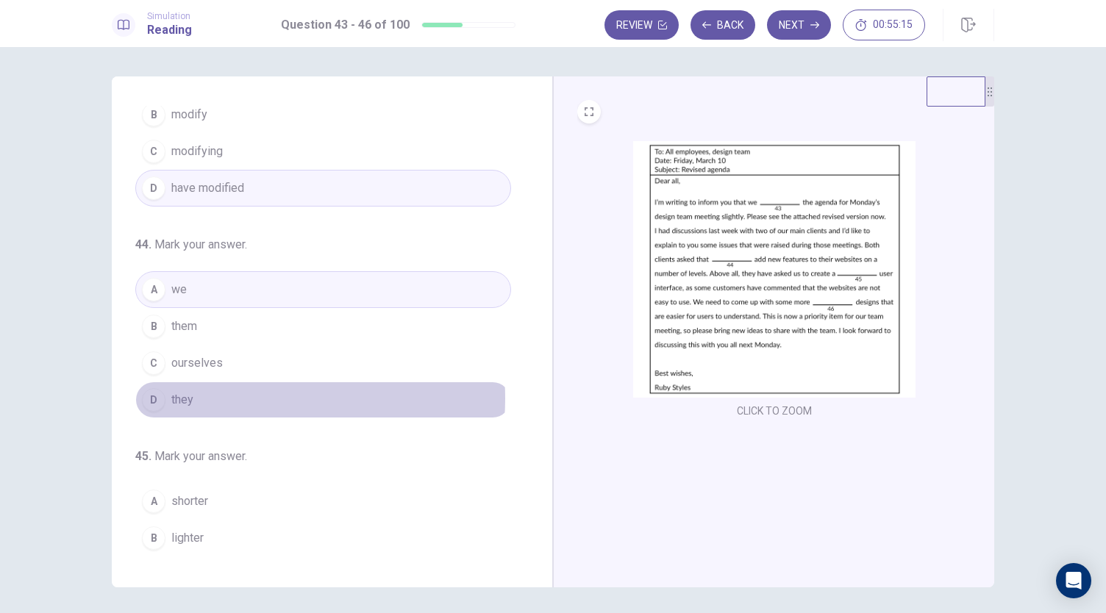
click at [229, 395] on button "D they" at bounding box center [323, 400] width 376 height 37
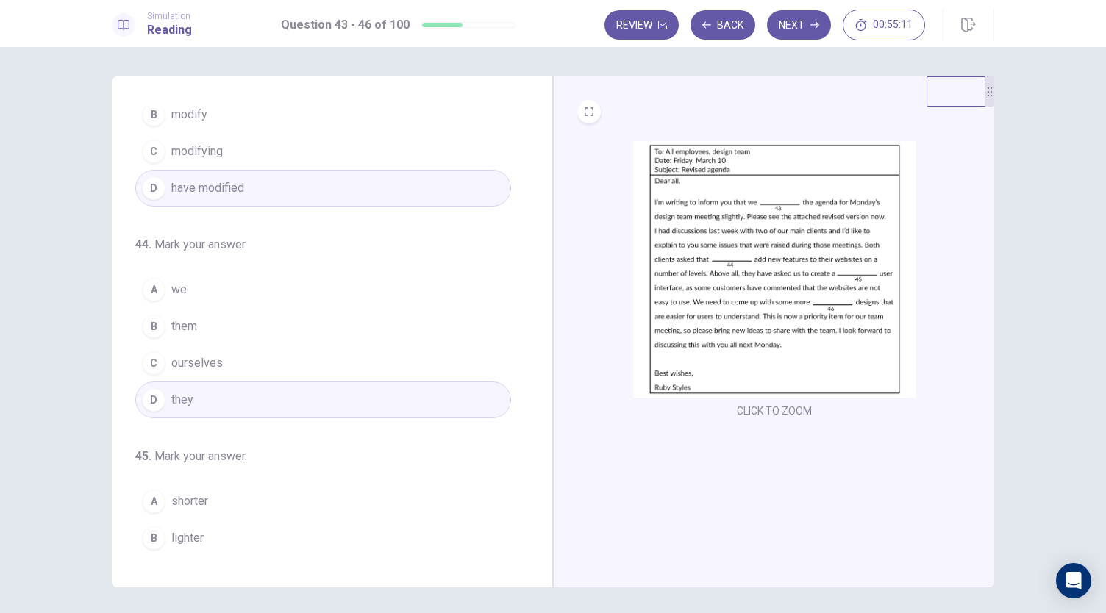
click at [760, 260] on img at bounding box center [774, 269] width 282 height 257
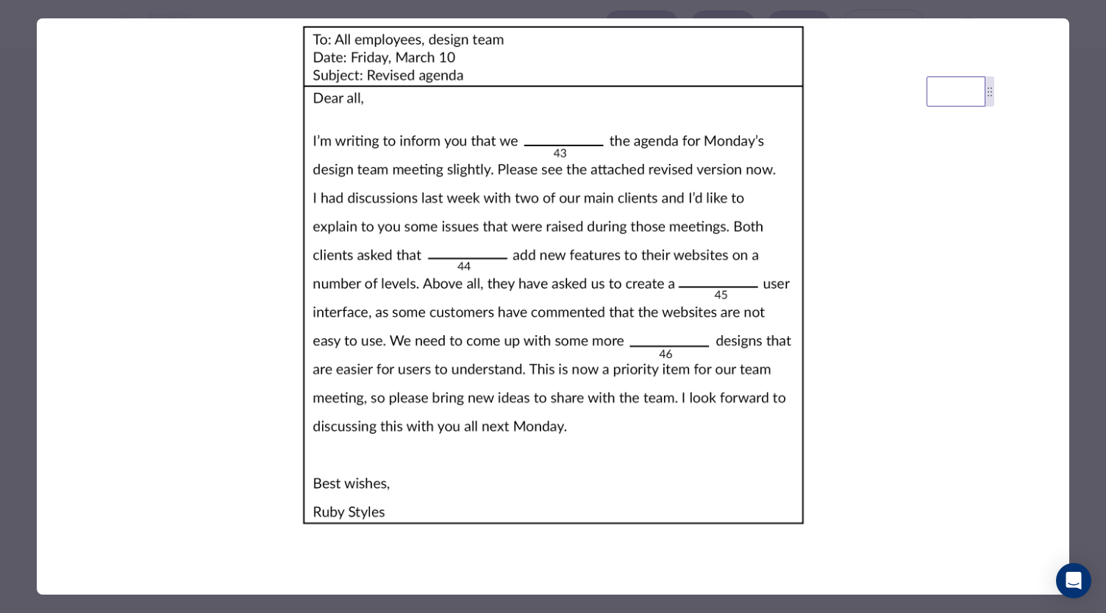
click at [1096, 179] on div at bounding box center [553, 306] width 1106 height 613
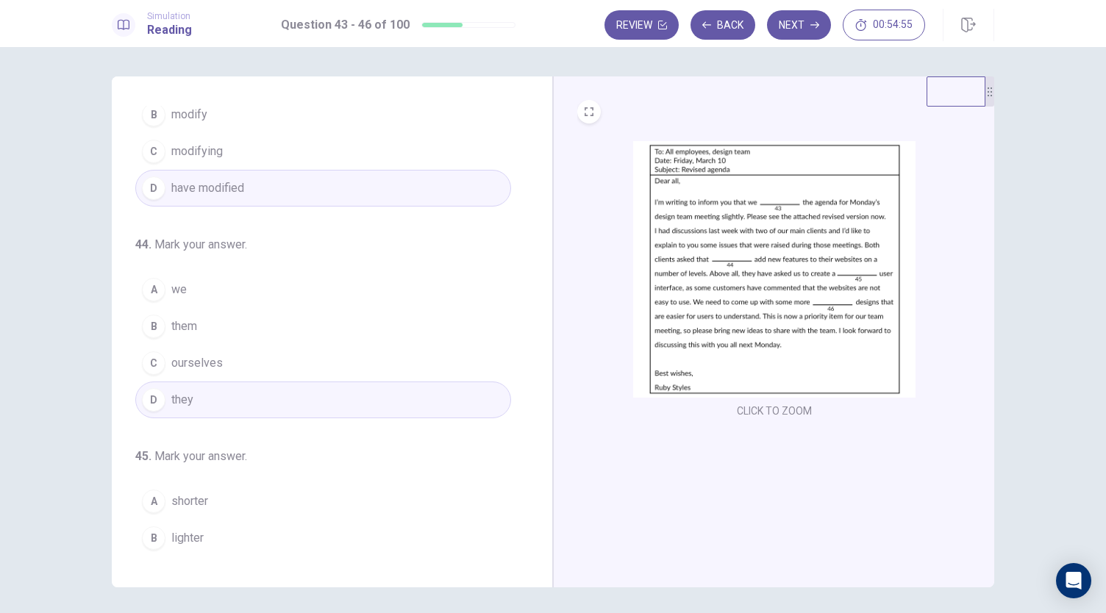
click at [305, 282] on button "A we" at bounding box center [323, 289] width 376 height 37
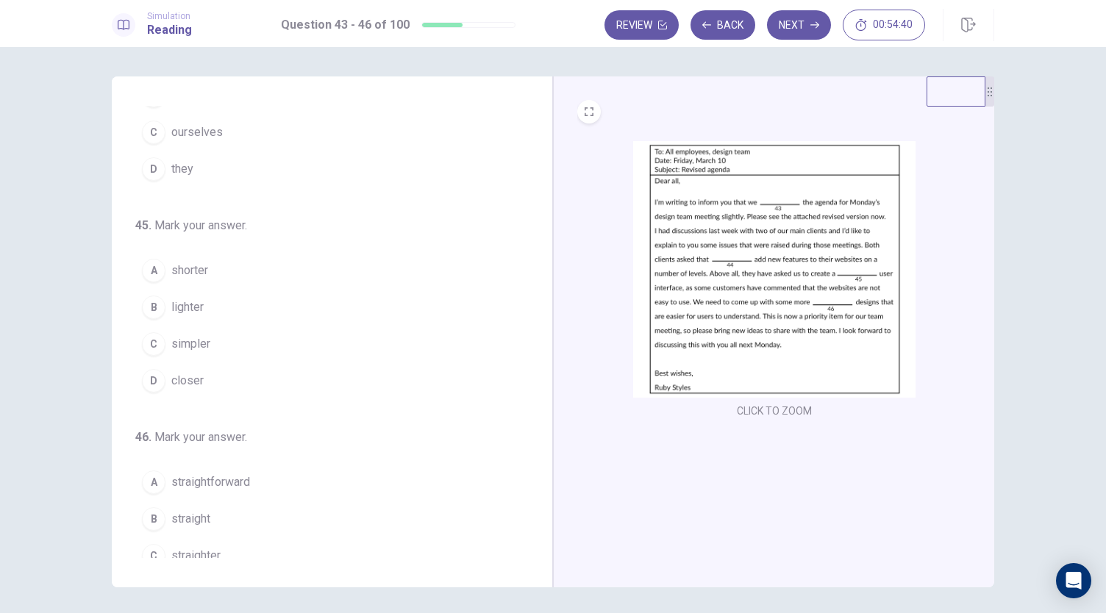
scroll to position [314, 0]
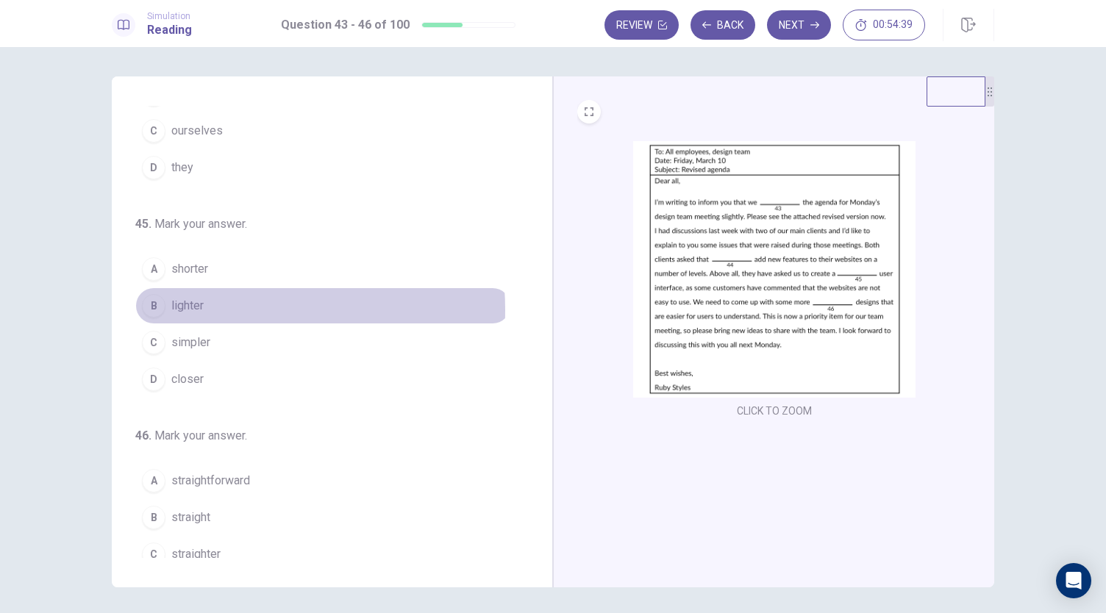
click at [181, 305] on span "lighter" at bounding box center [187, 306] width 32 height 18
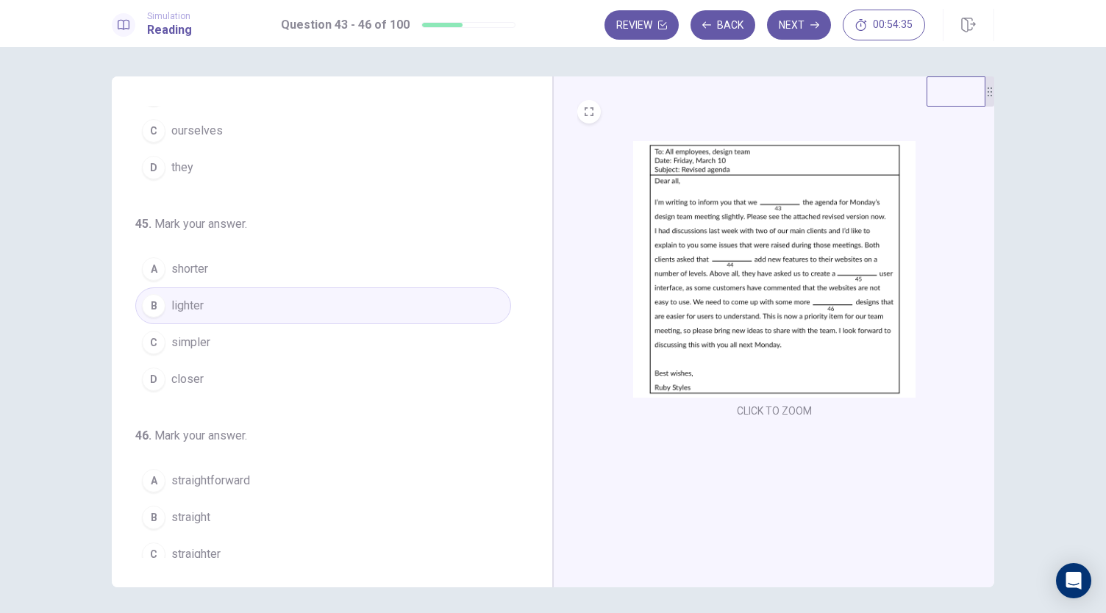
click at [191, 325] on button "C simpler" at bounding box center [323, 342] width 376 height 37
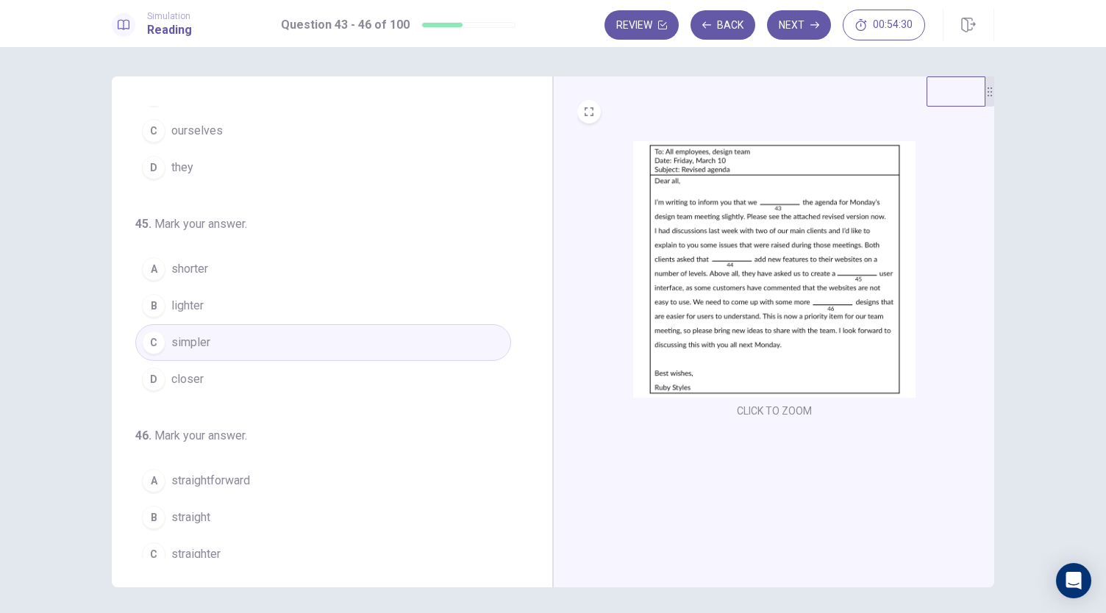
scroll to position [357, 0]
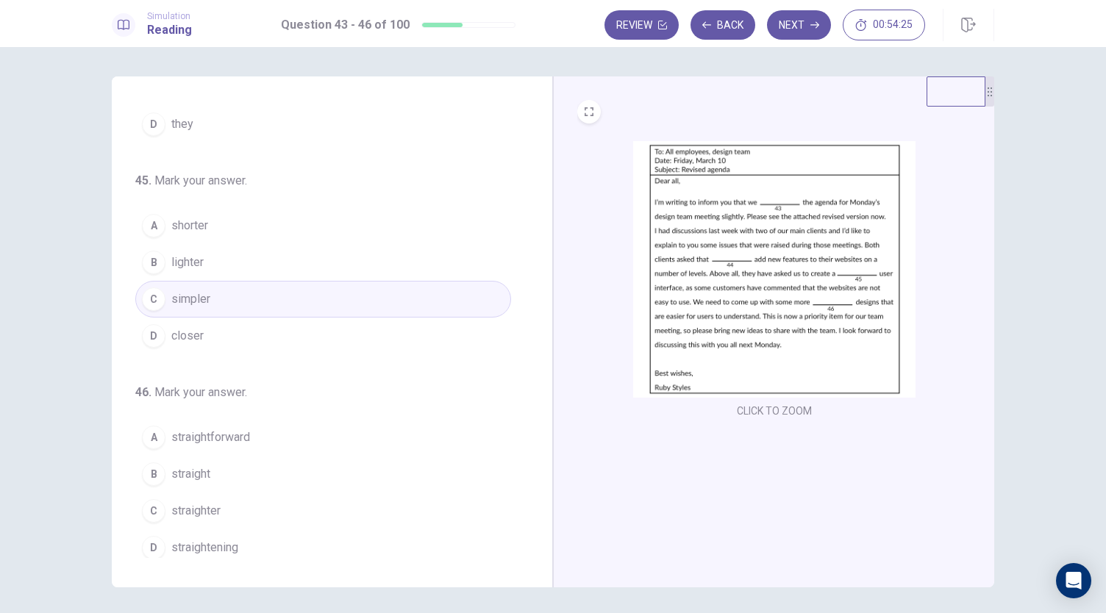
click at [250, 435] on button "A straightforward" at bounding box center [323, 437] width 376 height 37
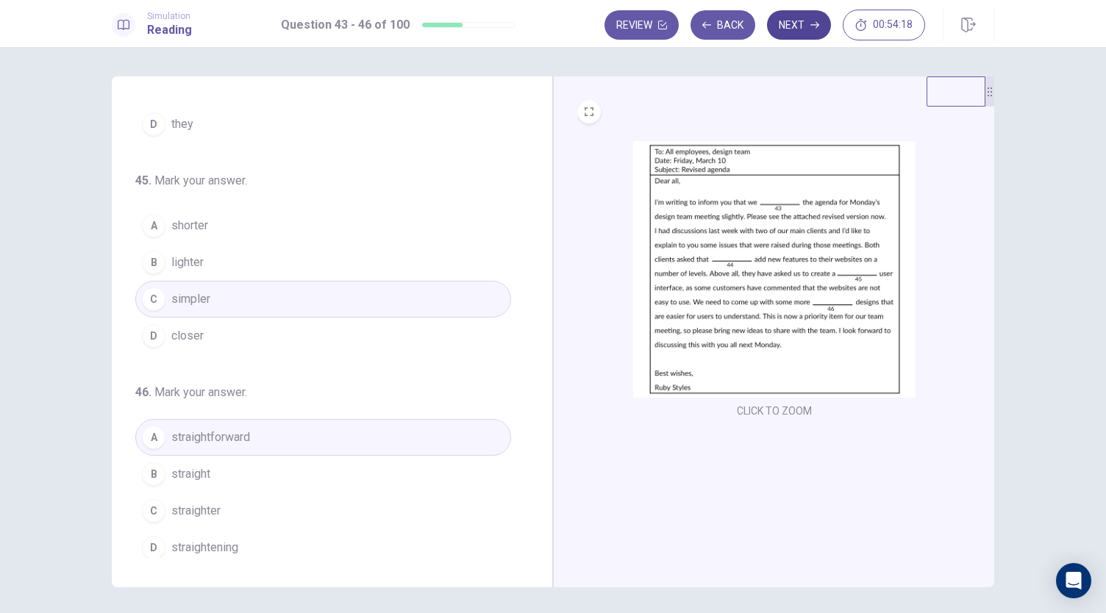
click at [805, 26] on button "Next" at bounding box center [799, 24] width 64 height 29
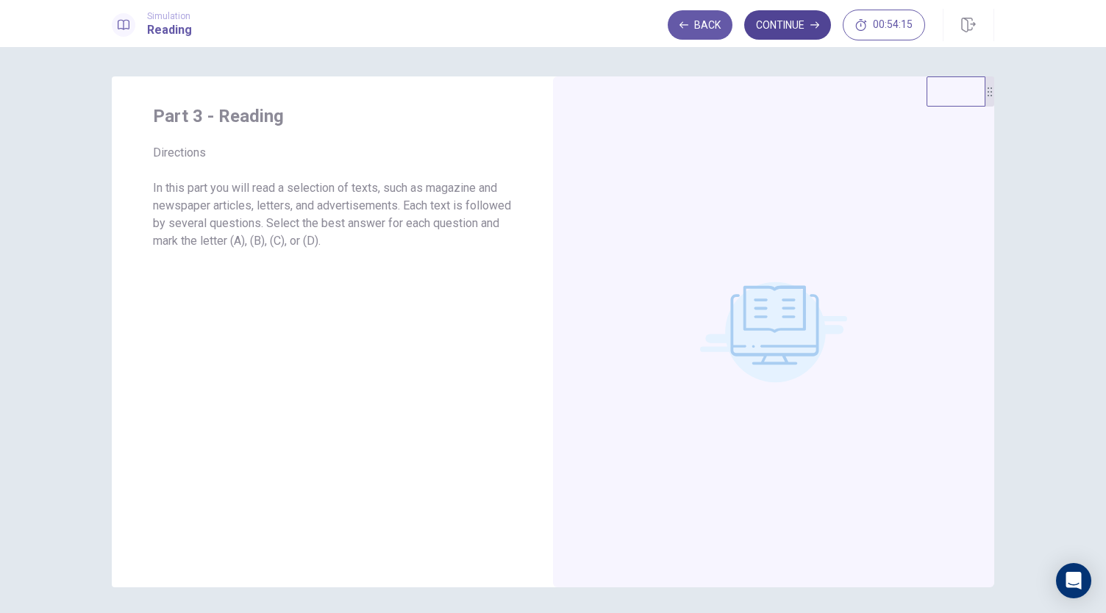
click at [795, 29] on button "Continue" at bounding box center [787, 24] width 87 height 29
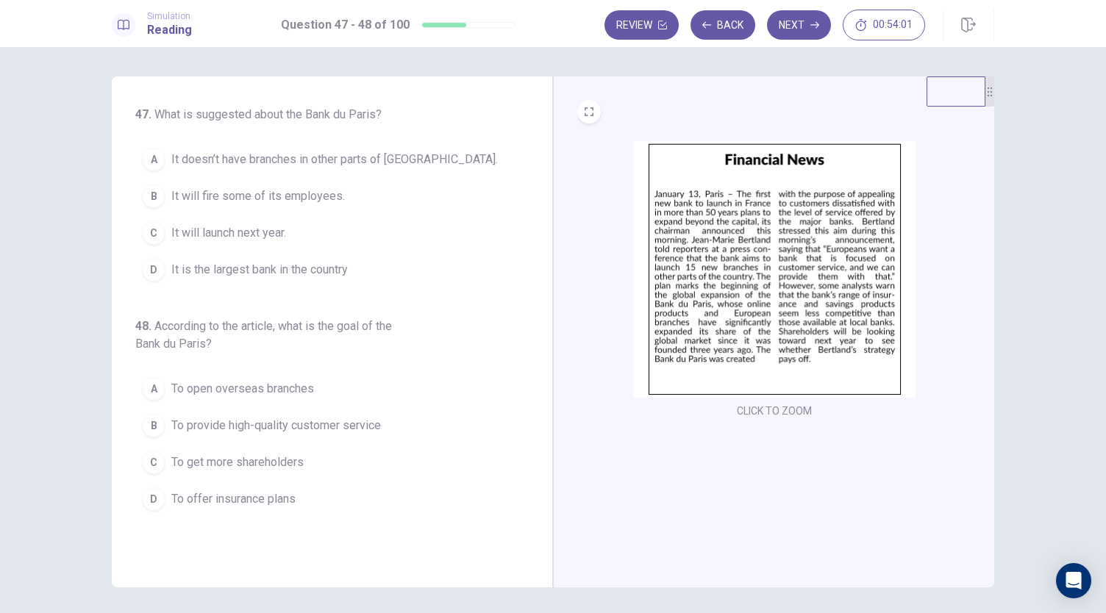
click at [760, 315] on img at bounding box center [774, 269] width 282 height 257
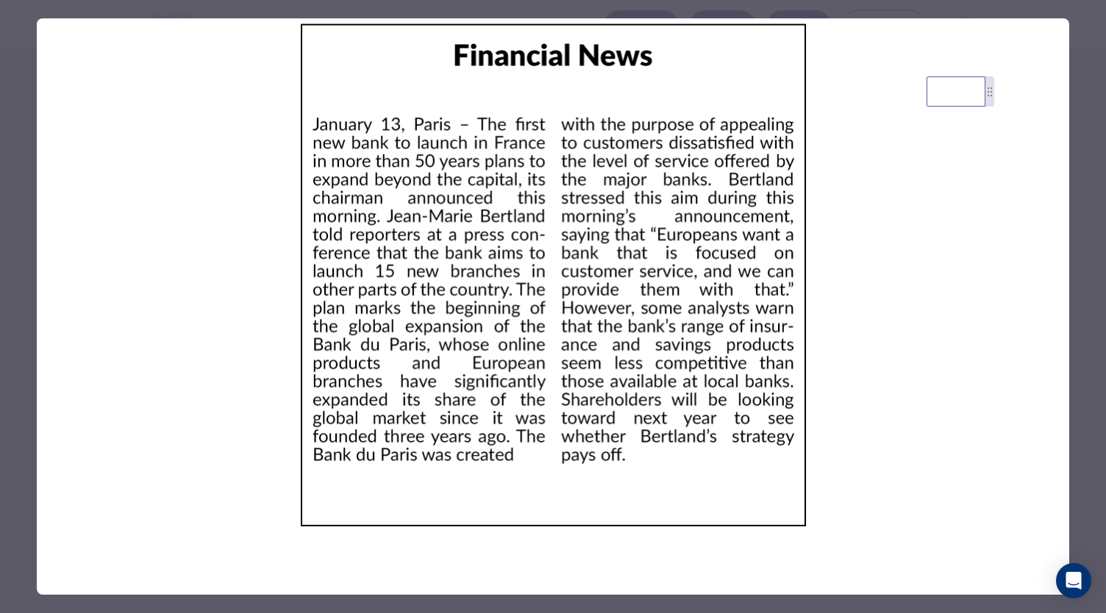
click at [16, 139] on div at bounding box center [553, 306] width 1106 height 613
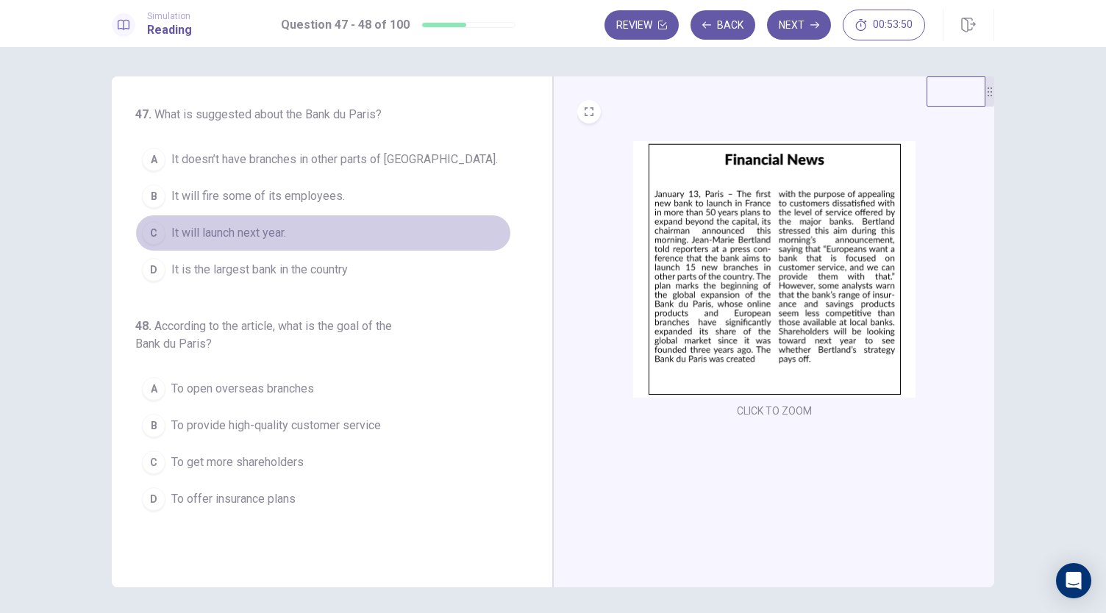
click at [252, 236] on span "It will launch next year." at bounding box center [228, 233] width 115 height 18
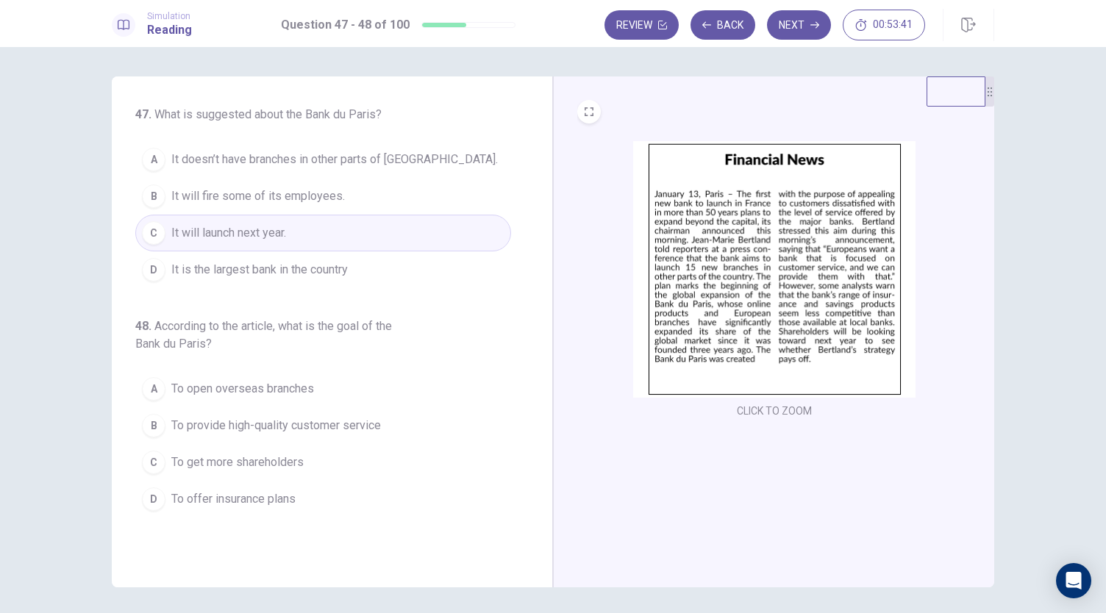
click at [741, 288] on img at bounding box center [774, 269] width 282 height 257
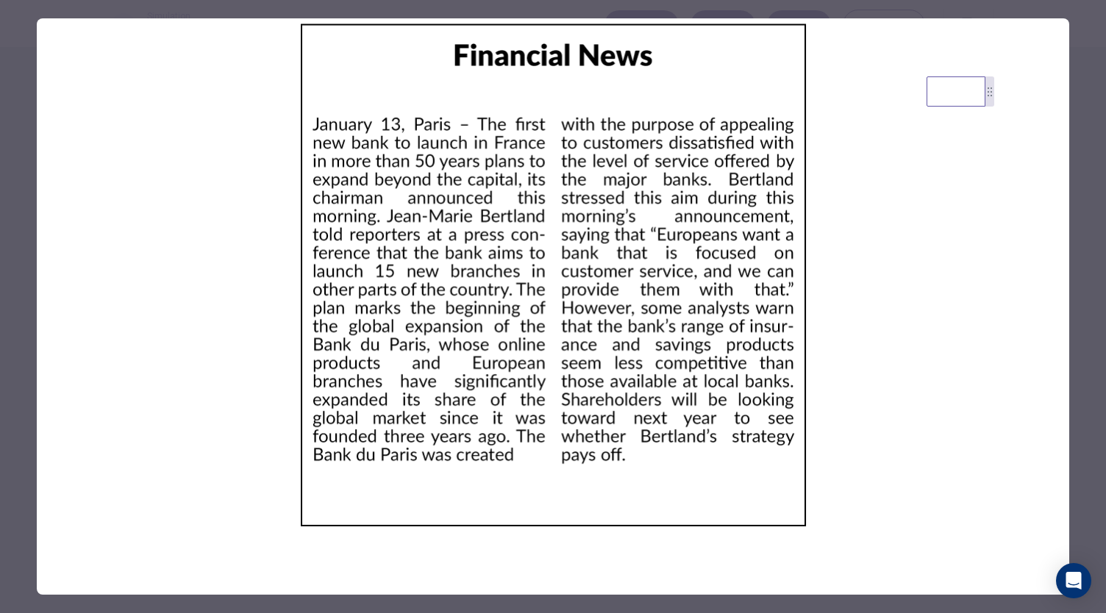
click at [25, 189] on div at bounding box center [553, 306] width 1106 height 613
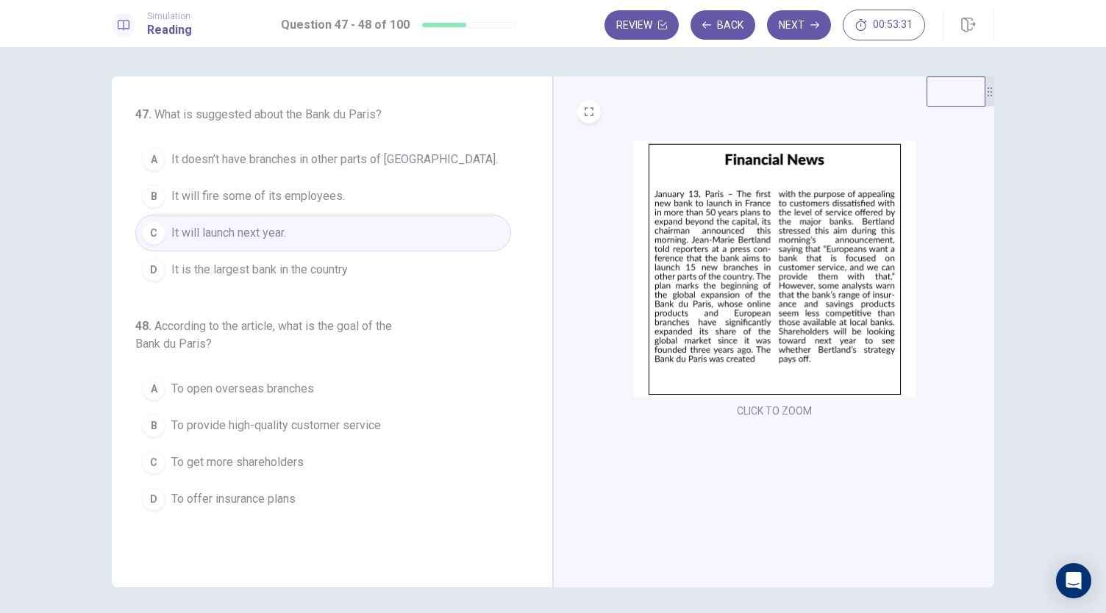
click at [751, 280] on img at bounding box center [774, 269] width 282 height 257
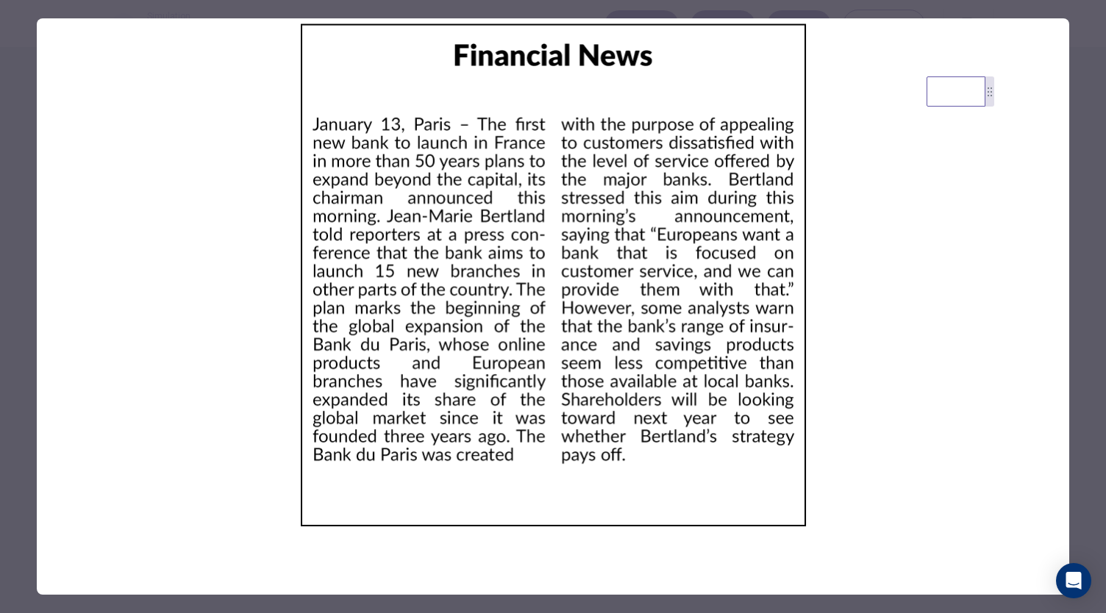
click at [23, 193] on div at bounding box center [553, 306] width 1106 height 613
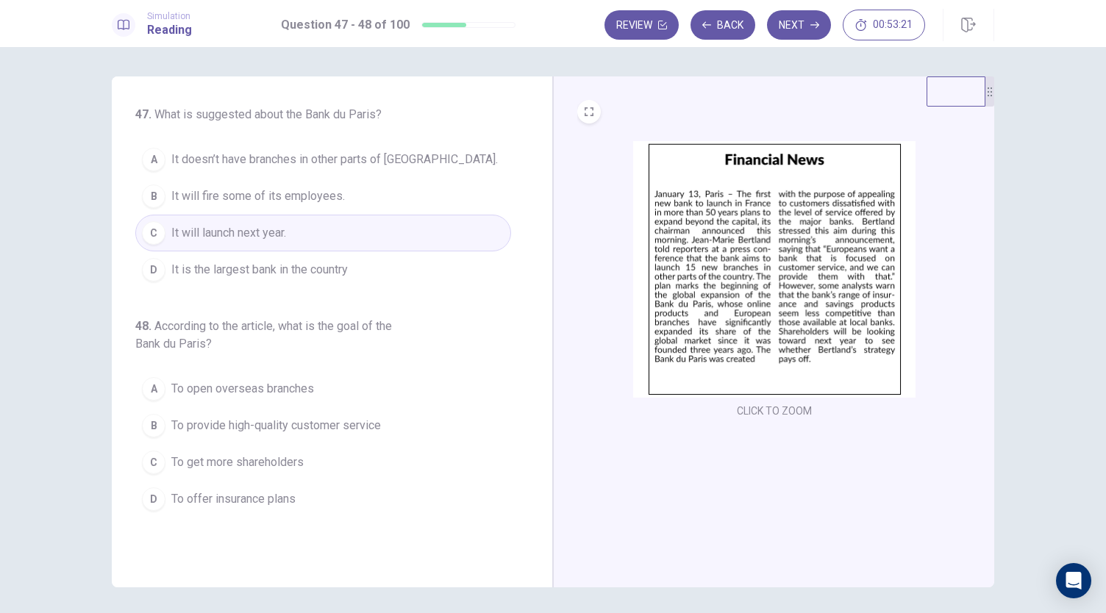
click at [280, 273] on span "It is the largest bank in the country" at bounding box center [259, 270] width 176 height 18
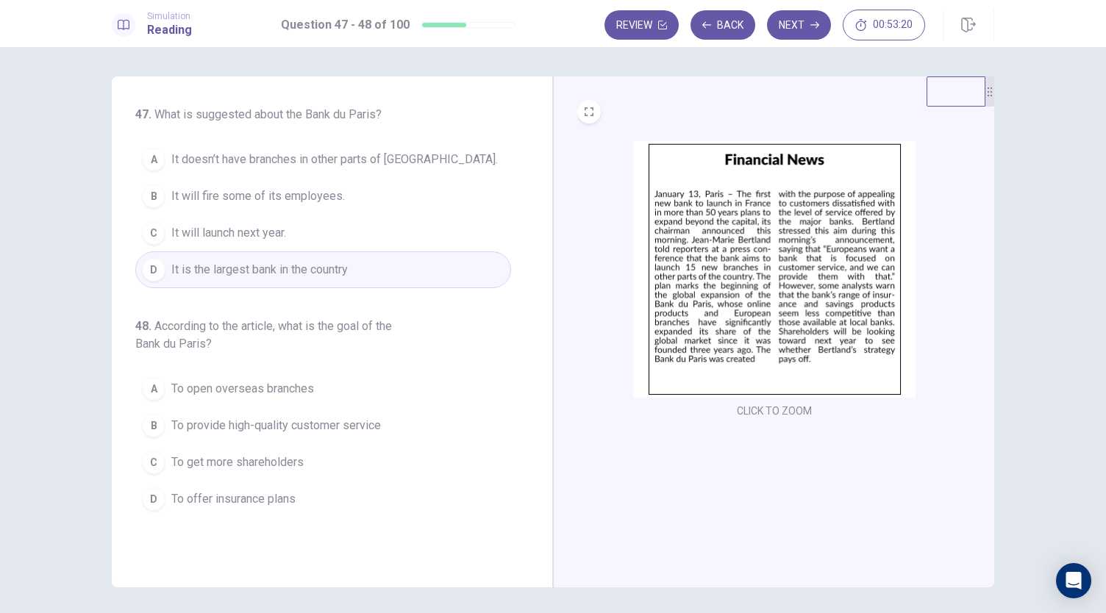
click at [706, 255] on img at bounding box center [774, 269] width 282 height 257
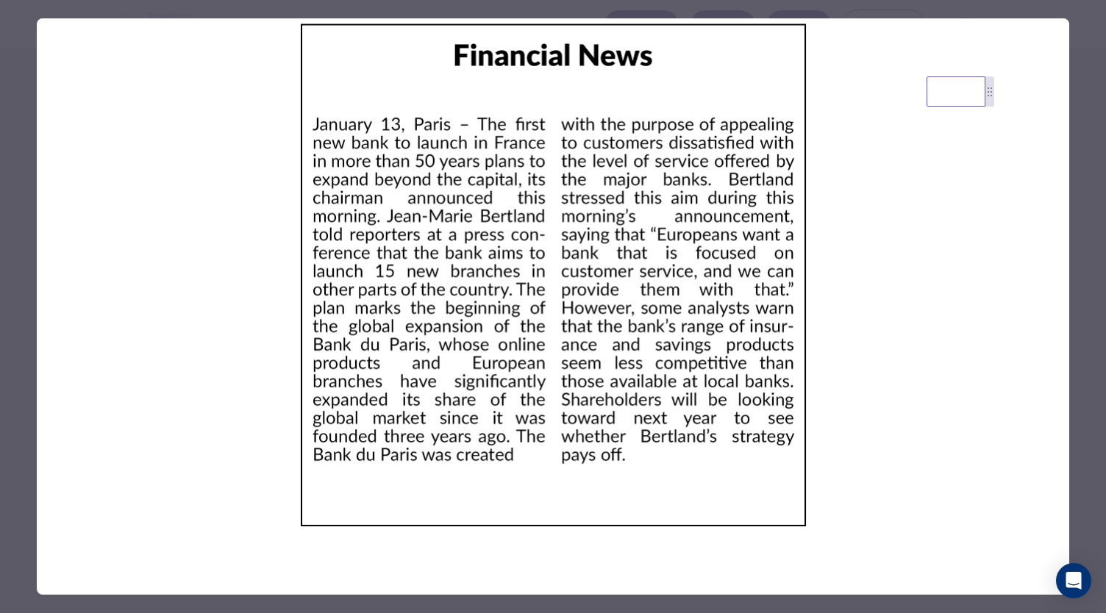
click at [1087, 177] on div at bounding box center [553, 306] width 1106 height 613
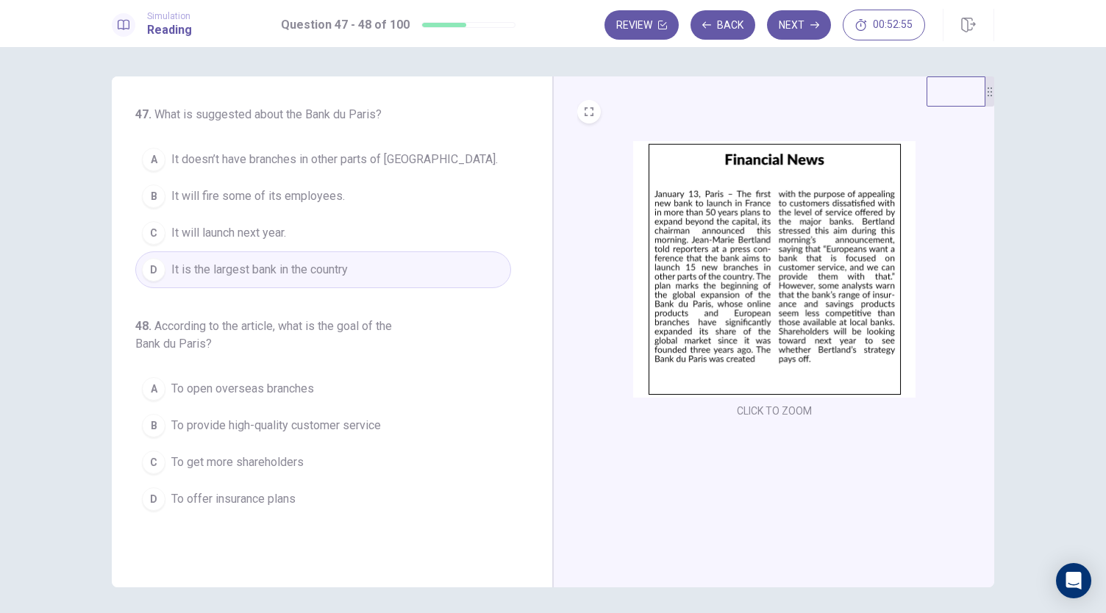
click at [348, 227] on button "C It will launch next year." at bounding box center [323, 233] width 376 height 37
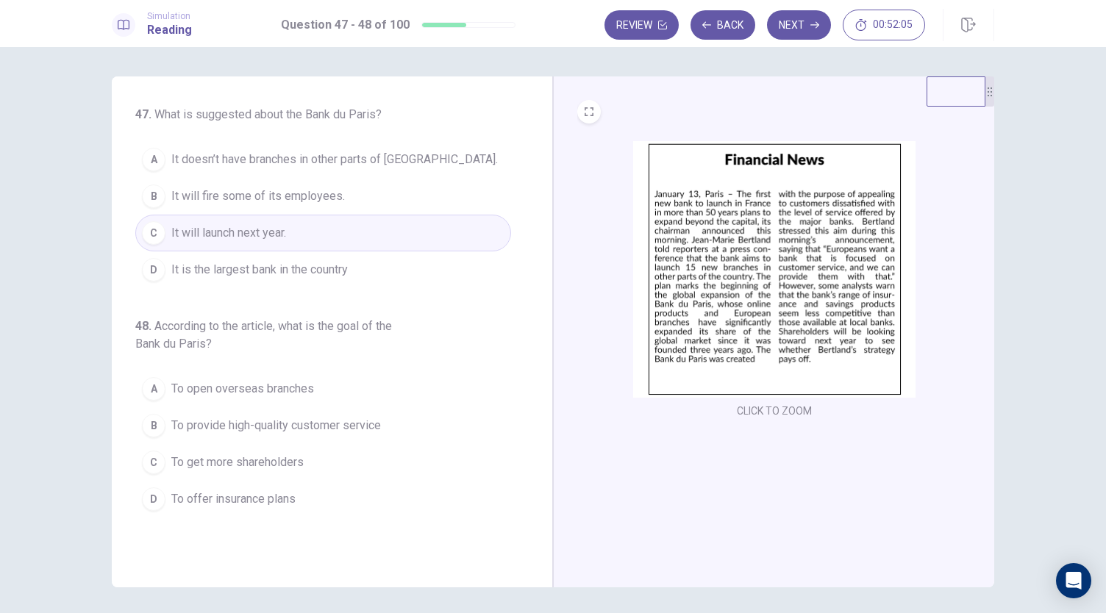
click at [346, 271] on span "It is the largest bank in the country" at bounding box center [259, 270] width 176 height 18
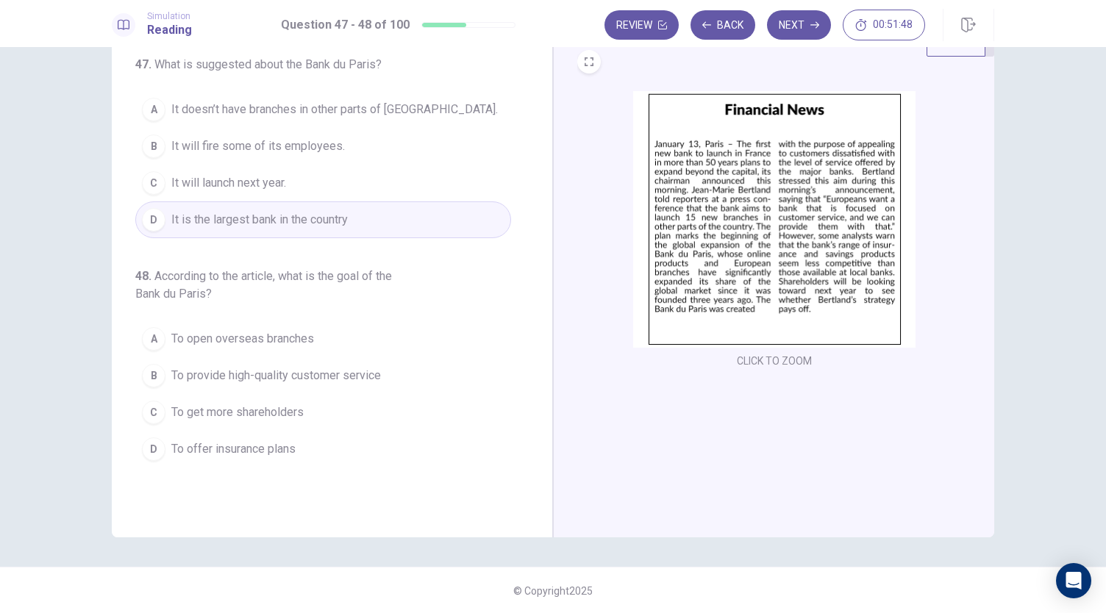
scroll to position [51, 0]
click at [277, 348] on button "A To open overseas branches" at bounding box center [323, 338] width 376 height 37
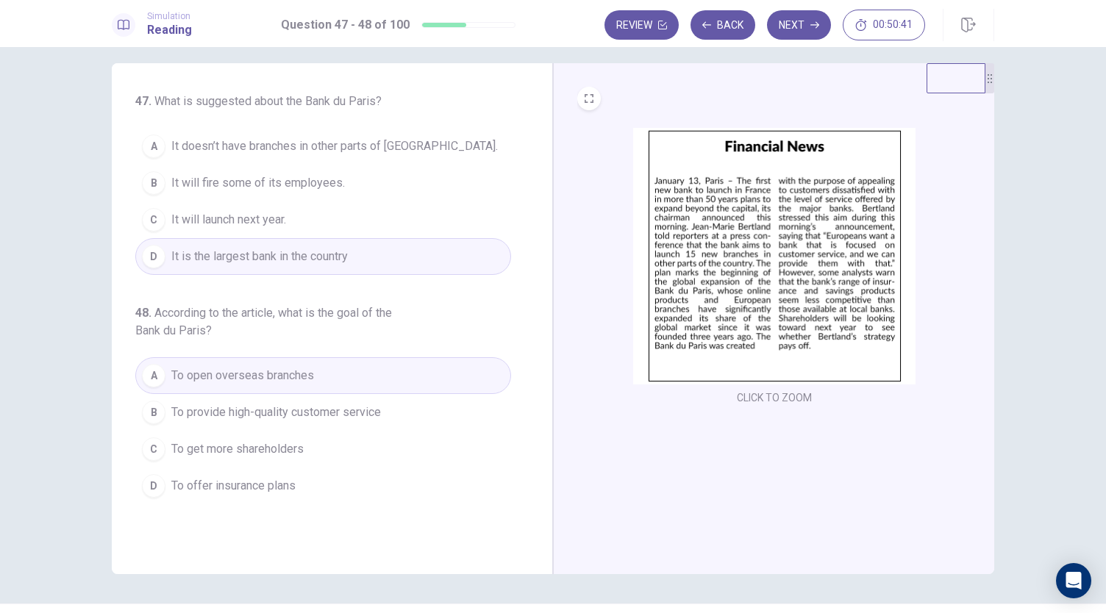
scroll to position [0, 0]
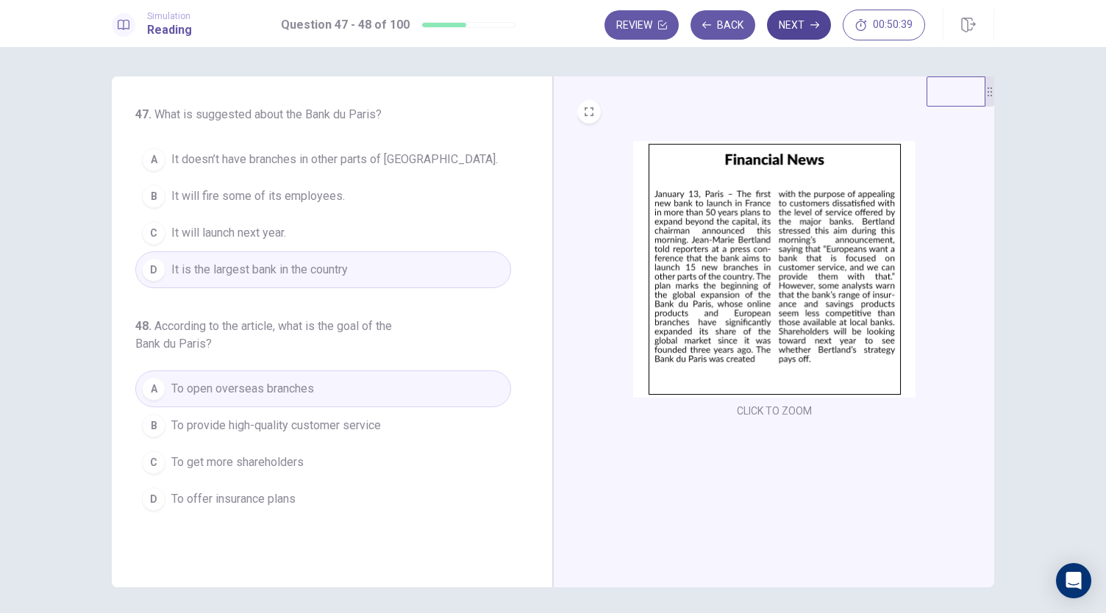
click at [803, 17] on button "Next" at bounding box center [799, 24] width 64 height 29
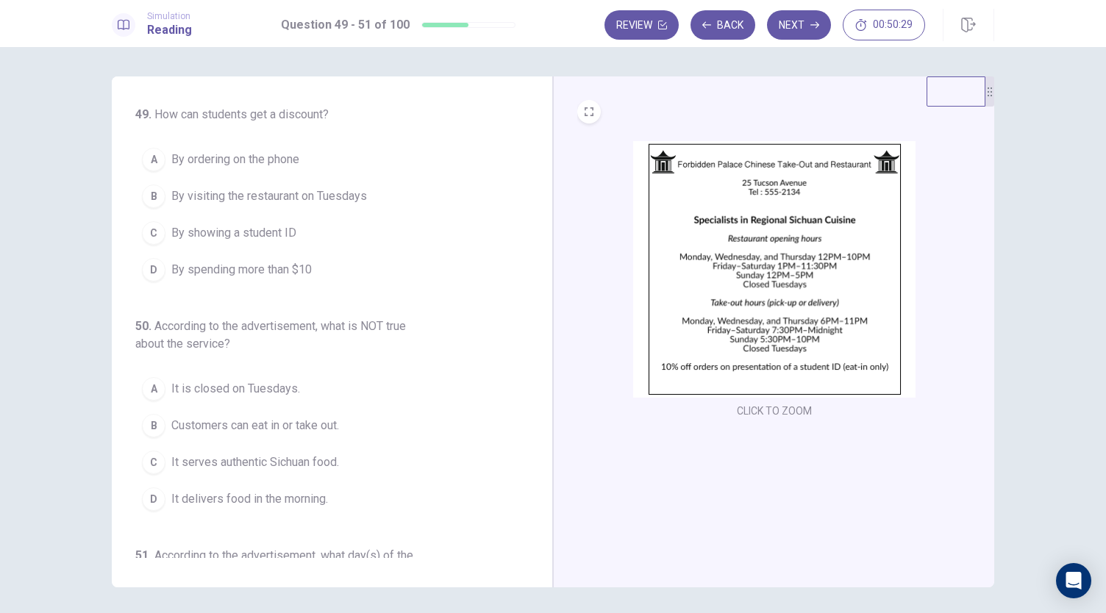
click at [287, 219] on button "C By showing a student ID" at bounding box center [323, 233] width 376 height 37
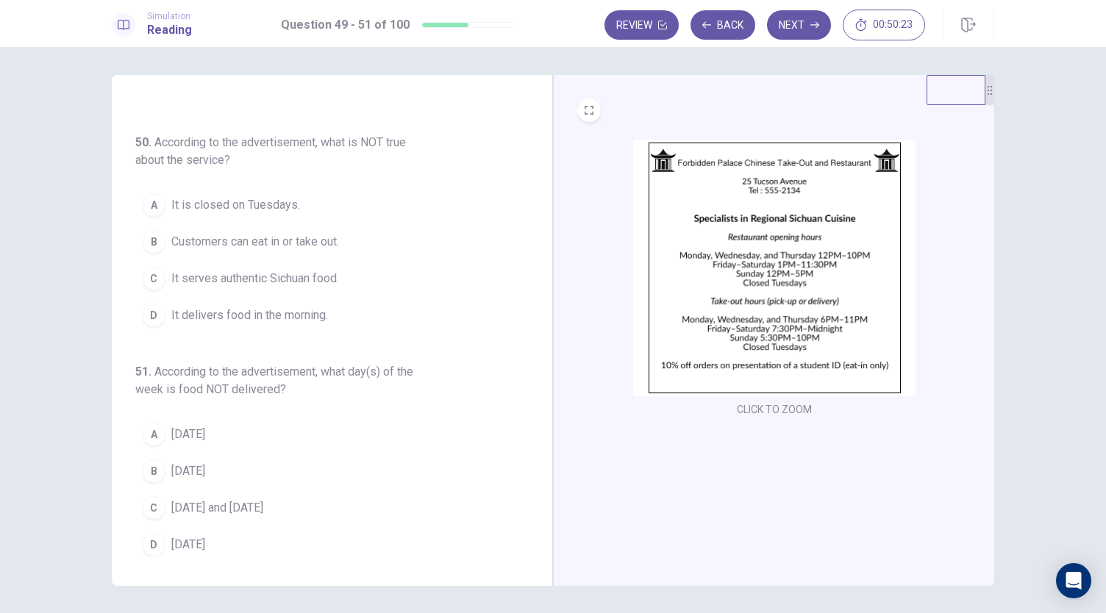
scroll to position [2, 0]
click at [249, 306] on span "It delivers food in the morning." at bounding box center [249, 315] width 157 height 18
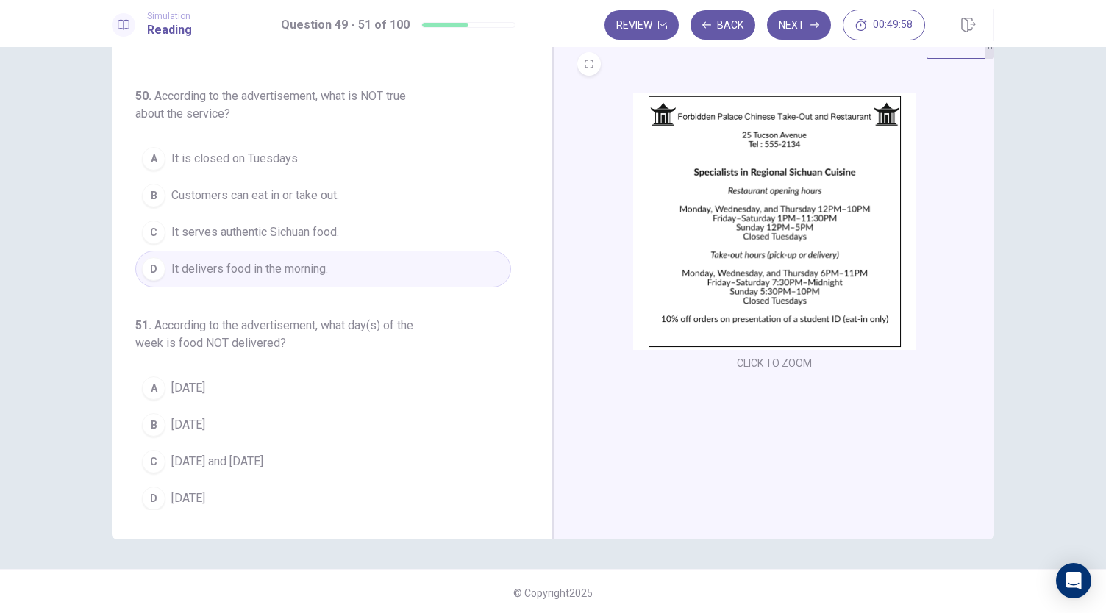
scroll to position [51, 0]
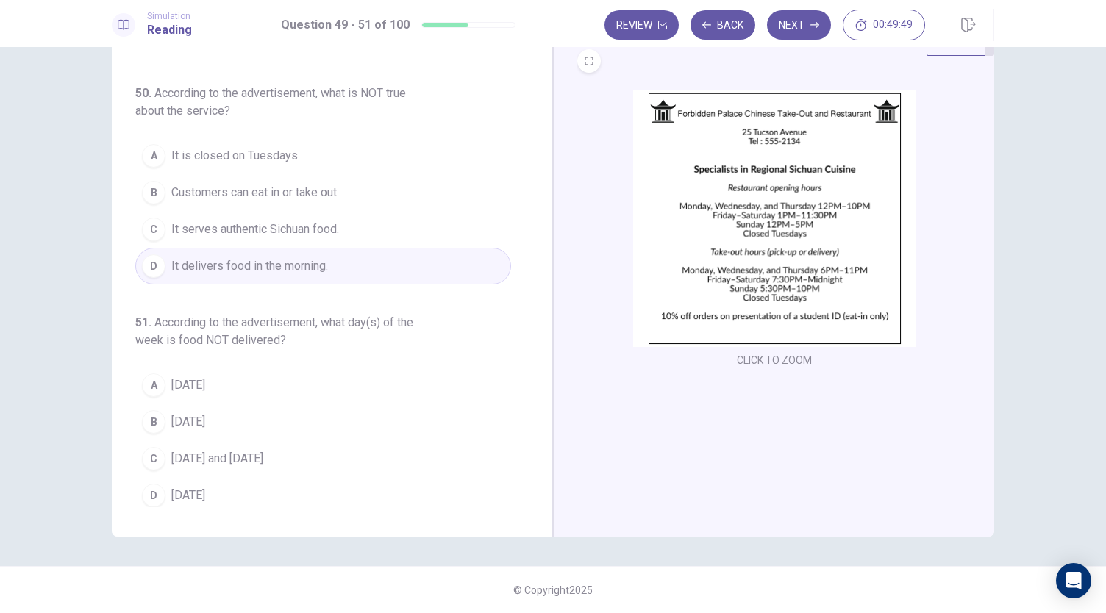
click at [199, 371] on button "A [DATE]" at bounding box center [323, 385] width 376 height 37
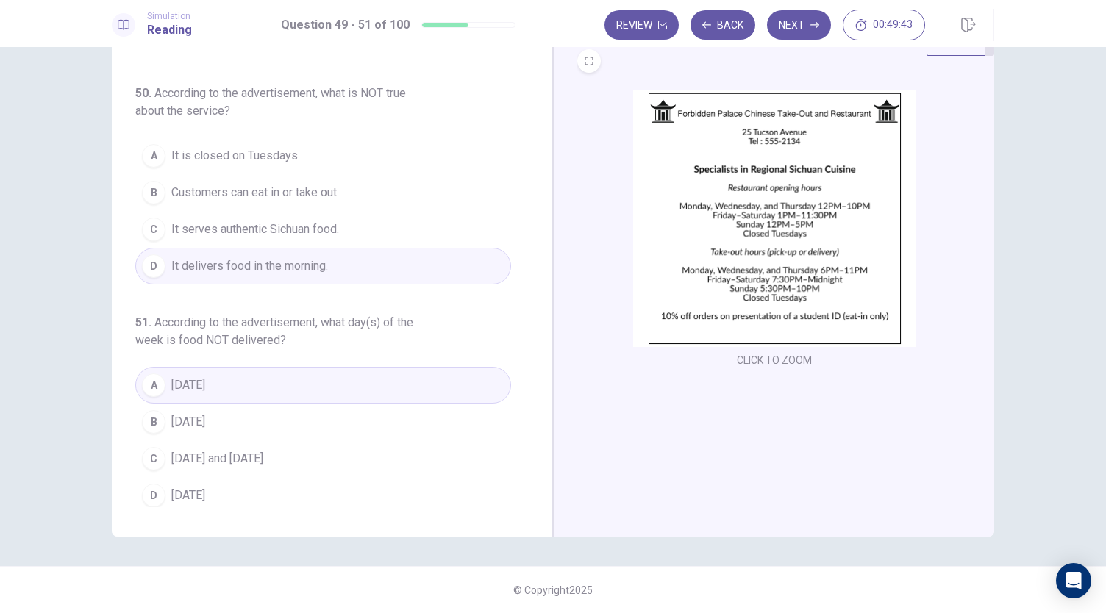
scroll to position [0, 0]
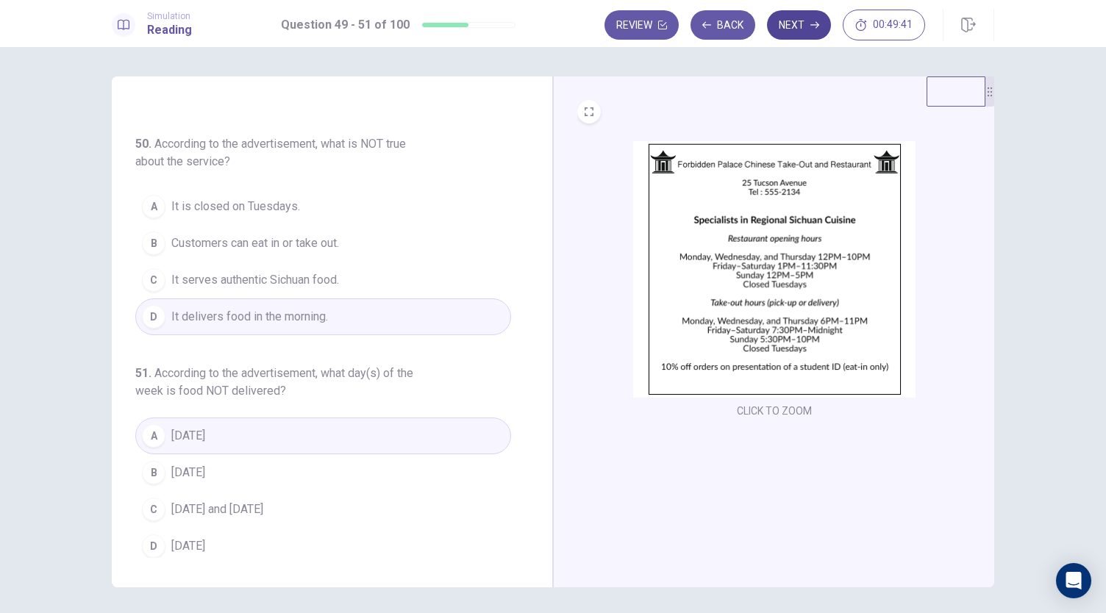
click at [797, 29] on button "Next" at bounding box center [799, 24] width 64 height 29
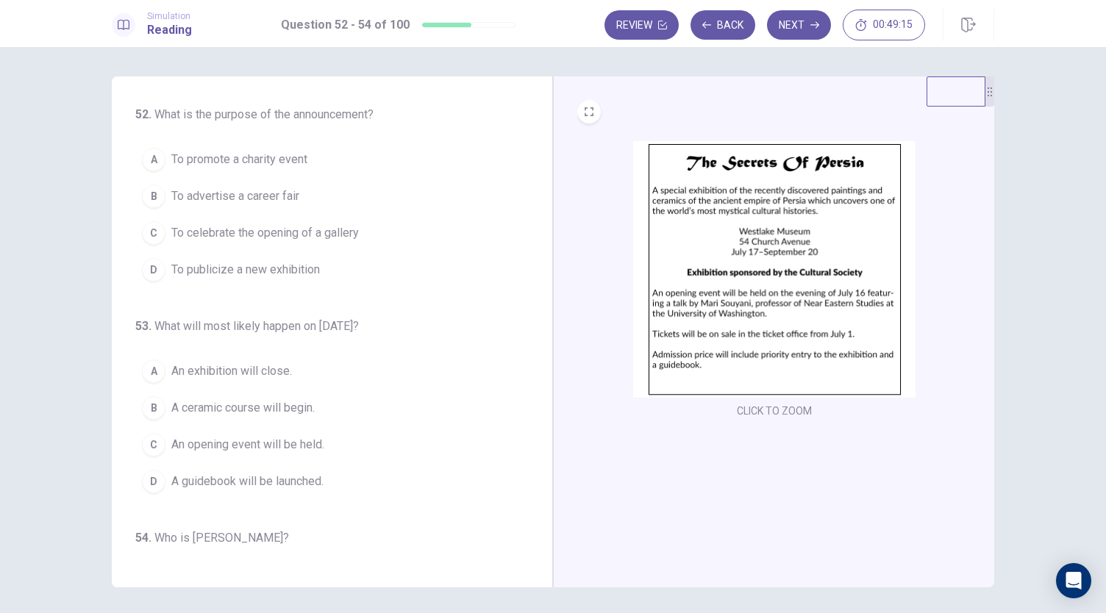
click at [271, 238] on span "To celebrate the opening of a gallery" at bounding box center [265, 233] width 188 height 18
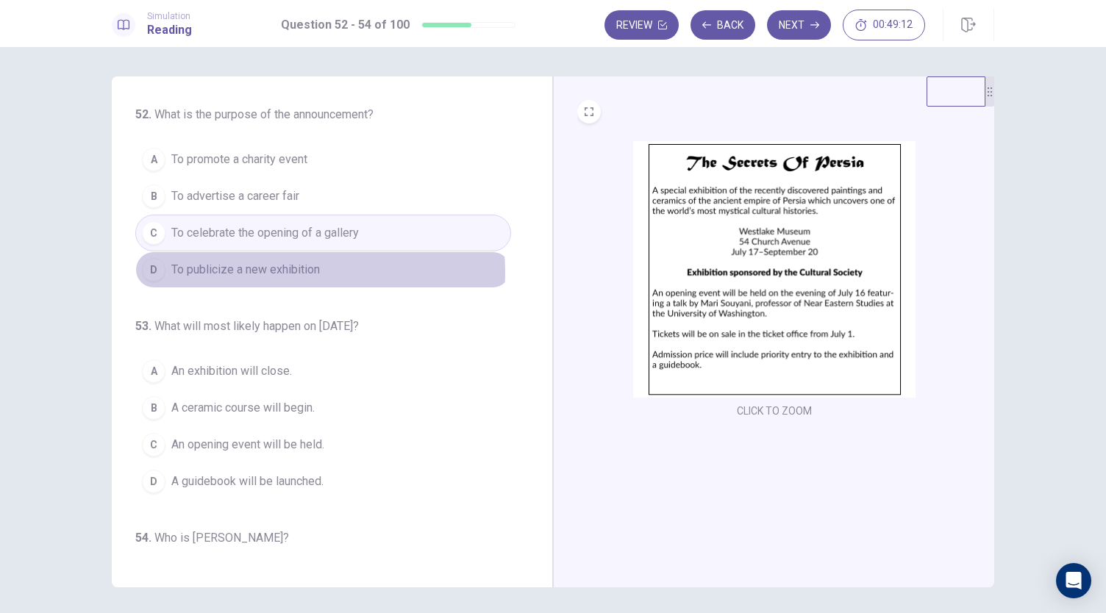
click at [296, 271] on span "To publicize a new exhibition" at bounding box center [245, 270] width 149 height 18
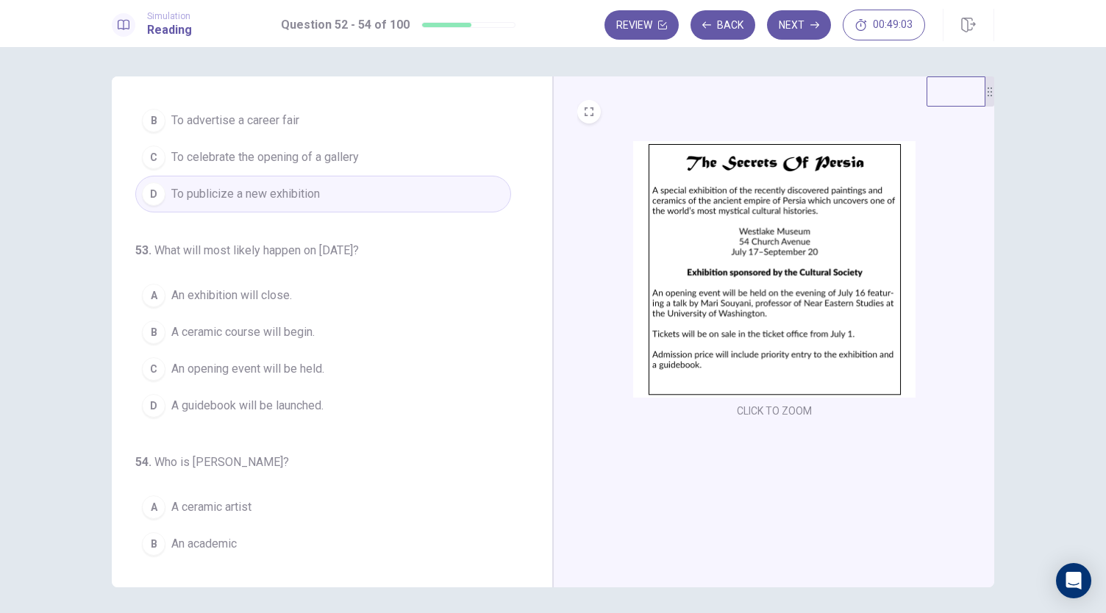
scroll to position [147, 0]
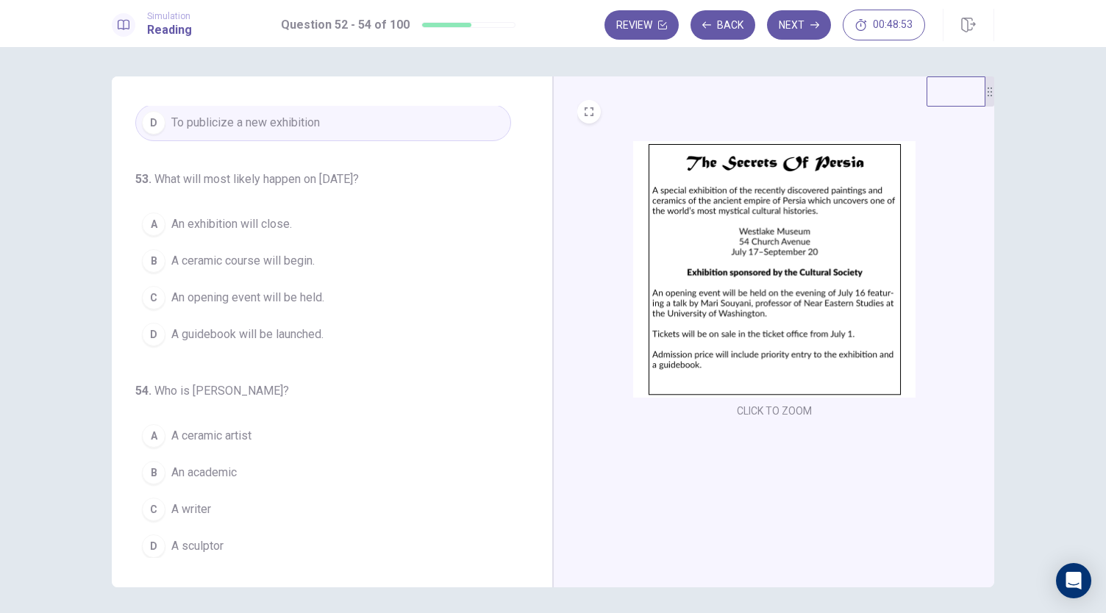
click at [306, 224] on button "A An exhibition will close." at bounding box center [323, 224] width 376 height 37
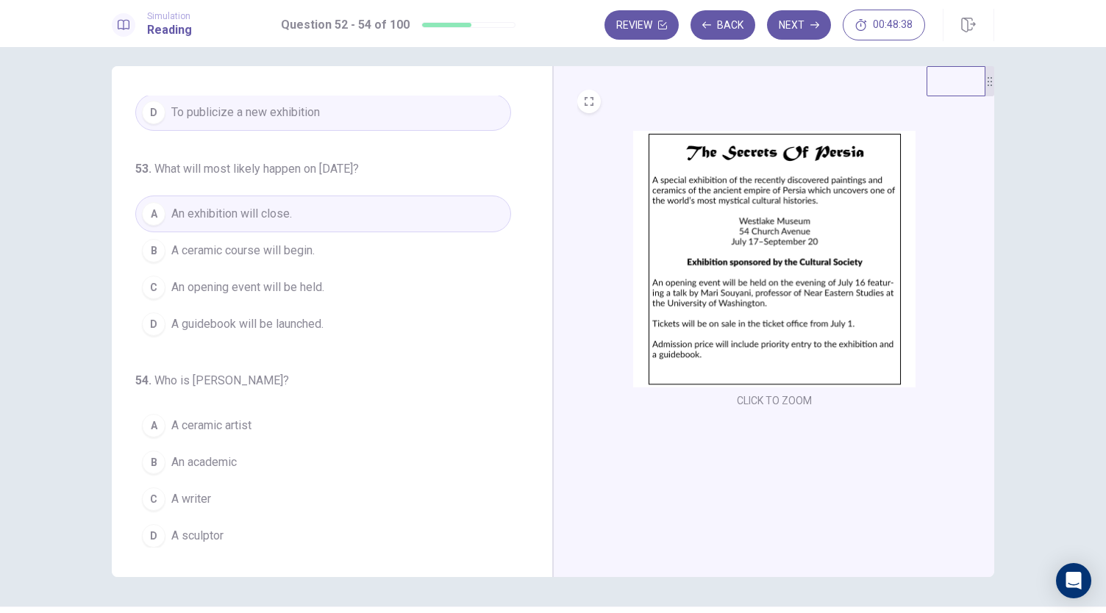
scroll to position [10, 0]
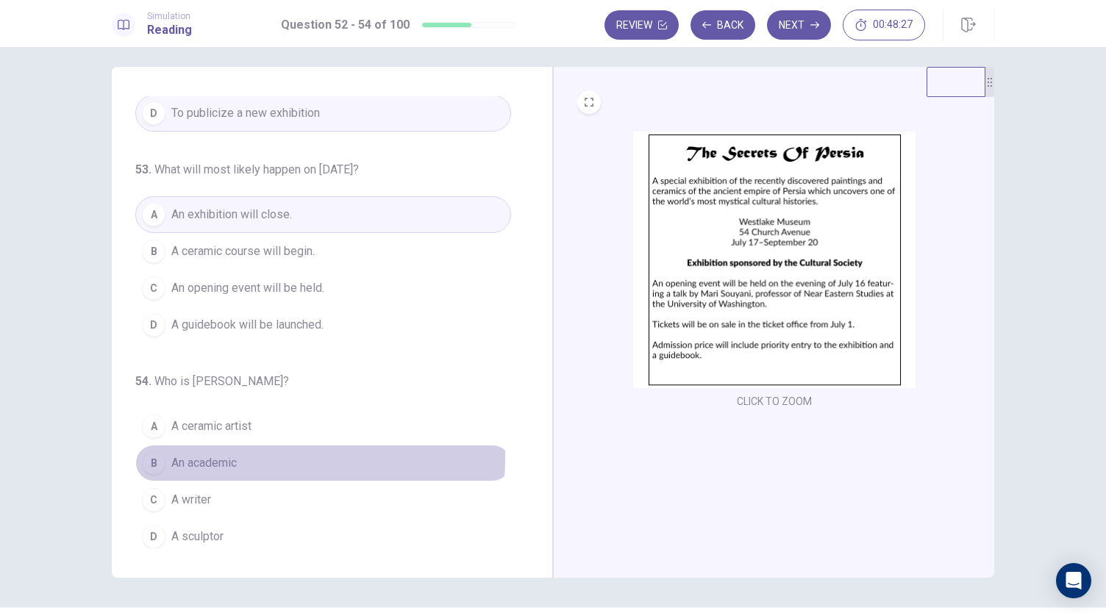
click at [214, 454] on span "An academic" at bounding box center [203, 463] width 65 height 18
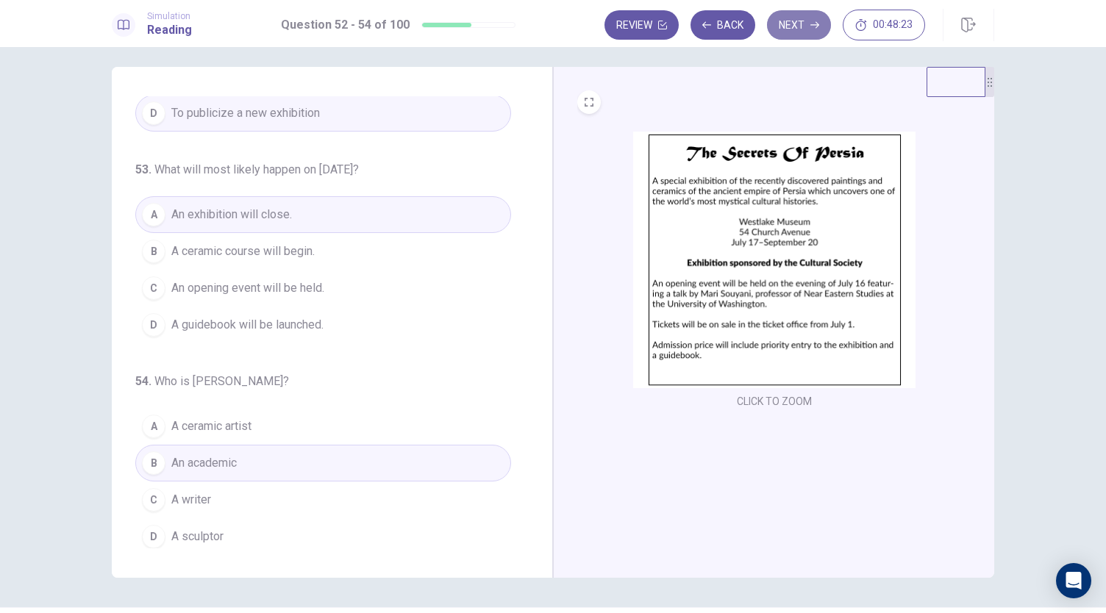
click at [806, 21] on button "Next" at bounding box center [799, 24] width 64 height 29
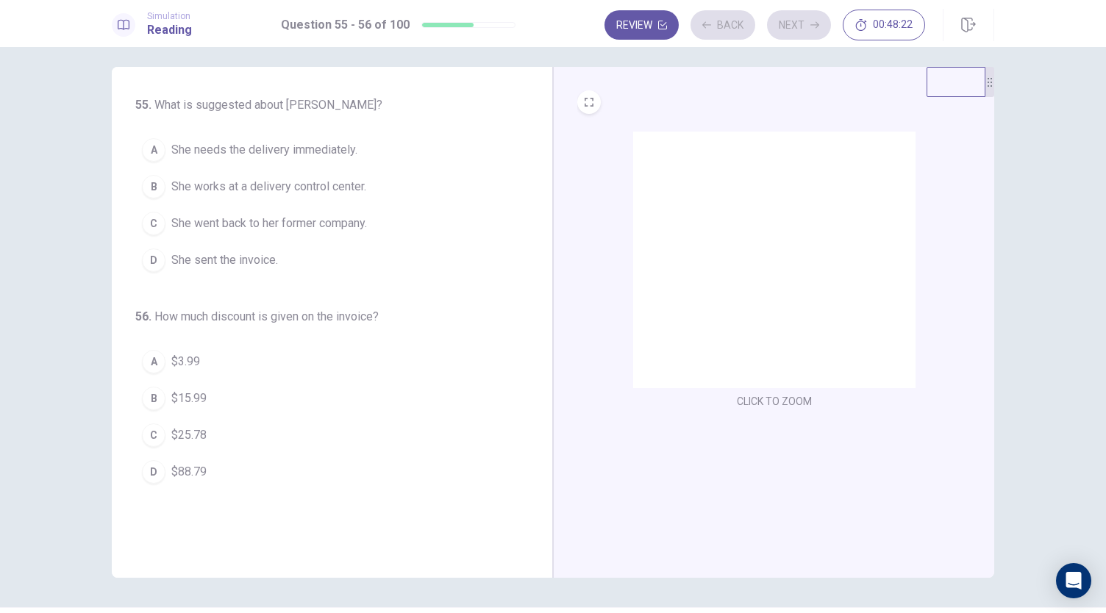
scroll to position [0, 0]
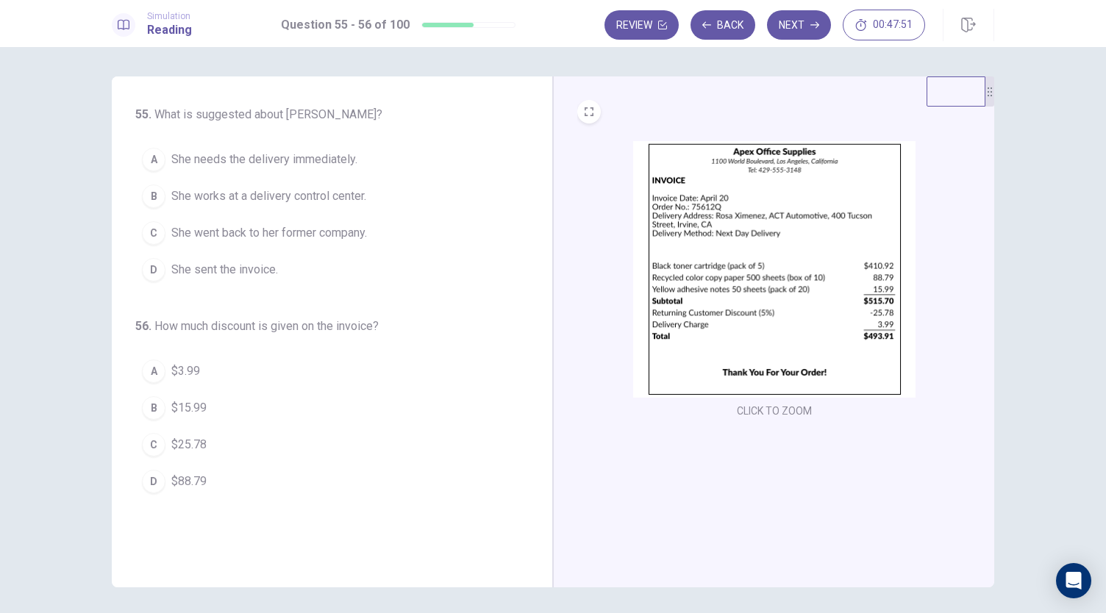
click at [252, 268] on span "She sent the invoice." at bounding box center [224, 270] width 107 height 18
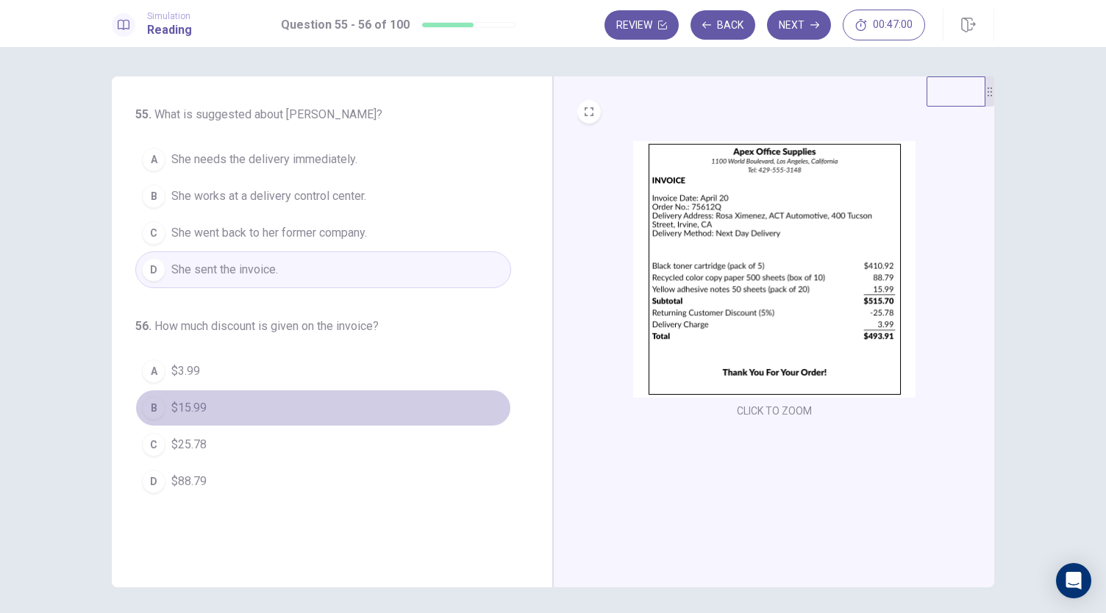
click at [179, 405] on span "$15.99" at bounding box center [188, 408] width 35 height 18
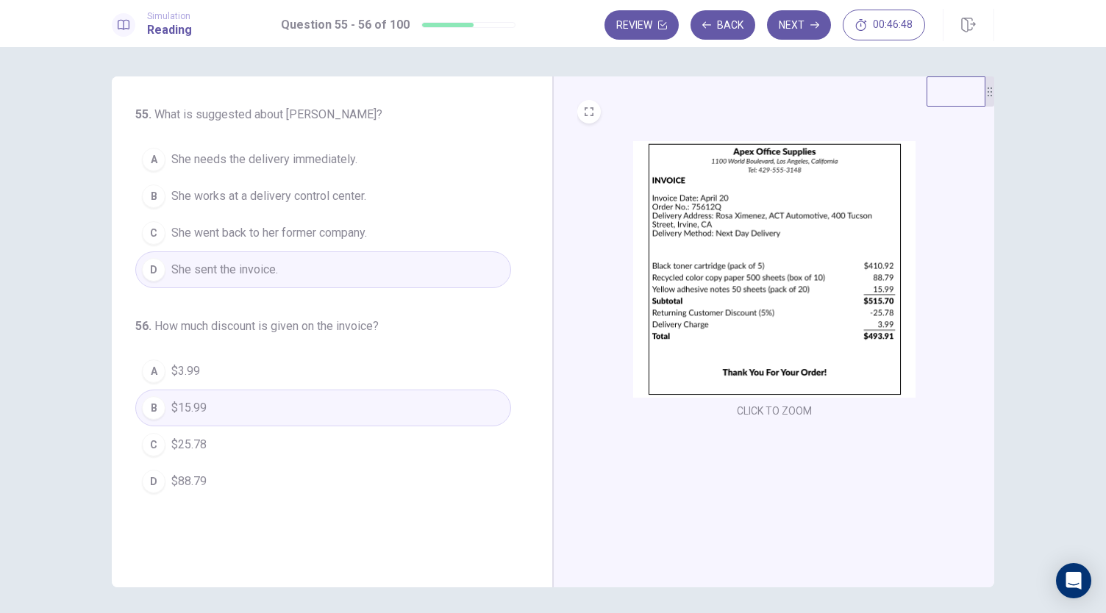
click at [219, 451] on button "C $25.78" at bounding box center [323, 445] width 376 height 37
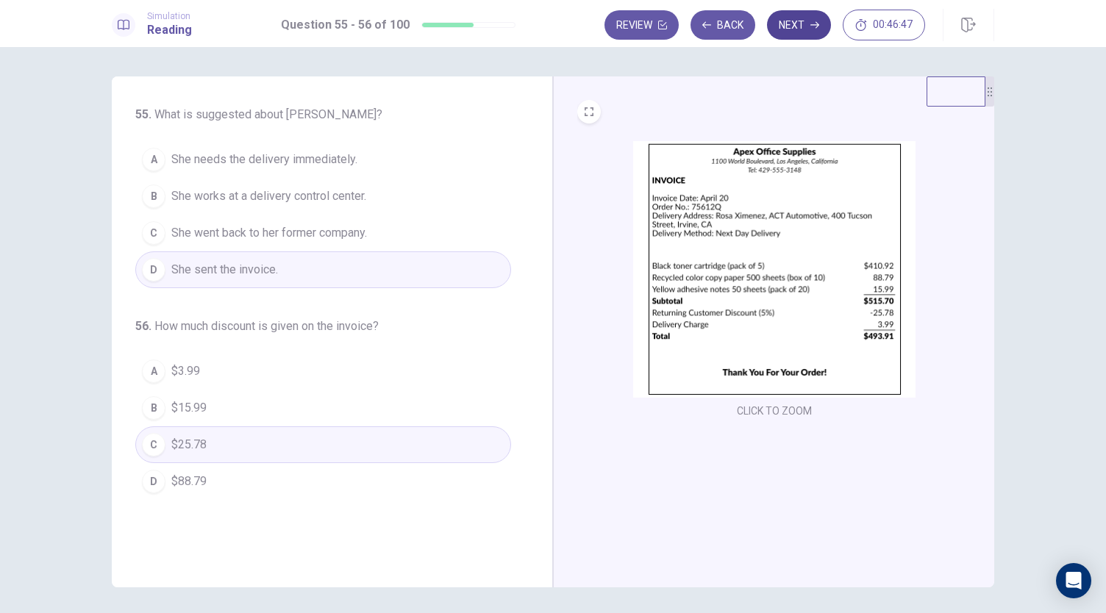
click at [802, 26] on button "Next" at bounding box center [799, 24] width 64 height 29
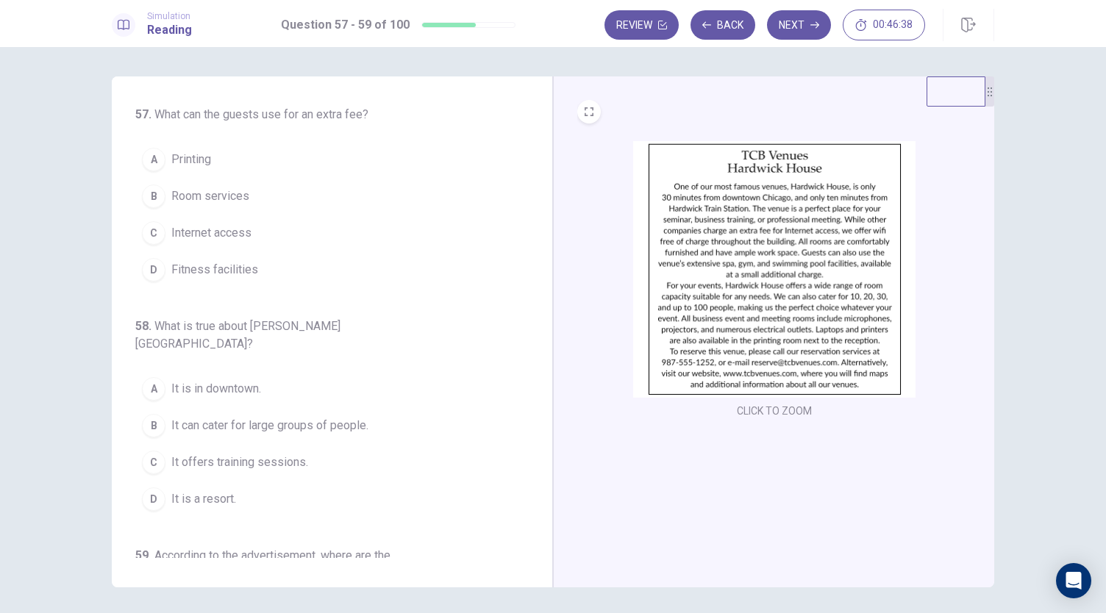
click at [810, 268] on img at bounding box center [774, 269] width 282 height 257
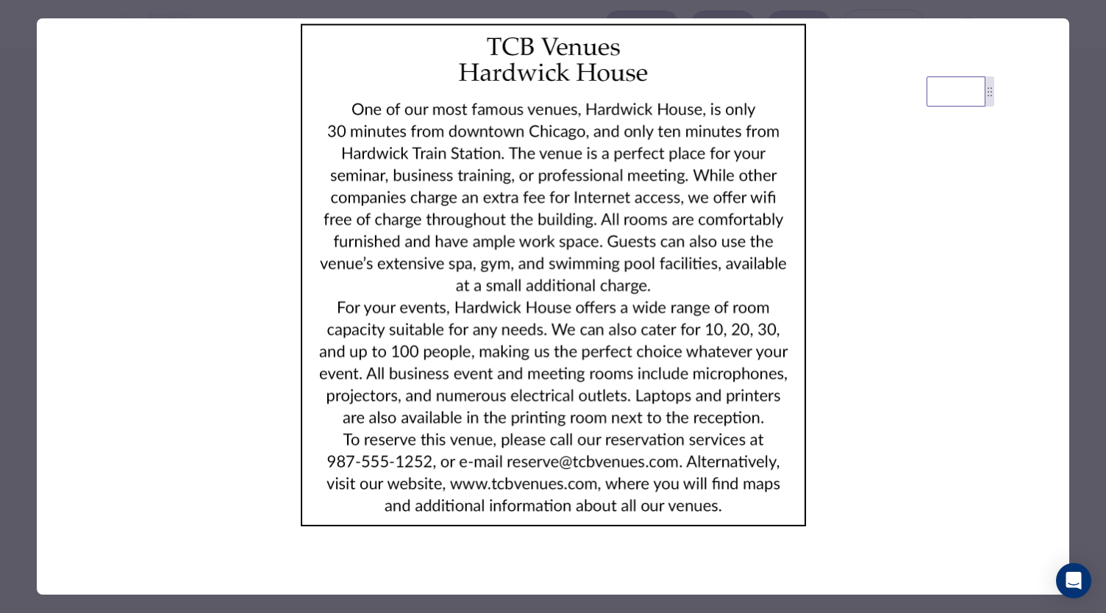
click at [1099, 243] on div at bounding box center [553, 306] width 1106 height 613
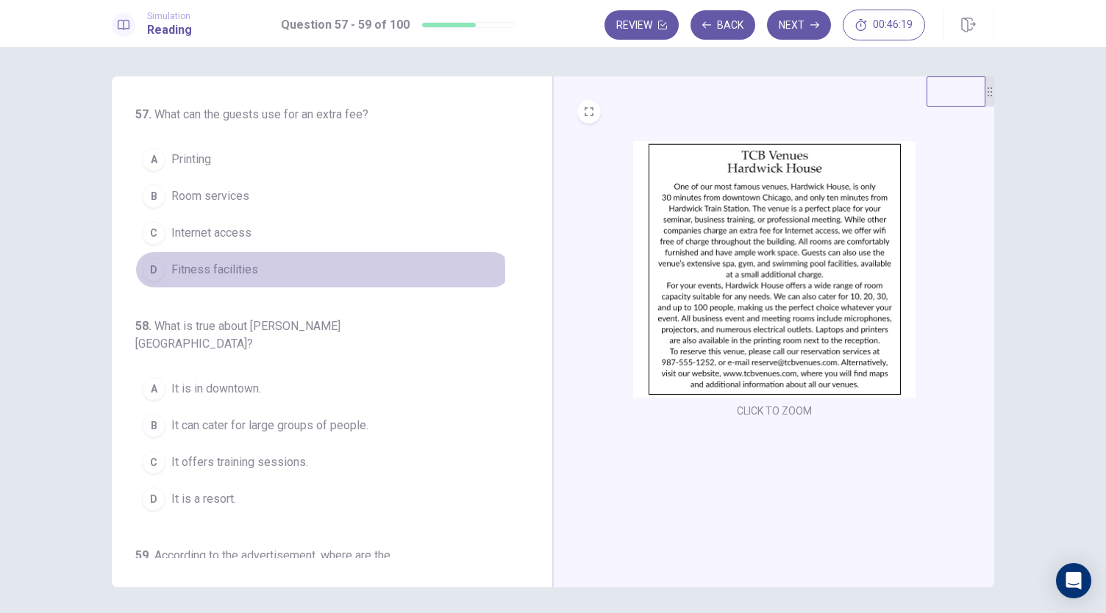
click at [223, 271] on span "Fitness facilities" at bounding box center [214, 270] width 87 height 18
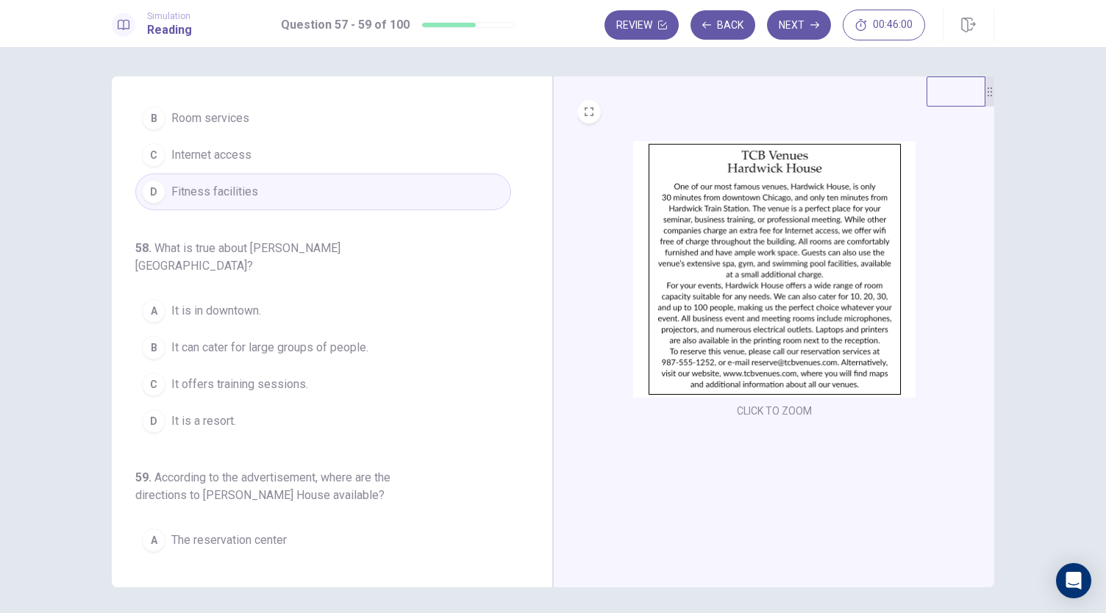
scroll to position [124, 0]
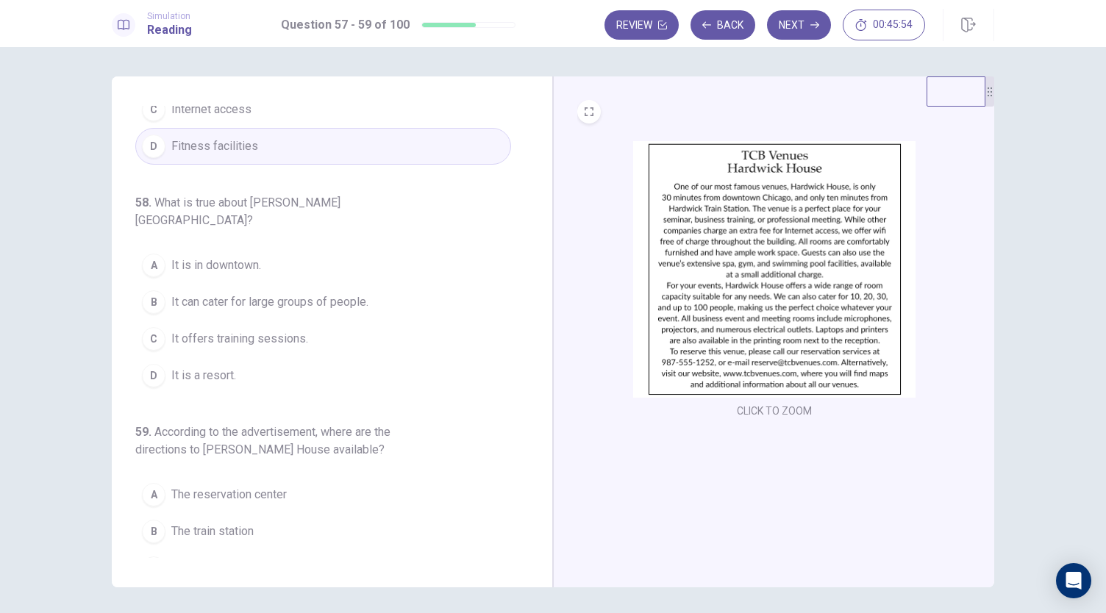
click at [731, 265] on img at bounding box center [774, 269] width 282 height 257
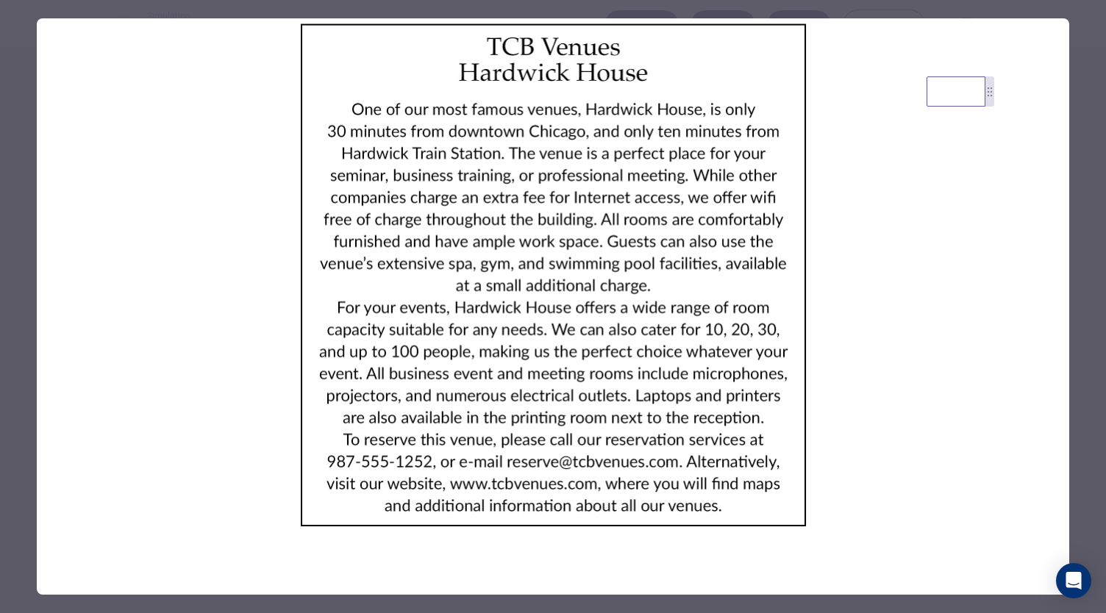
click at [1081, 141] on div at bounding box center [553, 306] width 1106 height 613
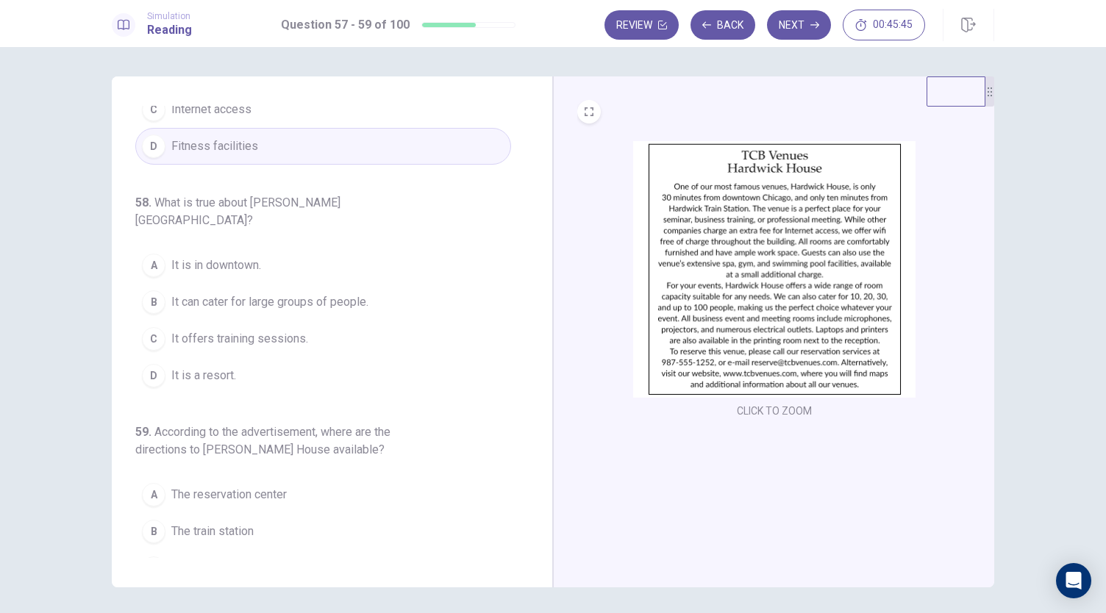
click at [249, 257] on span "It is in downtown." at bounding box center [216, 266] width 90 height 18
click at [284, 293] on span "It can cater for large groups of people." at bounding box center [269, 302] width 197 height 18
click at [304, 247] on button "A It is in downtown." at bounding box center [323, 265] width 376 height 37
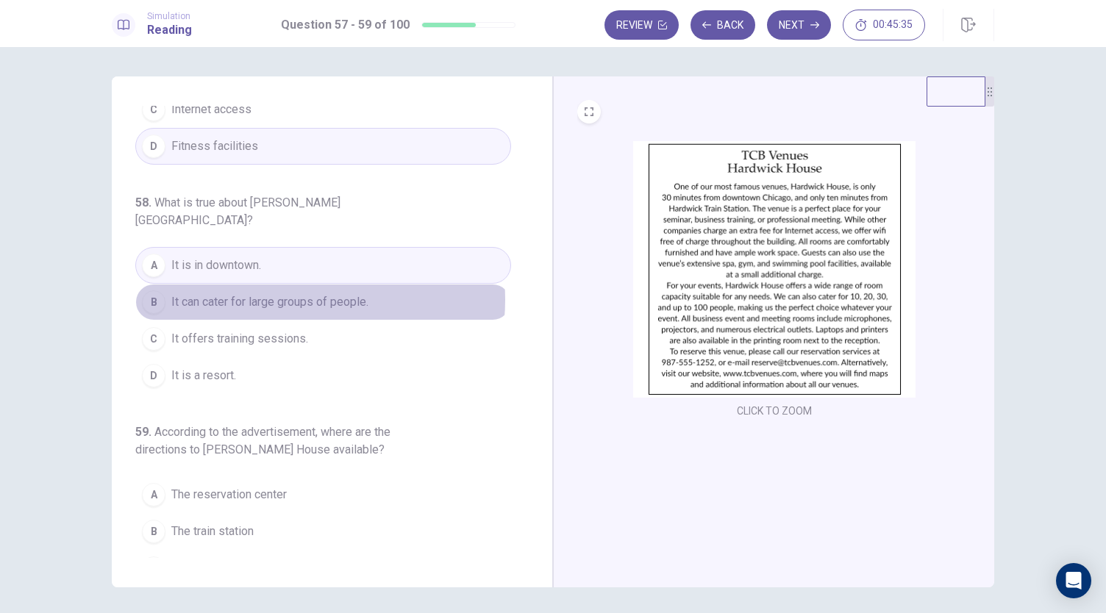
click at [292, 293] on span "It can cater for large groups of people." at bounding box center [269, 302] width 197 height 18
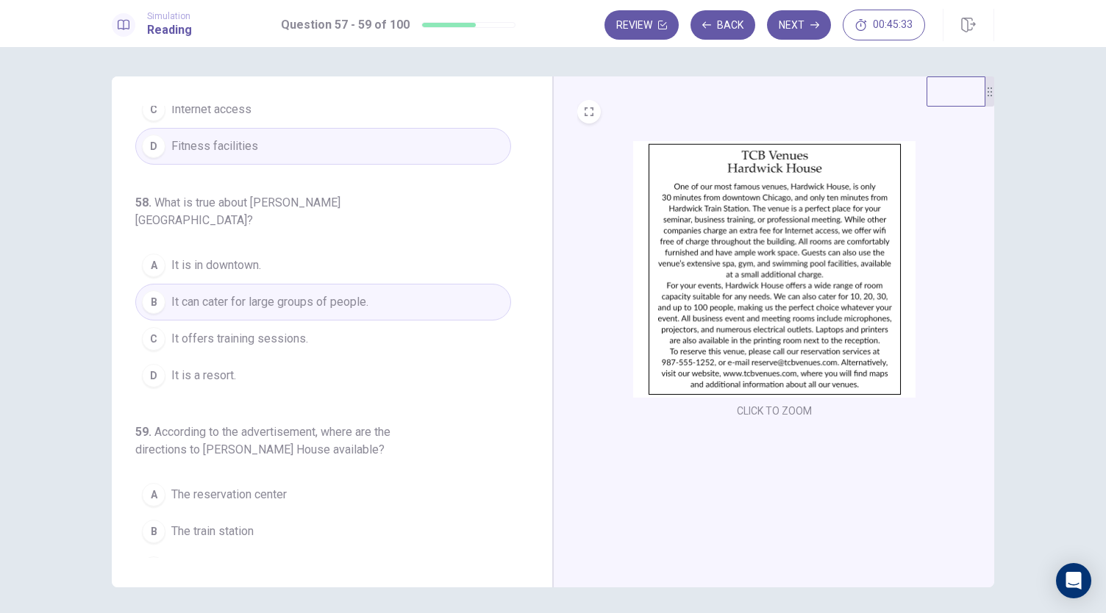
click at [330, 321] on button "C It offers training sessions." at bounding box center [323, 339] width 376 height 37
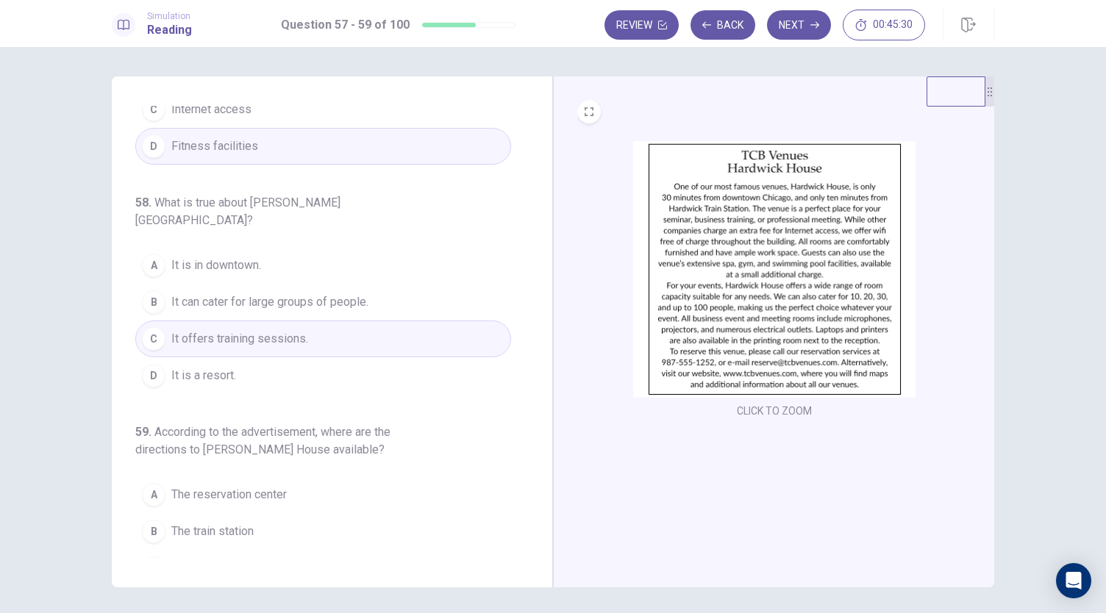
click at [282, 357] on button "D It is a resort." at bounding box center [323, 375] width 376 height 37
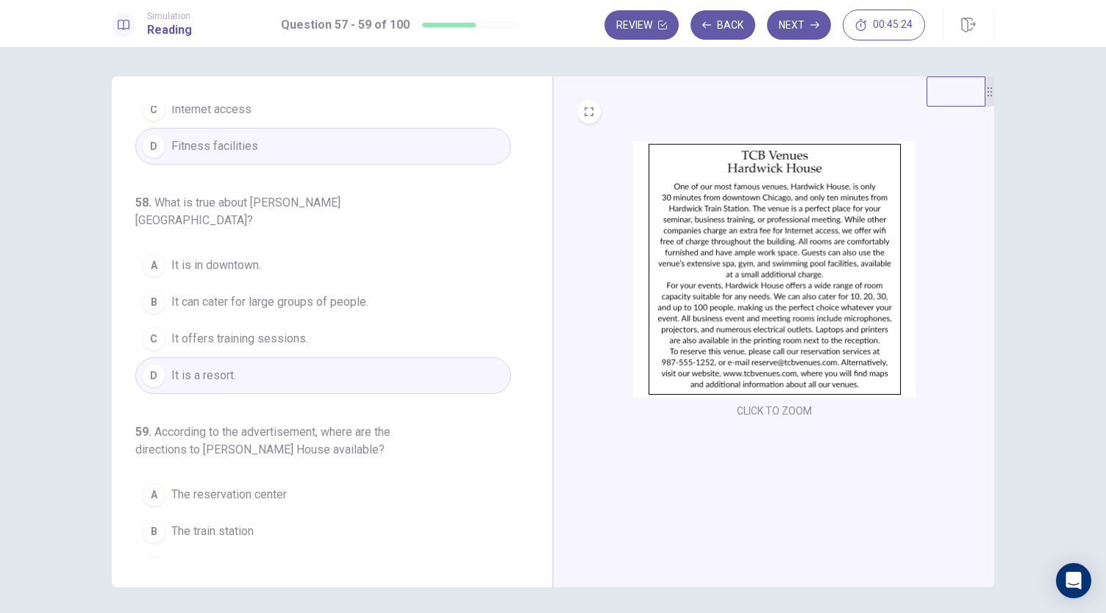
click at [363, 293] on span "It can cater for large groups of people." at bounding box center [269, 302] width 197 height 18
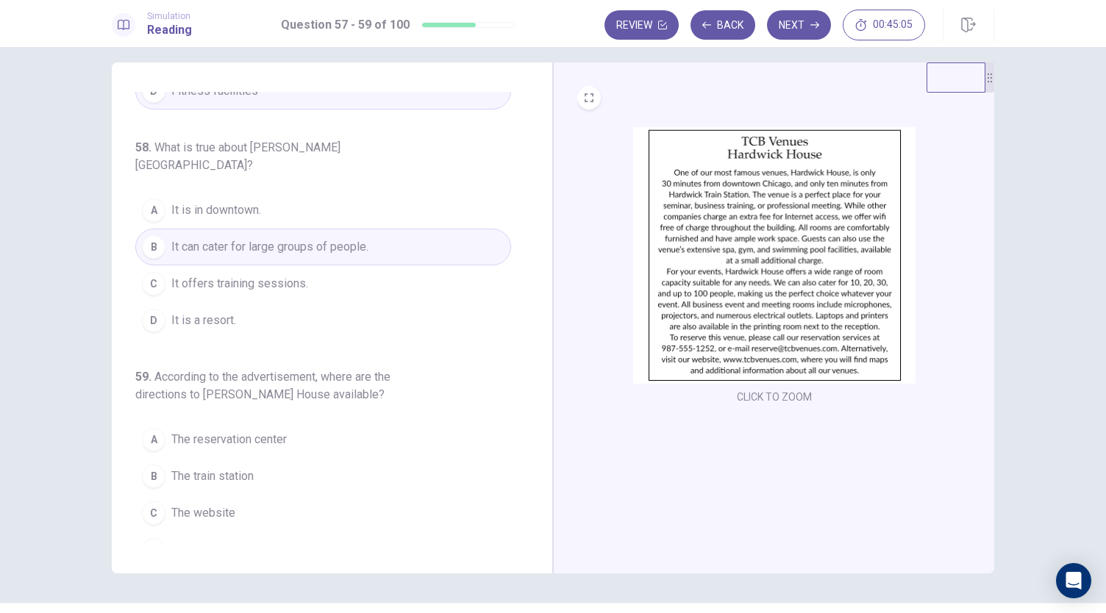
scroll to position [15, 0]
click at [218, 467] on span "The train station" at bounding box center [212, 476] width 82 height 18
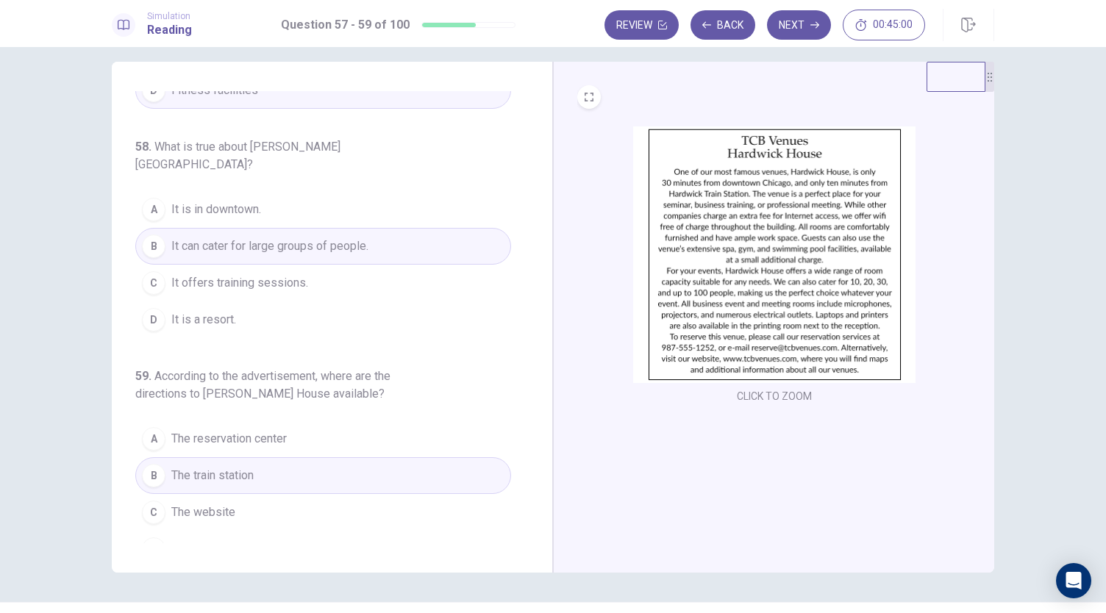
click at [218, 467] on span "The train station" at bounding box center [212, 476] width 82 height 18
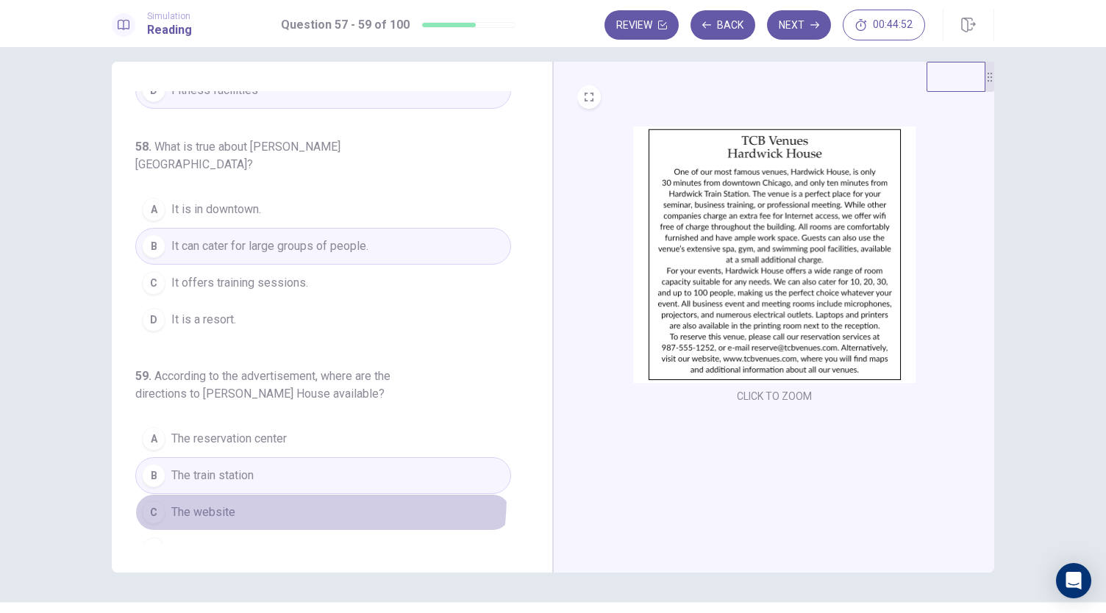
click at [201, 494] on button "C The website" at bounding box center [323, 512] width 376 height 37
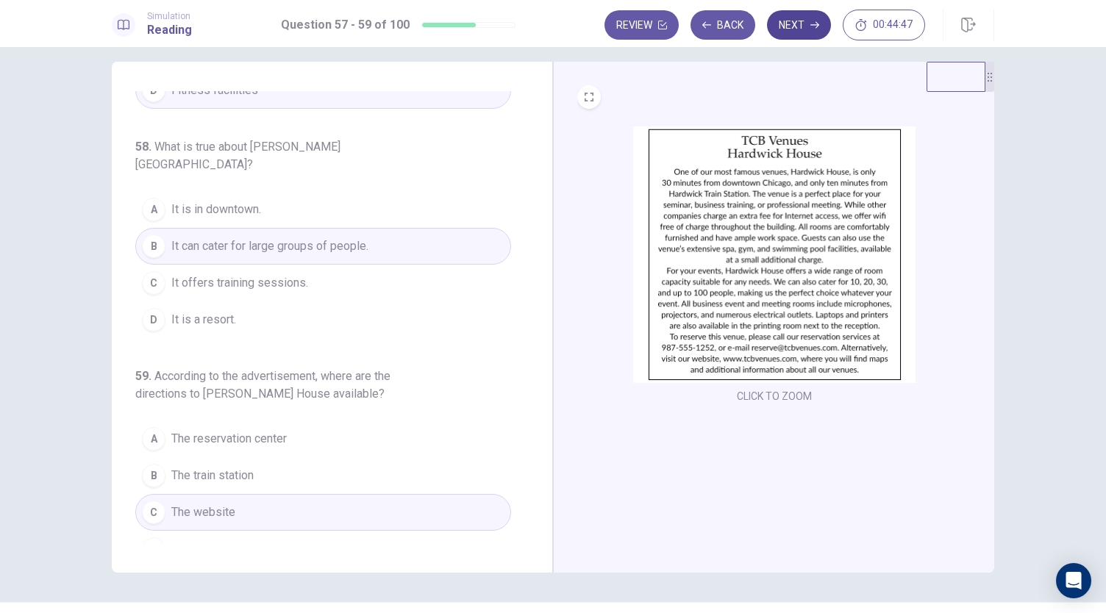
click at [810, 26] on button "Next" at bounding box center [799, 24] width 64 height 29
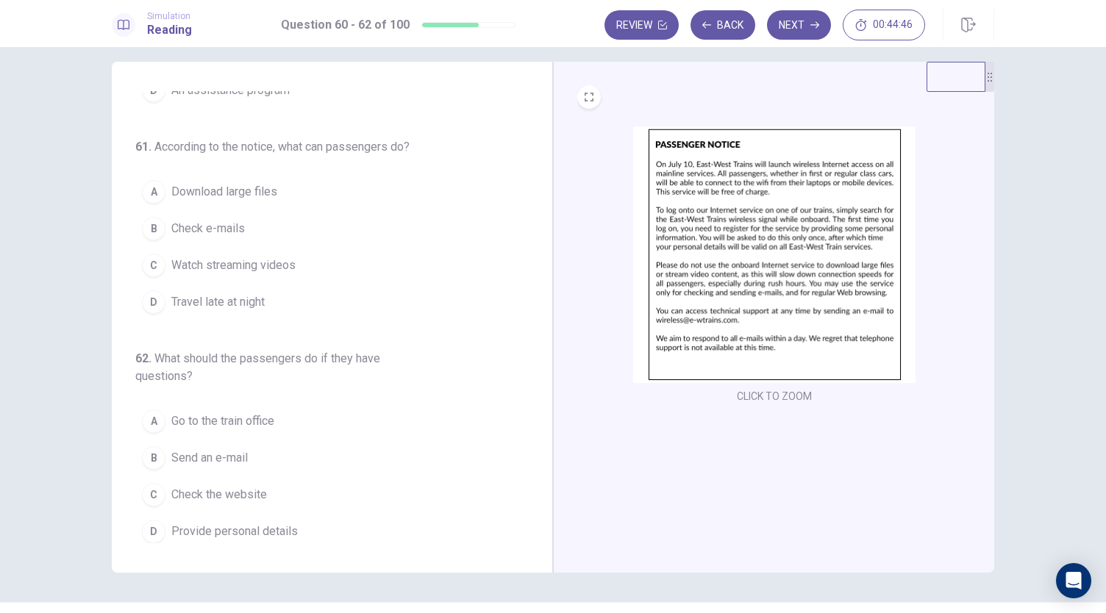
scroll to position [0, 0]
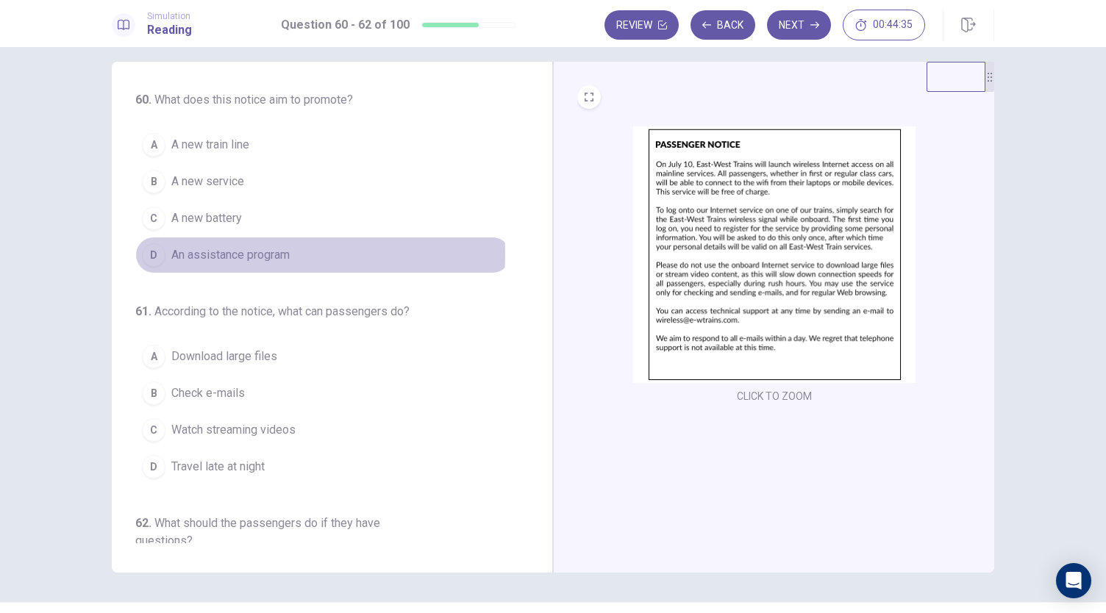
click at [250, 252] on span "An assistance program" at bounding box center [230, 255] width 118 height 18
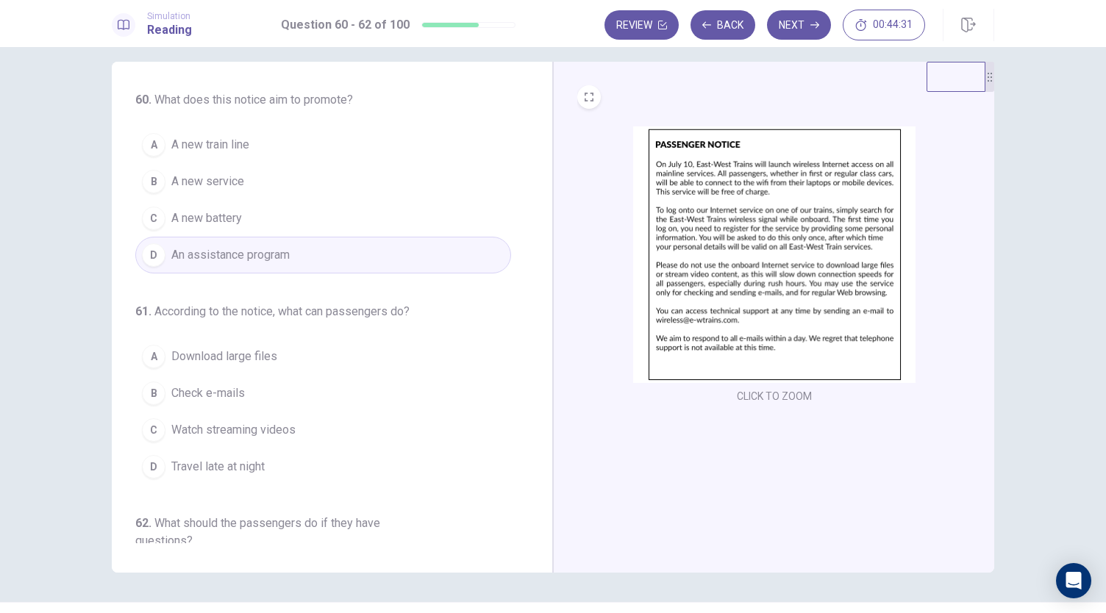
click at [204, 160] on button "A A new train line" at bounding box center [323, 144] width 376 height 37
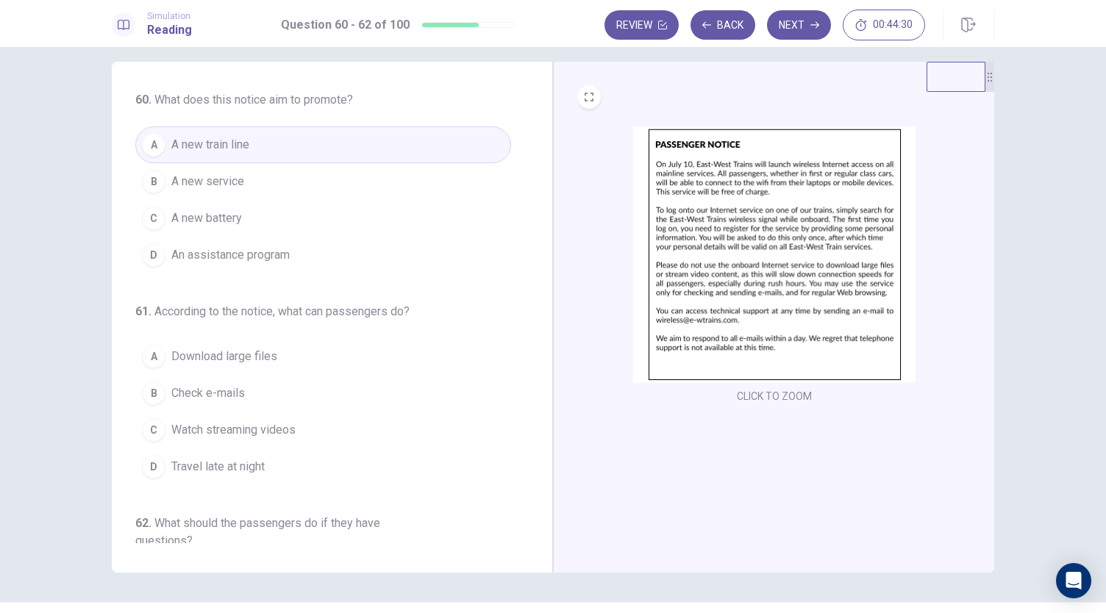
click at [193, 173] on span "A new service" at bounding box center [207, 182] width 73 height 18
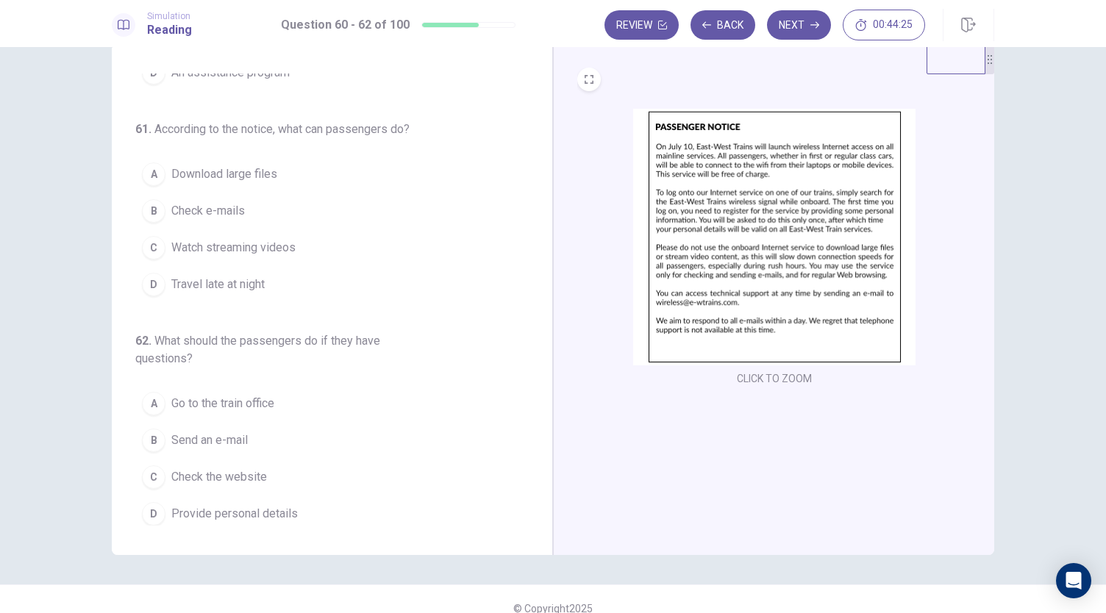
scroll to position [34, 0]
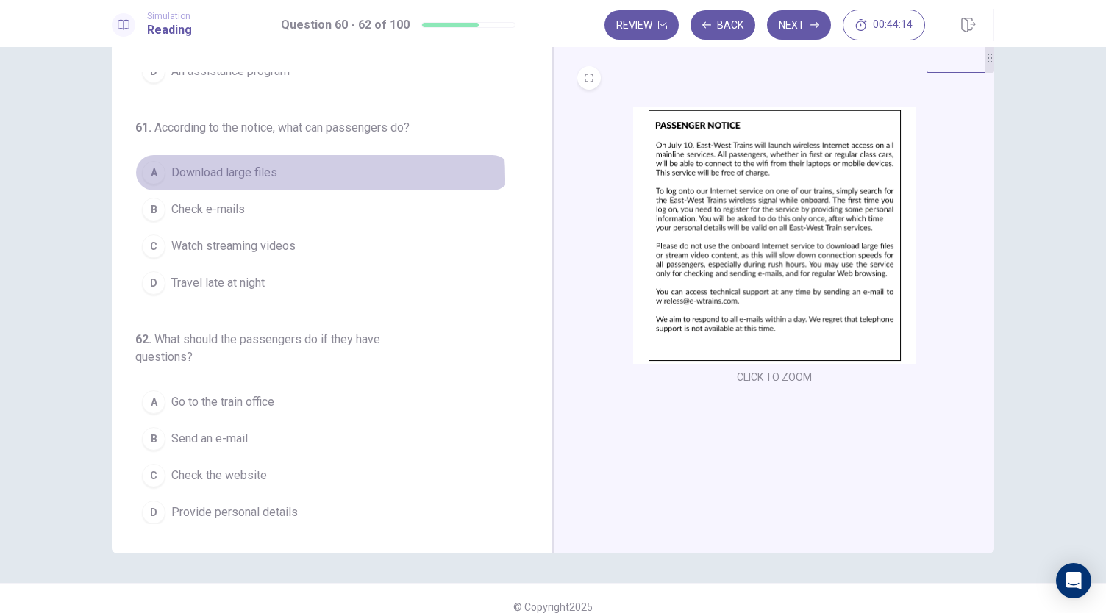
click at [204, 176] on span "Download large files" at bounding box center [224, 173] width 106 height 18
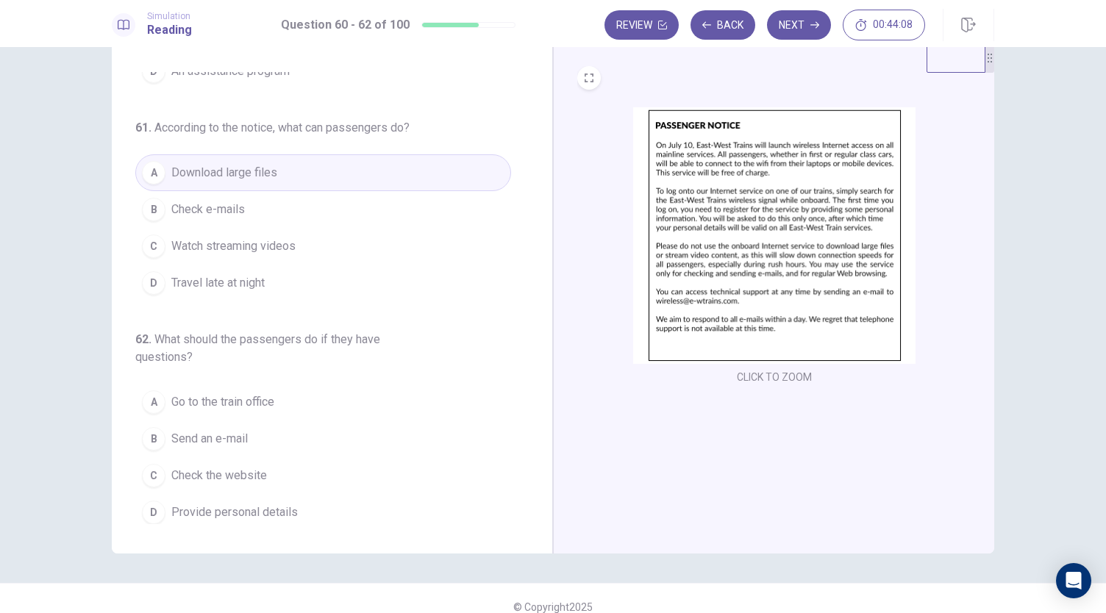
click at [209, 201] on span "Check e-mails" at bounding box center [208, 210] width 74 height 18
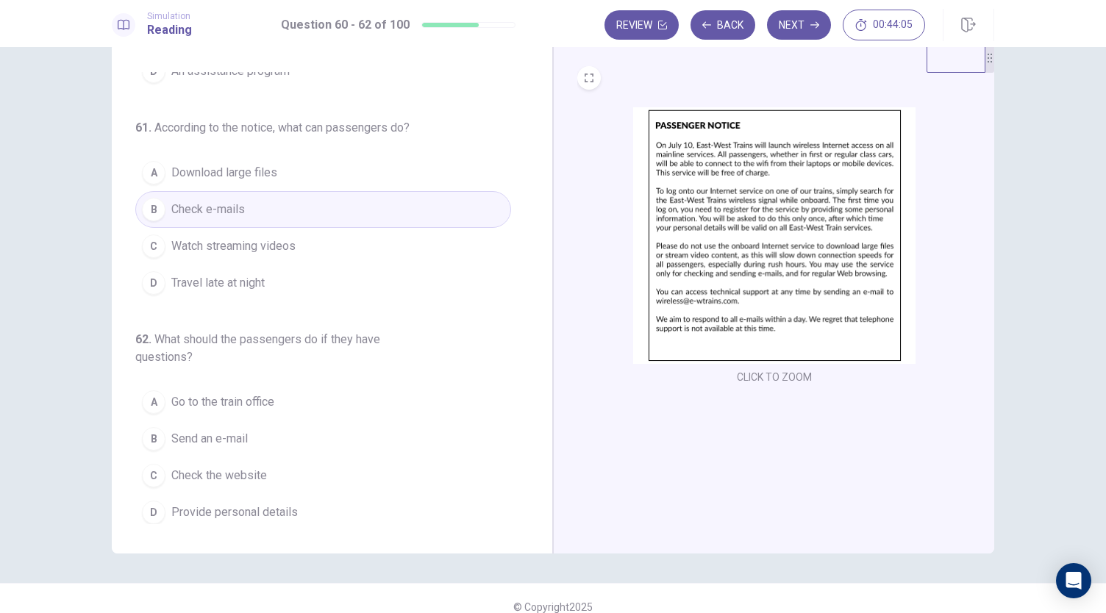
scroll to position [51, 0]
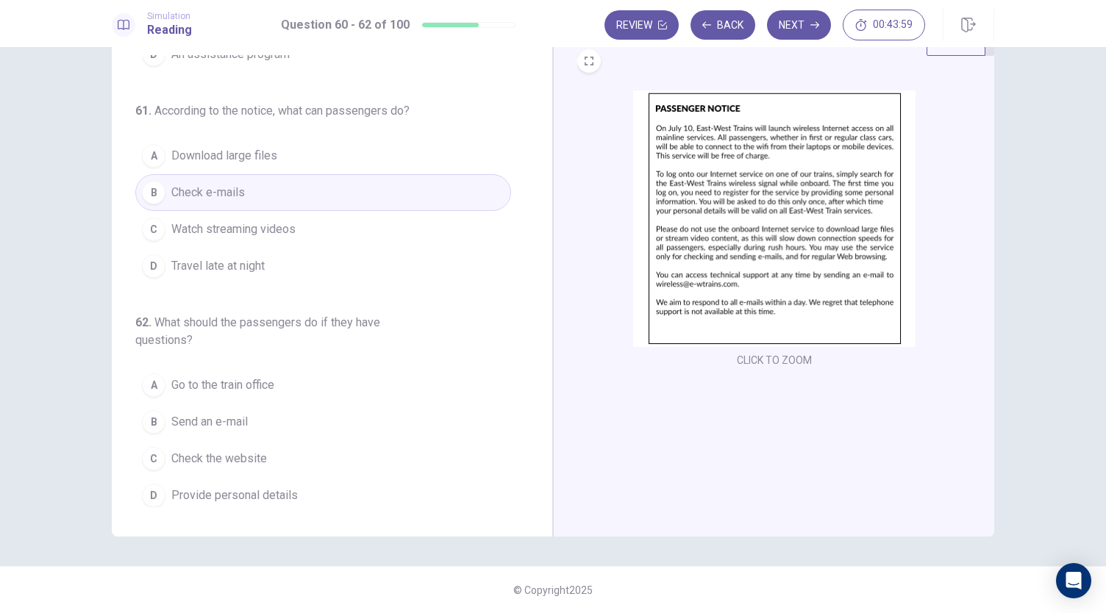
click at [192, 418] on span "Send an e-mail" at bounding box center [209, 422] width 76 height 18
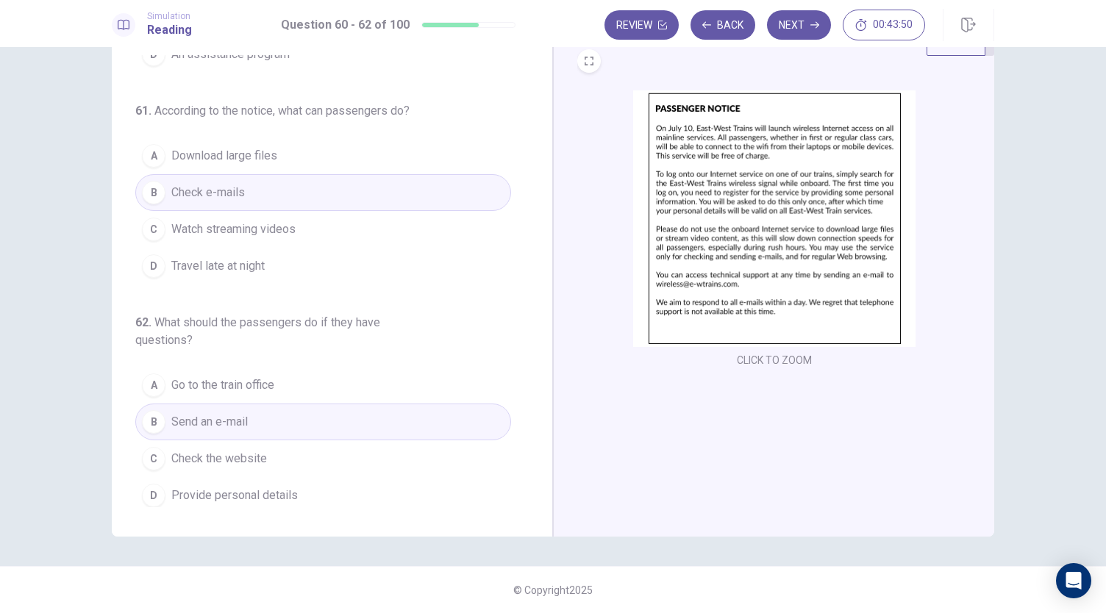
scroll to position [0, 0]
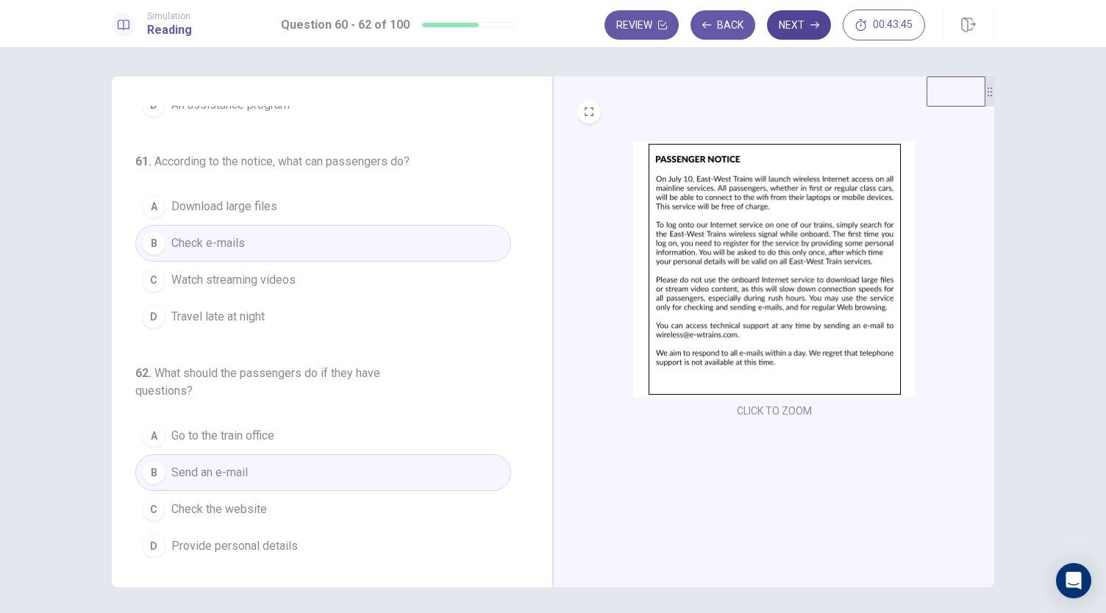
click at [810, 32] on button "Next" at bounding box center [799, 24] width 64 height 29
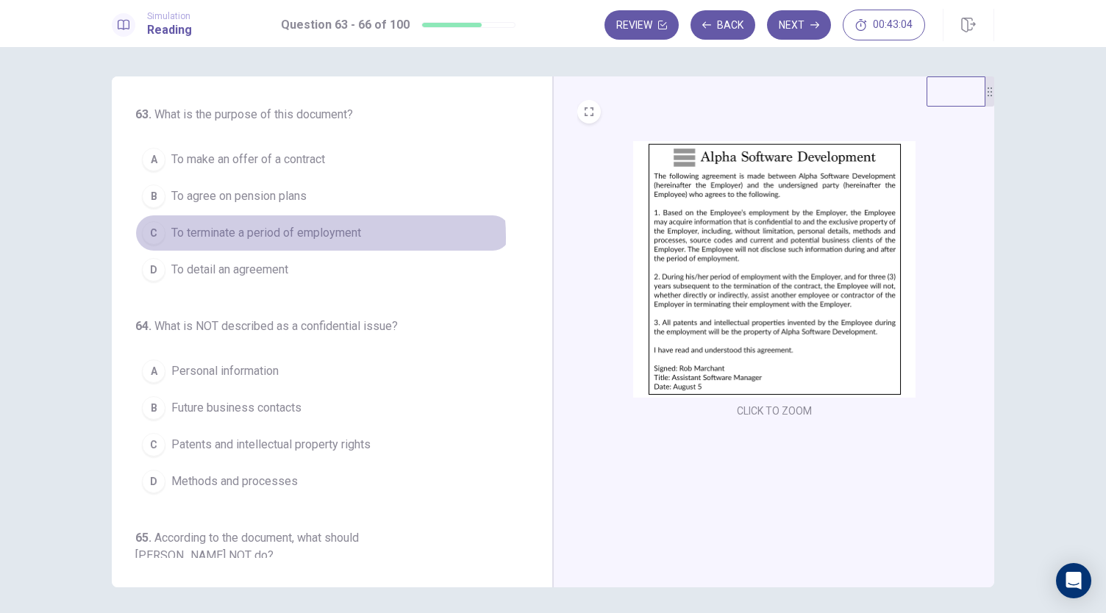
click at [294, 236] on span "To terminate a period of employment" at bounding box center [266, 233] width 190 height 18
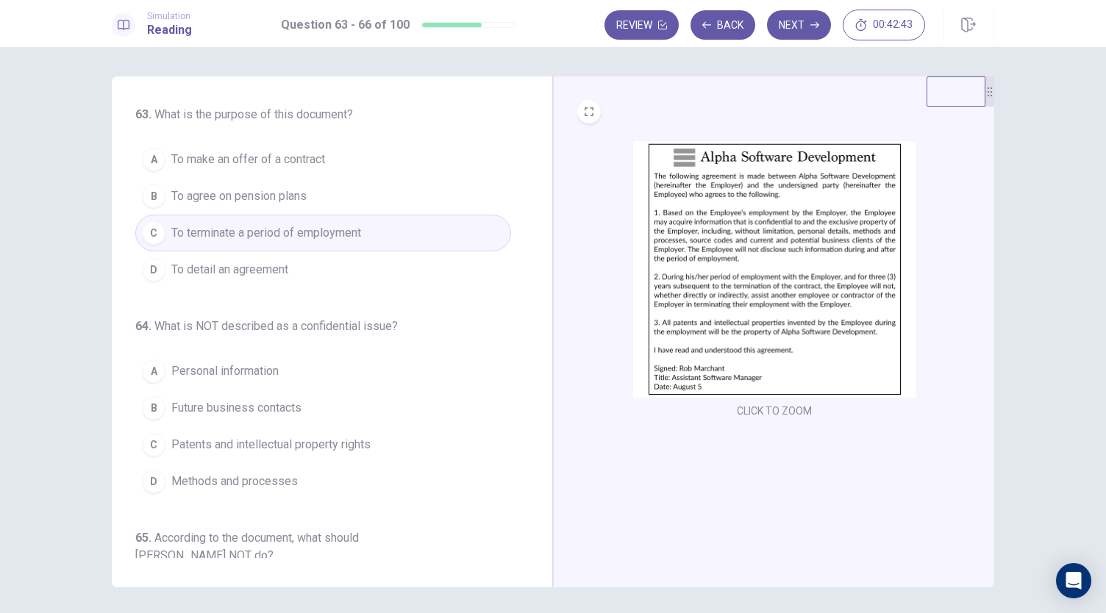
click at [332, 193] on button "B To agree on pension plans" at bounding box center [323, 196] width 376 height 37
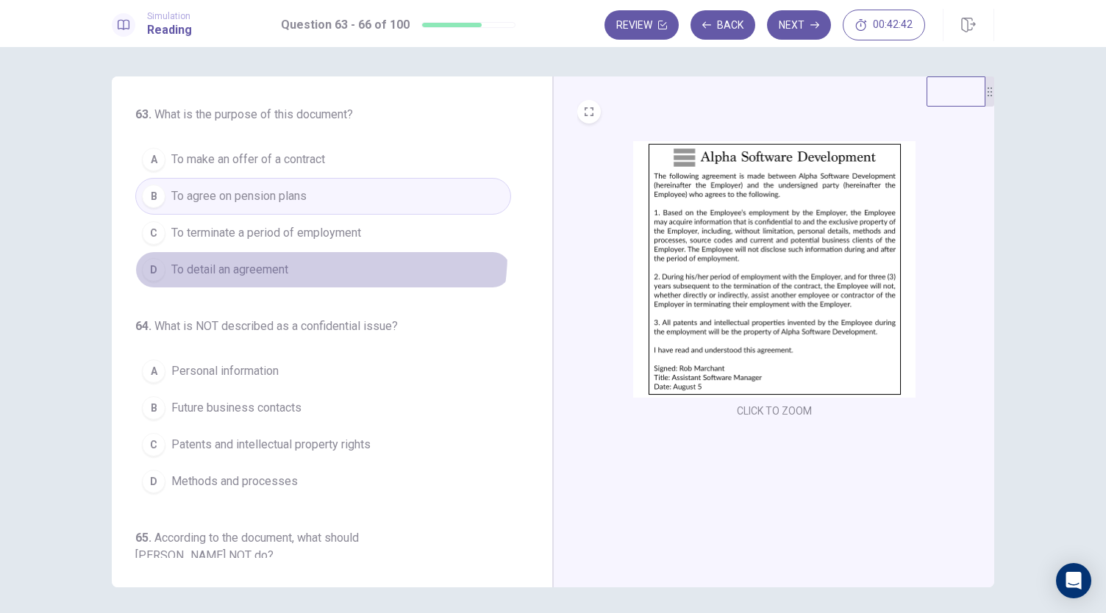
click at [286, 252] on button "D To detail an agreement" at bounding box center [323, 269] width 376 height 37
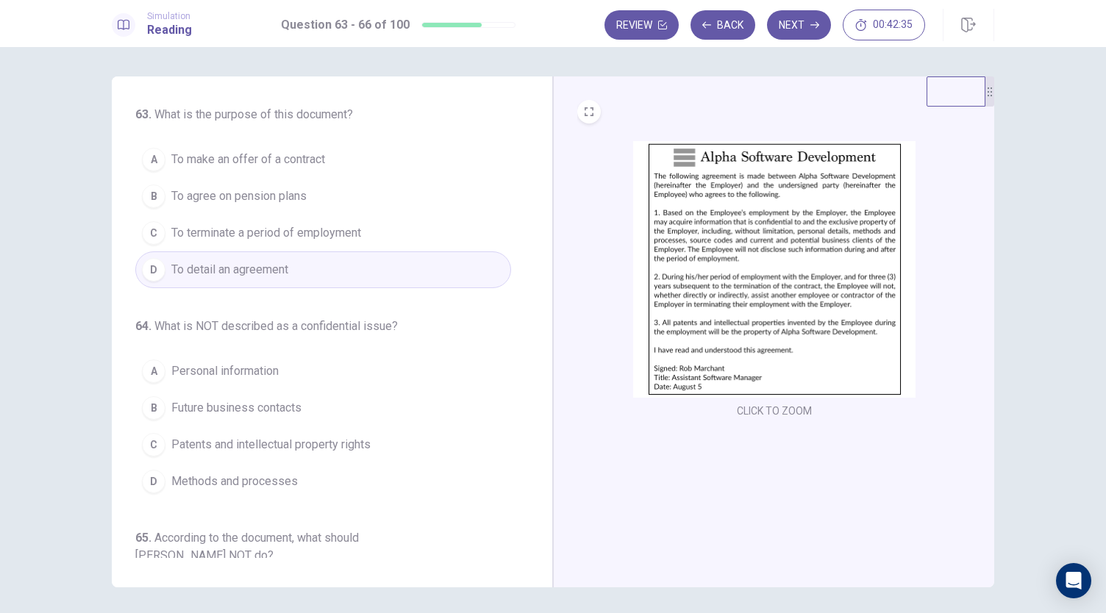
click at [357, 241] on button "C To terminate a period of employment" at bounding box center [323, 233] width 376 height 37
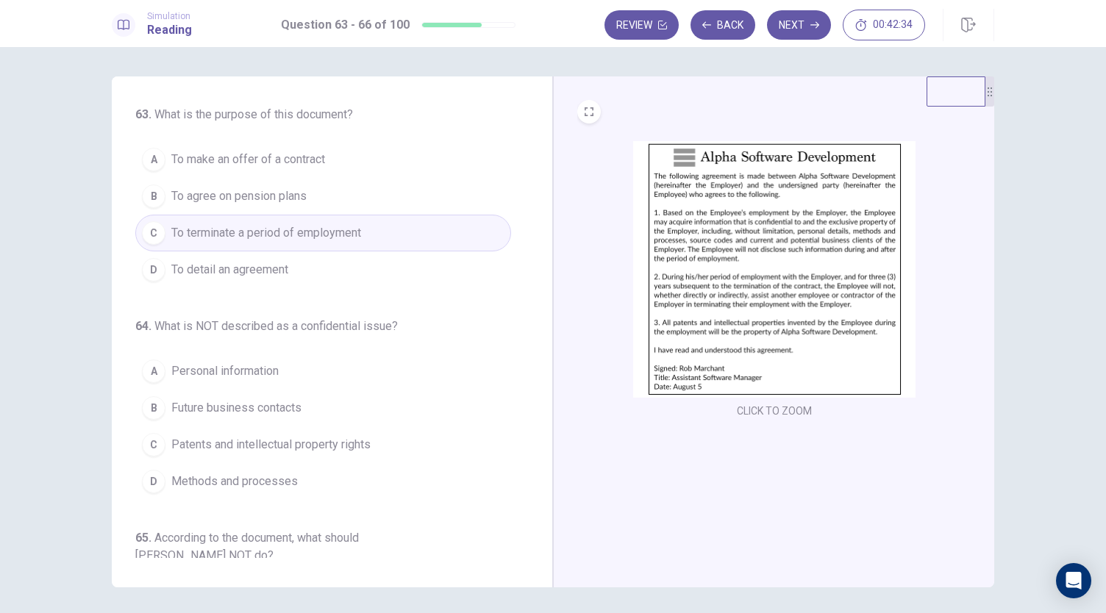
click at [335, 260] on button "D To detail an agreement" at bounding box center [323, 269] width 376 height 37
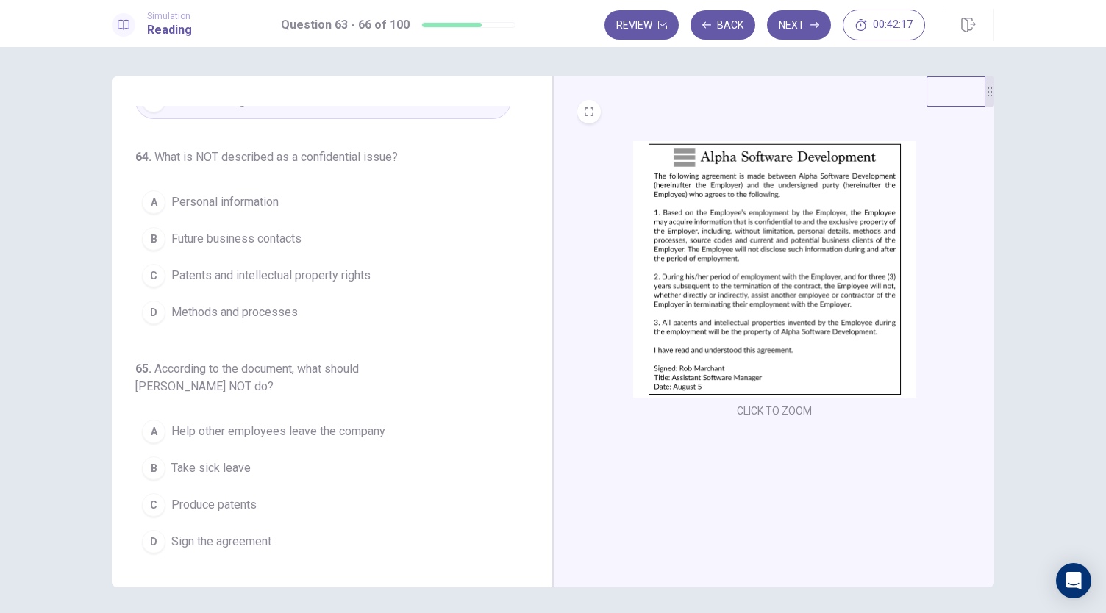
scroll to position [170, 0]
click at [308, 193] on button "A Personal information" at bounding box center [323, 201] width 376 height 37
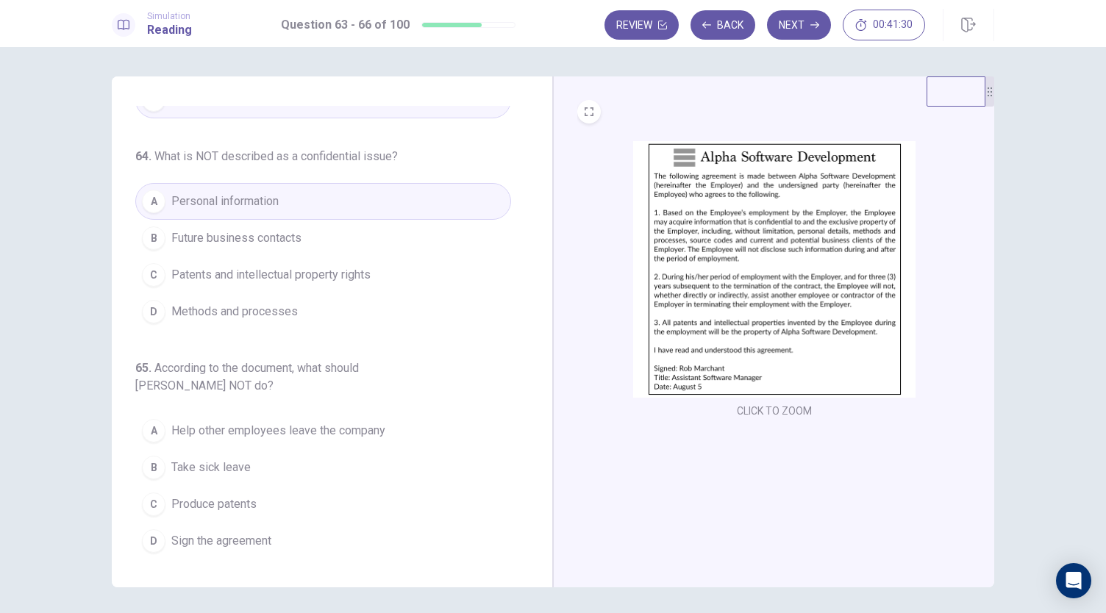
click at [331, 273] on span "Patents and intellectual property rights" at bounding box center [270, 275] width 199 height 18
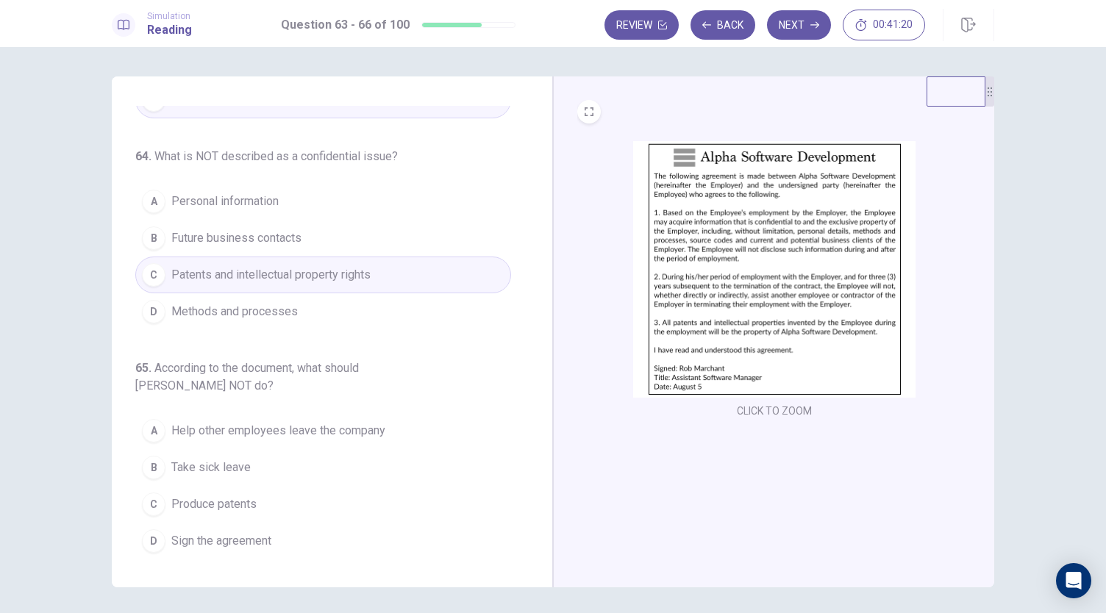
click at [366, 243] on button "B Future business contacts" at bounding box center [323, 238] width 376 height 37
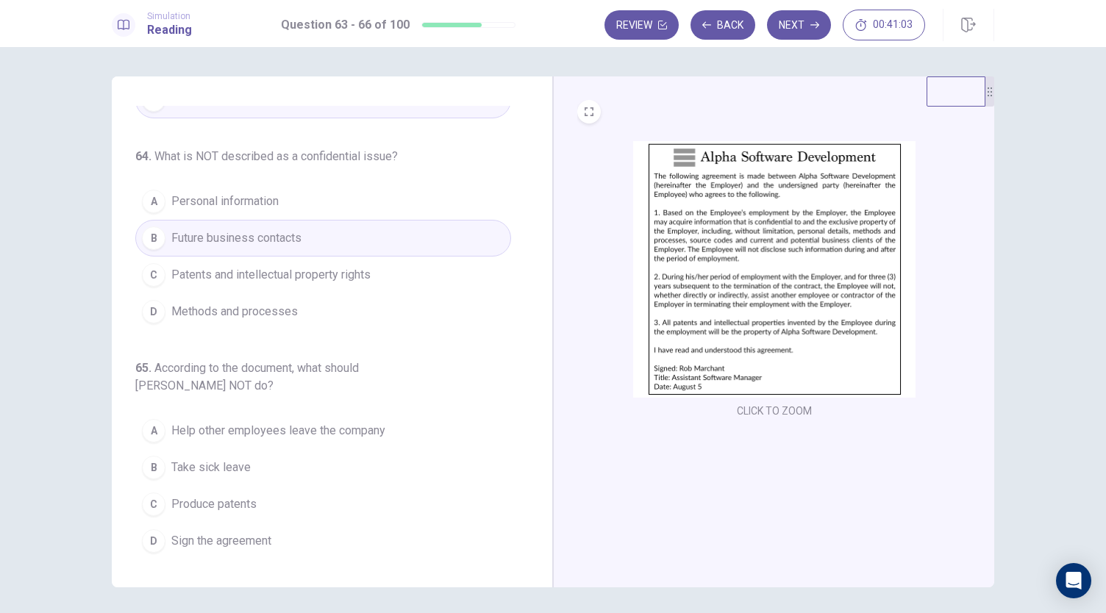
click at [304, 284] on button "C Patents and intellectual property rights" at bounding box center [323, 275] width 376 height 37
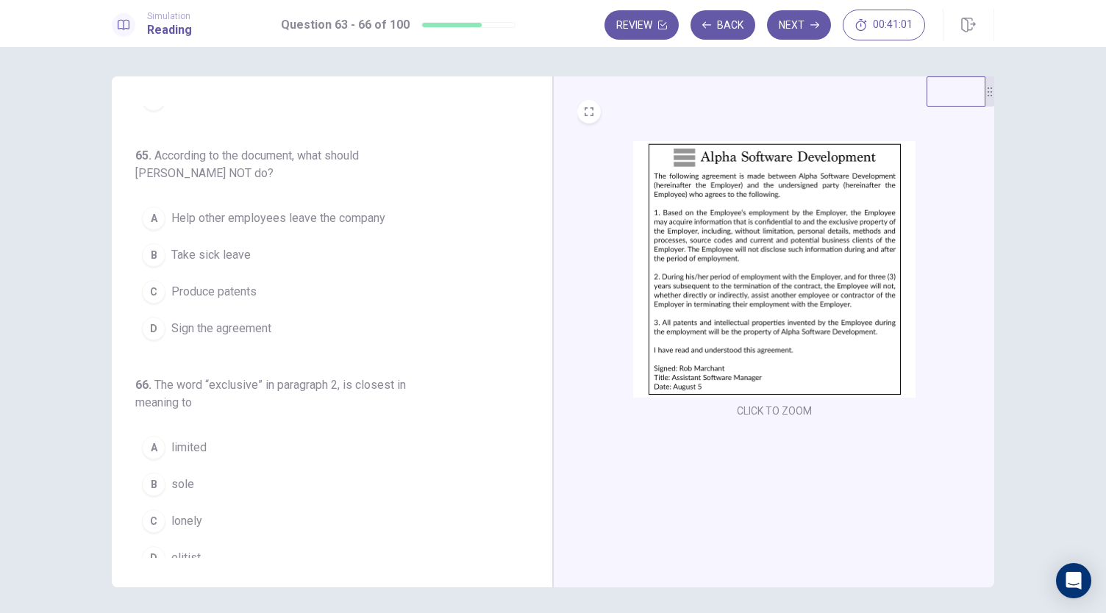
scroll to position [393, 0]
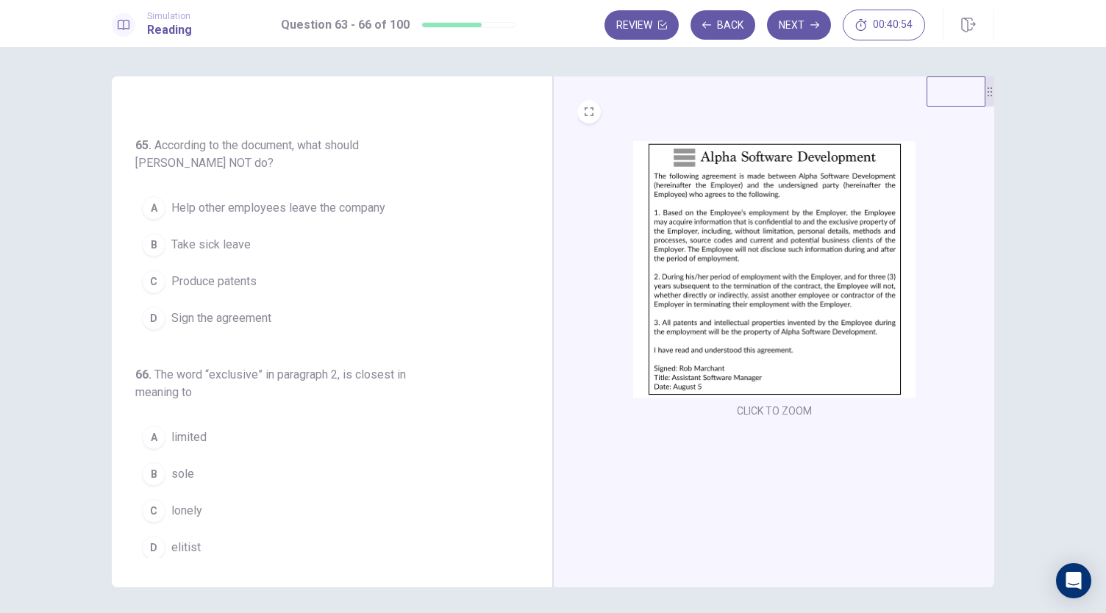
click at [333, 232] on button "B Take sick leave" at bounding box center [323, 244] width 376 height 37
click at [349, 209] on span "Help other employees leave the company" at bounding box center [278, 208] width 214 height 18
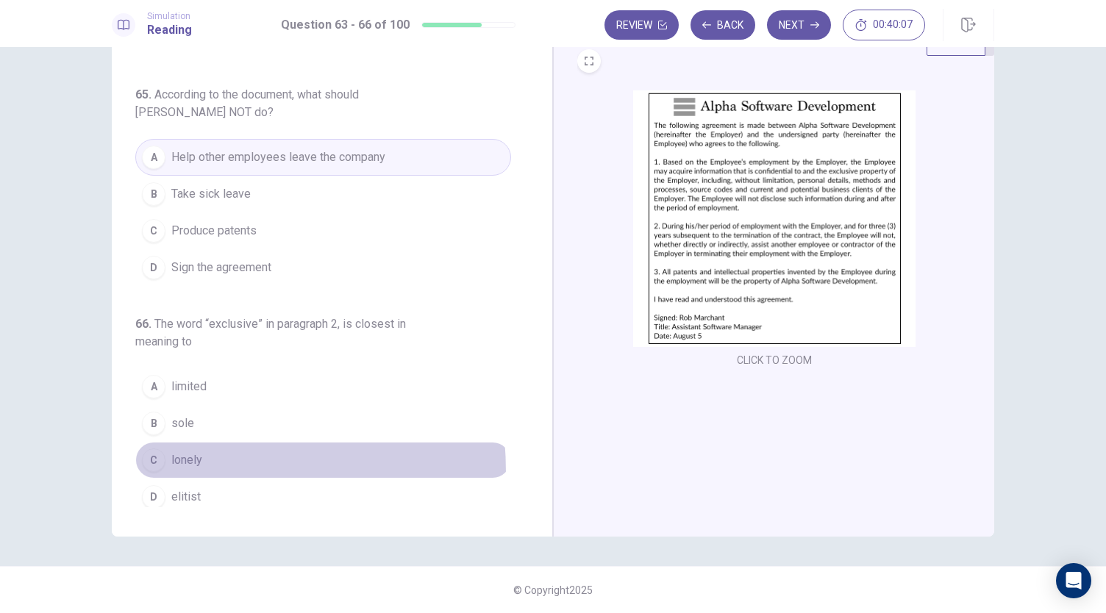
click at [144, 465] on button "C lonely" at bounding box center [323, 460] width 376 height 37
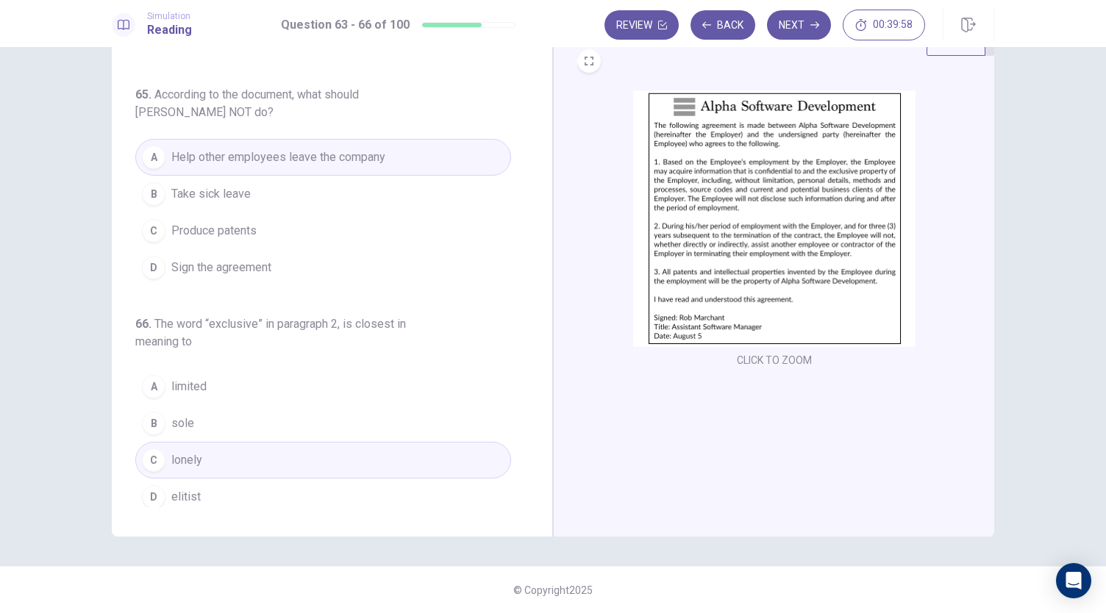
click at [232, 417] on button "B sole" at bounding box center [323, 423] width 376 height 37
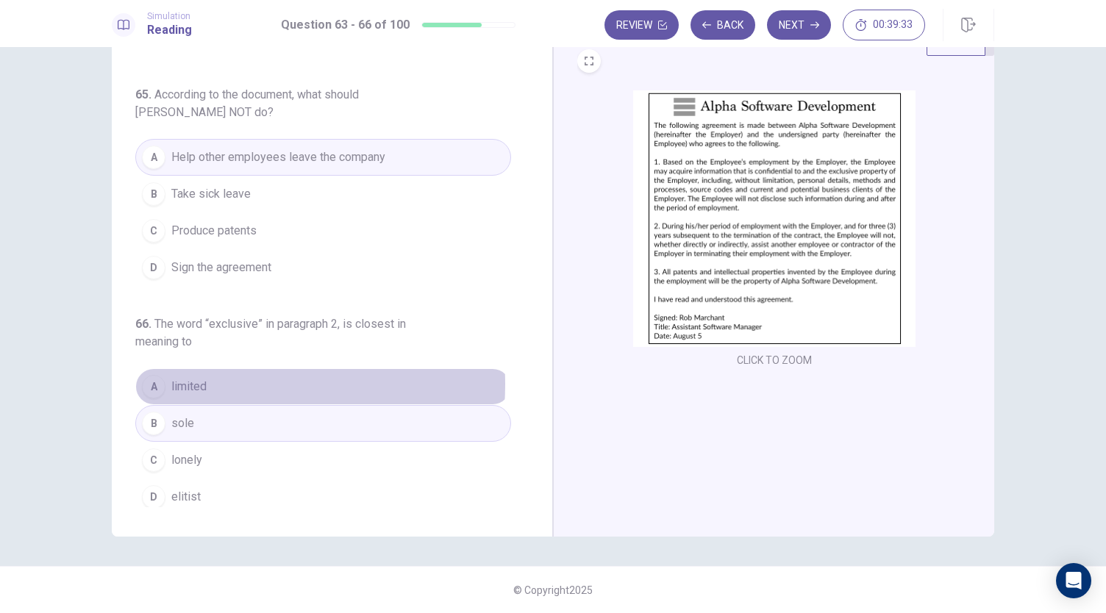
click at [215, 378] on button "A limited" at bounding box center [323, 386] width 376 height 37
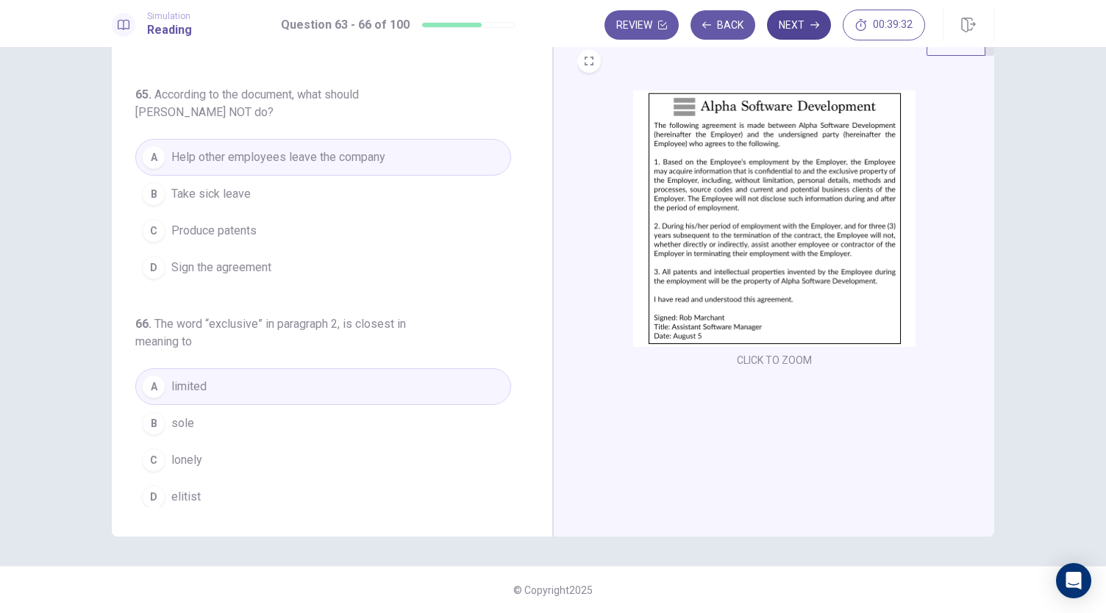
click at [796, 23] on button "Next" at bounding box center [799, 24] width 64 height 29
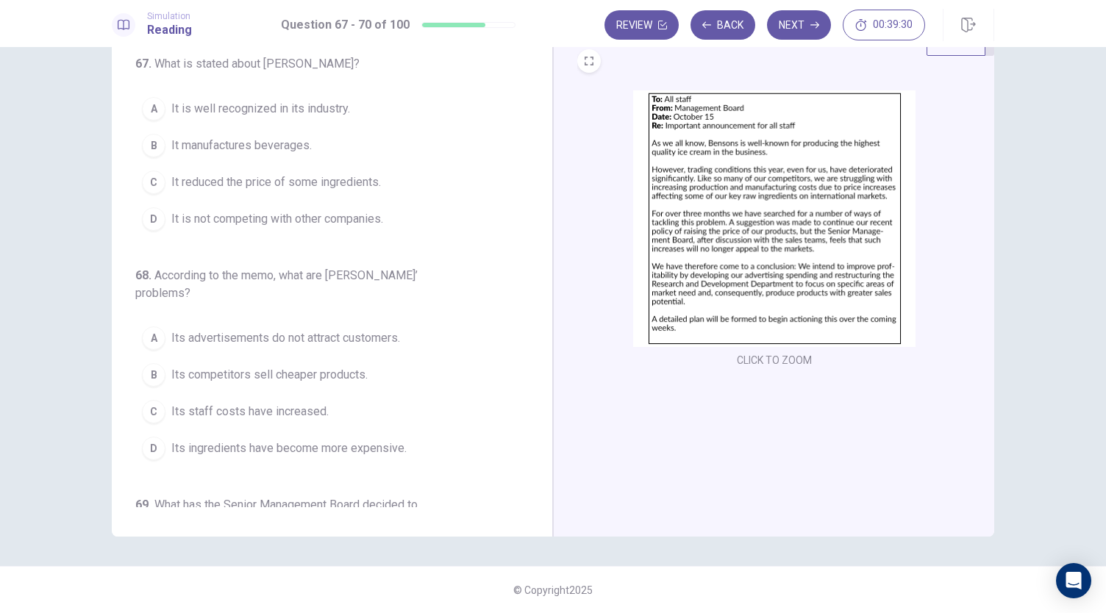
scroll to position [0, 0]
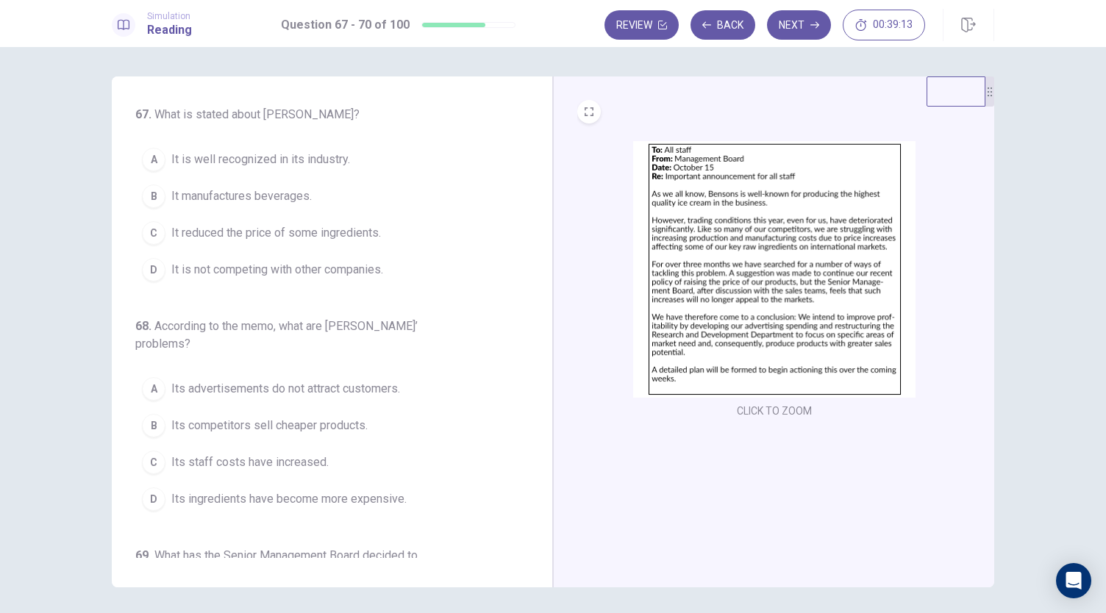
click at [354, 157] on button "A It is well recognized in its industry." at bounding box center [323, 159] width 376 height 37
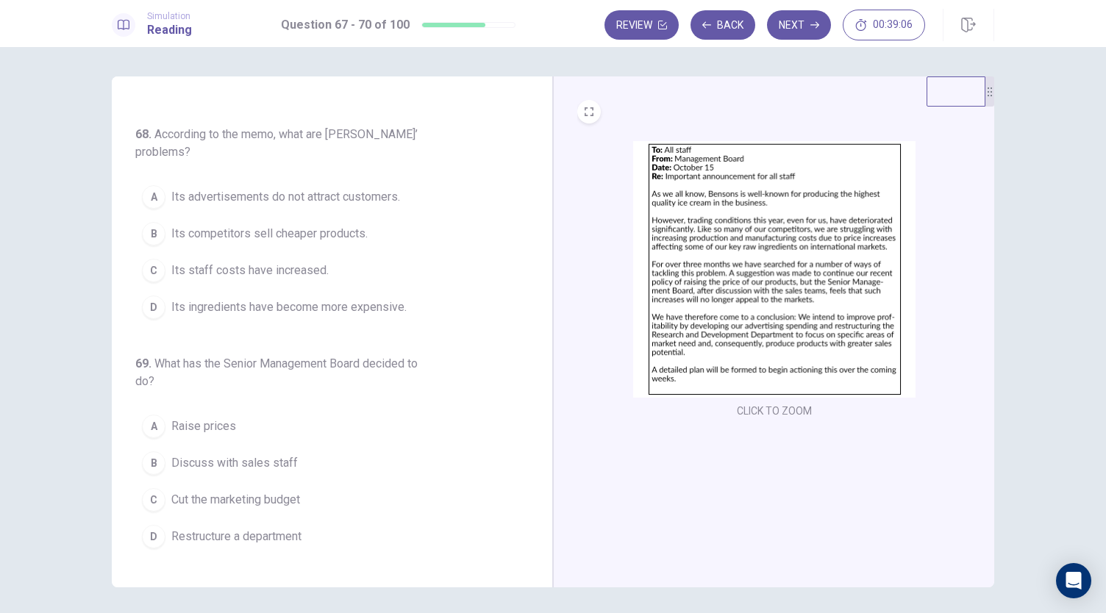
scroll to position [193, 0]
click at [293, 233] on span "Its competitors sell cheaper products." at bounding box center [269, 233] width 196 height 18
click at [791, 224] on img at bounding box center [774, 269] width 282 height 257
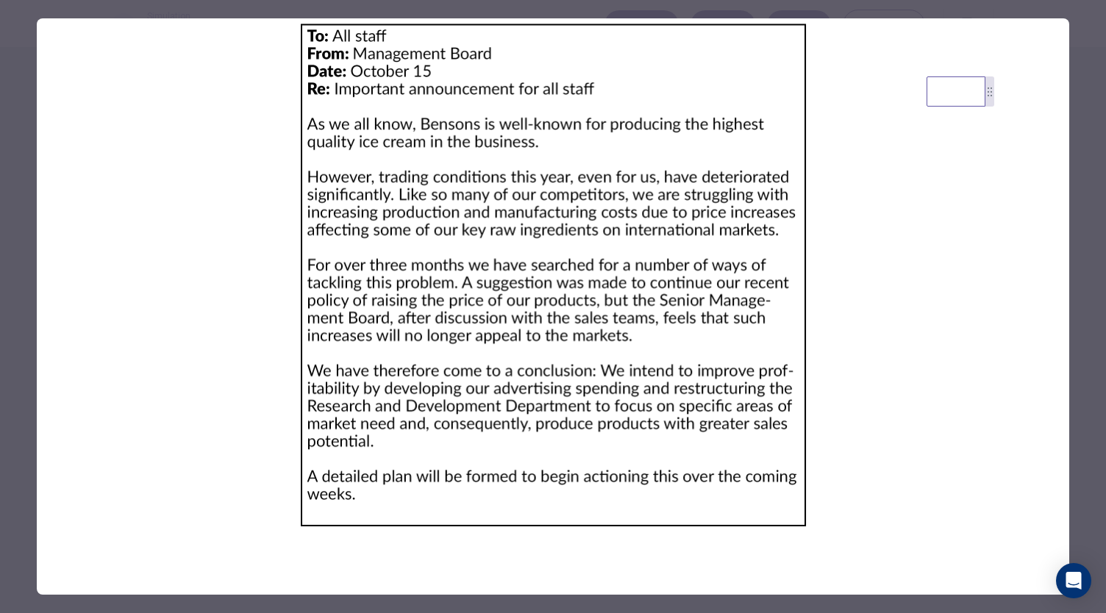
click at [1077, 232] on div at bounding box center [553, 306] width 1106 height 613
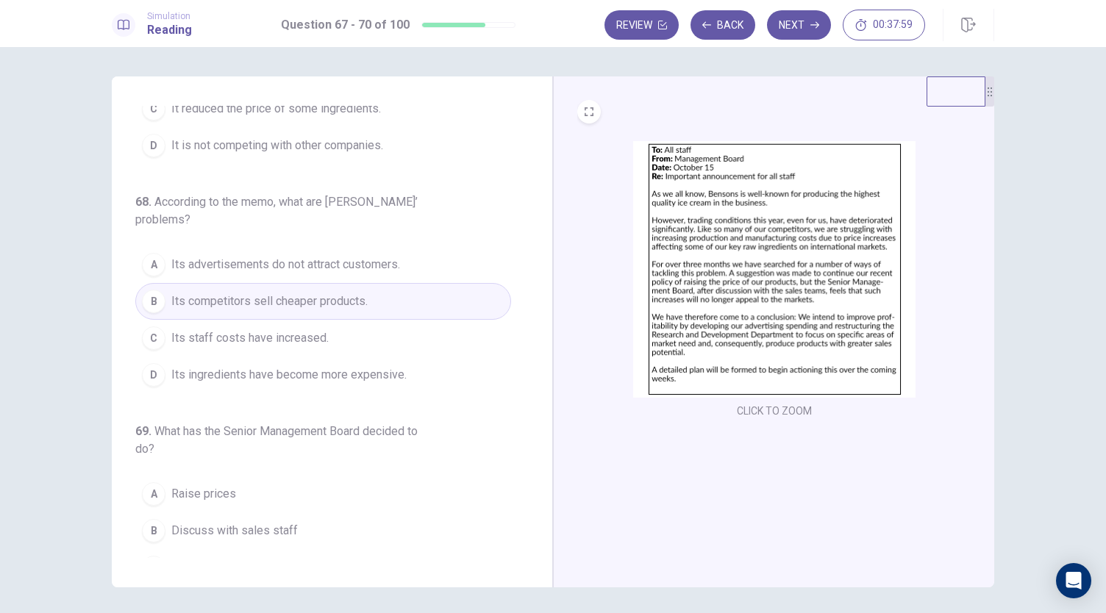
scroll to position [123, 0]
click at [387, 314] on button "B Its competitors sell cheaper products." at bounding box center [323, 303] width 376 height 37
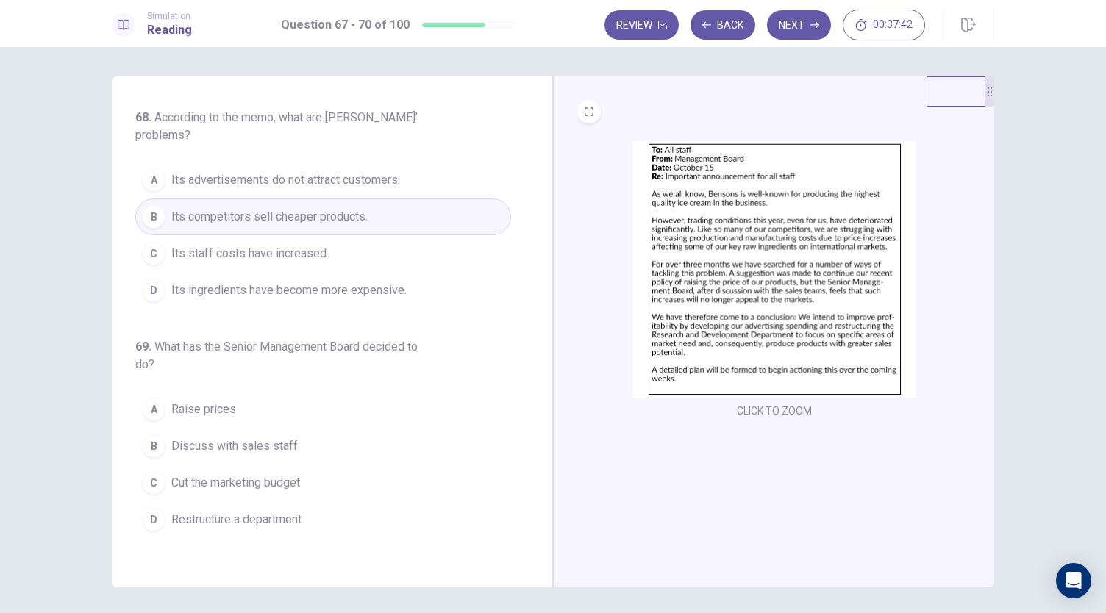
scroll to position [210, 0]
click at [387, 314] on div "67 . What is stated about [PERSON_NAME]? A It is well recognized in its industr…" at bounding box center [323, 151] width 376 height 511
click at [294, 280] on span "Its ingredients have become more expensive." at bounding box center [288, 289] width 235 height 18
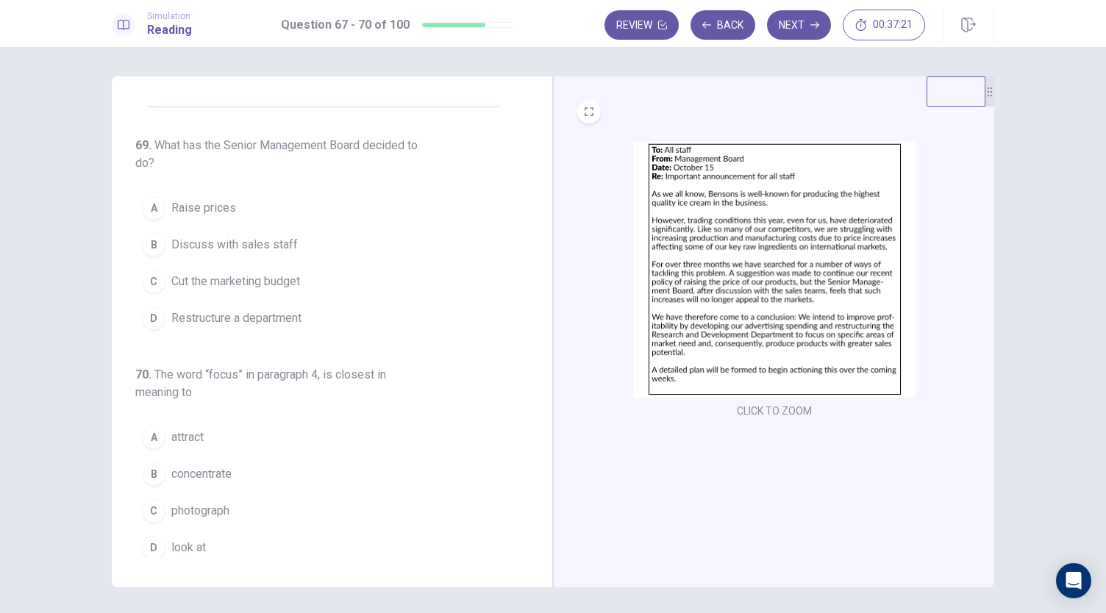
scroll to position [410, 0]
click at [223, 316] on span "Restructure a department" at bounding box center [236, 319] width 130 height 18
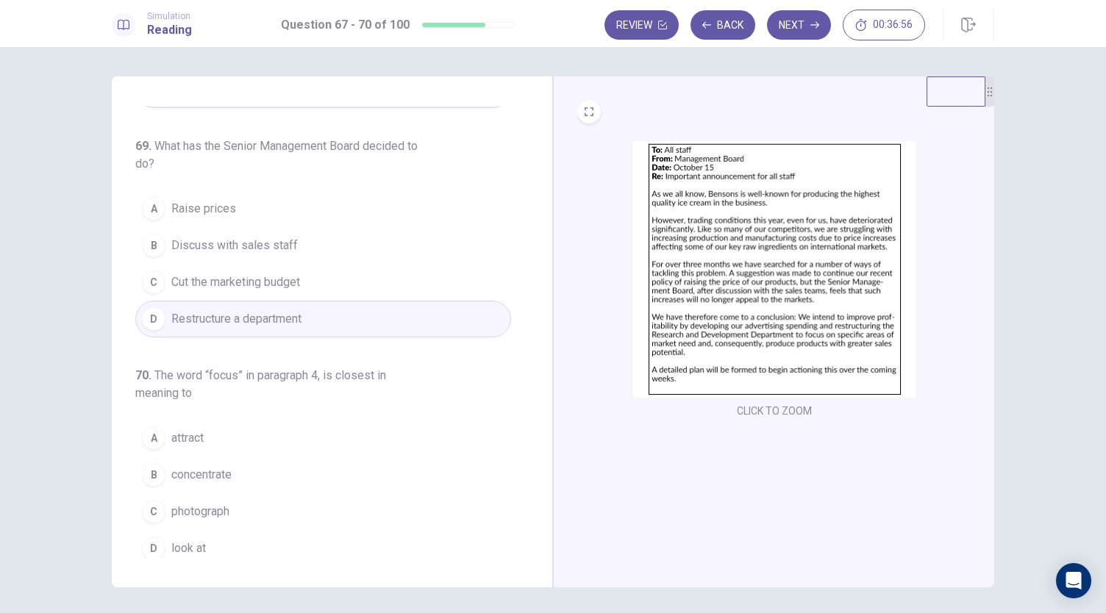
scroll to position [410, 0]
click at [196, 456] on button "B concentrate" at bounding box center [323, 474] width 376 height 37
click at [785, 23] on button "Next" at bounding box center [799, 24] width 64 height 29
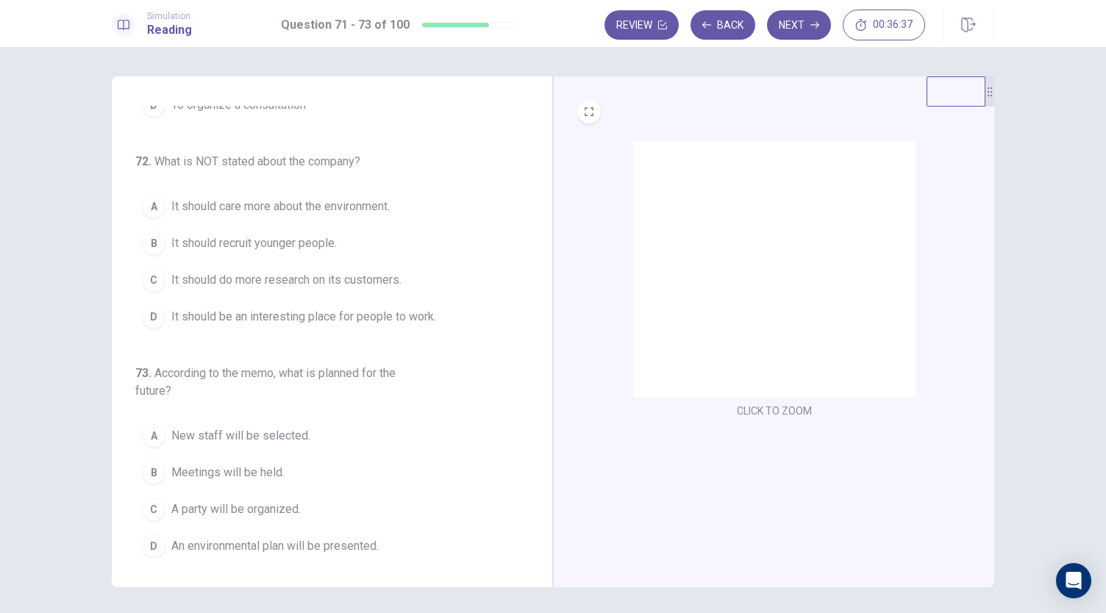
scroll to position [0, 0]
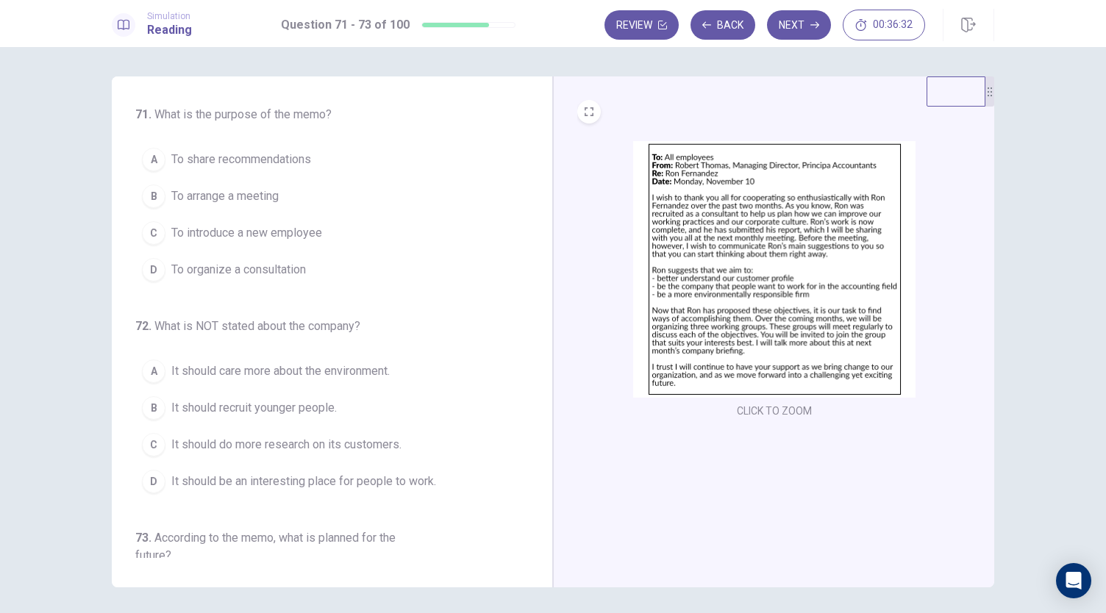
click at [724, 230] on img at bounding box center [774, 269] width 282 height 257
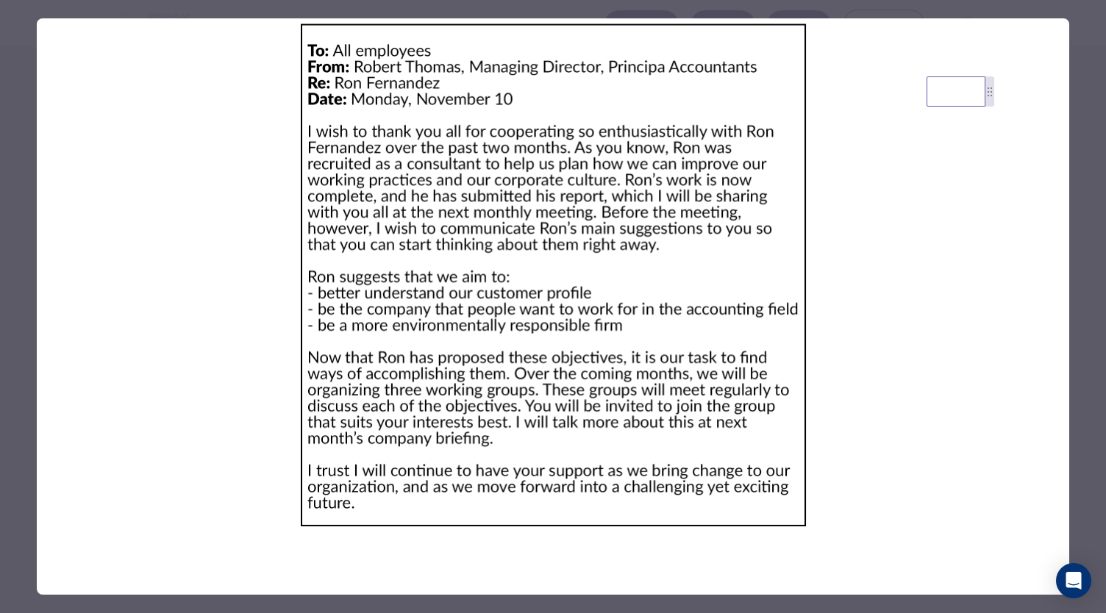
click at [15, 193] on div at bounding box center [553, 306] width 1106 height 613
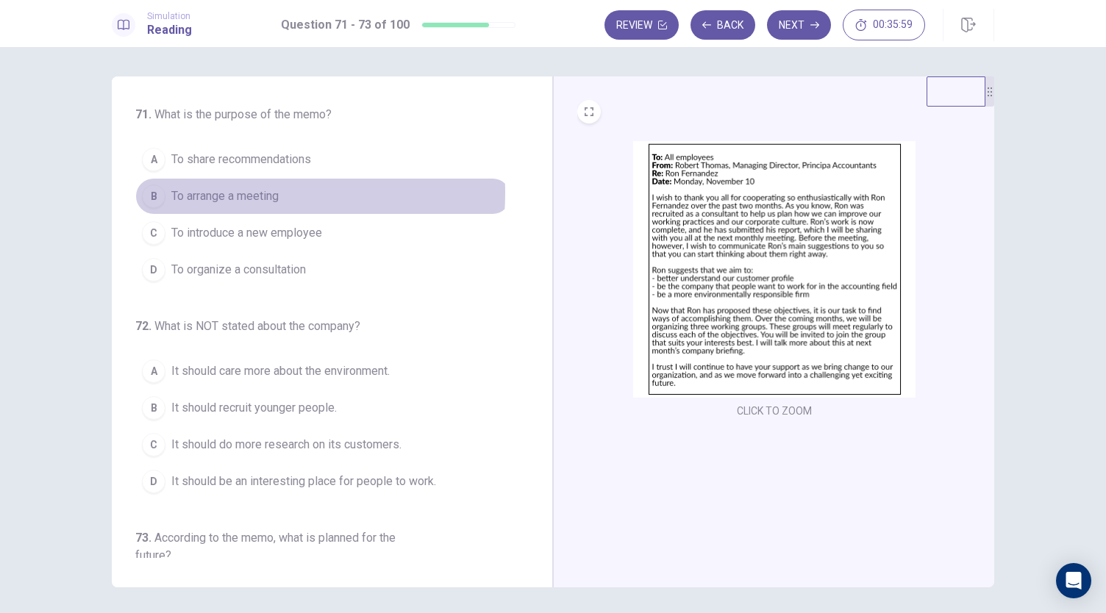
click at [226, 193] on span "To arrange a meeting" at bounding box center [224, 197] width 107 height 18
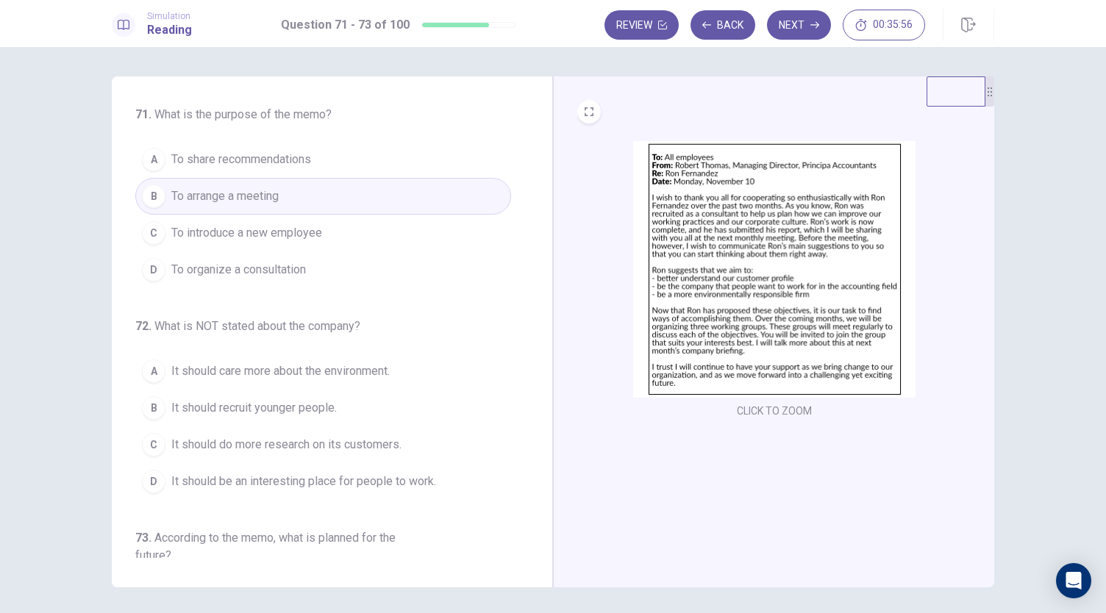
click at [303, 164] on span "To share recommendations" at bounding box center [241, 160] width 140 height 18
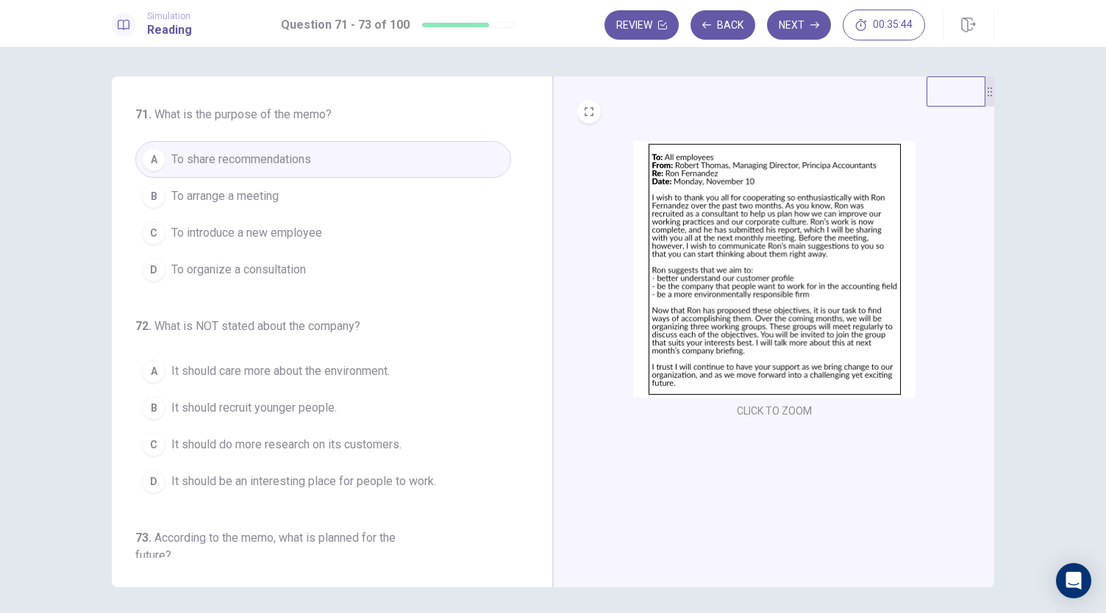
click at [285, 205] on button "B To arrange a meeting" at bounding box center [323, 196] width 376 height 37
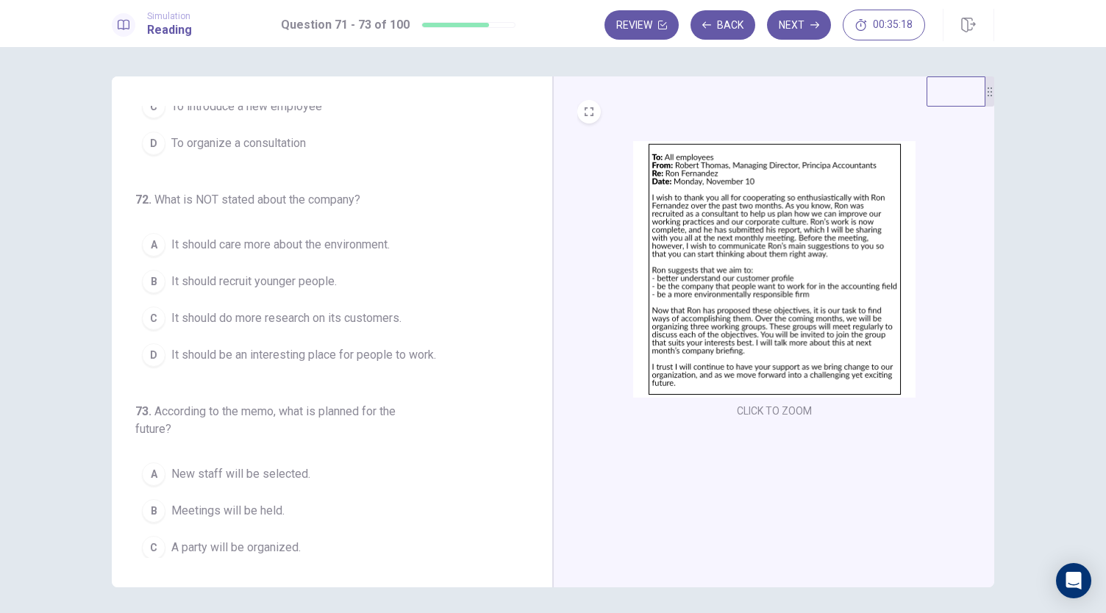
scroll to position [129, 0]
click at [353, 243] on span "It should care more about the environment." at bounding box center [280, 243] width 218 height 18
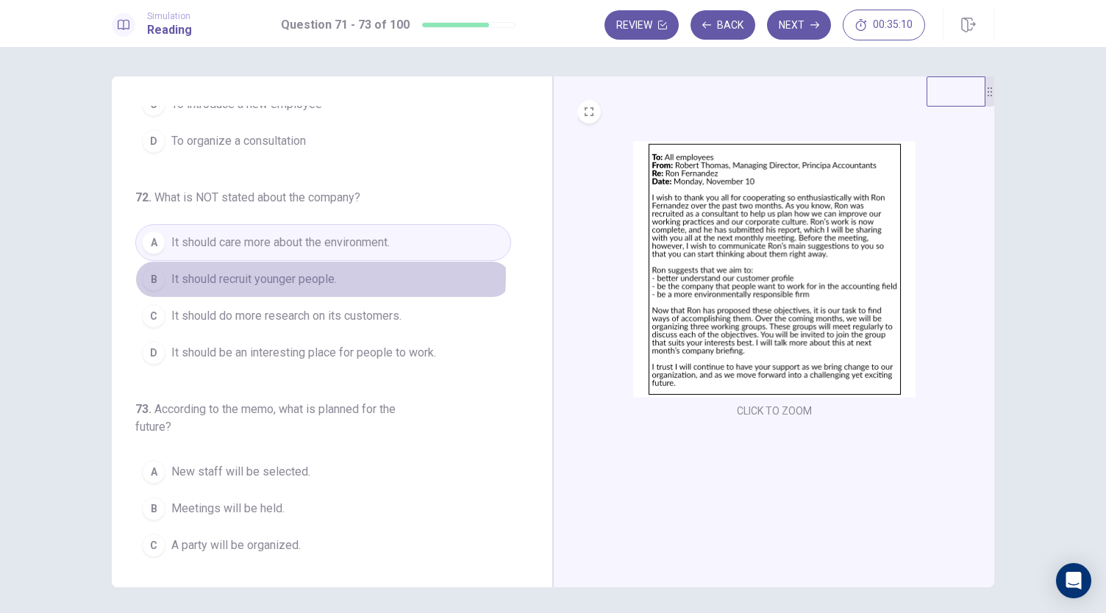
click at [316, 273] on span "It should recruit younger people." at bounding box center [253, 280] width 165 height 18
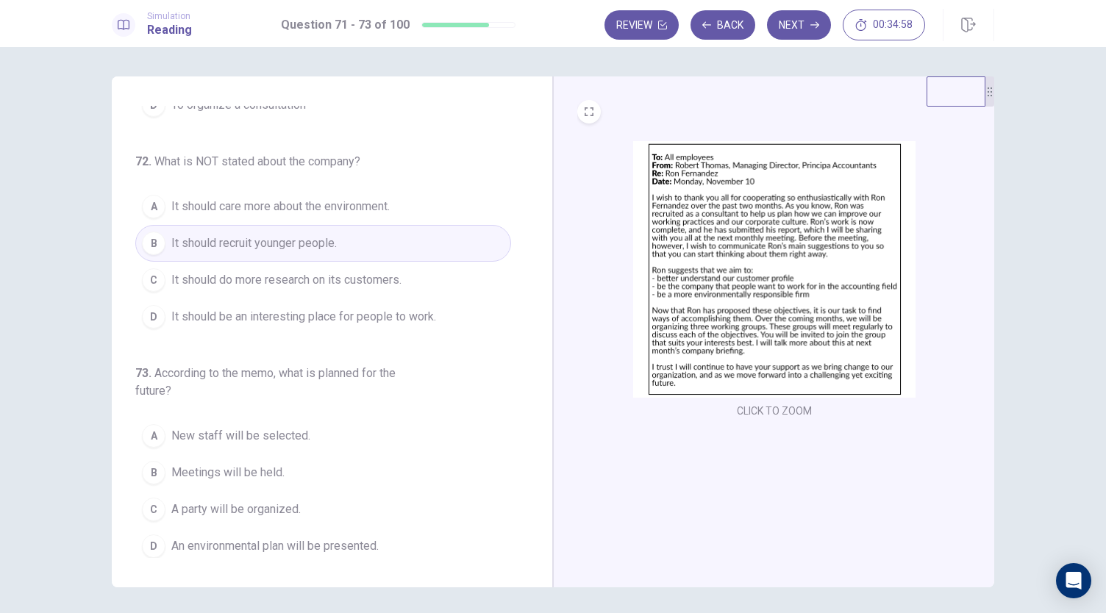
scroll to position [165, 0]
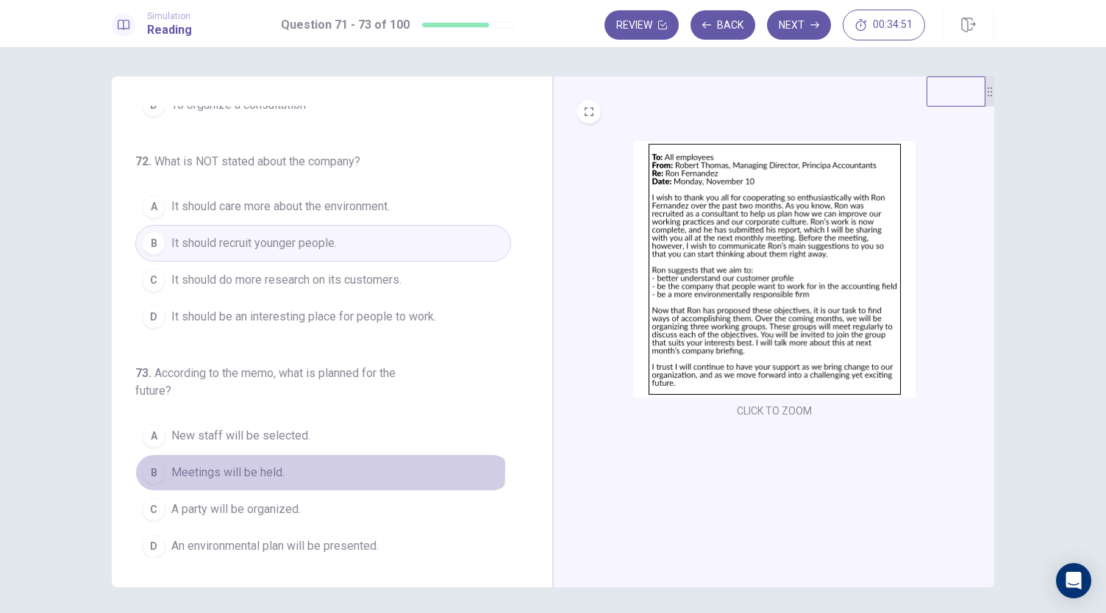
click at [256, 465] on span "Meetings will be held." at bounding box center [227, 473] width 113 height 18
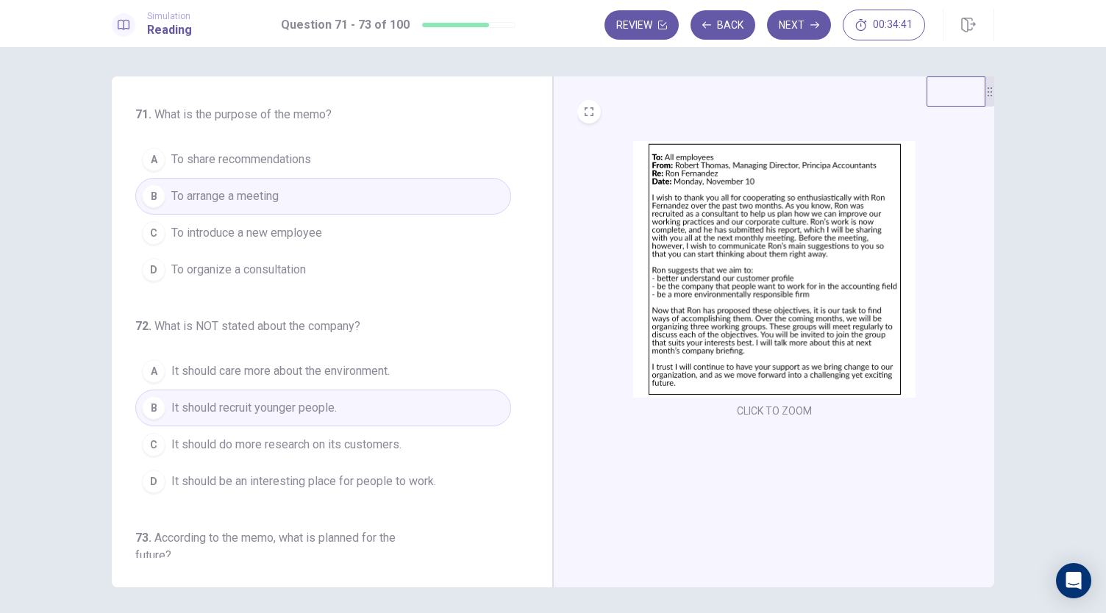
scroll to position [1, 0]
click at [802, 22] on button "Next" at bounding box center [799, 24] width 64 height 29
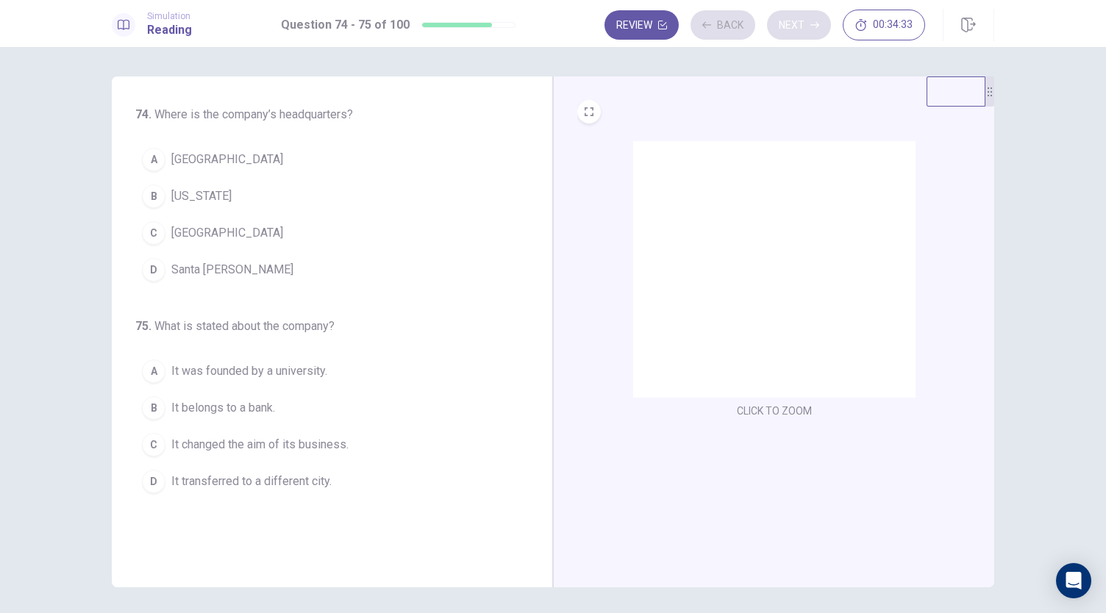
scroll to position [0, 0]
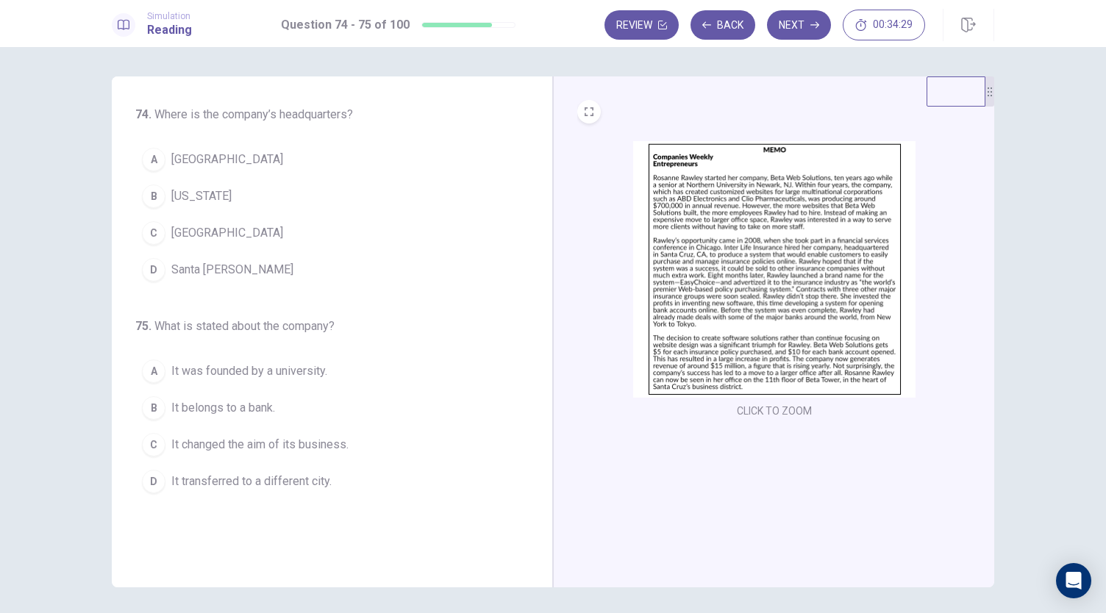
click at [785, 257] on img at bounding box center [774, 269] width 282 height 257
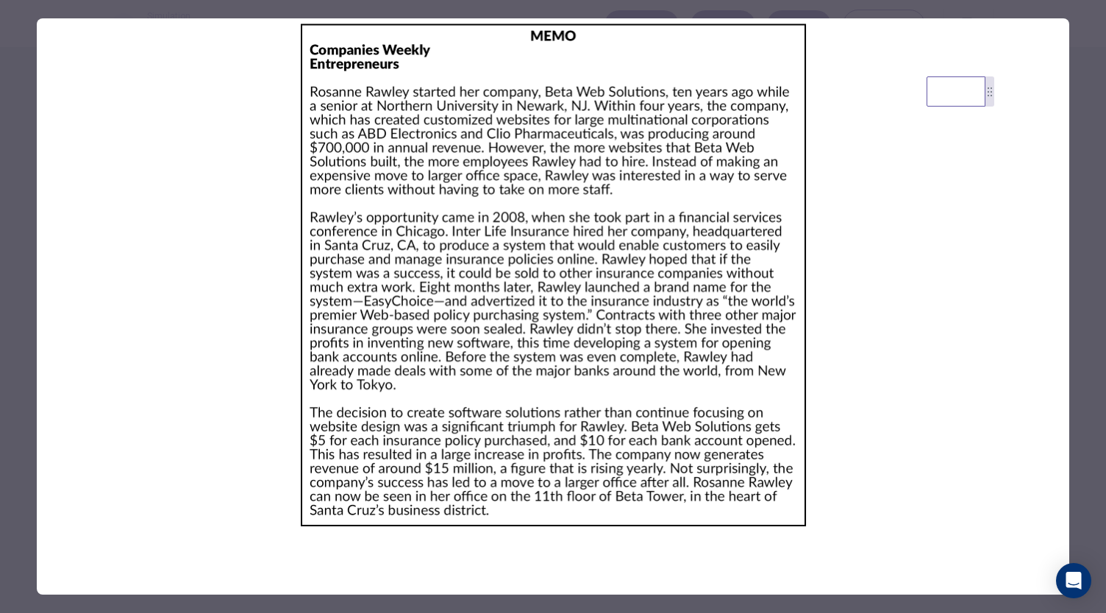
click at [0, 188] on div at bounding box center [553, 306] width 1106 height 613
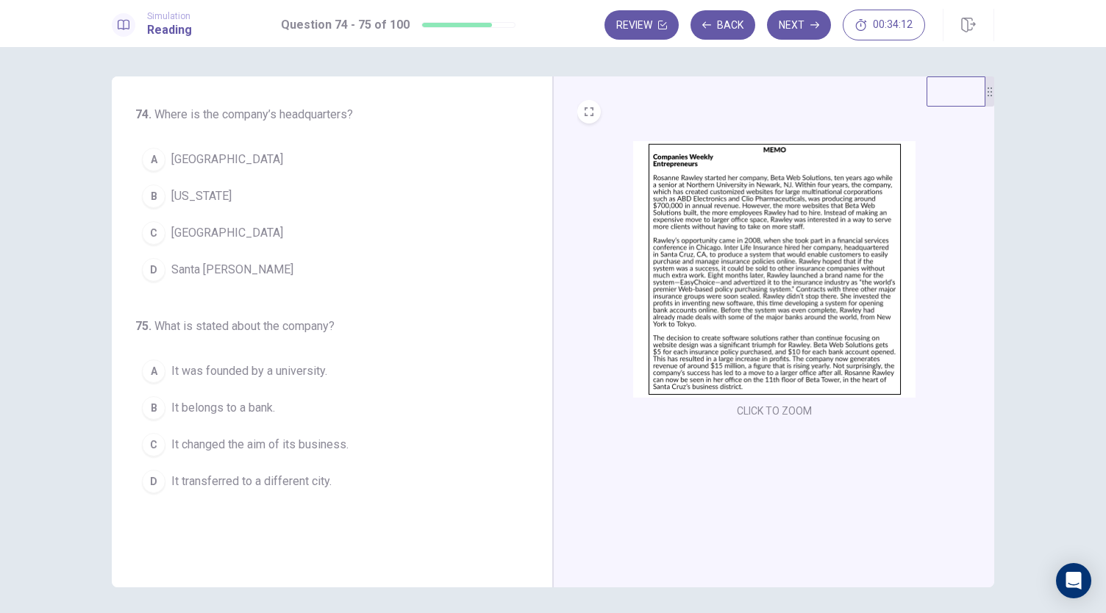
click at [721, 221] on img at bounding box center [774, 269] width 282 height 257
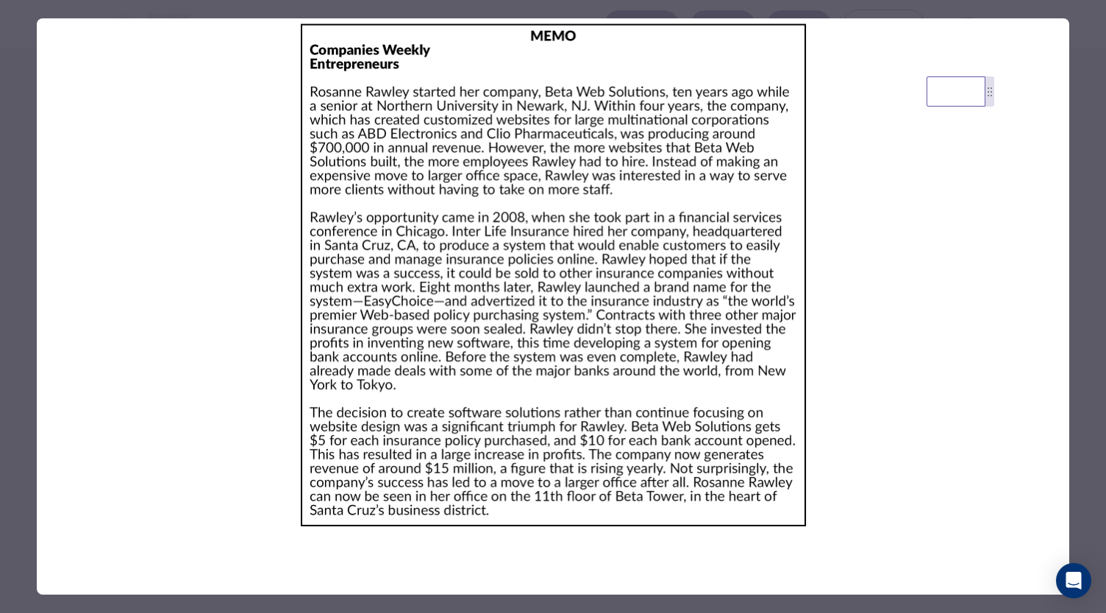
click at [26, 148] on div at bounding box center [553, 306] width 1106 height 613
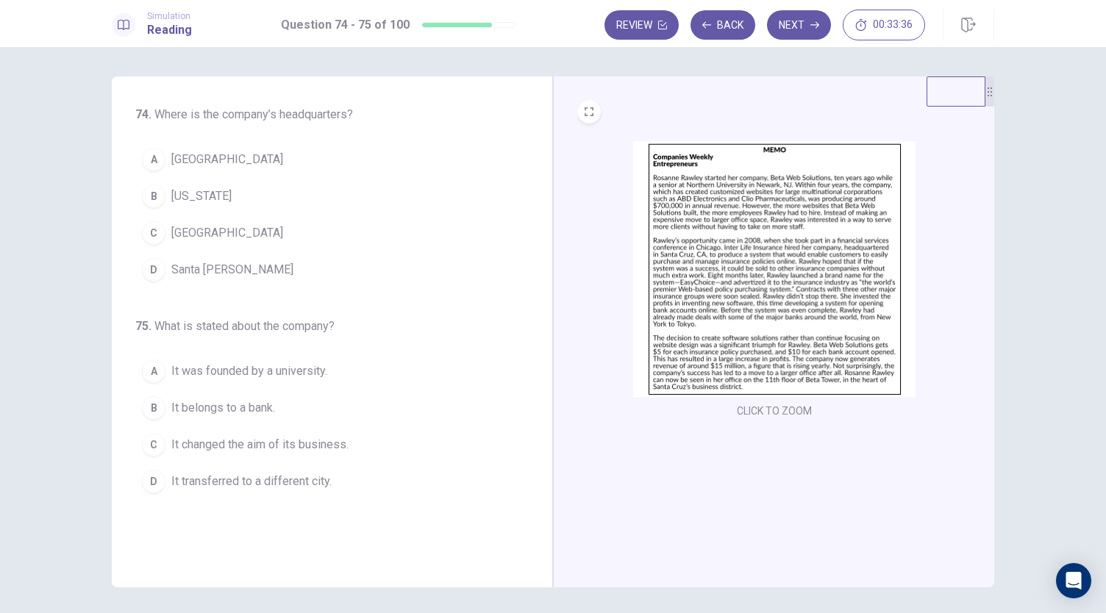
click at [716, 263] on img at bounding box center [774, 269] width 282 height 257
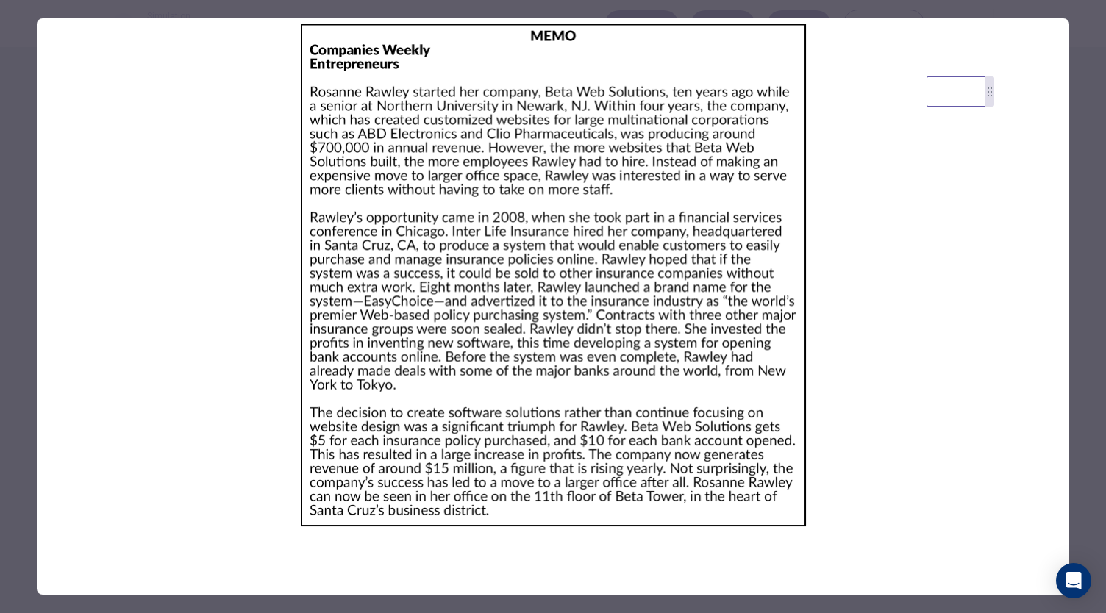
click at [1089, 151] on div at bounding box center [553, 306] width 1106 height 613
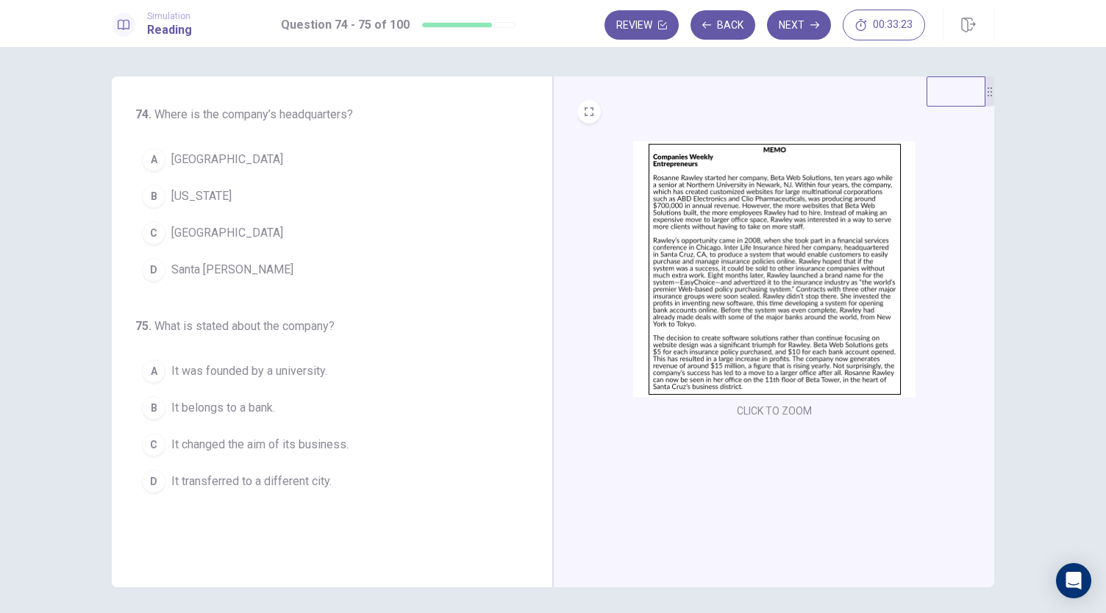
click at [201, 257] on button "D Santa [PERSON_NAME]" at bounding box center [323, 269] width 376 height 37
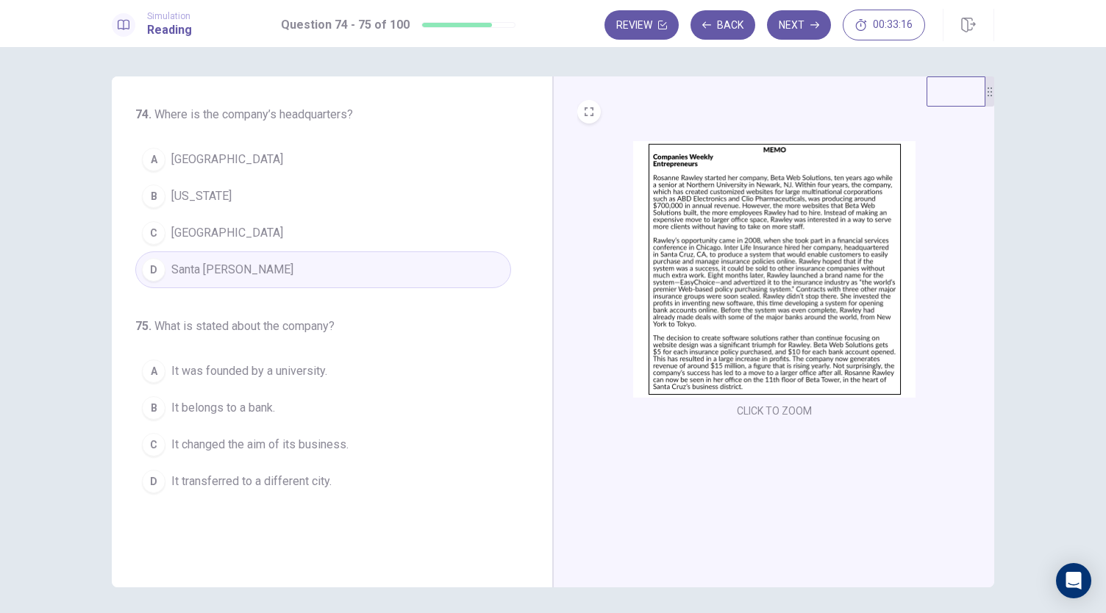
click at [650, 271] on img at bounding box center [774, 269] width 282 height 257
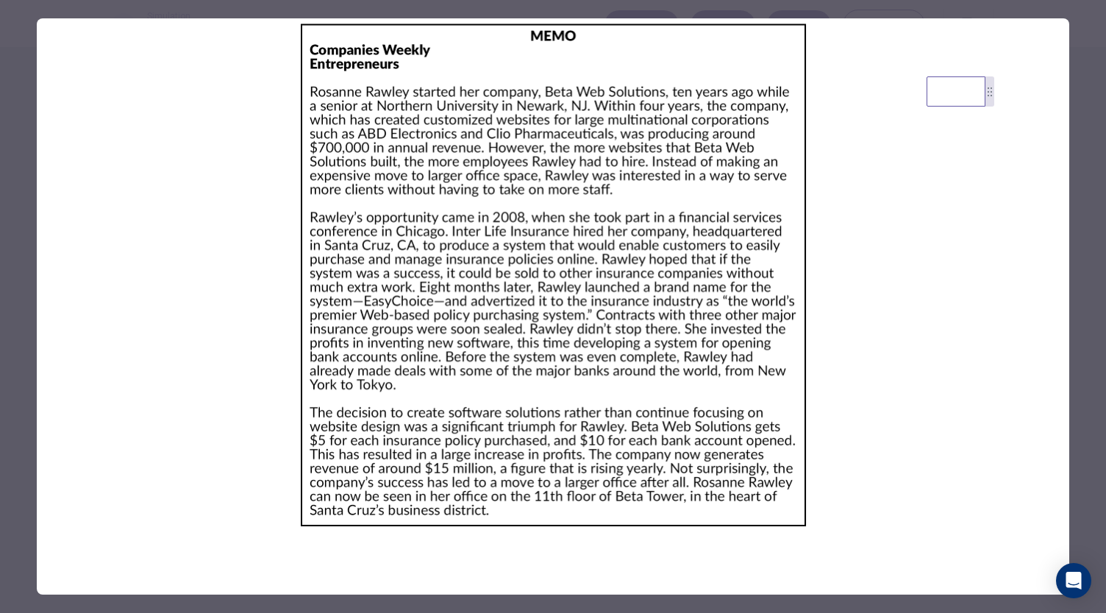
click at [16, 114] on div at bounding box center [553, 306] width 1106 height 613
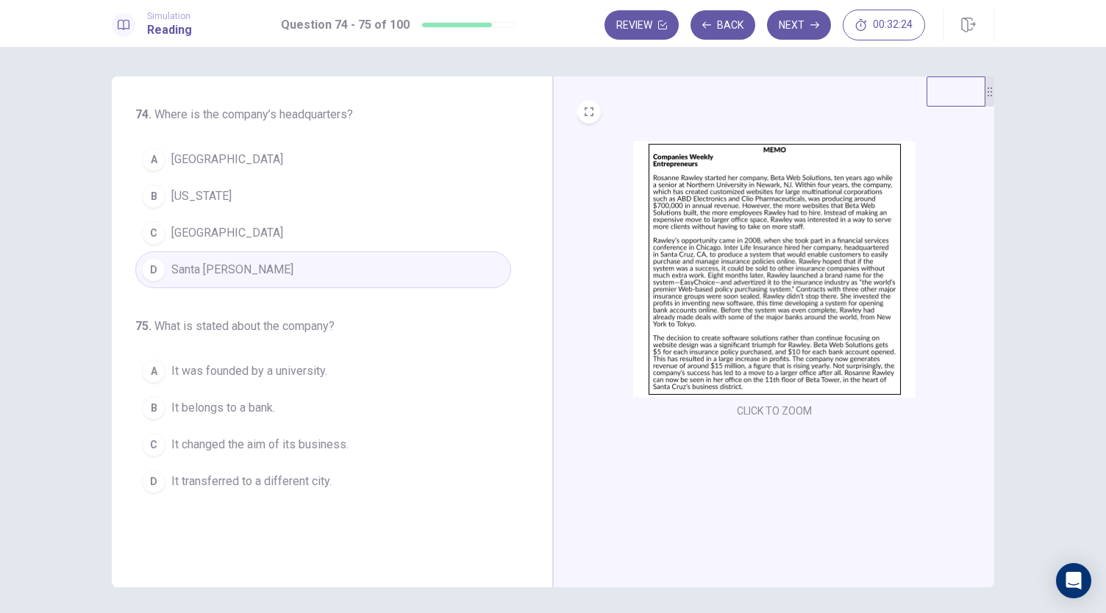
click at [678, 323] on img at bounding box center [774, 269] width 282 height 257
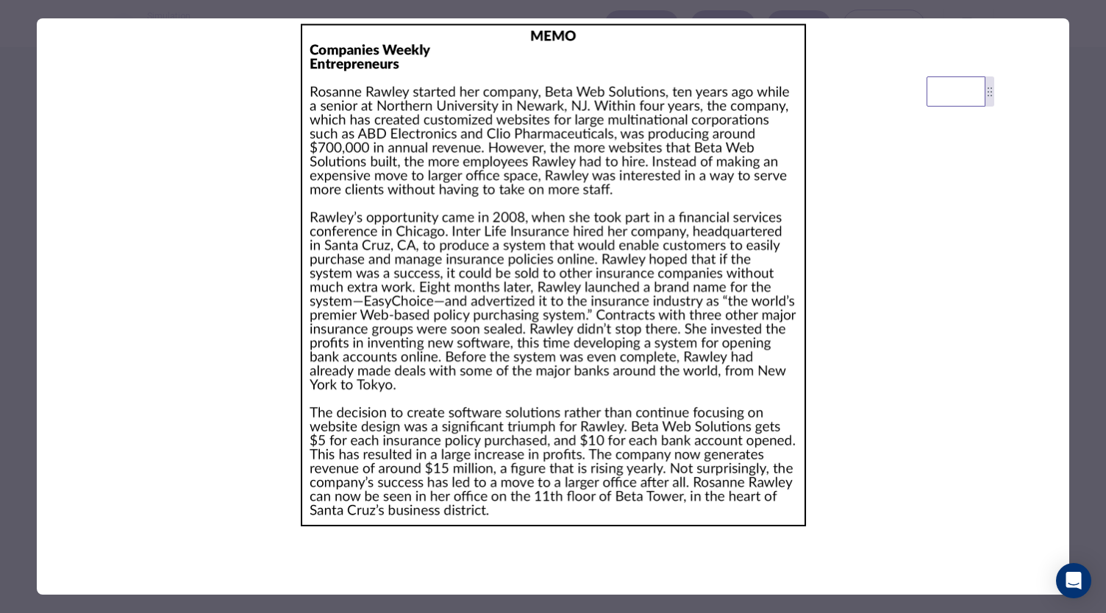
click at [21, 346] on div at bounding box center [553, 306] width 1106 height 613
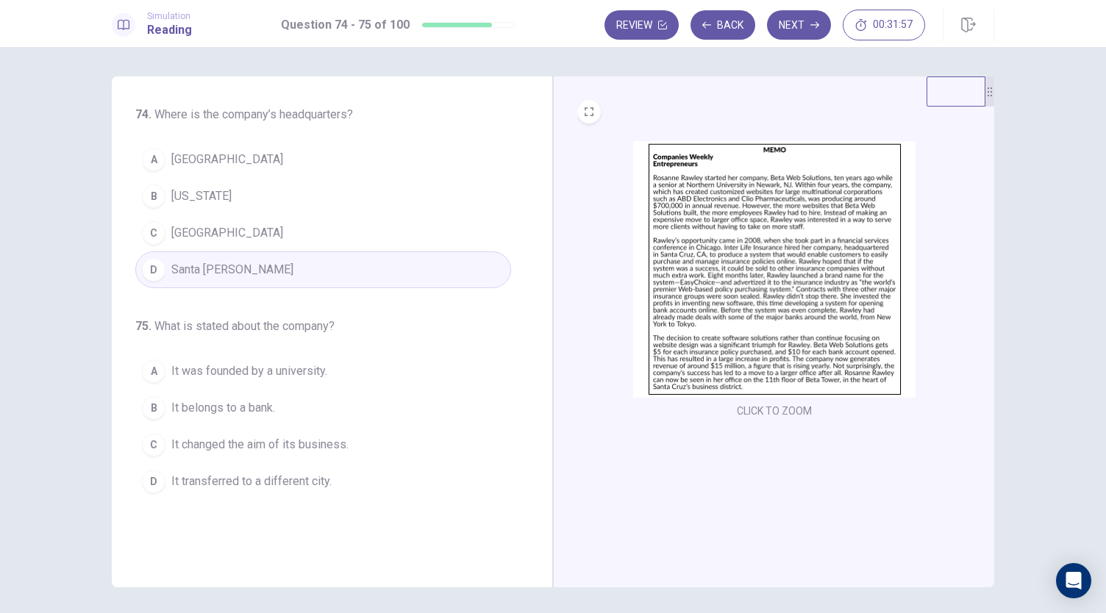
click at [266, 450] on span "It changed the aim of its business." at bounding box center [259, 445] width 177 height 18
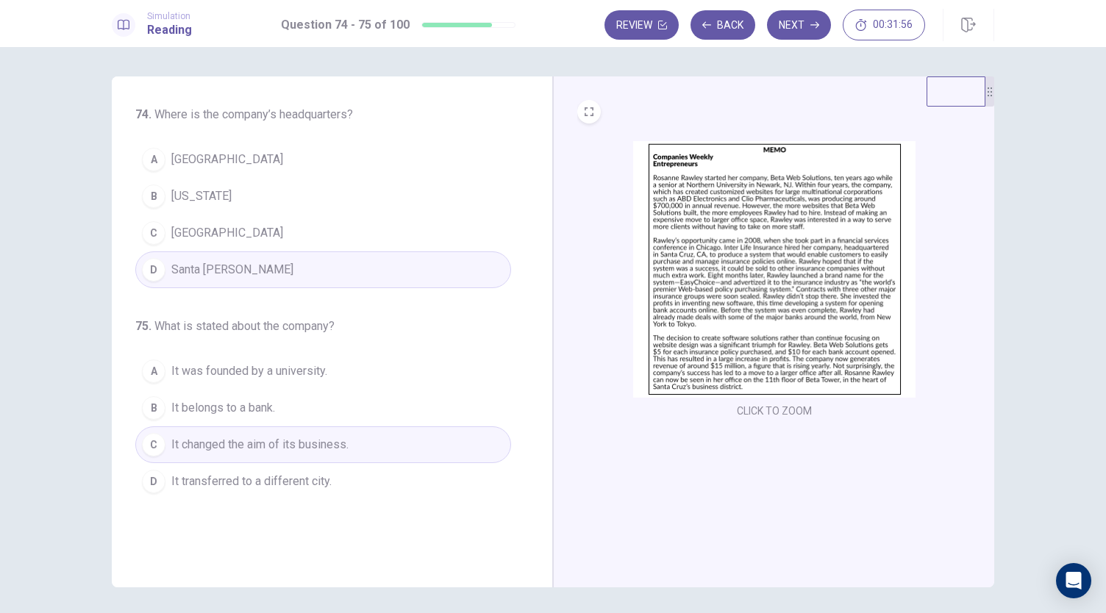
click at [243, 473] on span "It transferred to a different city." at bounding box center [251, 482] width 160 height 18
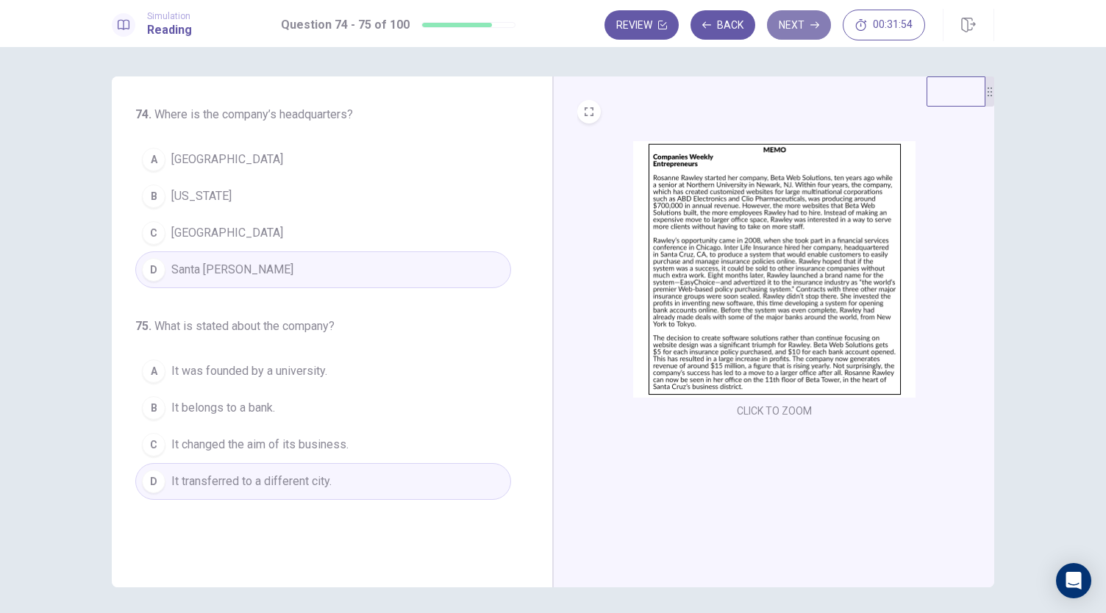
click at [792, 35] on button "Next" at bounding box center [799, 24] width 64 height 29
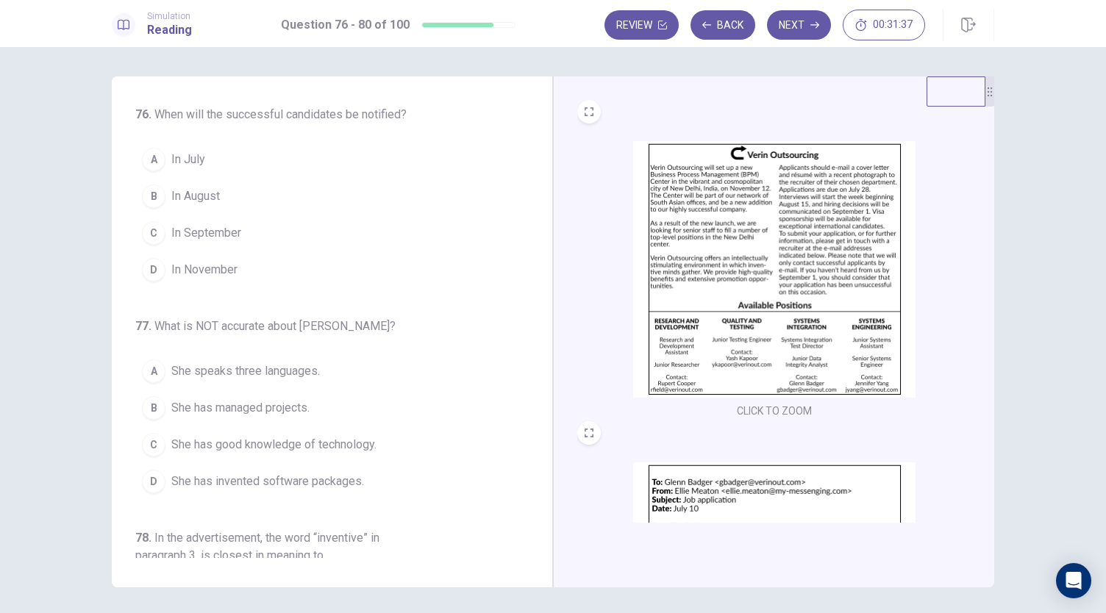
click at [743, 254] on img at bounding box center [774, 269] width 282 height 257
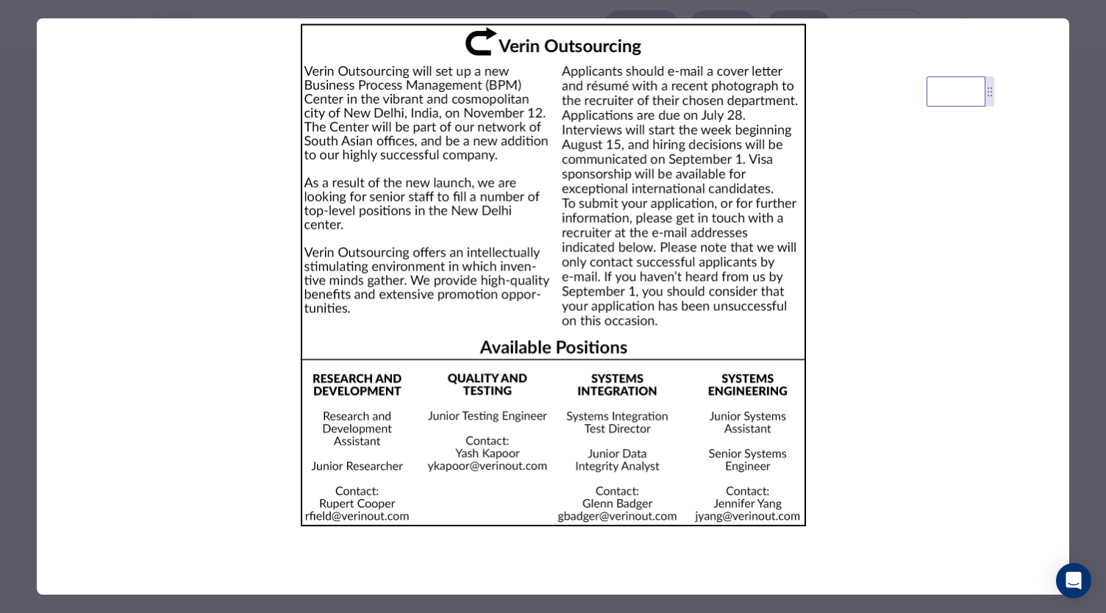
click at [1077, 126] on div at bounding box center [553, 306] width 1106 height 613
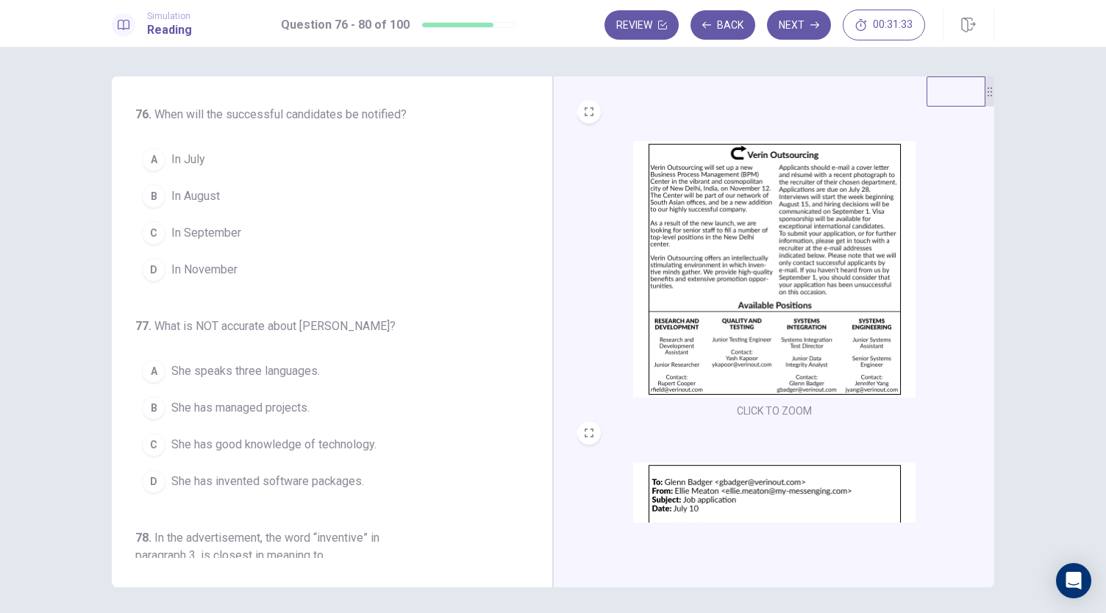
scroll to position [219, 0]
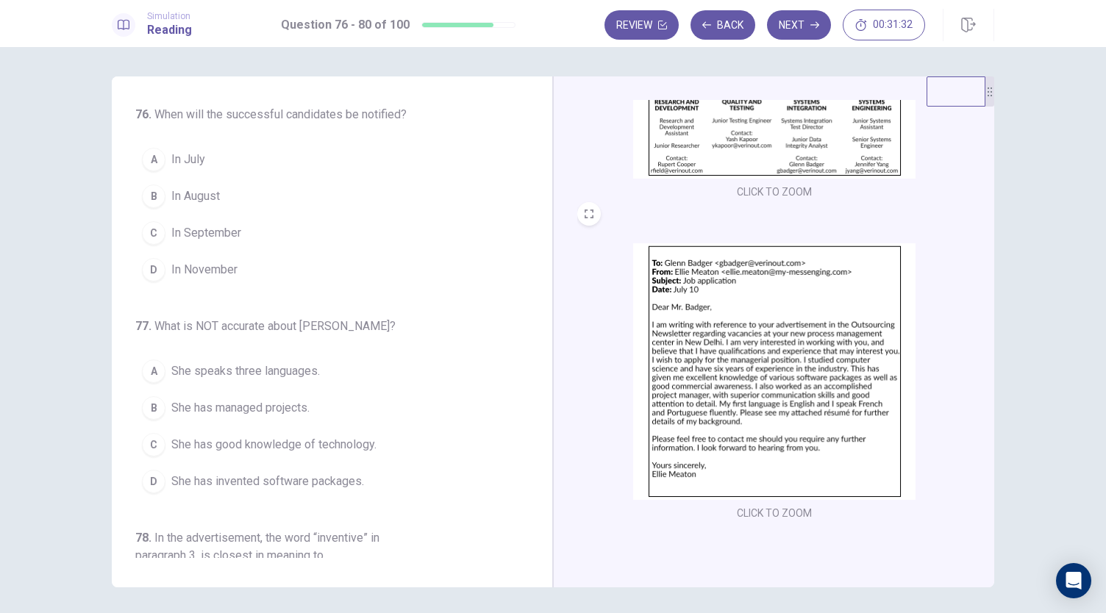
click at [790, 353] on img at bounding box center [774, 371] width 282 height 257
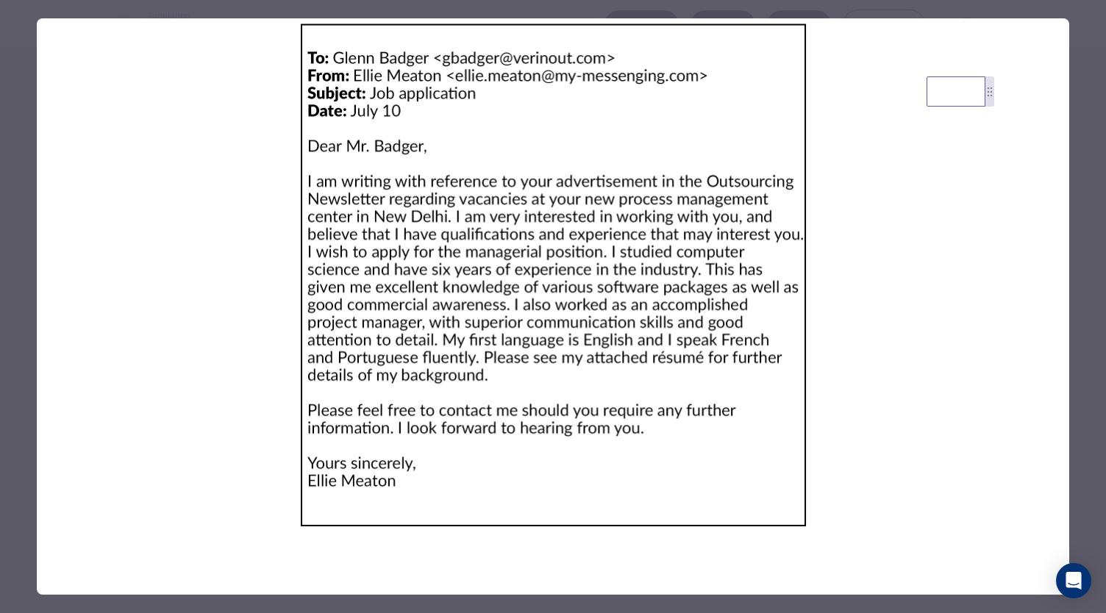
click at [1087, 117] on div at bounding box center [553, 306] width 1106 height 613
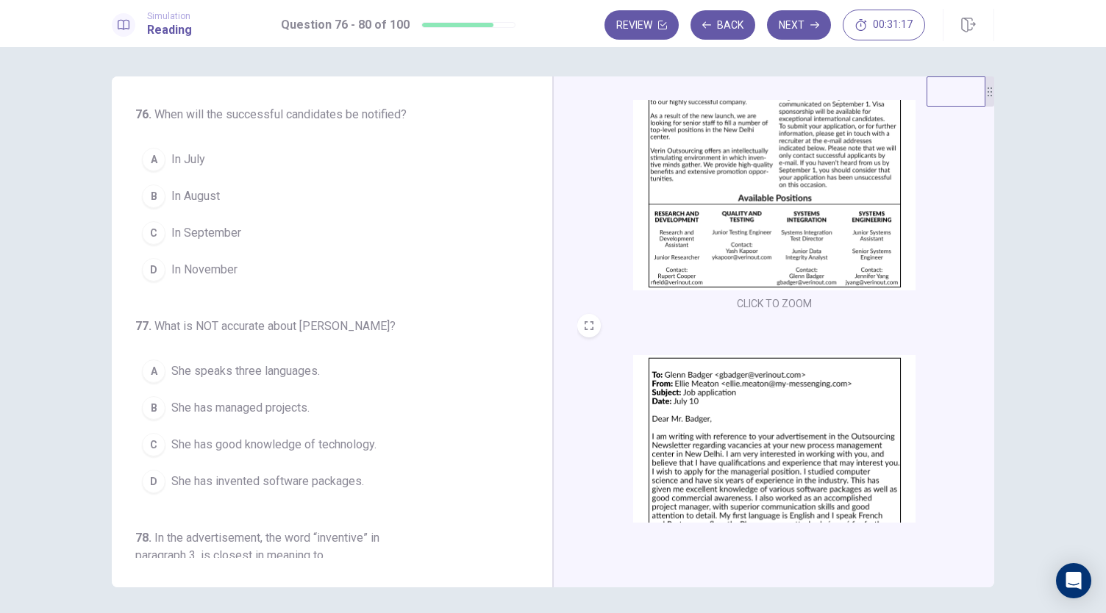
scroll to position [104, 0]
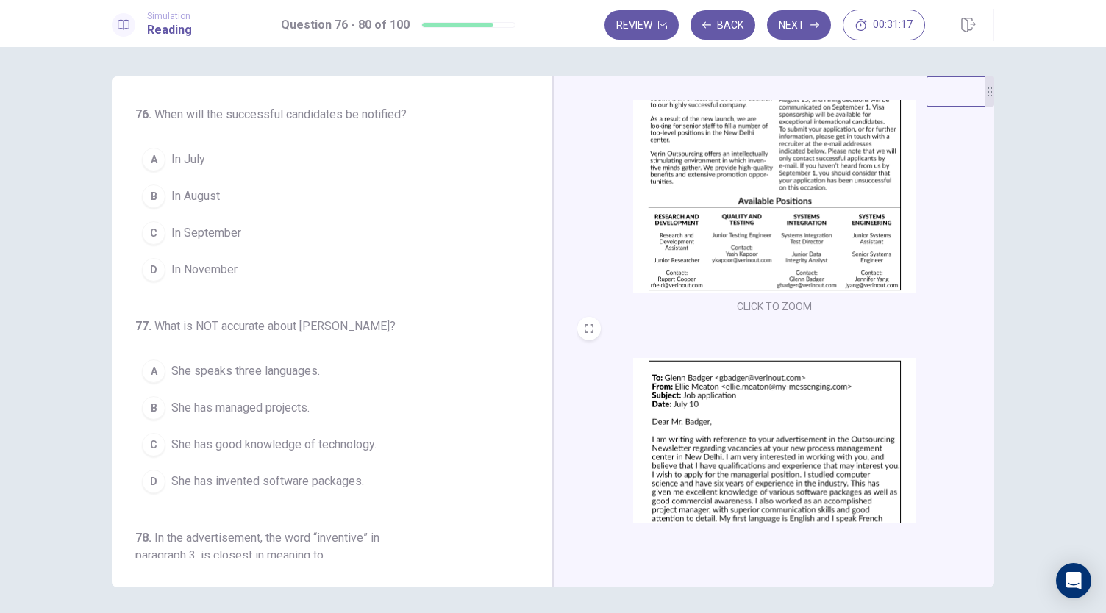
click at [799, 165] on img at bounding box center [774, 165] width 282 height 257
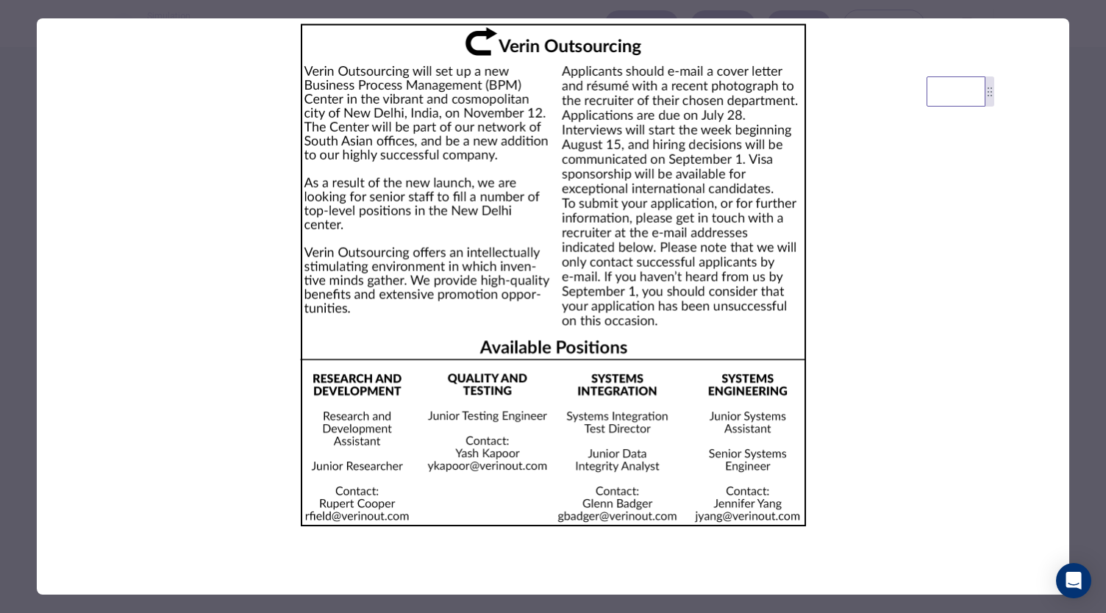
click at [1094, 166] on div at bounding box center [553, 306] width 1106 height 613
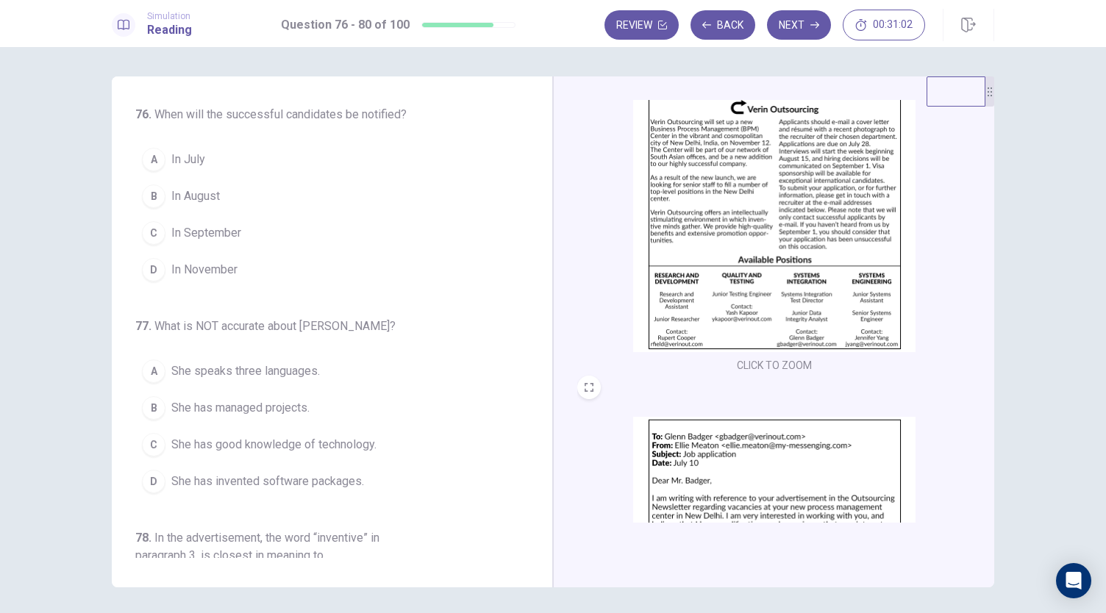
scroll to position [46, 0]
click at [160, 231] on div "C" at bounding box center [154, 233] width 24 height 24
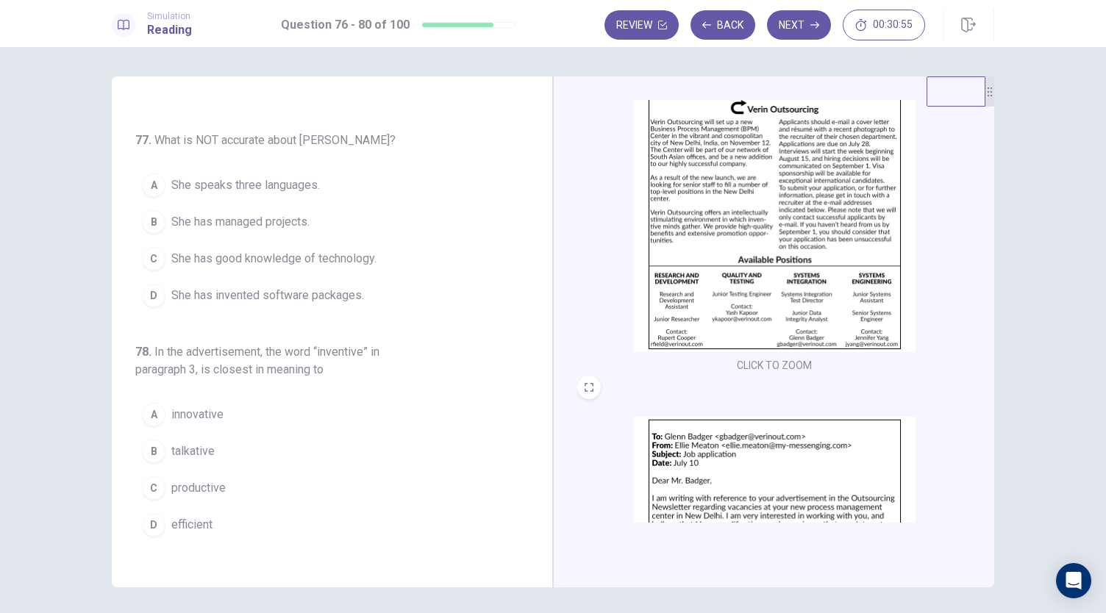
scroll to position [219, 0]
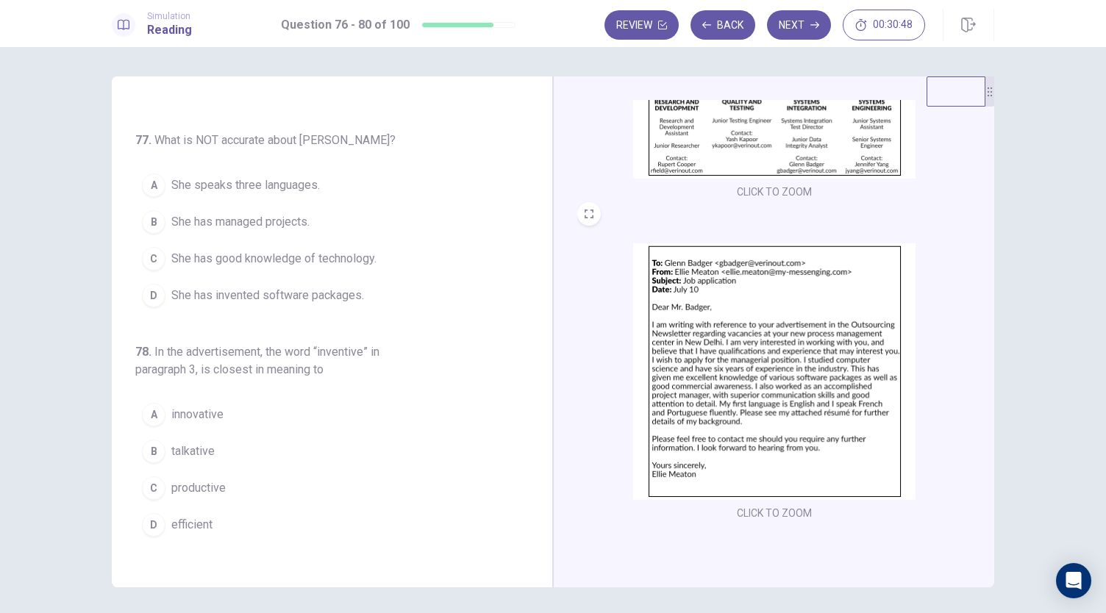
click at [741, 352] on img at bounding box center [774, 371] width 282 height 257
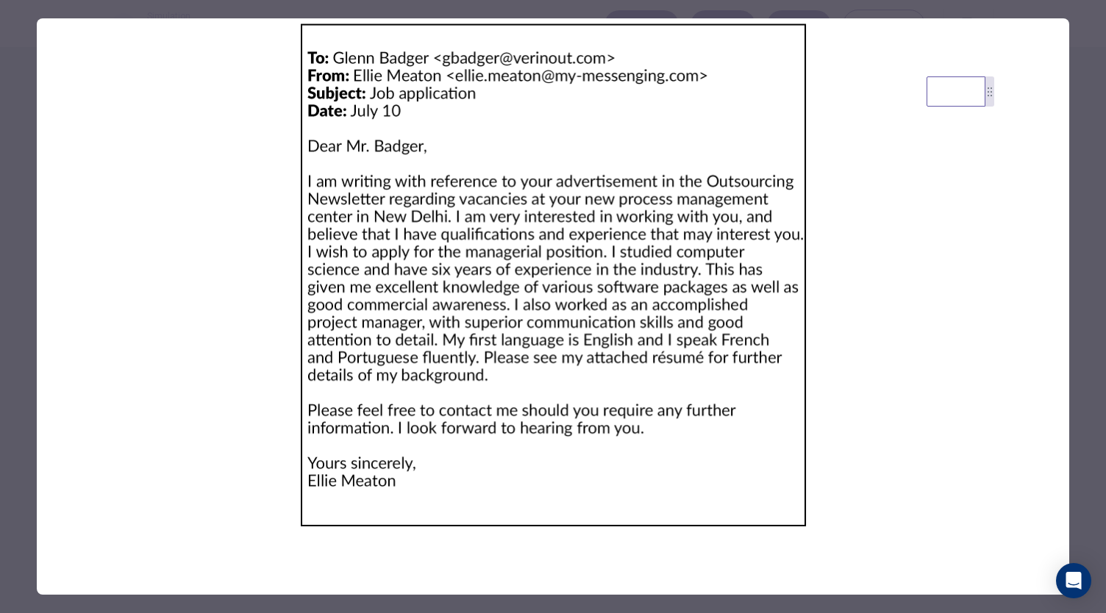
click at [1080, 219] on div at bounding box center [553, 306] width 1106 height 613
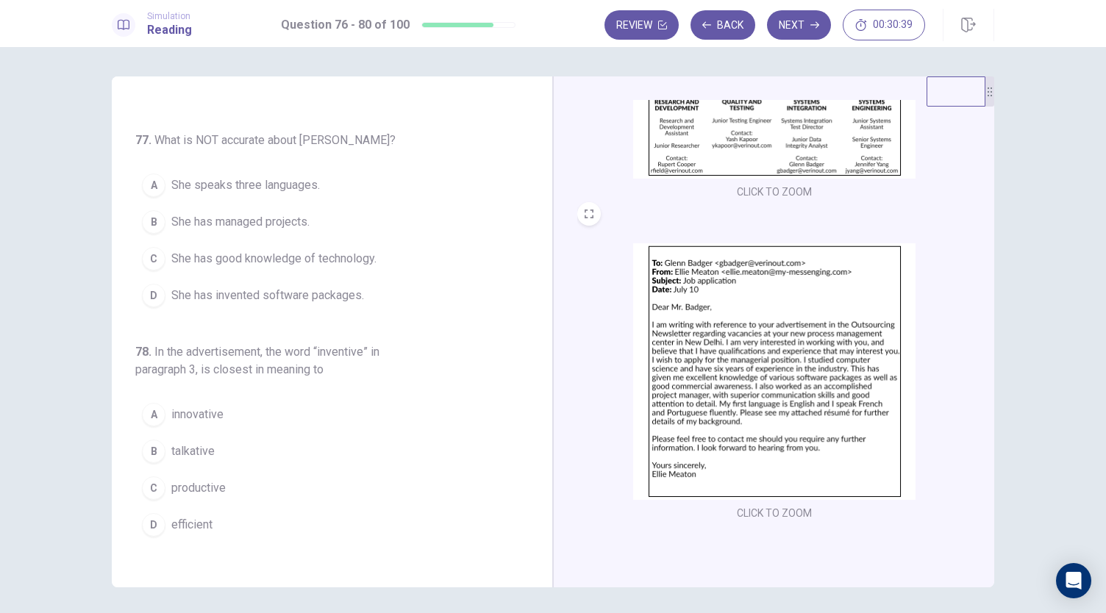
click at [302, 180] on span "She speaks three languages." at bounding box center [245, 185] width 149 height 18
click at [292, 213] on span "She has managed projects." at bounding box center [240, 222] width 138 height 18
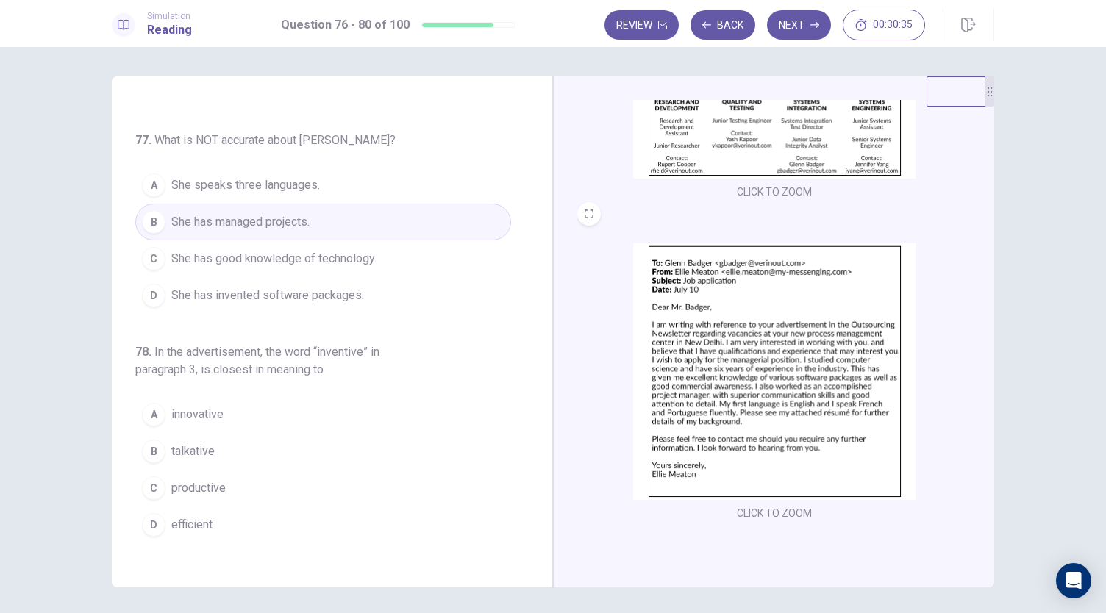
click at [334, 293] on span "She has invented software packages." at bounding box center [267, 296] width 193 height 18
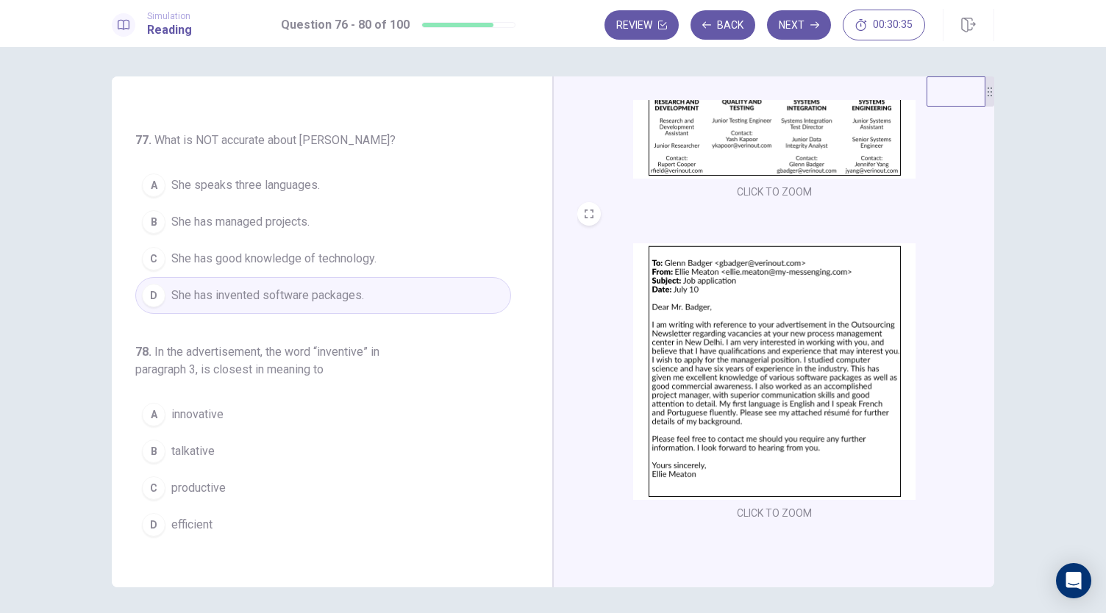
click at [754, 354] on img at bounding box center [774, 371] width 282 height 257
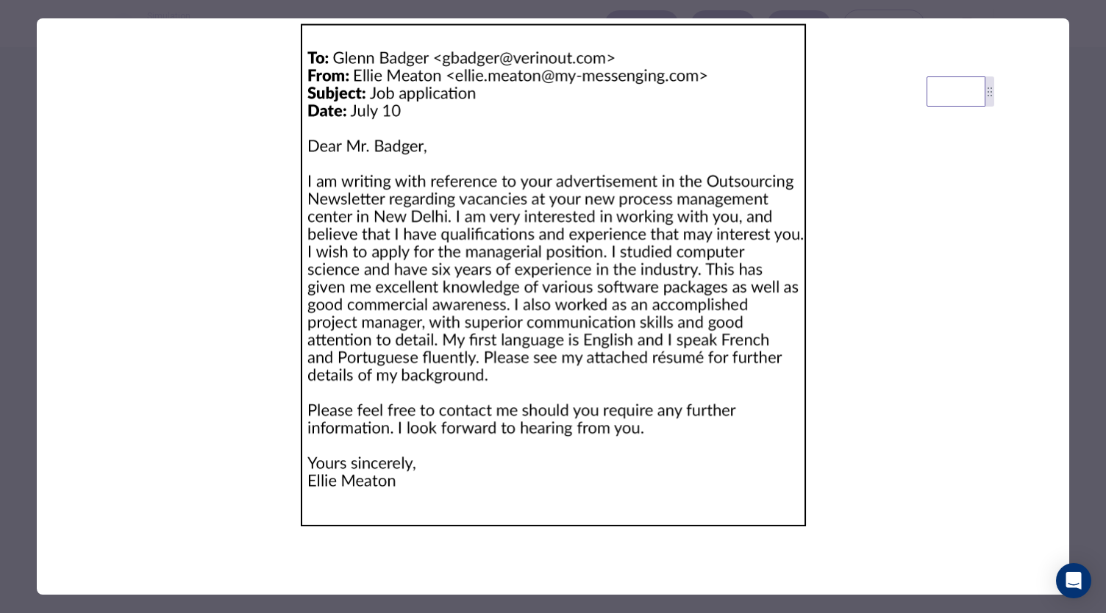
click at [1088, 243] on div at bounding box center [553, 306] width 1106 height 613
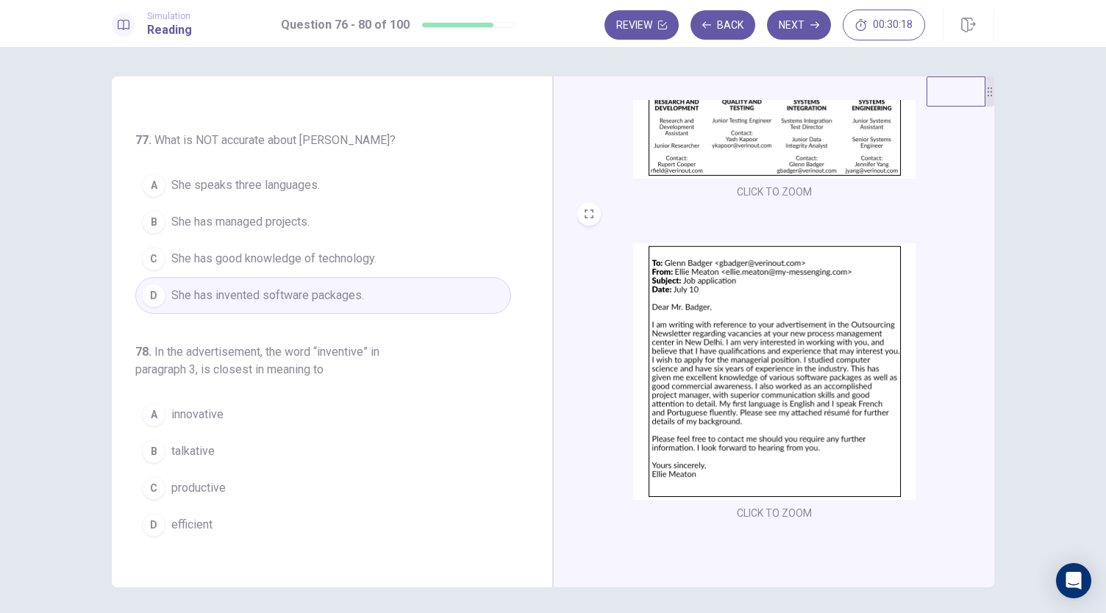
click at [318, 210] on button "B She has managed projects." at bounding box center [323, 222] width 376 height 37
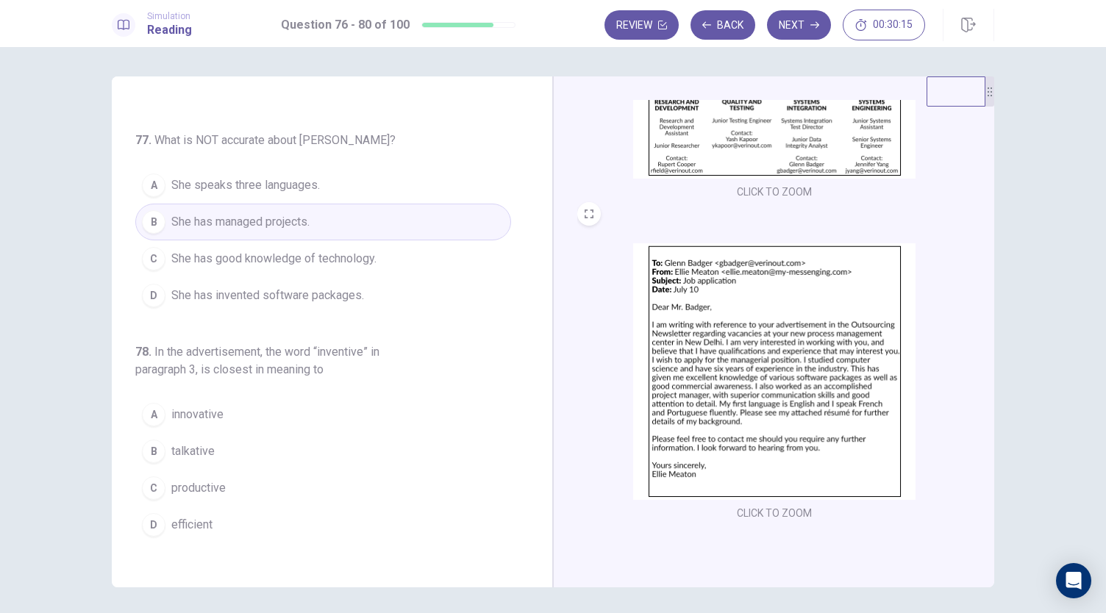
click at [719, 332] on img at bounding box center [774, 371] width 282 height 257
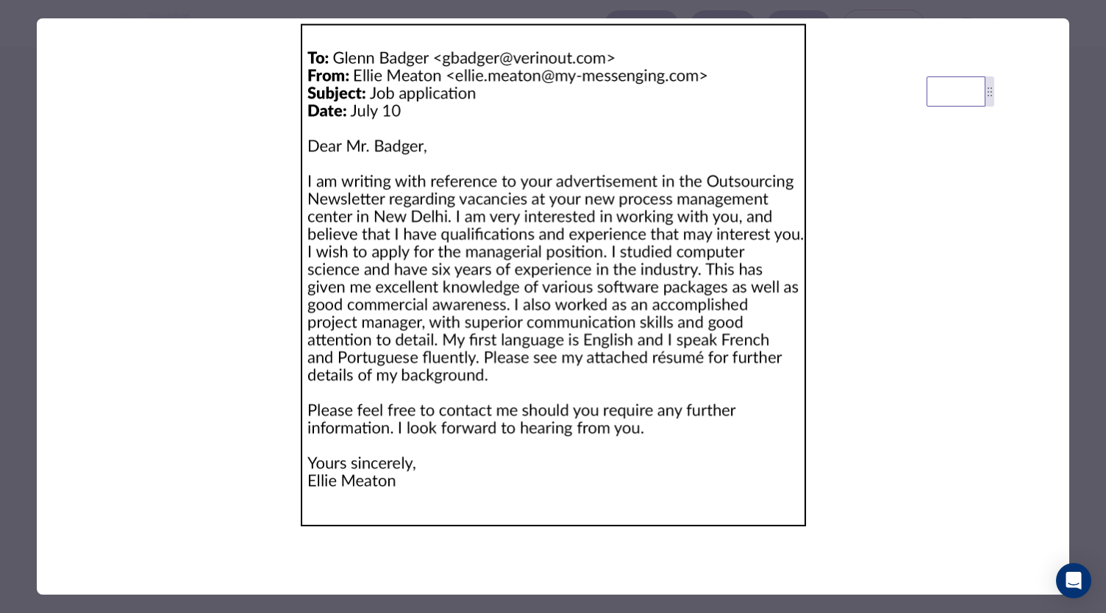
click at [1081, 183] on div at bounding box center [553, 306] width 1106 height 613
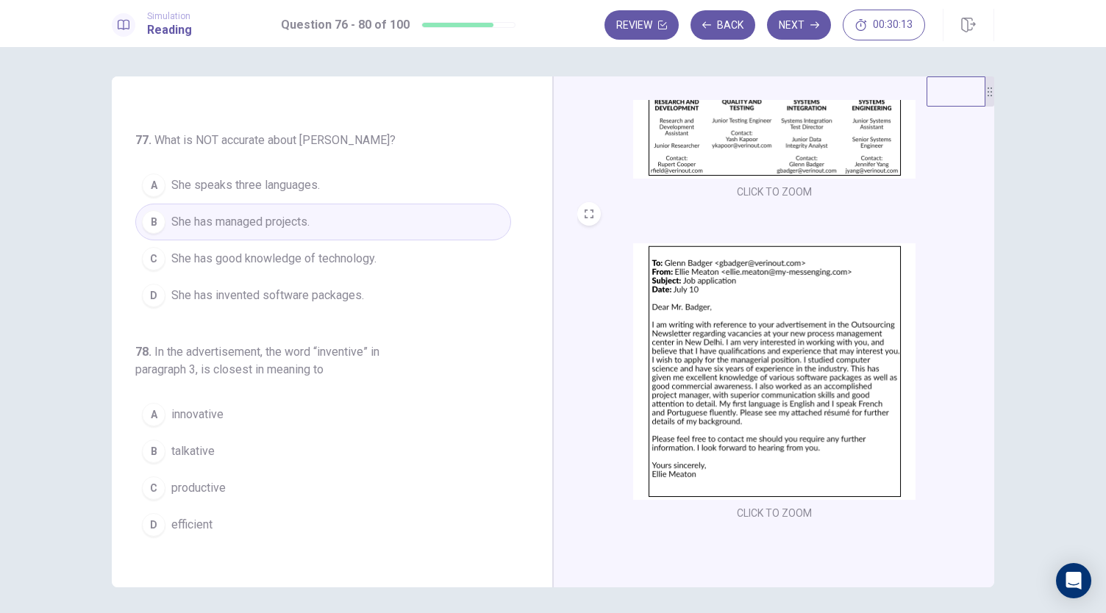
click at [778, 374] on img at bounding box center [774, 371] width 282 height 257
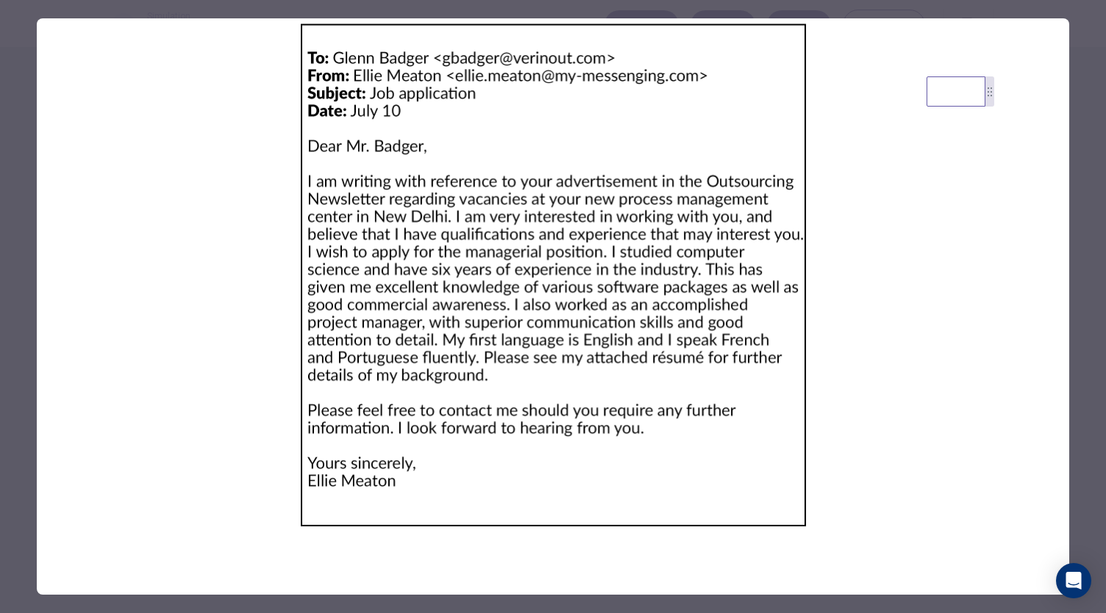
click at [1092, 168] on div at bounding box center [553, 306] width 1106 height 613
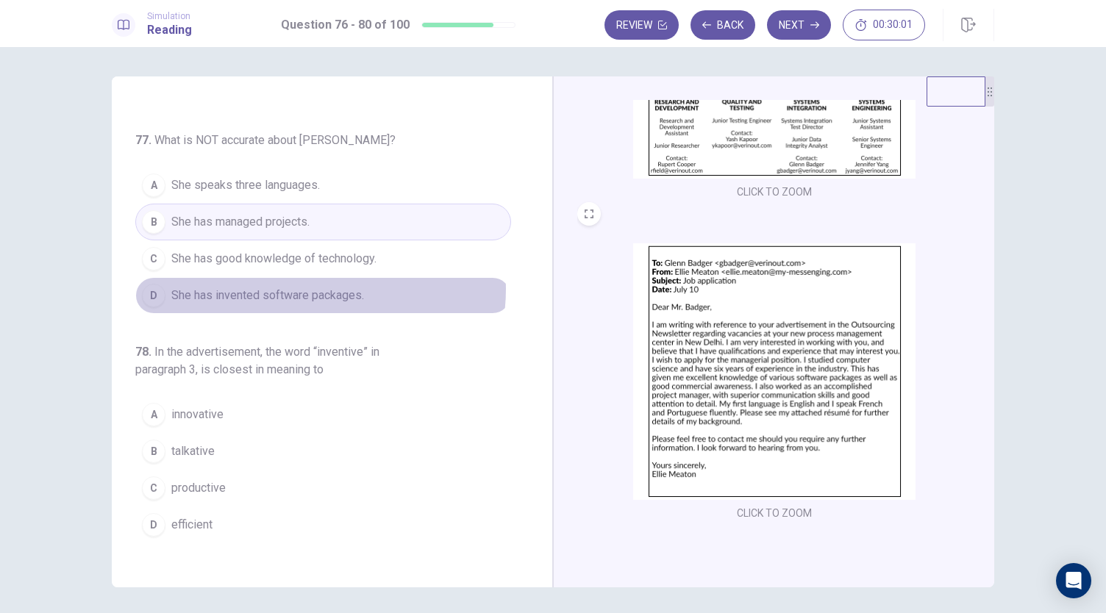
click at [307, 287] on span "She has invented software packages." at bounding box center [267, 296] width 193 height 18
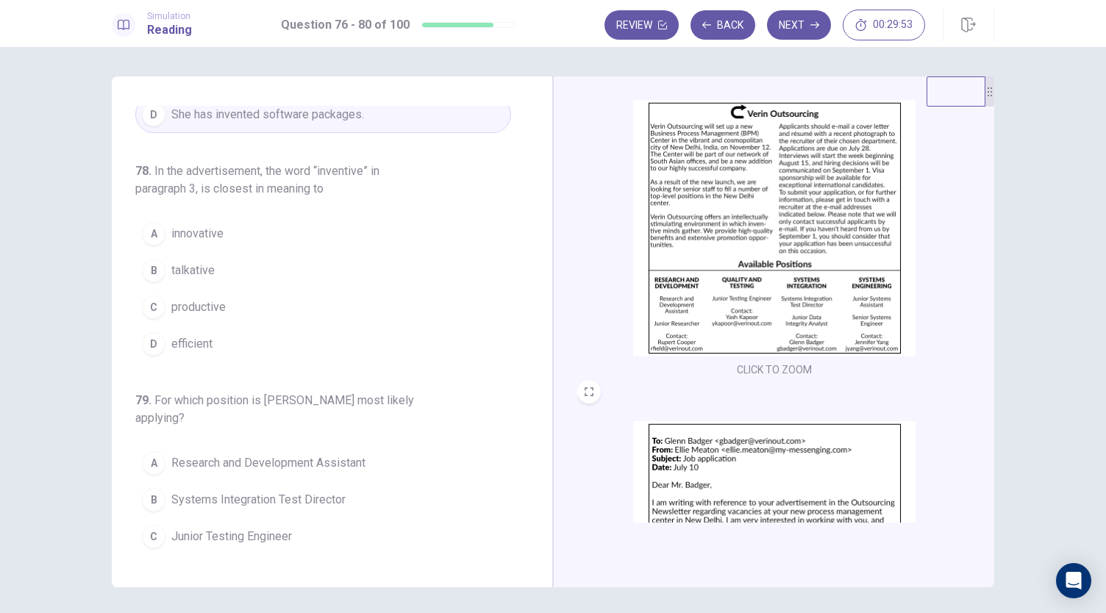
scroll to position [0, 0]
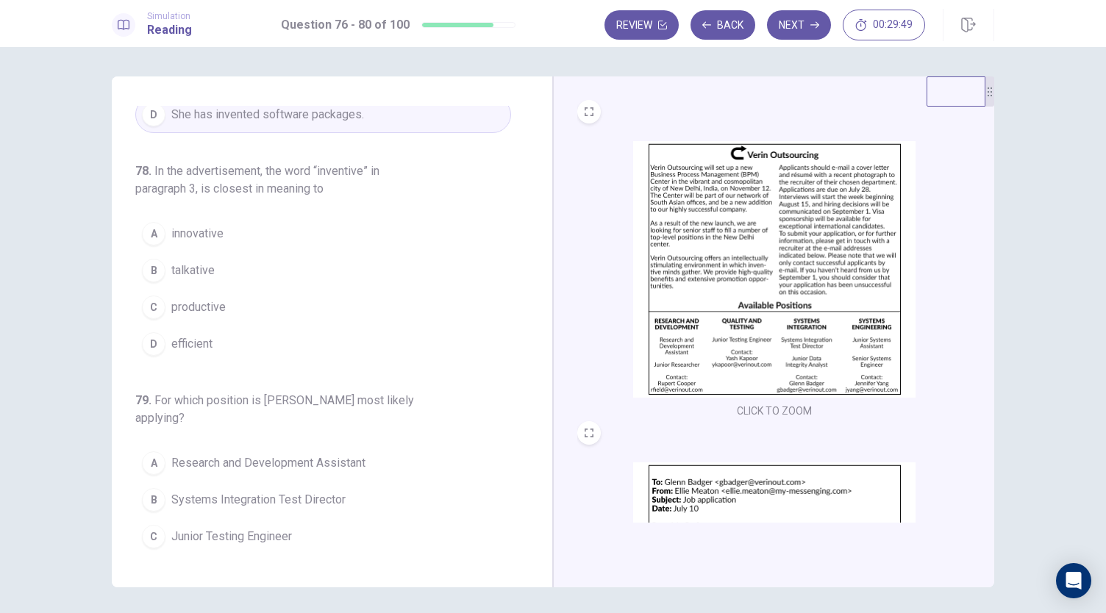
click at [703, 286] on img at bounding box center [774, 269] width 282 height 257
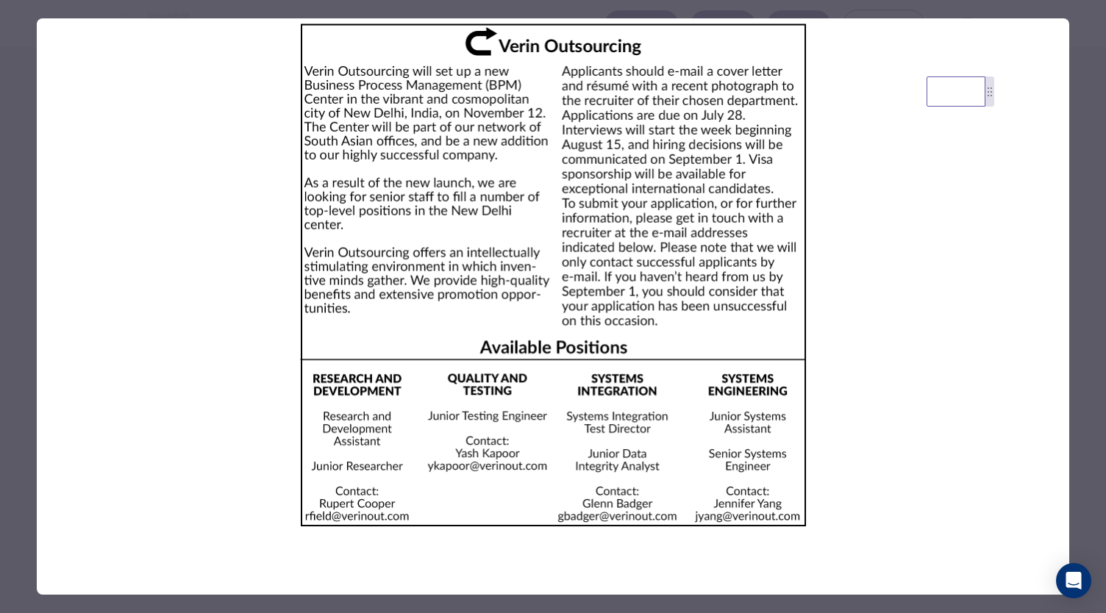
click at [1097, 110] on div at bounding box center [553, 306] width 1106 height 613
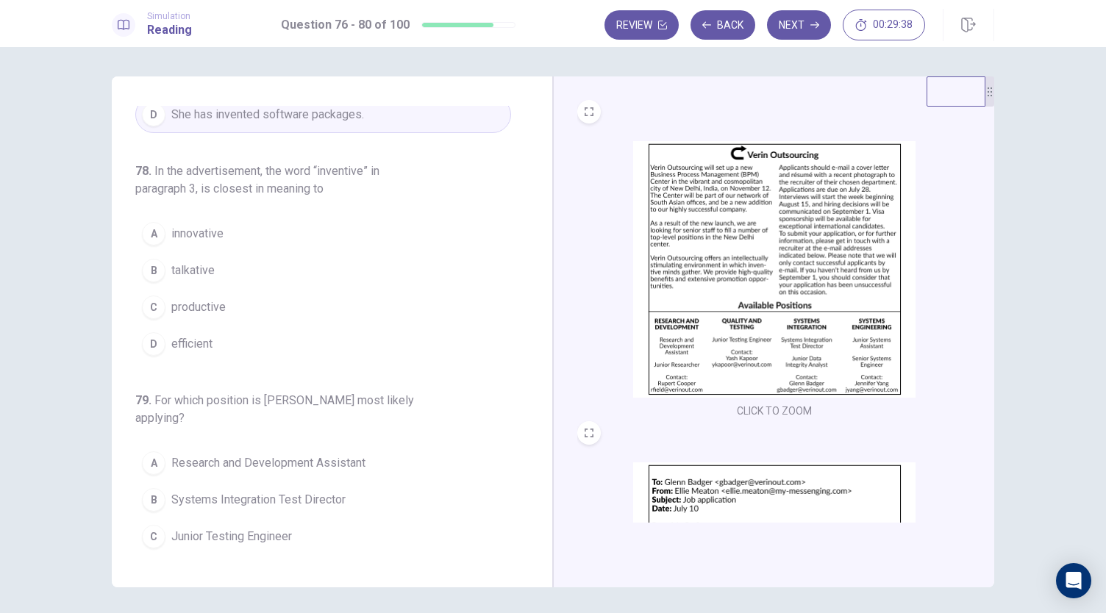
click at [191, 231] on span "innovative" at bounding box center [197, 234] width 52 height 18
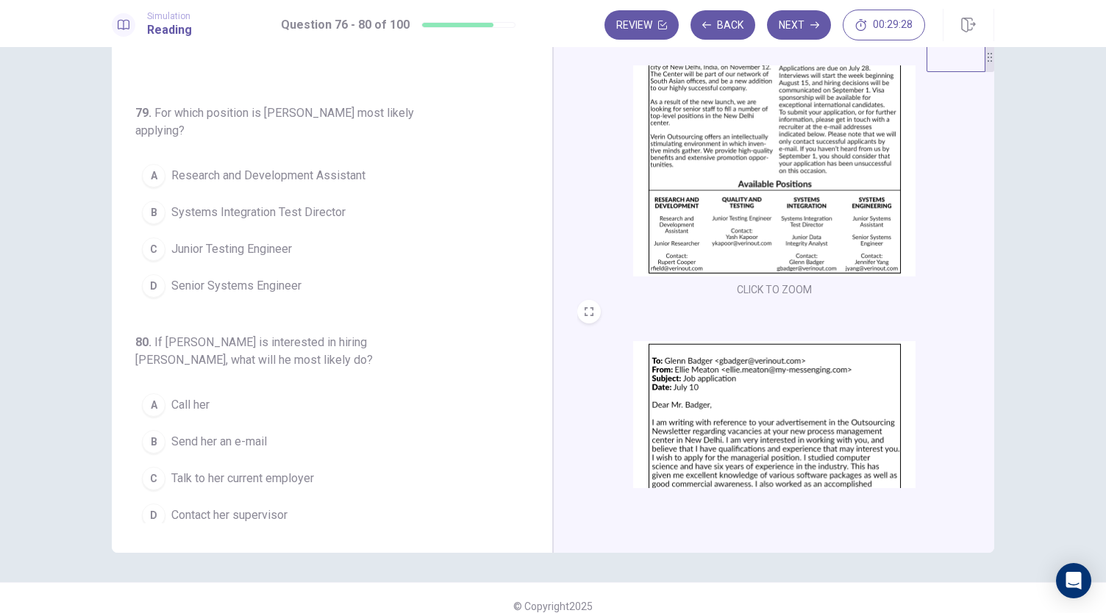
scroll to position [75, 0]
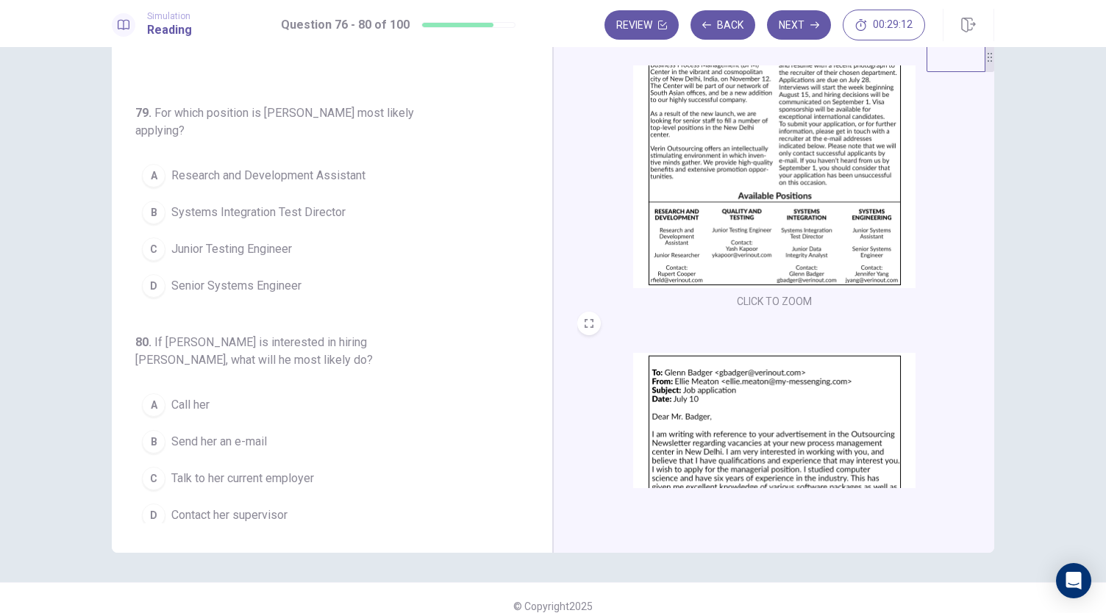
click at [241, 277] on span "Senior Systems Engineer" at bounding box center [236, 286] width 130 height 18
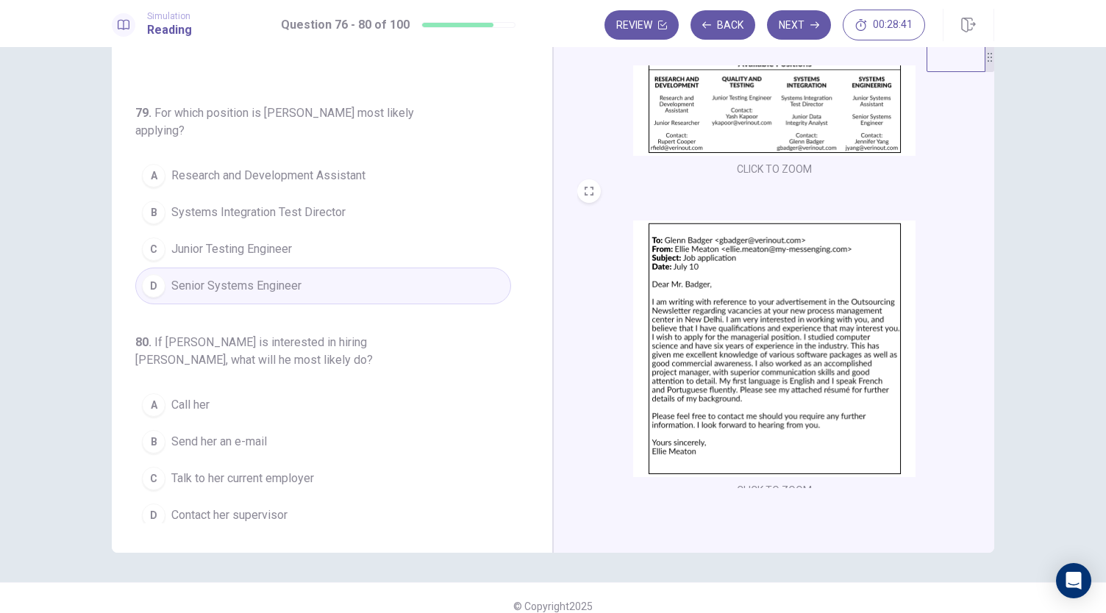
scroll to position [176, 0]
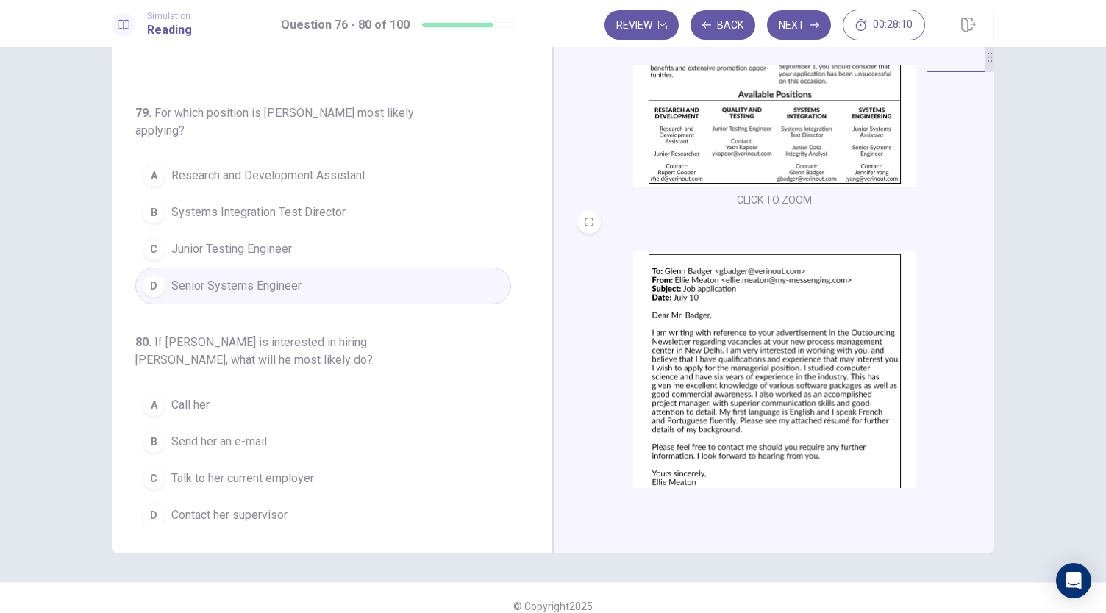
click at [372, 196] on button "B Systems Integration Test Director" at bounding box center [323, 212] width 376 height 37
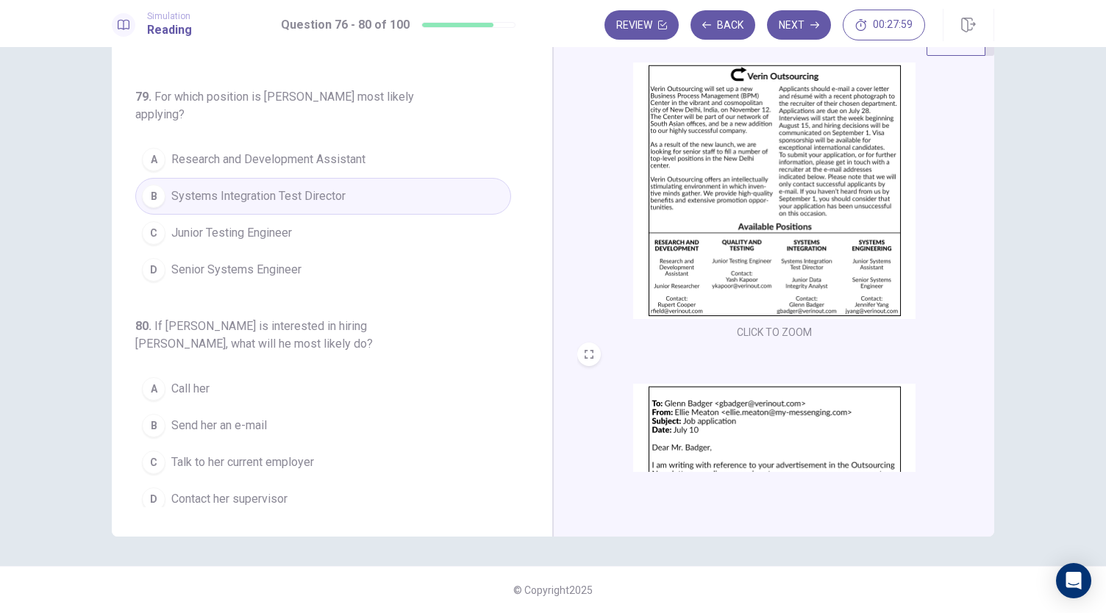
scroll to position [26, 0]
click at [746, 201] on img at bounding box center [774, 192] width 282 height 257
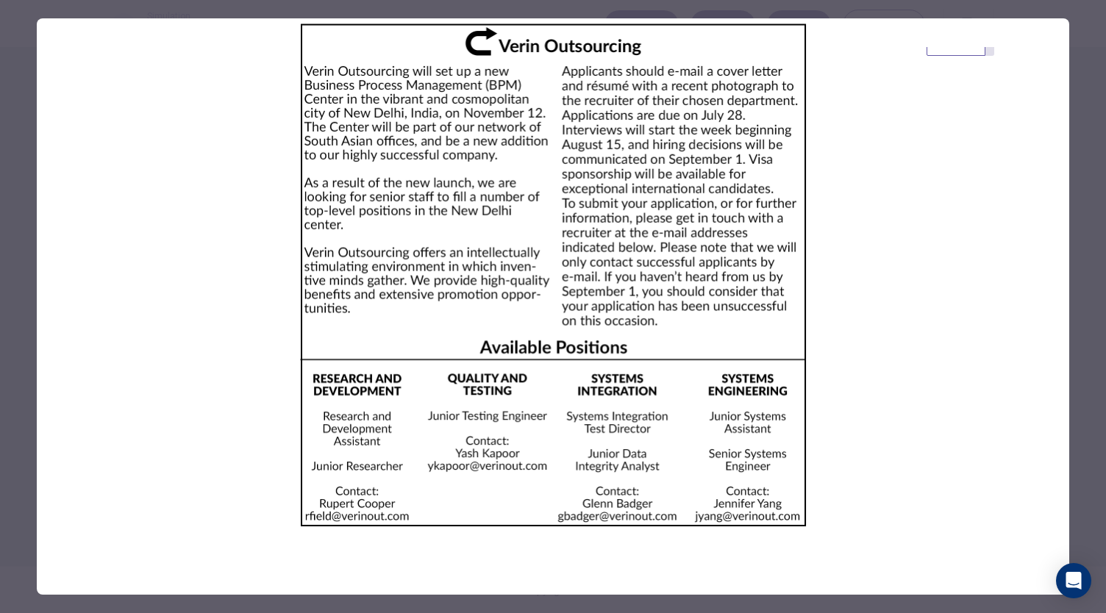
click at [1091, 140] on div at bounding box center [553, 306] width 1106 height 613
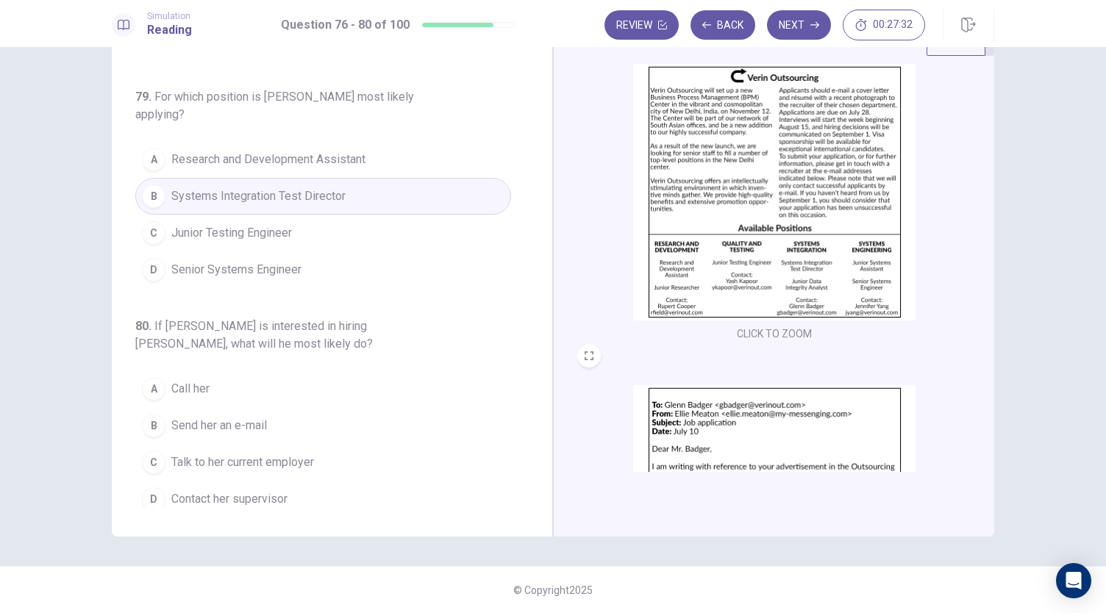
scroll to position [41, 0]
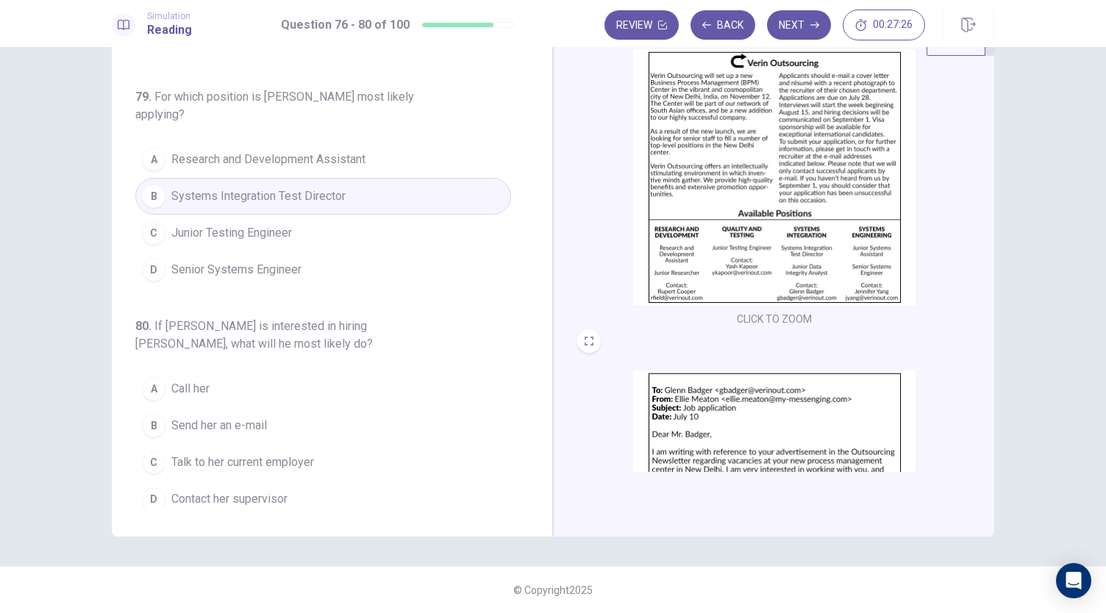
click at [267, 410] on button "B Send her an e-mail" at bounding box center [323, 425] width 376 height 37
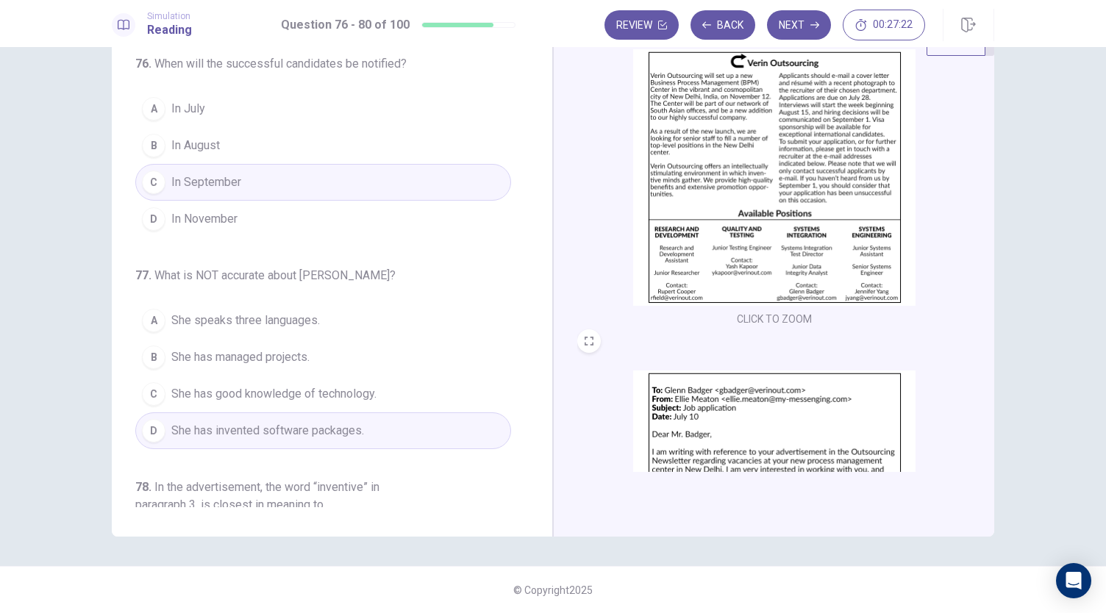
scroll to position [0, 0]
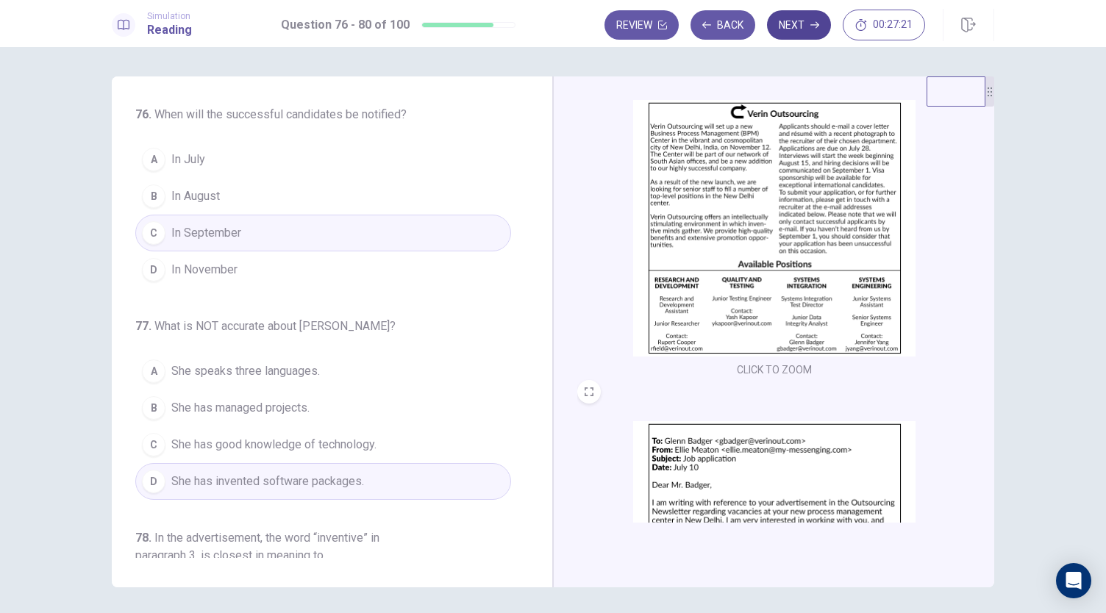
click at [818, 23] on icon "button" at bounding box center [814, 25] width 9 height 9
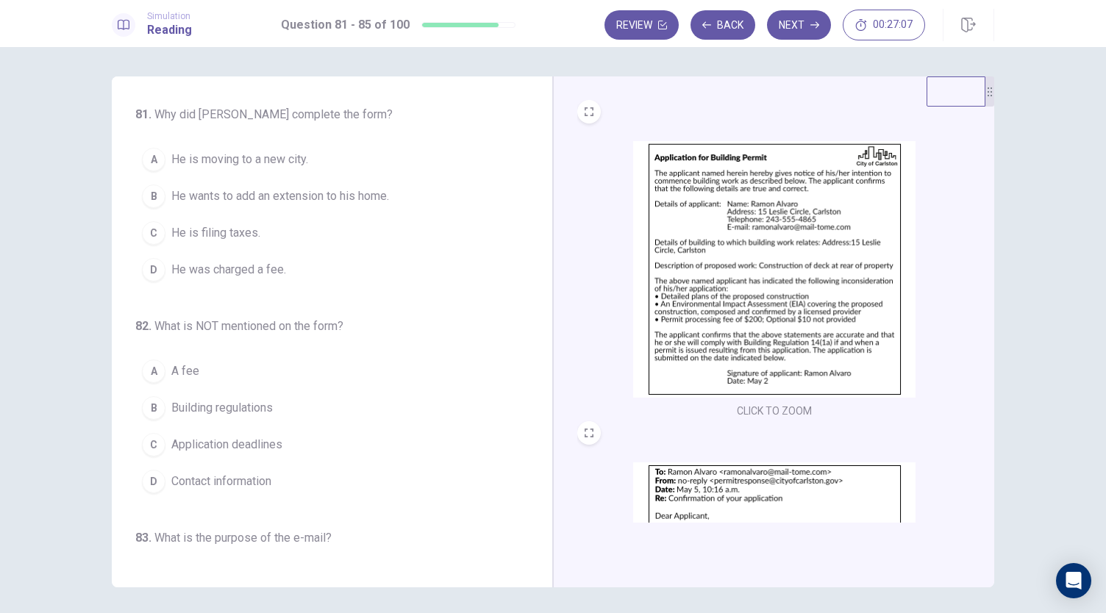
scroll to position [1, 0]
click at [747, 215] on img at bounding box center [774, 268] width 282 height 257
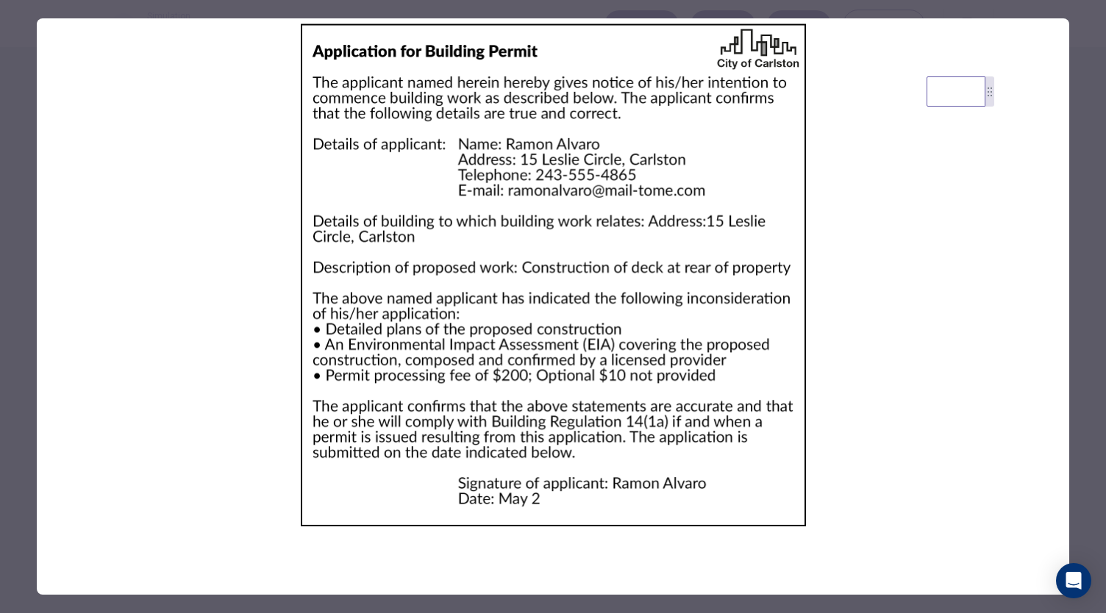
click at [7, 108] on div at bounding box center [553, 306] width 1106 height 613
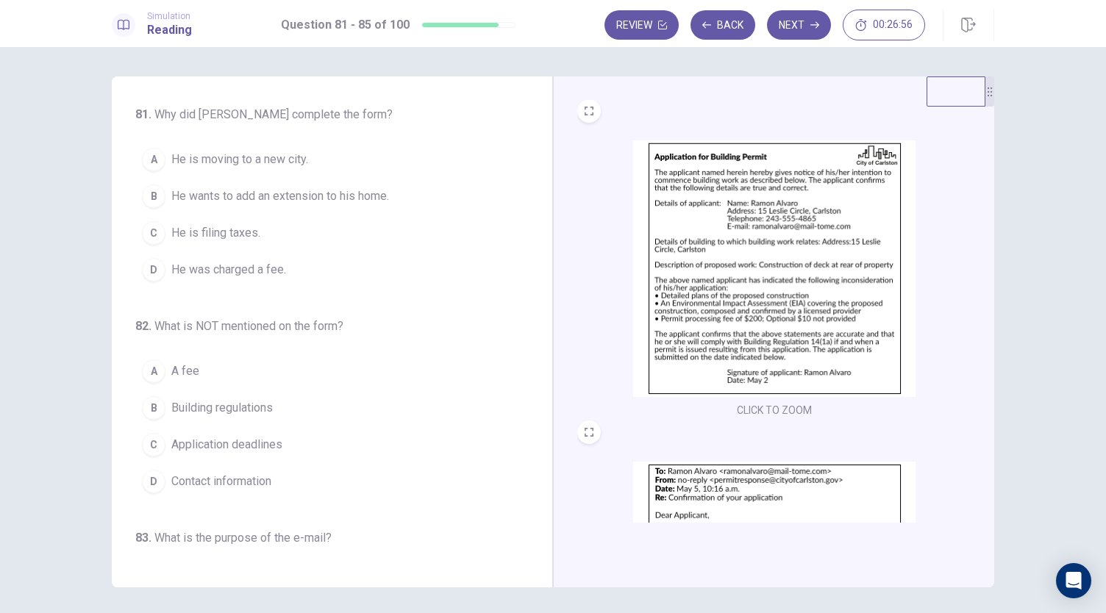
click at [761, 246] on img at bounding box center [774, 268] width 282 height 257
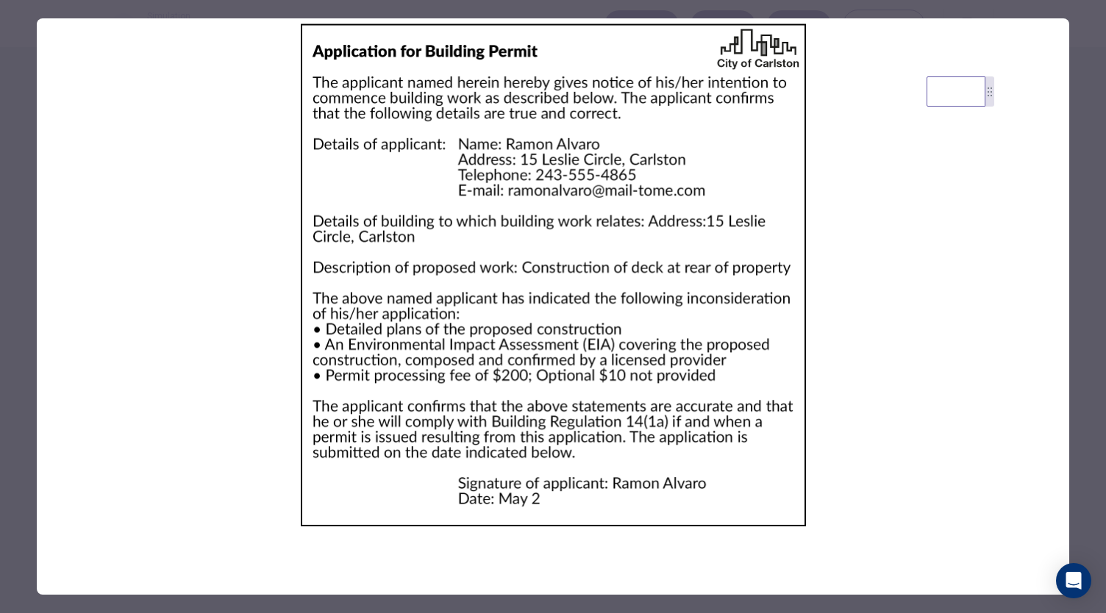
click at [6, 116] on div at bounding box center [553, 306] width 1106 height 613
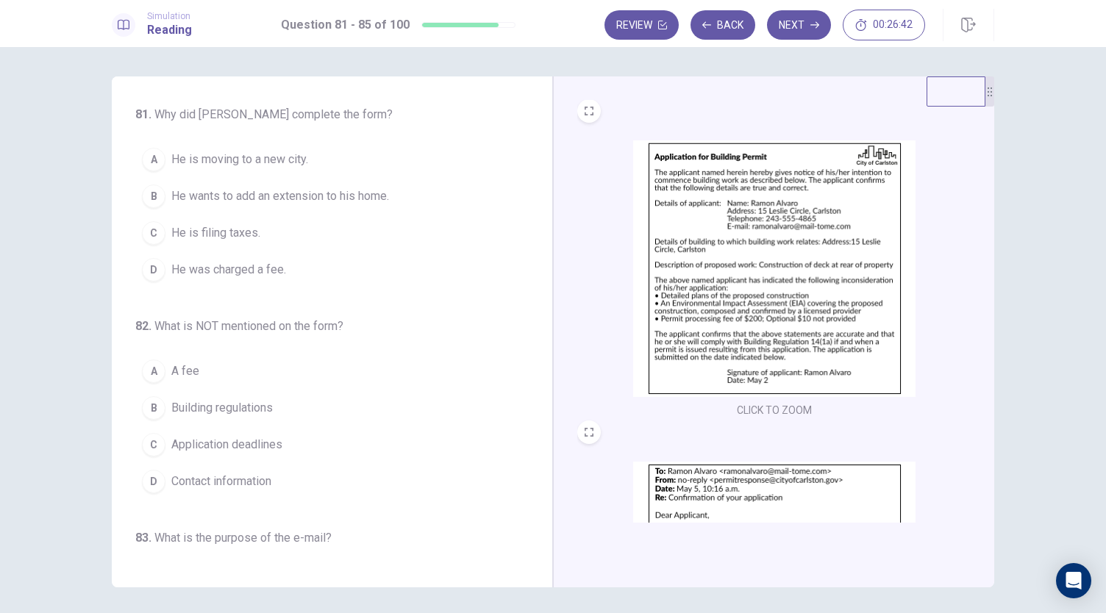
click at [687, 499] on img at bounding box center [774, 590] width 282 height 257
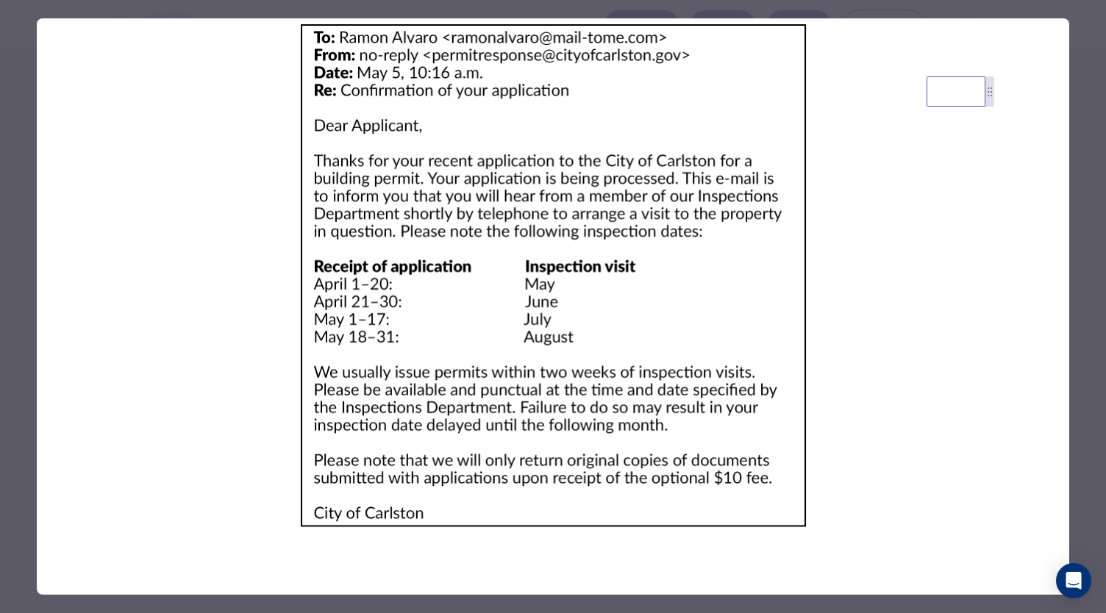
click at [24, 185] on div at bounding box center [553, 306] width 1106 height 613
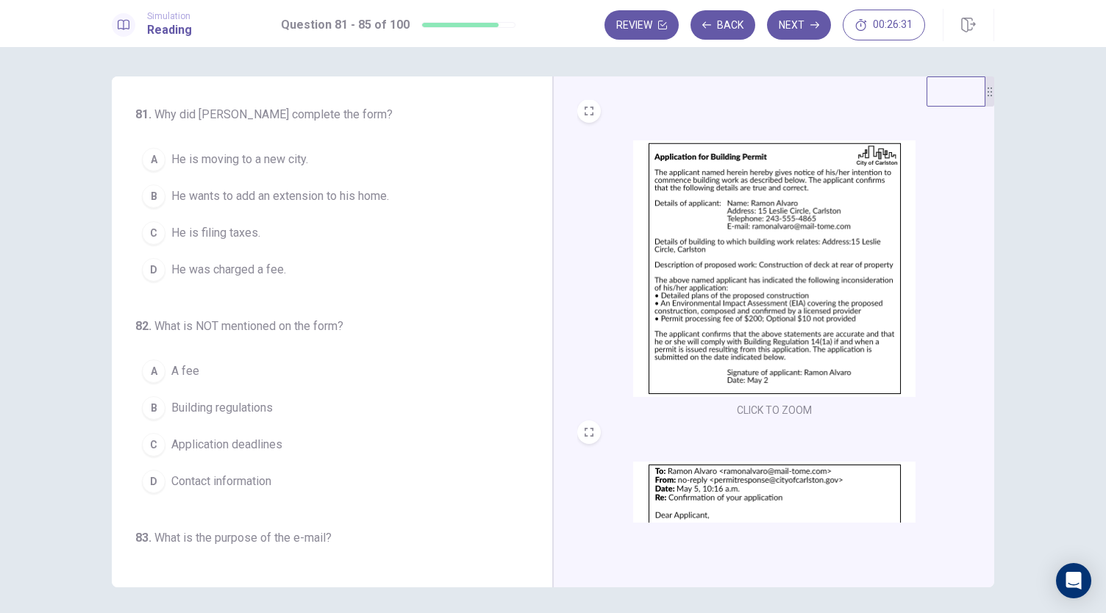
click at [674, 477] on img at bounding box center [774, 590] width 282 height 257
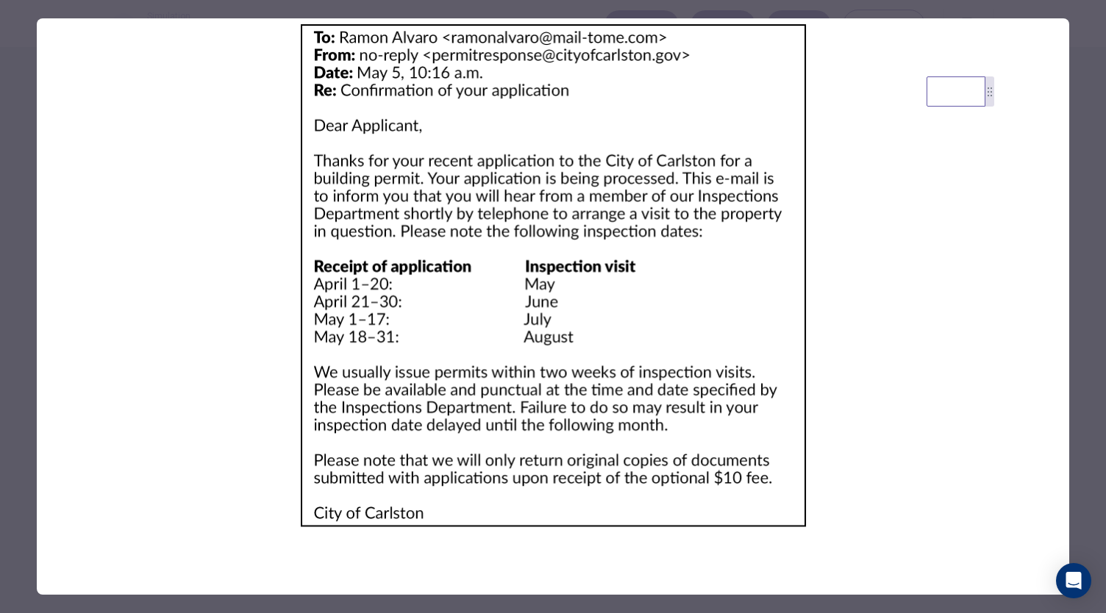
click at [22, 172] on div at bounding box center [553, 306] width 1106 height 613
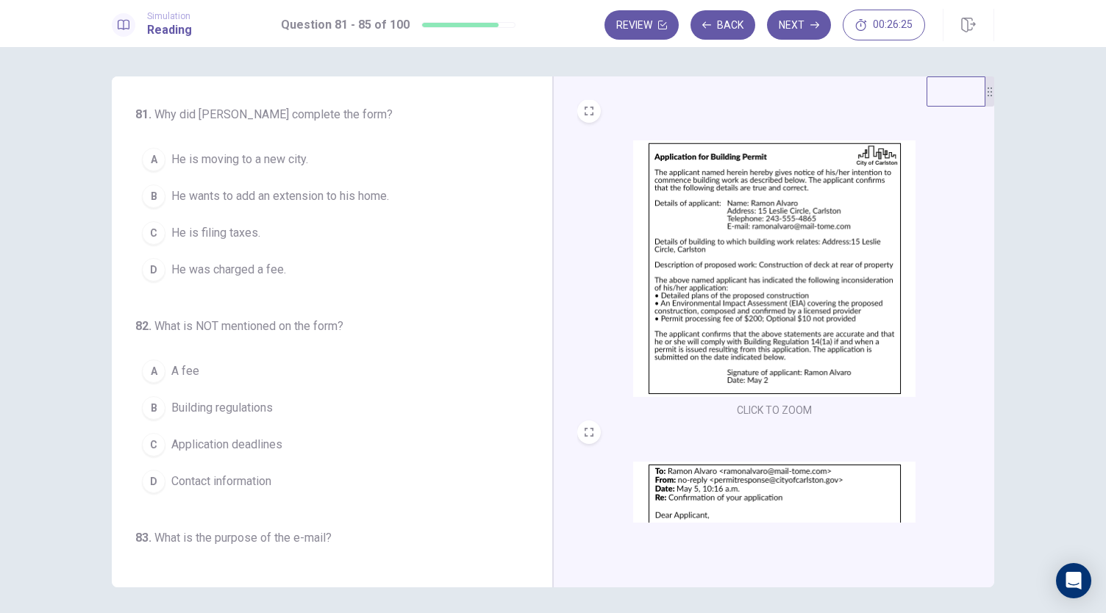
click at [713, 218] on img at bounding box center [774, 268] width 282 height 257
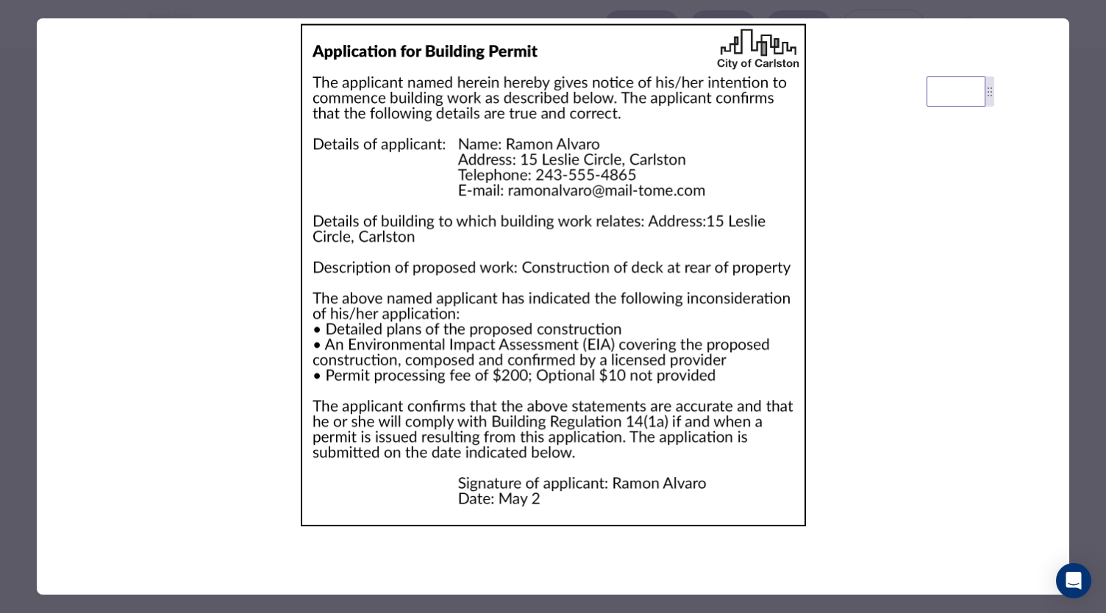
click at [9, 126] on div at bounding box center [553, 306] width 1106 height 613
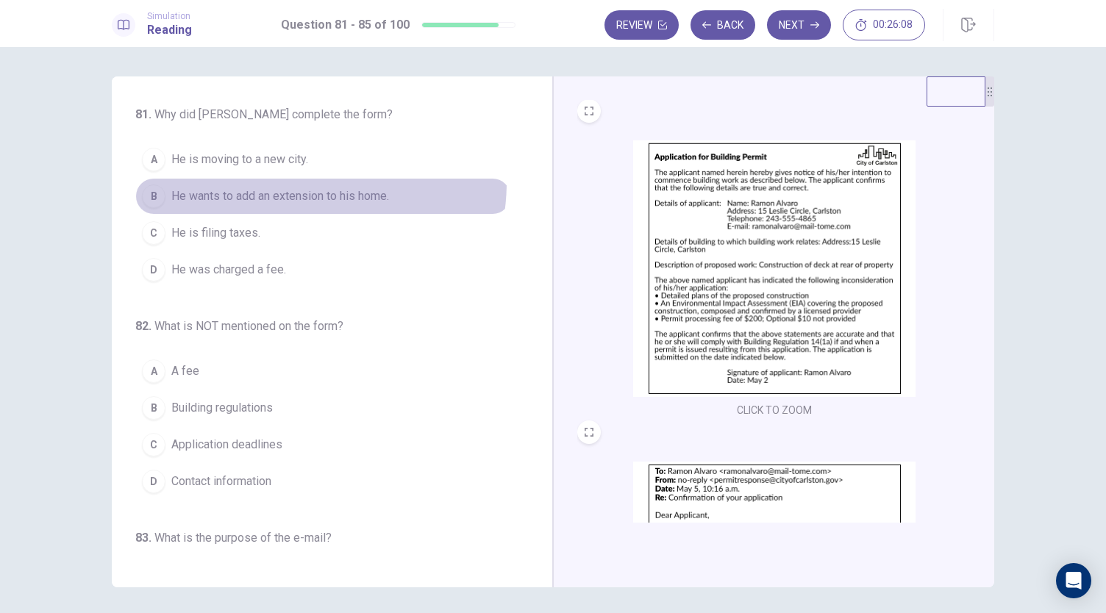
click at [289, 182] on button "B He wants to add an extension to his home." at bounding box center [323, 196] width 376 height 37
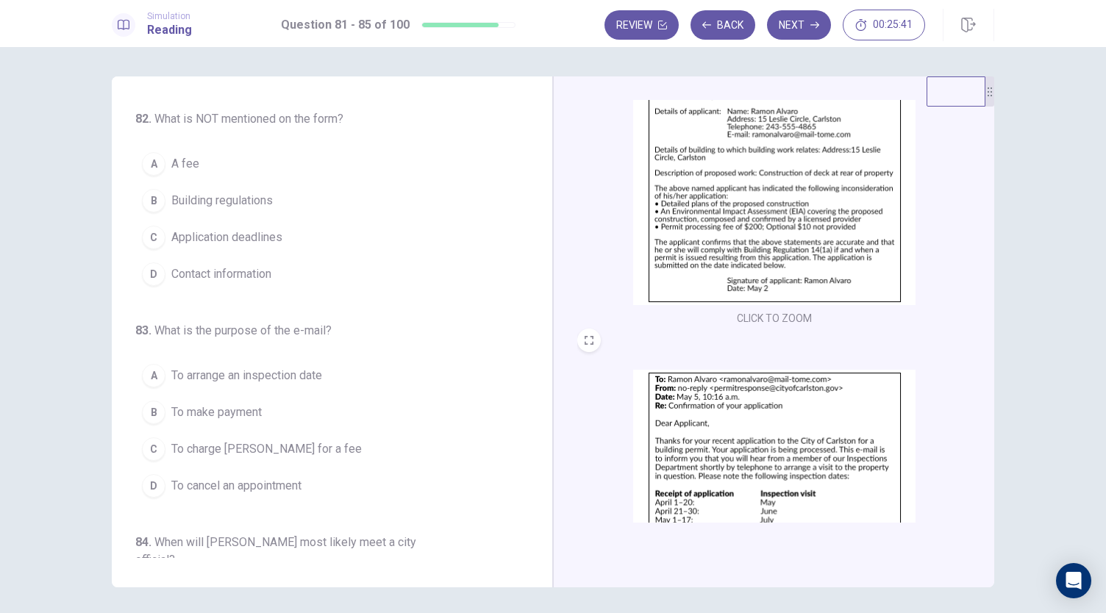
scroll to position [104, 0]
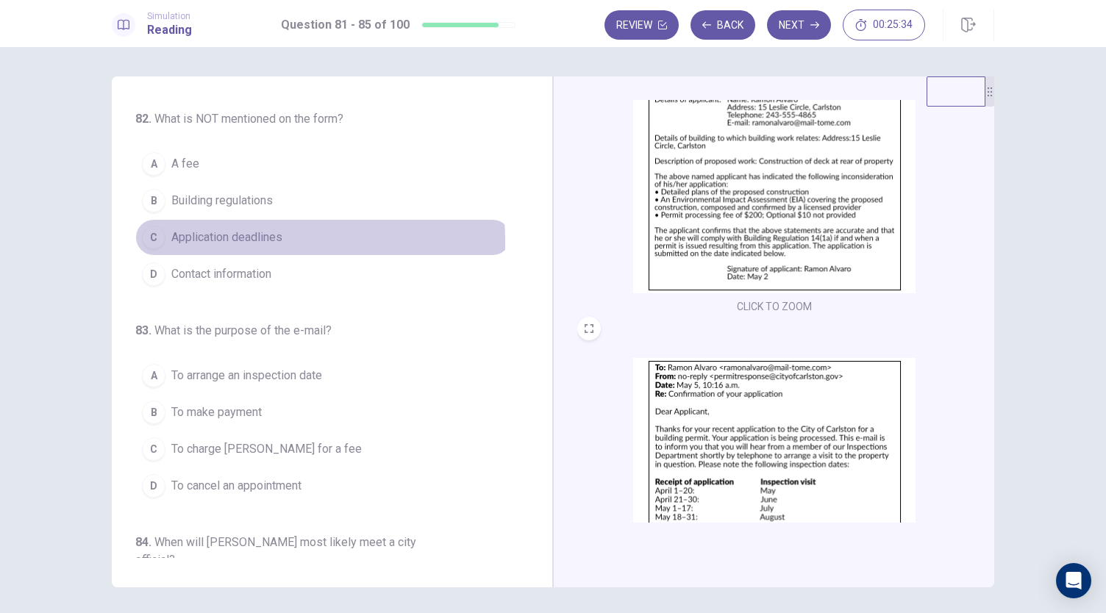
click at [174, 239] on span "Application deadlines" at bounding box center [226, 238] width 111 height 18
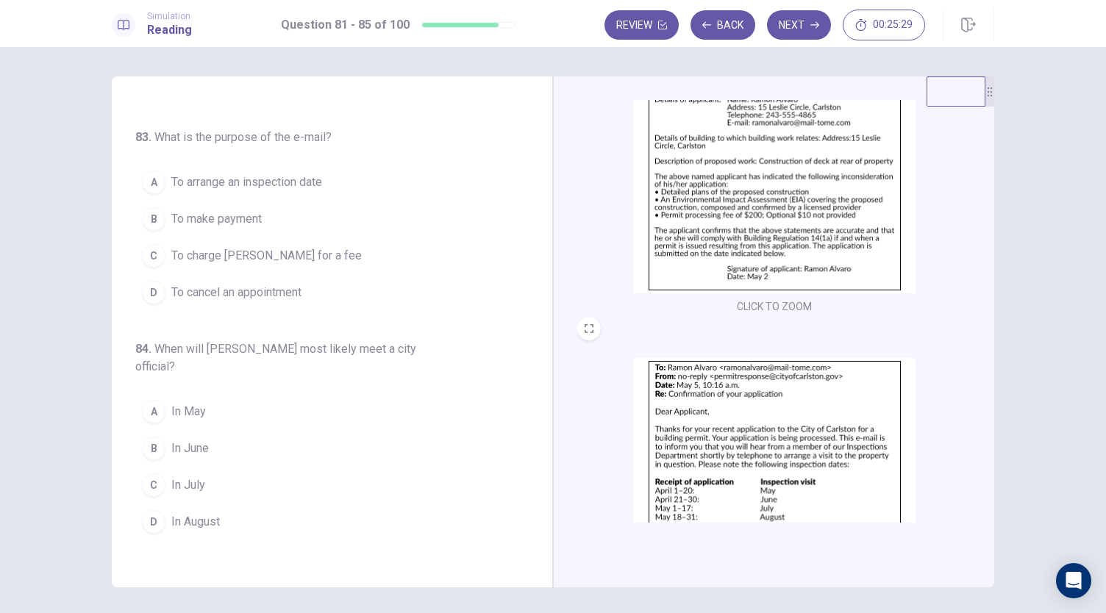
scroll to position [219, 0]
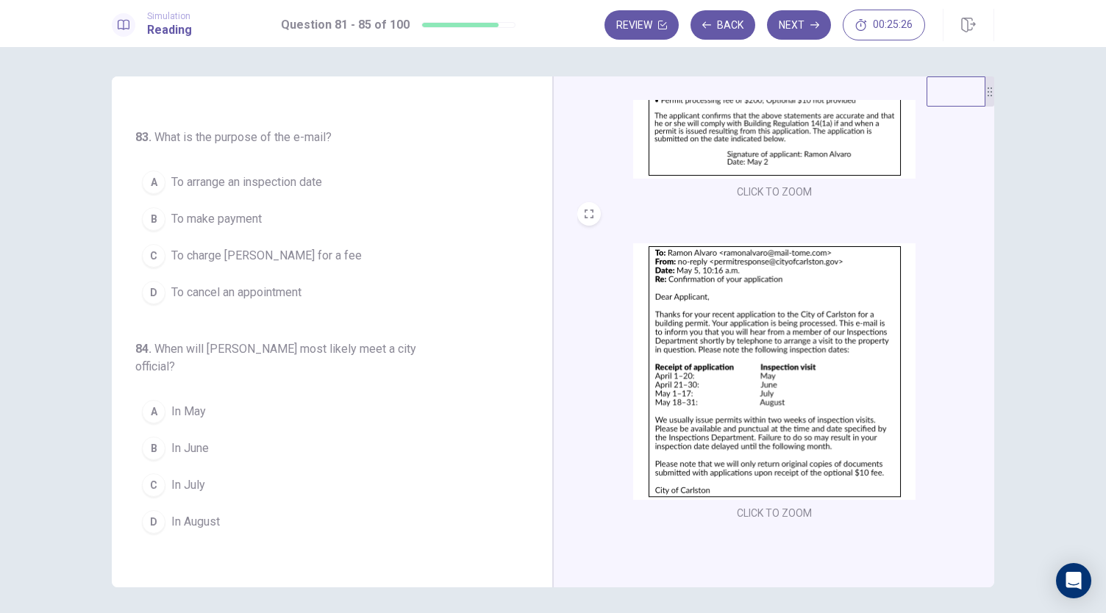
click at [259, 185] on span "To arrange an inspection date" at bounding box center [246, 183] width 151 height 18
click at [699, 346] on img at bounding box center [774, 371] width 282 height 257
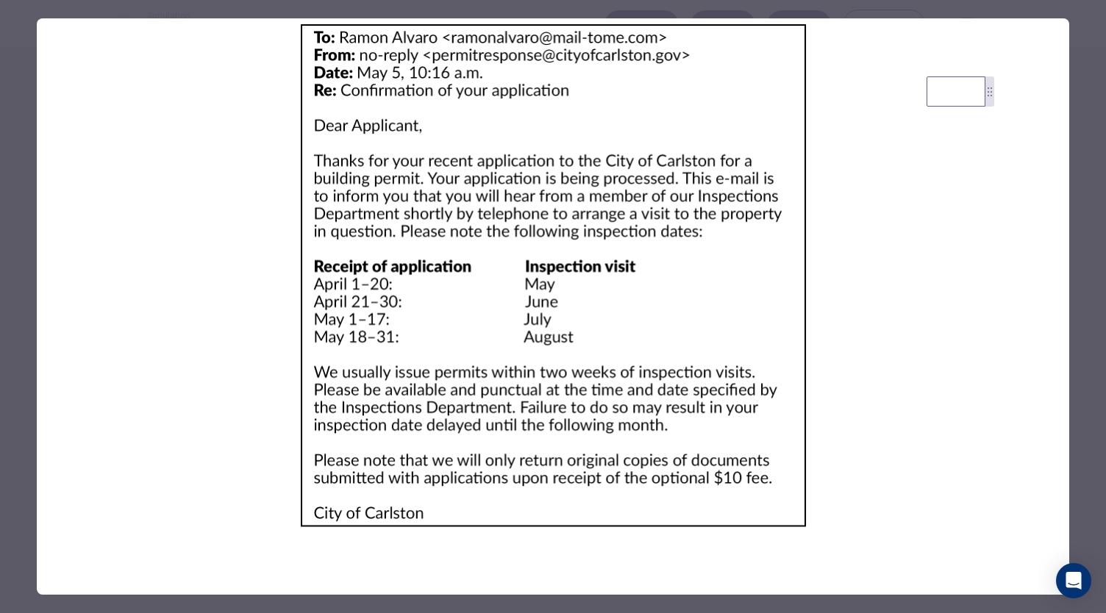
click at [10, 155] on div at bounding box center [553, 306] width 1106 height 613
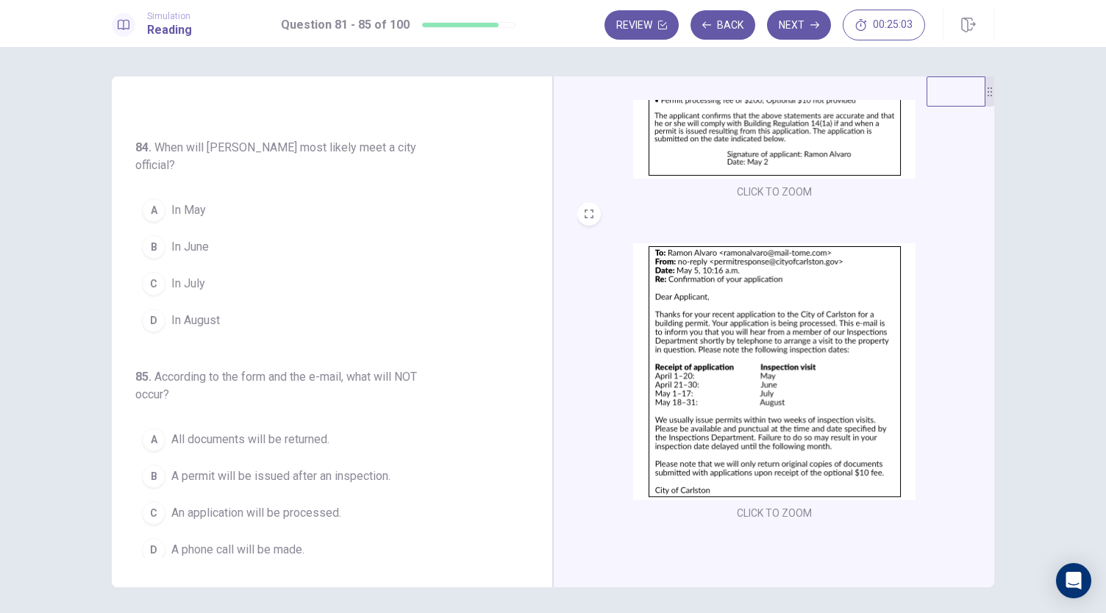
click at [732, 408] on img at bounding box center [774, 371] width 282 height 257
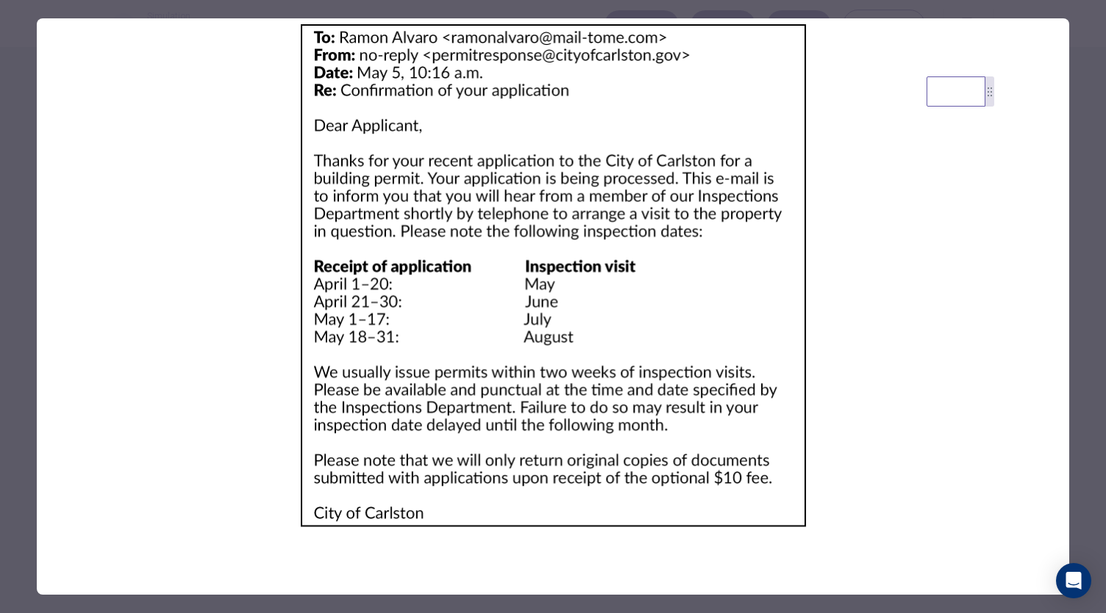
click at [15, 171] on div at bounding box center [553, 306] width 1106 height 613
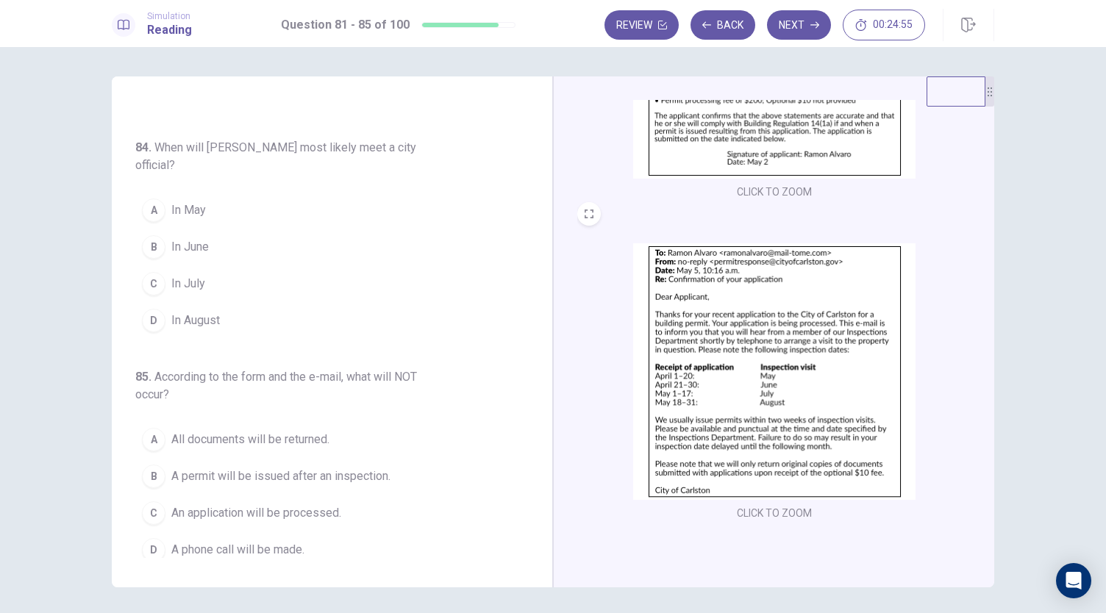
click at [740, 356] on img at bounding box center [774, 371] width 282 height 257
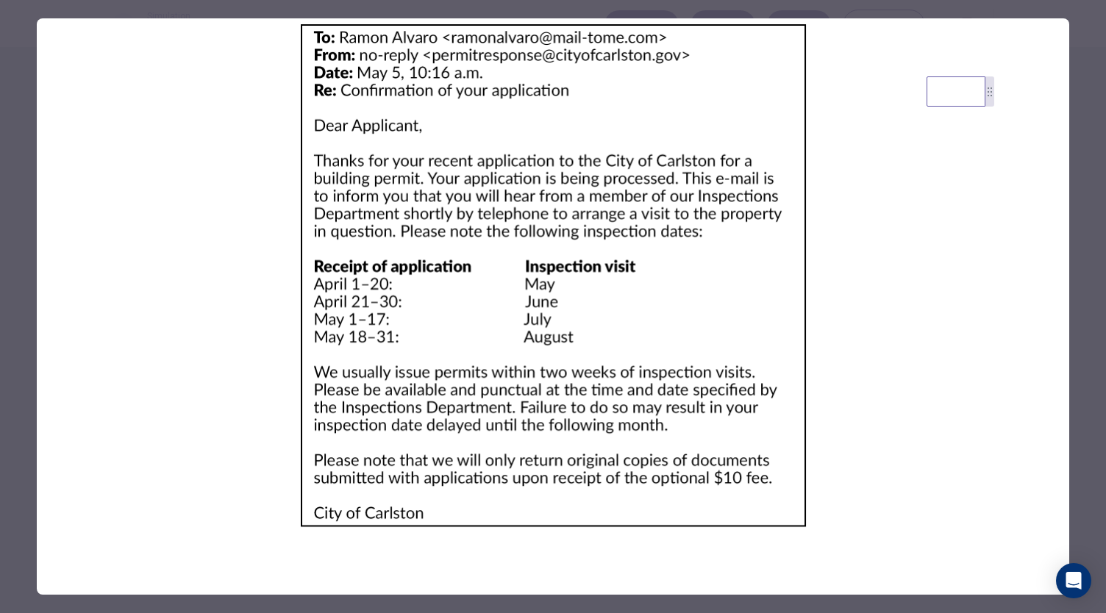
click at [28, 179] on div at bounding box center [553, 306] width 1106 height 613
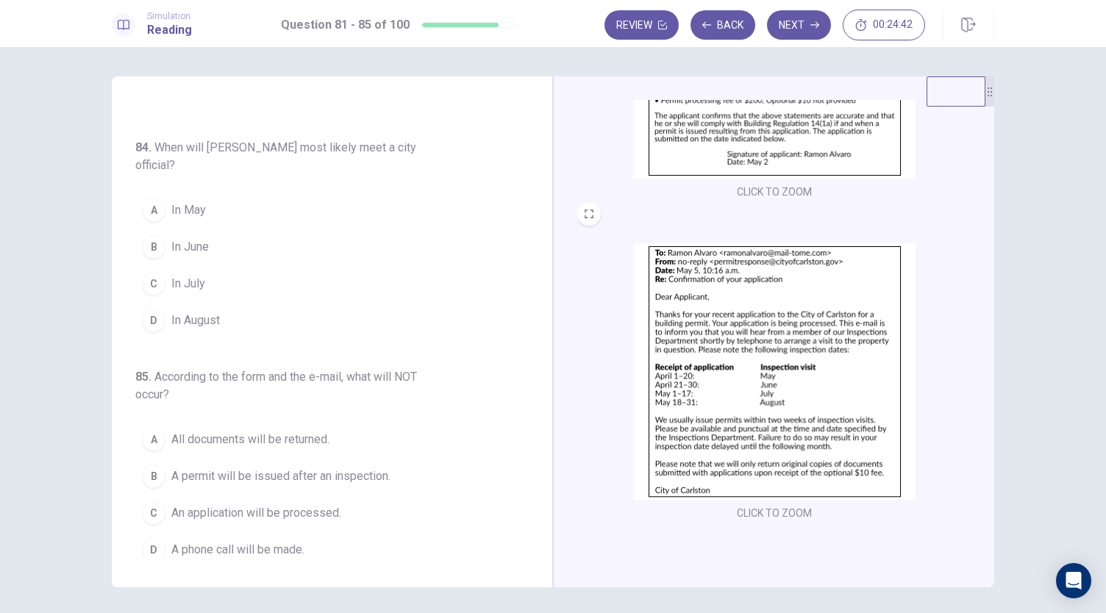
scroll to position [65, 0]
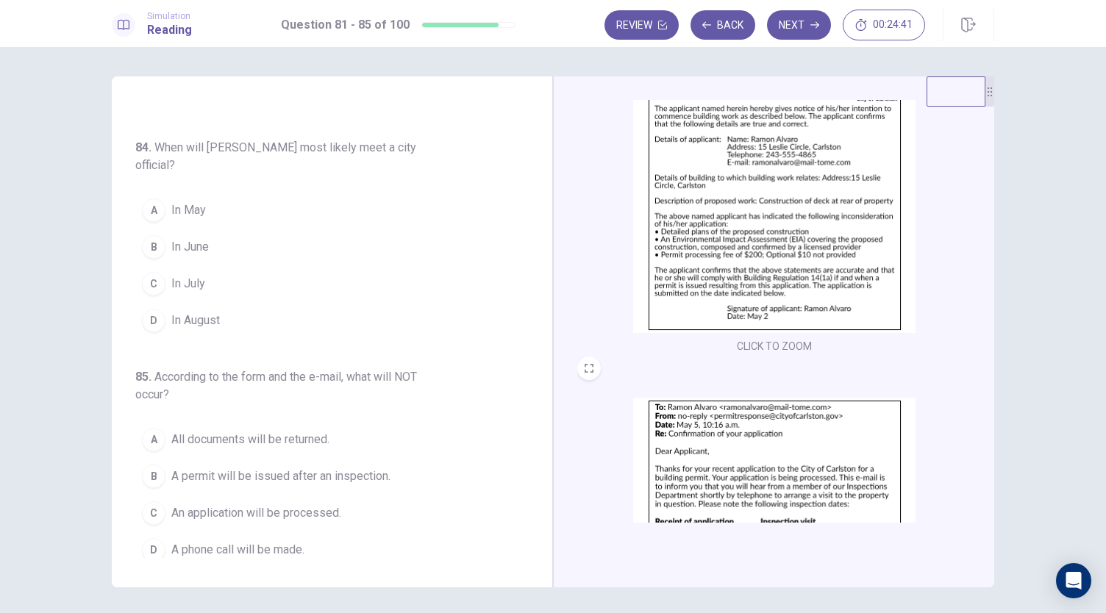
click at [753, 232] on img at bounding box center [774, 204] width 282 height 257
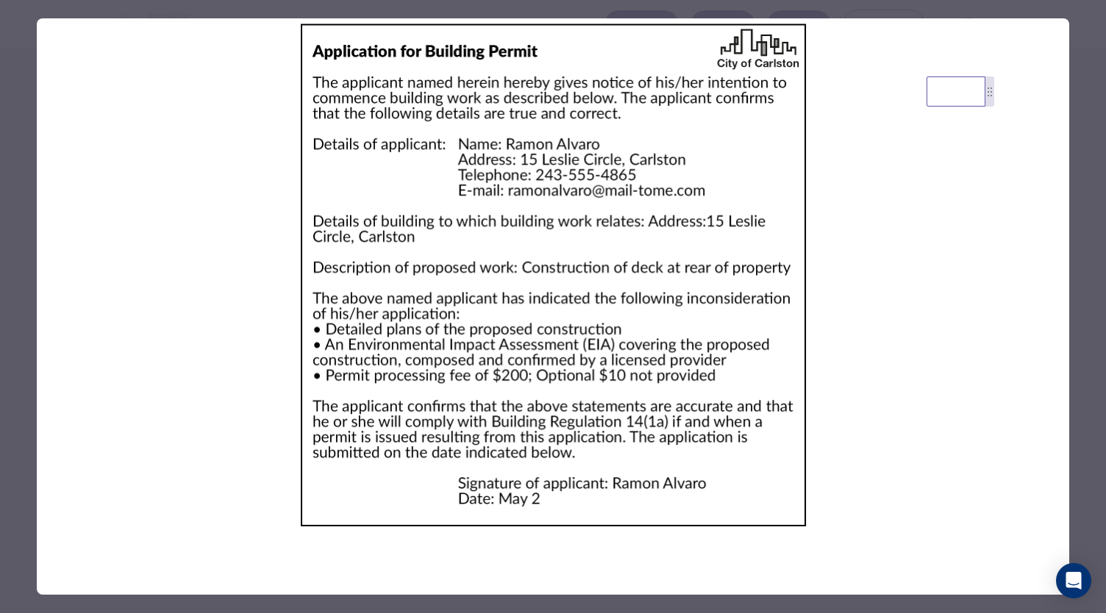
click at [23, 182] on div at bounding box center [553, 306] width 1106 height 613
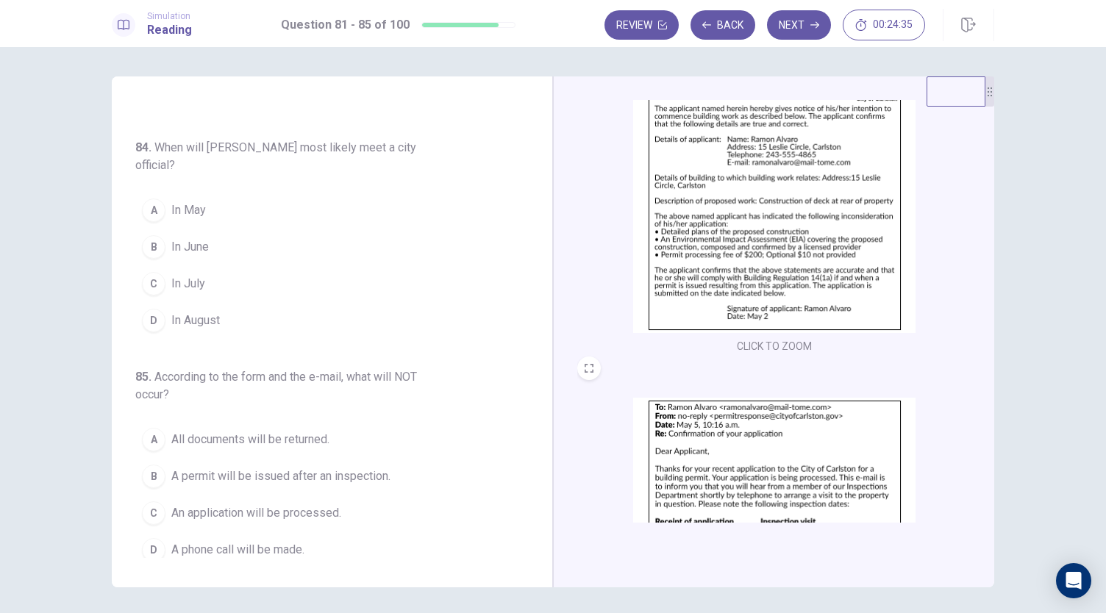
click at [733, 420] on img at bounding box center [774, 526] width 282 height 257
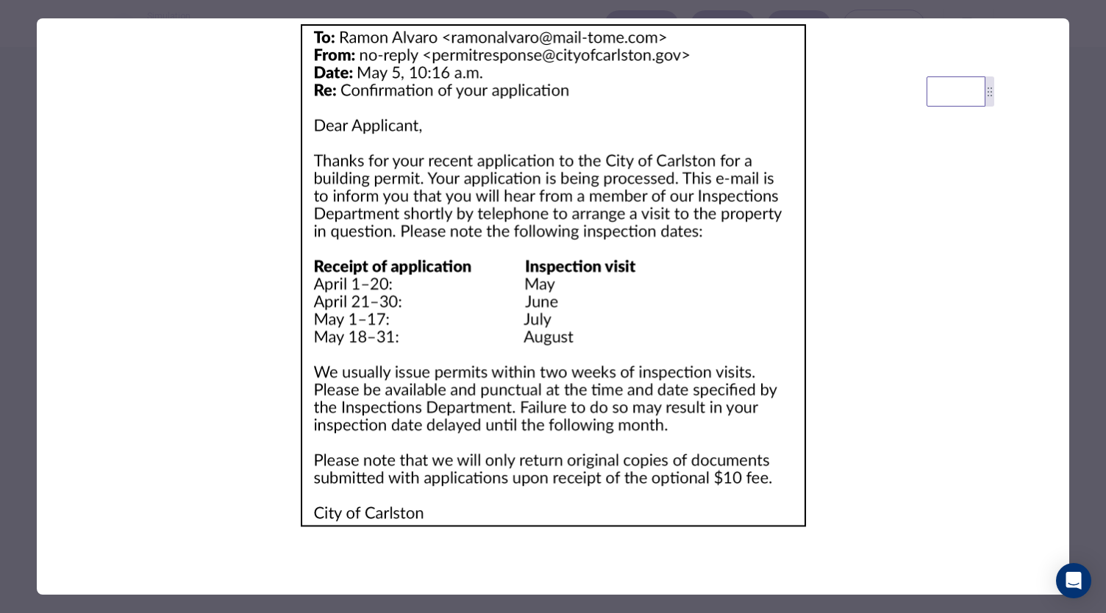
click at [26, 218] on div at bounding box center [553, 306] width 1106 height 613
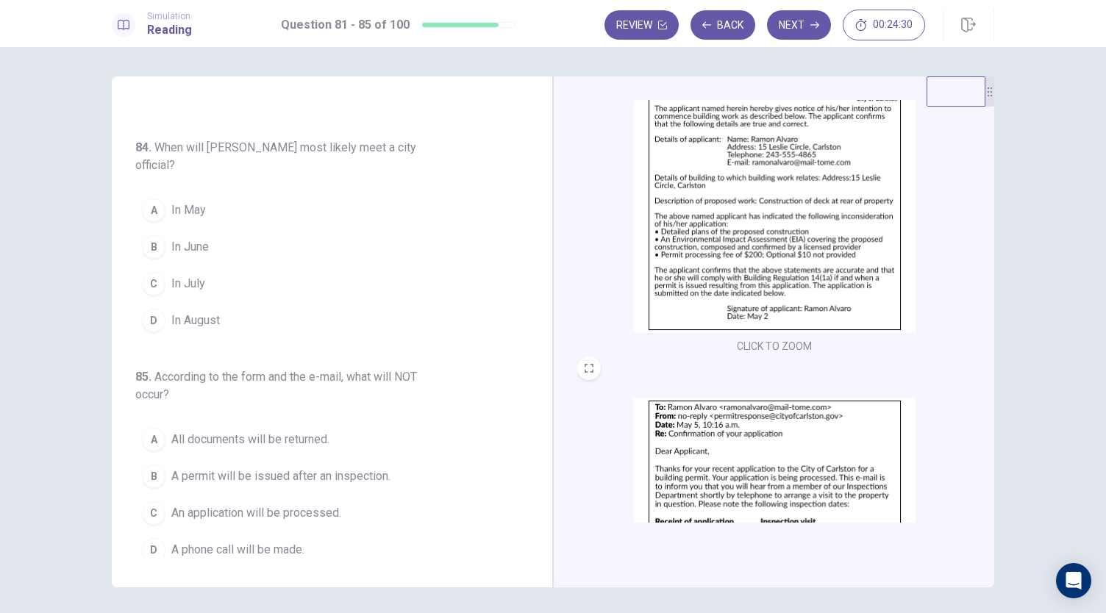
click at [197, 282] on span "In July" at bounding box center [188, 284] width 34 height 18
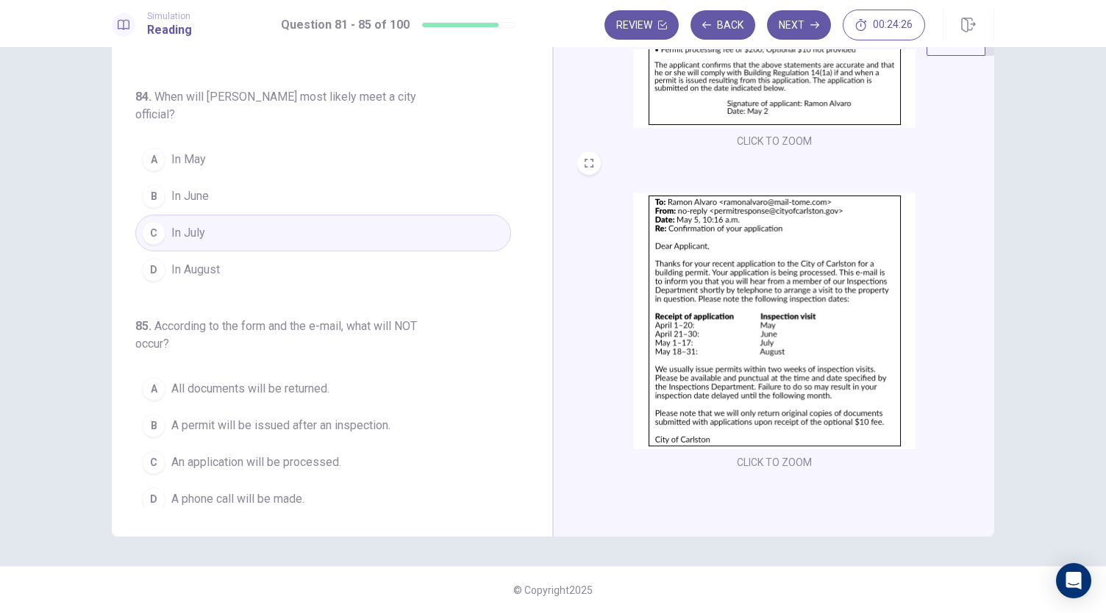
scroll to position [602, 0]
click at [288, 380] on span "All documents will be returned." at bounding box center [250, 389] width 158 height 18
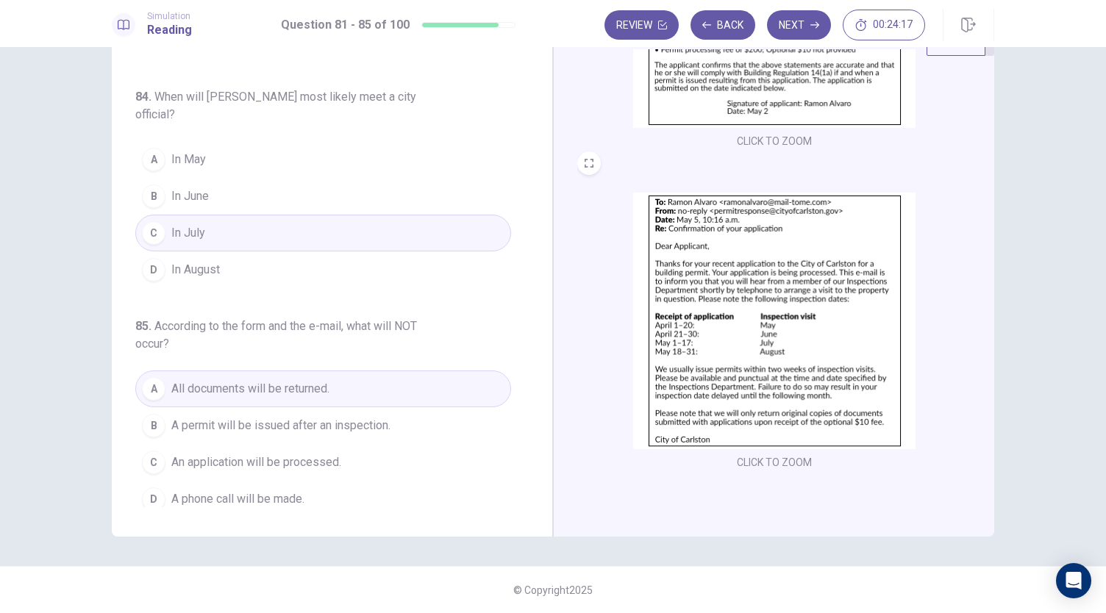
click at [793, 288] on img at bounding box center [774, 321] width 282 height 257
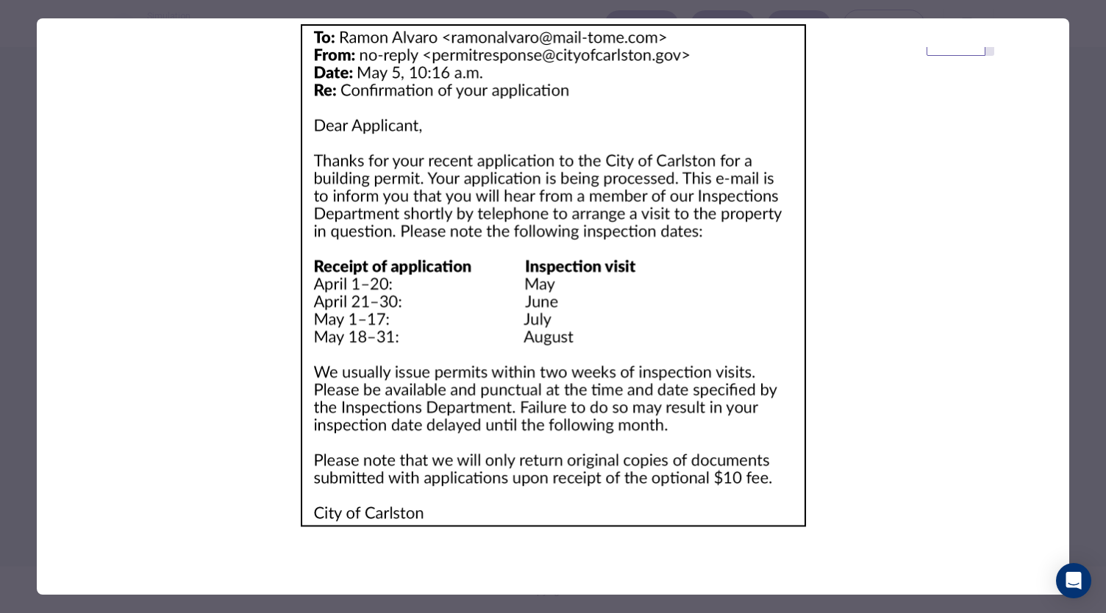
click at [11, 209] on div at bounding box center [553, 306] width 1106 height 613
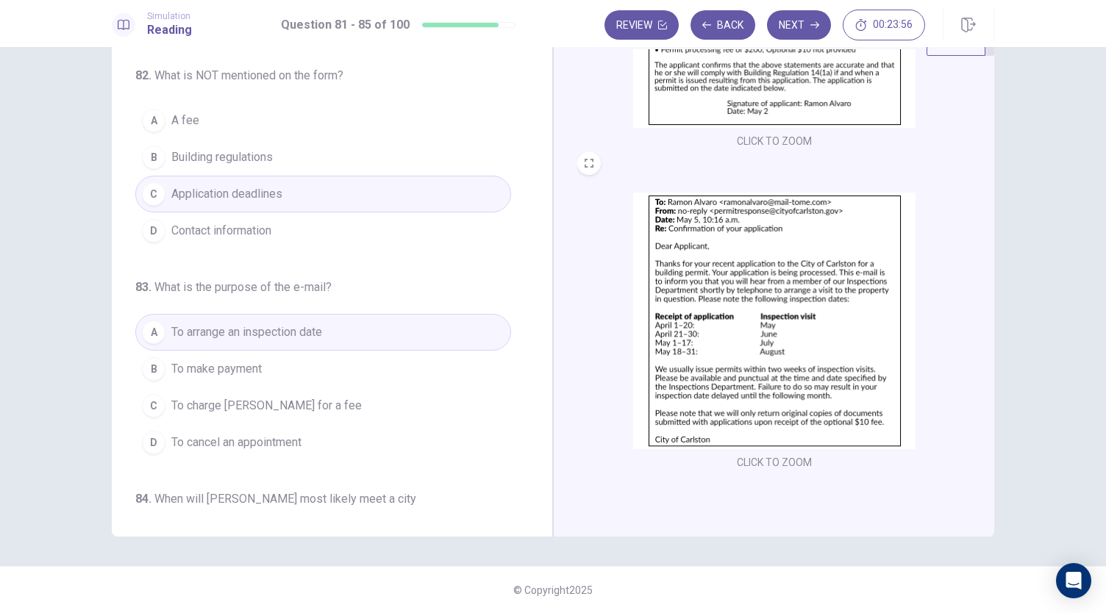
scroll to position [138, 0]
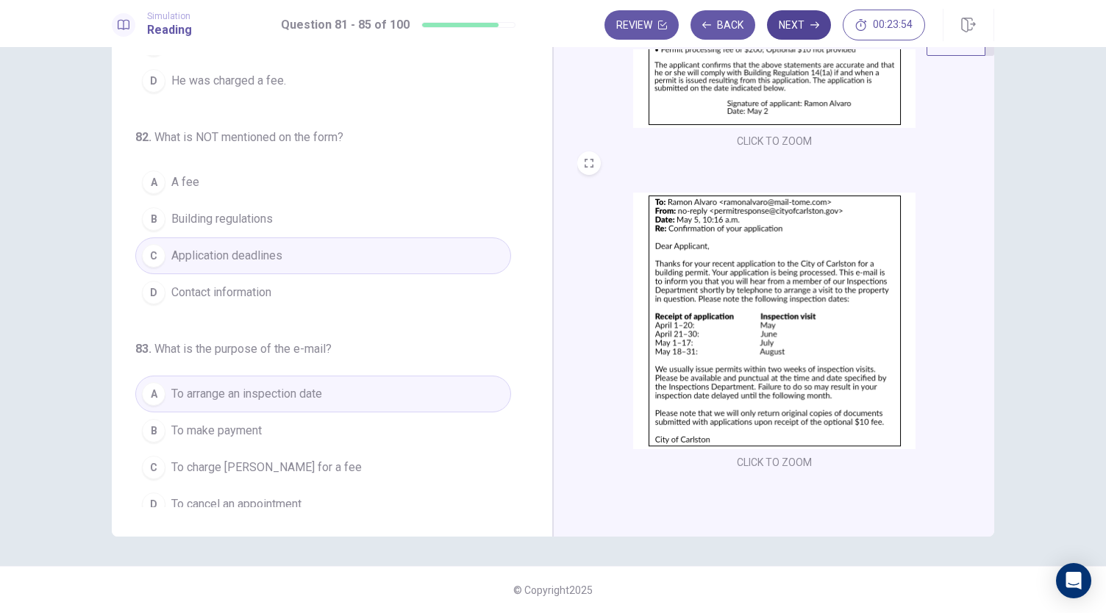
click at [796, 24] on button "Next" at bounding box center [799, 24] width 64 height 29
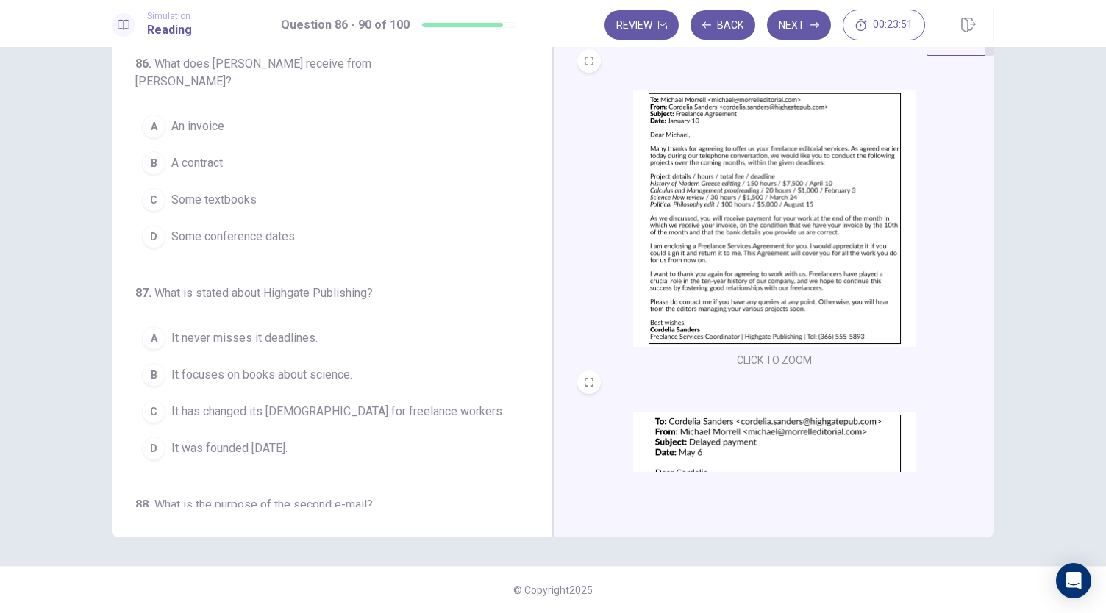
scroll to position [0, 0]
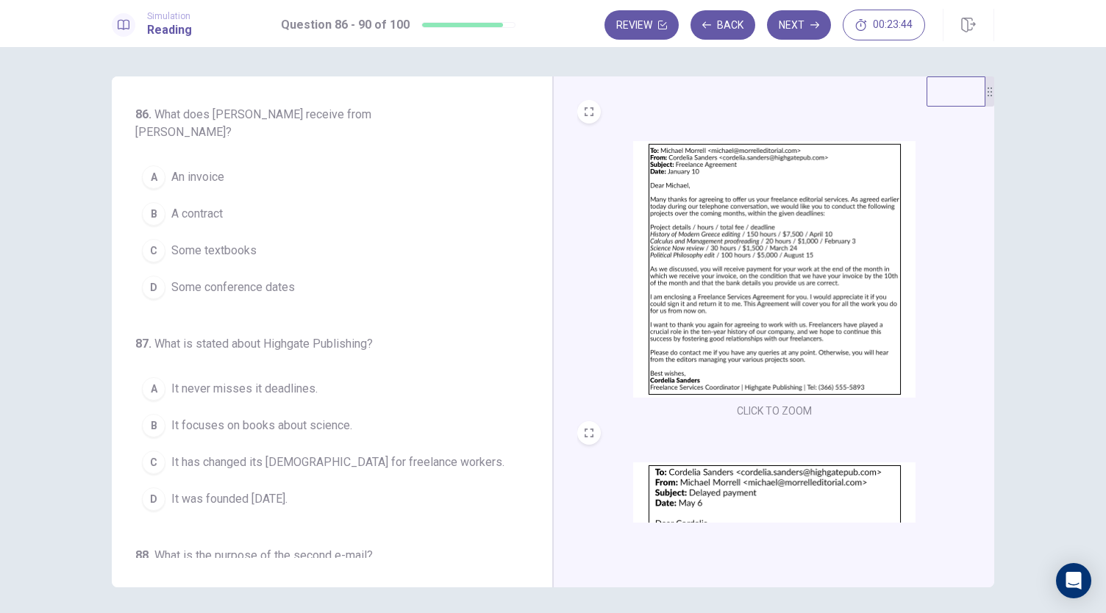
click at [756, 248] on img at bounding box center [774, 269] width 282 height 257
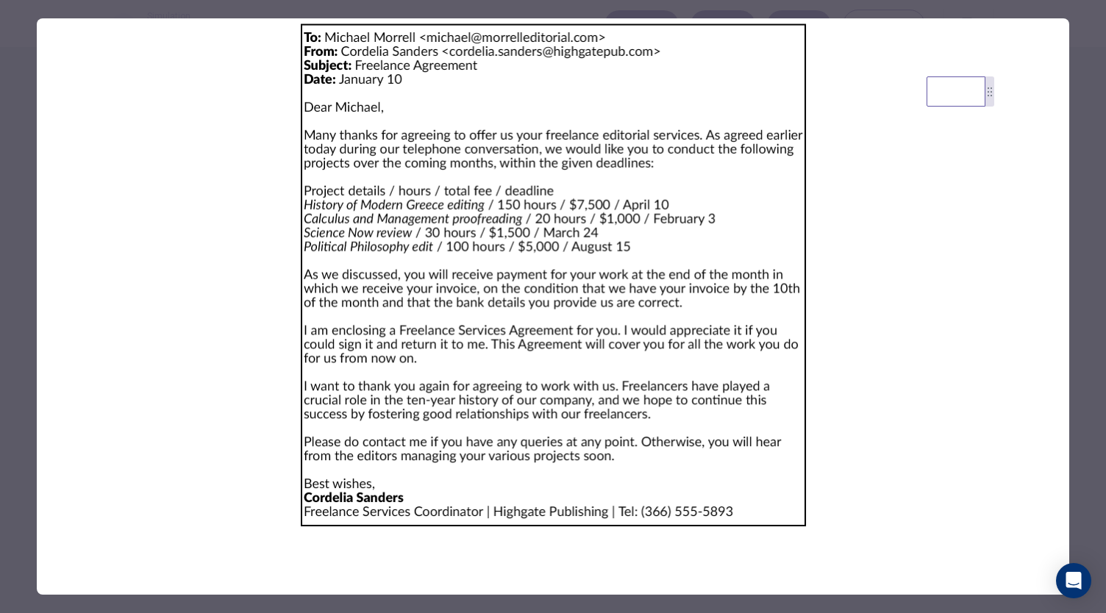
click at [26, 162] on div at bounding box center [553, 306] width 1106 height 613
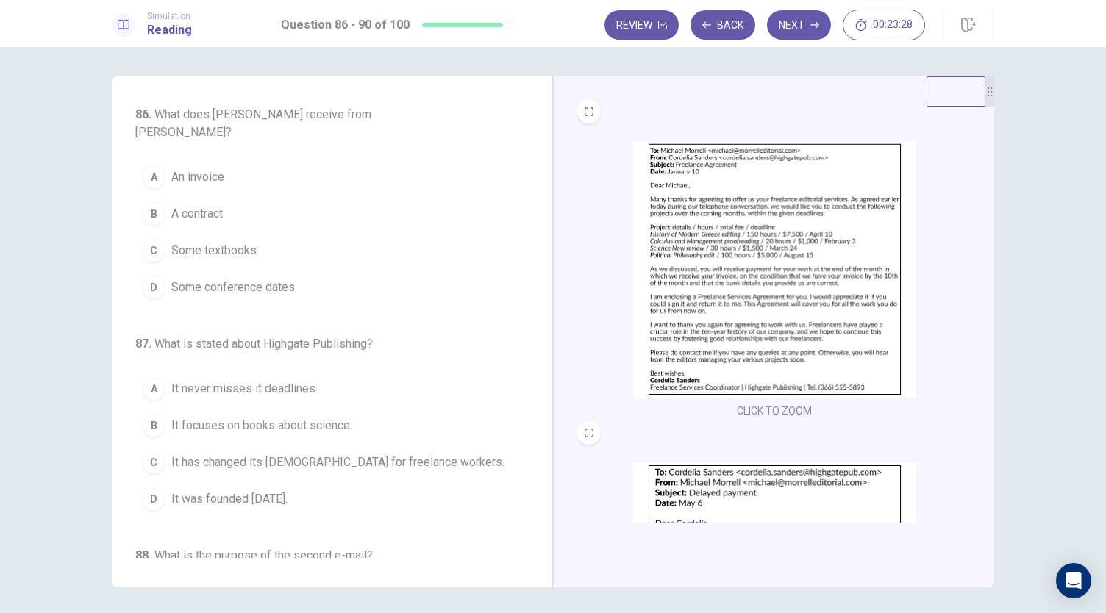
click at [218, 206] on button "B A contract" at bounding box center [323, 214] width 376 height 37
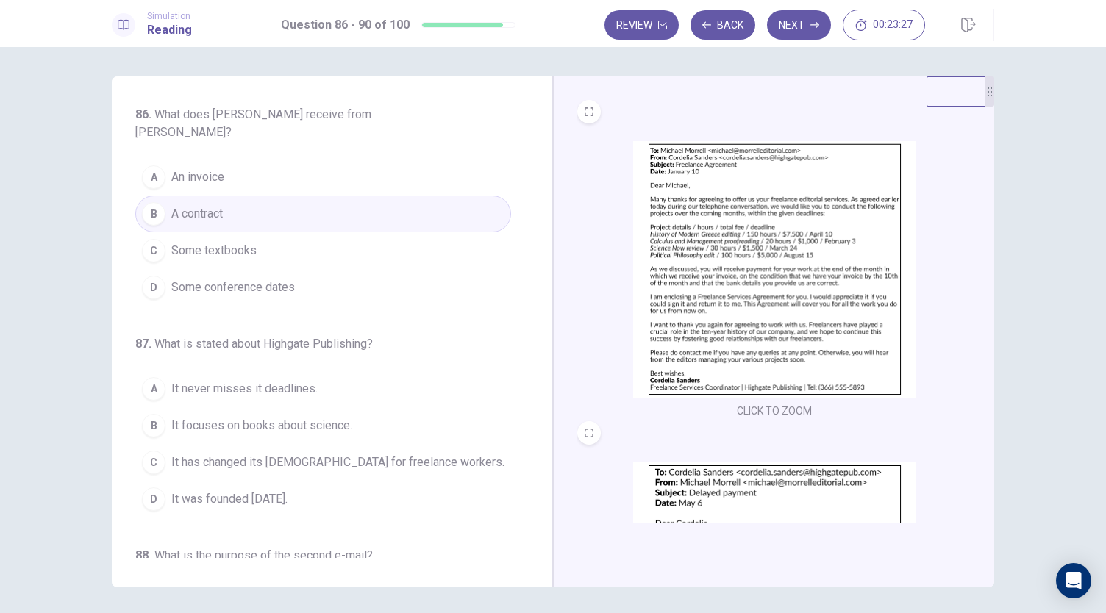
click at [710, 314] on img at bounding box center [774, 269] width 282 height 257
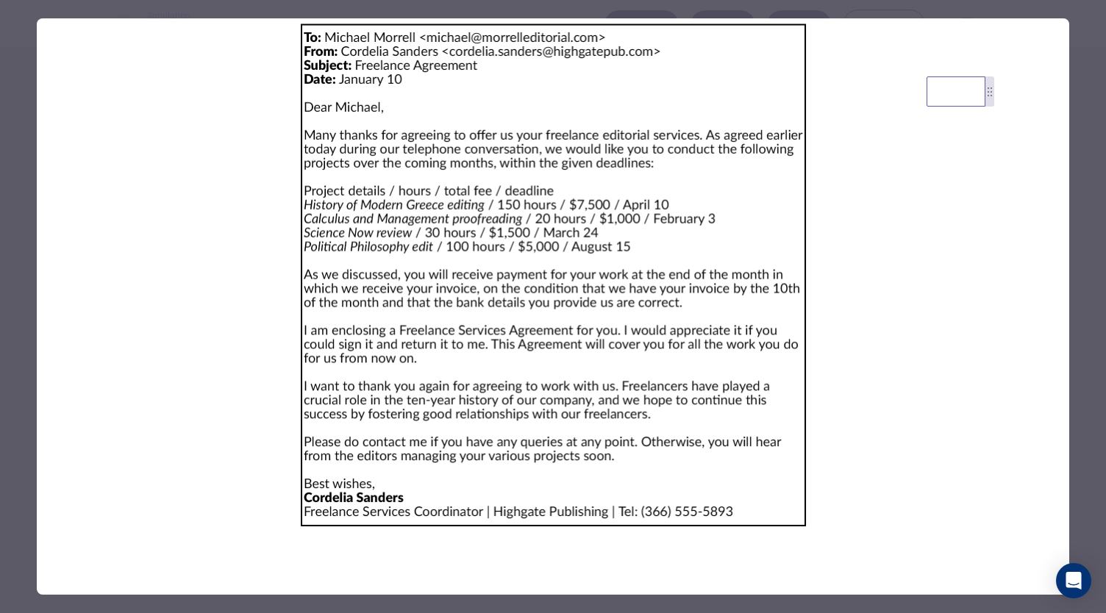
click at [12, 193] on div at bounding box center [553, 306] width 1106 height 613
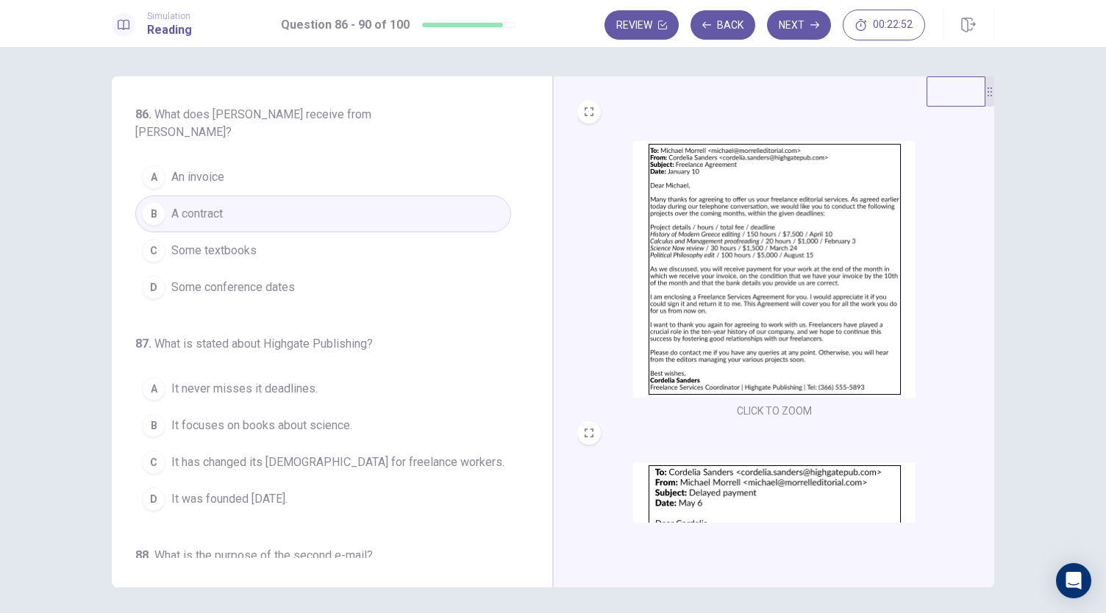
click at [822, 223] on img at bounding box center [774, 269] width 282 height 257
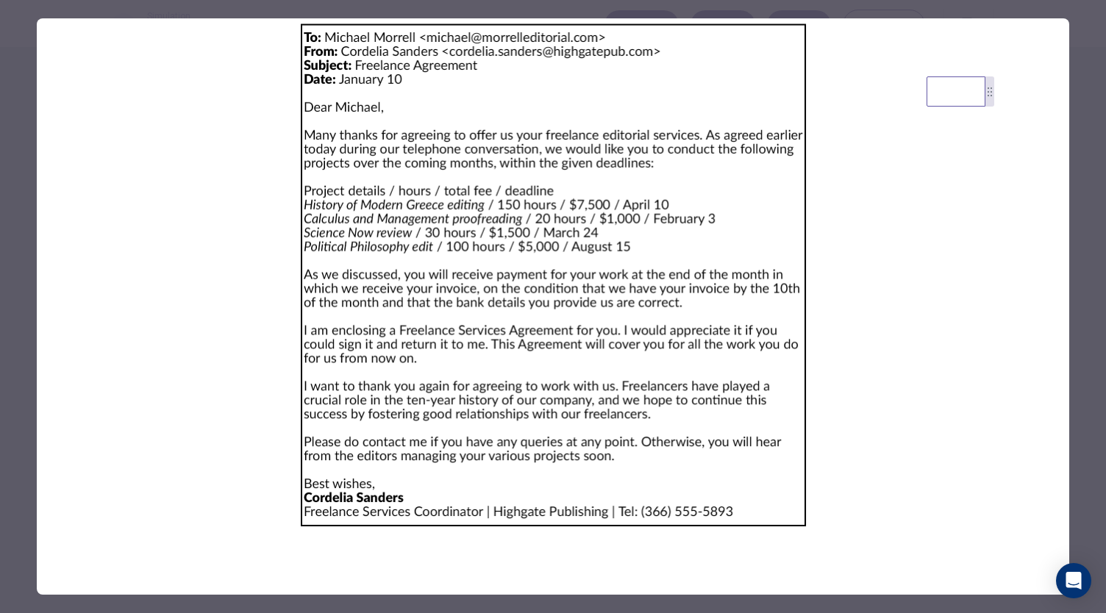
click at [14, 193] on div at bounding box center [553, 306] width 1106 height 613
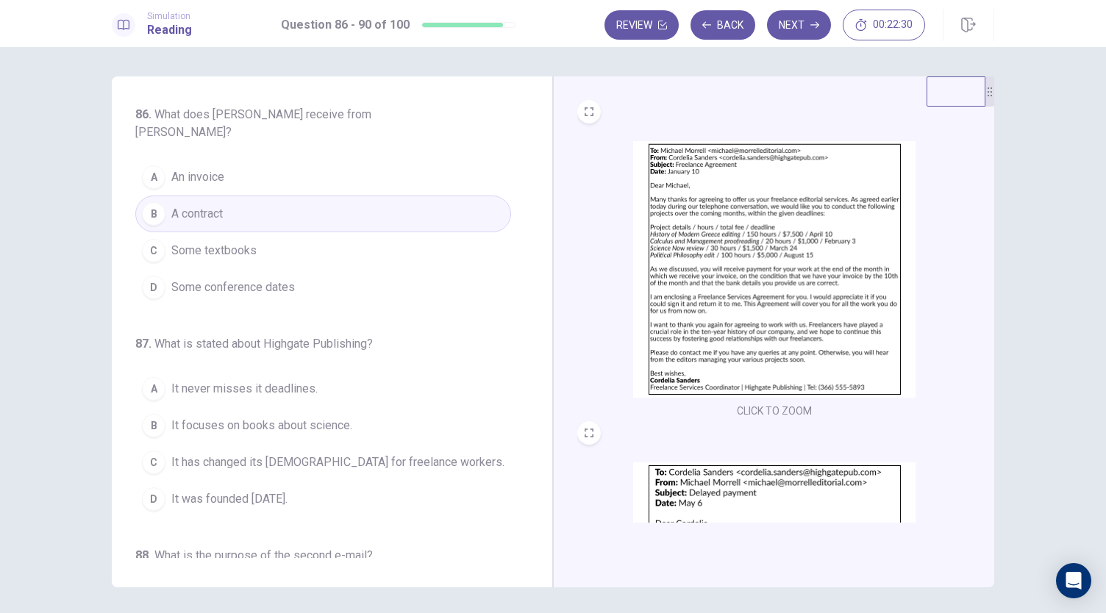
click at [323, 159] on button "A An invoice" at bounding box center [323, 177] width 376 height 37
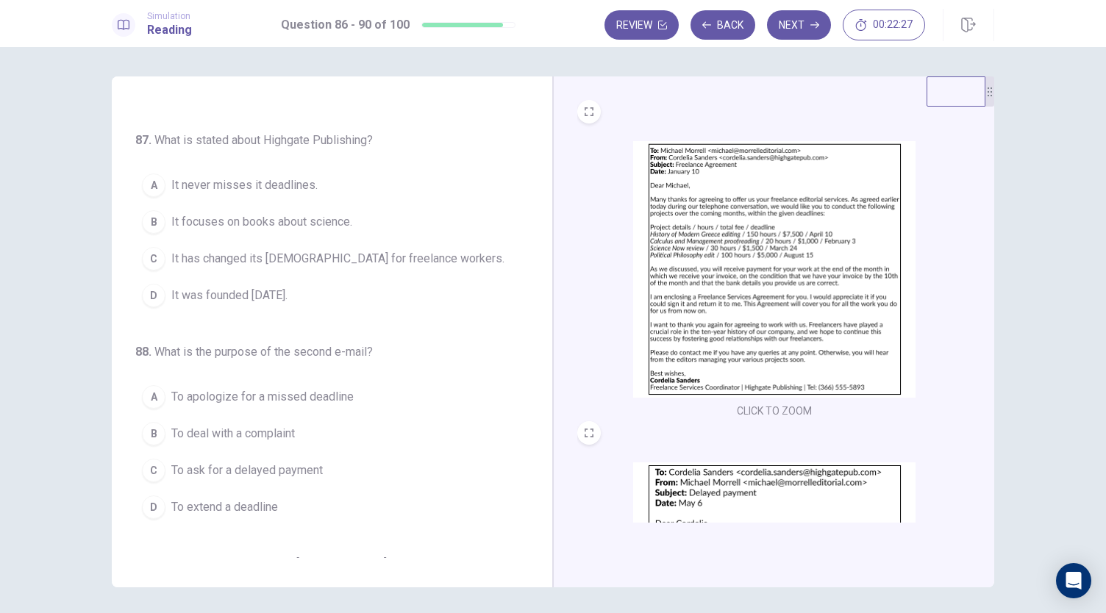
scroll to position [207, 0]
click at [279, 173] on span "It never misses it deadlines." at bounding box center [244, 182] width 146 height 18
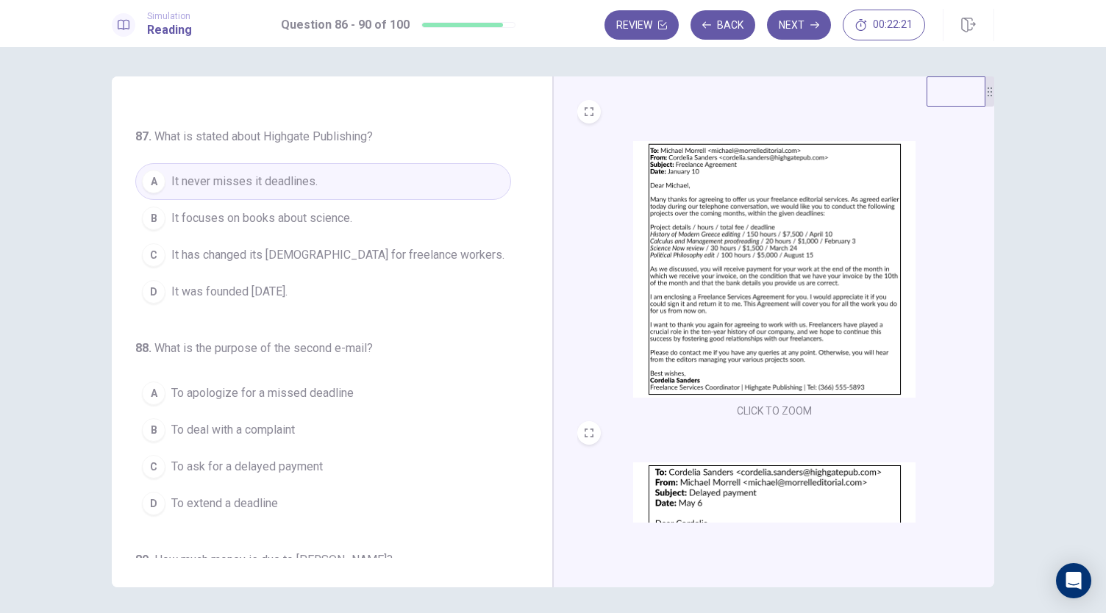
click at [750, 308] on img at bounding box center [774, 269] width 282 height 257
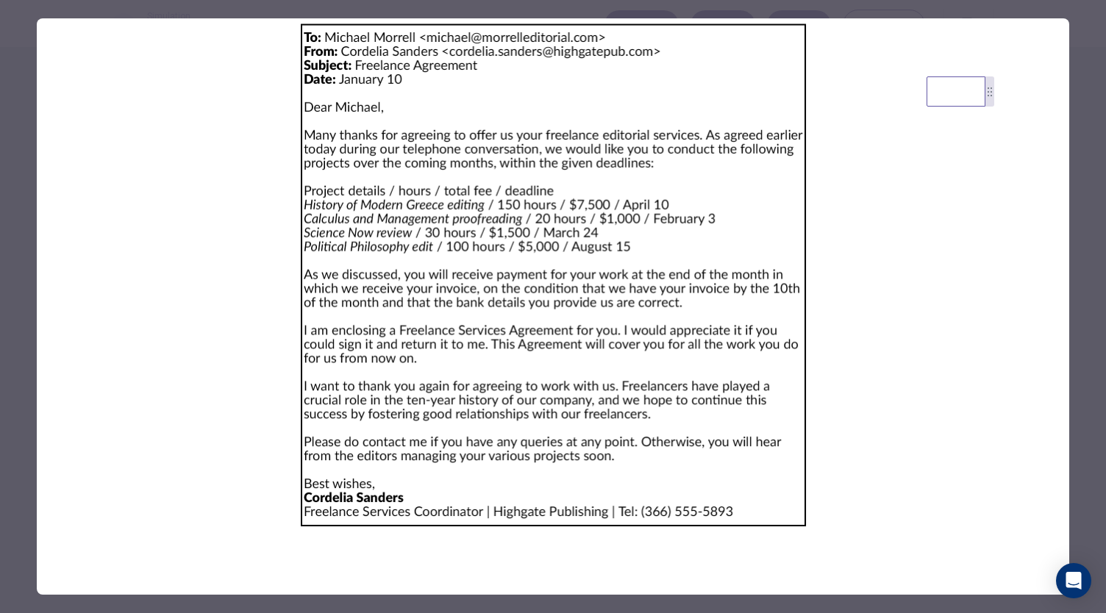
click at [22, 277] on div at bounding box center [553, 306] width 1106 height 613
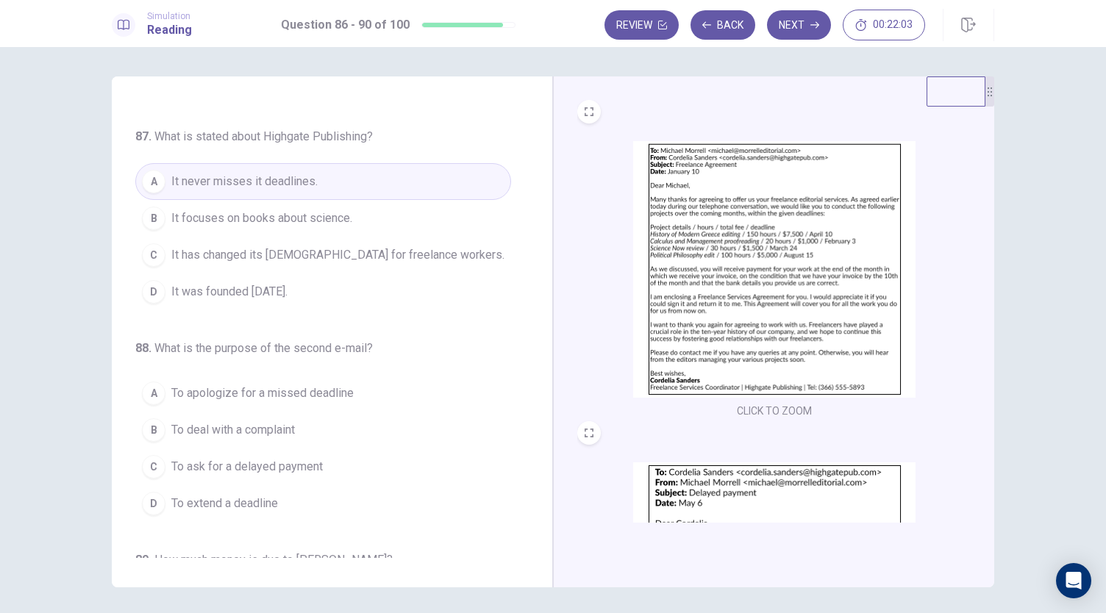
click at [227, 283] on span "It was founded [DATE]." at bounding box center [229, 292] width 116 height 18
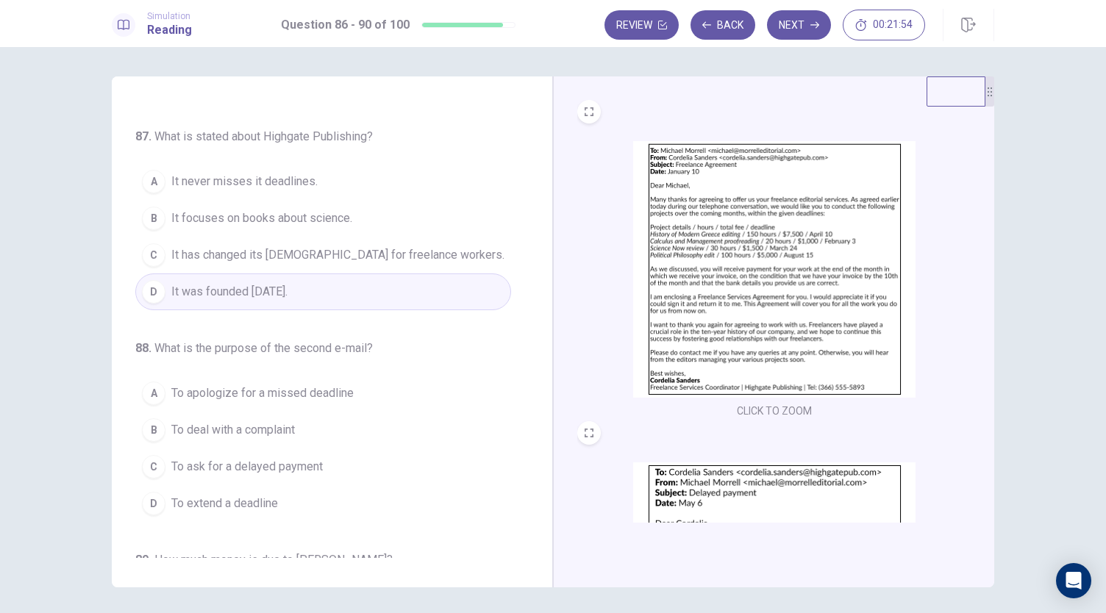
click at [719, 280] on img at bounding box center [774, 269] width 282 height 257
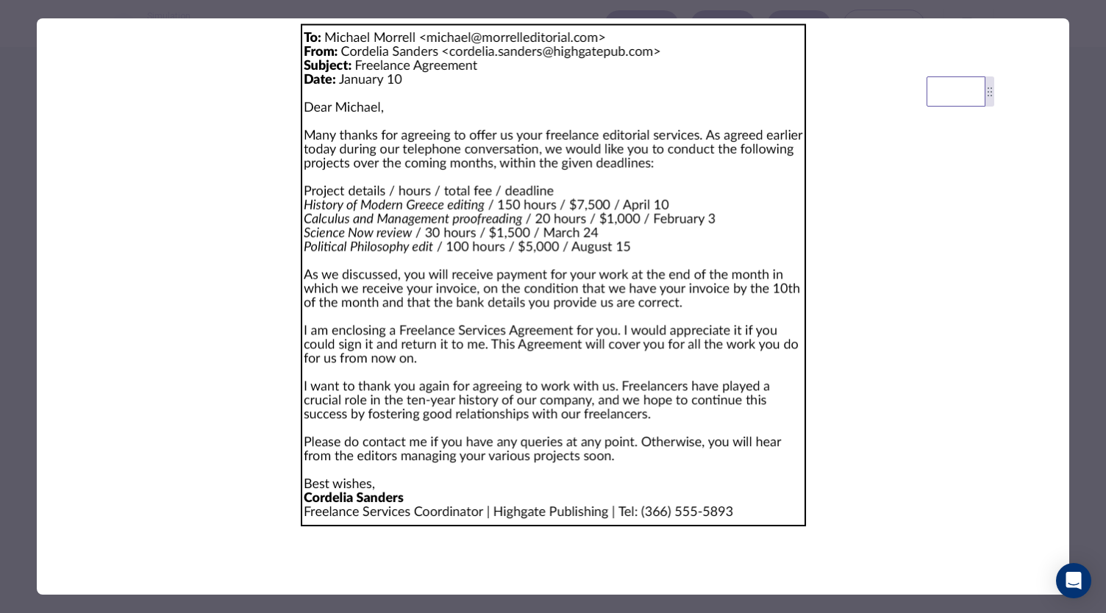
click at [15, 290] on div at bounding box center [553, 306] width 1106 height 613
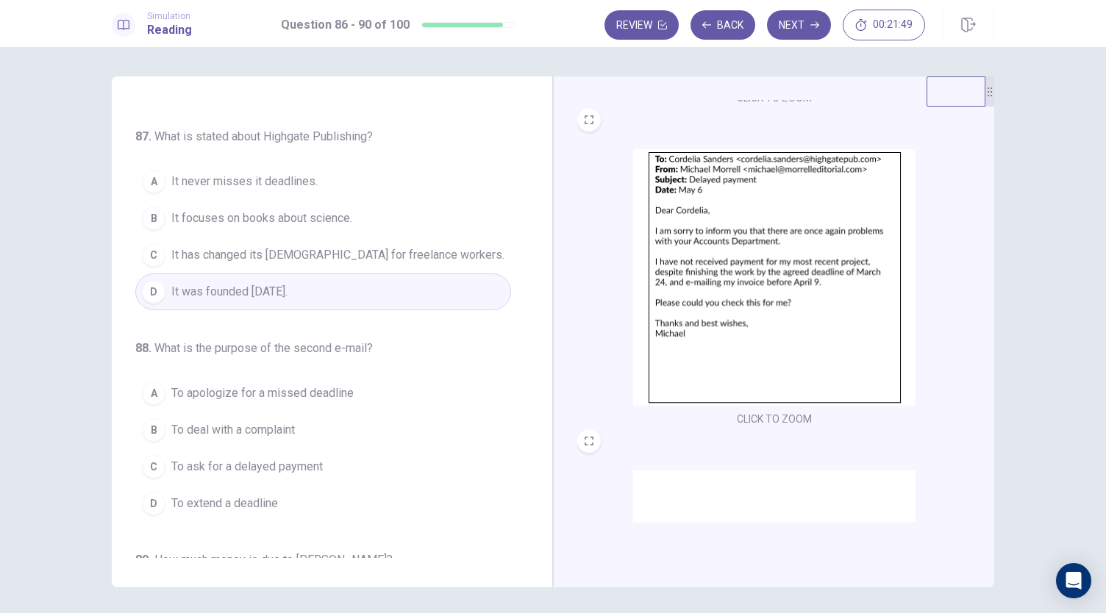
scroll to position [130, 0]
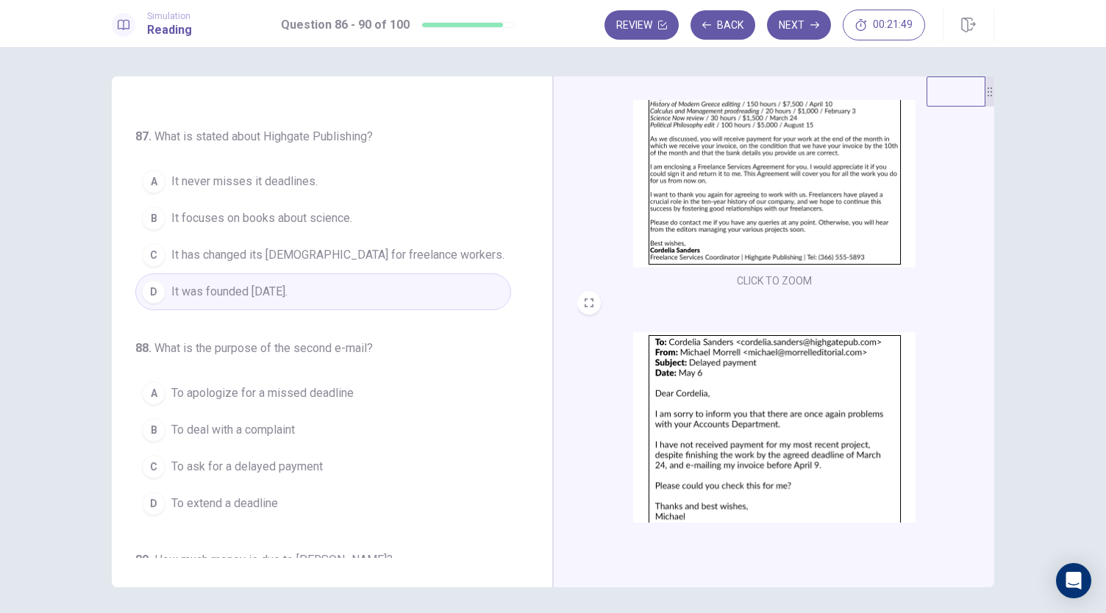
click at [731, 254] on img at bounding box center [774, 139] width 282 height 257
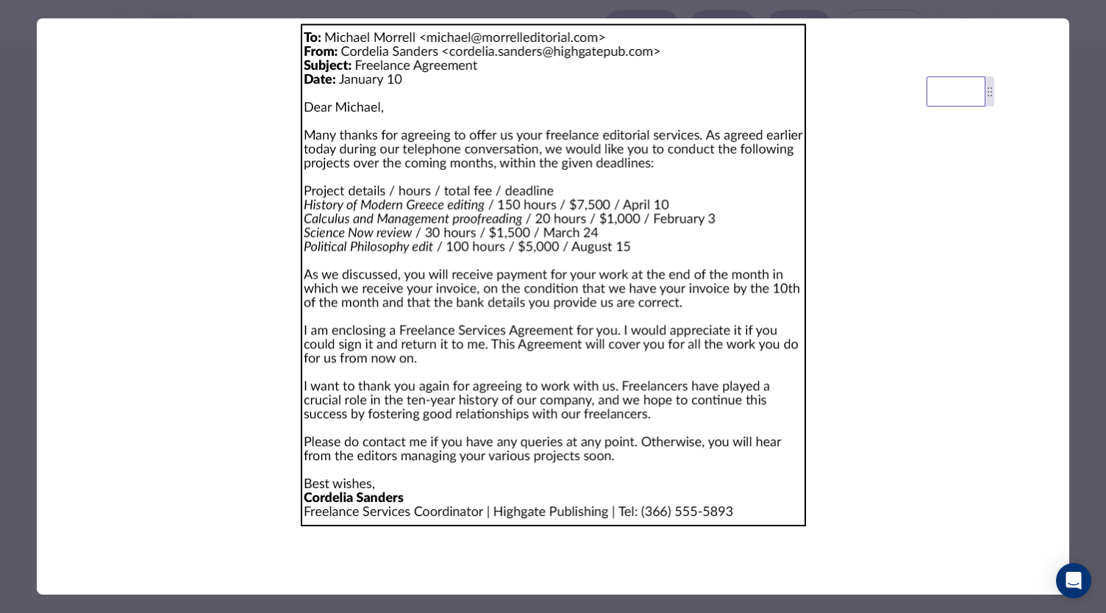
click at [21, 332] on div at bounding box center [553, 306] width 1106 height 613
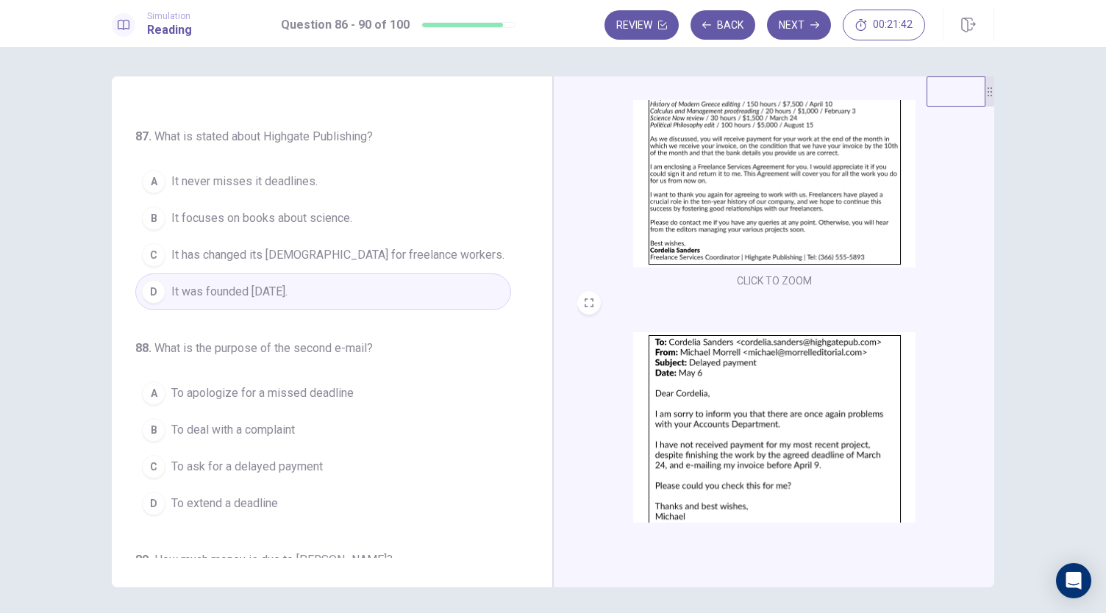
click at [400, 340] on div "88 . What is the purpose of the second e-mail? A To apologize for a missed dead…" at bounding box center [323, 431] width 376 height 182
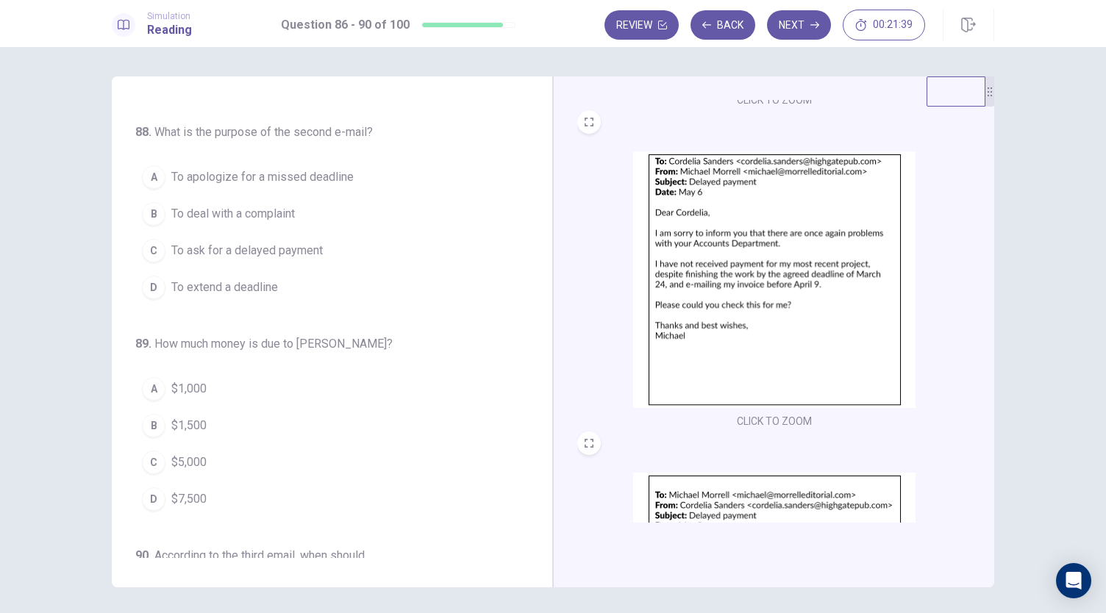
scroll to position [427, 0]
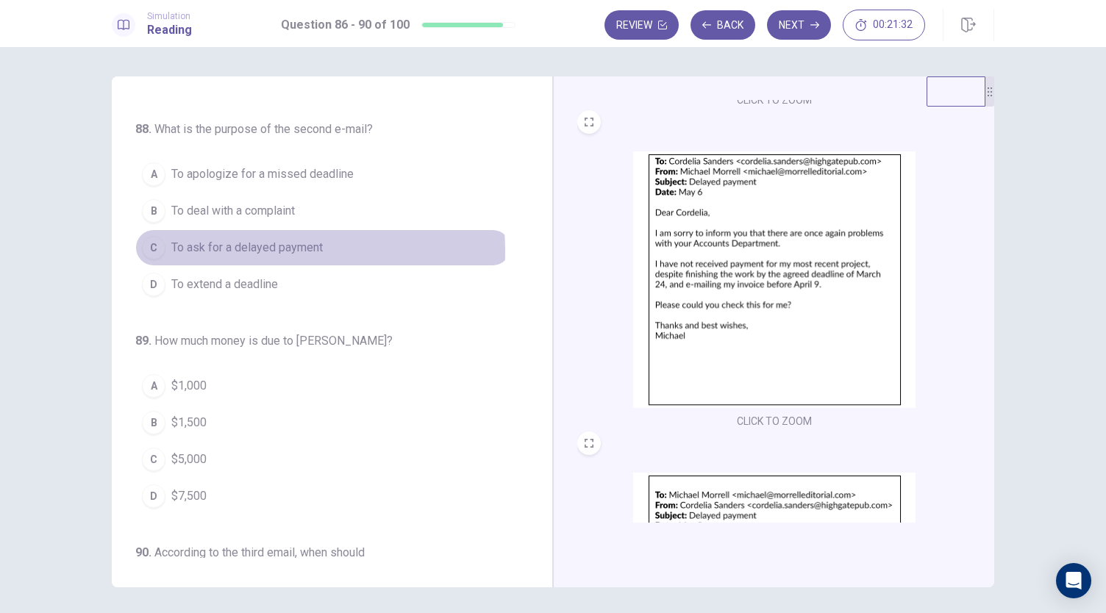
click at [226, 239] on span "To ask for a delayed payment" at bounding box center [246, 248] width 151 height 18
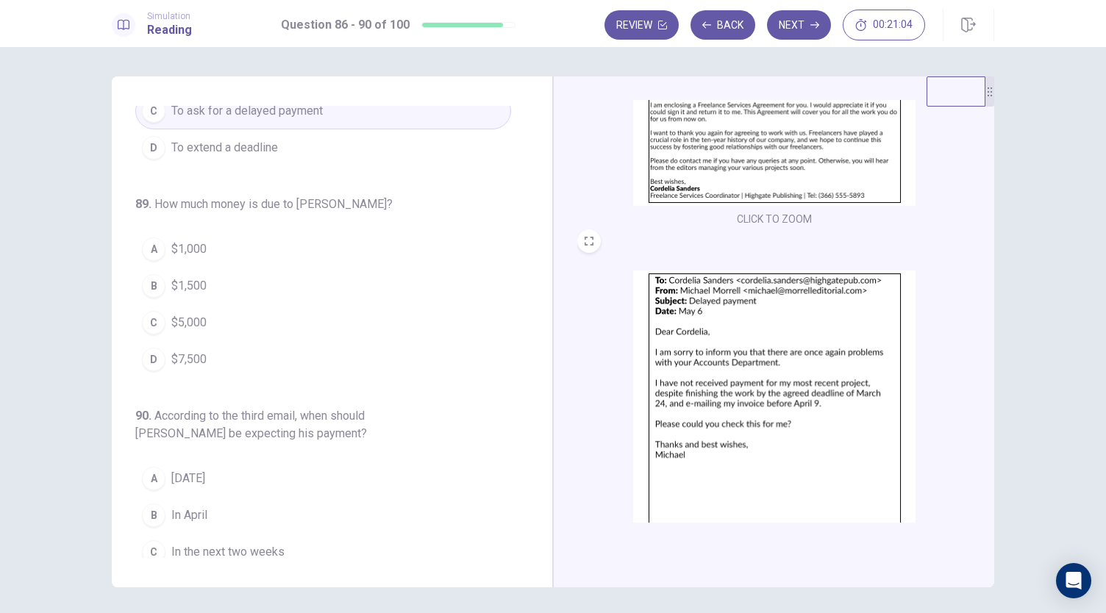
scroll to position [0, 0]
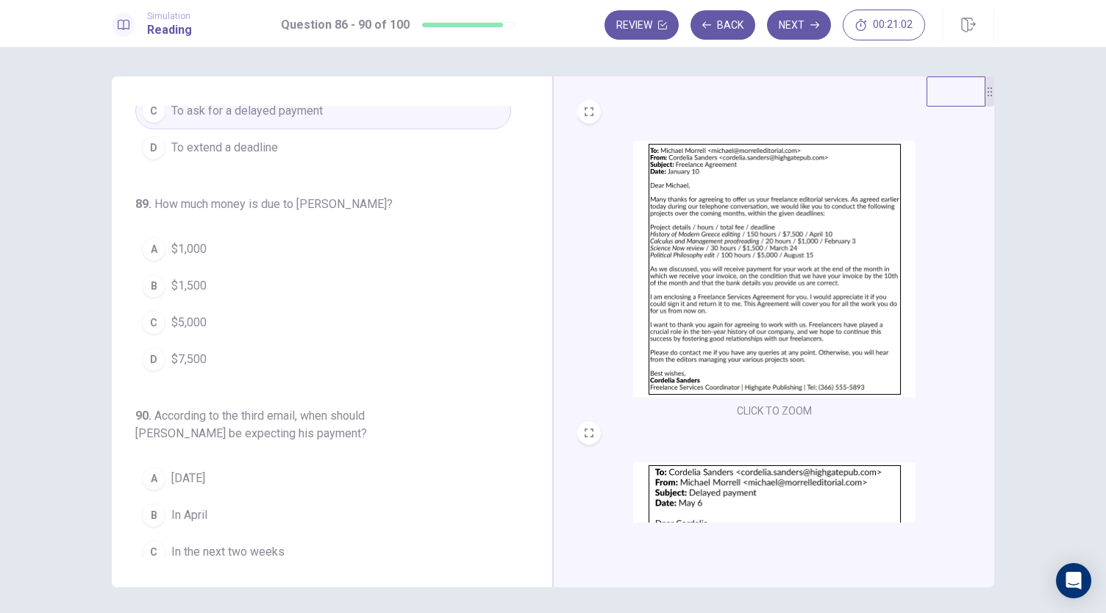
click at [737, 251] on img at bounding box center [774, 269] width 282 height 257
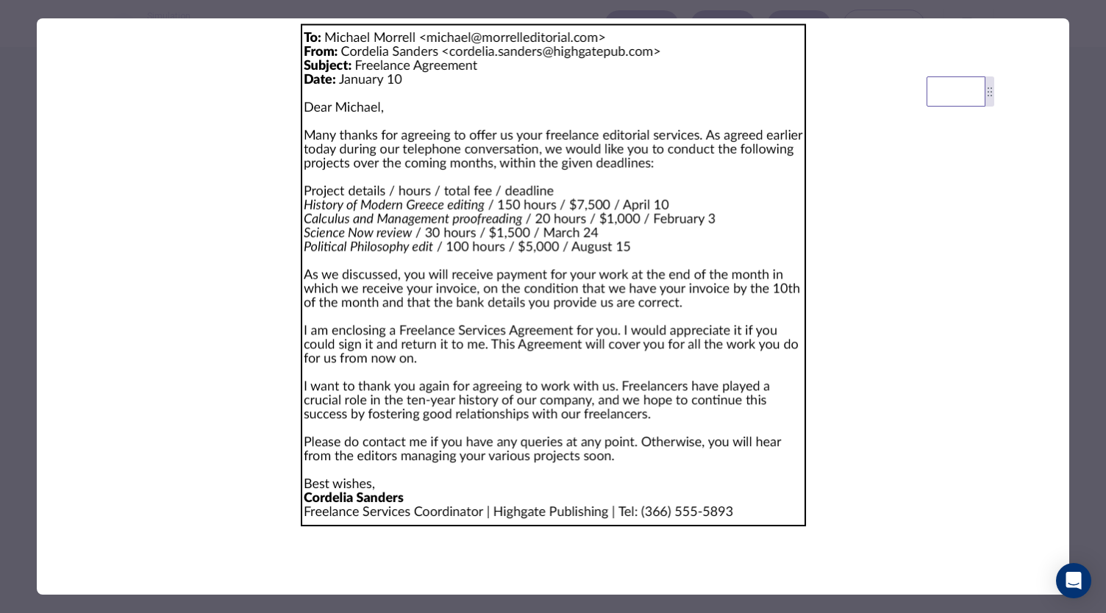
click at [18, 268] on div at bounding box center [553, 306] width 1106 height 613
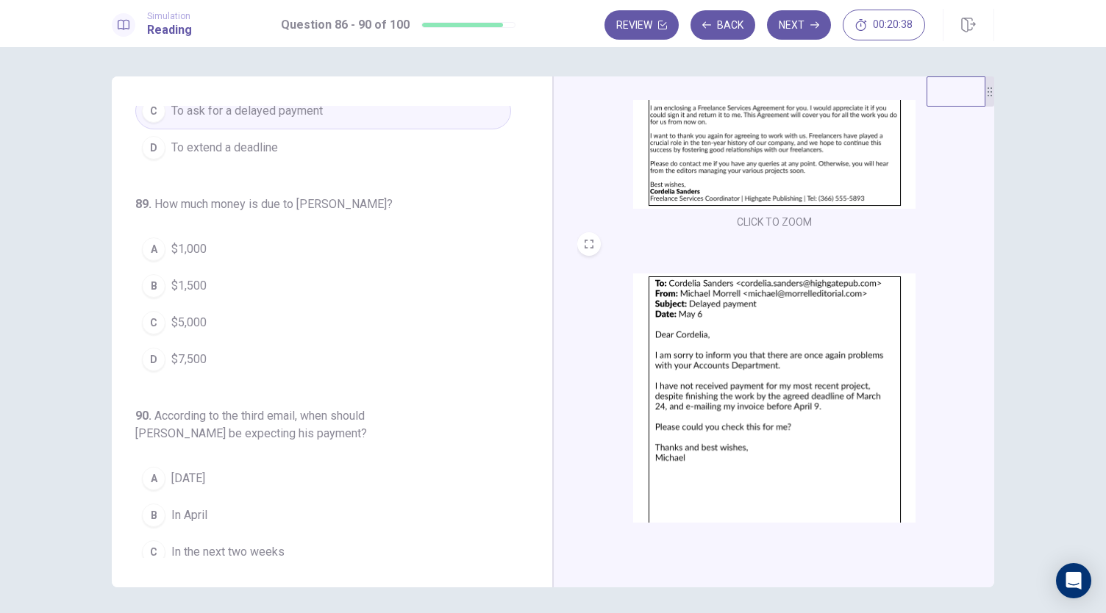
scroll to position [185, 0]
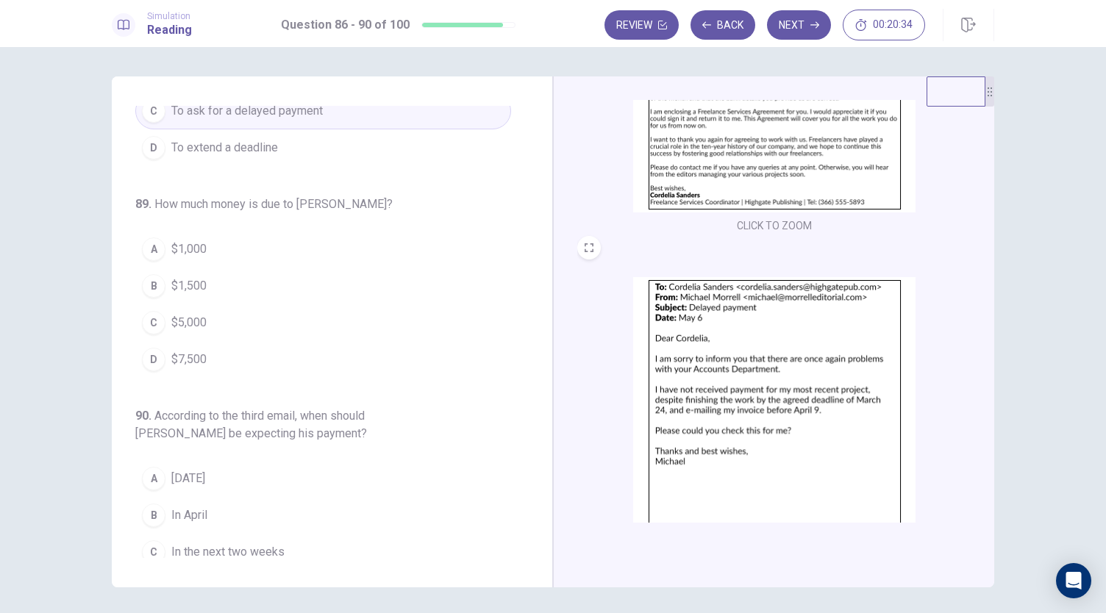
click at [797, 174] on img at bounding box center [774, 84] width 282 height 257
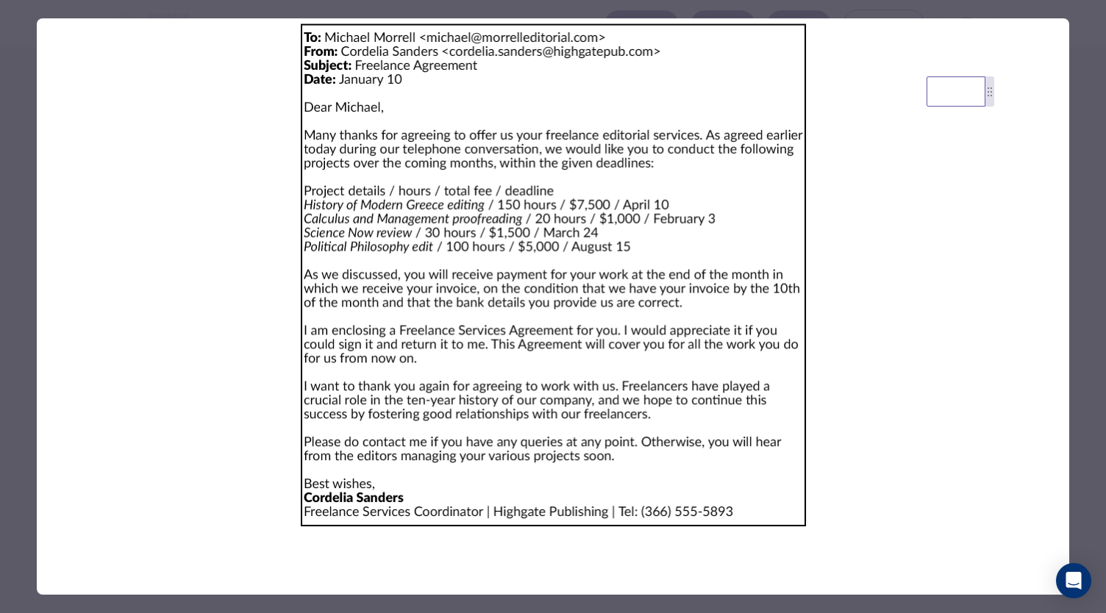
click at [25, 271] on div at bounding box center [553, 306] width 1106 height 613
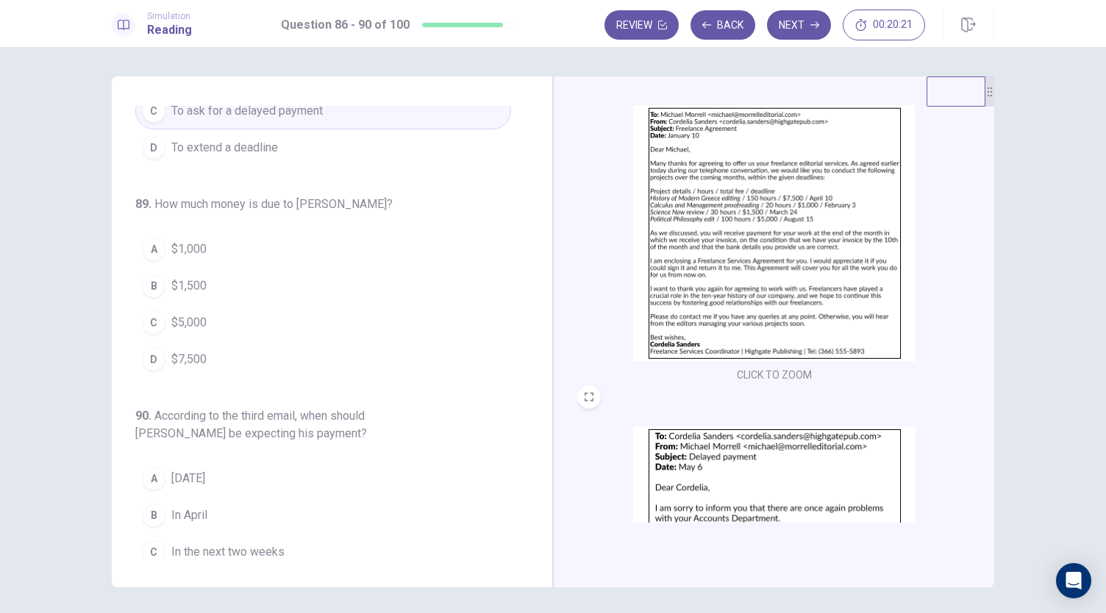
scroll to position [0, 0]
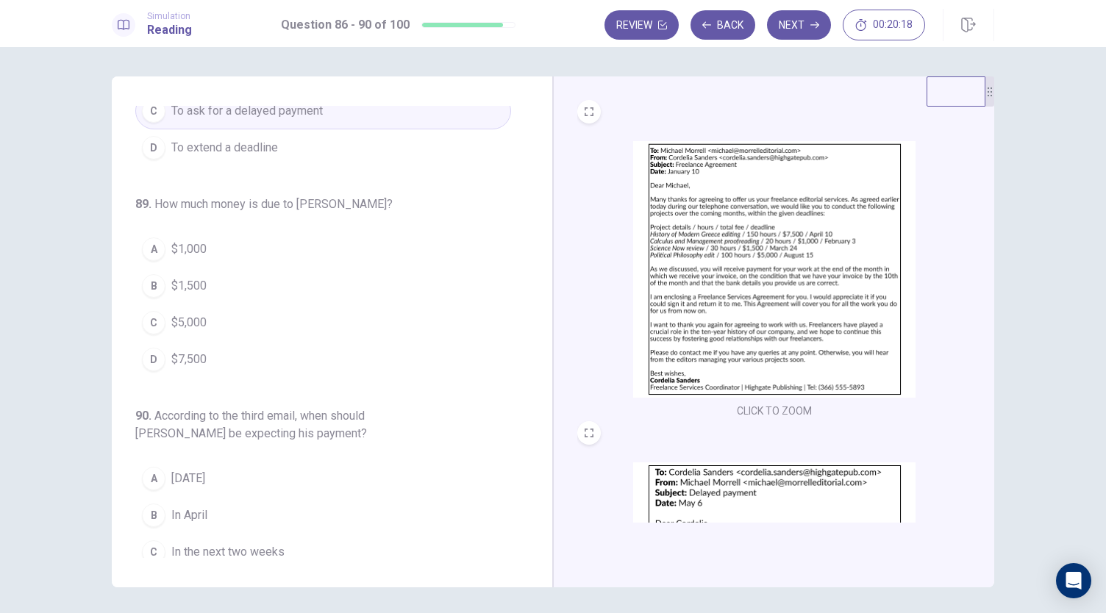
click at [196, 304] on button "C $5,000" at bounding box center [323, 322] width 376 height 37
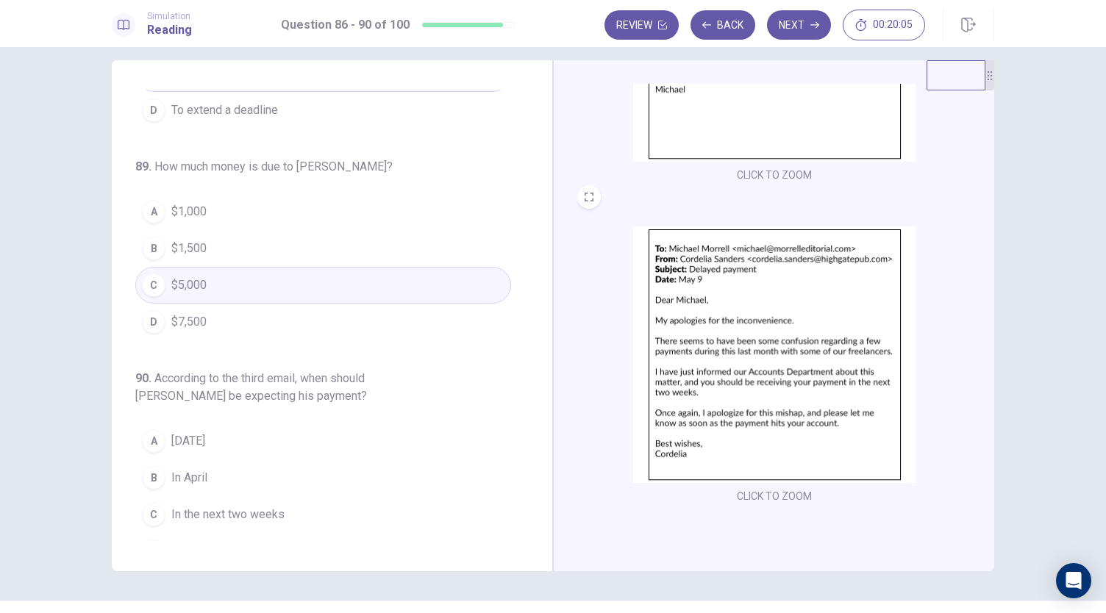
scroll to position [18, 0]
click at [210, 504] on span "In the next two weeks" at bounding box center [227, 513] width 113 height 18
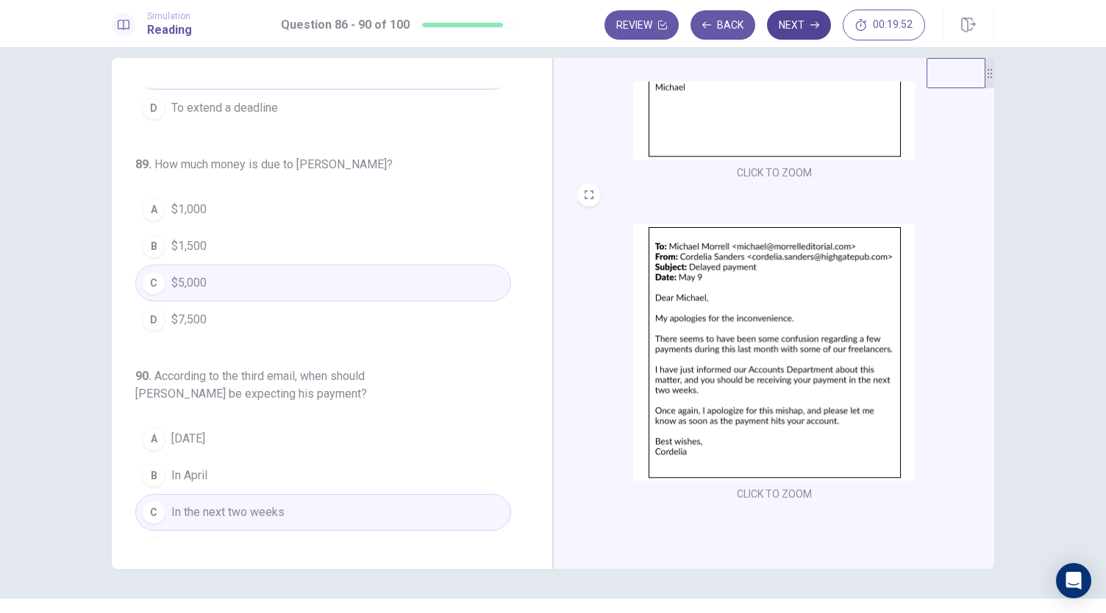
click at [780, 35] on button "Next" at bounding box center [799, 24] width 64 height 29
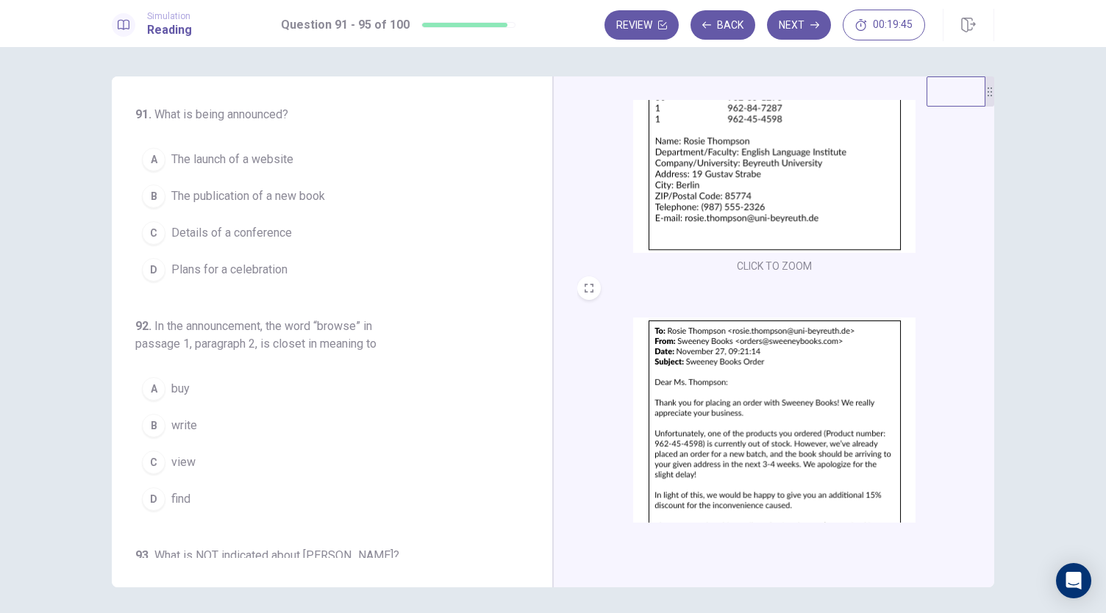
scroll to position [0, 0]
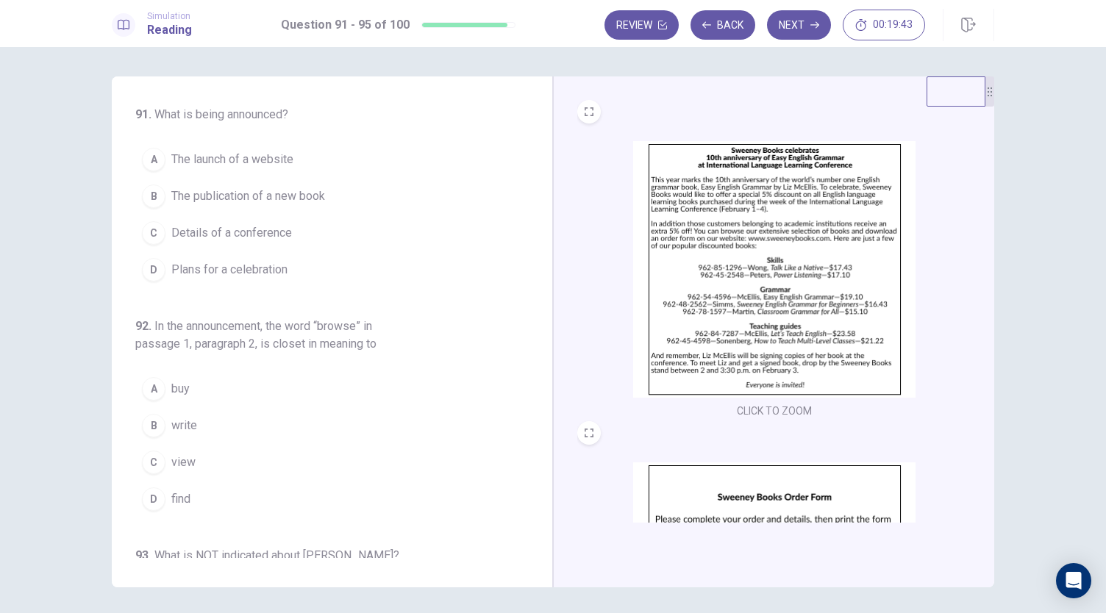
click at [750, 271] on img at bounding box center [774, 269] width 282 height 257
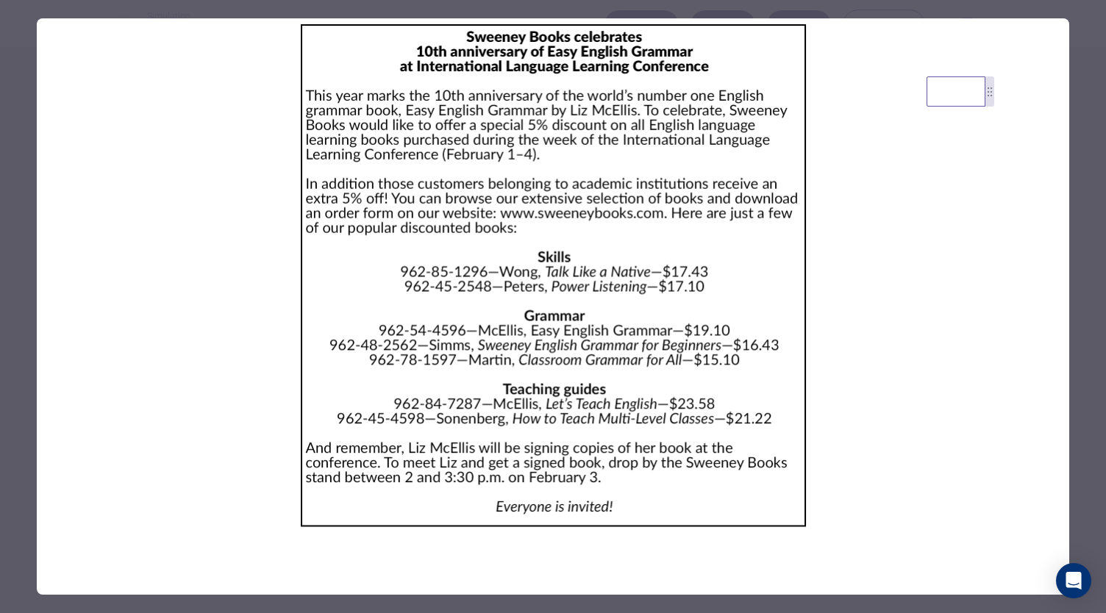
click at [22, 110] on div at bounding box center [553, 306] width 1106 height 613
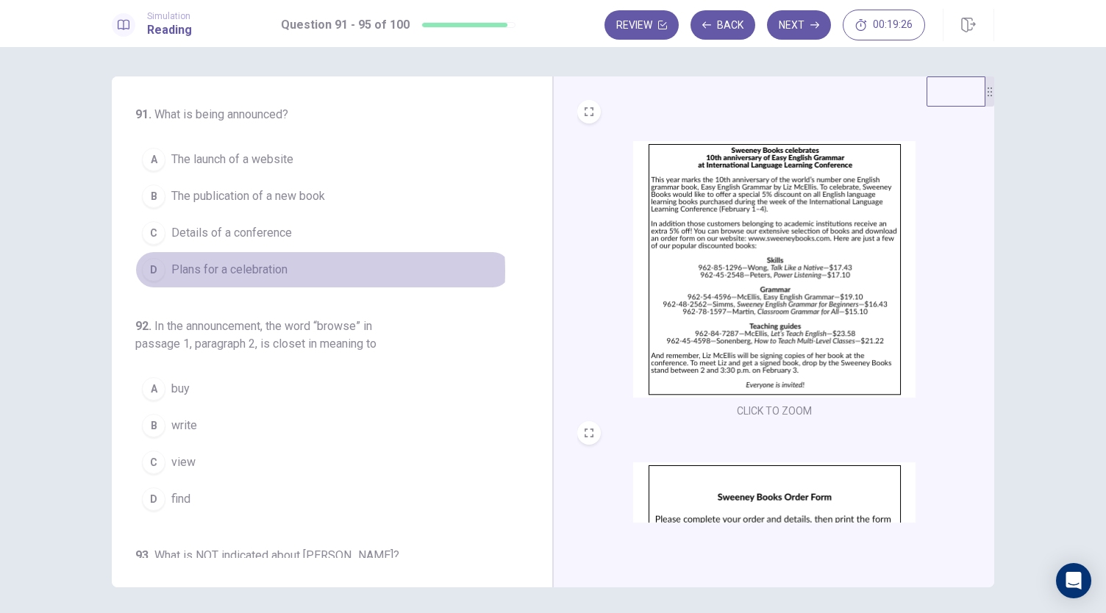
click at [254, 270] on span "Plans for a celebration" at bounding box center [229, 270] width 116 height 18
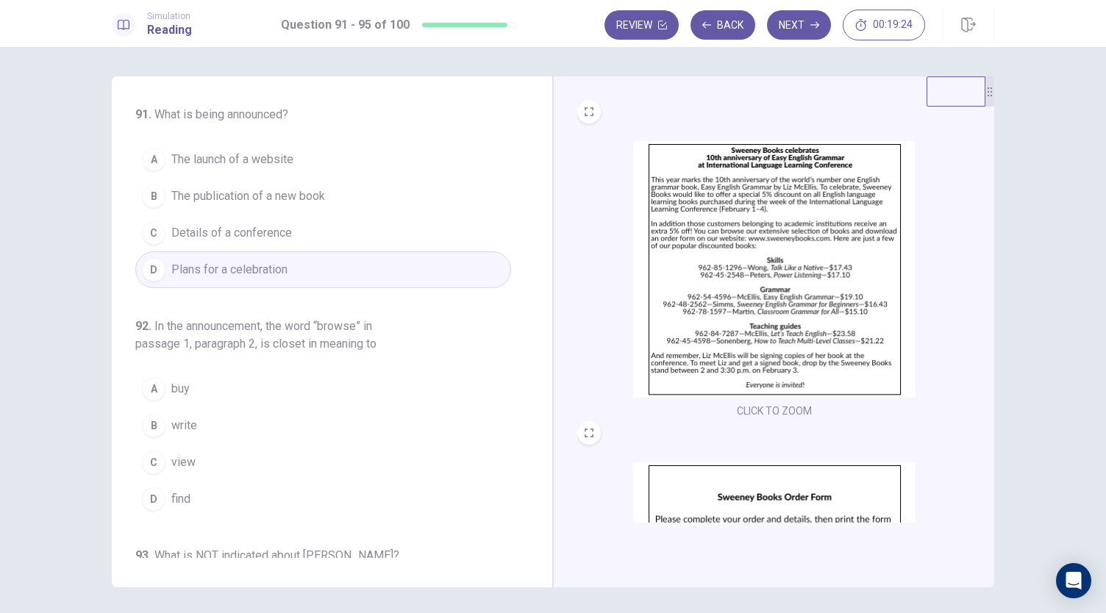
click at [683, 326] on img at bounding box center [774, 269] width 282 height 257
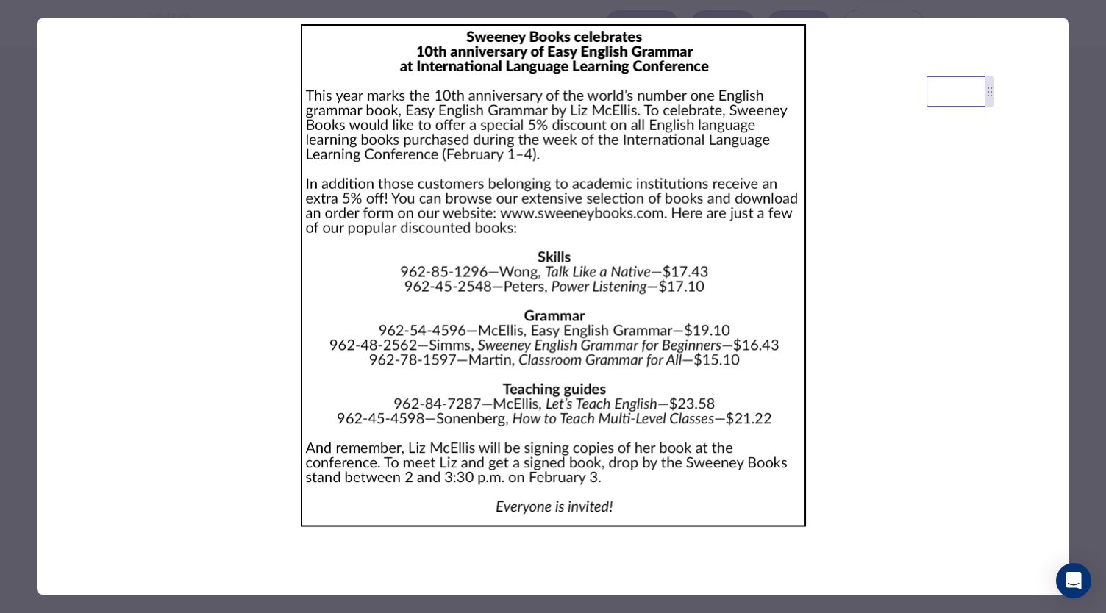
click at [16, 179] on div at bounding box center [553, 306] width 1106 height 613
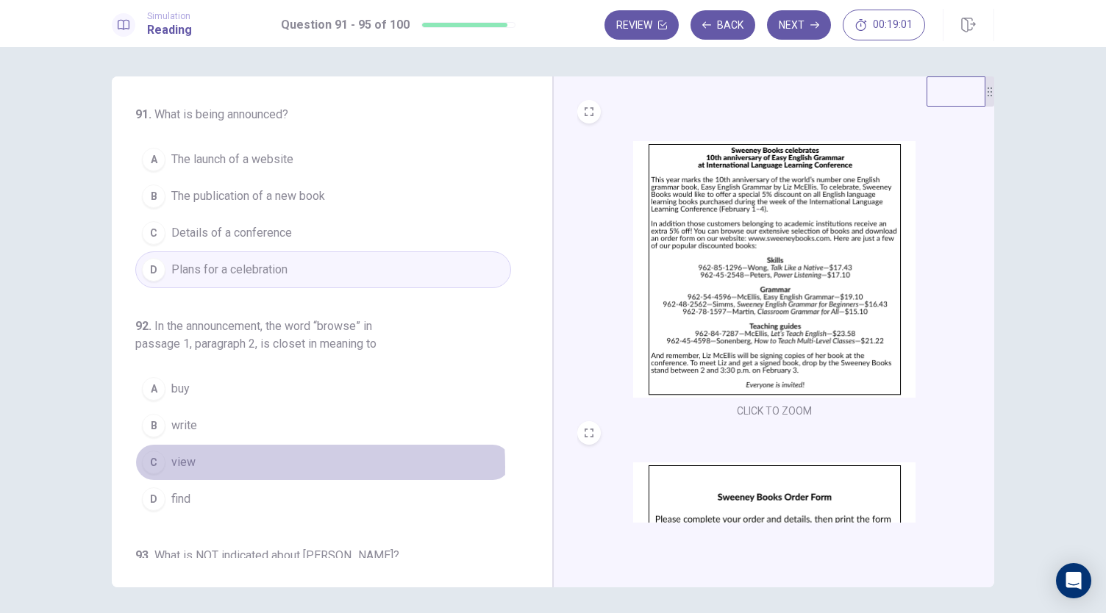
click at [193, 464] on button "C view" at bounding box center [323, 462] width 376 height 37
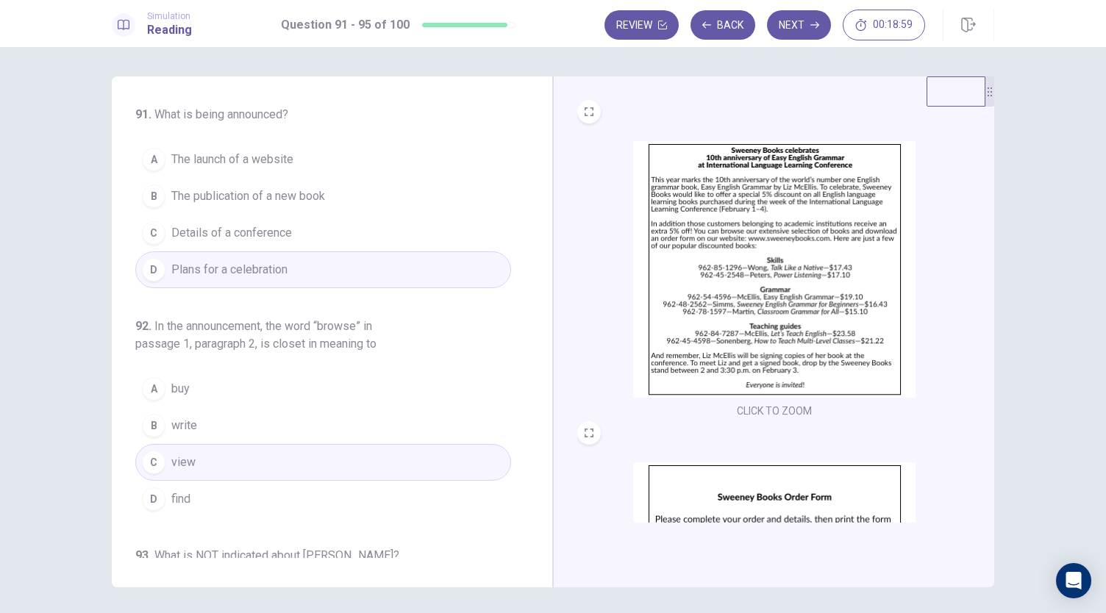
click at [717, 246] on img at bounding box center [774, 269] width 282 height 257
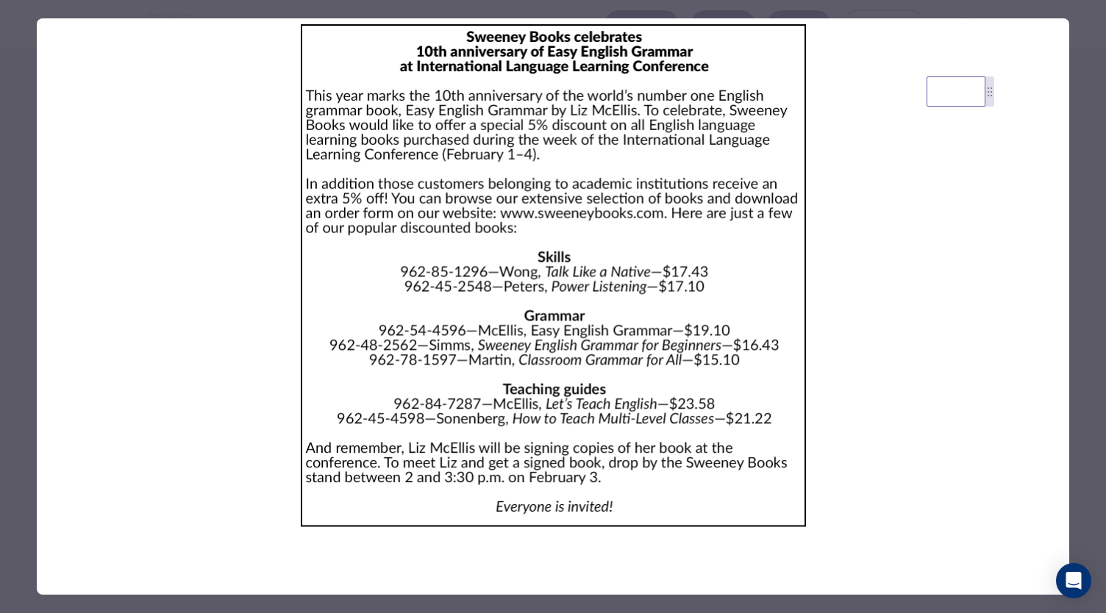
click at [24, 215] on div at bounding box center [553, 306] width 1106 height 613
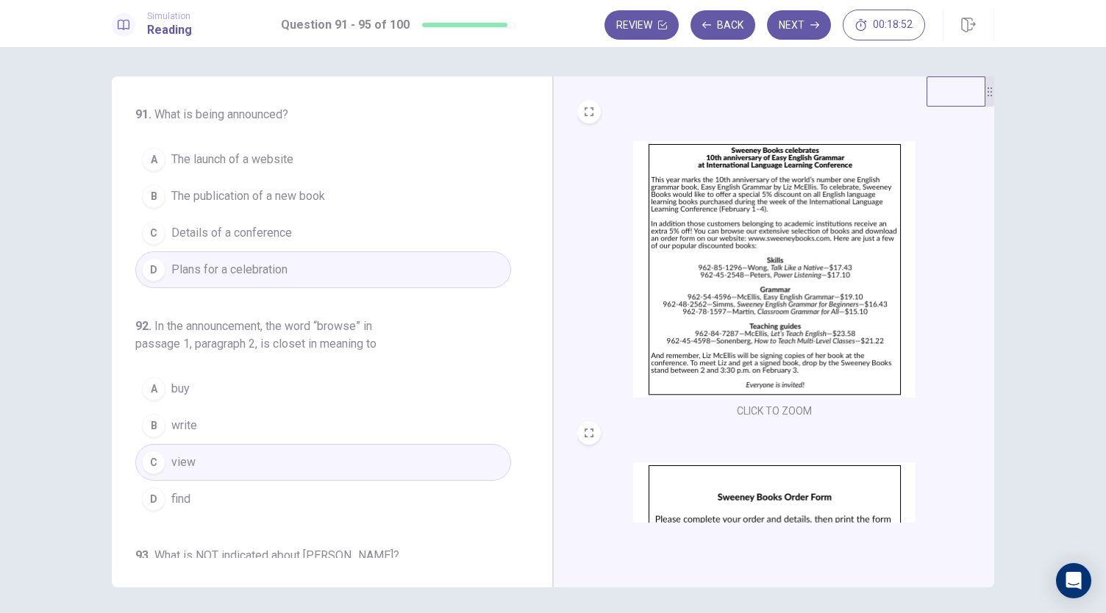
click at [725, 264] on img at bounding box center [774, 269] width 282 height 257
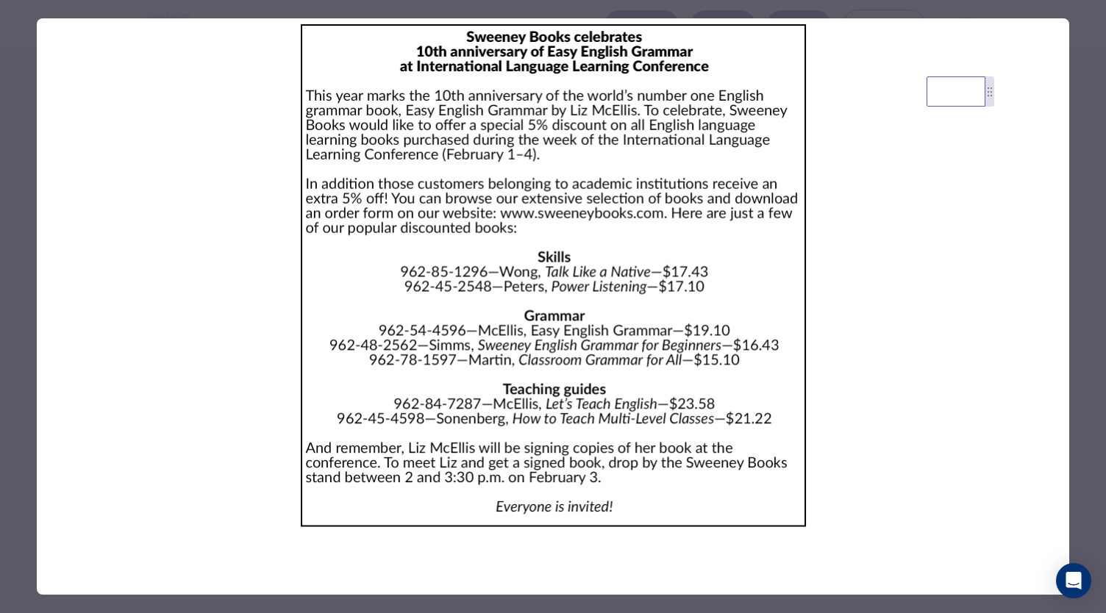
click at [27, 217] on div at bounding box center [553, 306] width 1106 height 613
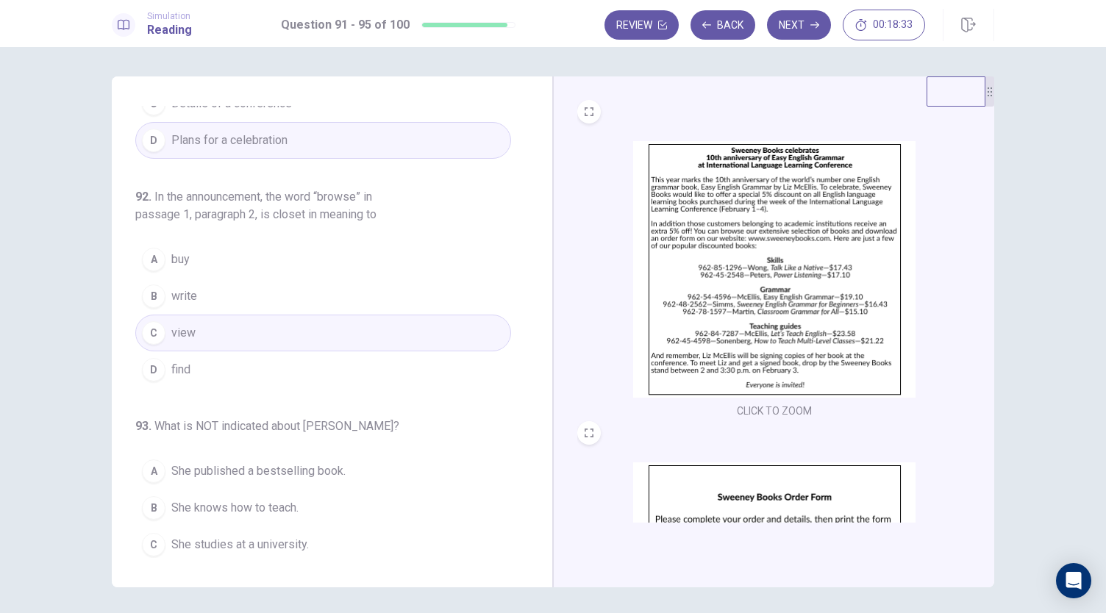
scroll to position [146, 0]
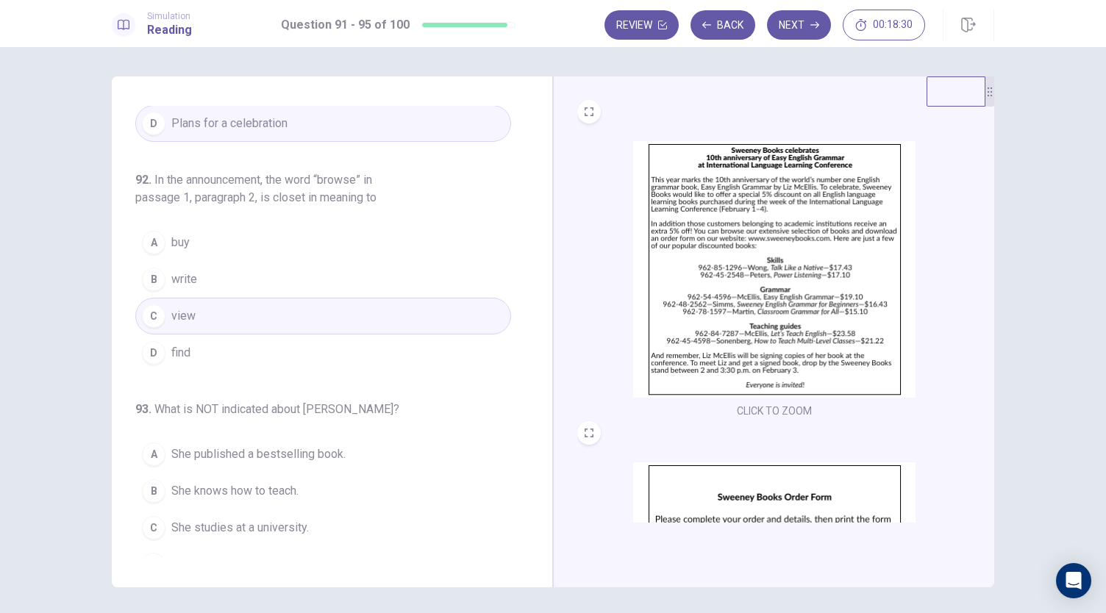
click at [221, 350] on button "D find" at bounding box center [323, 353] width 376 height 37
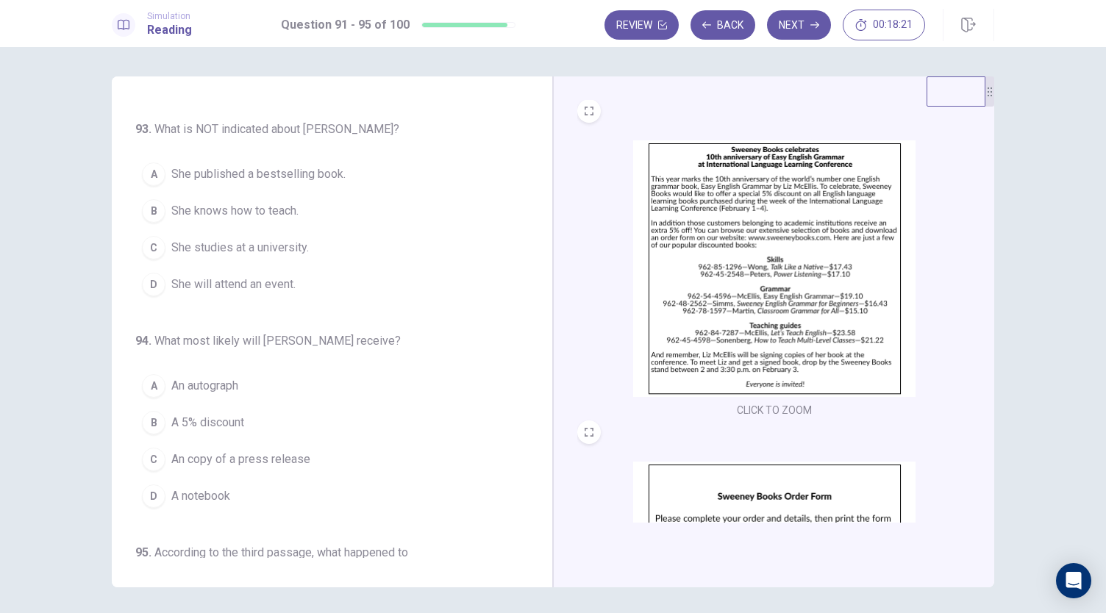
scroll to position [0, 0]
click at [712, 293] on img at bounding box center [774, 269] width 282 height 257
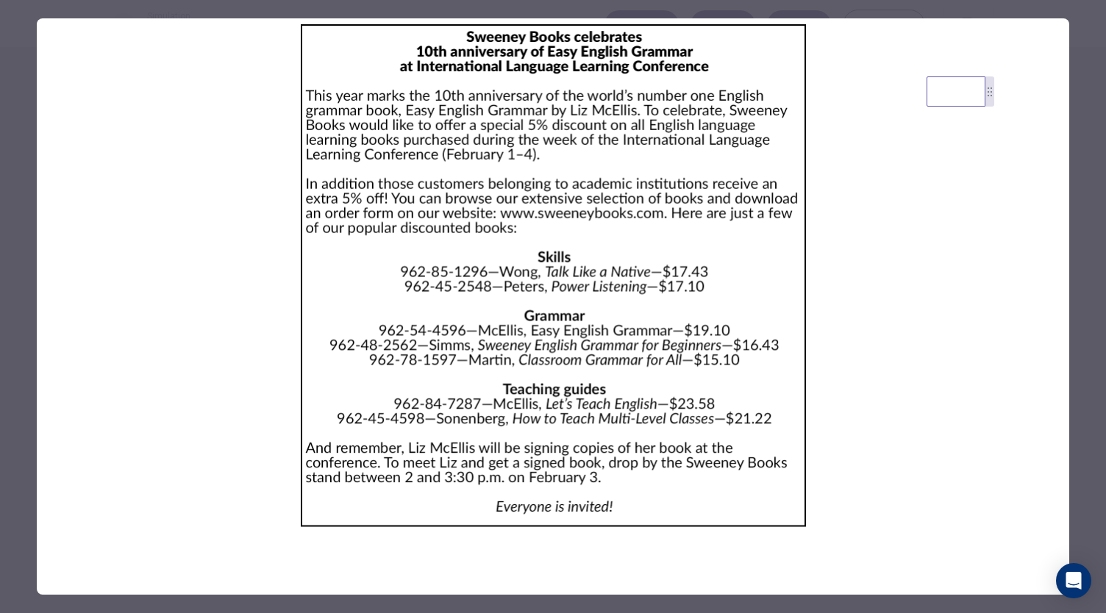
click at [13, 191] on div at bounding box center [553, 306] width 1106 height 613
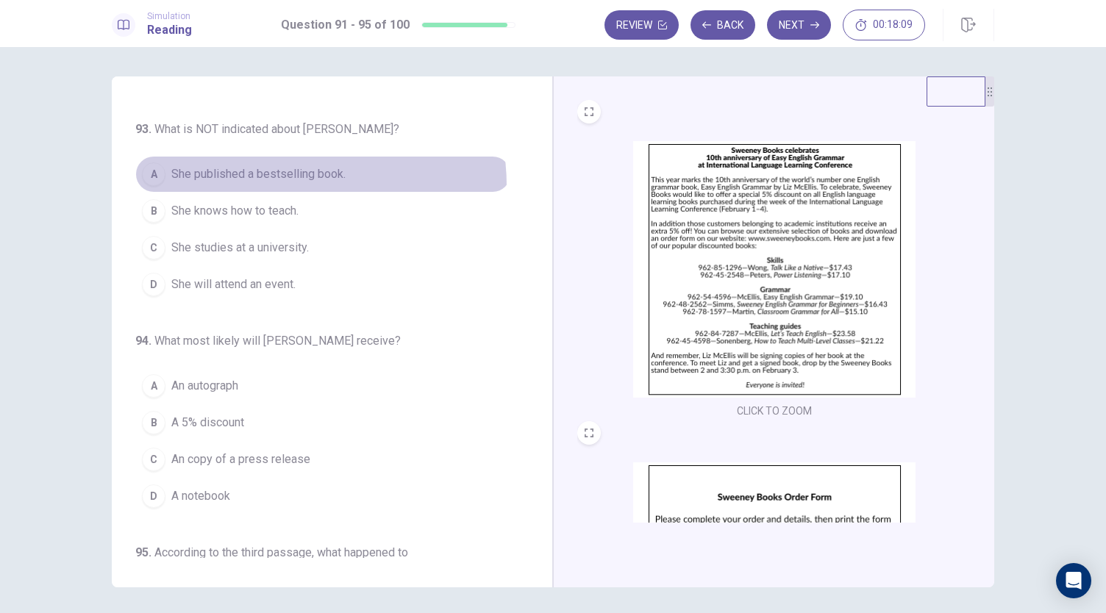
click at [279, 182] on button "A She published a bestselling book." at bounding box center [323, 174] width 376 height 37
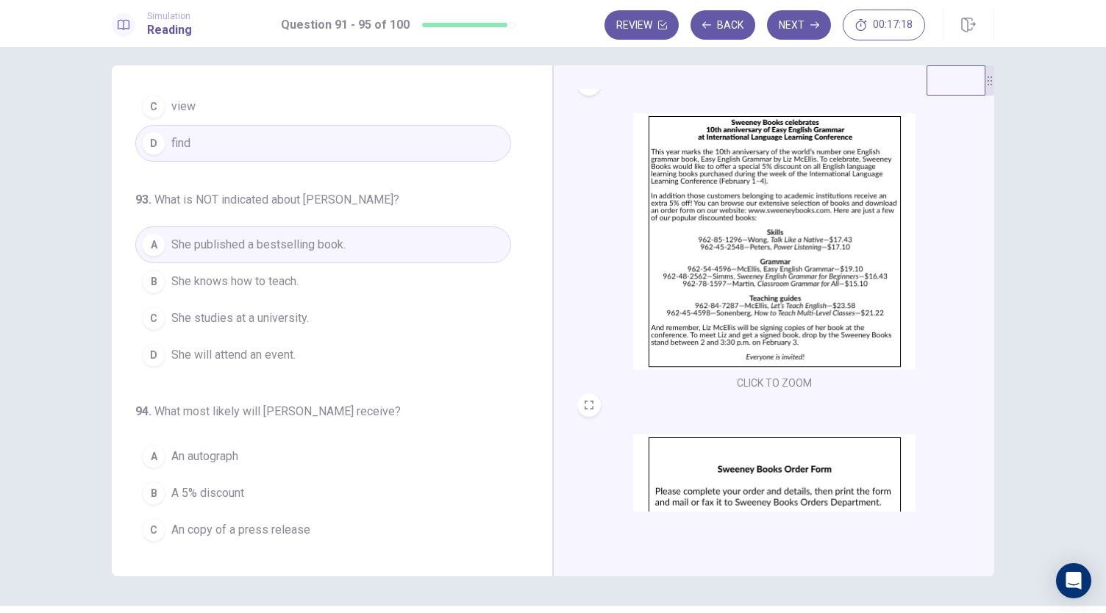
scroll to position [18, 0]
click at [348, 312] on button "C She studies at a university." at bounding box center [323, 318] width 376 height 37
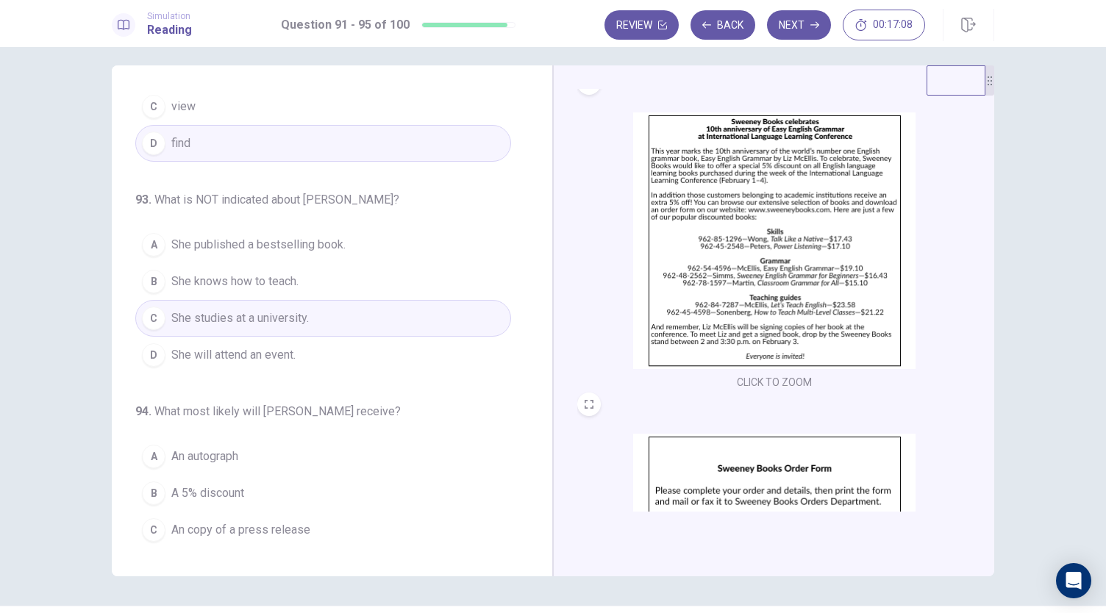
click at [348, 312] on button "C She studies at a university." at bounding box center [323, 318] width 376 height 37
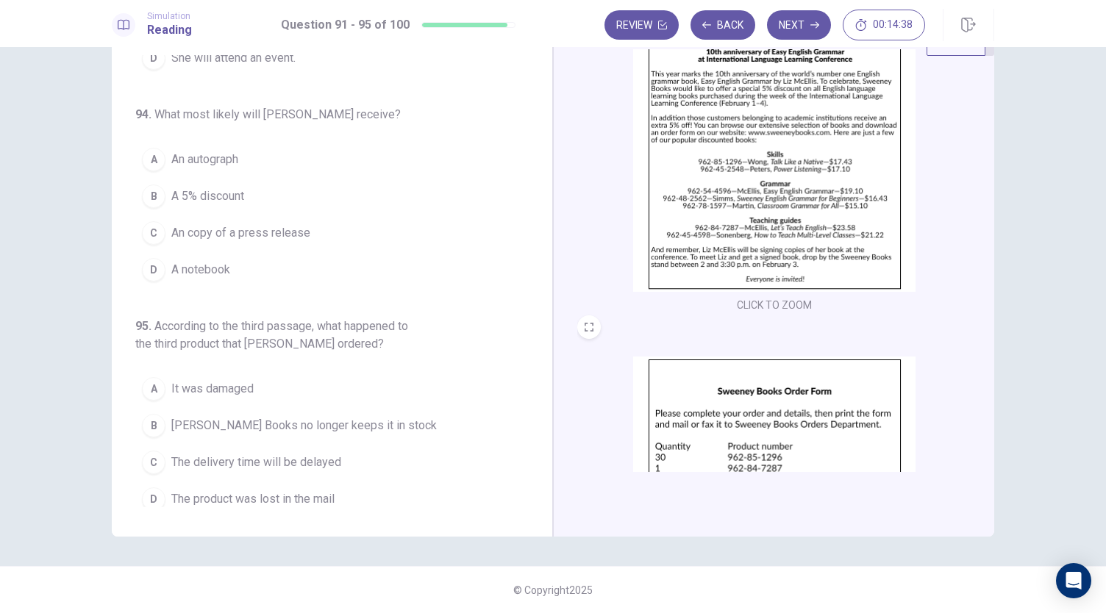
scroll to position [541, 0]
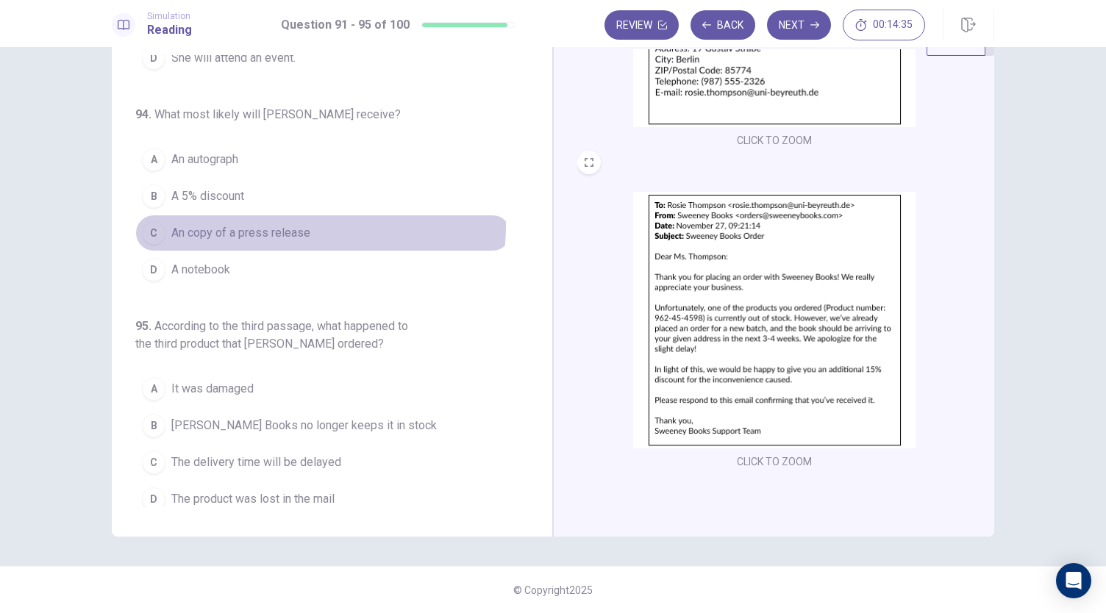
click at [288, 224] on span "An copy of a press release" at bounding box center [240, 233] width 139 height 18
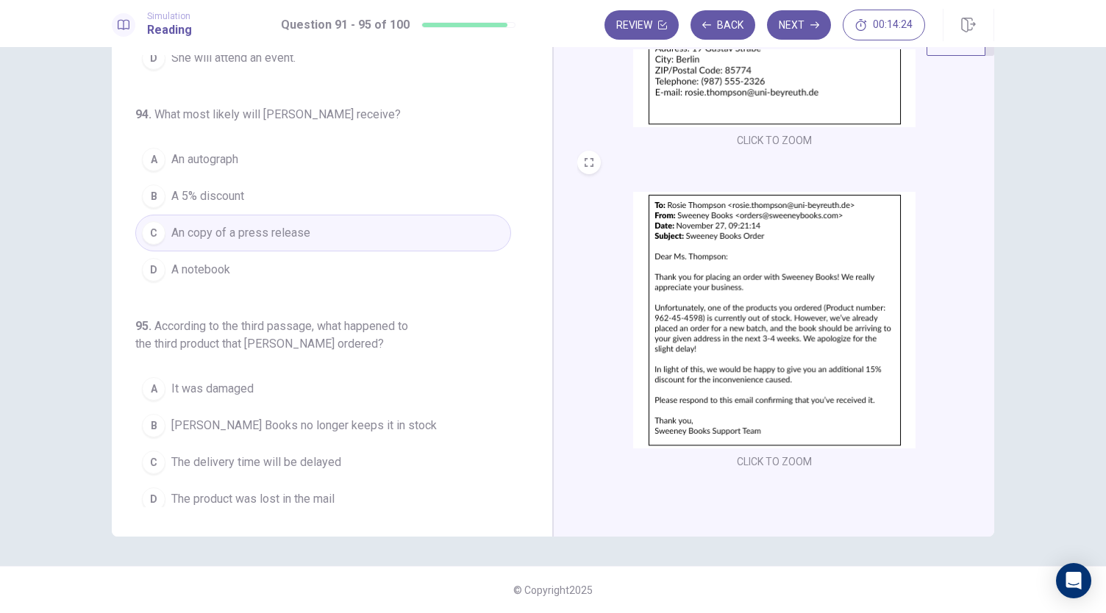
click at [243, 418] on span "[PERSON_NAME] Books no longer keeps it in stock" at bounding box center [303, 426] width 265 height 18
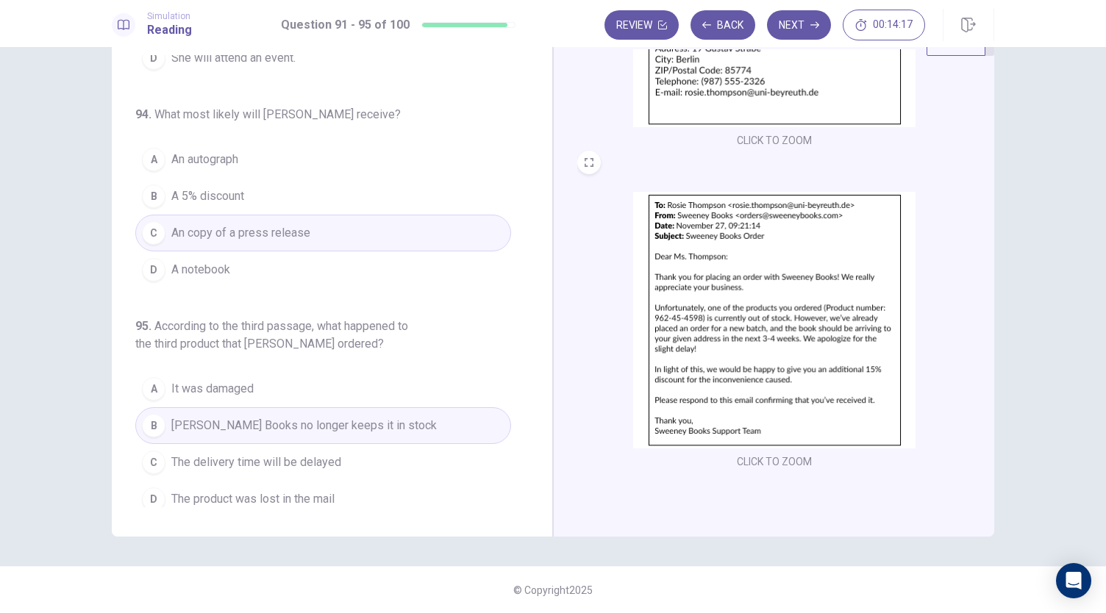
click at [304, 463] on button "C The delivery time will be delayed" at bounding box center [323, 462] width 376 height 37
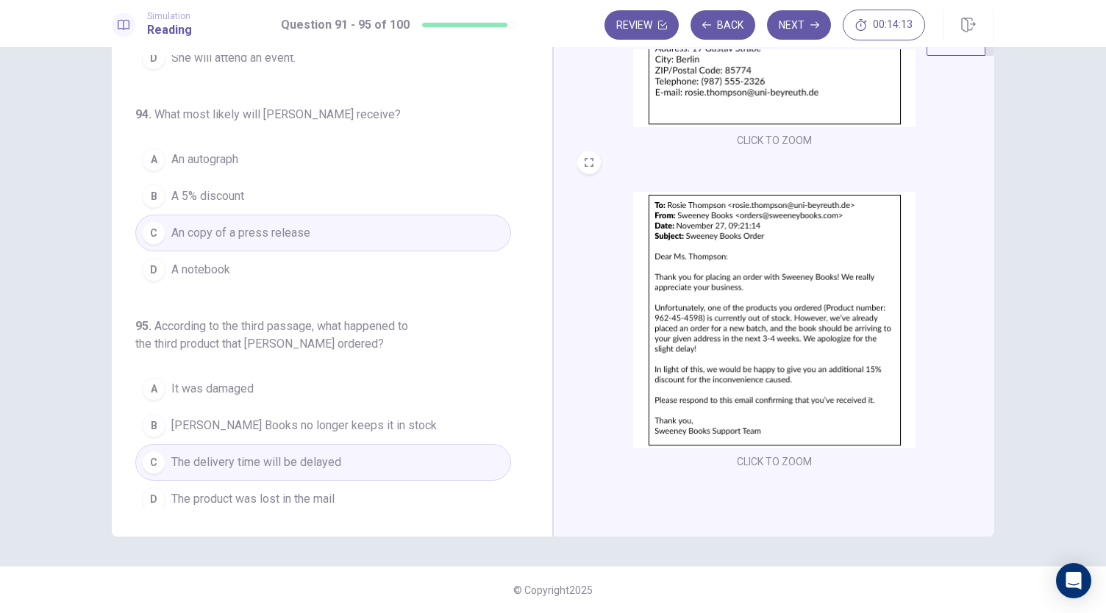
scroll to position [538, 0]
click at [356, 407] on button "B [PERSON_NAME] Books no longer keeps it in stock" at bounding box center [323, 425] width 376 height 37
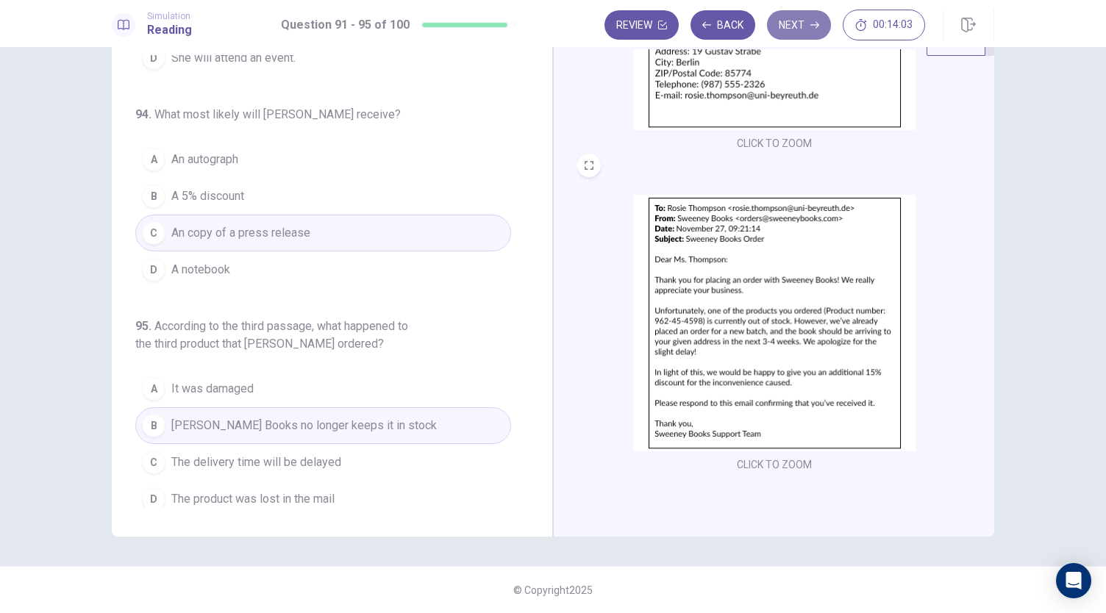
click at [794, 25] on button "Next" at bounding box center [799, 24] width 64 height 29
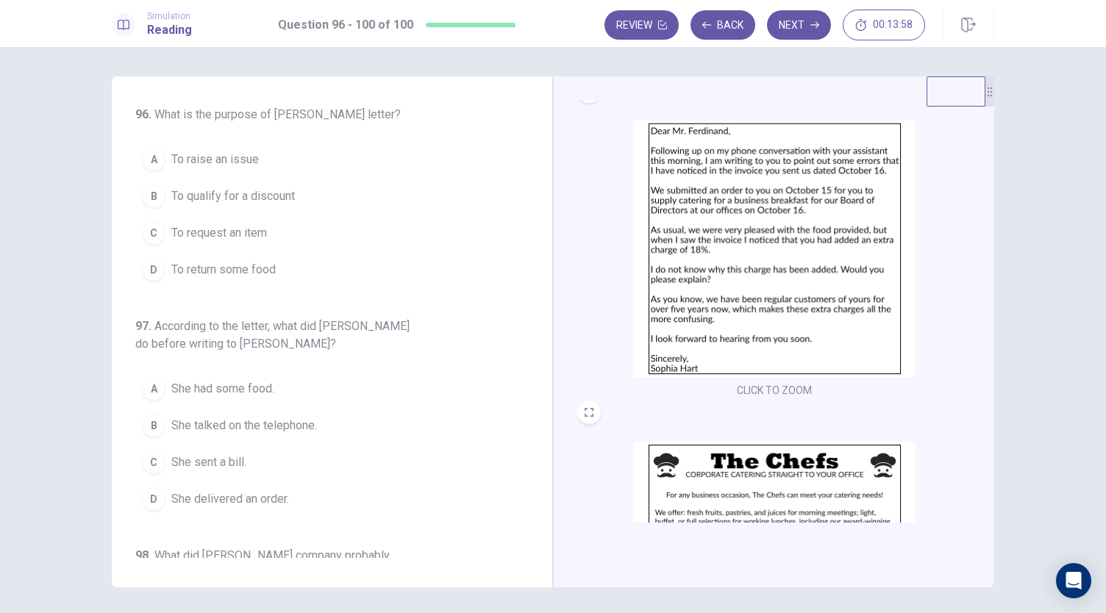
scroll to position [0, 0]
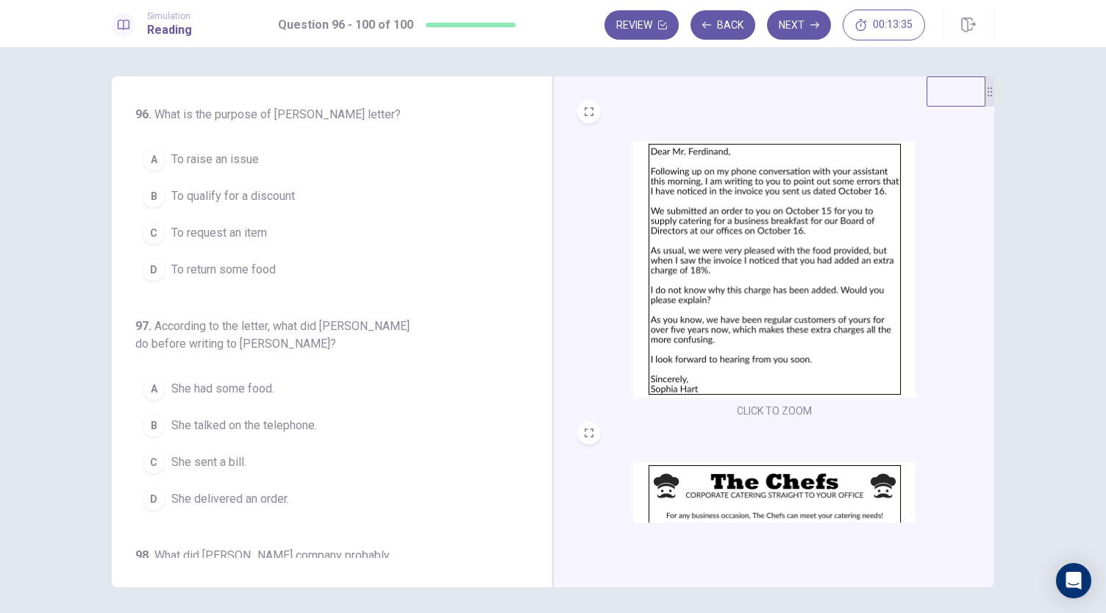
click at [726, 263] on img at bounding box center [774, 269] width 282 height 257
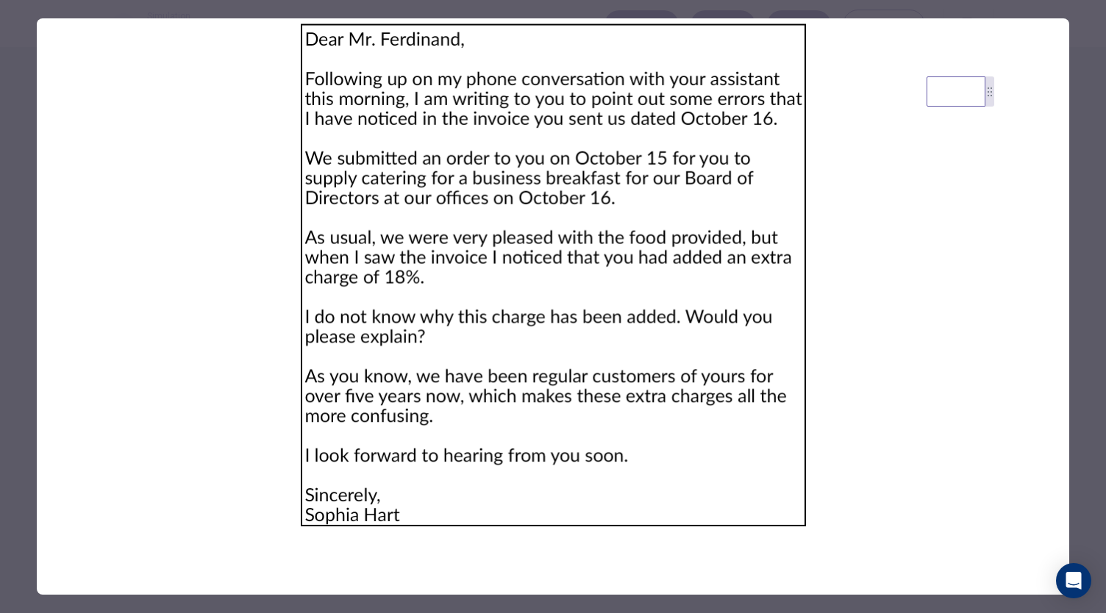
click at [1093, 160] on div at bounding box center [553, 306] width 1106 height 613
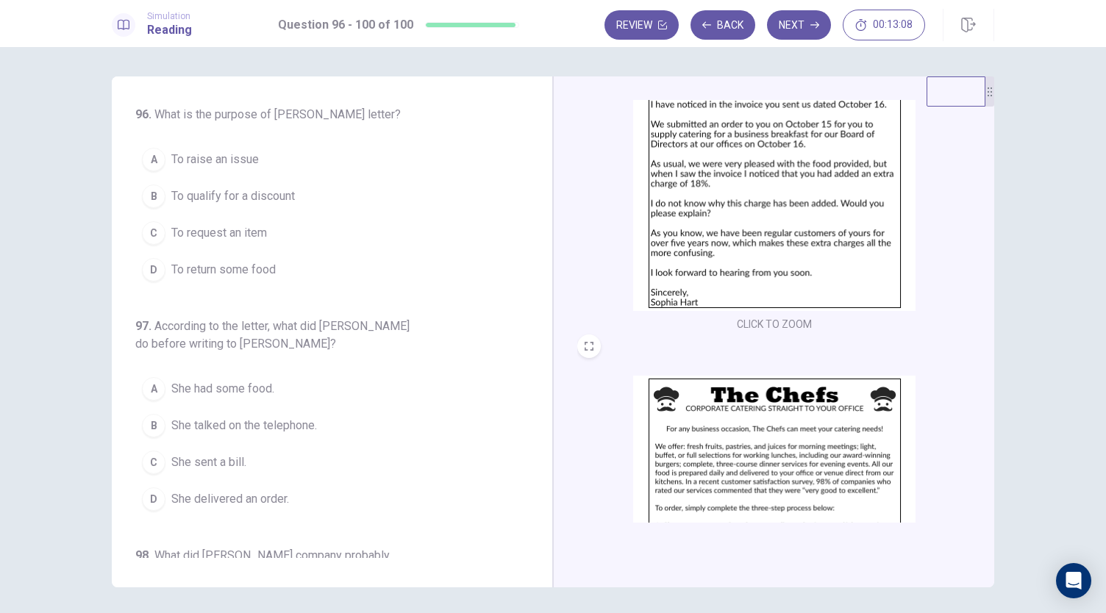
scroll to position [86, 0]
click at [245, 164] on span "To raise an issue" at bounding box center [215, 160] width 88 height 18
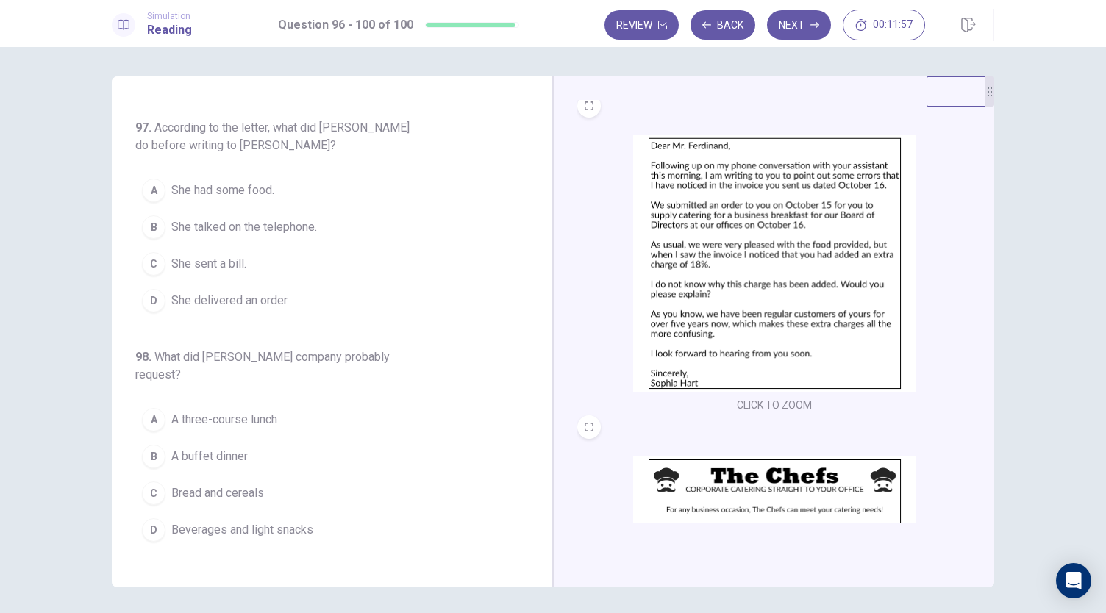
scroll to position [0, 0]
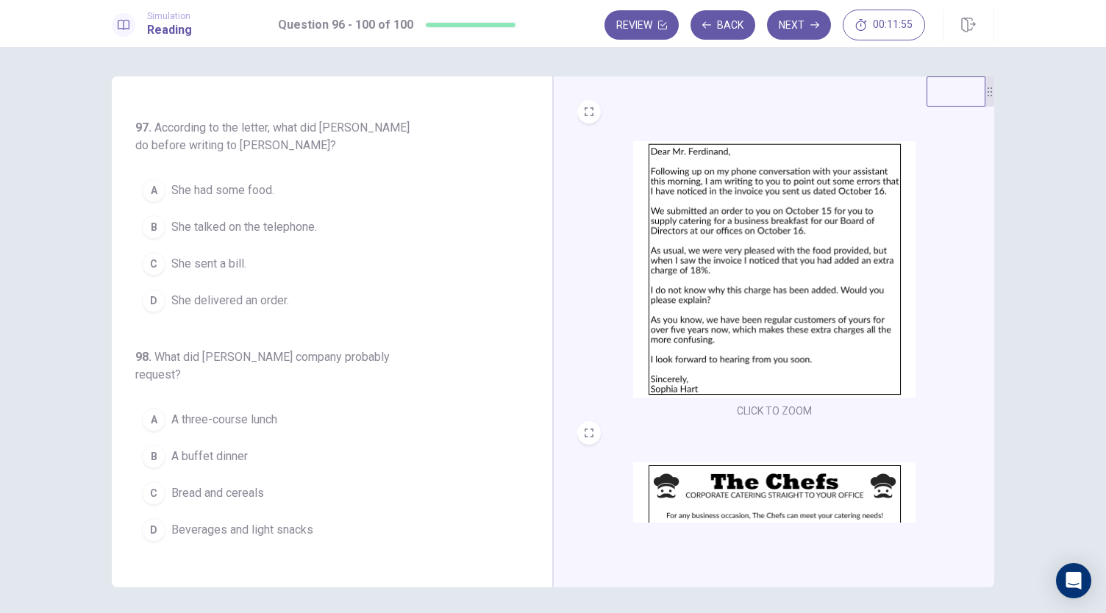
click at [210, 292] on span "She delivered an order." at bounding box center [230, 301] width 118 height 18
click at [271, 264] on button "C She sent a bill." at bounding box center [323, 264] width 376 height 37
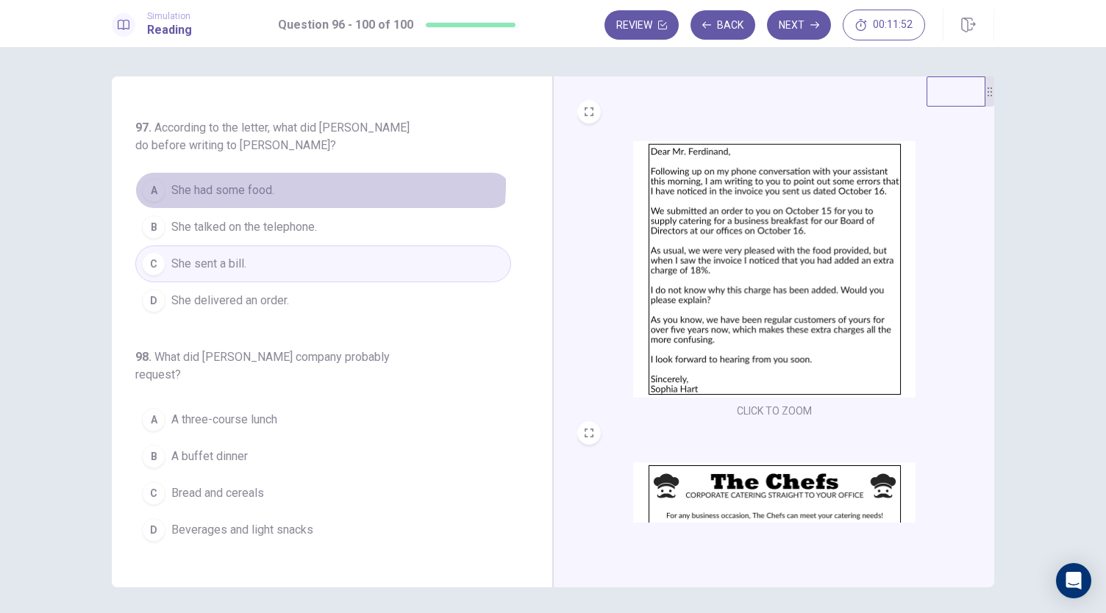
click at [288, 182] on button "A She had some food." at bounding box center [323, 190] width 376 height 37
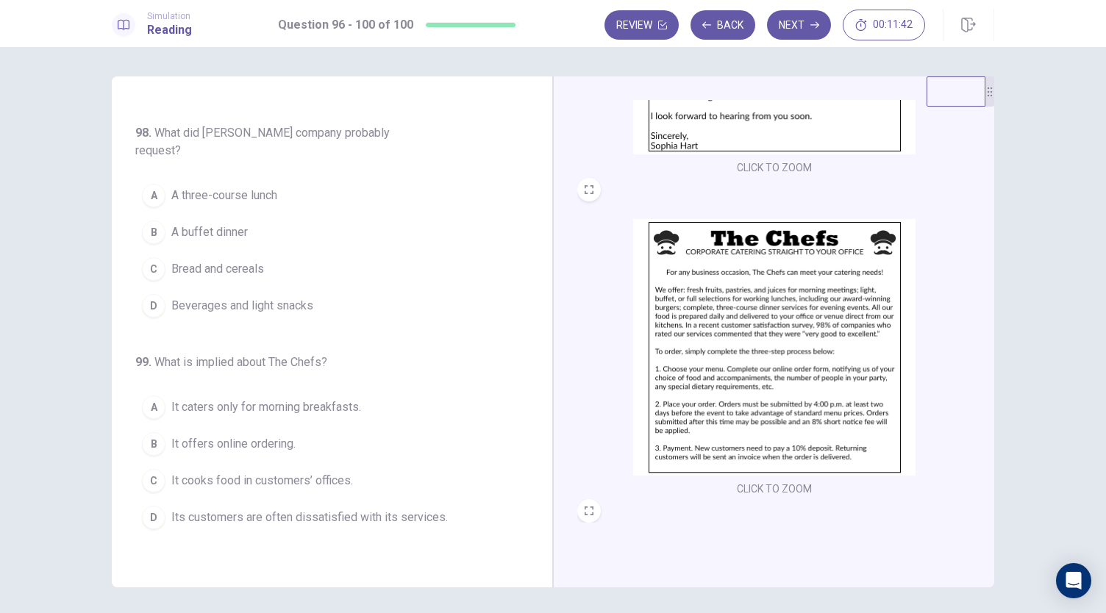
scroll to position [258, 0]
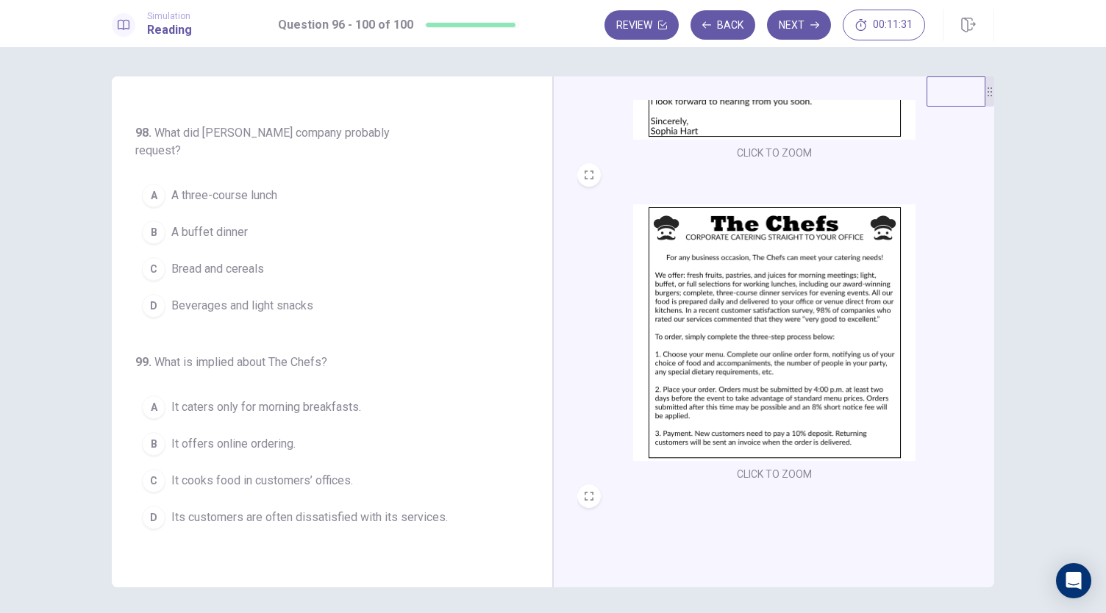
click at [266, 187] on span "A three-course lunch" at bounding box center [224, 196] width 106 height 18
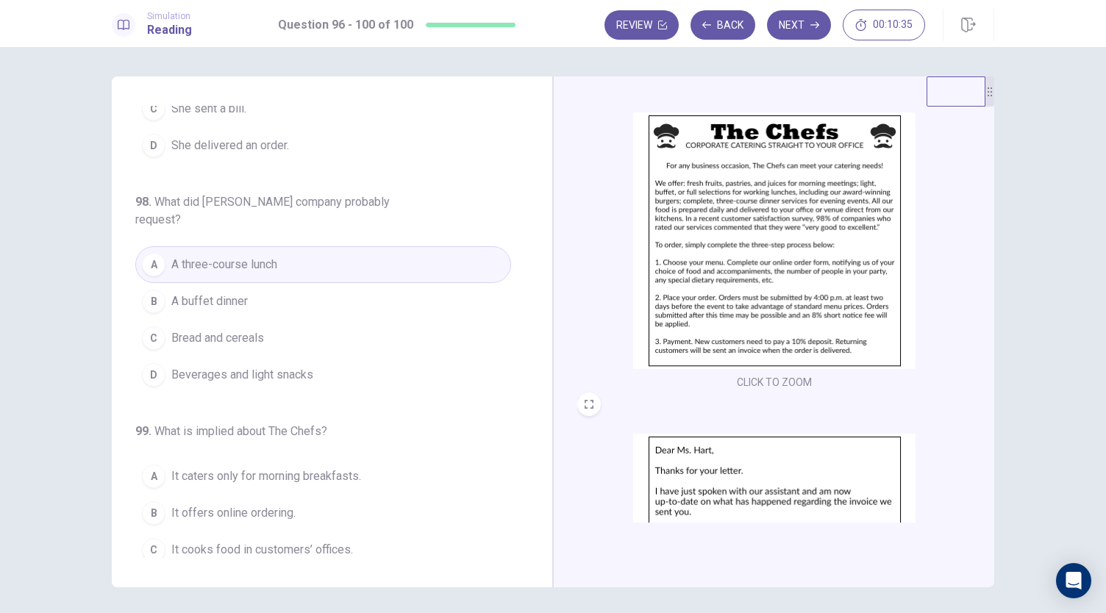
scroll to position [352, 0]
click at [281, 357] on button "D Beverages and light snacks" at bounding box center [323, 375] width 376 height 37
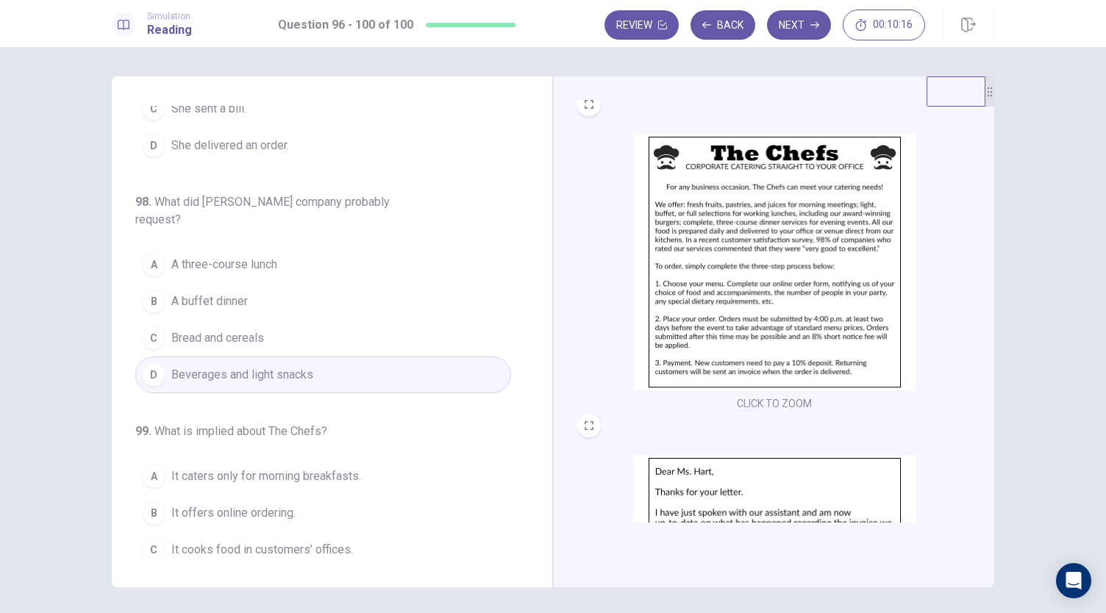
scroll to position [328, 0]
click at [288, 320] on button "C Bread and cereals" at bounding box center [323, 338] width 376 height 37
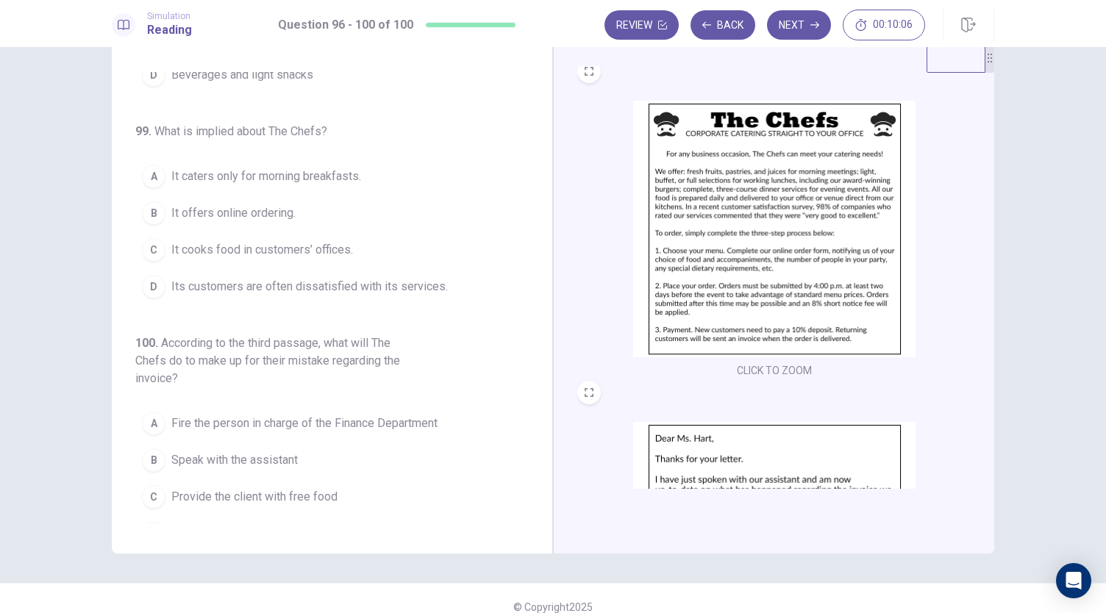
scroll to position [35, 0]
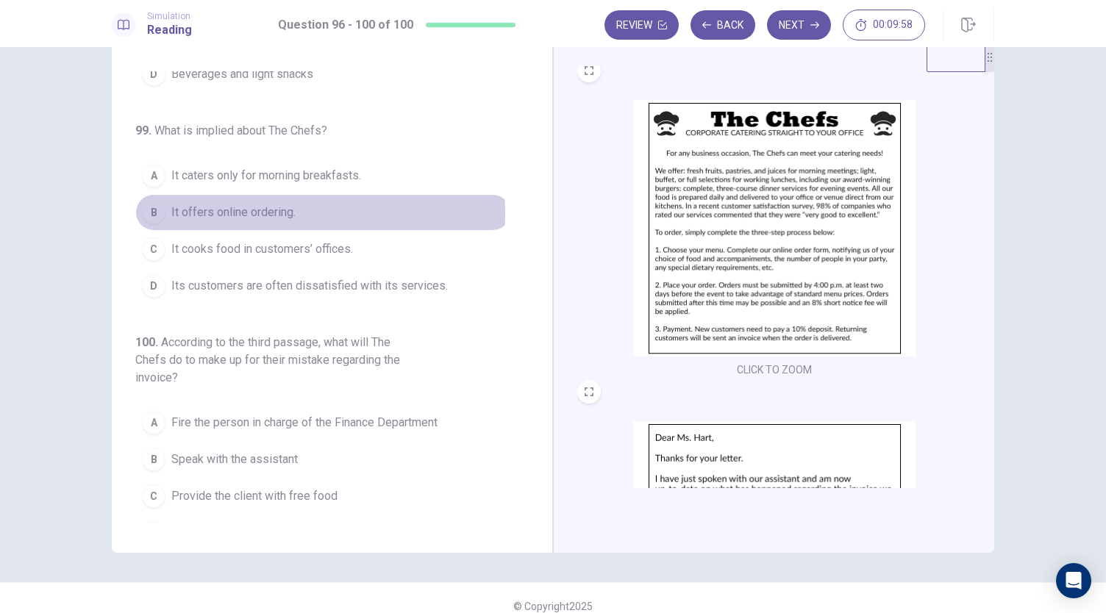
click at [268, 204] on span "It offers online ordering." at bounding box center [233, 213] width 124 height 18
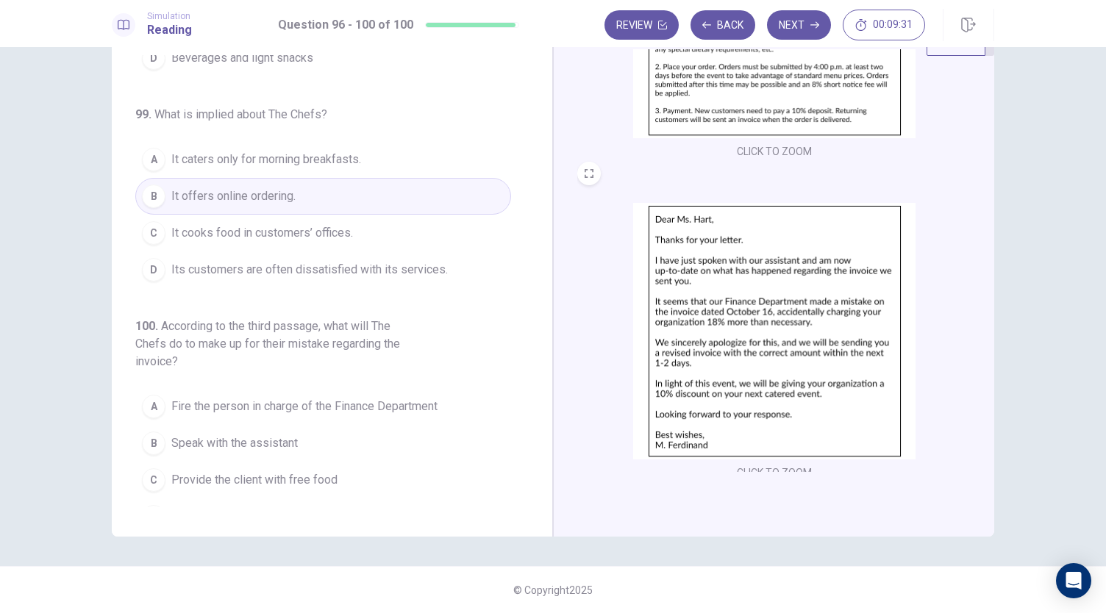
scroll to position [541, 0]
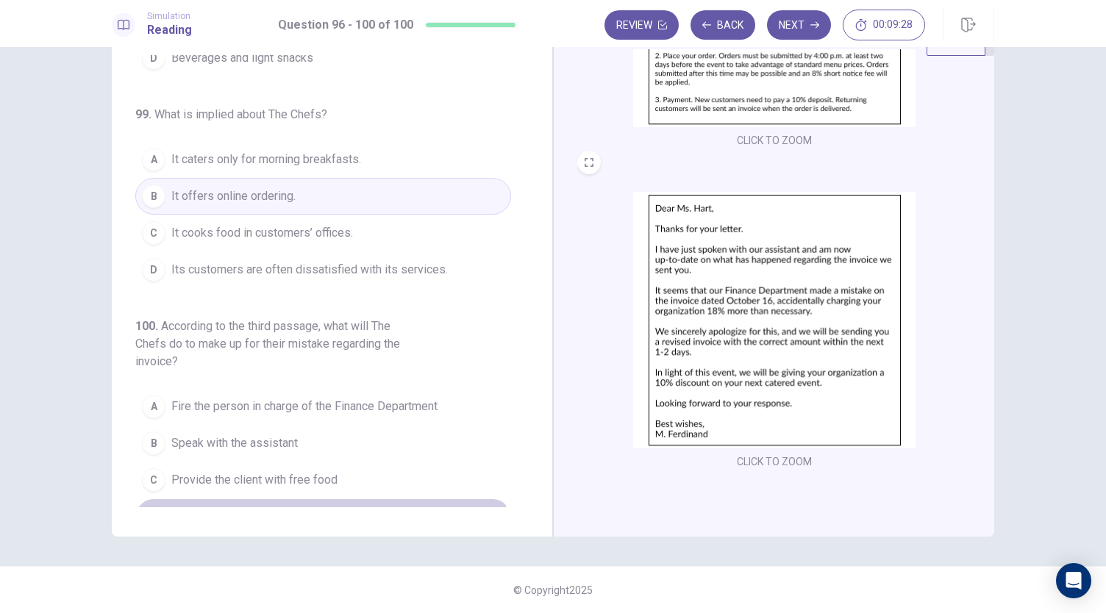
click at [288, 508] on span "Give the client a 10% discount on their next purchase" at bounding box center [306, 517] width 270 height 18
click at [786, 38] on button "Next" at bounding box center [799, 24] width 64 height 29
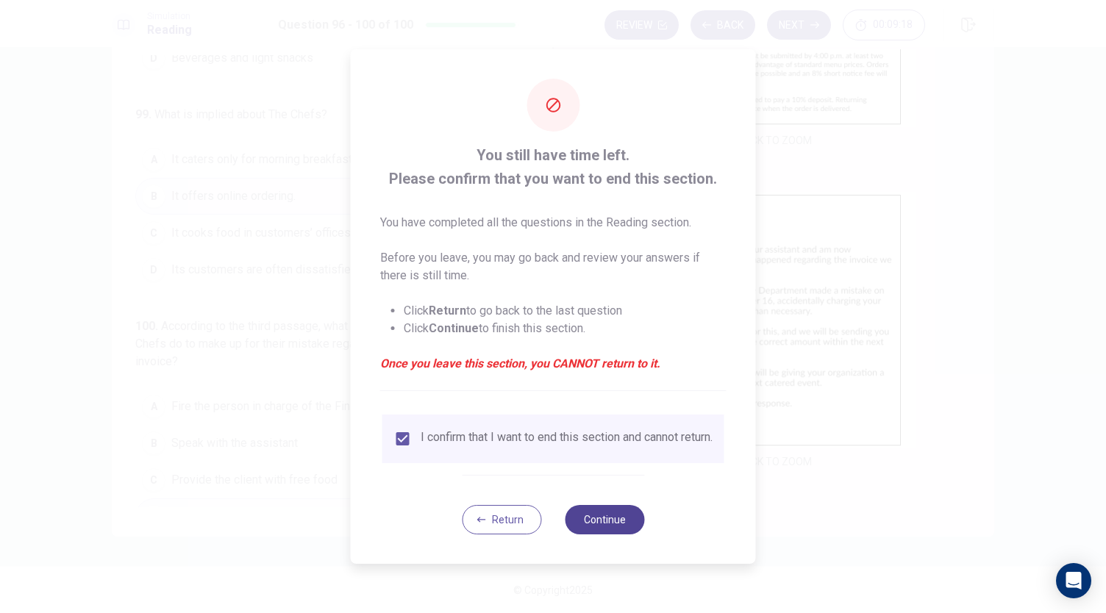
click at [591, 517] on button "Continue" at bounding box center [604, 519] width 79 height 29
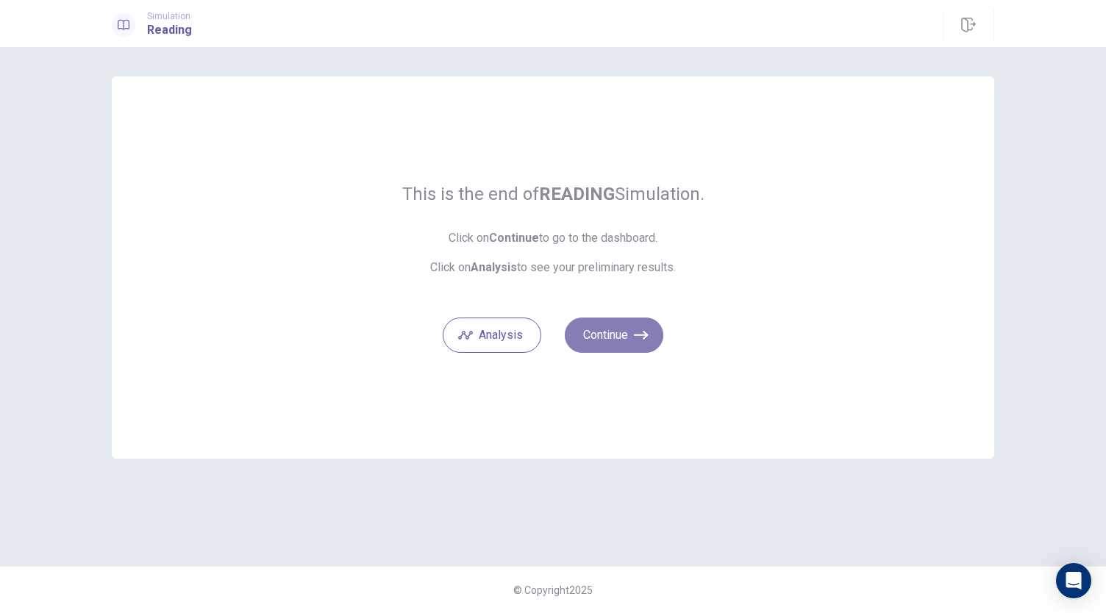
click at [622, 345] on button "Continue" at bounding box center [614, 335] width 99 height 35
